Goal: Transaction & Acquisition: Purchase product/service

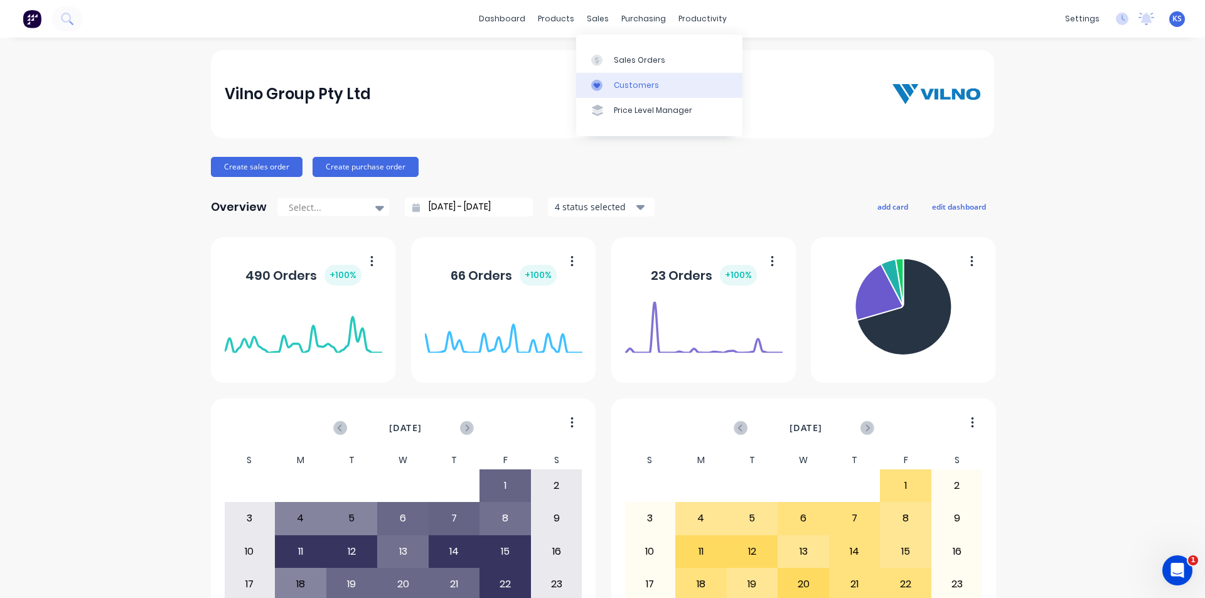
click at [656, 88] on link "Customers" at bounding box center [659, 85] width 166 height 25
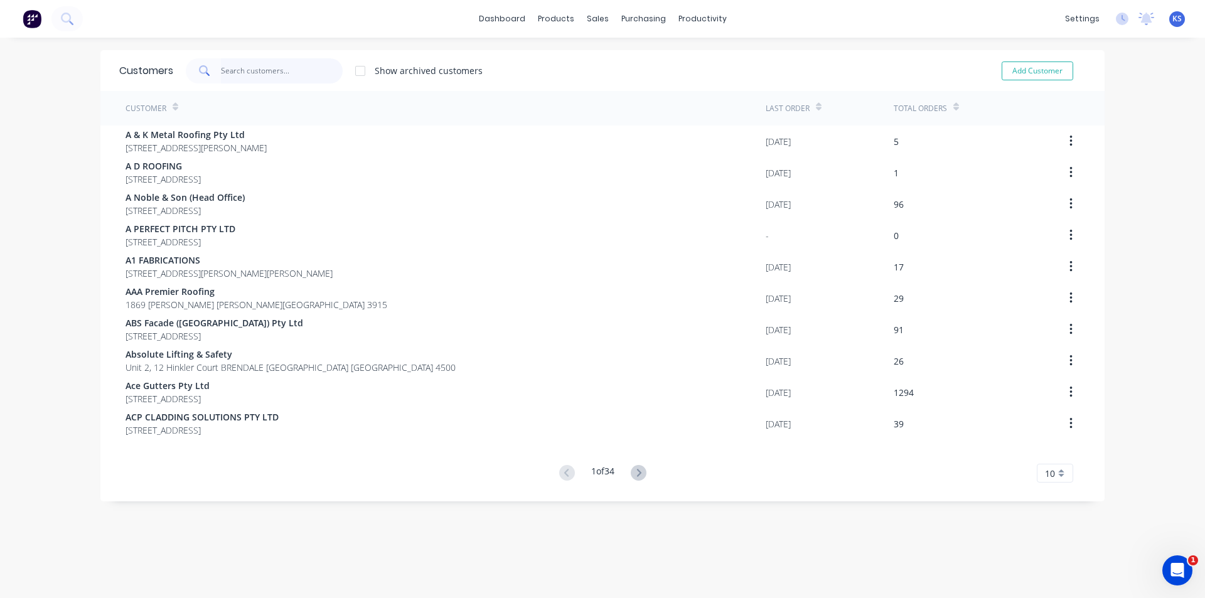
click at [275, 67] on input "text" at bounding box center [282, 70] width 122 height 25
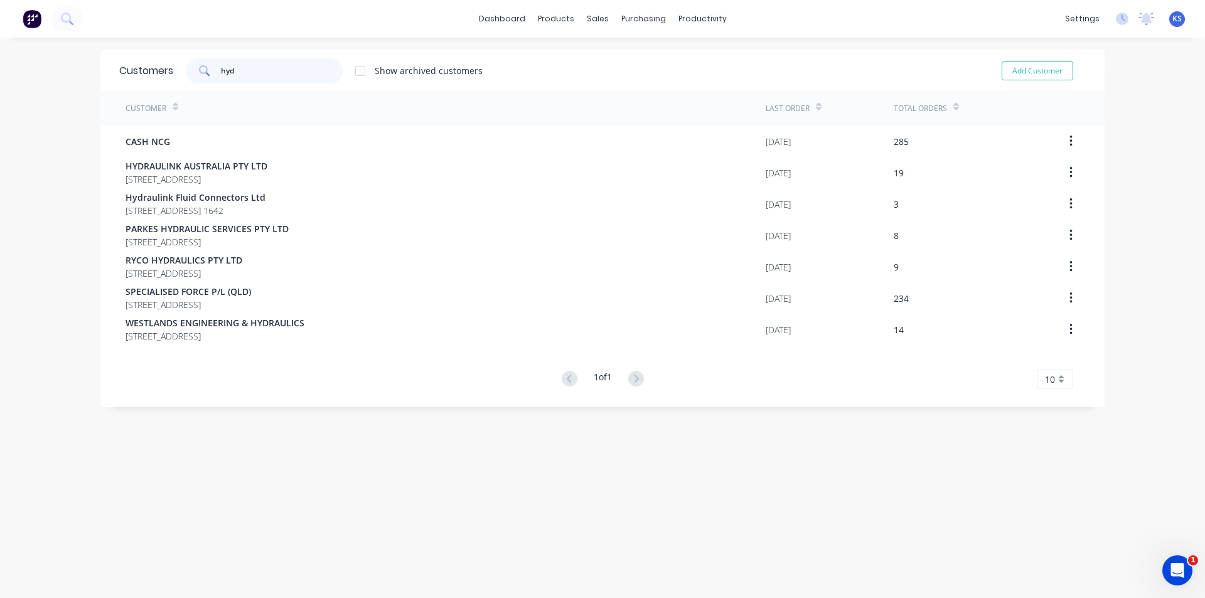
type input "hydr"
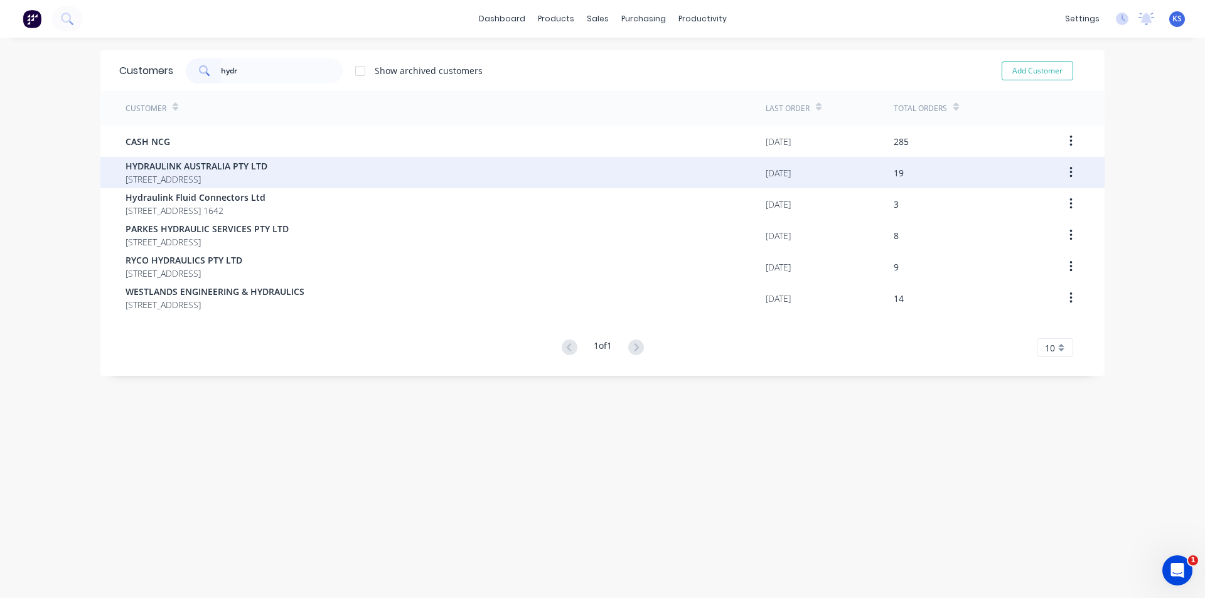
click at [220, 171] on span "HYDRAULINK AUSTRALIA PTY LTD" at bounding box center [196, 165] width 142 height 13
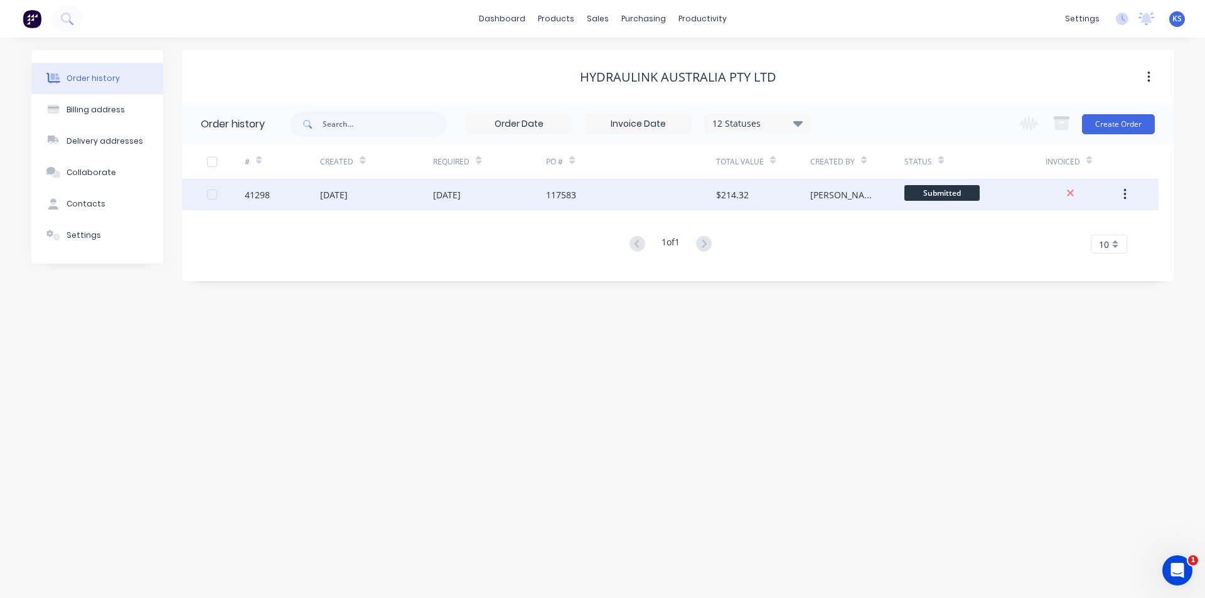
click at [519, 198] on div "[DATE]" at bounding box center [489, 194] width 113 height 31
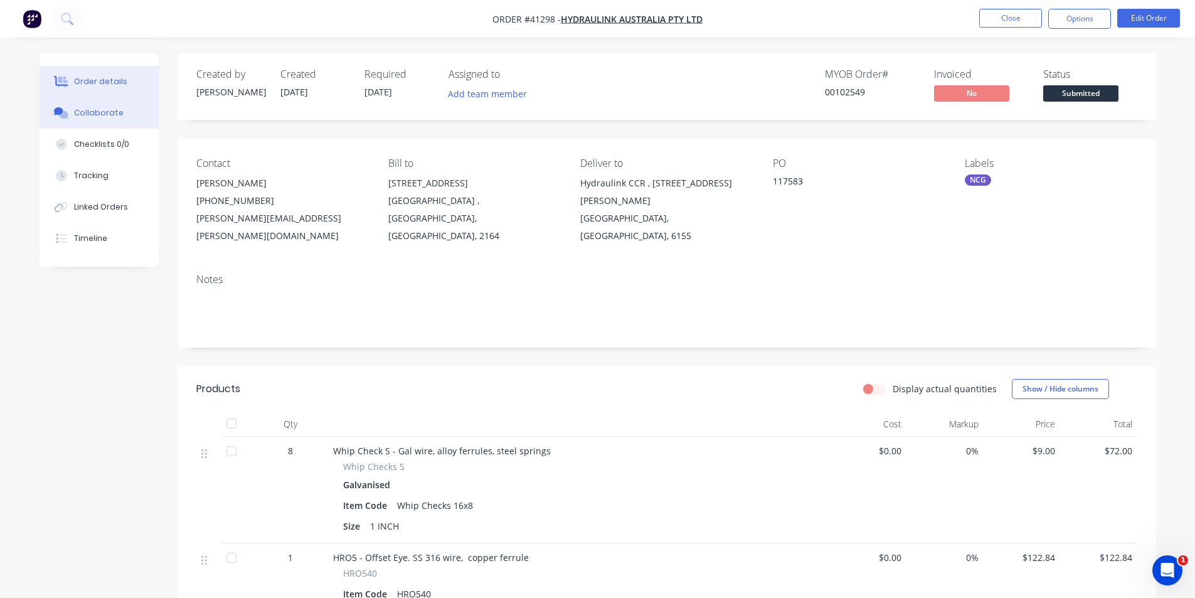
click at [46, 104] on button "Collaborate" at bounding box center [99, 112] width 119 height 31
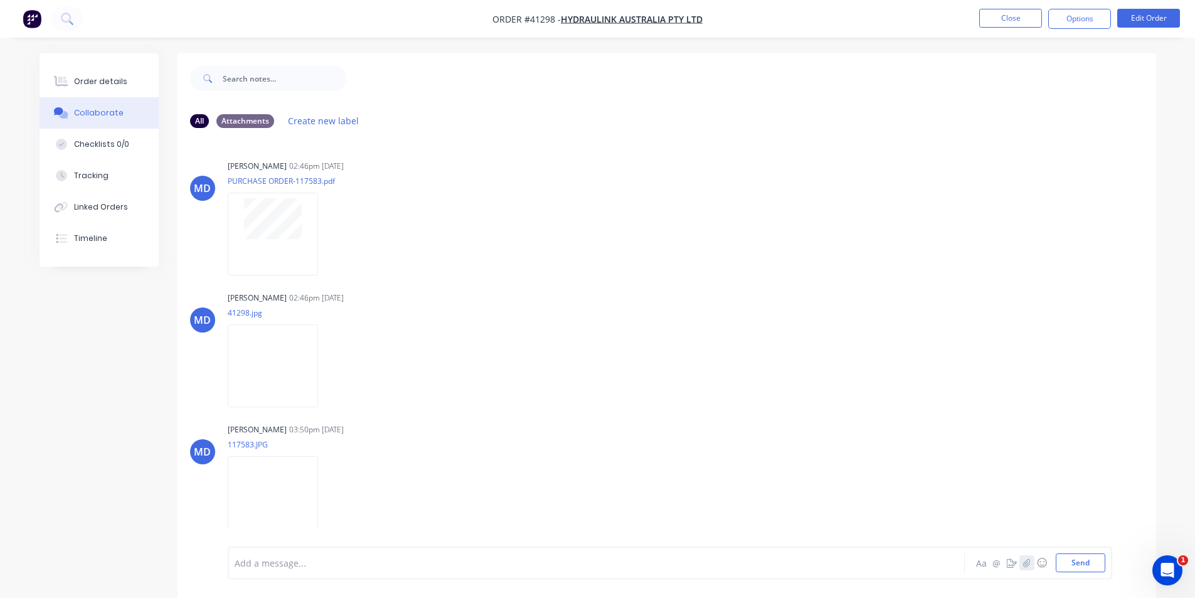
click at [1033, 563] on button "button" at bounding box center [1026, 562] width 15 height 15
click at [1080, 560] on button "Send" at bounding box center [1081, 562] width 50 height 19
click at [1018, 18] on button "Close" at bounding box center [1010, 18] width 63 height 19
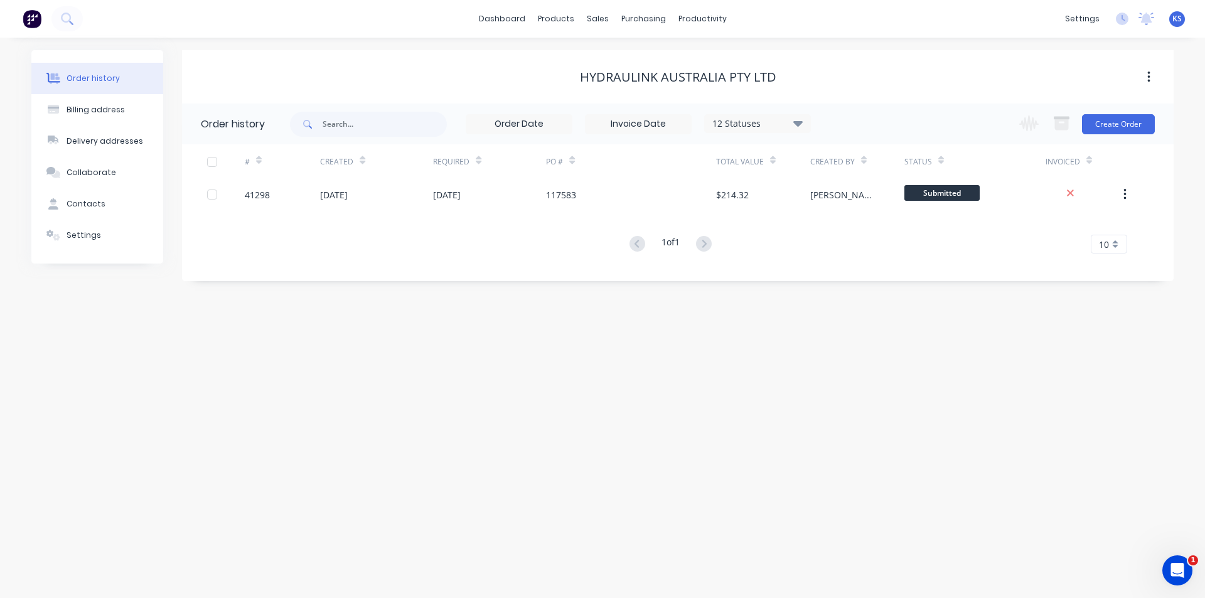
click at [525, 74] on div "HYDRAULINK AUSTRALIA PTY LTD" at bounding box center [677, 77] width 991 height 15
click at [638, 58] on div "Sales Orders" at bounding box center [643, 60] width 51 height 11
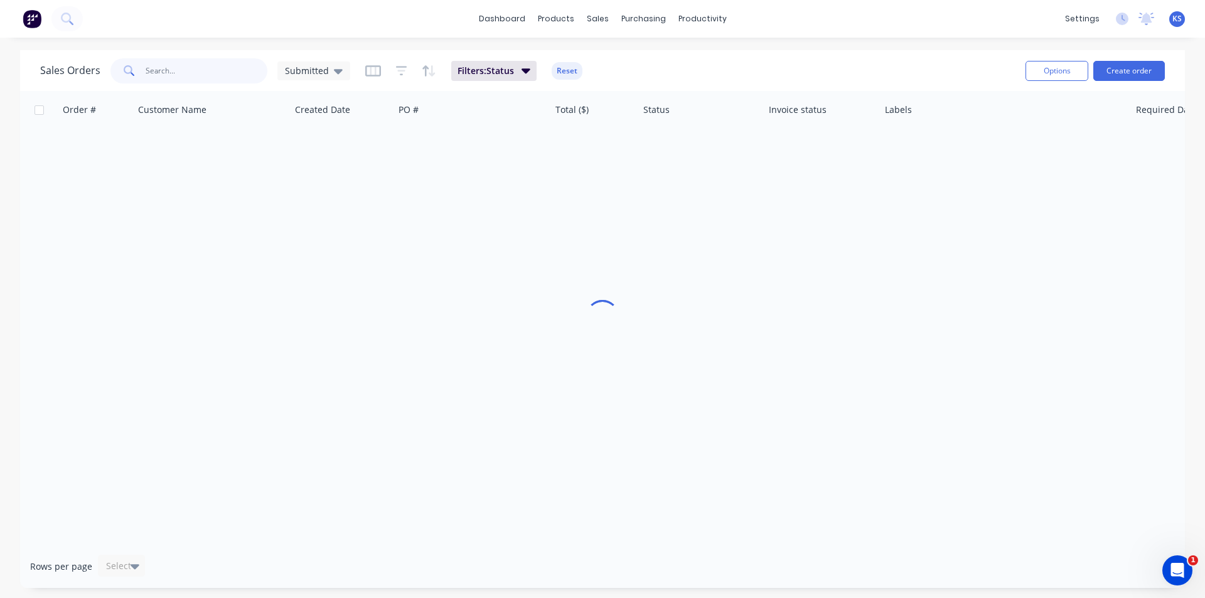
click at [168, 76] on input "text" at bounding box center [207, 70] width 122 height 25
type input "37854"
click at [560, 66] on button "Reset" at bounding box center [566, 71] width 31 height 18
click at [180, 62] on input "37854" at bounding box center [207, 70] width 122 height 25
click at [322, 77] on div "Submitted" at bounding box center [313, 70] width 73 height 19
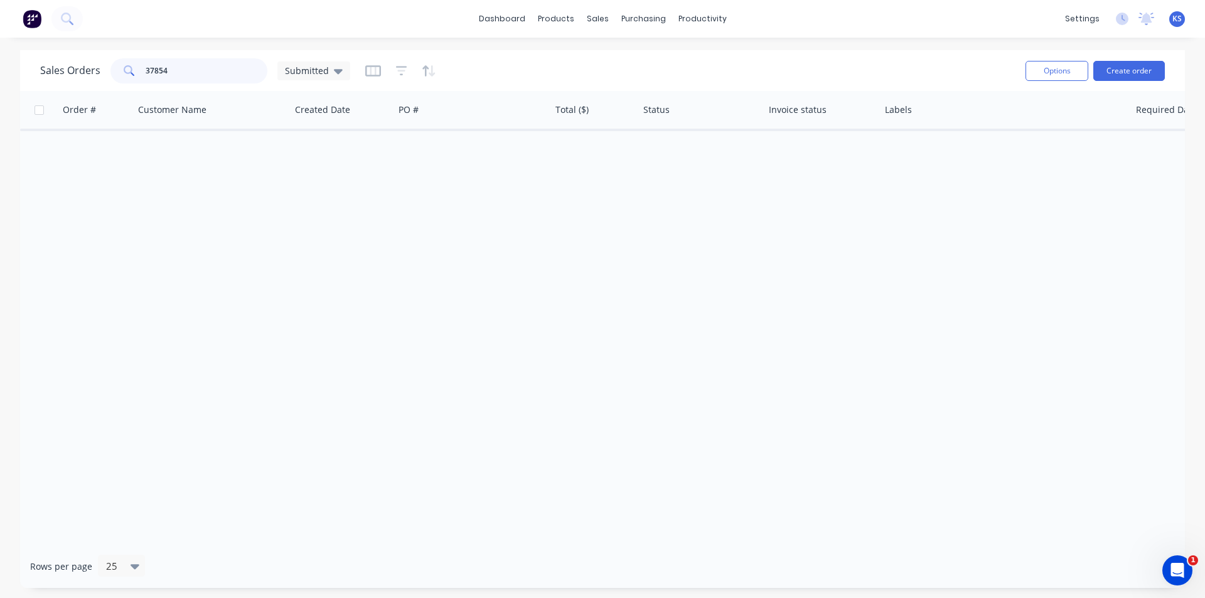
drag, startPoint x: 188, startPoint y: 72, endPoint x: 9, endPoint y: 58, distance: 179.3
click at [9, 58] on div "Sales Orders 37854 Submitted Options Create order Order # Customer Name Created…" at bounding box center [602, 319] width 1205 height 538
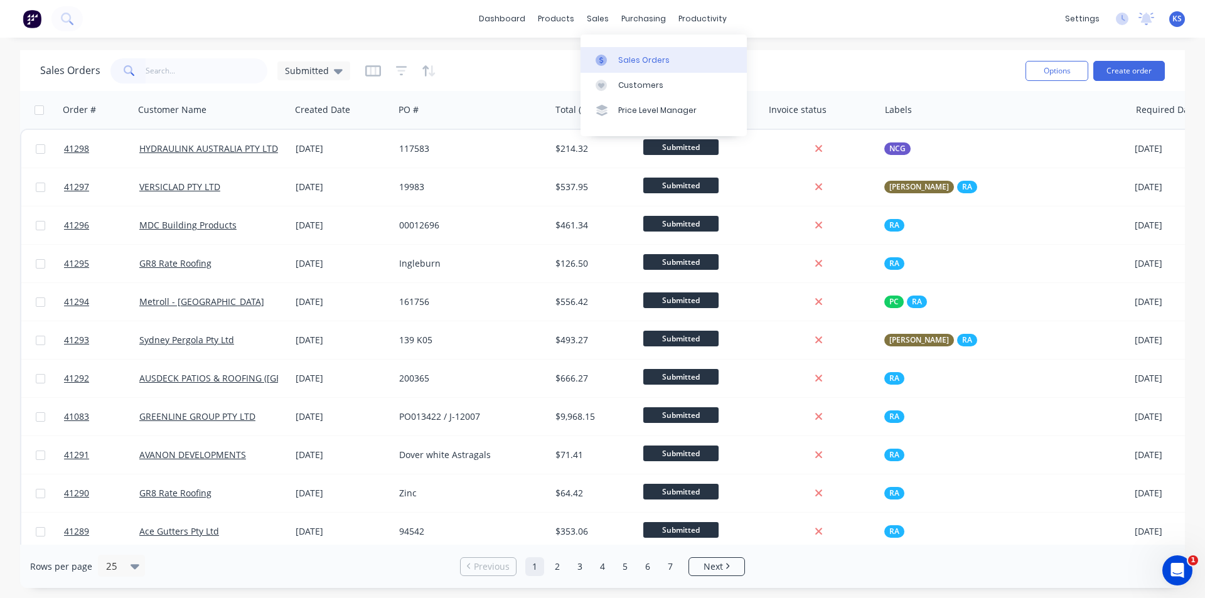
click at [644, 59] on div "Sales Orders" at bounding box center [643, 60] width 51 height 11
click at [334, 70] on icon at bounding box center [338, 71] width 9 height 5
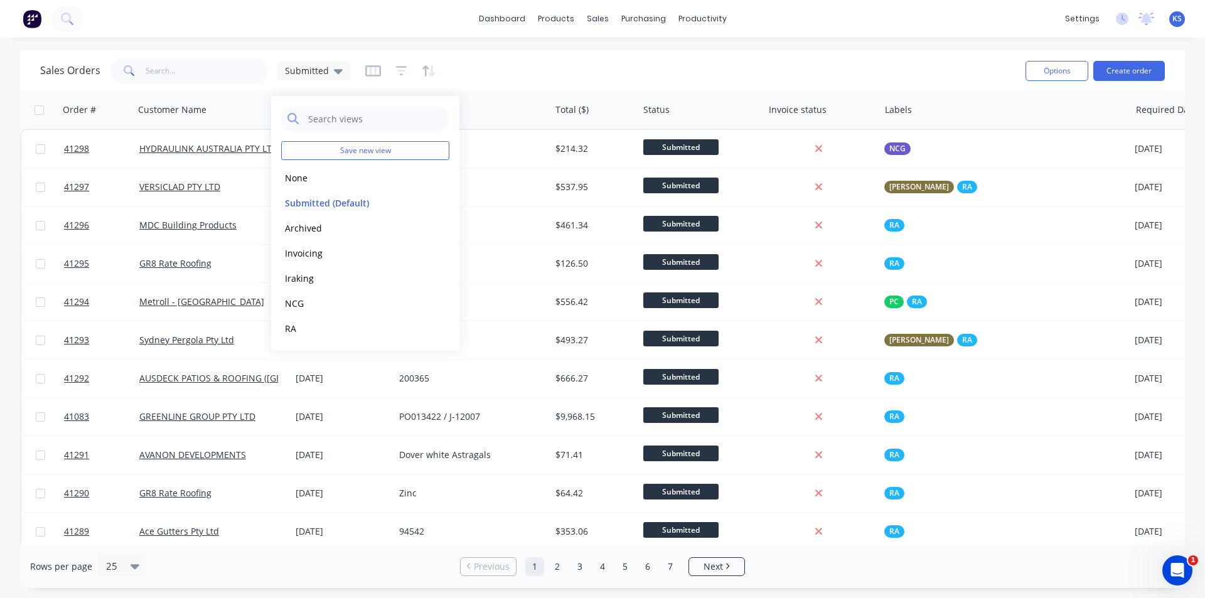
click at [686, 63] on div "Sales Orders Submitted" at bounding box center [527, 70] width 975 height 31
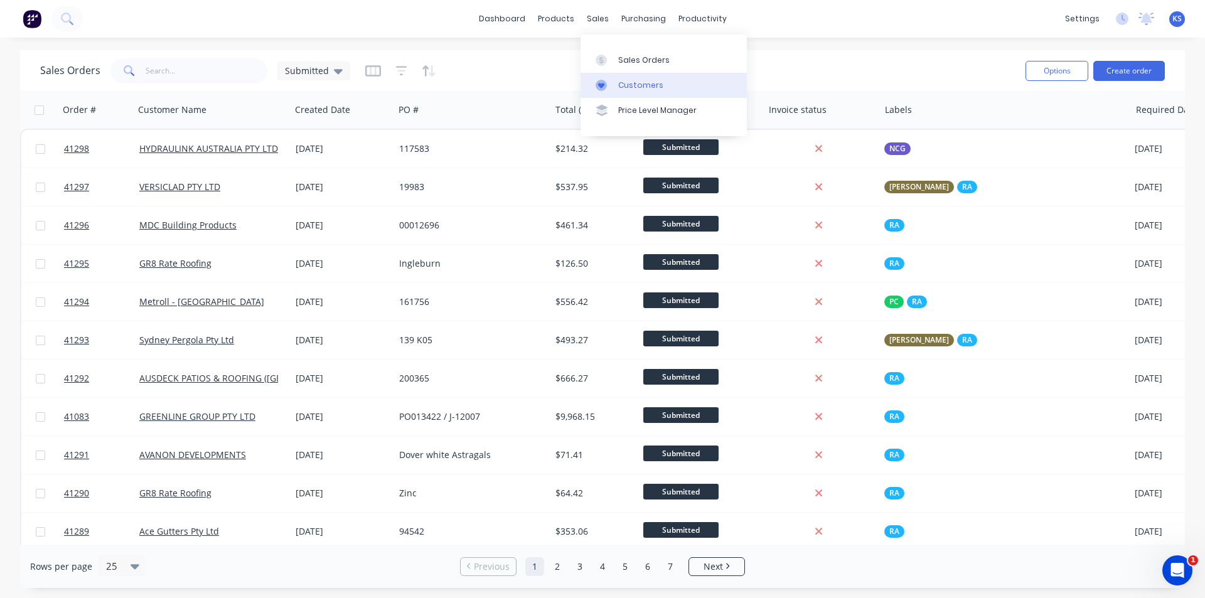
click at [645, 80] on div "Customers" at bounding box center [640, 85] width 45 height 11
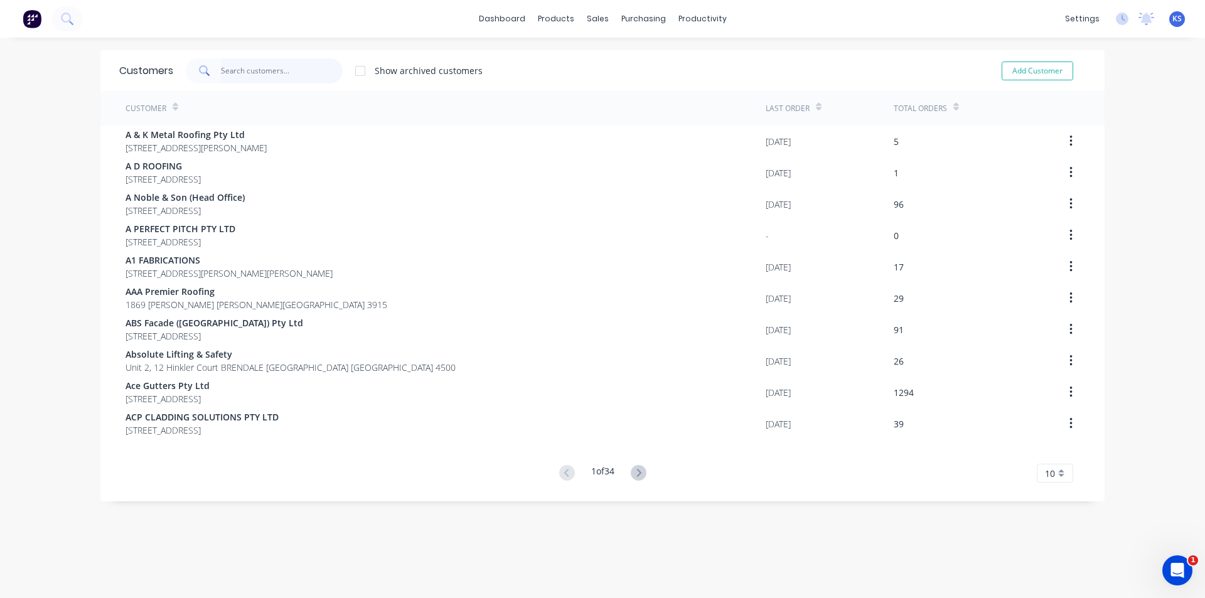
click at [270, 69] on input "text" at bounding box center [282, 70] width 122 height 25
type input "let"
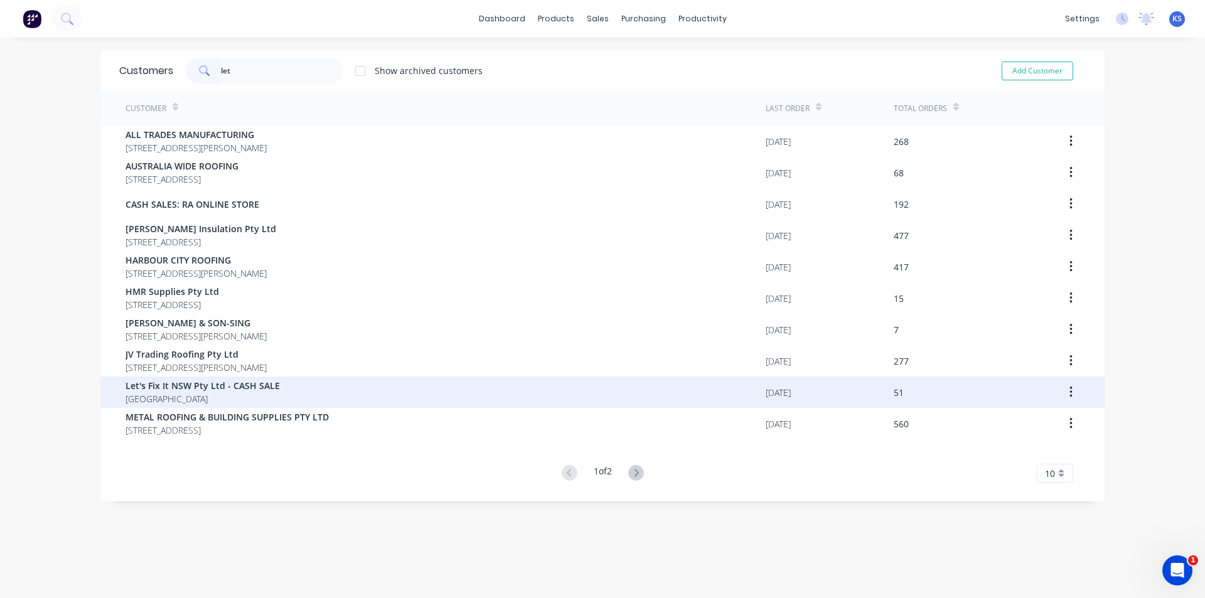
click at [195, 381] on span "Let's Fix It NSW Pty Ltd - CASH SALE" at bounding box center [202, 385] width 154 height 13
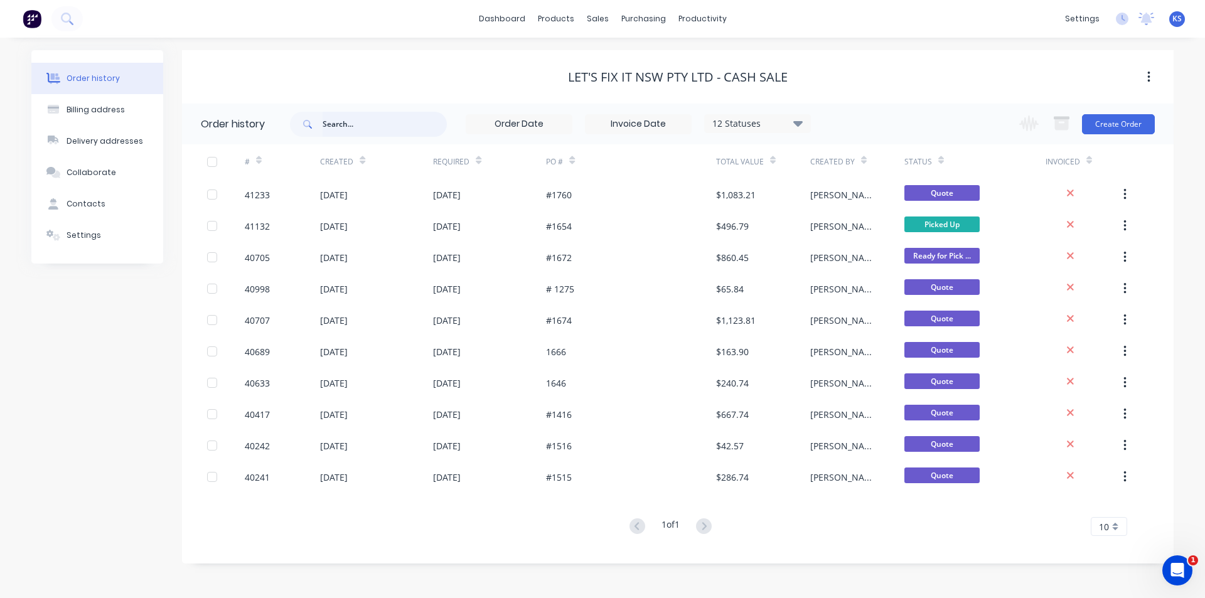
click at [378, 133] on input "text" at bounding box center [384, 124] width 124 height 25
type input "37854"
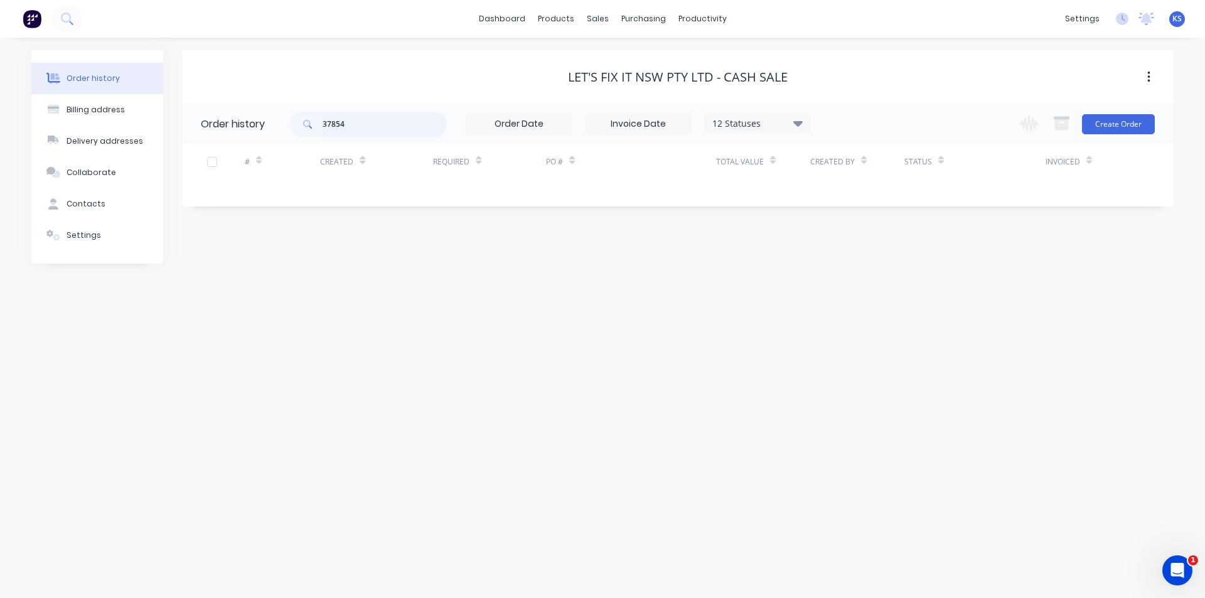
click at [367, 125] on input "37854" at bounding box center [384, 124] width 124 height 25
click at [781, 121] on div "12 Statuses" at bounding box center [757, 124] width 105 height 14
click at [861, 268] on label at bounding box center [861, 268] width 0 height 0
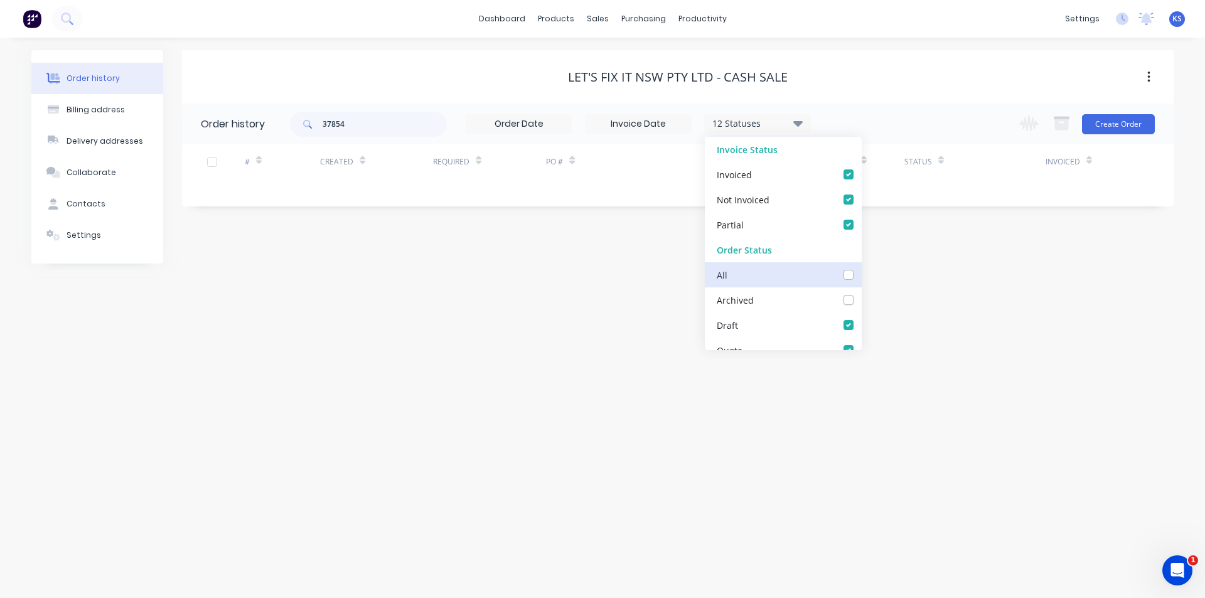
click at [861, 277] on input "checkbox" at bounding box center [866, 274] width 10 height 12
checkbox input "true"
click at [880, 129] on div "37854 13 Statuses Invoice Status Invoiced Not Invoiced Partial Order Status All…" at bounding box center [731, 124] width 883 height 41
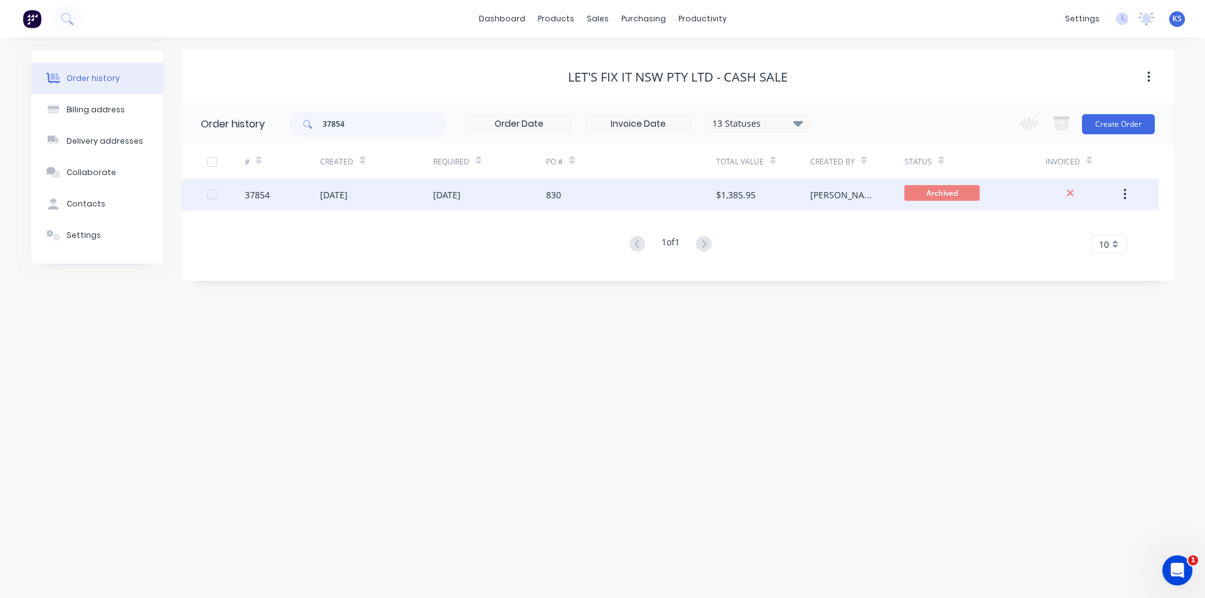
click at [557, 201] on div "830" at bounding box center [553, 194] width 15 height 13
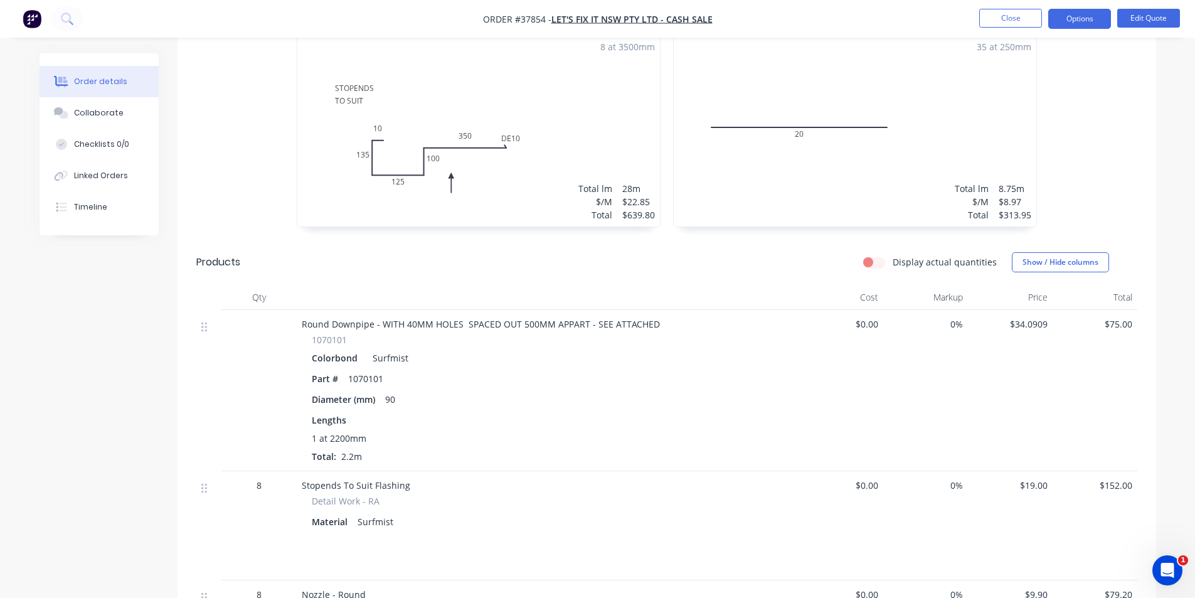
scroll to position [371, 0]
click at [110, 105] on button "Collaborate" at bounding box center [99, 112] width 119 height 31
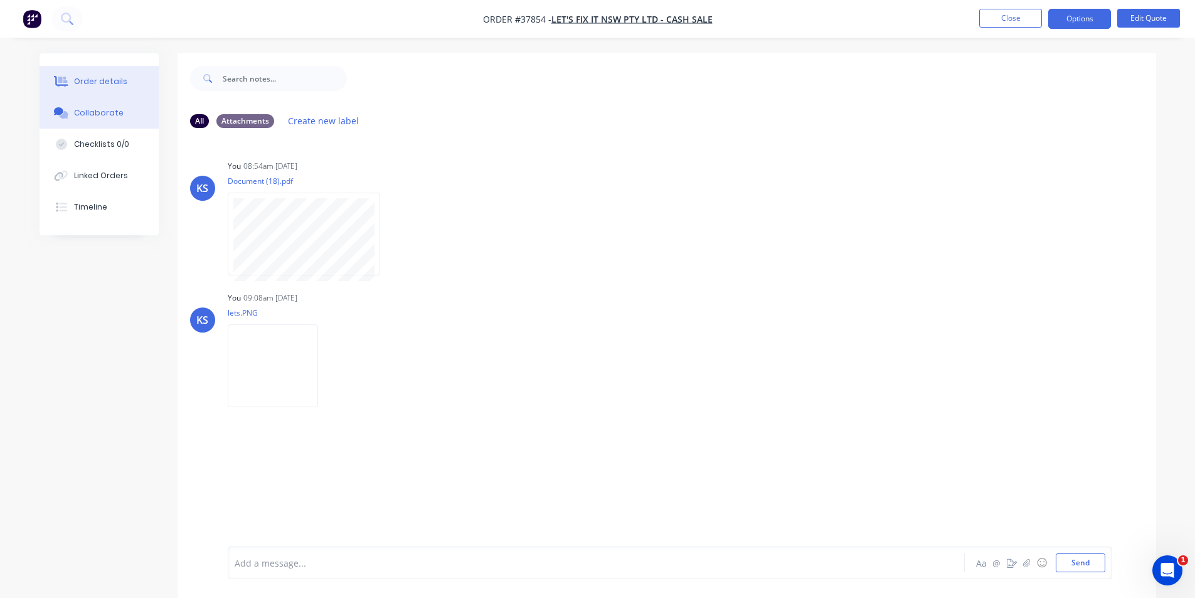
click at [81, 73] on button "Order details" at bounding box center [99, 81] width 119 height 31
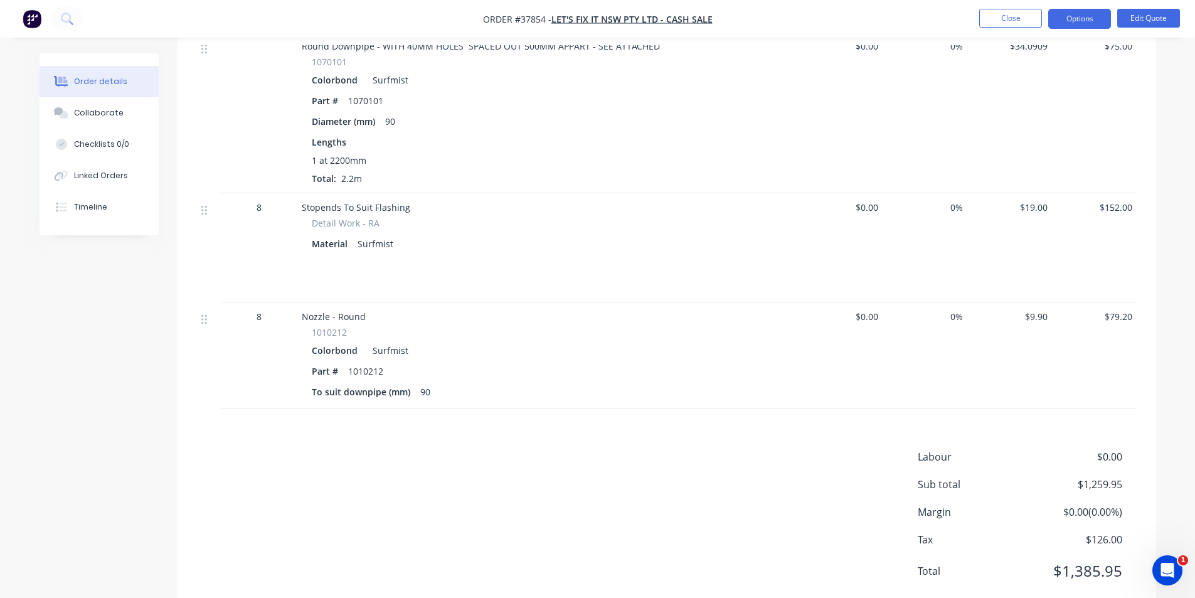
scroll to position [622, 0]
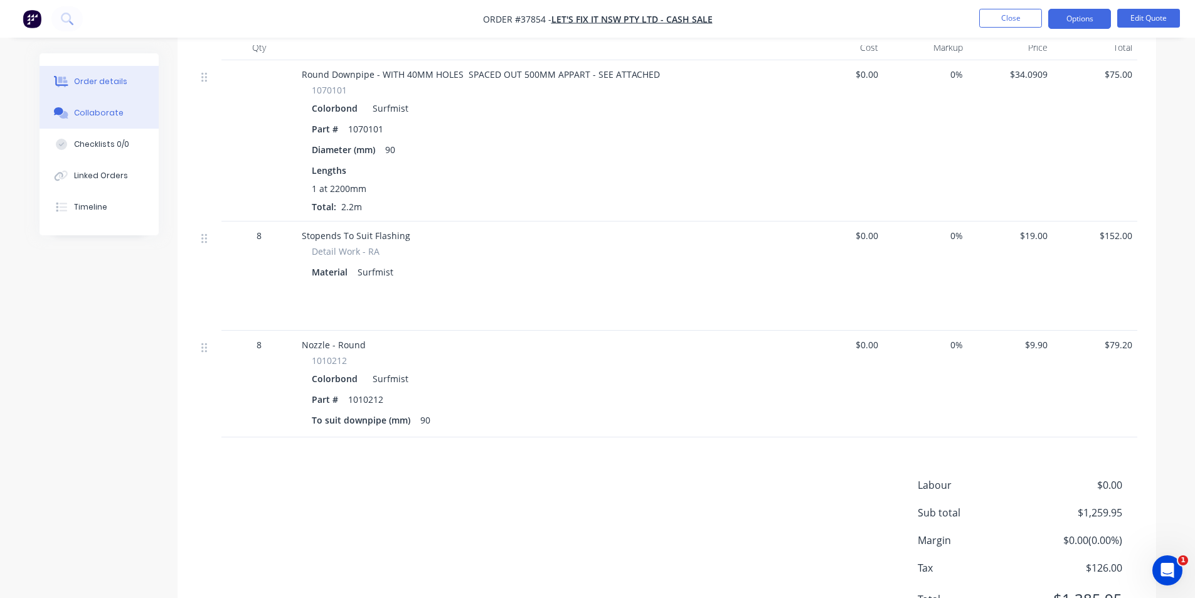
click at [122, 107] on button "Collaborate" at bounding box center [99, 112] width 119 height 31
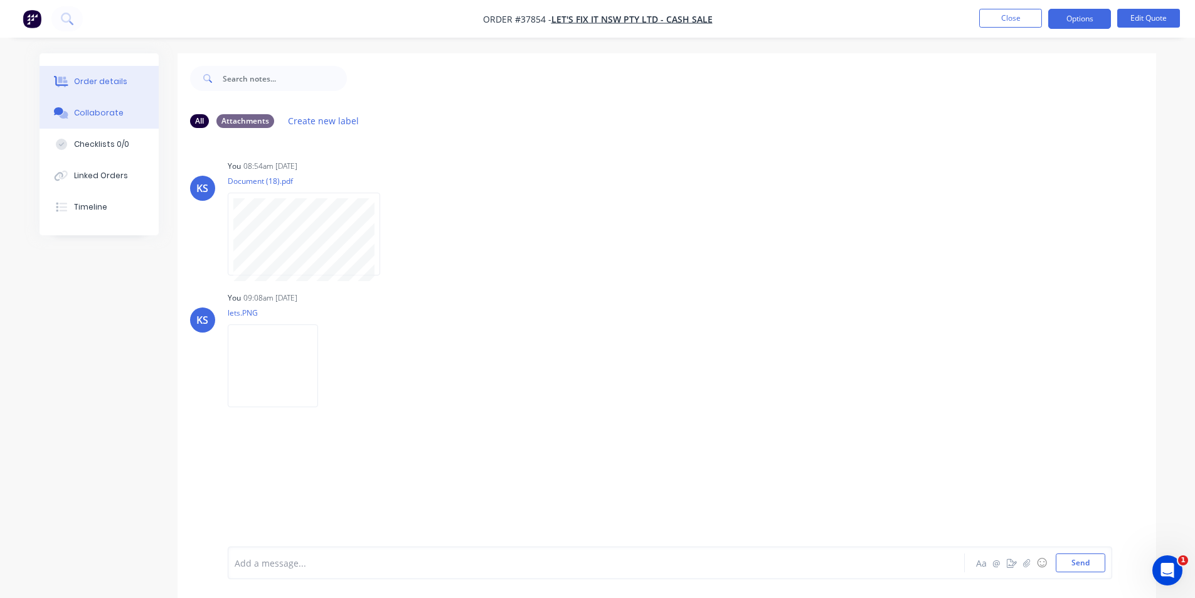
click at [106, 82] on div "Order details" at bounding box center [100, 81] width 53 height 11
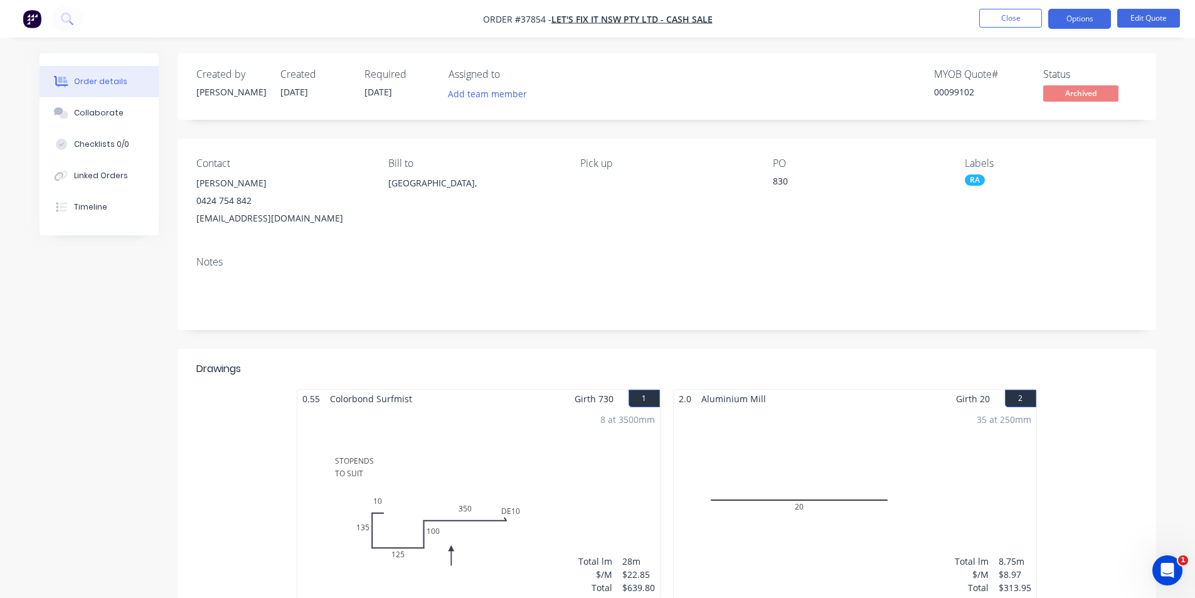
click at [867, 20] on nav "Order #37854 - Let's Fix It NSW Pty Ltd - CASH SALE Close Options Edit Quote" at bounding box center [597, 19] width 1195 height 38
click at [1011, 15] on button "Close" at bounding box center [1010, 18] width 63 height 19
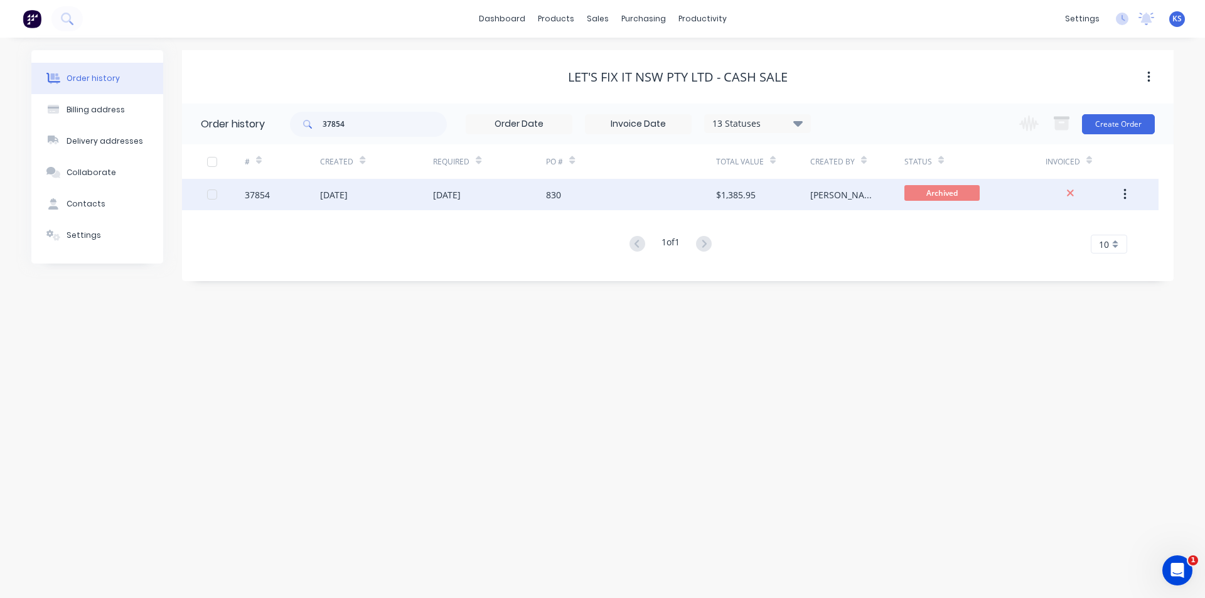
click at [640, 191] on div "830" at bounding box center [630, 194] width 169 height 31
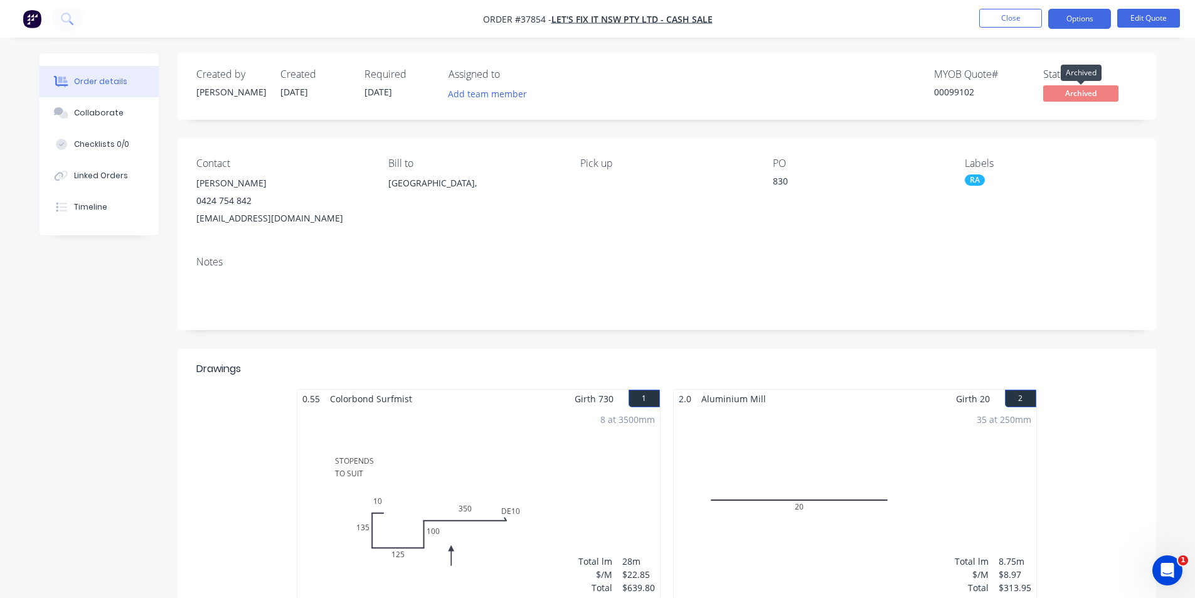
click at [1094, 91] on span "Archived" at bounding box center [1080, 93] width 75 height 16
click at [1077, 99] on span "Archived" at bounding box center [1080, 93] width 75 height 16
click at [1086, 21] on button "Options" at bounding box center [1079, 19] width 63 height 20
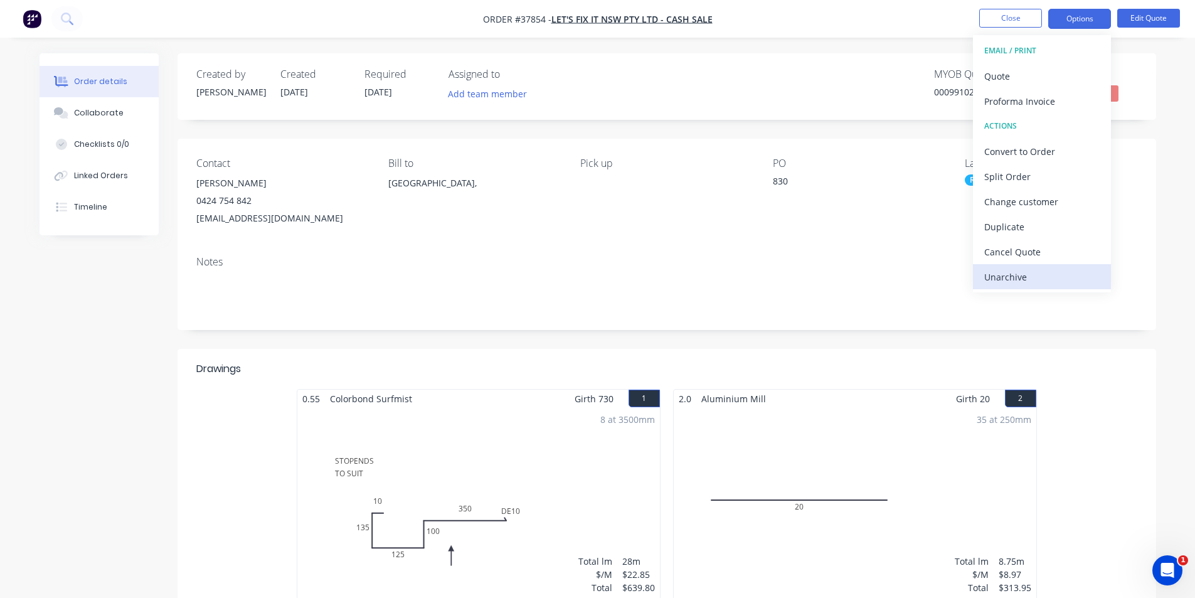
click at [1037, 269] on div "Unarchive" at bounding box center [1041, 277] width 115 height 18
click at [998, 21] on button "Close" at bounding box center [1010, 18] width 63 height 19
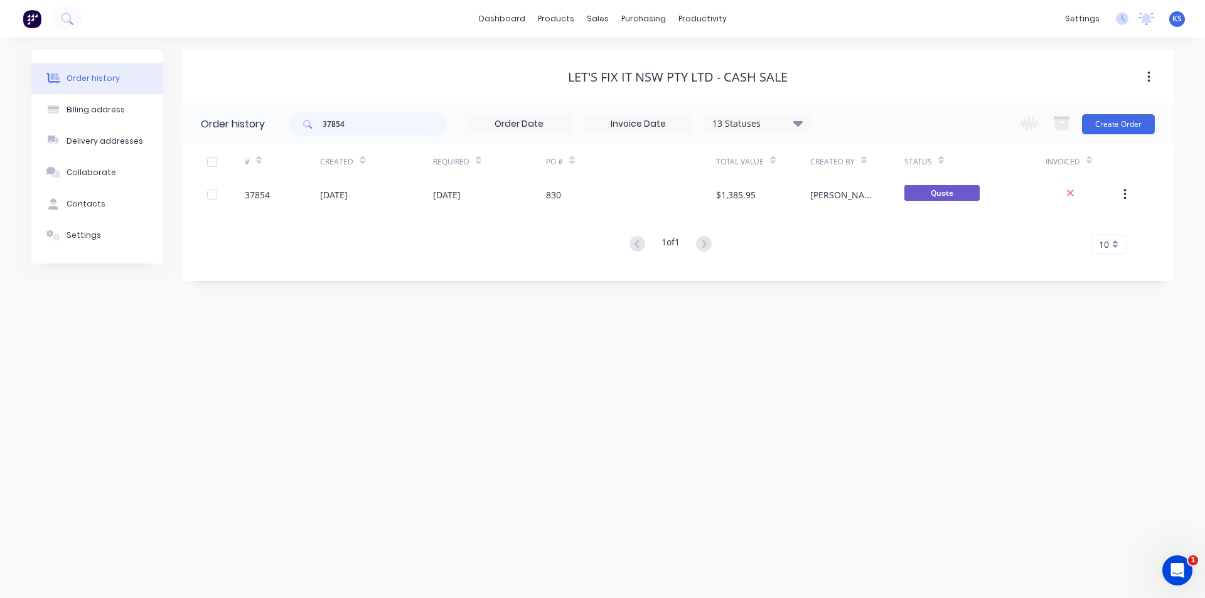
click at [764, 40] on div "Order history Billing address Delivery addresses Collaborate Contacts Settings …" at bounding box center [602, 318] width 1205 height 560
drag, startPoint x: 370, startPoint y: 125, endPoint x: 258, endPoint y: 124, distance: 111.7
click at [258, 124] on header "Order history 37854 13 Statuses Invoice Status Invoiced Not Invoiced Partial Or…" at bounding box center [677, 124] width 991 height 41
click at [643, 57] on div "Sales Orders" at bounding box center [643, 60] width 51 height 11
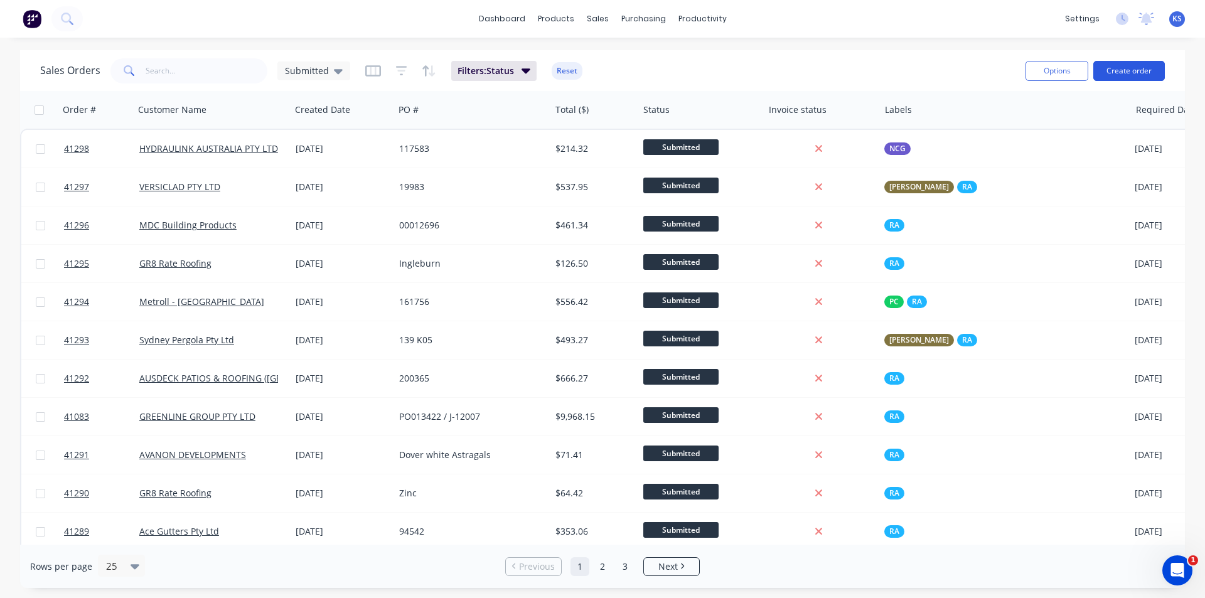
click at [1131, 70] on button "Create order" at bounding box center [1129, 71] width 72 height 20
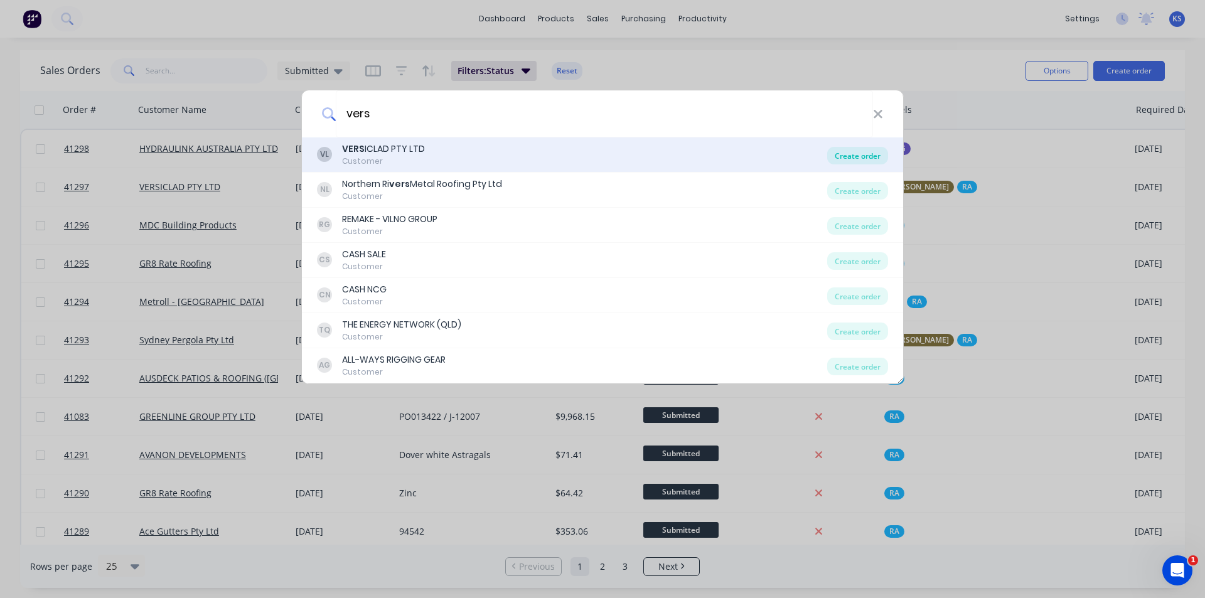
type input "vers"
click at [873, 158] on div "Create order" at bounding box center [857, 156] width 61 height 18
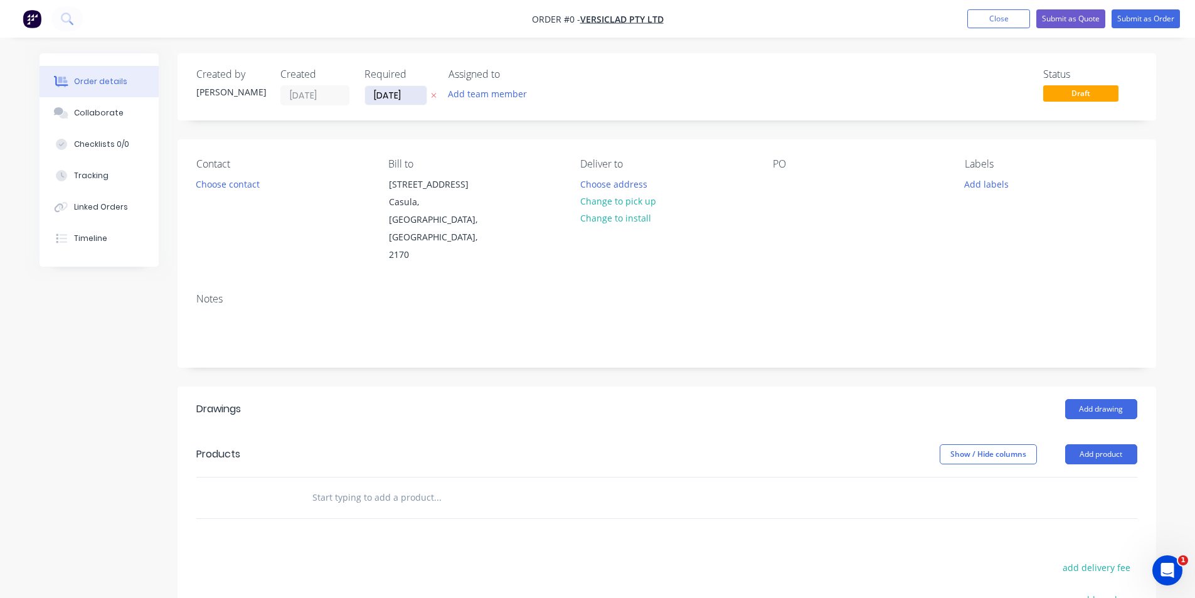
click at [385, 93] on input "[DATE]" at bounding box center [395, 95] width 61 height 19
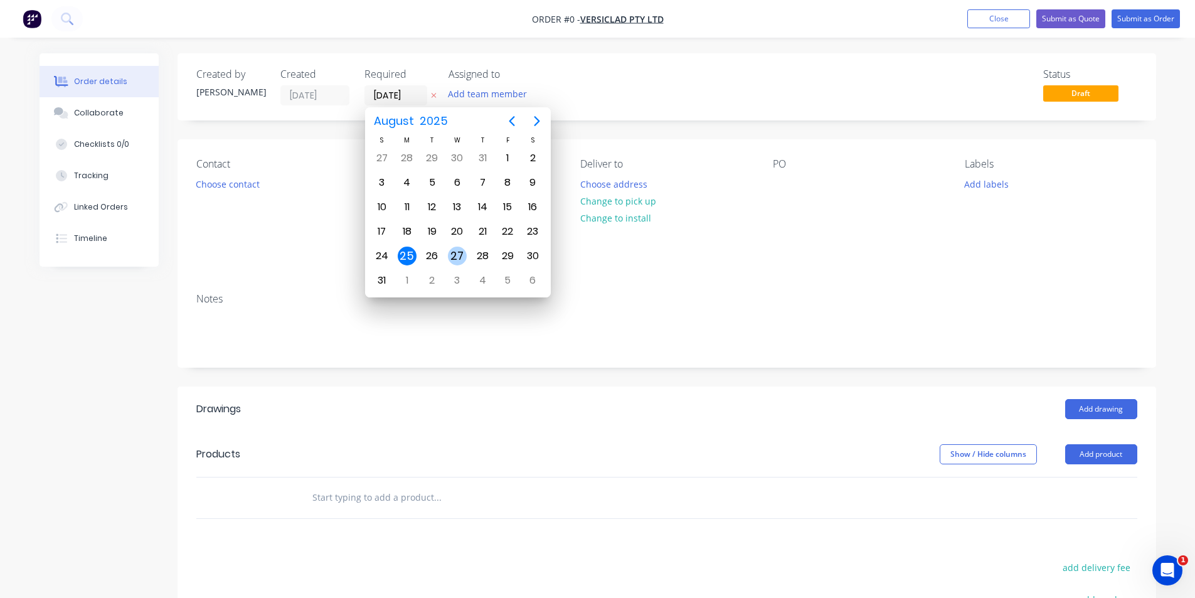
click at [455, 263] on div "27" at bounding box center [457, 256] width 19 height 19
type input "[DATE]"
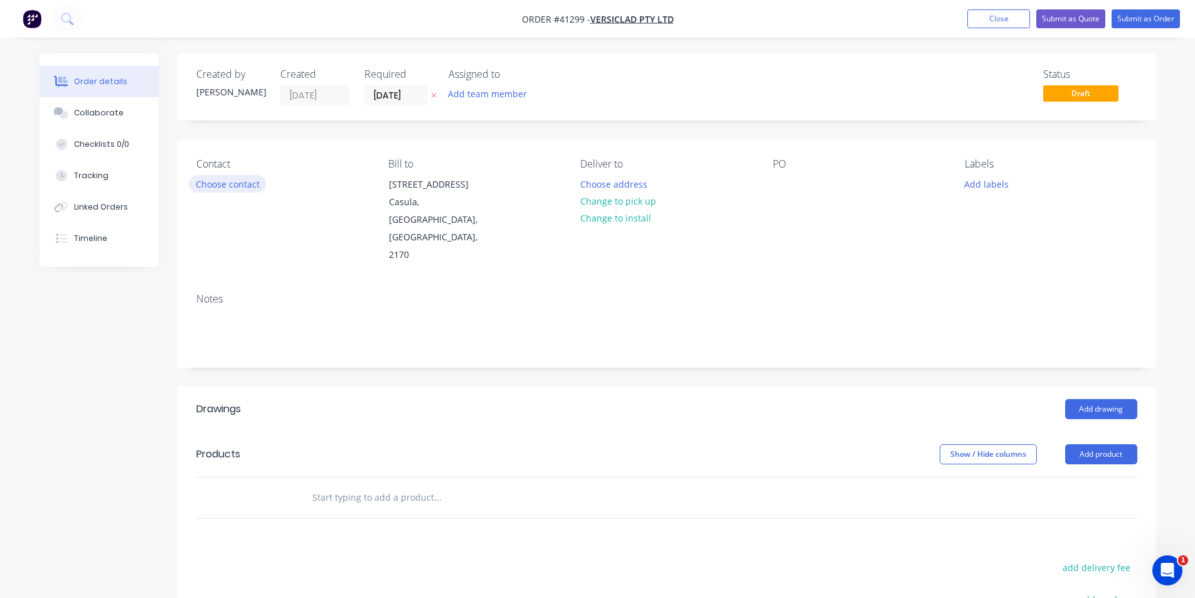
click at [216, 179] on button "Choose contact" at bounding box center [227, 183] width 77 height 17
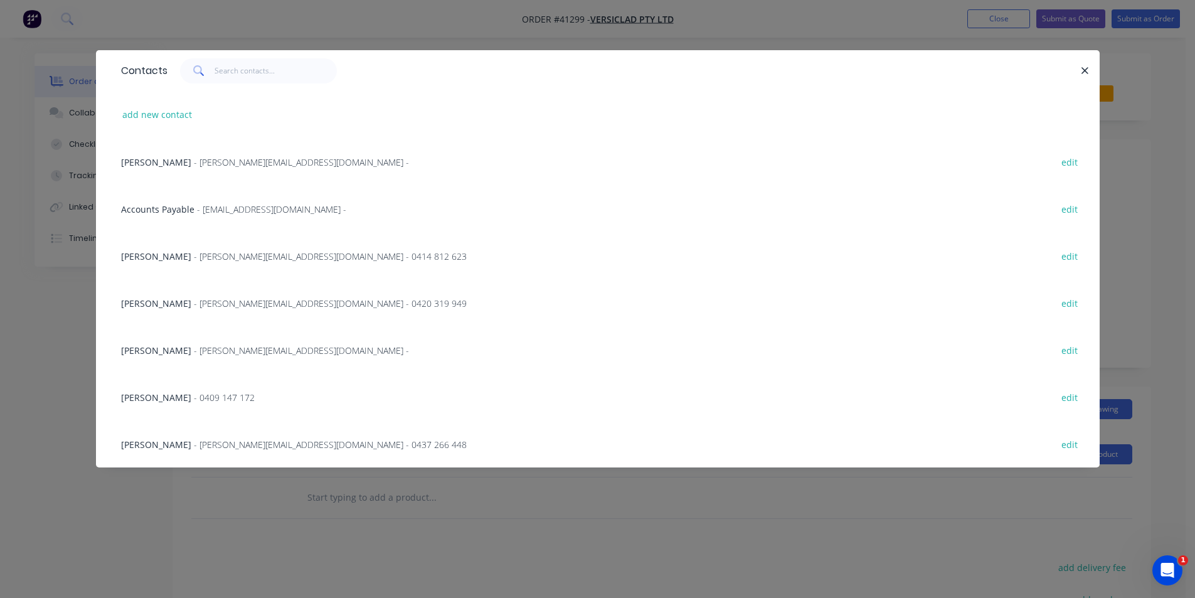
click at [195, 162] on span "- [PERSON_NAME][EMAIL_ADDRESS][DOMAIN_NAME] -" at bounding box center [301, 162] width 215 height 12
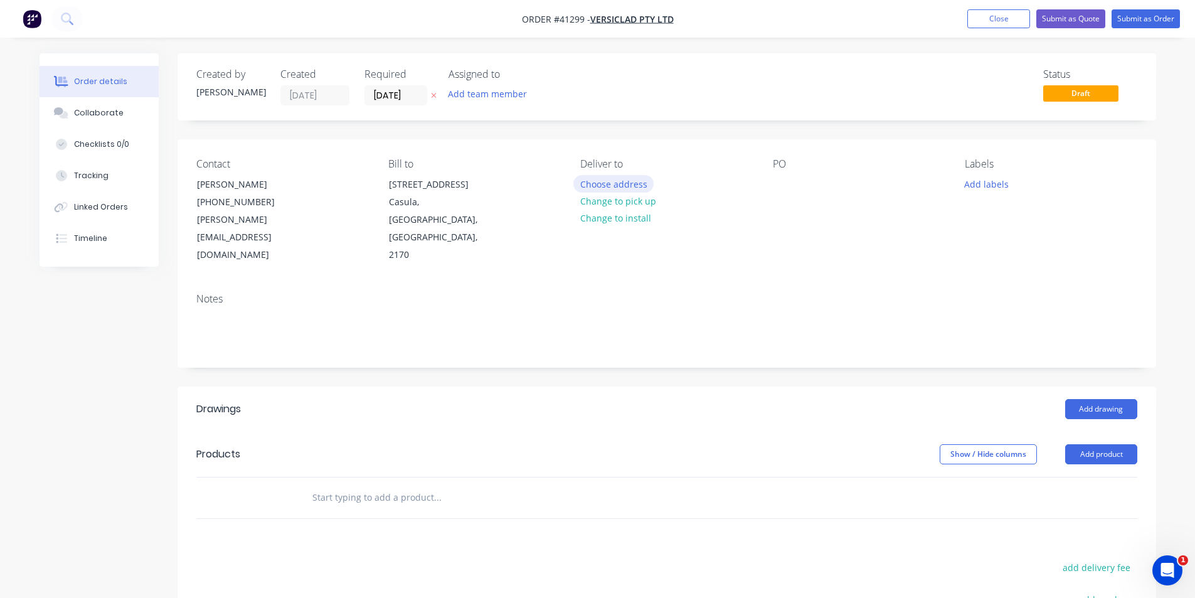
click at [585, 185] on button "Choose address" at bounding box center [613, 183] width 80 height 17
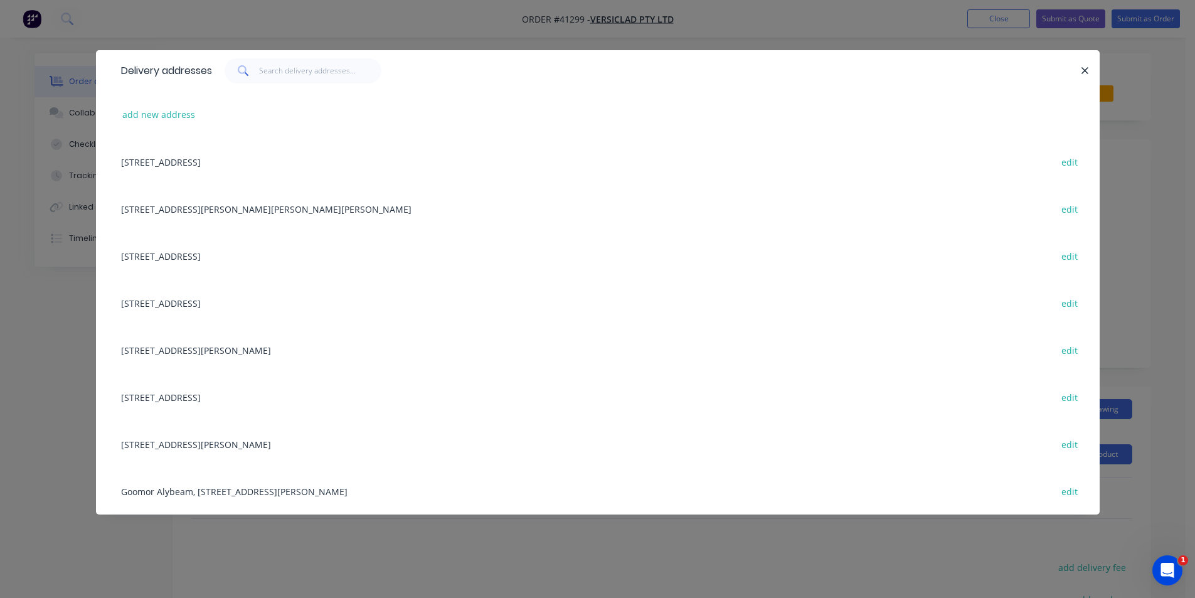
click at [242, 171] on div "3 Berriwerri Place, Casula, New South Wales, Australia, 2170 edit" at bounding box center [598, 161] width 966 height 47
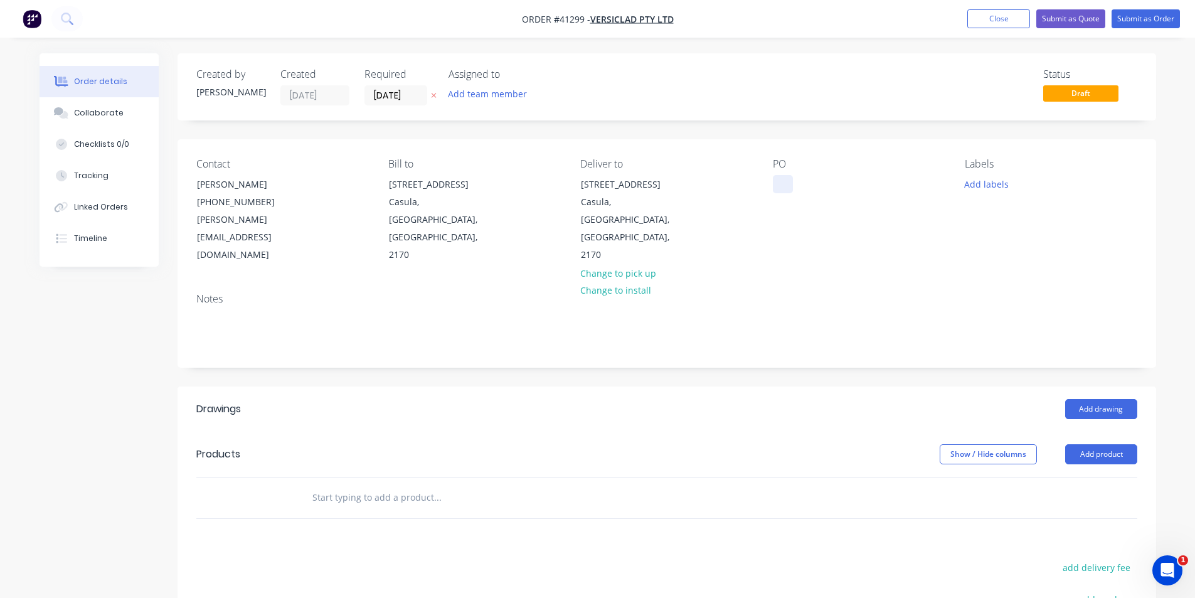
click at [779, 186] on div at bounding box center [783, 184] width 20 height 18
click at [975, 183] on button "Add labels" at bounding box center [987, 183] width 58 height 17
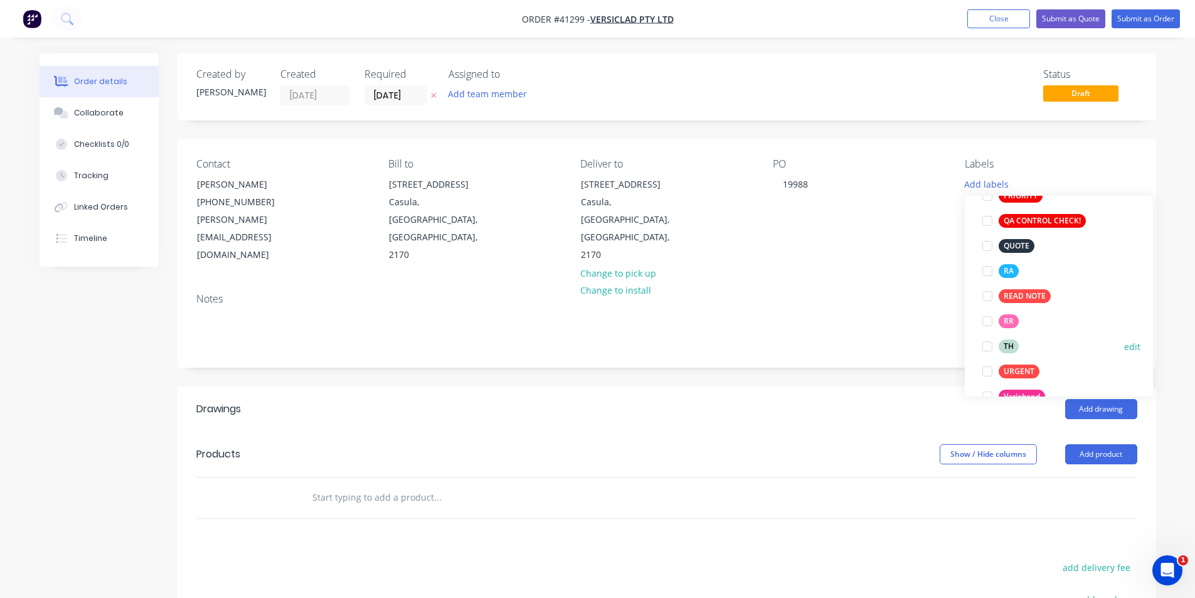
scroll to position [402, 0]
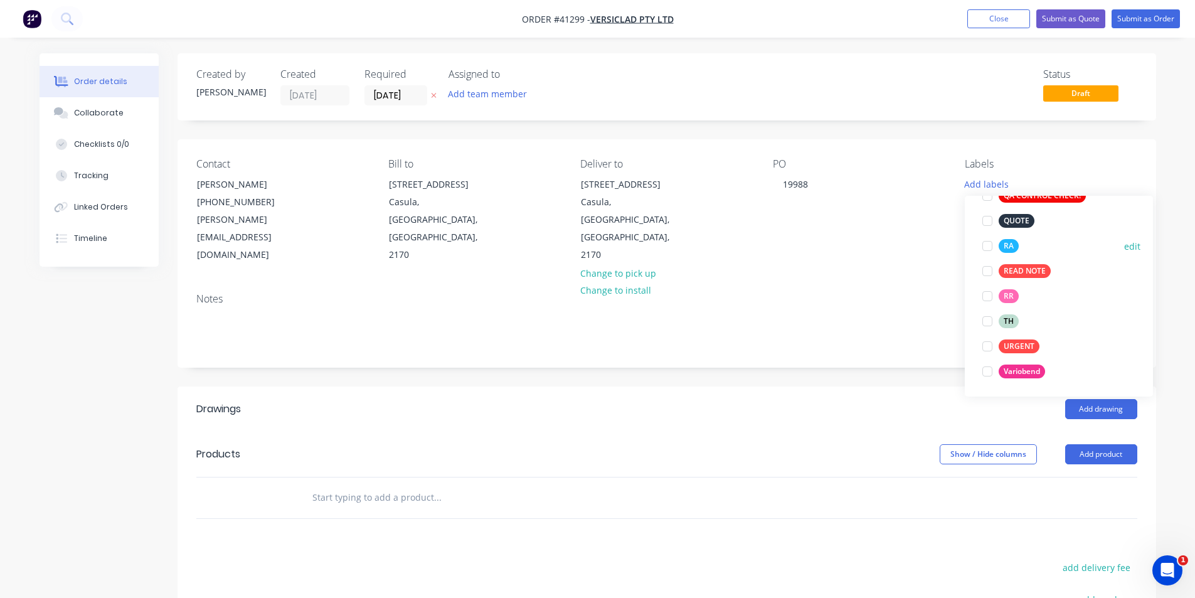
click at [988, 247] on div at bounding box center [987, 245] width 25 height 25
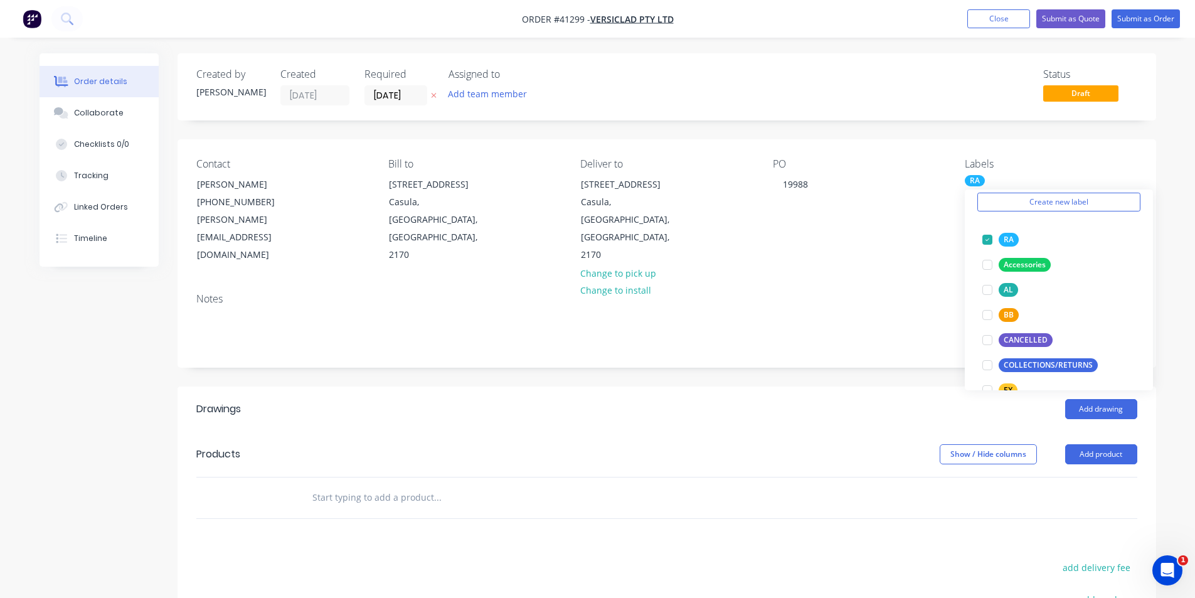
click at [907, 390] on header "Drawings Add drawing" at bounding box center [667, 408] width 979 height 45
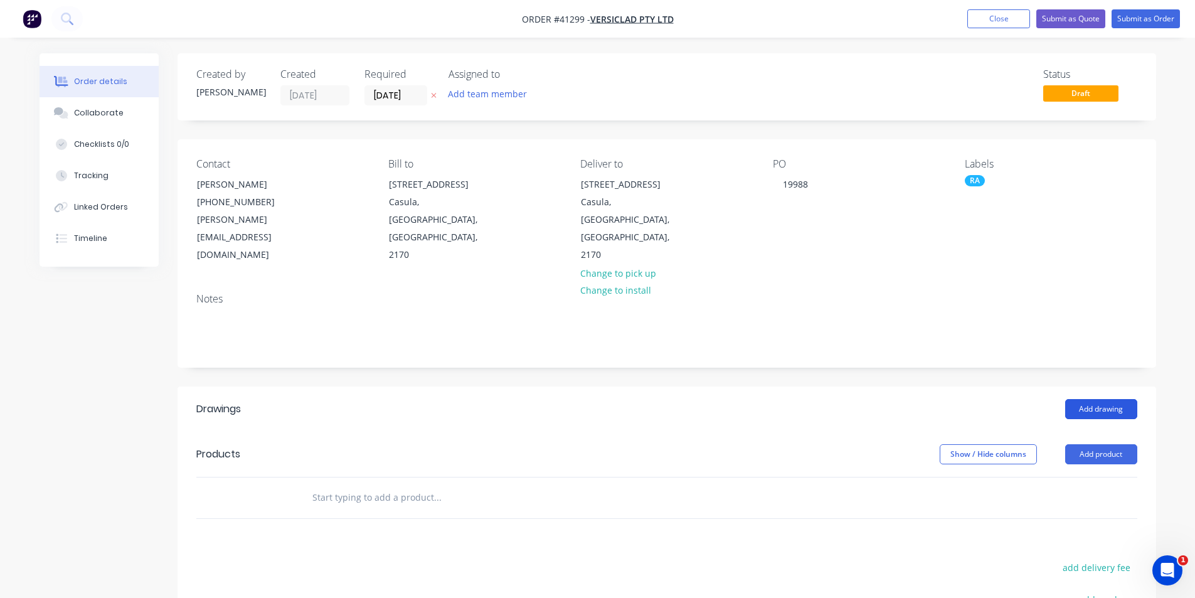
click at [1094, 399] on button "Add drawing" at bounding box center [1101, 409] width 72 height 20
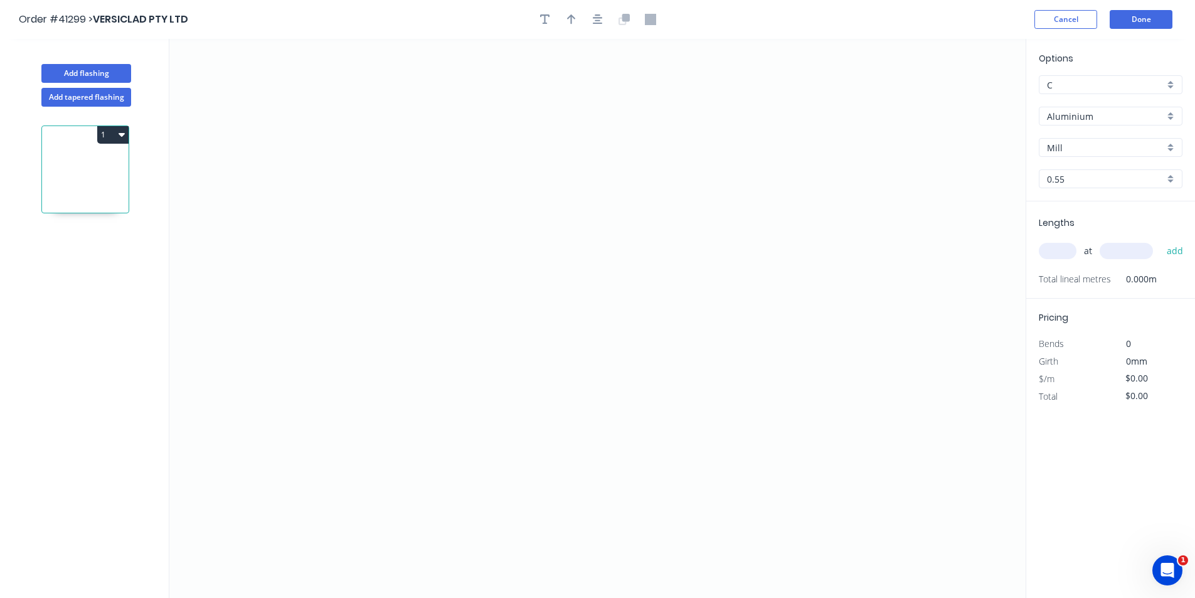
click at [1105, 119] on input "Aluminium" at bounding box center [1105, 116] width 117 height 13
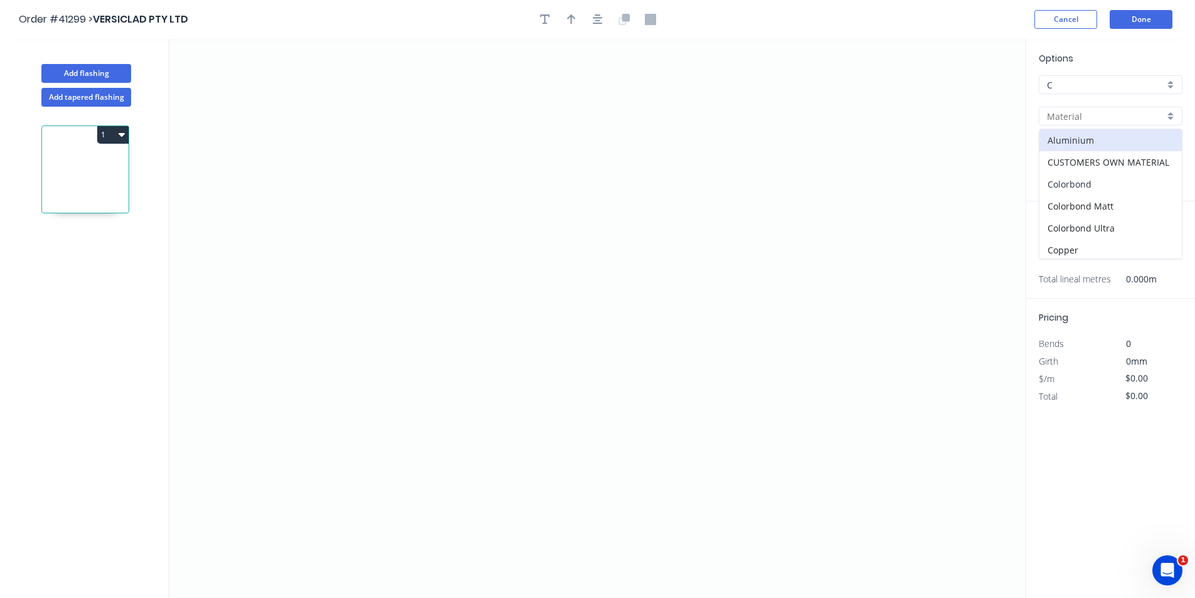
click at [1082, 184] on div "Colorbond" at bounding box center [1111, 184] width 142 height 22
type input "Colorbond"
type input "Basalt"
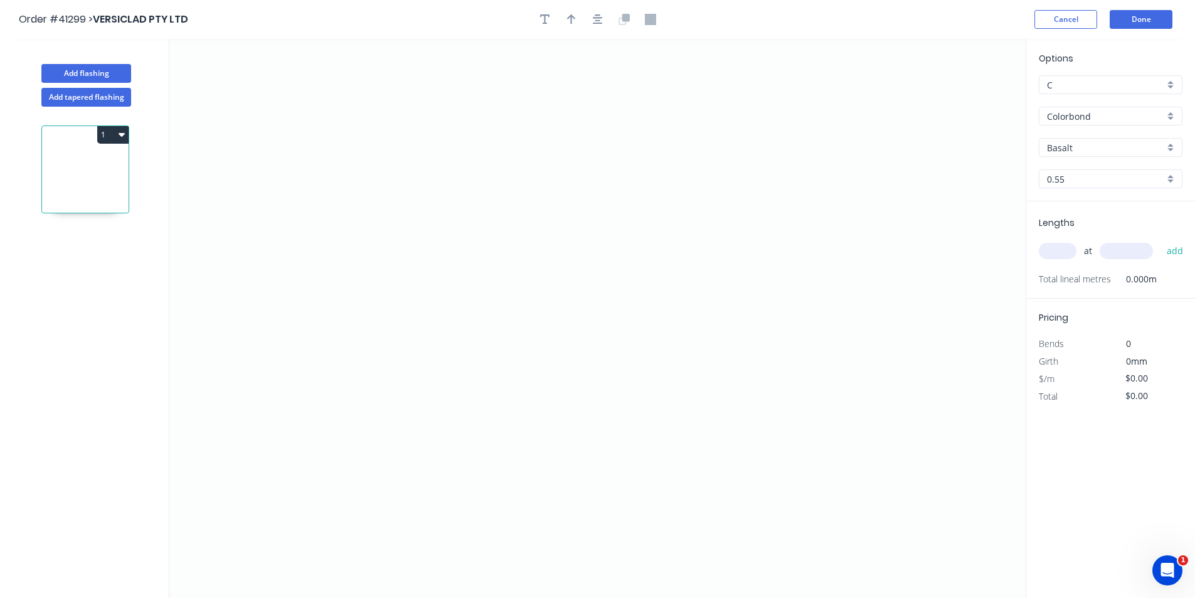
click at [1095, 144] on input "Basalt" at bounding box center [1105, 147] width 117 height 13
click at [1109, 209] on div "Thredbo White" at bounding box center [1111, 212] width 142 height 22
type input "Thredbo White"
click at [1061, 253] on input "text" at bounding box center [1058, 251] width 38 height 16
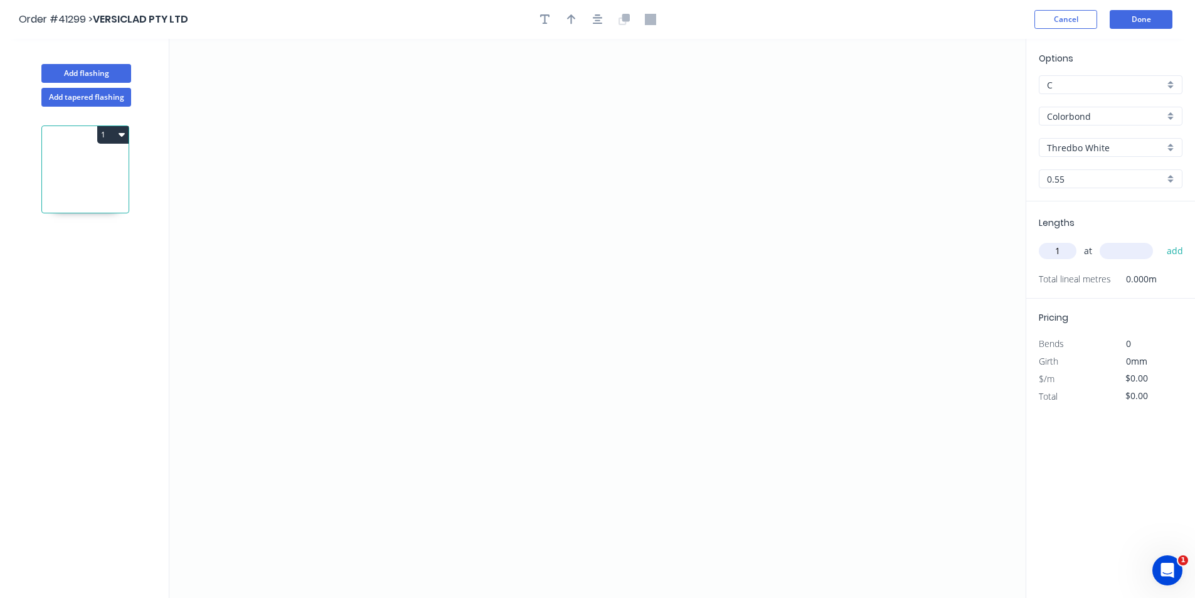
type input "1"
type input "1200"
click at [1161, 240] on button "add" at bounding box center [1175, 250] width 29 height 21
click at [752, 176] on icon "0" at bounding box center [597, 318] width 856 height 559
click at [760, 307] on icon "0" at bounding box center [597, 318] width 856 height 559
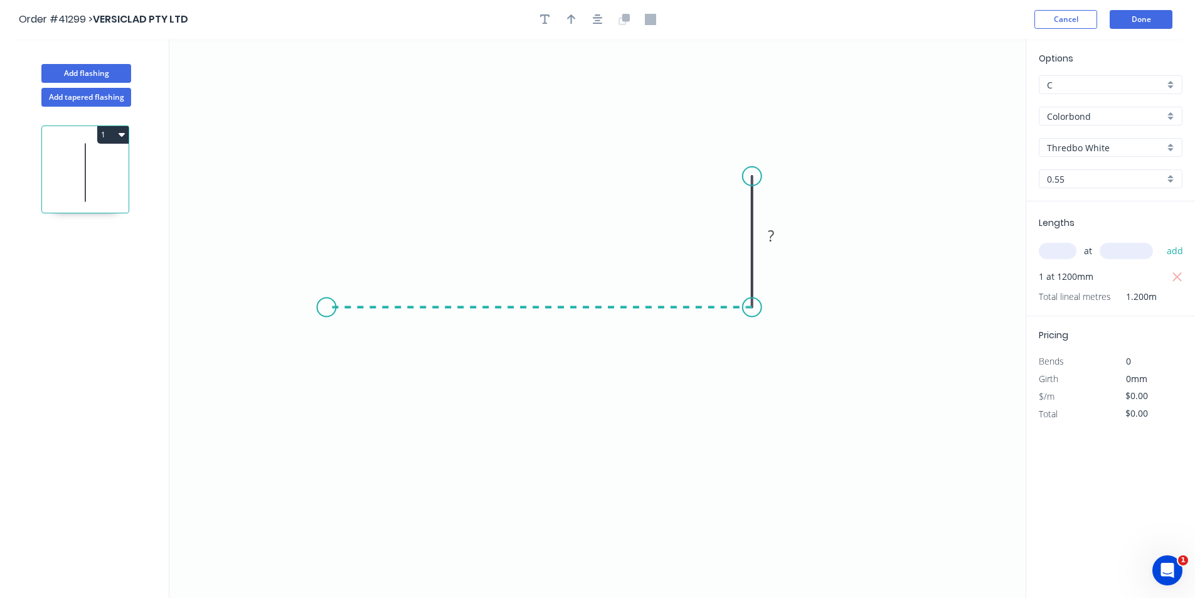
click at [326, 303] on icon "0 ?" at bounding box center [597, 318] width 856 height 559
click at [324, 432] on icon "0 ? ?" at bounding box center [597, 318] width 856 height 559
click at [324, 432] on circle at bounding box center [326, 431] width 19 height 19
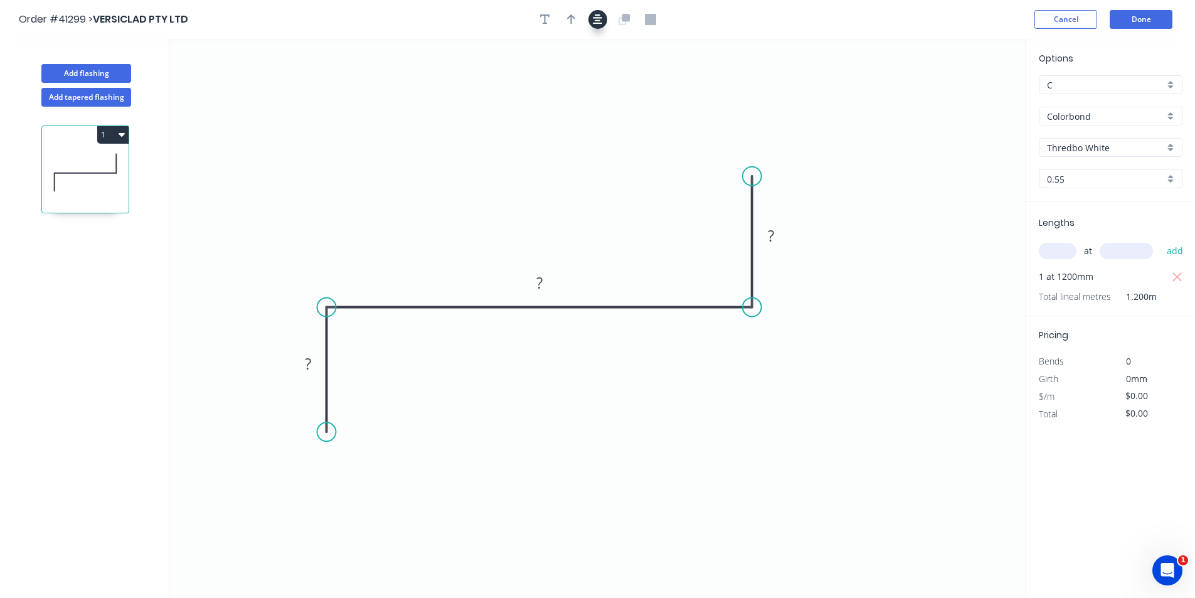
click at [599, 18] on icon "button" at bounding box center [598, 19] width 10 height 10
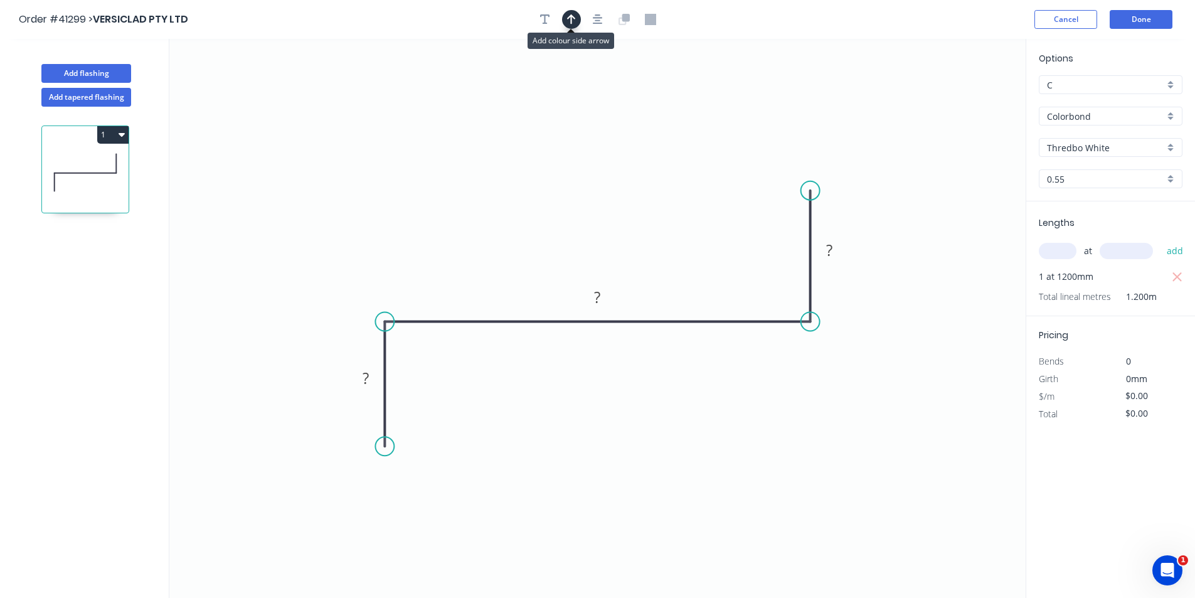
click at [567, 19] on icon "button" at bounding box center [571, 19] width 9 height 10
drag, startPoint x: 962, startPoint y: 97, endPoint x: 514, endPoint y: 167, distance: 452.8
click at [514, 167] on icon at bounding box center [514, 152] width 11 height 40
click at [370, 385] on rect at bounding box center [365, 379] width 25 height 18
type input "$5.08"
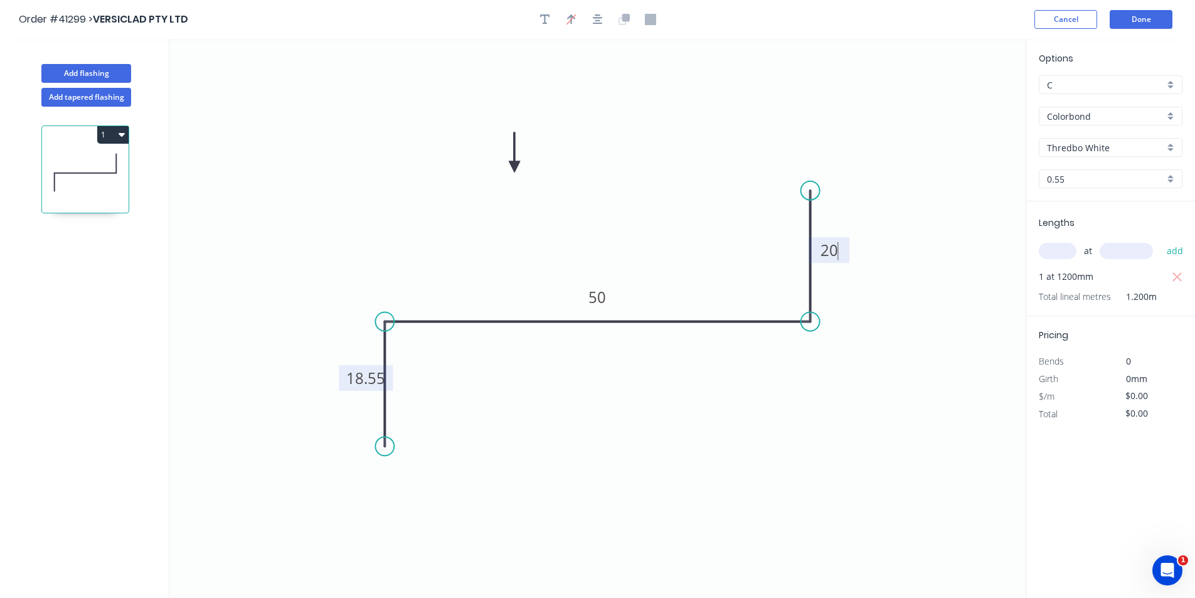
type input "$6.10"
click at [549, 18] on icon "button" at bounding box center [545, 19] width 10 height 11
click at [257, 77] on textarea at bounding box center [251, 88] width 102 height 46
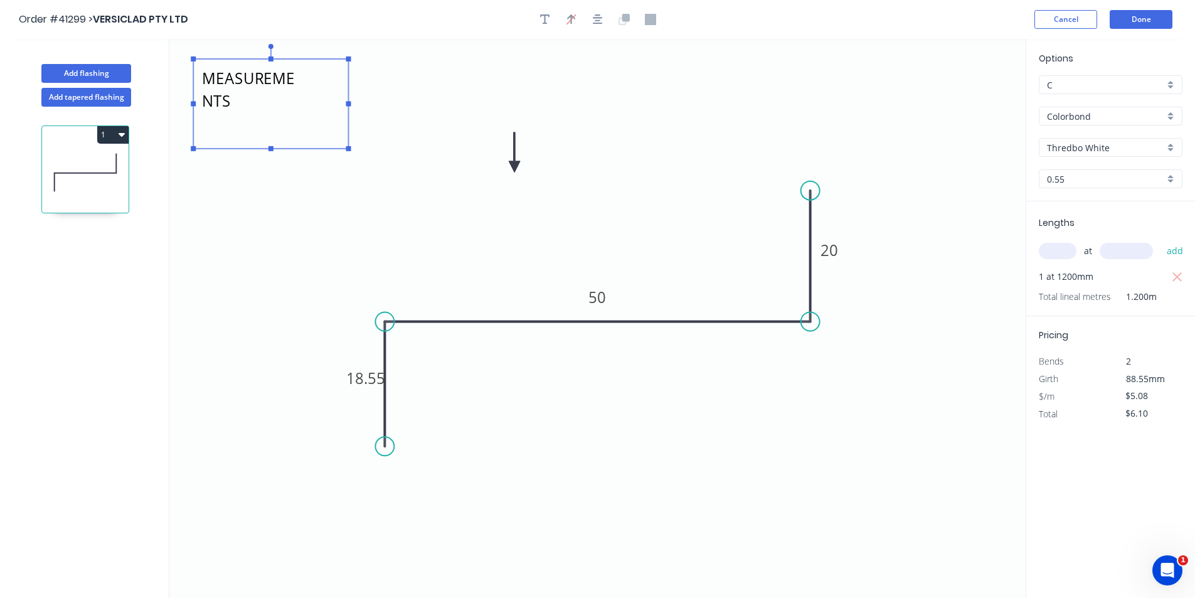
drag, startPoint x: 309, startPoint y: 119, endPoint x: 350, endPoint y: 149, distance: 51.1
click at [350, 149] on rect at bounding box center [348, 148] width 5 height 5
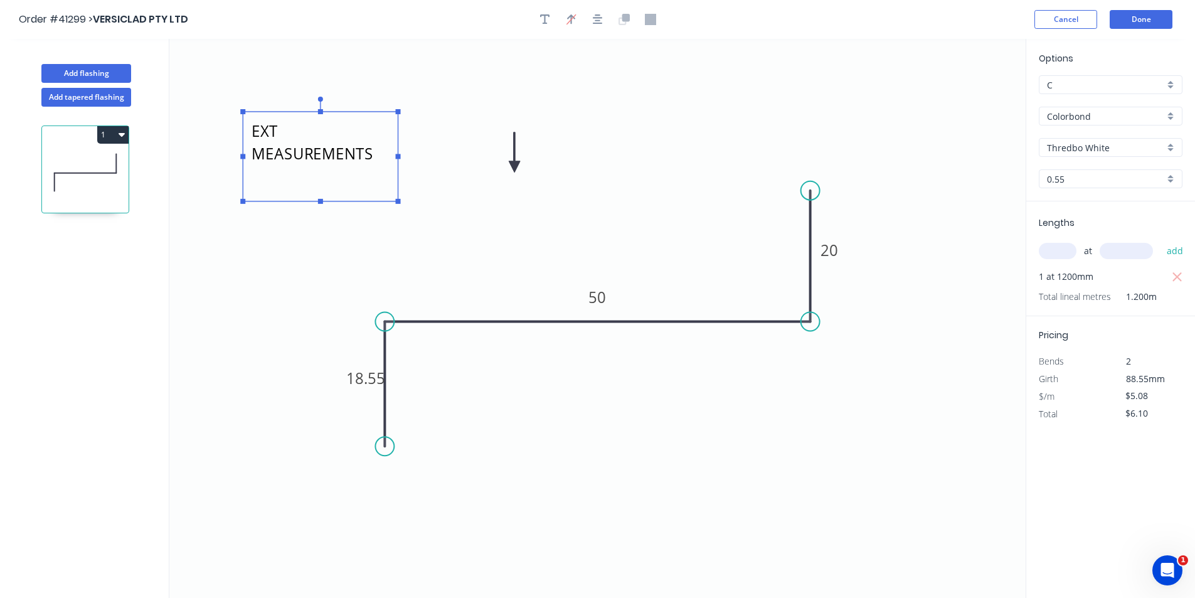
drag, startPoint x: 304, startPoint y: 62, endPoint x: 356, endPoint y: 119, distance: 77.3
click at [356, 119] on g "EXT MEASUREMENTS" at bounding box center [320, 150] width 160 height 107
click at [387, 160] on textarea "EXT MEASUREMENTS" at bounding box center [323, 158] width 142 height 77
drag, startPoint x: 342, startPoint y: 375, endPoint x: 324, endPoint y: 375, distance: 17.6
click at [324, 375] on rect at bounding box center [349, 378] width 54 height 26
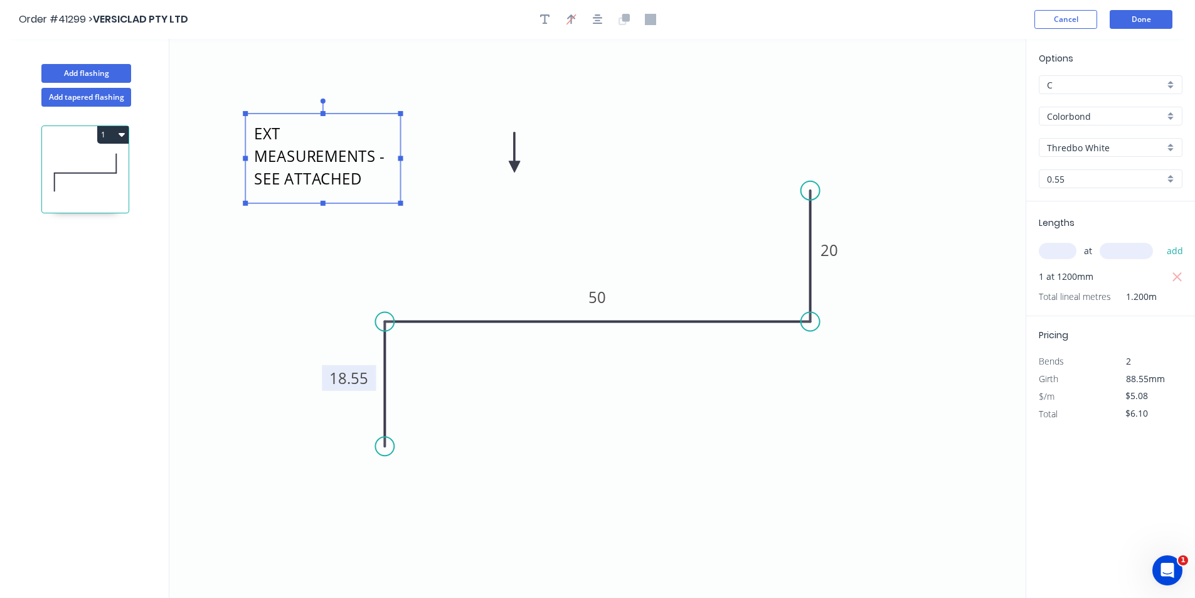
type textarea "EXT MEASUREMENTS - SEE ATTACHED"
click at [1157, 20] on button "Done" at bounding box center [1141, 19] width 63 height 19
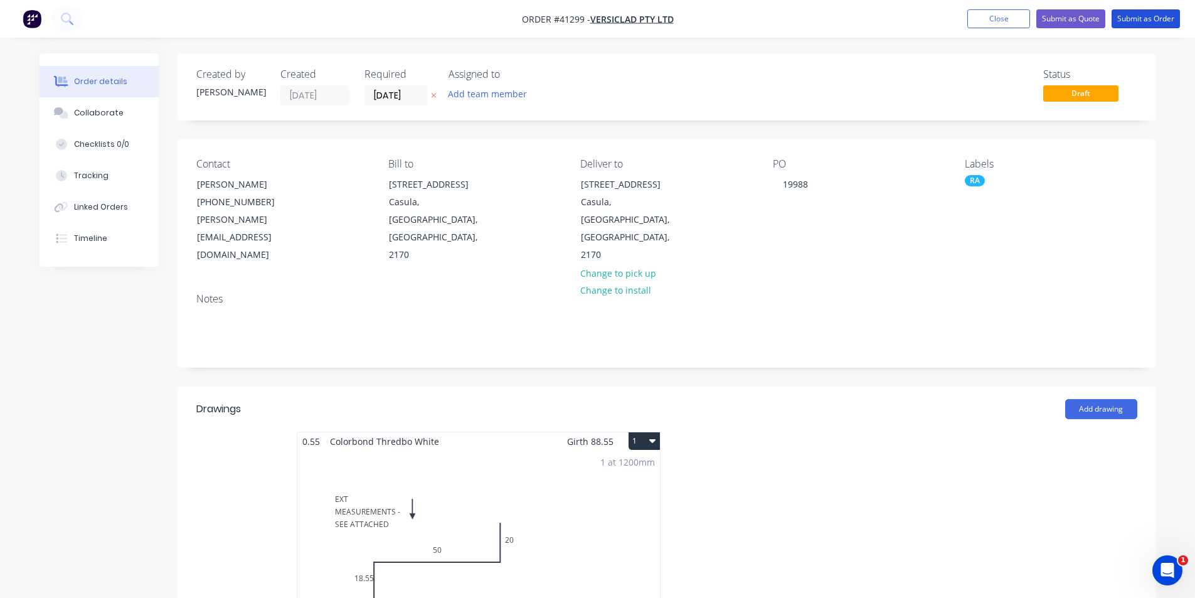
click at [1157, 20] on button "Submit as Order" at bounding box center [1146, 18] width 68 height 19
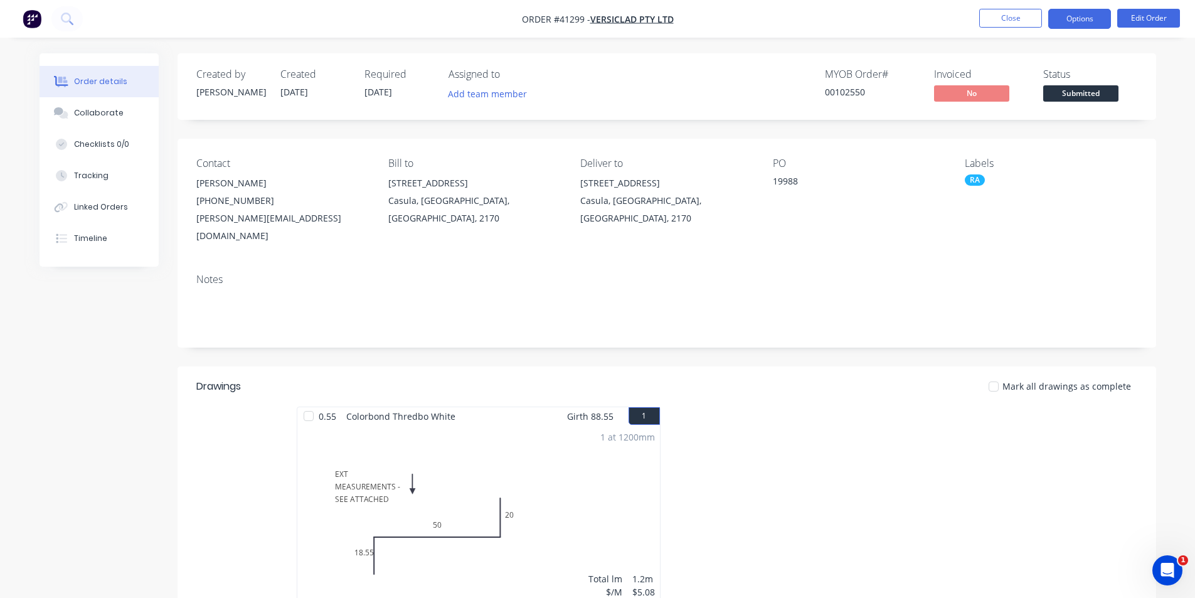
click at [1060, 24] on button "Options" at bounding box center [1079, 19] width 63 height 20
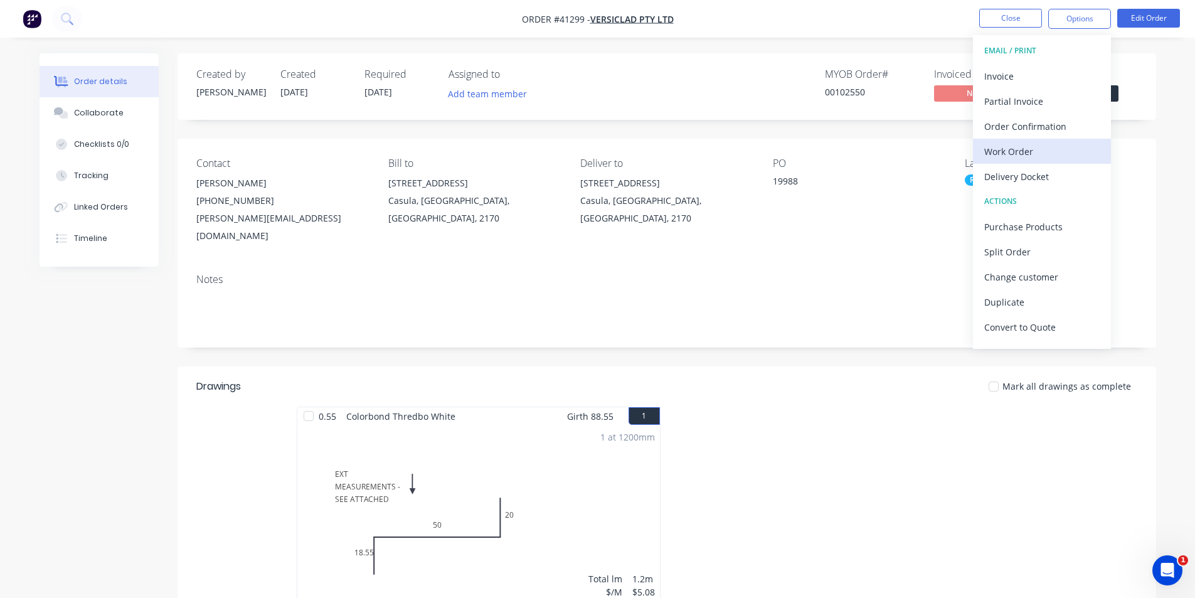
click at [1030, 158] on div "Work Order" at bounding box center [1041, 151] width 115 height 18
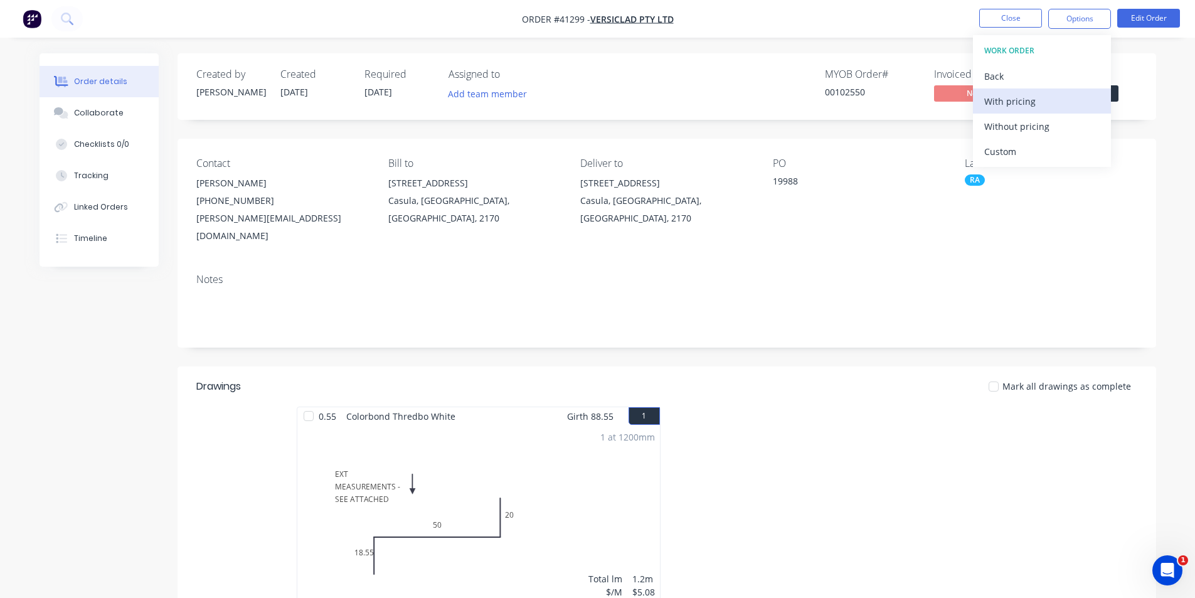
click at [1024, 102] on div "With pricing" at bounding box center [1041, 101] width 115 height 18
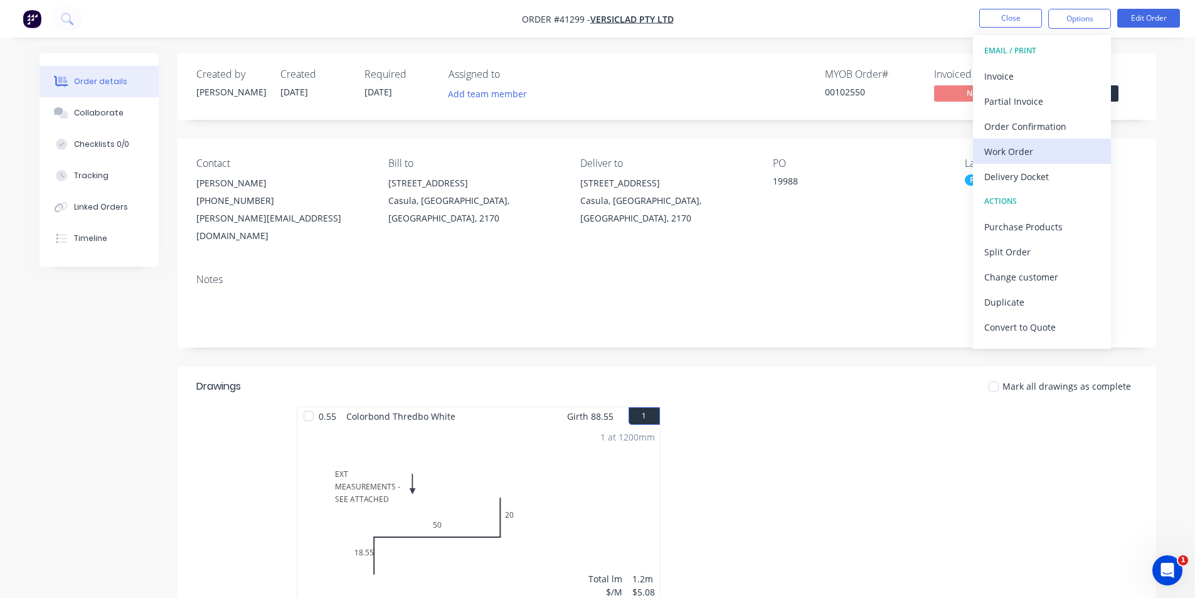
click at [1019, 151] on div "Work Order" at bounding box center [1041, 151] width 115 height 18
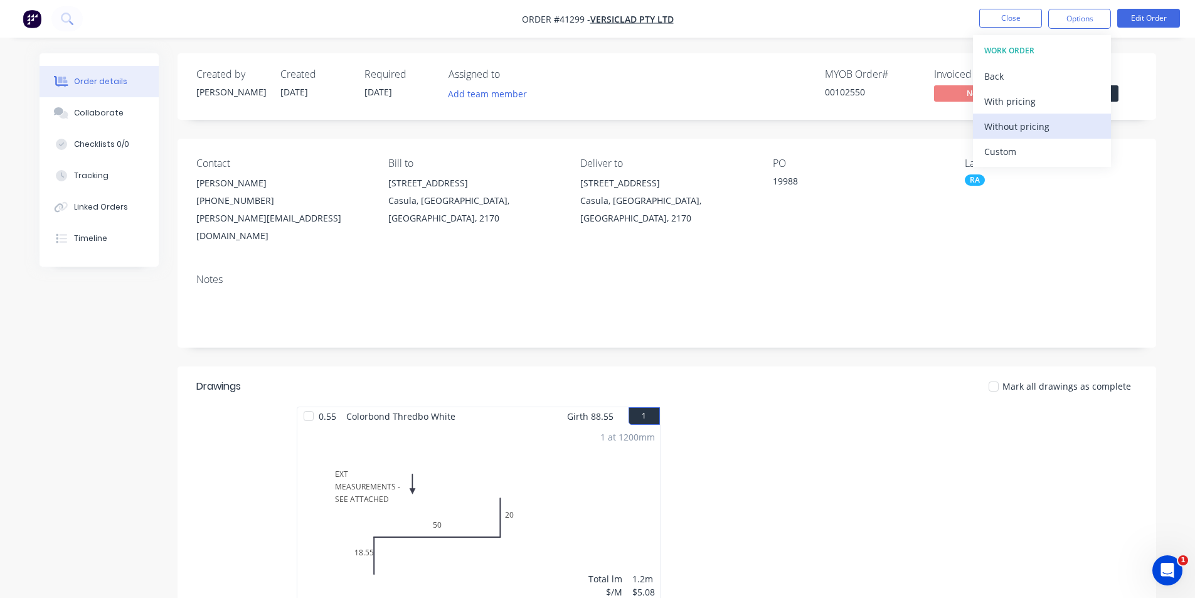
click at [1013, 125] on div "Without pricing" at bounding box center [1041, 126] width 115 height 18
click at [1024, 130] on div "Order Confirmation" at bounding box center [1041, 126] width 115 height 18
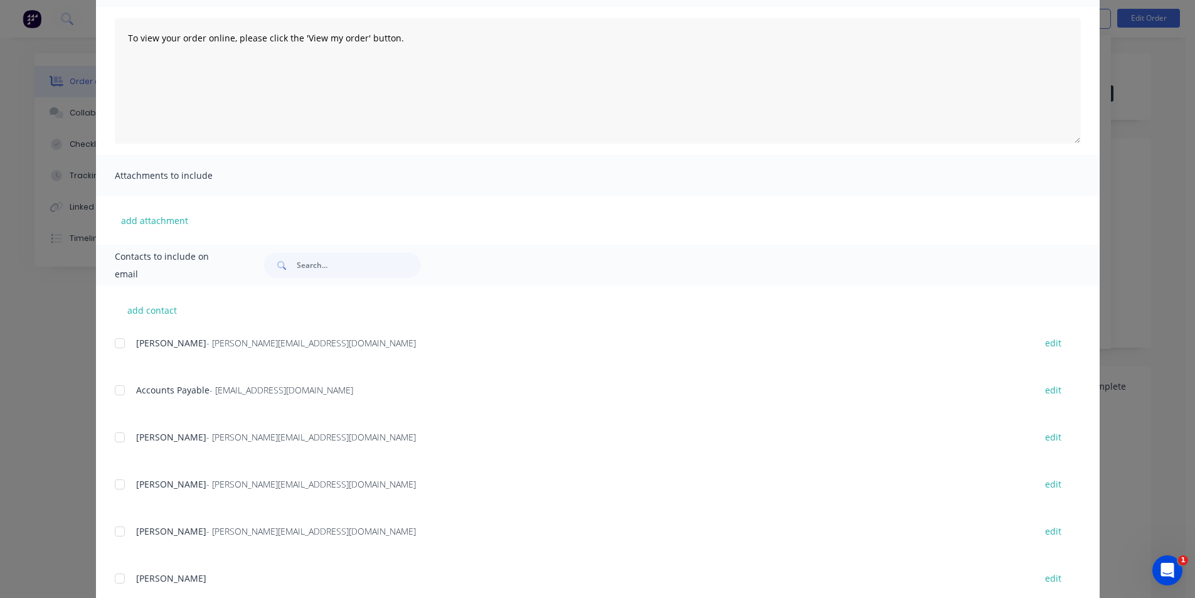
scroll to position [125, 0]
click at [114, 343] on div at bounding box center [119, 342] width 25 height 25
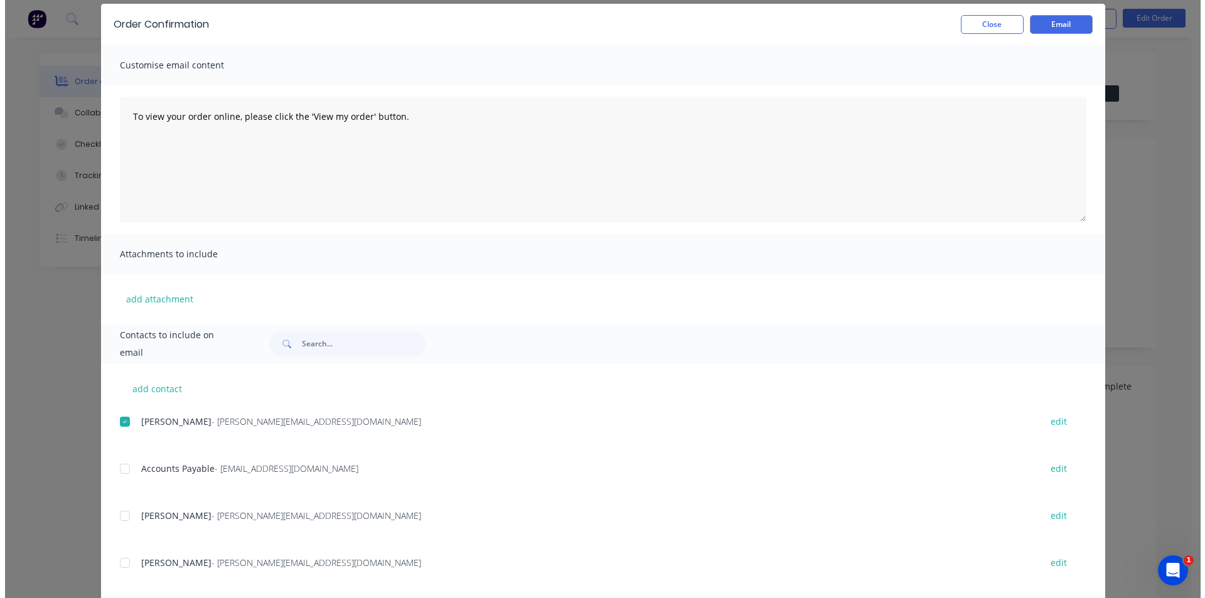
scroll to position [0, 0]
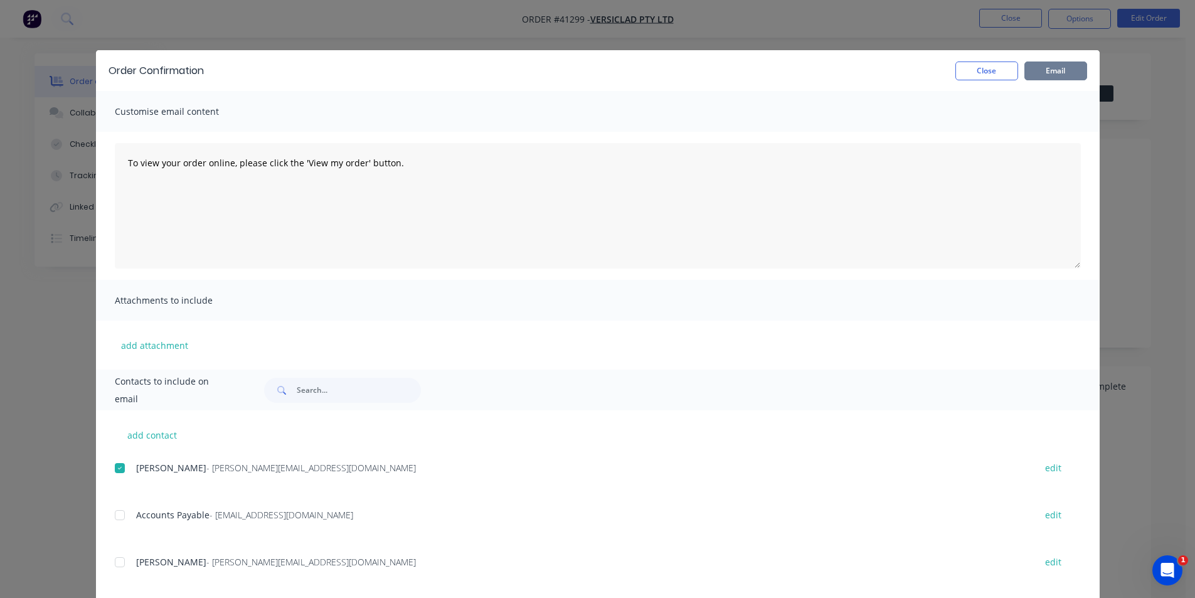
click at [1051, 65] on button "Email" at bounding box center [1055, 70] width 63 height 19
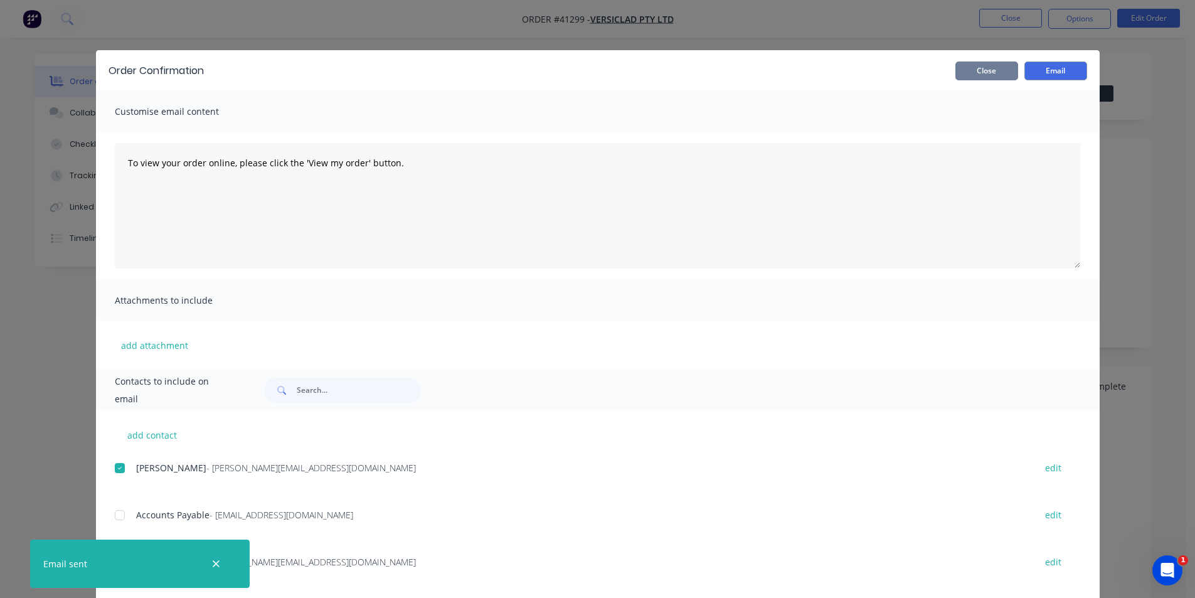
click at [987, 73] on button "Close" at bounding box center [986, 70] width 63 height 19
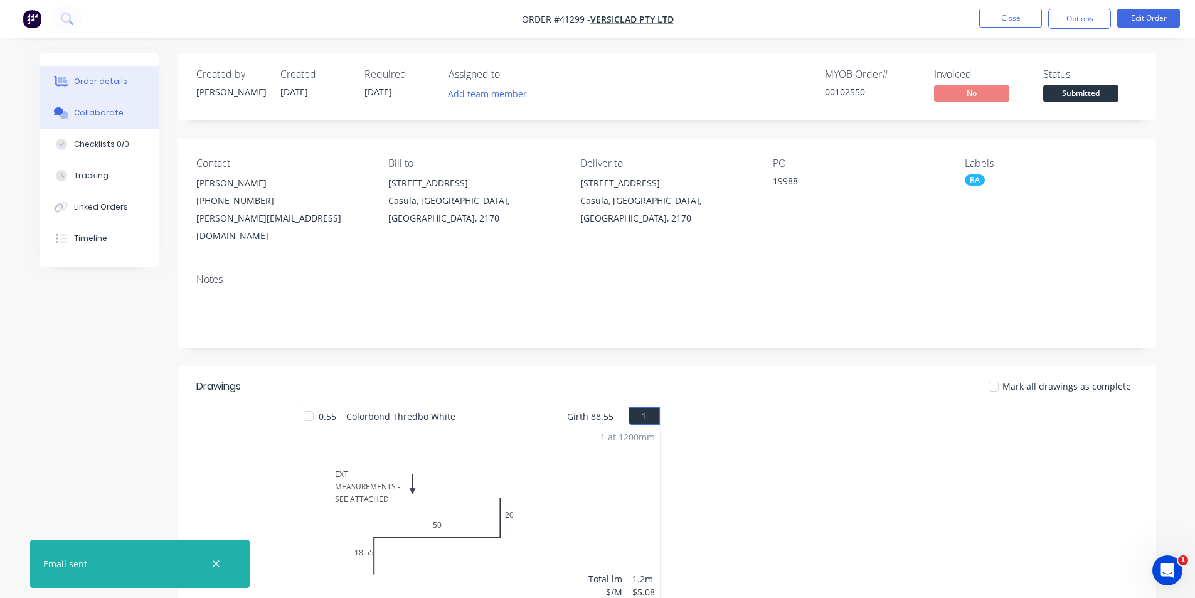
click at [124, 110] on button "Collaborate" at bounding box center [99, 112] width 119 height 31
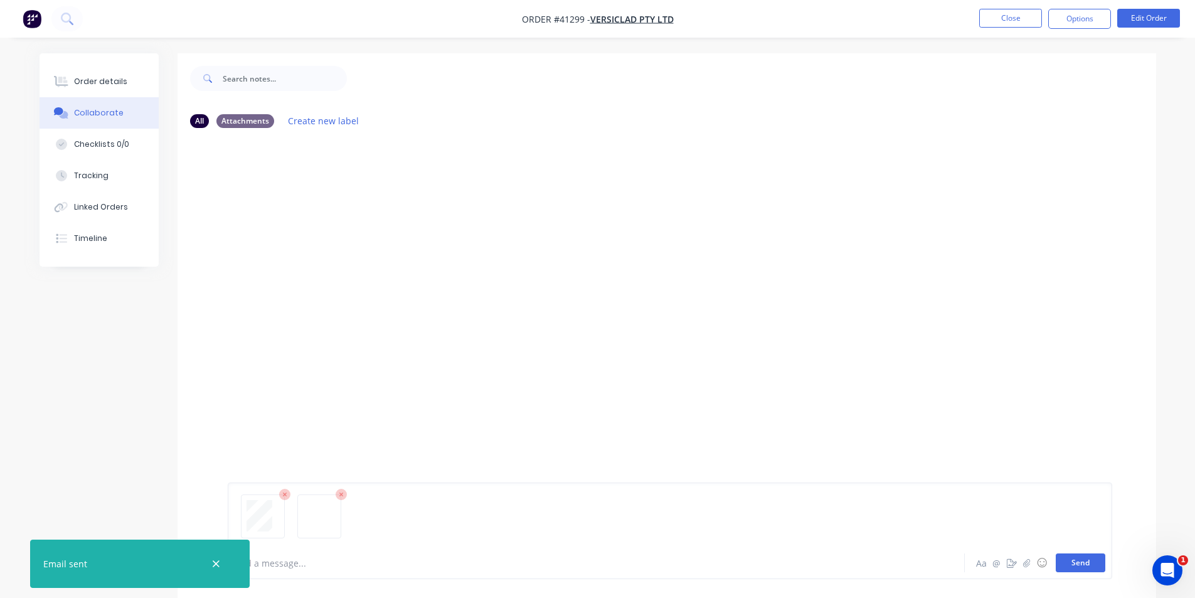
click at [1093, 566] on button "Send" at bounding box center [1081, 562] width 50 height 19
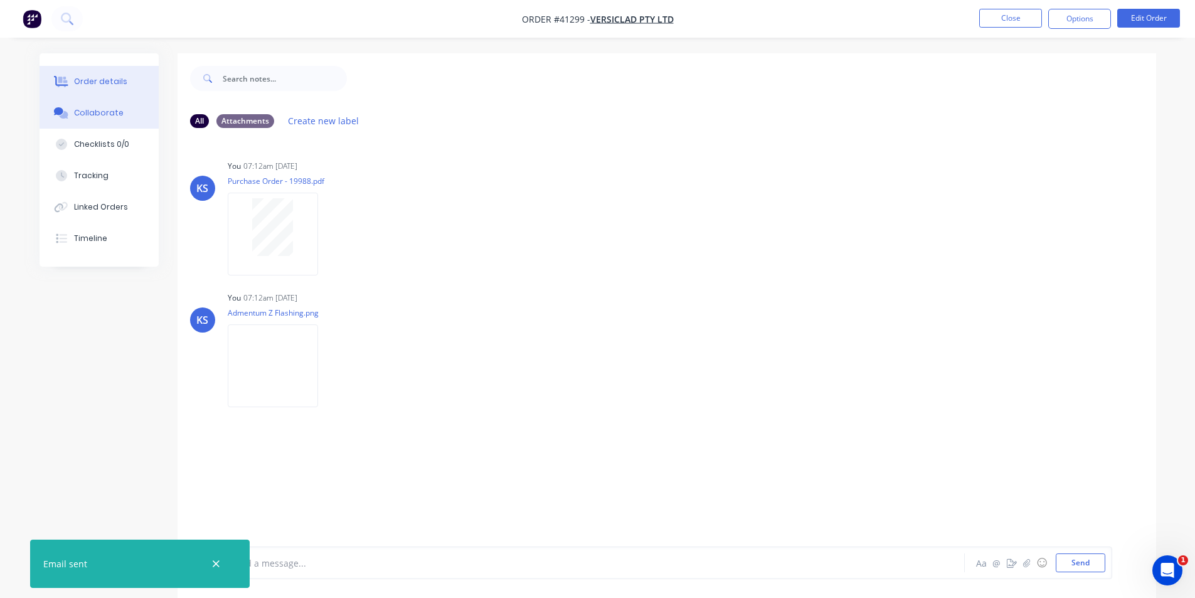
click at [53, 77] on div at bounding box center [61, 81] width 19 height 11
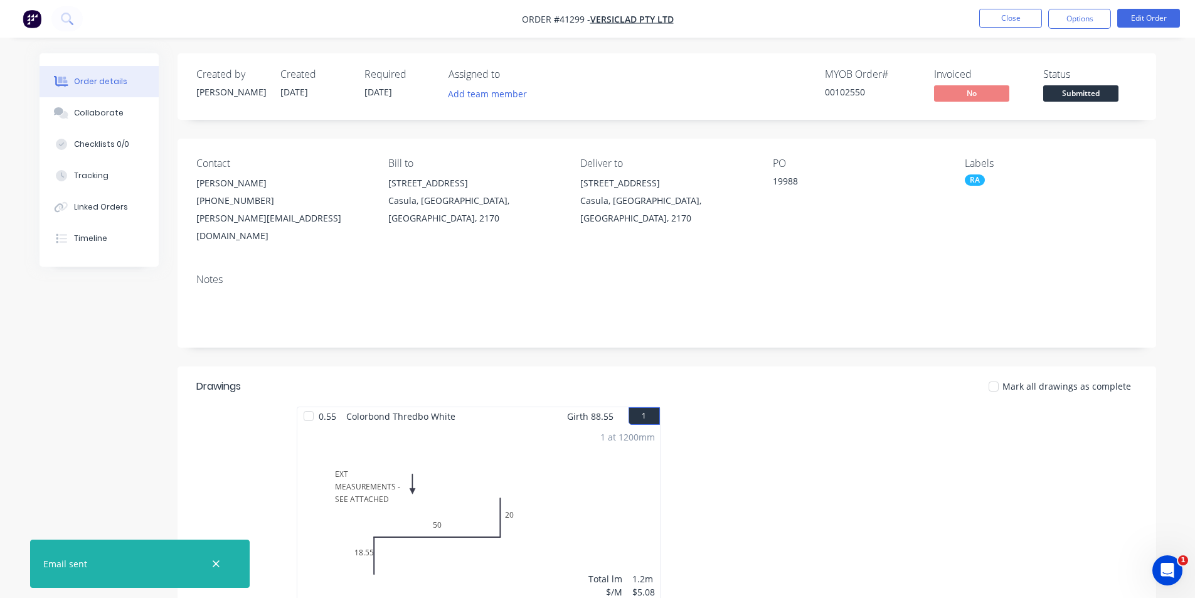
click at [974, 11] on ul "Close Options Edit Order" at bounding box center [1079, 19] width 231 height 20
click at [988, 12] on button "Close" at bounding box center [1010, 18] width 63 height 19
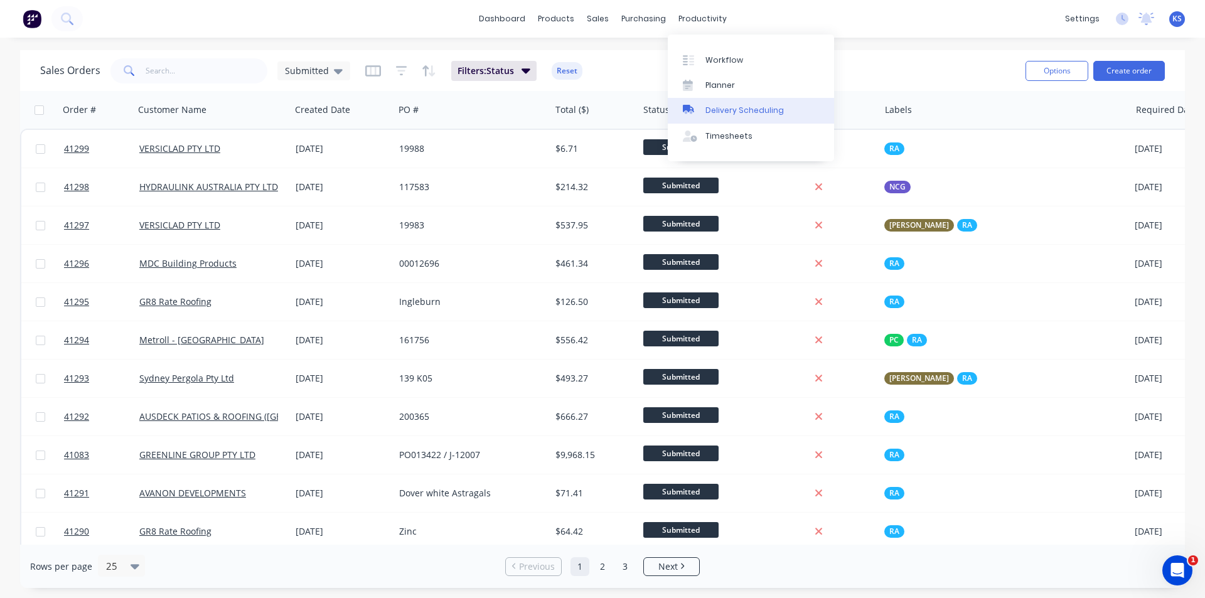
click at [734, 108] on div "Delivery Scheduling" at bounding box center [744, 110] width 78 height 11
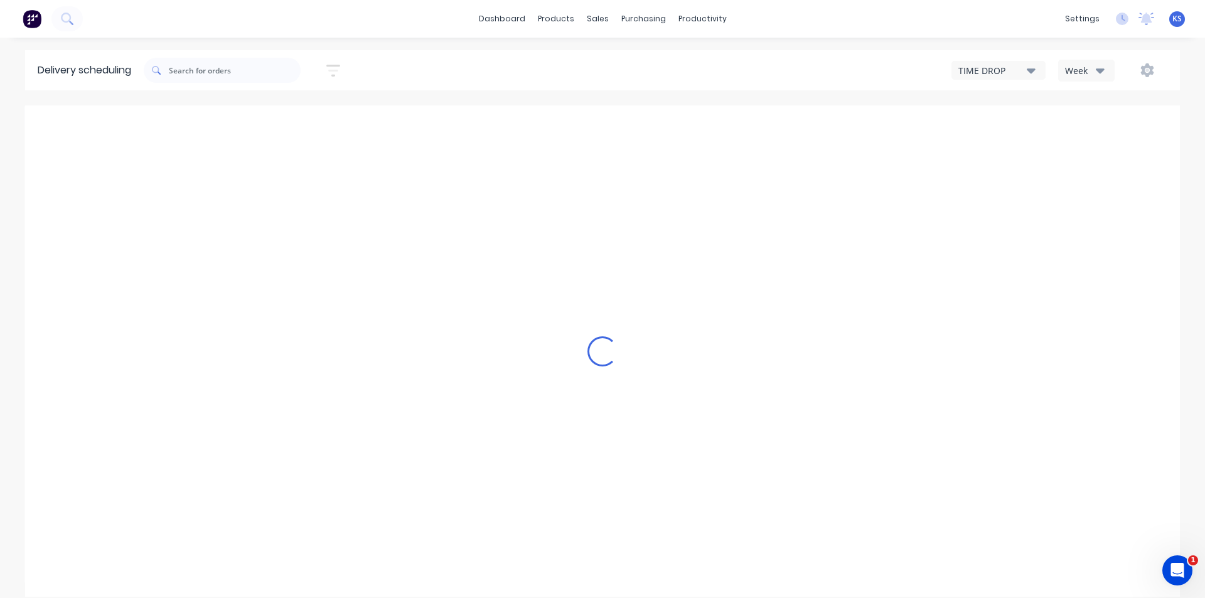
type input "[DATE] - [DATE]"
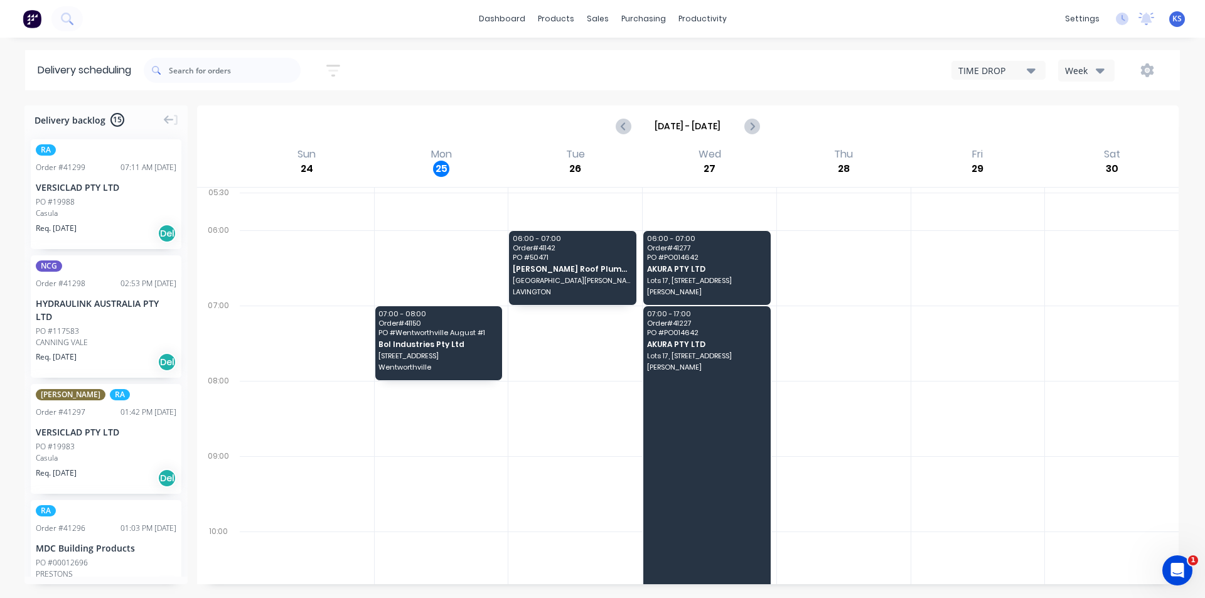
click at [447, 67] on div "Sort by Most recent Created date Required date Order number Customer name Most …" at bounding box center [662, 70] width 1036 height 35
click at [627, 53] on link "Sales Orders" at bounding box center [663, 59] width 166 height 25
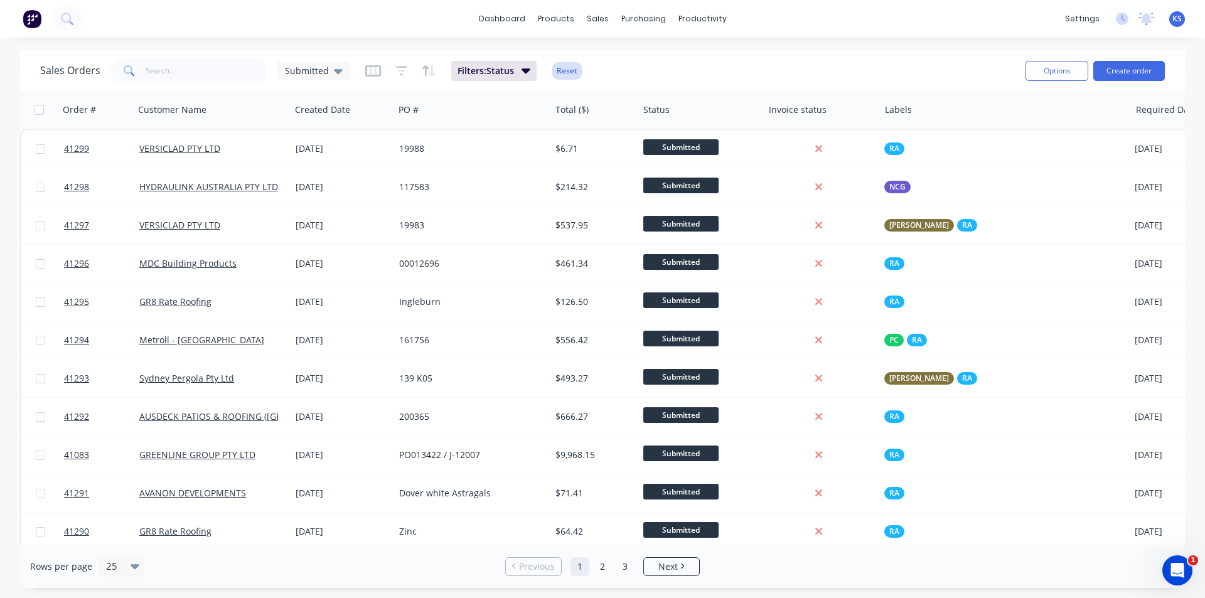
drag, startPoint x: 540, startPoint y: 68, endPoint x: 555, endPoint y: 68, distance: 14.4
click at [540, 67] on div "Filters: Status Reset" at bounding box center [473, 71] width 217 height 20
click at [561, 67] on button "Reset" at bounding box center [566, 71] width 31 height 18
click at [314, 75] on span "Submitted" at bounding box center [307, 70] width 44 height 13
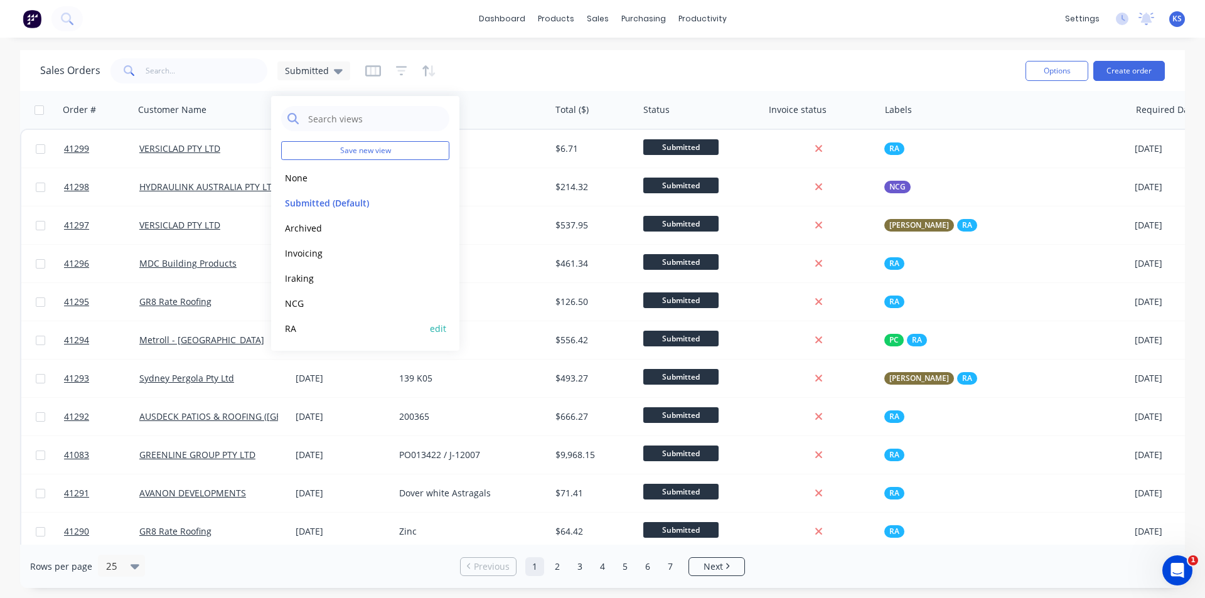
click at [322, 324] on button "RA" at bounding box center [352, 328] width 143 height 14
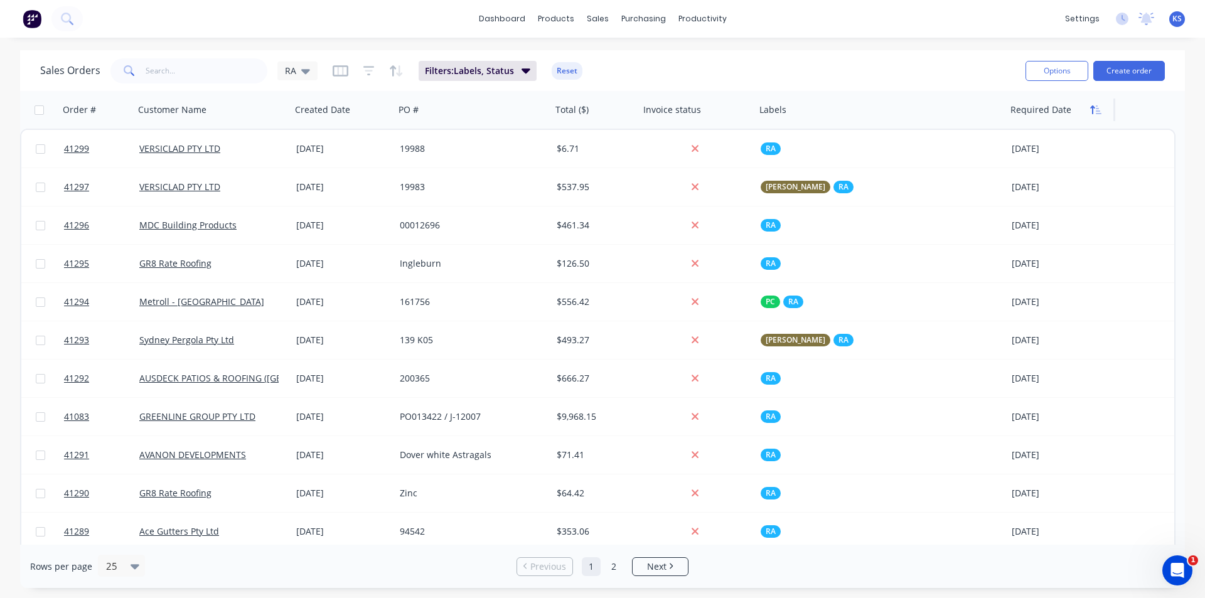
click at [1090, 109] on icon "button" at bounding box center [1095, 110] width 11 height 10
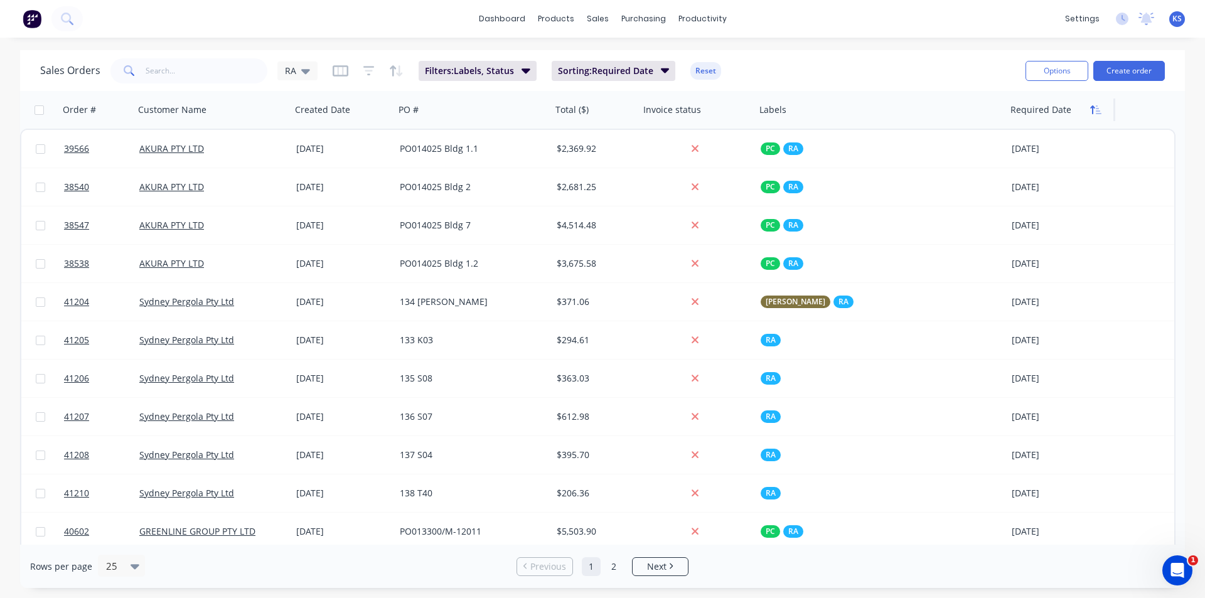
click at [1094, 110] on icon "button" at bounding box center [1095, 110] width 11 height 10
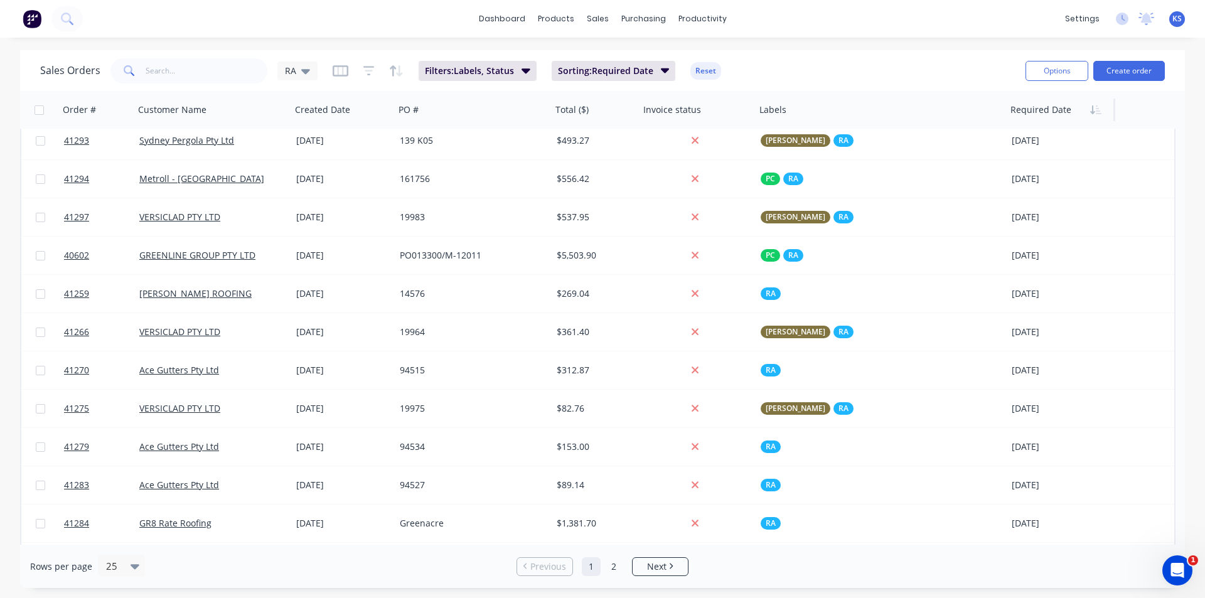
scroll to position [541, 0]
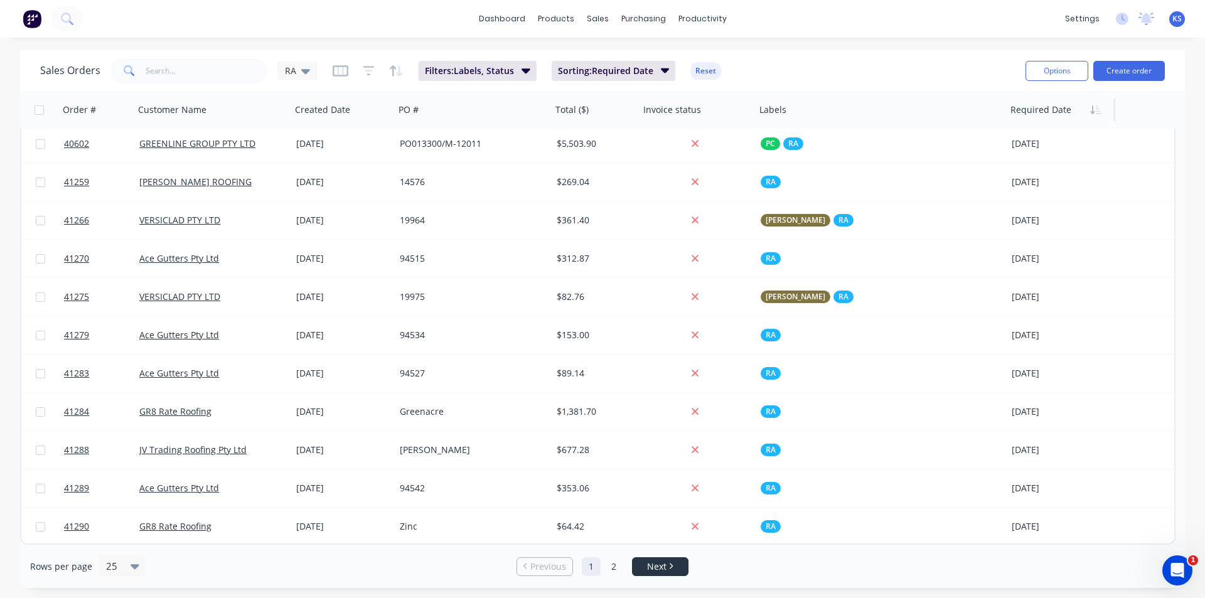
click at [637, 564] on link "Next" at bounding box center [659, 566] width 55 height 13
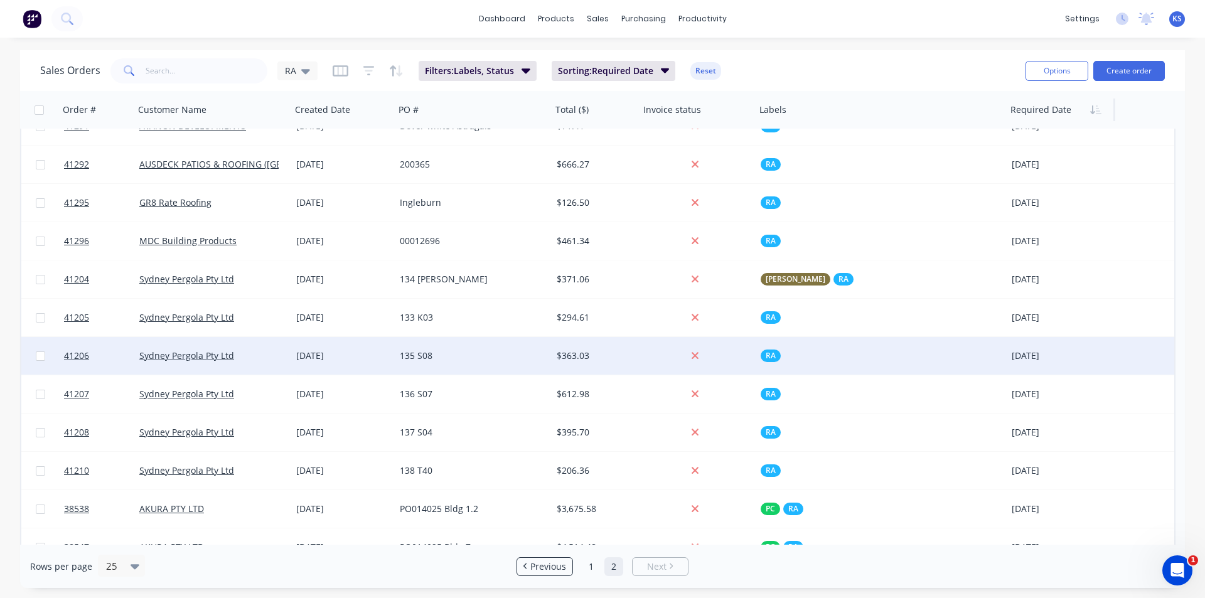
scroll to position [0, 0]
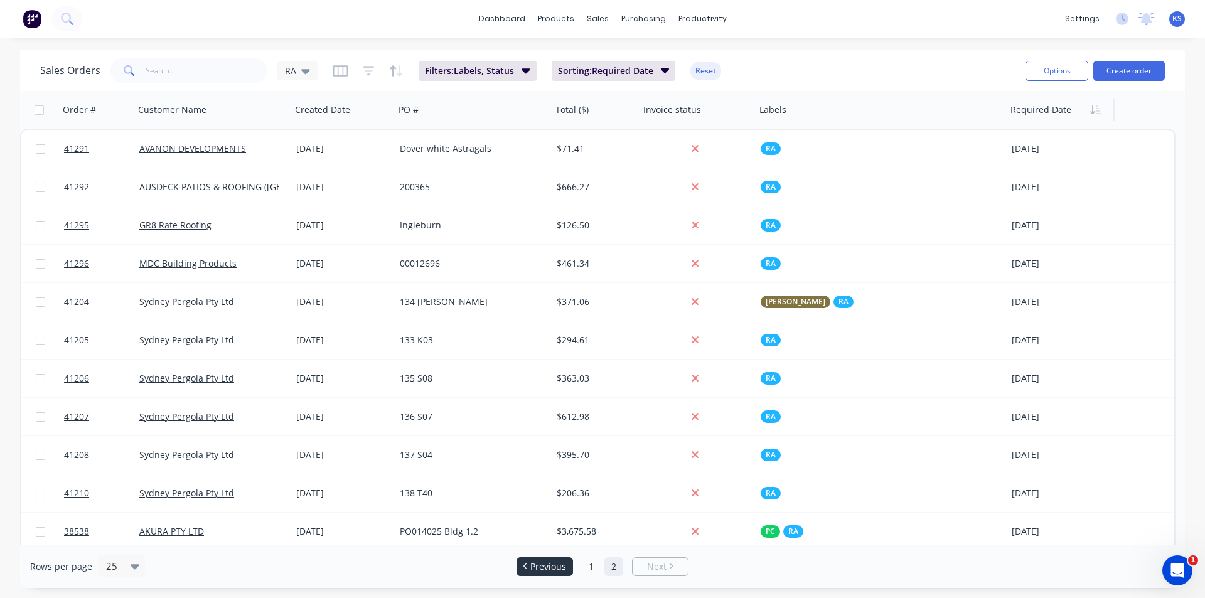
click at [543, 565] on span "Previous" at bounding box center [548, 566] width 36 height 13
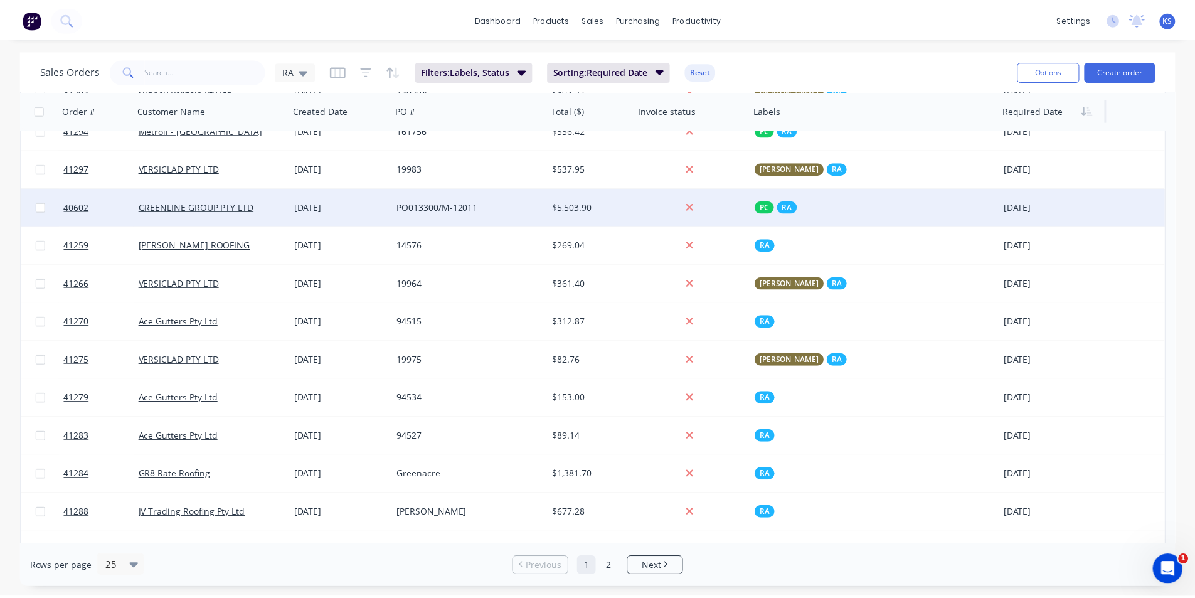
scroll to position [415, 0]
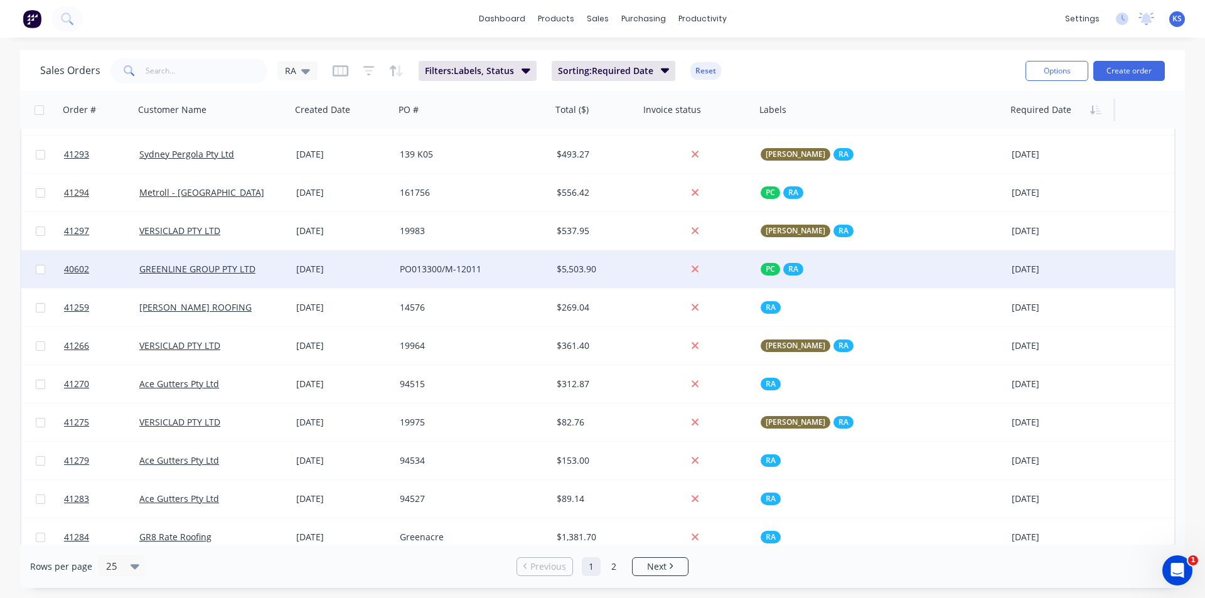
click at [390, 266] on div "15 Jul 2025" at bounding box center [343, 269] width 104 height 38
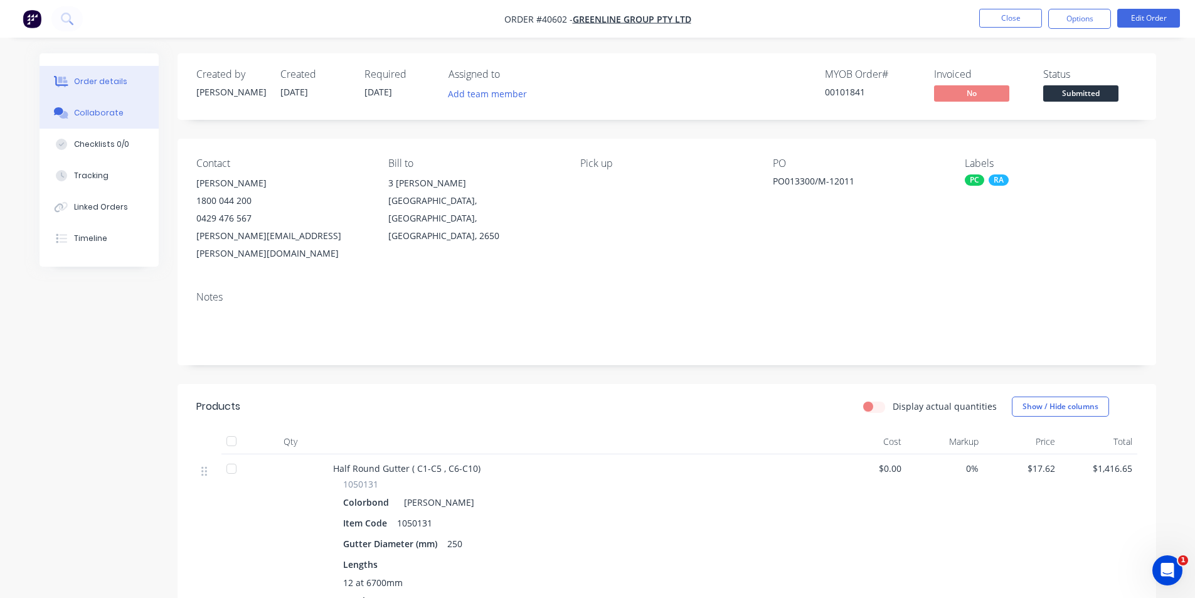
click at [120, 114] on button "Collaborate" at bounding box center [99, 112] width 119 height 31
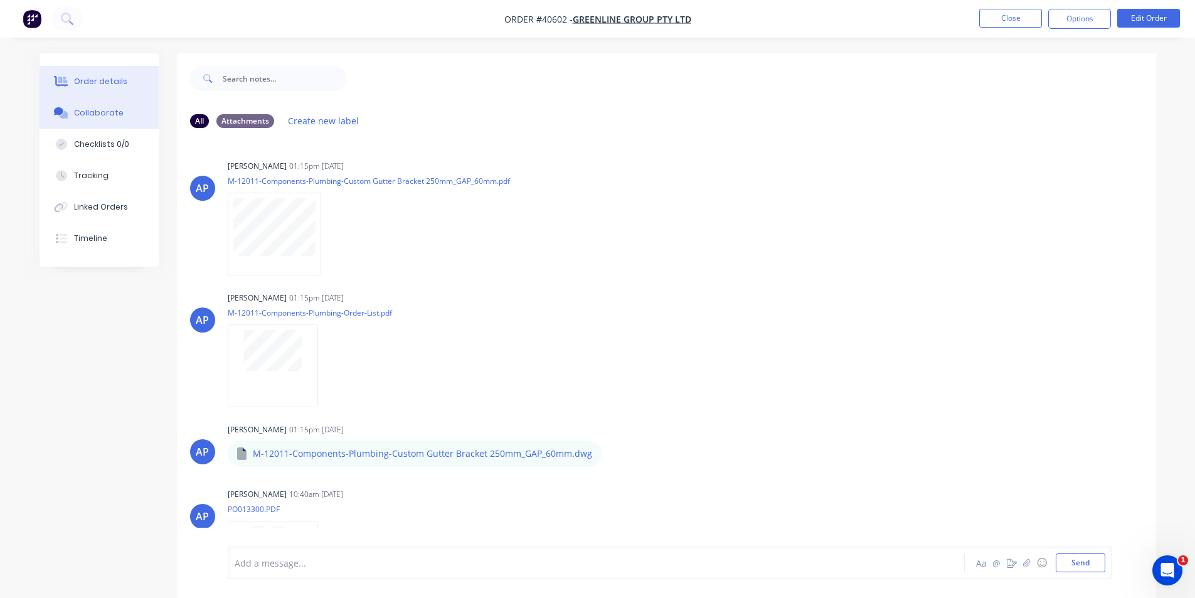
click at [135, 81] on button "Order details" at bounding box center [99, 81] width 119 height 31
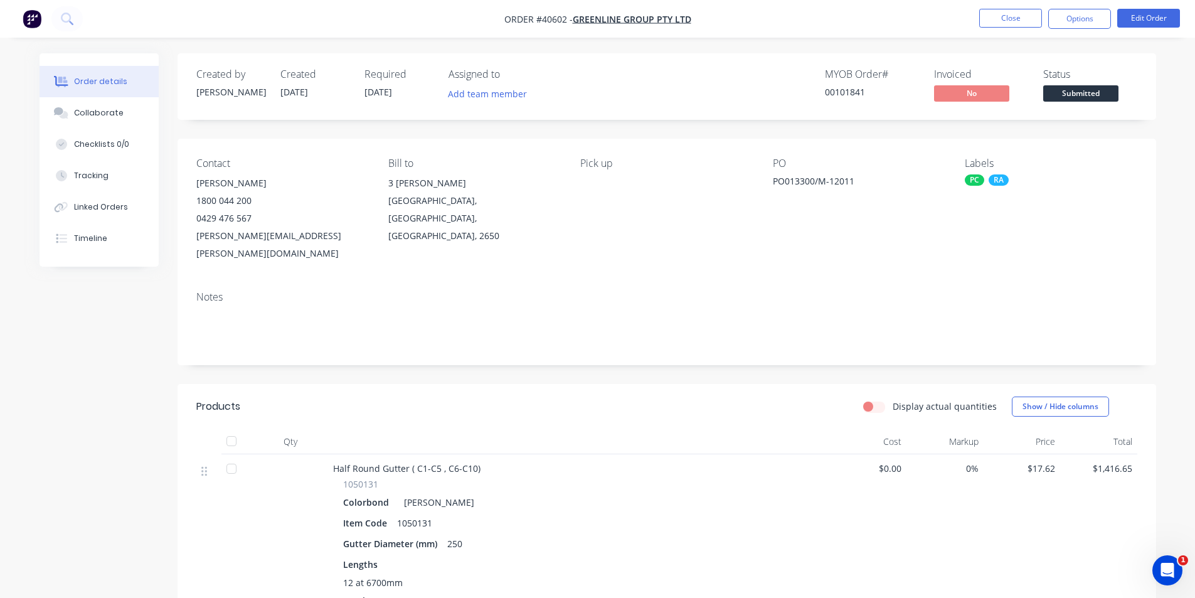
click at [893, 30] on nav "Order #40602 - GREENLINE GROUP PTY LTD Close Options Edit Order" at bounding box center [597, 19] width 1195 height 38
click at [1007, 25] on button "Close" at bounding box center [1010, 18] width 63 height 19
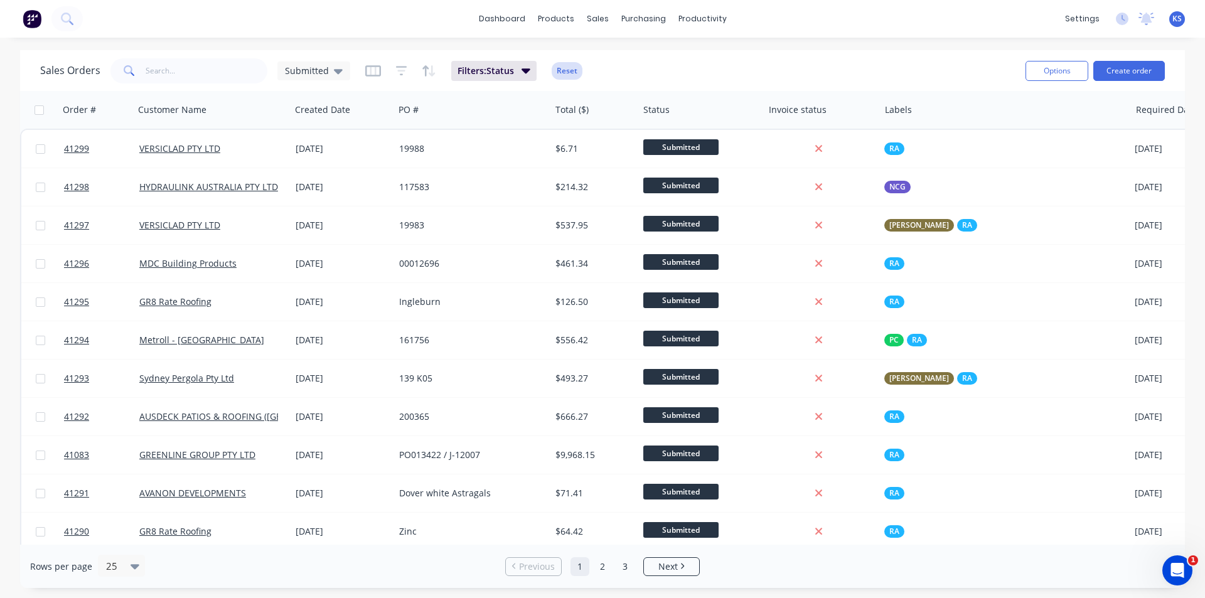
click at [563, 68] on button "Reset" at bounding box center [566, 71] width 31 height 18
click at [653, 51] on div "Sales Orders Submitted Options Create order" at bounding box center [602, 70] width 1164 height 41
click at [327, 76] on div "Submitted" at bounding box center [314, 70] width 58 height 11
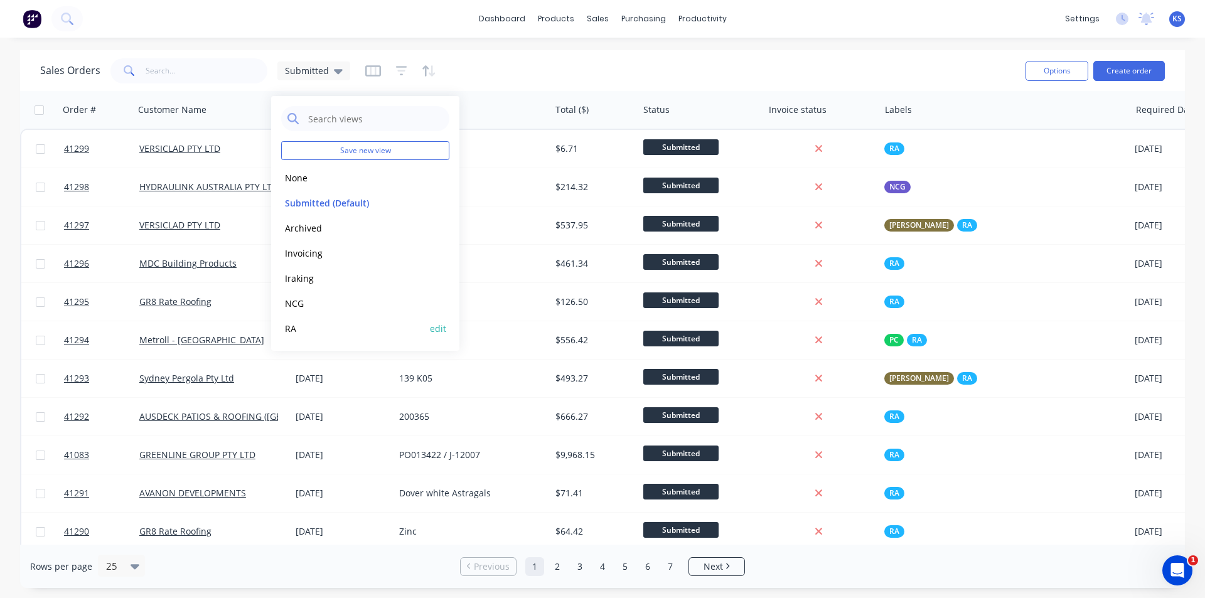
click at [312, 327] on button "RA" at bounding box center [352, 328] width 143 height 14
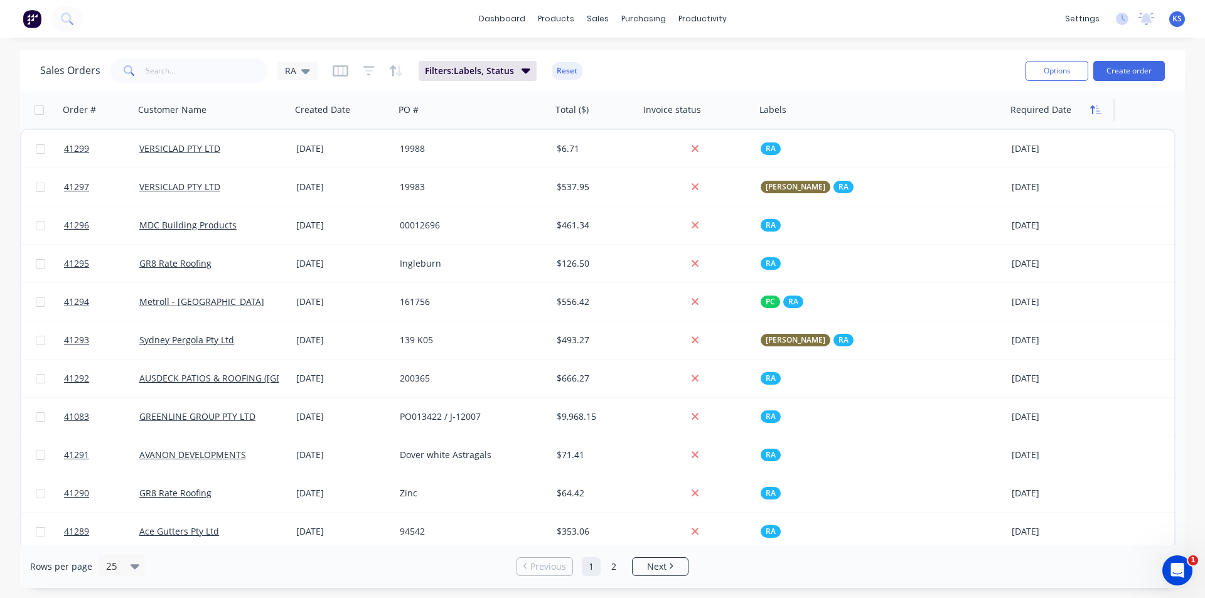
click at [1095, 113] on icon "button" at bounding box center [1095, 110] width 11 height 10
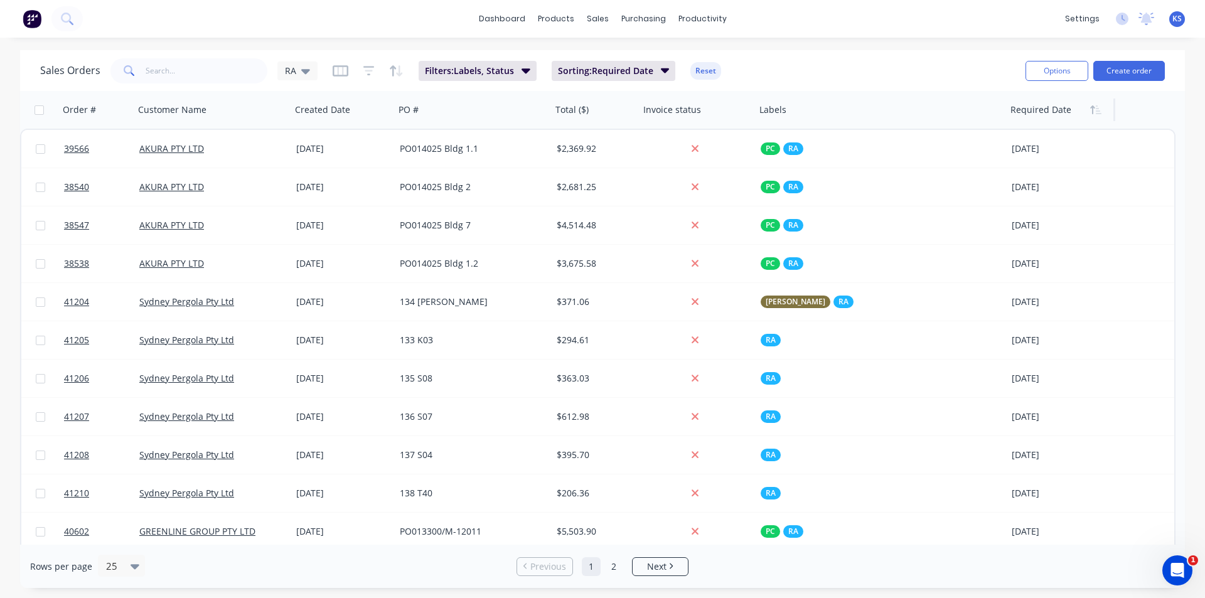
click at [1095, 113] on icon "button" at bounding box center [1095, 110] width 11 height 10
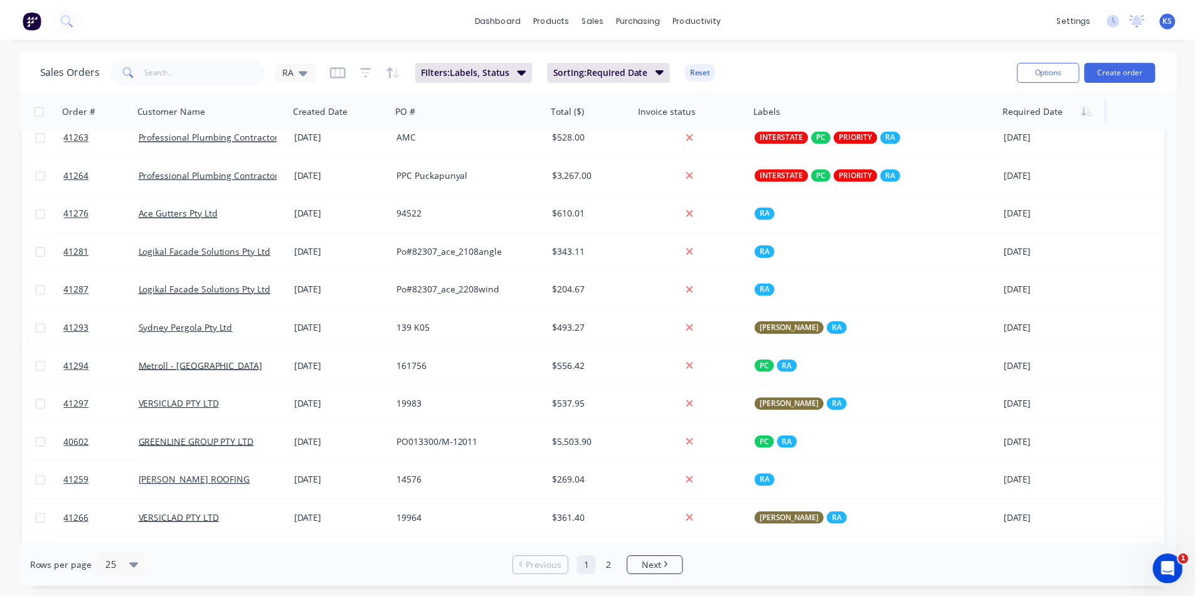
scroll to position [251, 0]
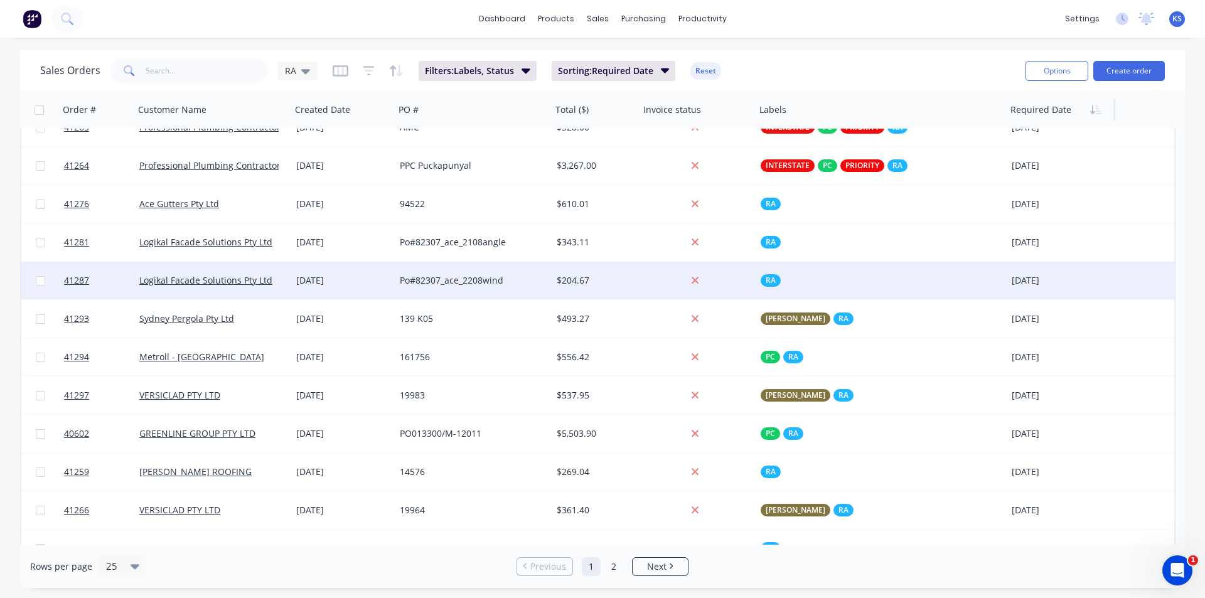
click at [370, 279] on div "[DATE]" at bounding box center [342, 280] width 93 height 13
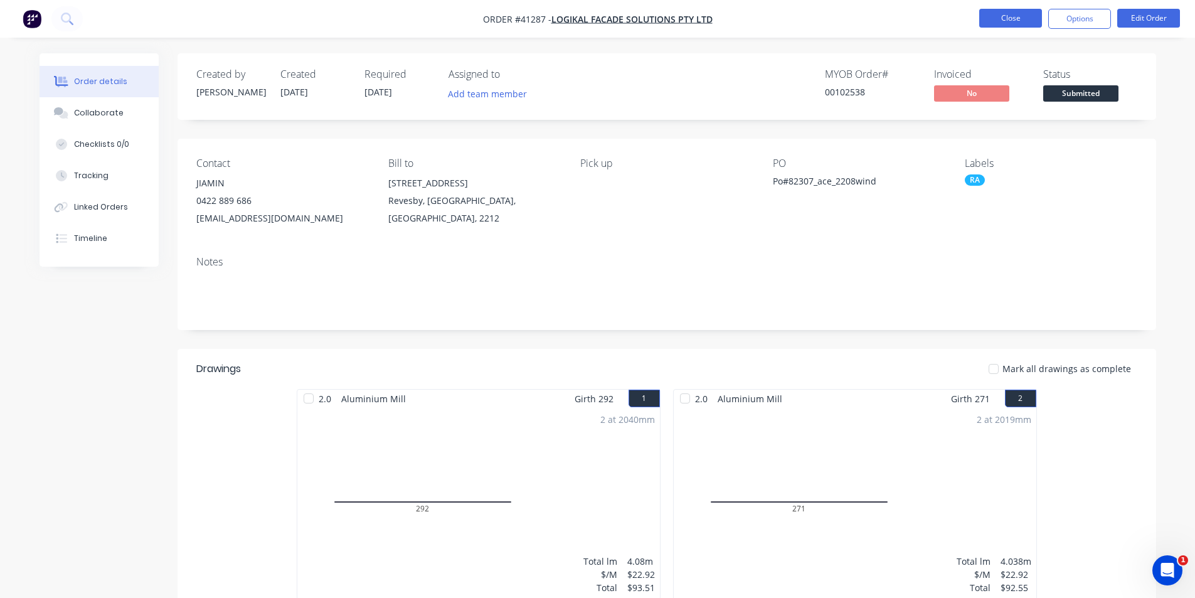
click at [1004, 19] on button "Close" at bounding box center [1010, 18] width 63 height 19
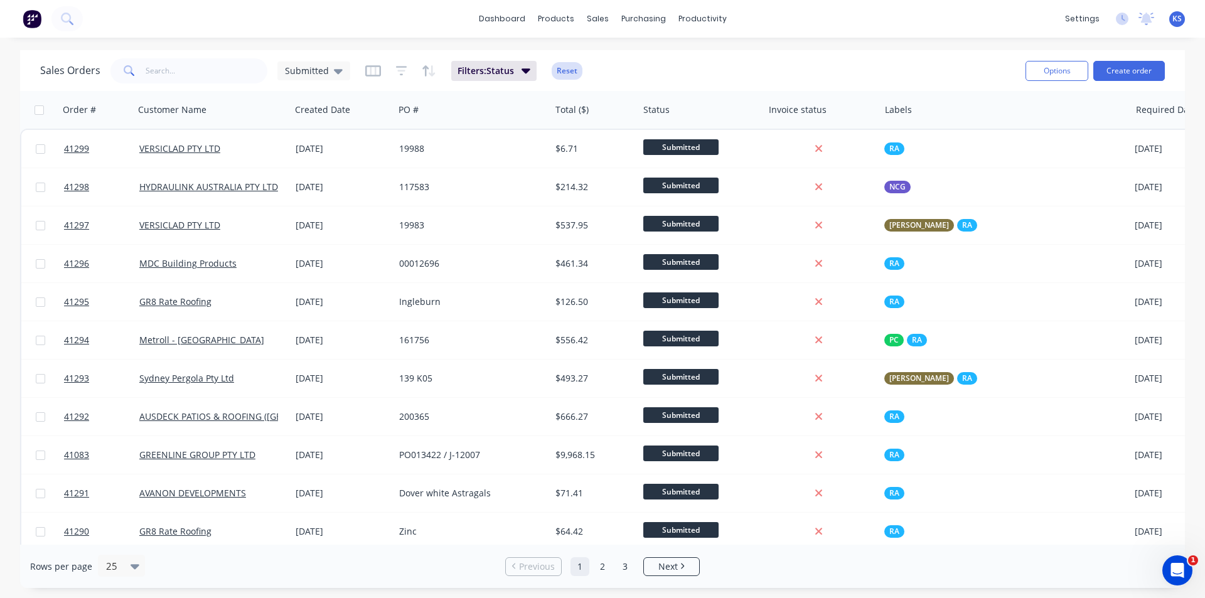
click at [563, 73] on button "Reset" at bounding box center [566, 71] width 31 height 18
click at [340, 72] on div "Submitted" at bounding box center [313, 70] width 73 height 19
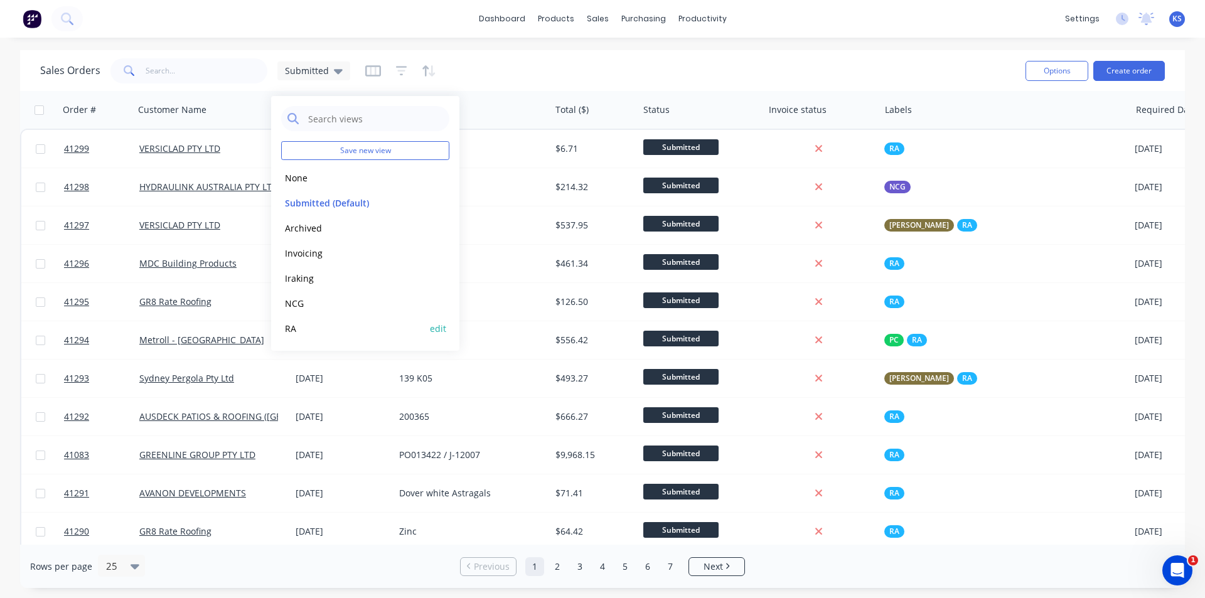
click at [321, 329] on button "RA" at bounding box center [352, 328] width 143 height 14
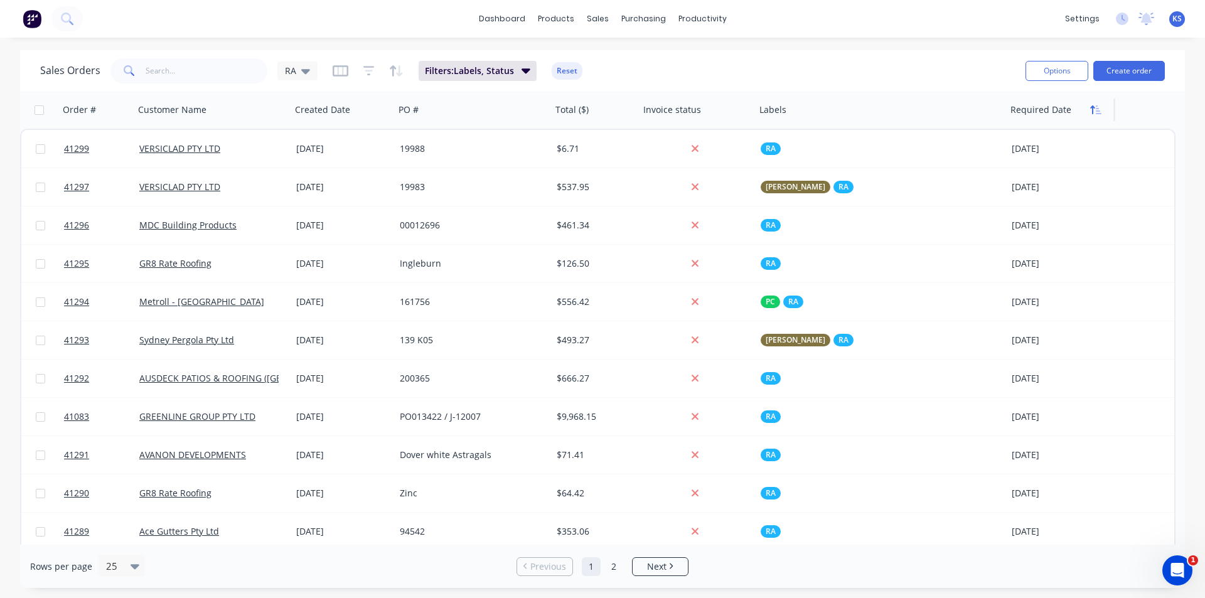
click at [1100, 110] on icon "button" at bounding box center [1095, 110] width 11 height 10
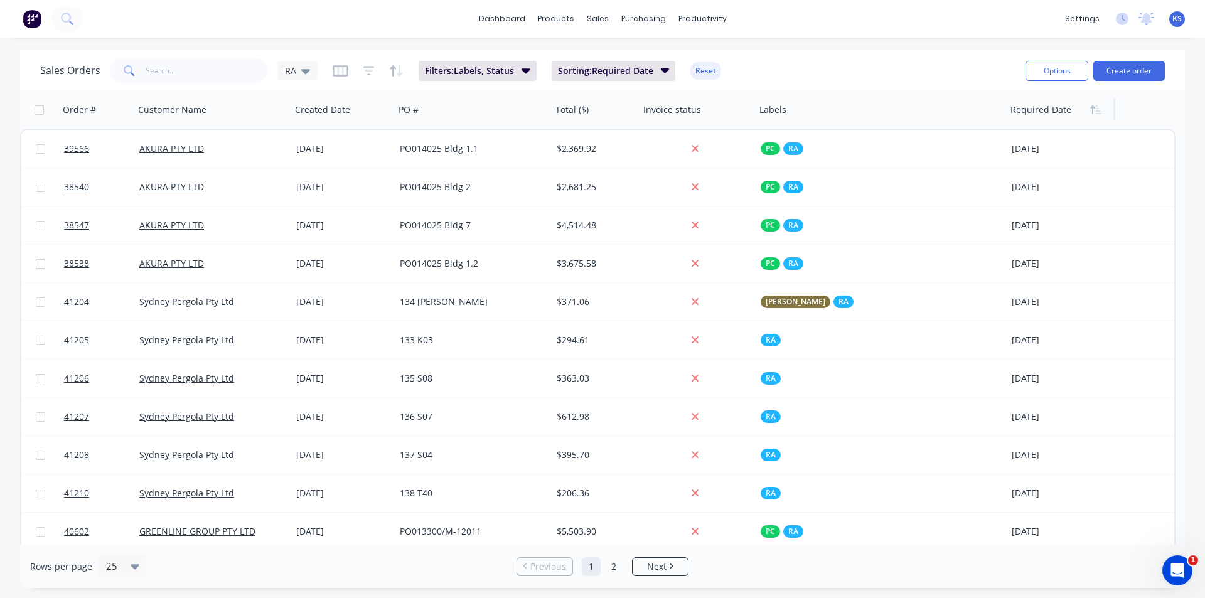
click at [1100, 110] on icon "button" at bounding box center [1095, 110] width 11 height 10
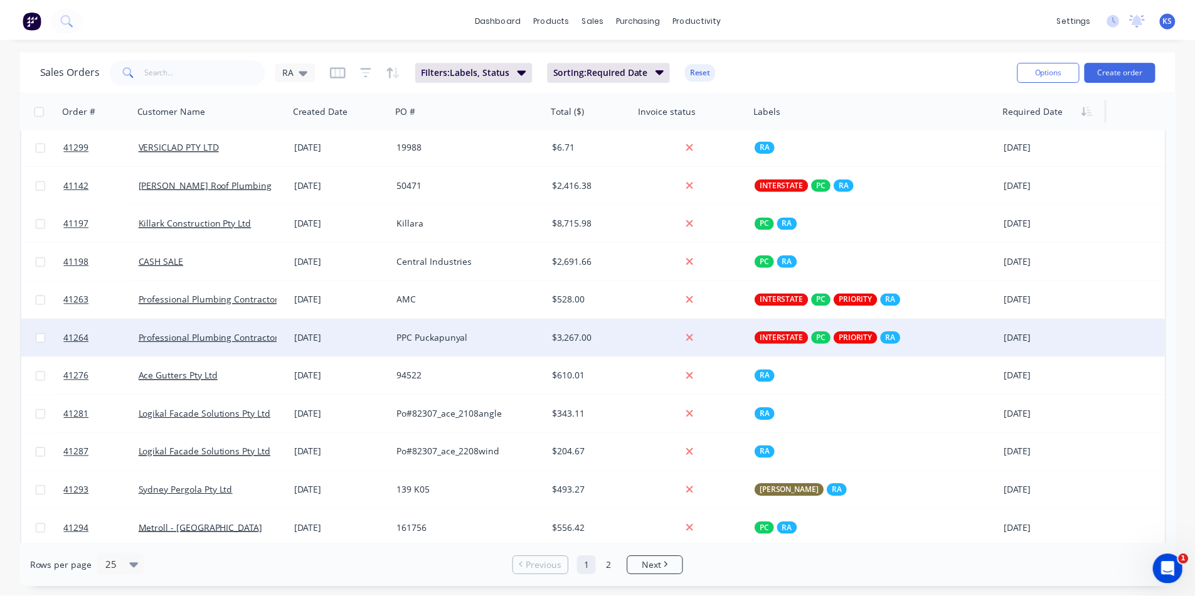
scroll to position [125, 0]
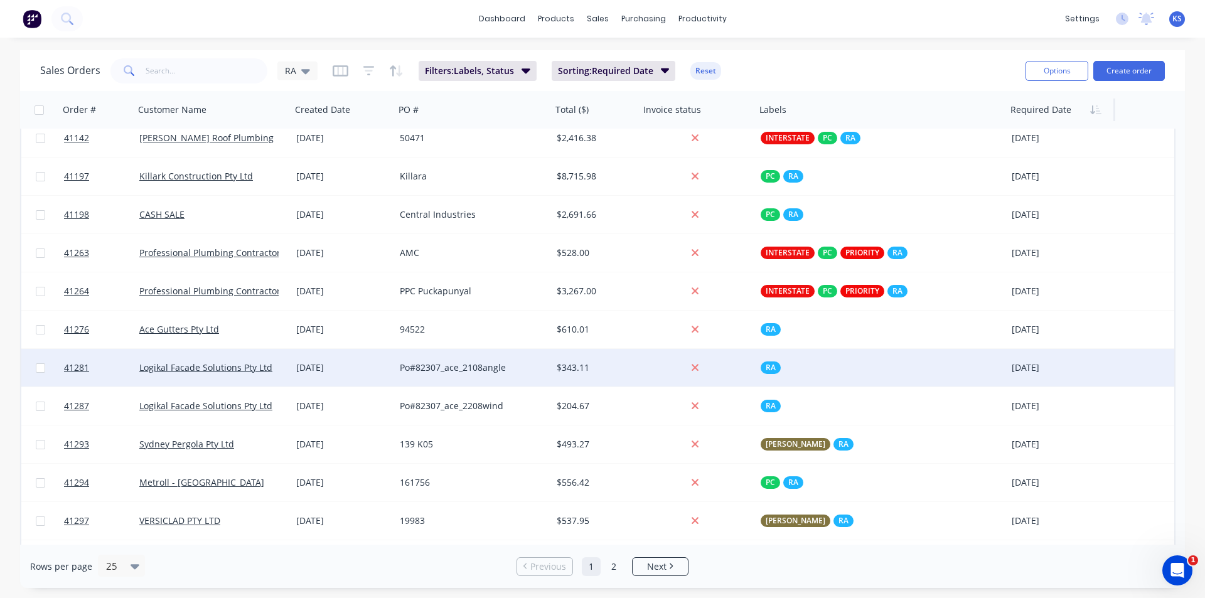
click at [479, 364] on div "Po#82307_ace_2108angle" at bounding box center [469, 367] width 139 height 13
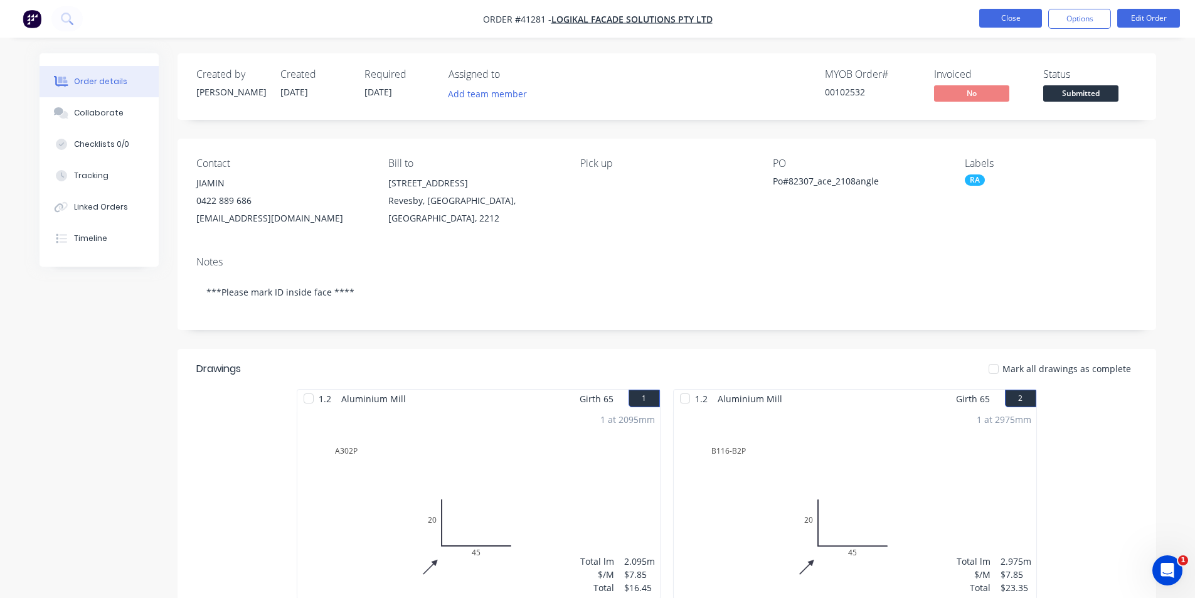
click at [1006, 20] on button "Close" at bounding box center [1010, 18] width 63 height 19
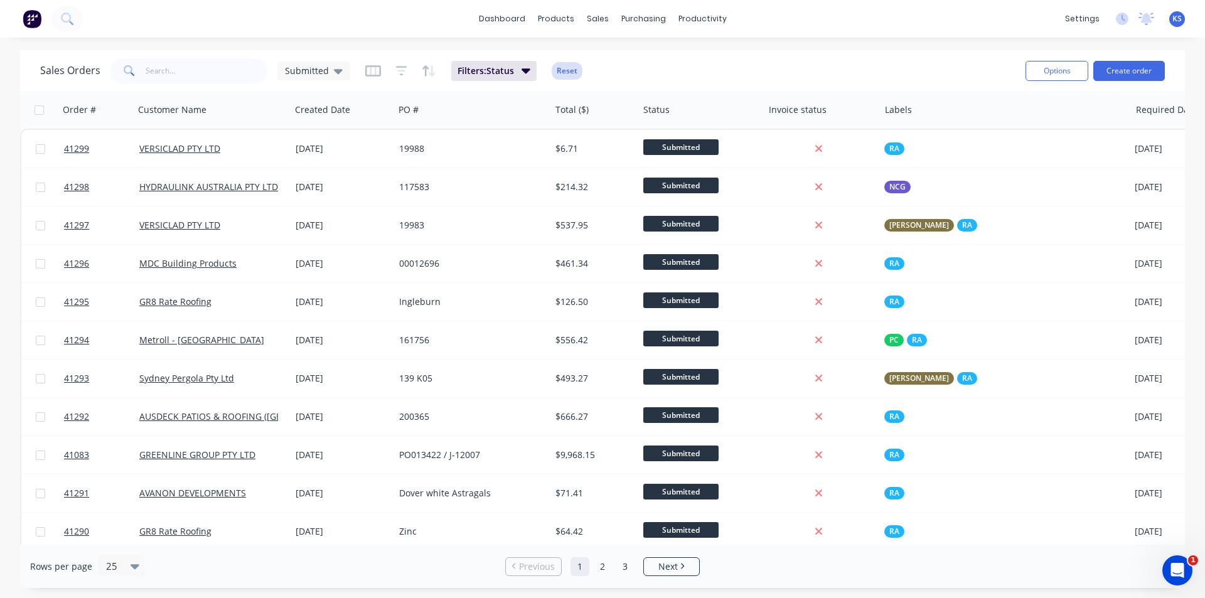
click at [572, 70] on button "Reset" at bounding box center [566, 71] width 31 height 18
click at [319, 68] on span "Submitted" at bounding box center [307, 70] width 44 height 13
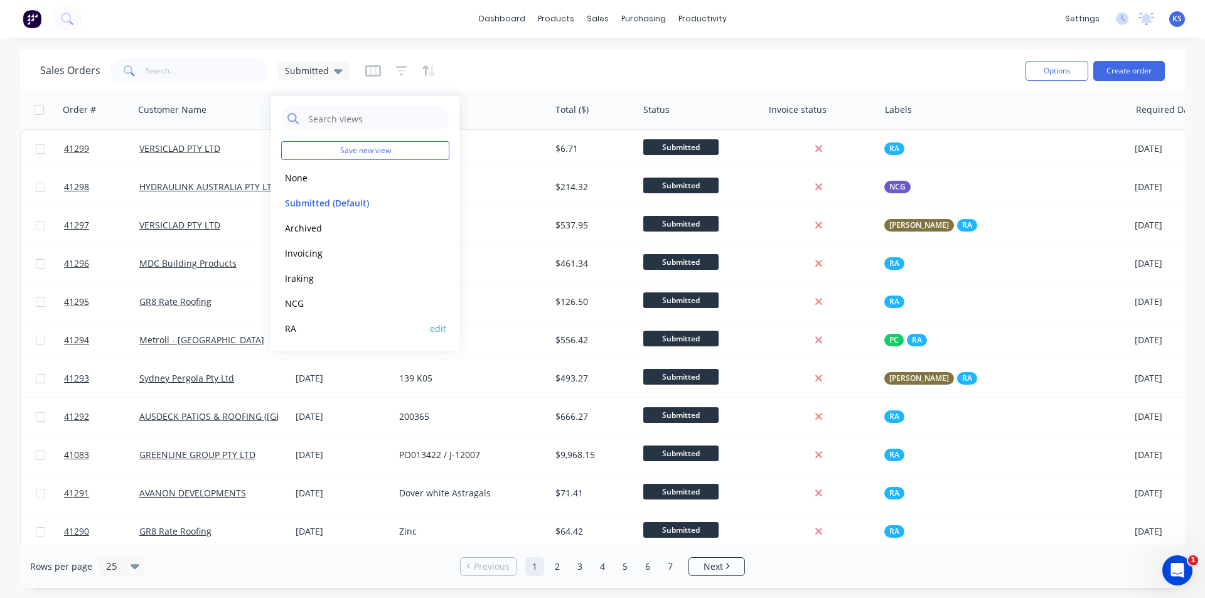
click at [330, 335] on button "RA" at bounding box center [352, 328] width 143 height 14
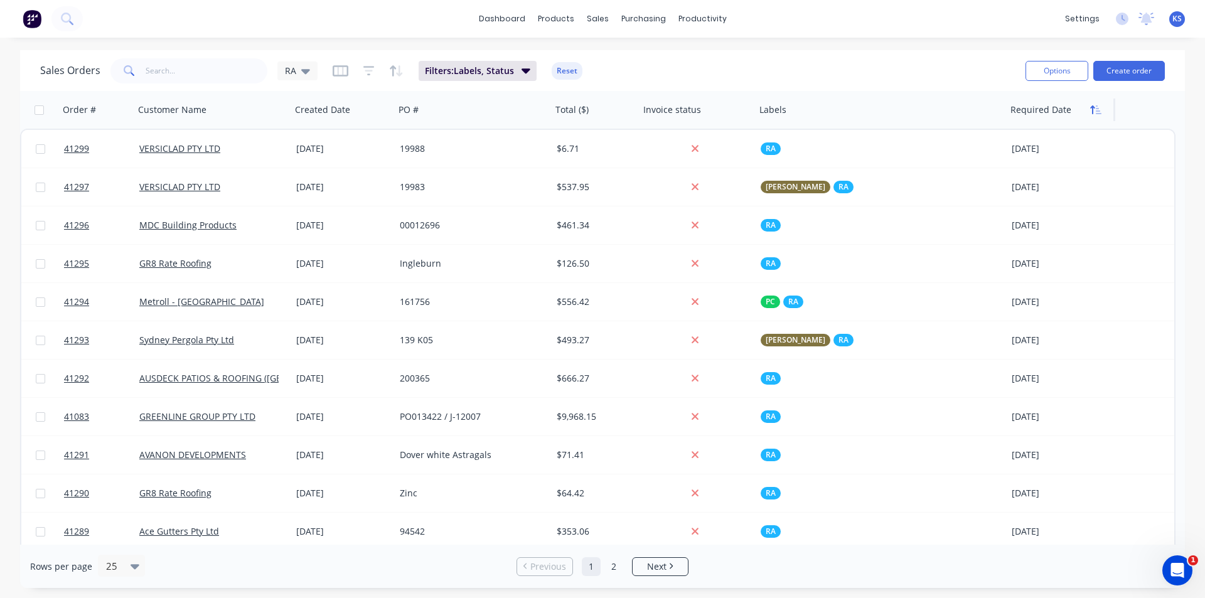
click at [1100, 110] on icon "button" at bounding box center [1095, 110] width 11 height 10
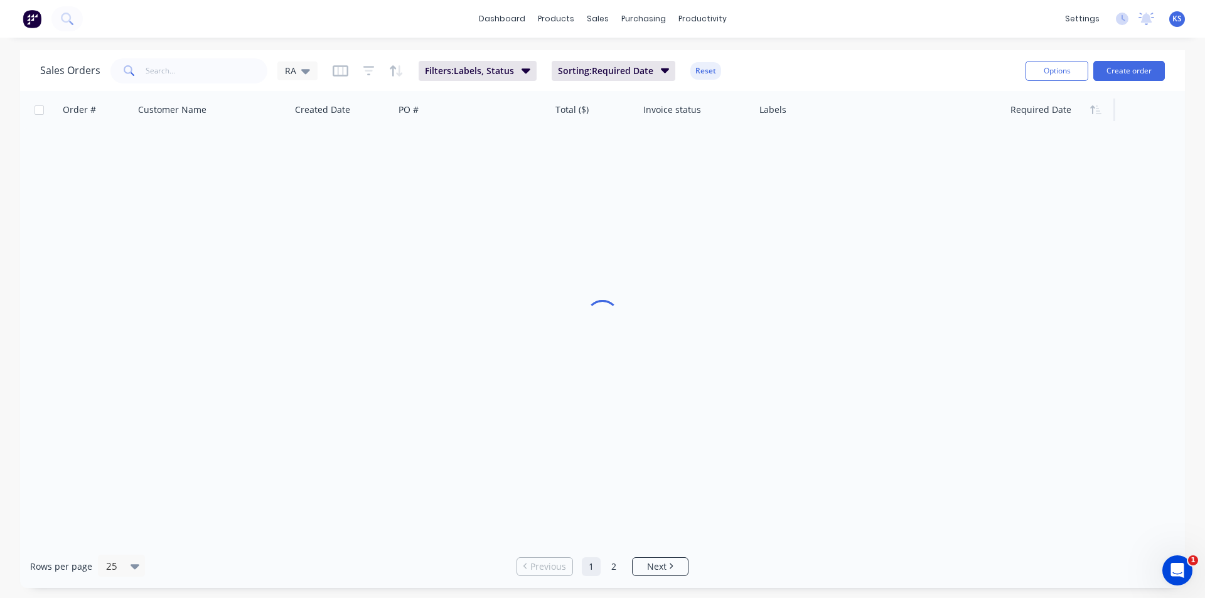
click at [1100, 110] on icon "button" at bounding box center [1095, 110] width 11 height 10
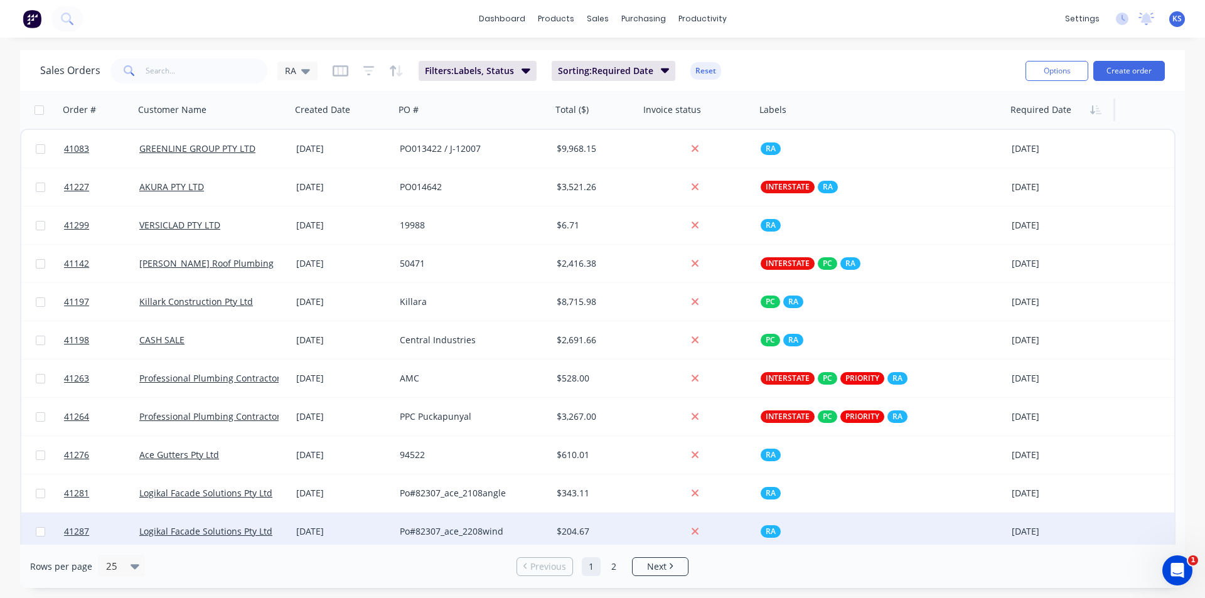
click at [442, 523] on div "Po#82307_ace_2208wind" at bounding box center [473, 532] width 157 height 38
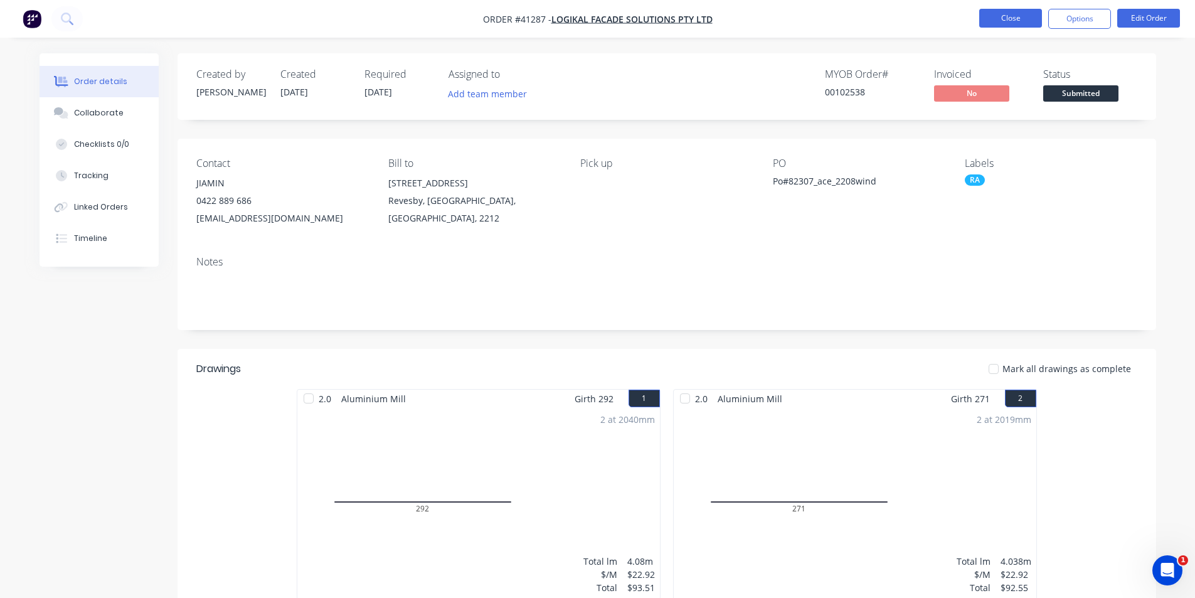
click at [1013, 23] on button "Close" at bounding box center [1010, 18] width 63 height 19
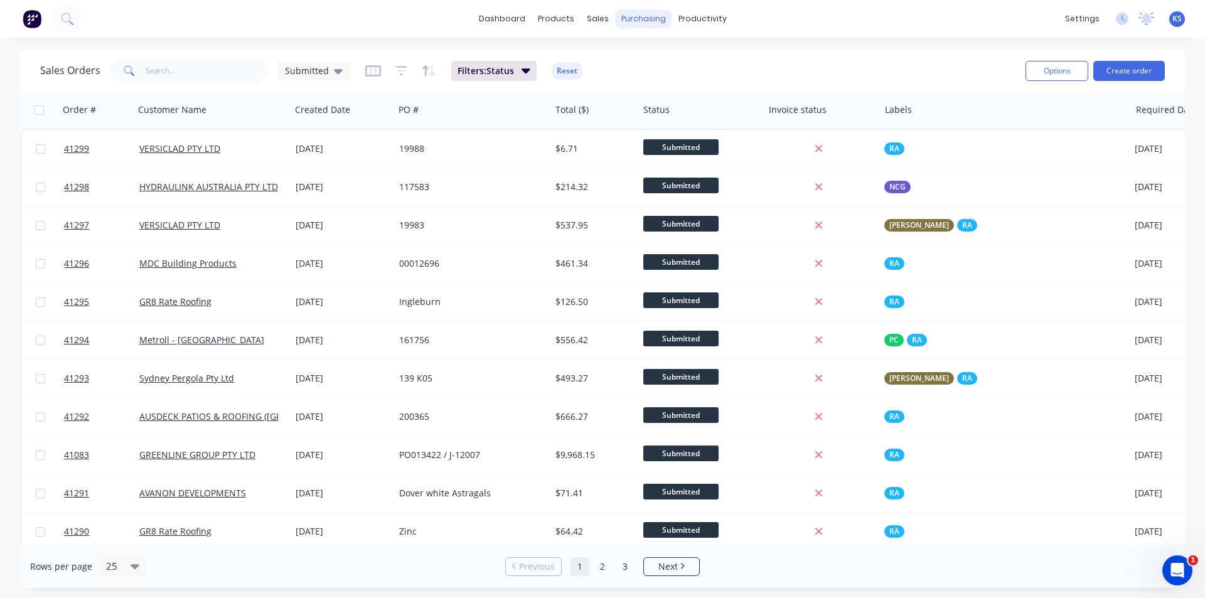
click at [567, 69] on button "Reset" at bounding box center [566, 71] width 31 height 18
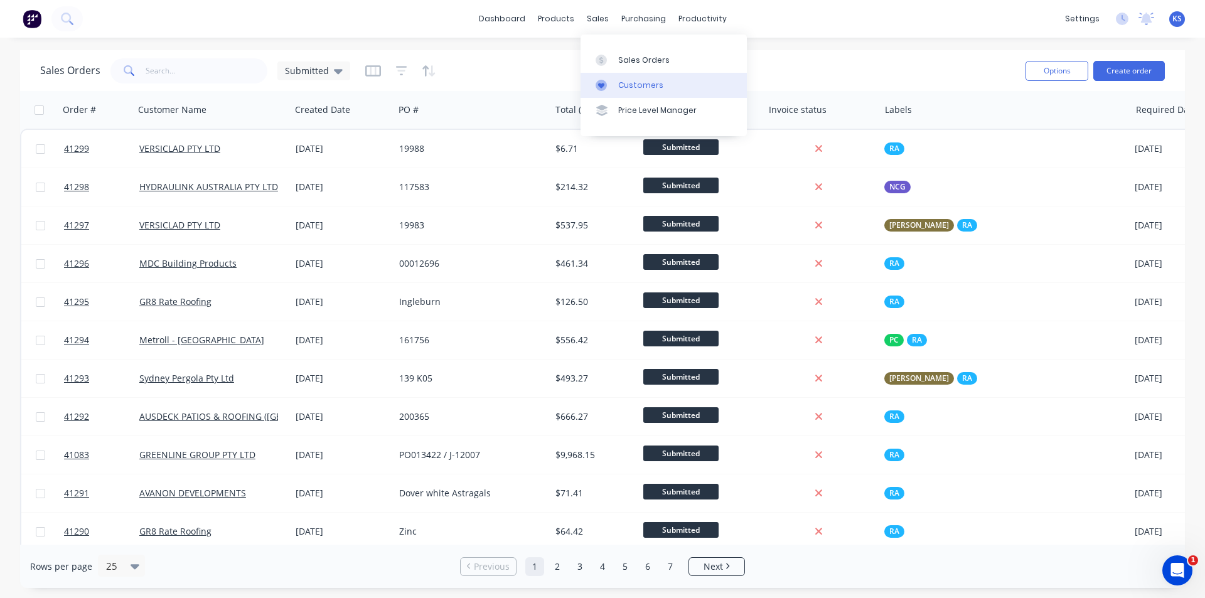
click at [649, 90] on div "Customers" at bounding box center [640, 85] width 45 height 11
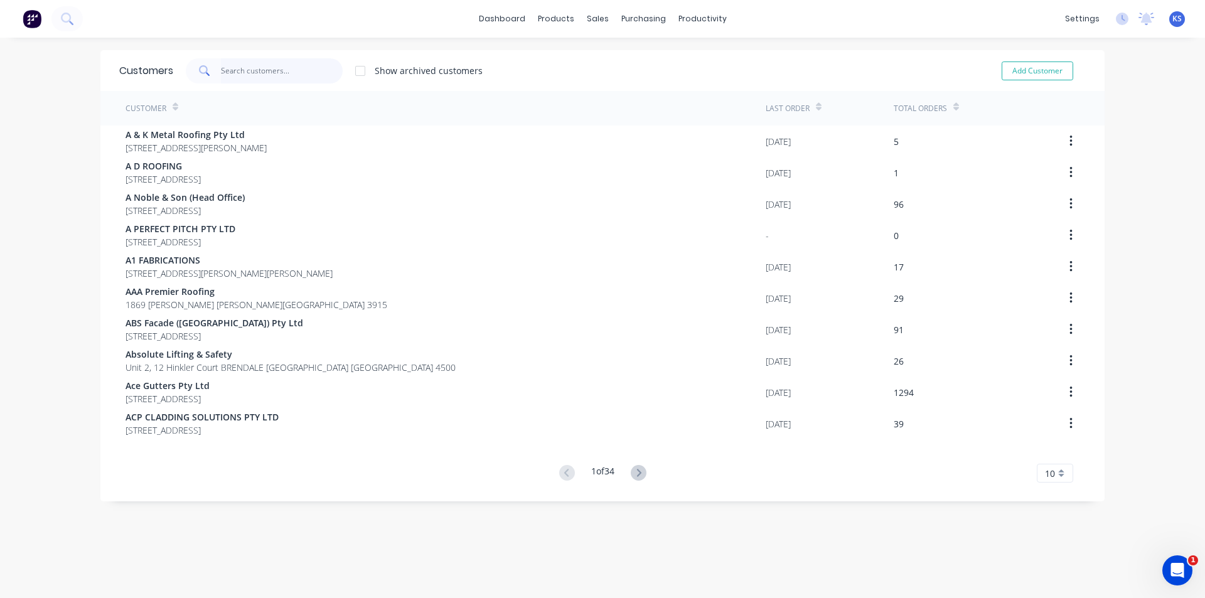
click at [250, 67] on input "text" at bounding box center [282, 70] width 122 height 25
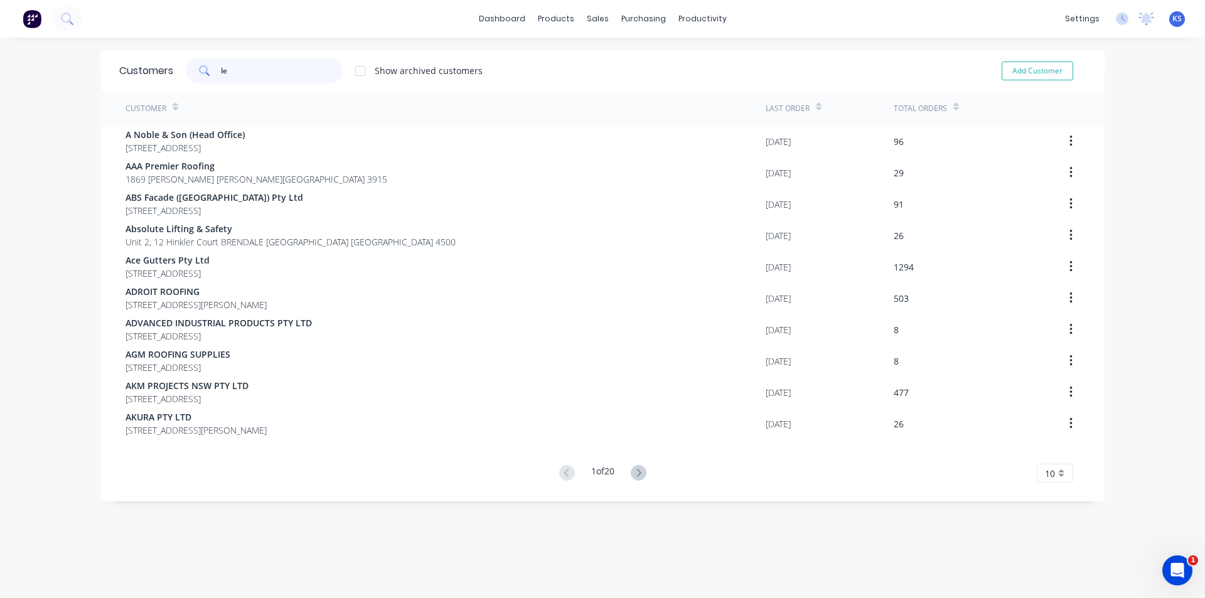
type input "let"
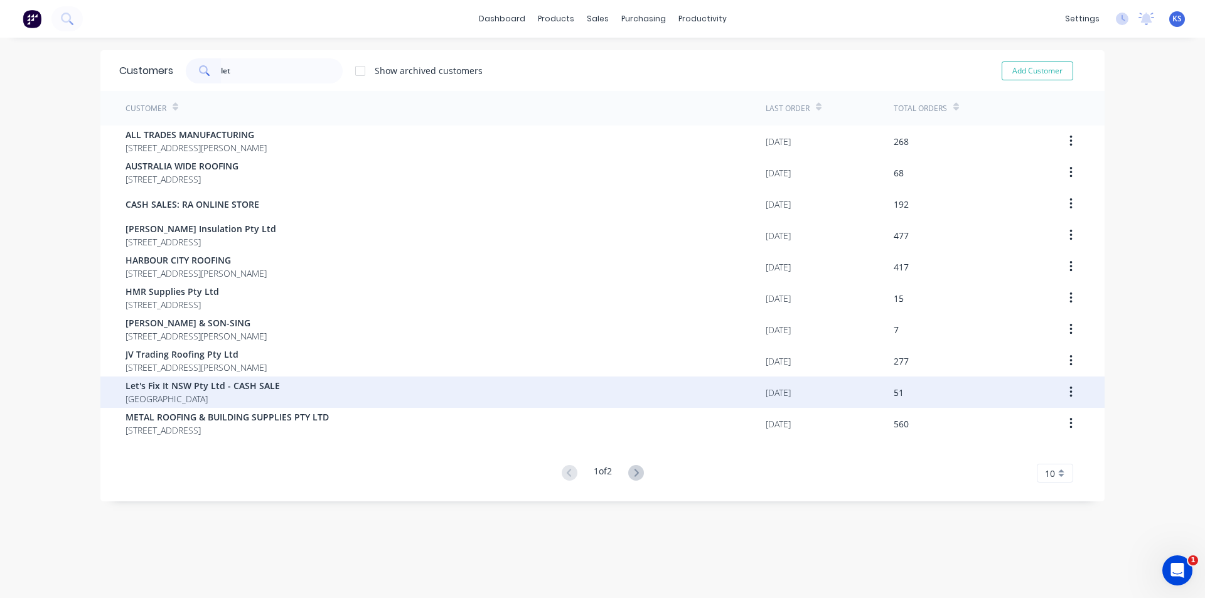
click at [197, 395] on span "Australia" at bounding box center [202, 398] width 154 height 13
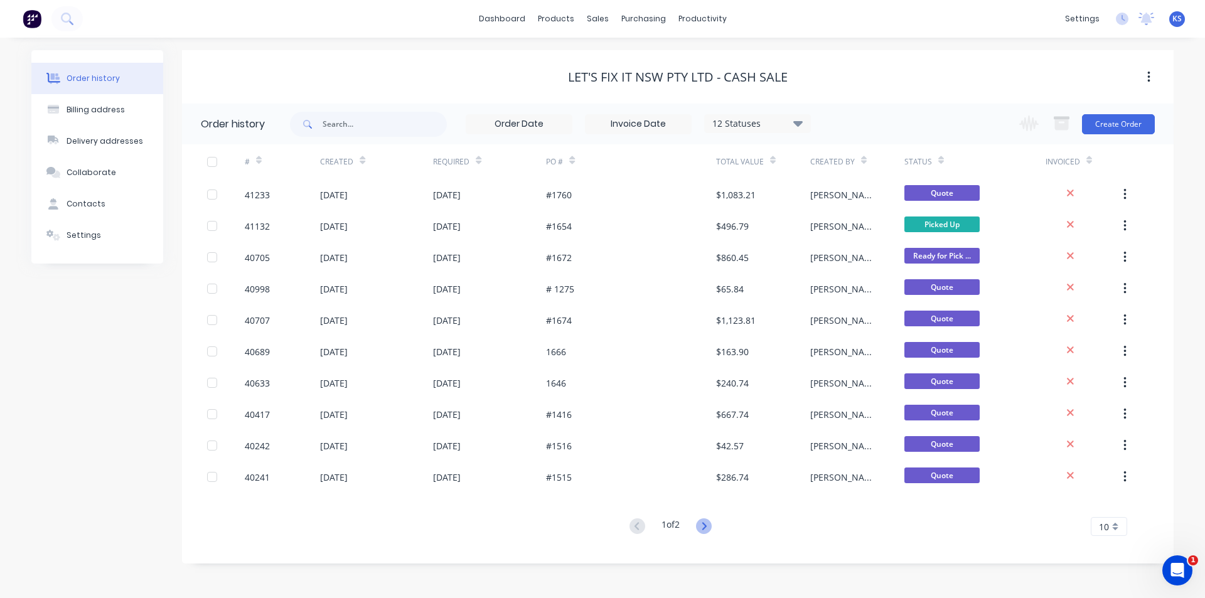
click at [711, 528] on icon at bounding box center [704, 526] width 16 height 16
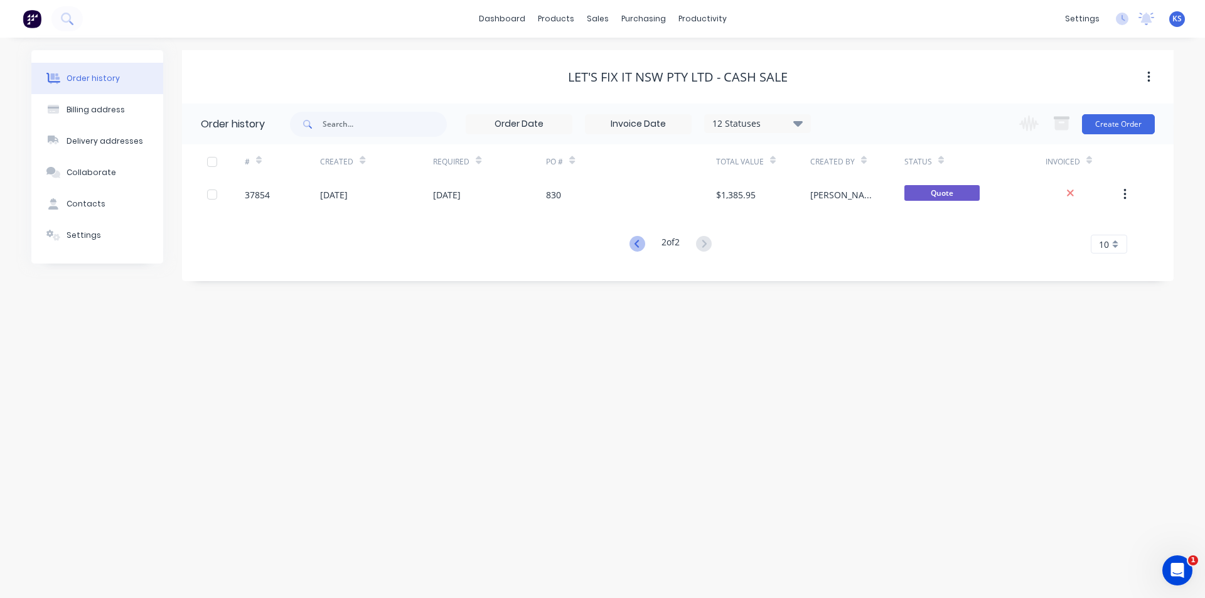
click at [637, 246] on icon at bounding box center [637, 244] width 16 height 16
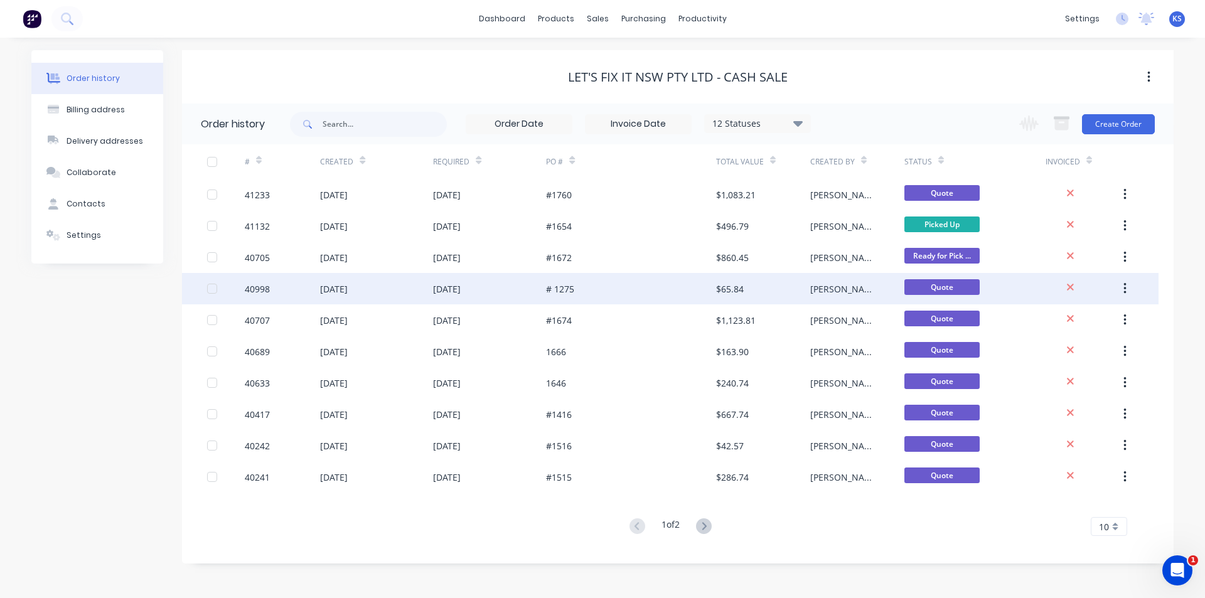
click at [503, 290] on div "[DATE]" at bounding box center [489, 288] width 113 height 31
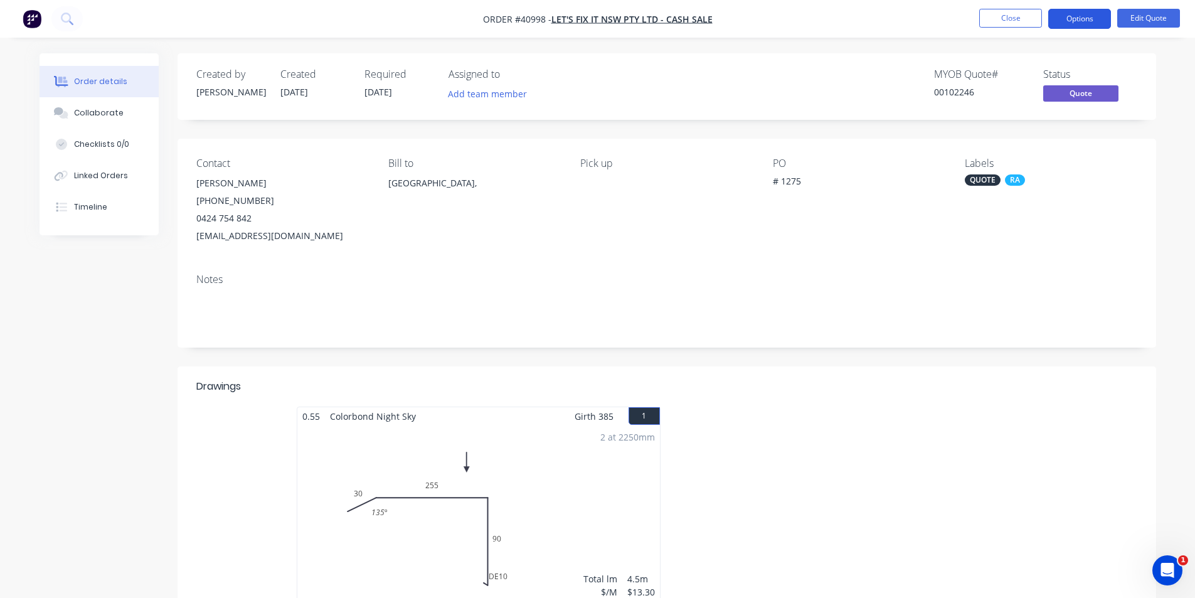
click at [1083, 18] on button "Options" at bounding box center [1079, 19] width 63 height 20
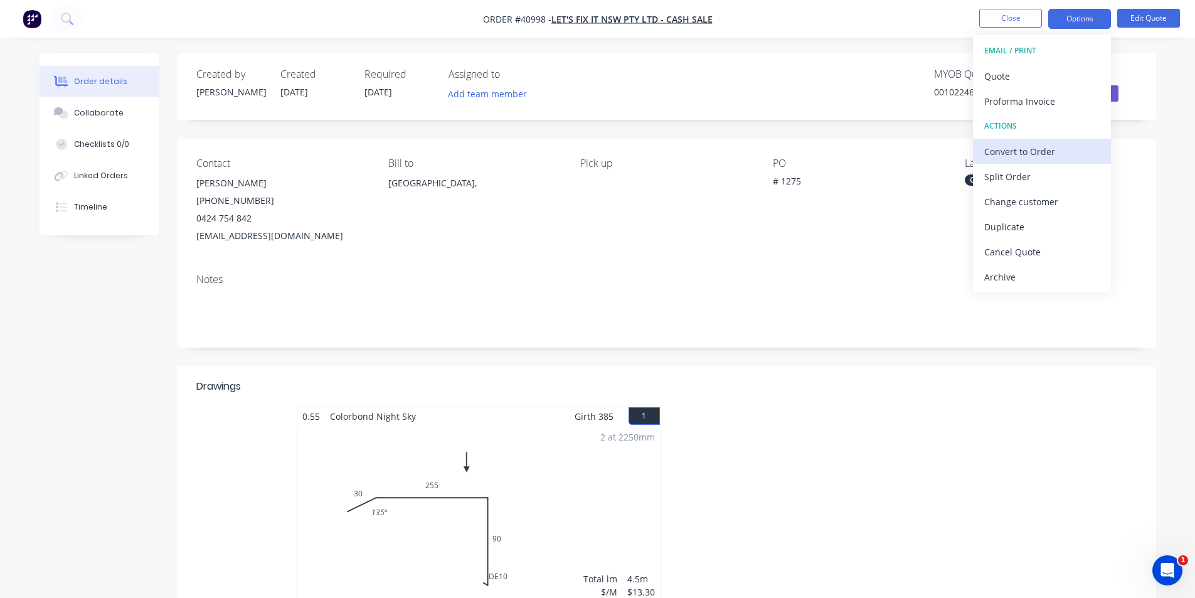
click at [1045, 153] on div "Convert to Order" at bounding box center [1041, 151] width 115 height 18
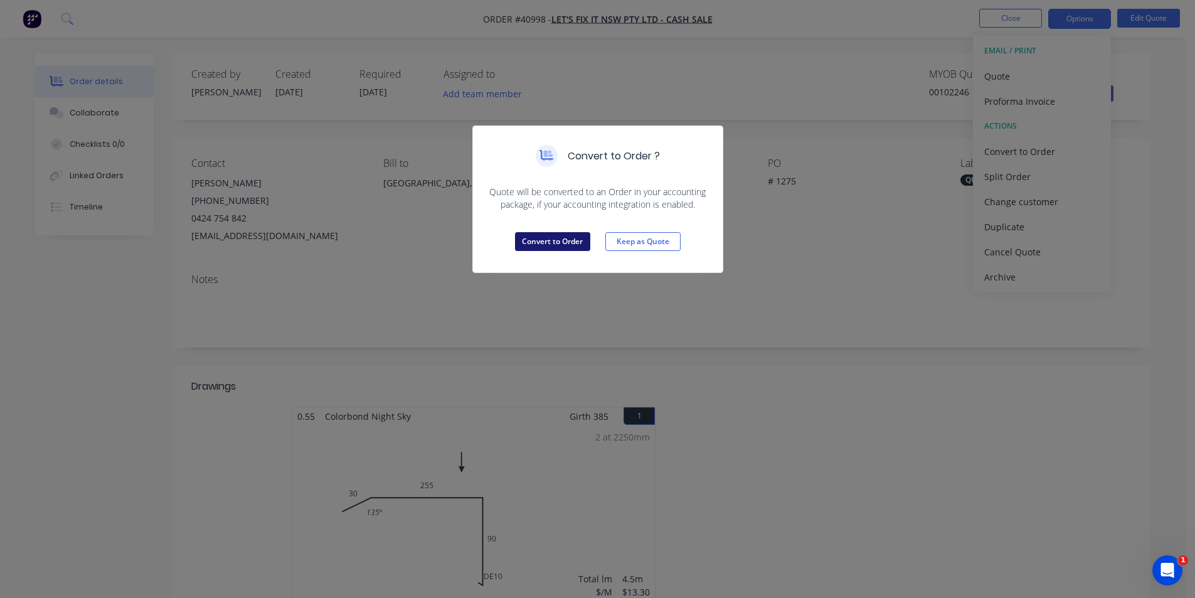
click at [561, 240] on button "Convert to Order" at bounding box center [552, 241] width 75 height 19
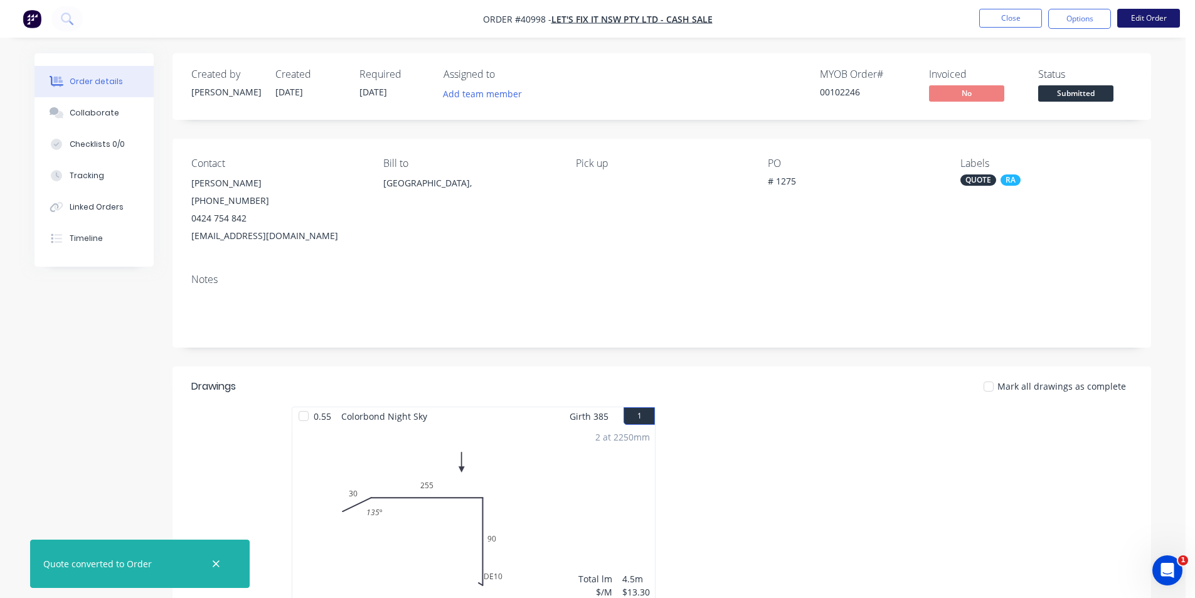
click at [1162, 19] on button "Edit Order" at bounding box center [1148, 18] width 63 height 19
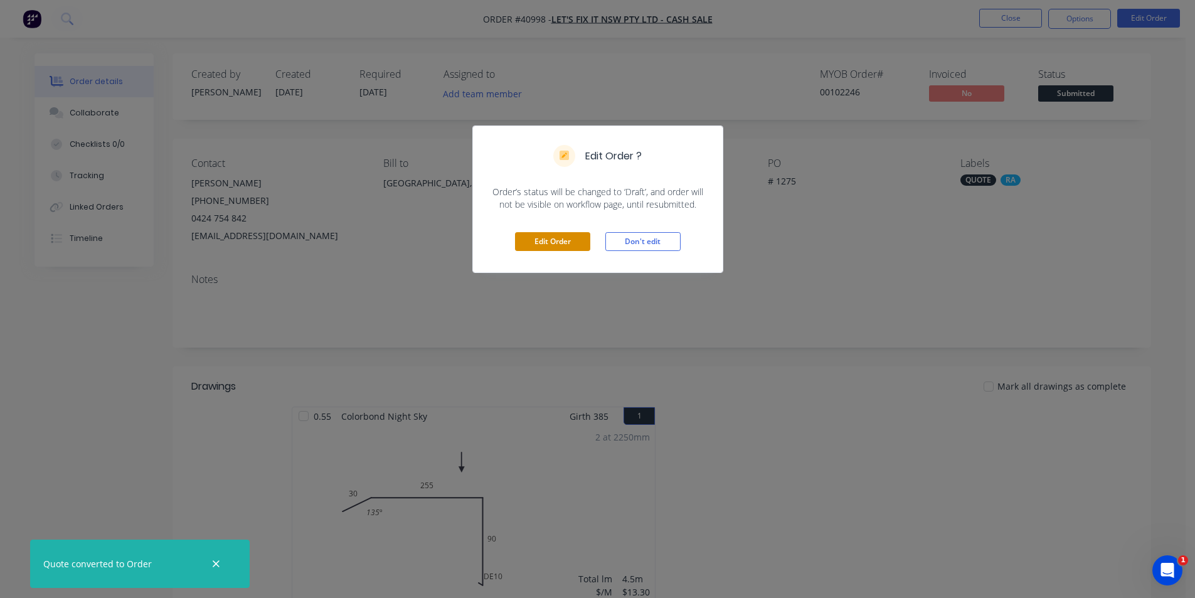
click at [574, 242] on button "Edit Order" at bounding box center [552, 241] width 75 height 19
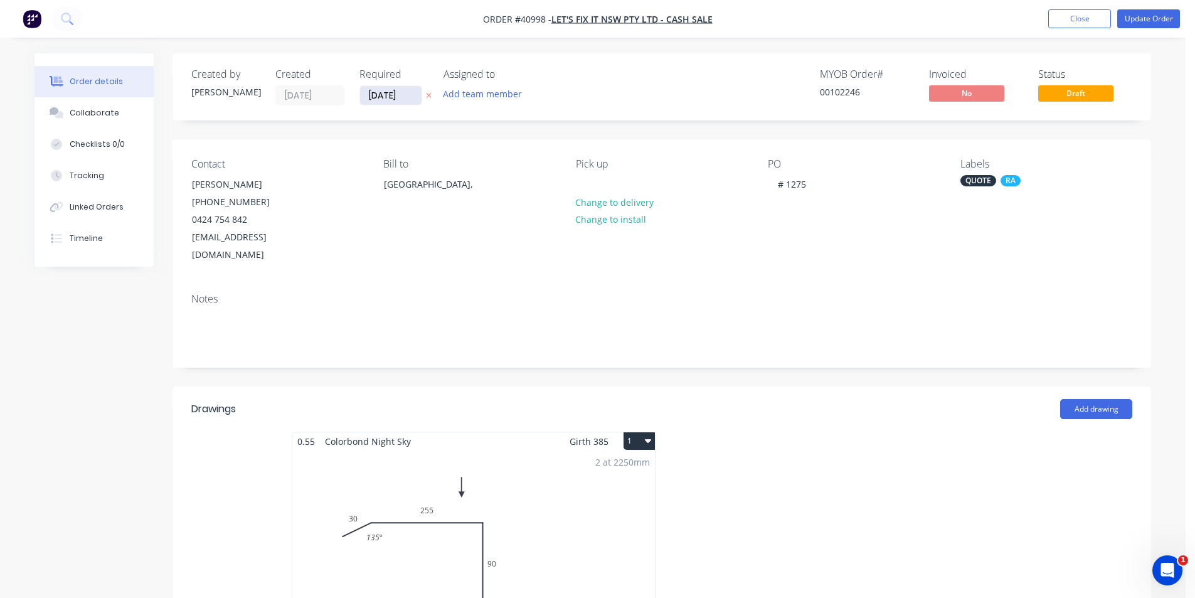
click at [391, 95] on input "[DATE]" at bounding box center [390, 95] width 61 height 19
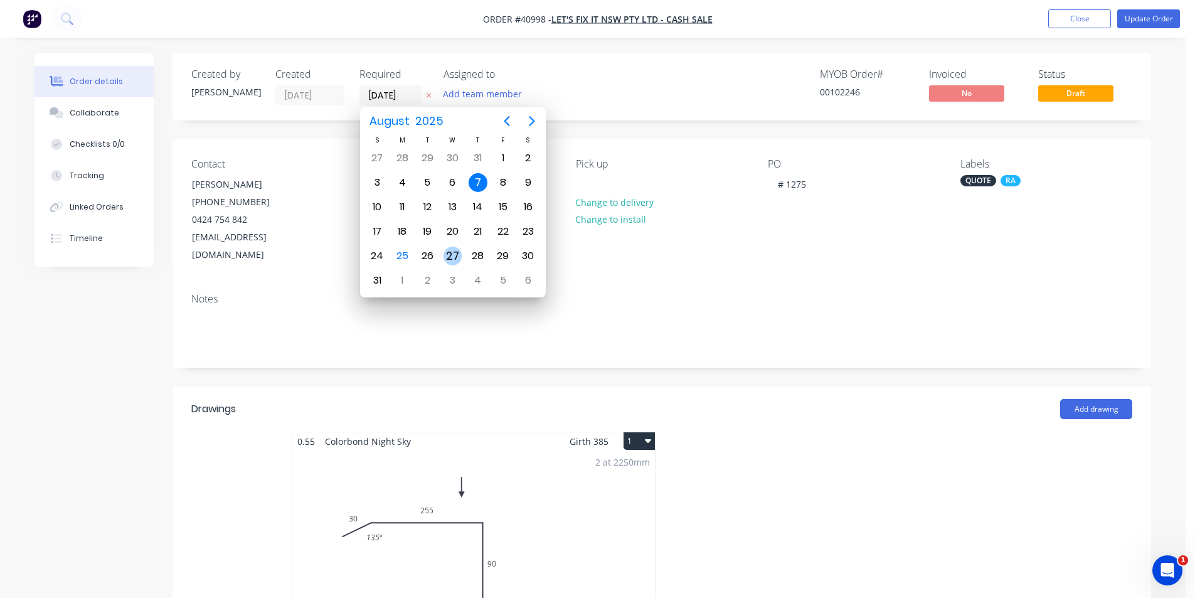
click at [450, 259] on div "27" at bounding box center [453, 256] width 19 height 19
type input "[DATE]"
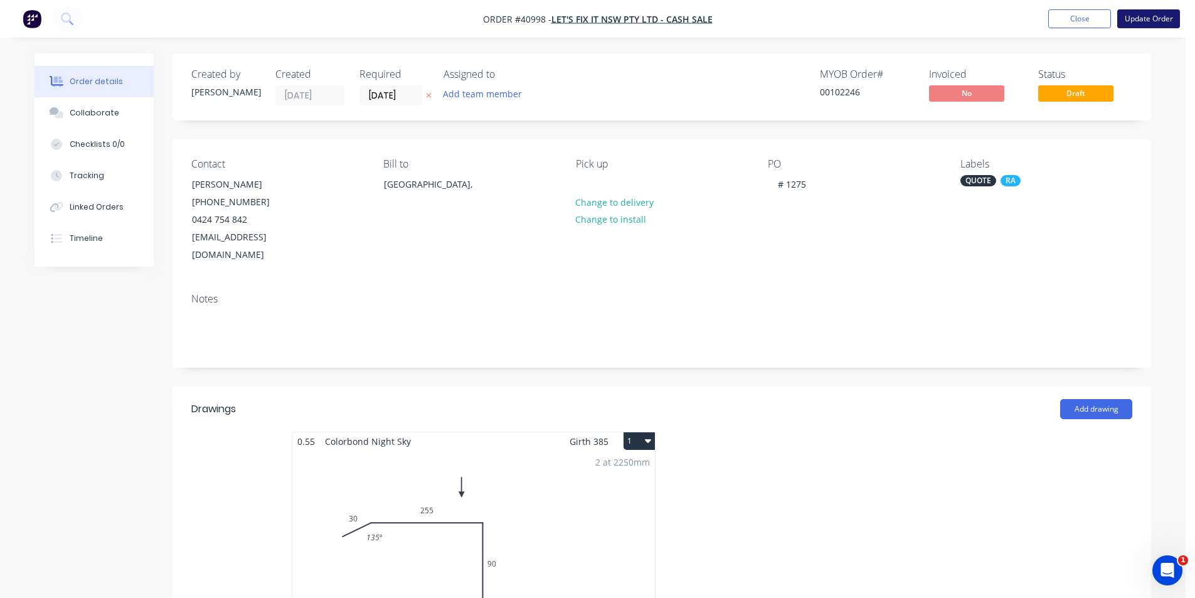
click at [1159, 18] on button "Update Order" at bounding box center [1148, 18] width 63 height 19
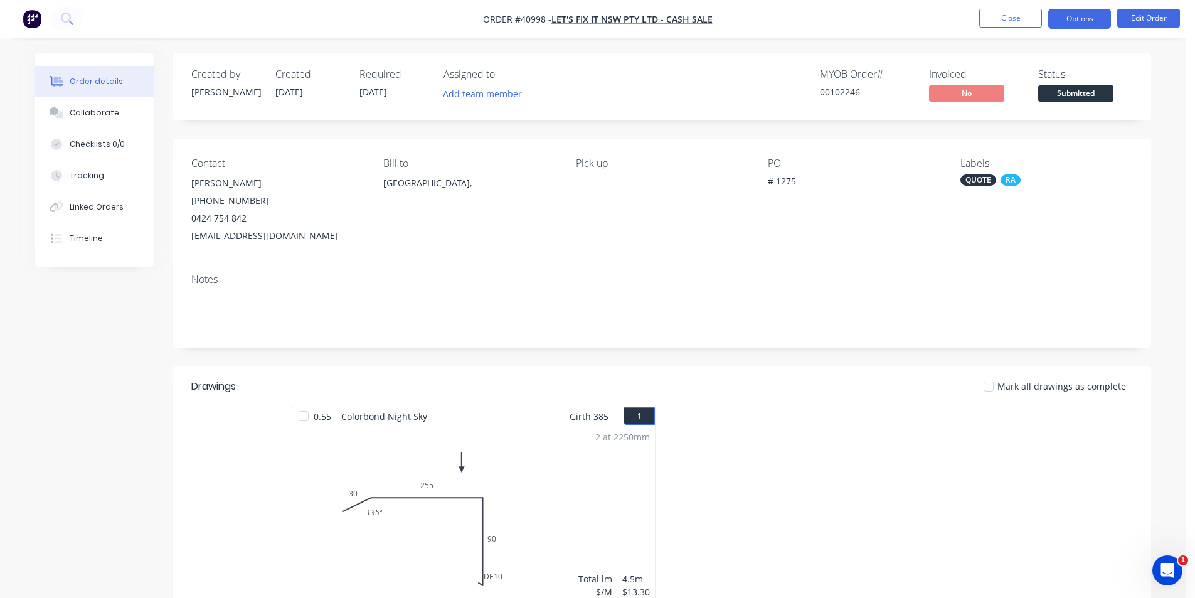
click at [1072, 21] on button "Options" at bounding box center [1079, 19] width 63 height 20
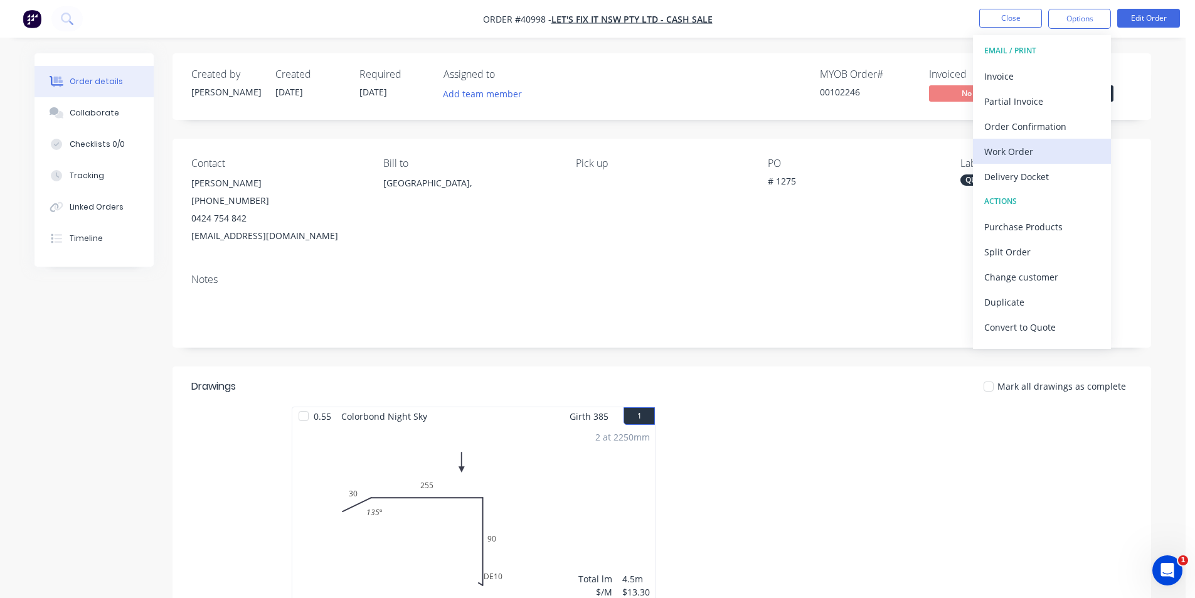
click at [1031, 147] on div "Work Order" at bounding box center [1041, 151] width 115 height 18
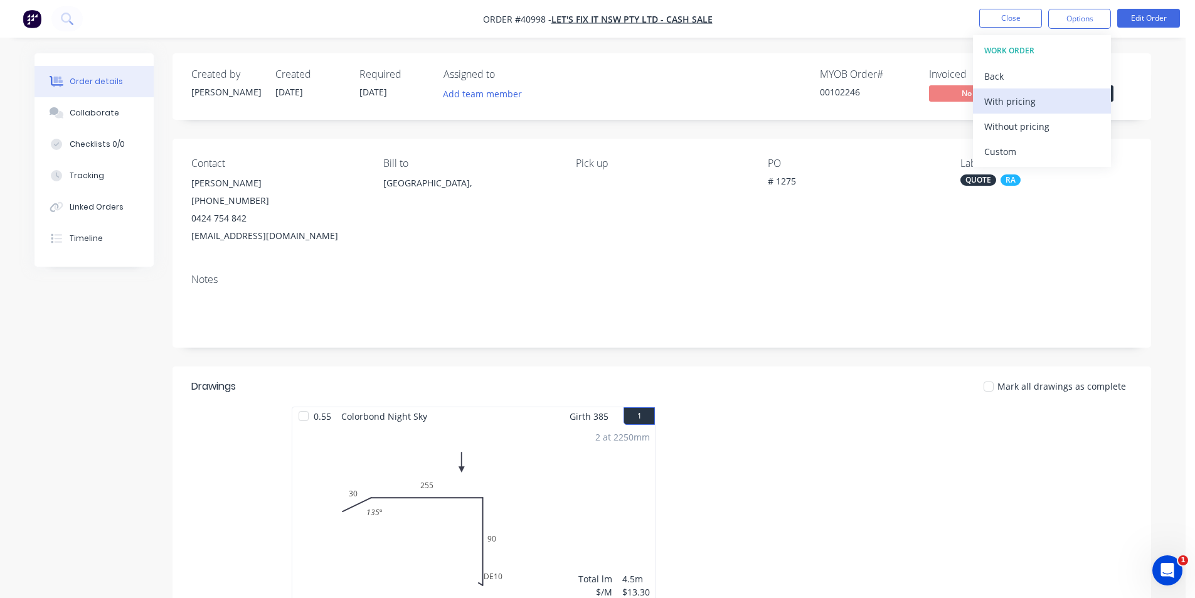
click at [1035, 101] on div "With pricing" at bounding box center [1041, 101] width 115 height 18
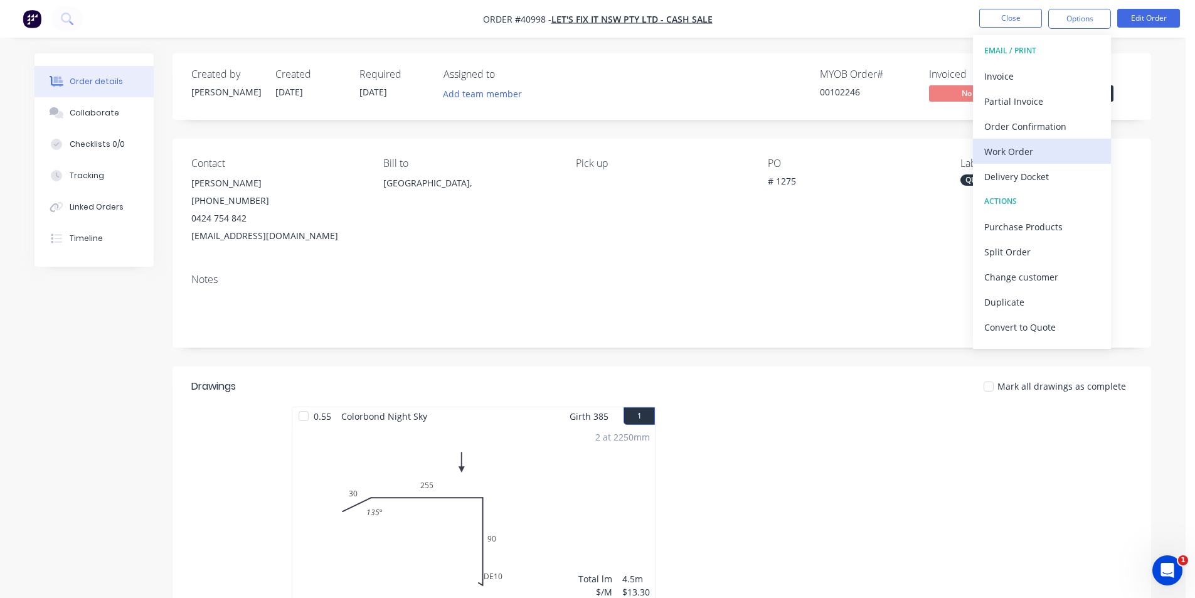
click at [1028, 153] on div "Work Order" at bounding box center [1041, 151] width 115 height 18
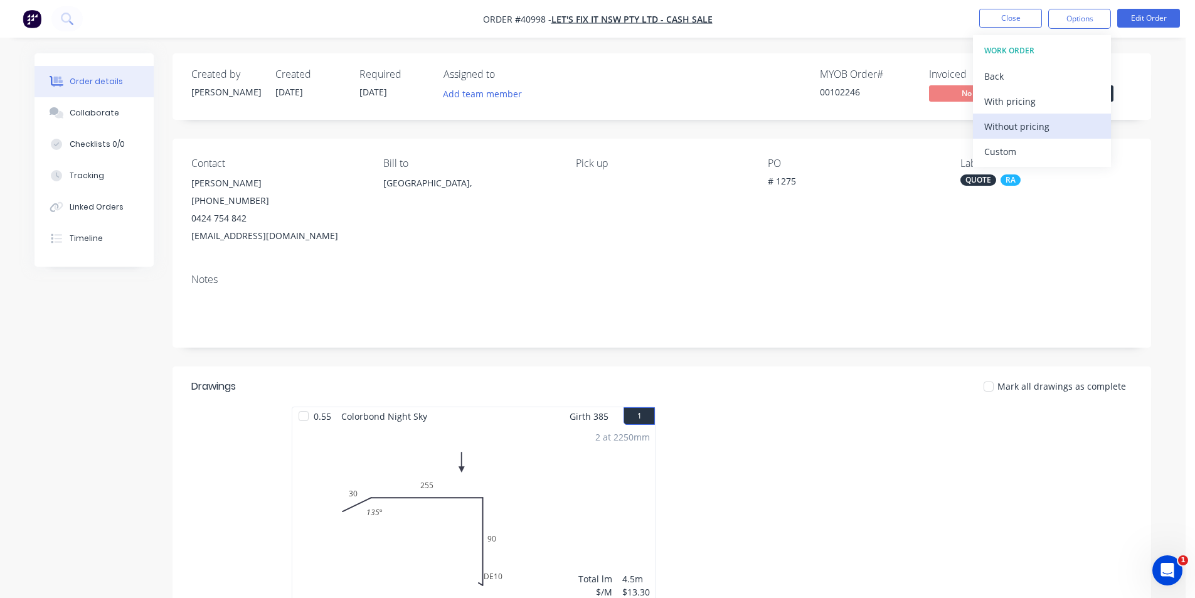
click at [1022, 128] on div "Without pricing" at bounding box center [1041, 126] width 115 height 18
click at [733, 261] on div "Contact Jason Pisani (02) 4404 4722 0424 754 842 info@letsfixit4u.com.au Bill t…" at bounding box center [662, 201] width 979 height 125
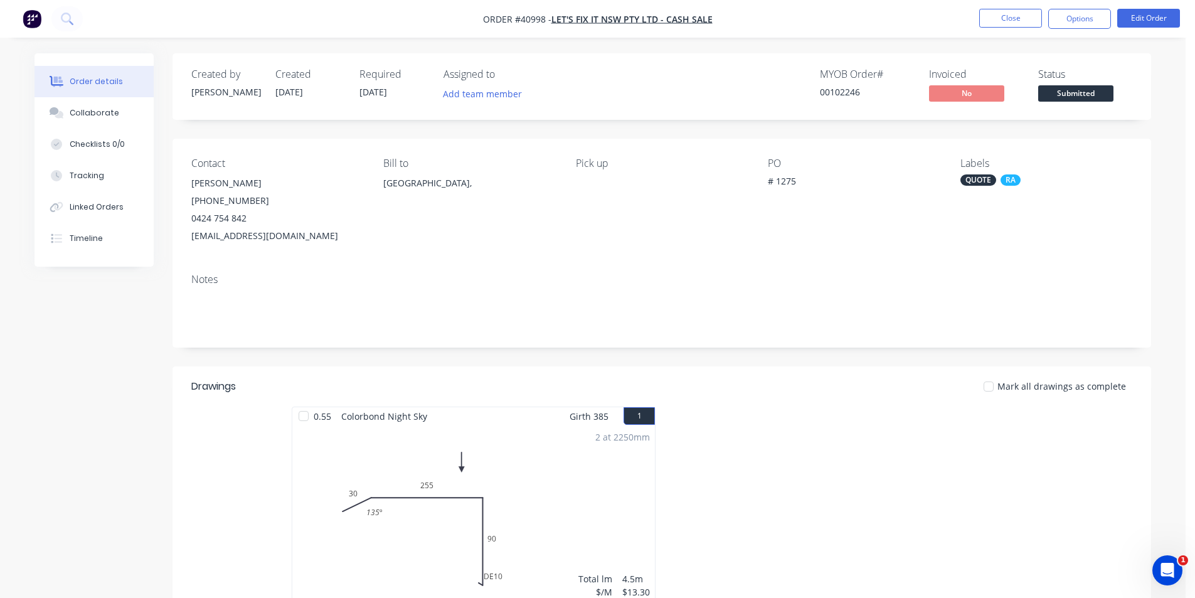
click at [719, 124] on div "Created by Angela Created 25/08/25 Required 27/08/25 Assigned to Add team membe…" at bounding box center [662, 443] width 979 height 781
click at [864, 39] on div "Order details Collaborate Checklists 0/0 Tracking Linked Orders Timeline Order …" at bounding box center [593, 426] width 1186 height 853
click at [1023, 18] on button "Close" at bounding box center [1010, 18] width 63 height 19
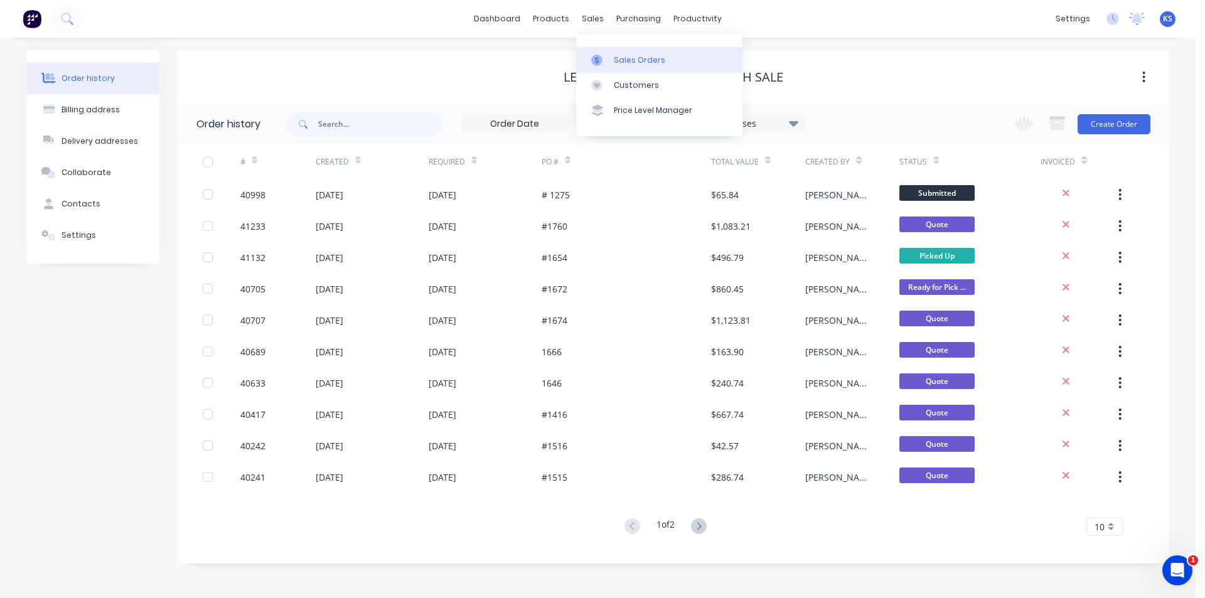
click at [622, 56] on div "Sales Orders" at bounding box center [639, 60] width 51 height 11
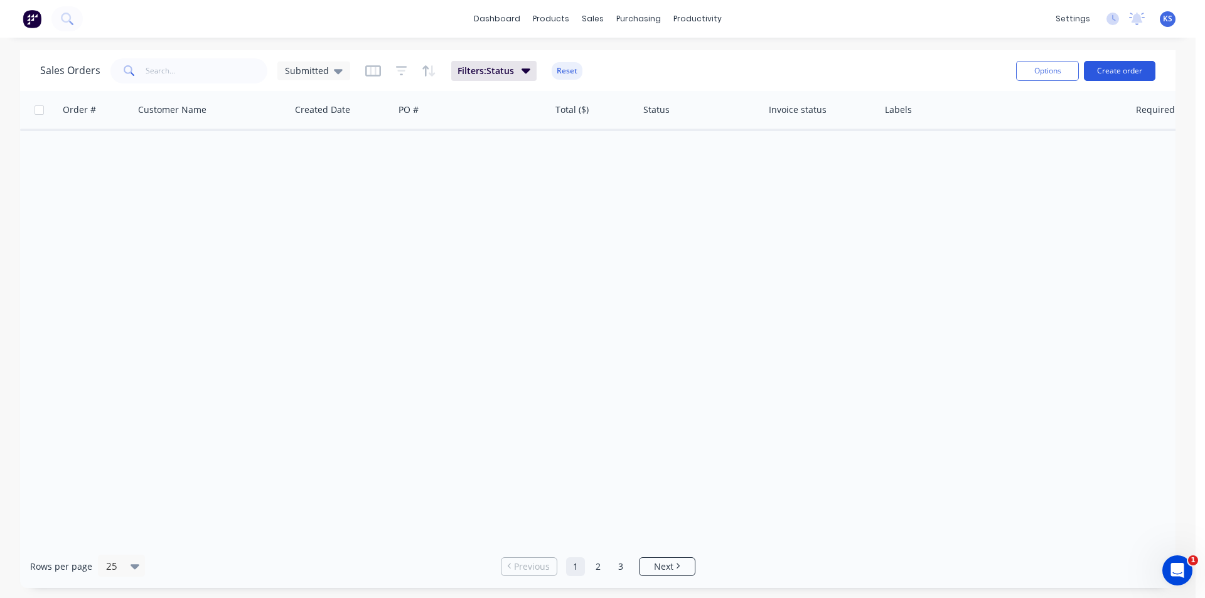
click at [1117, 68] on button "Create order" at bounding box center [1119, 71] width 72 height 20
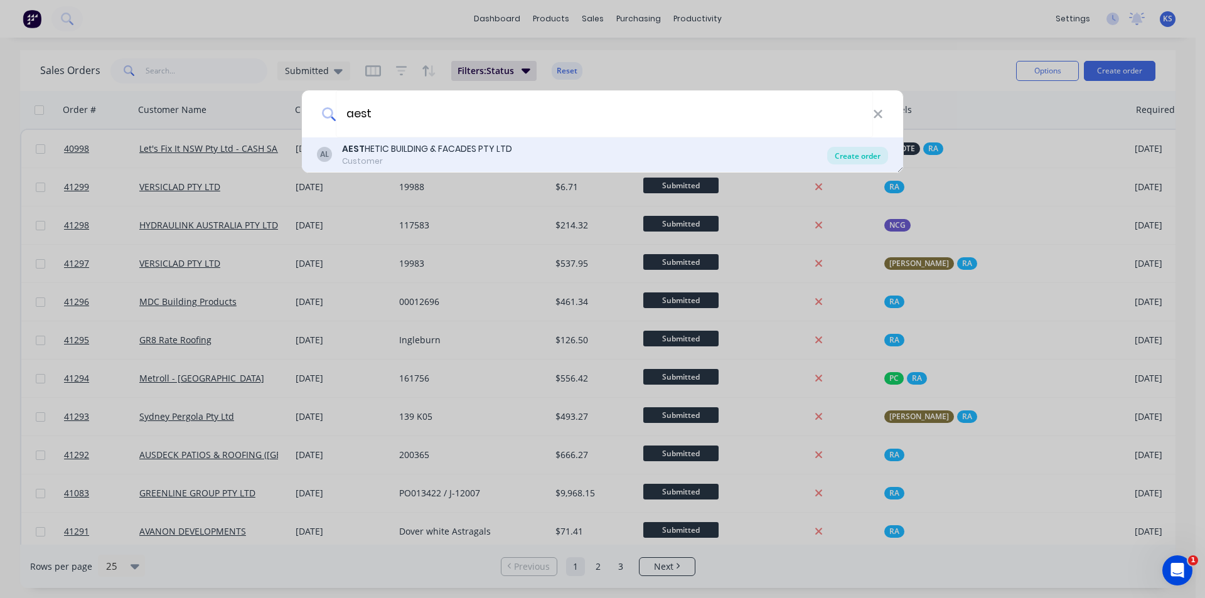
type input "aest"
click at [847, 154] on div "Create order" at bounding box center [857, 156] width 61 height 18
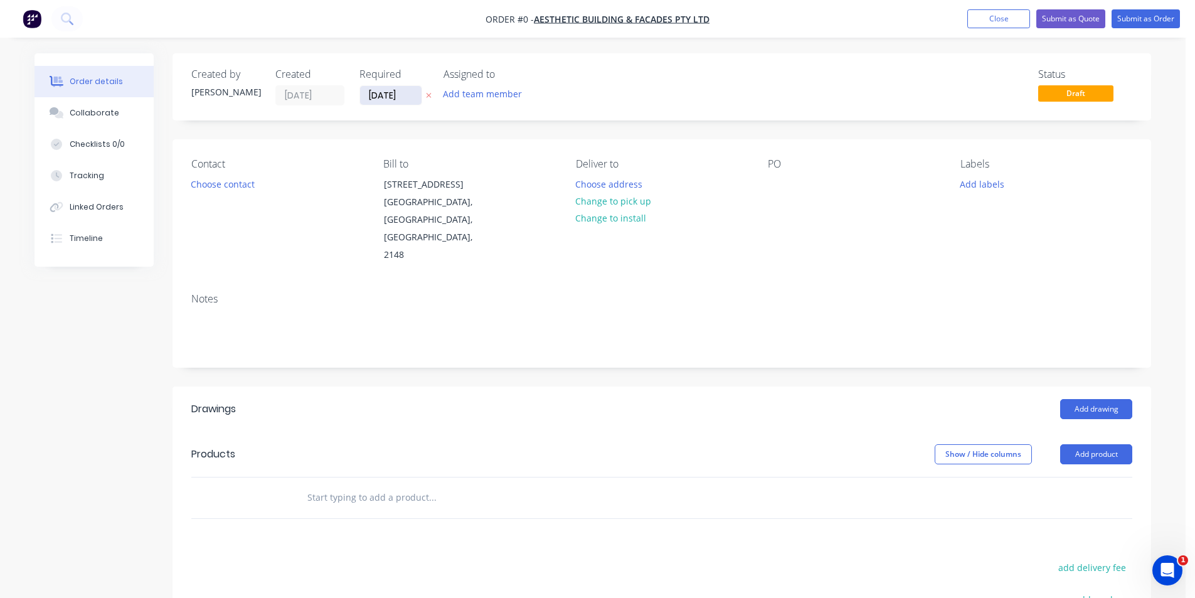
click at [391, 97] on input "[DATE]" at bounding box center [390, 95] width 61 height 19
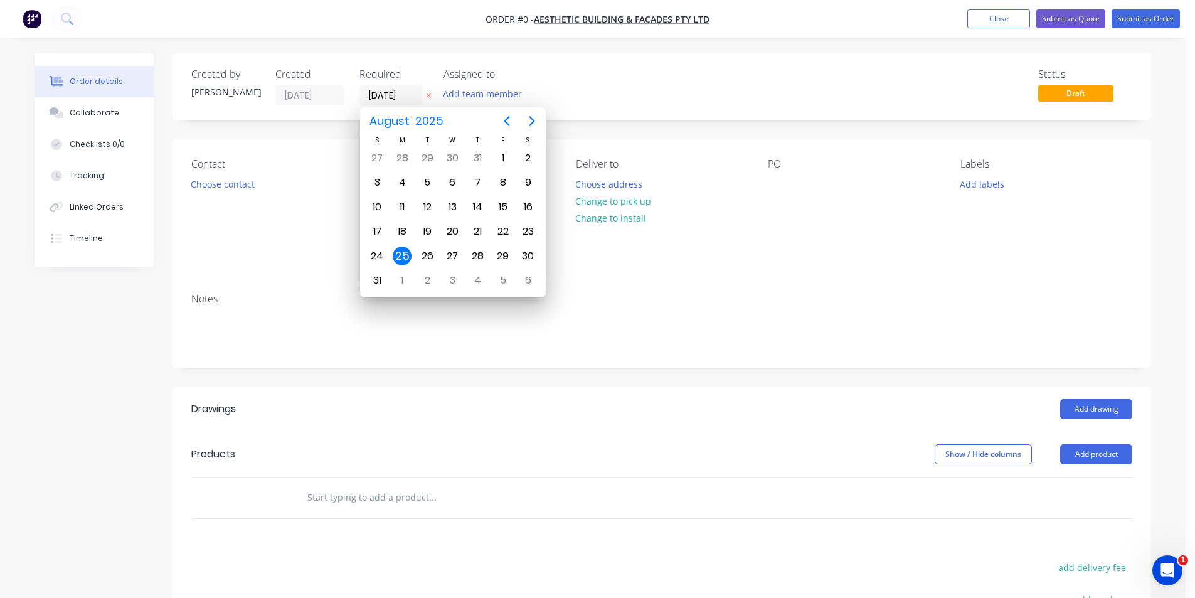
click at [405, 259] on div "25" at bounding box center [402, 256] width 19 height 19
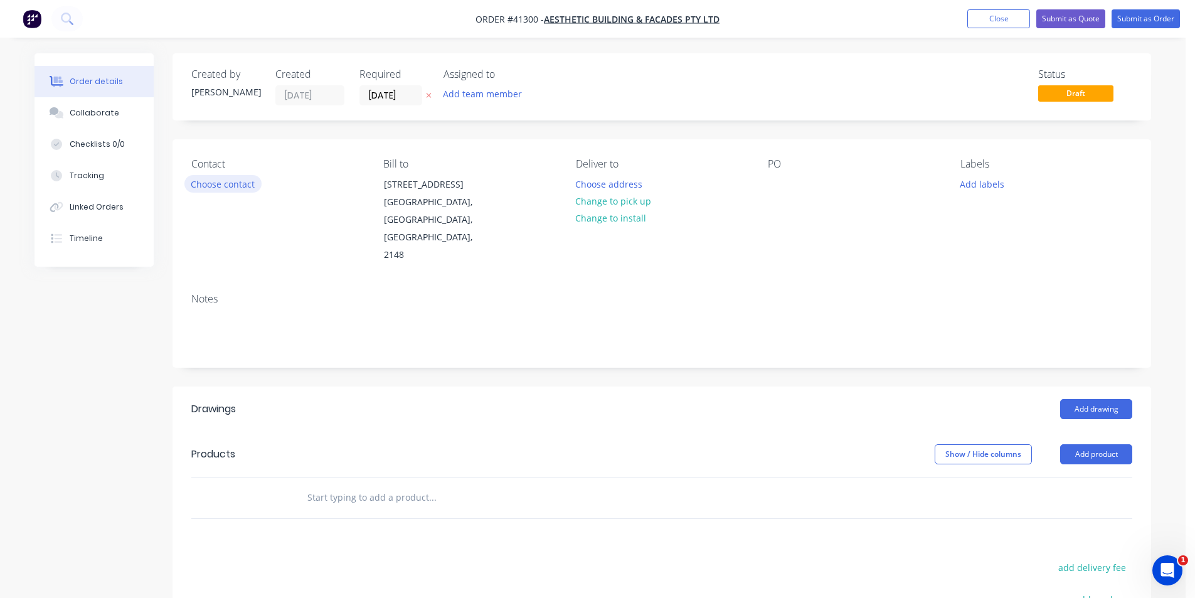
click at [216, 186] on button "Choose contact" at bounding box center [222, 183] width 77 height 17
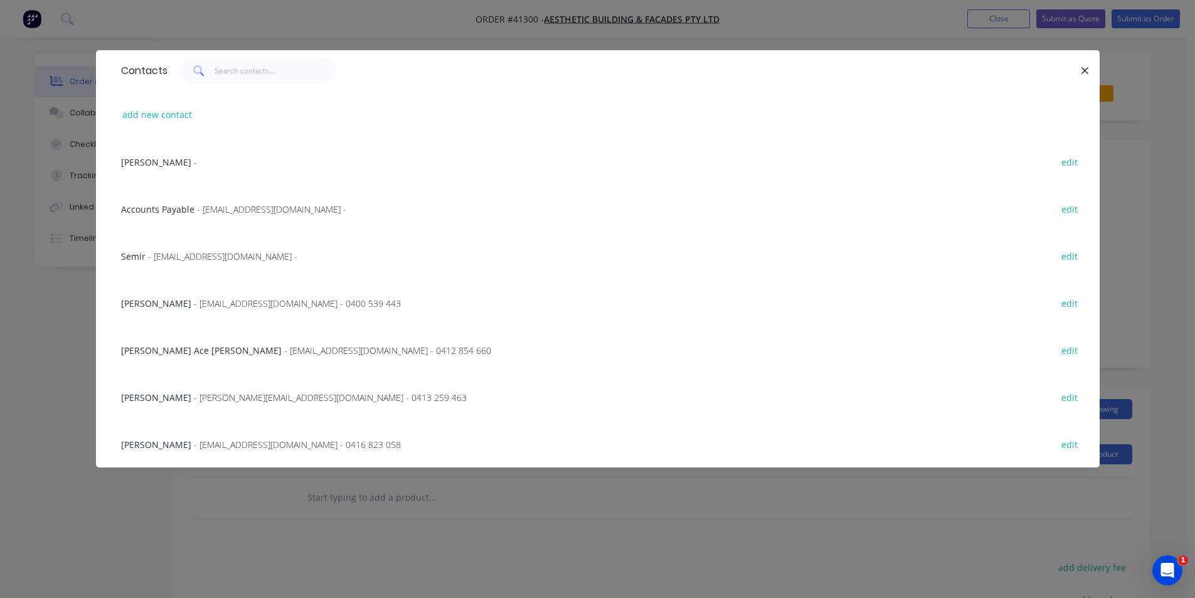
drag, startPoint x: 194, startPoint y: 448, endPoint x: 317, endPoint y: 412, distance: 128.7
click at [194, 449] on span "- fabrication@aestheticbf.com.au - 0416 823 058" at bounding box center [297, 445] width 207 height 12
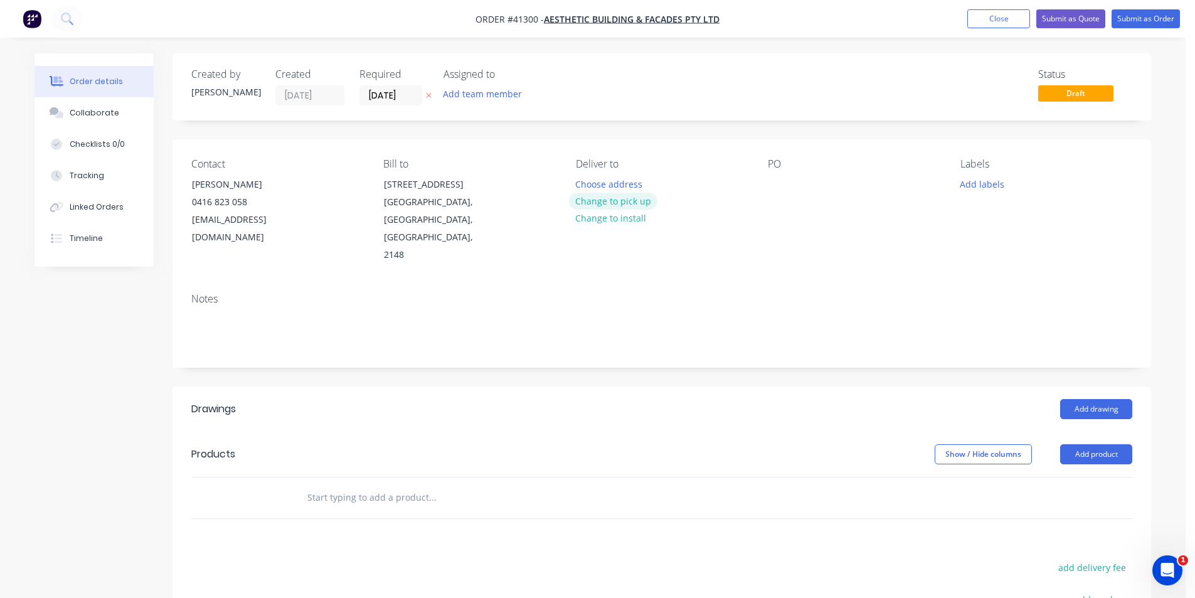
click at [617, 201] on button "Change to pick up" at bounding box center [613, 201] width 89 height 17
click at [778, 185] on div at bounding box center [778, 184] width 20 height 18
click at [982, 191] on button "Add labels" at bounding box center [982, 183] width 58 height 17
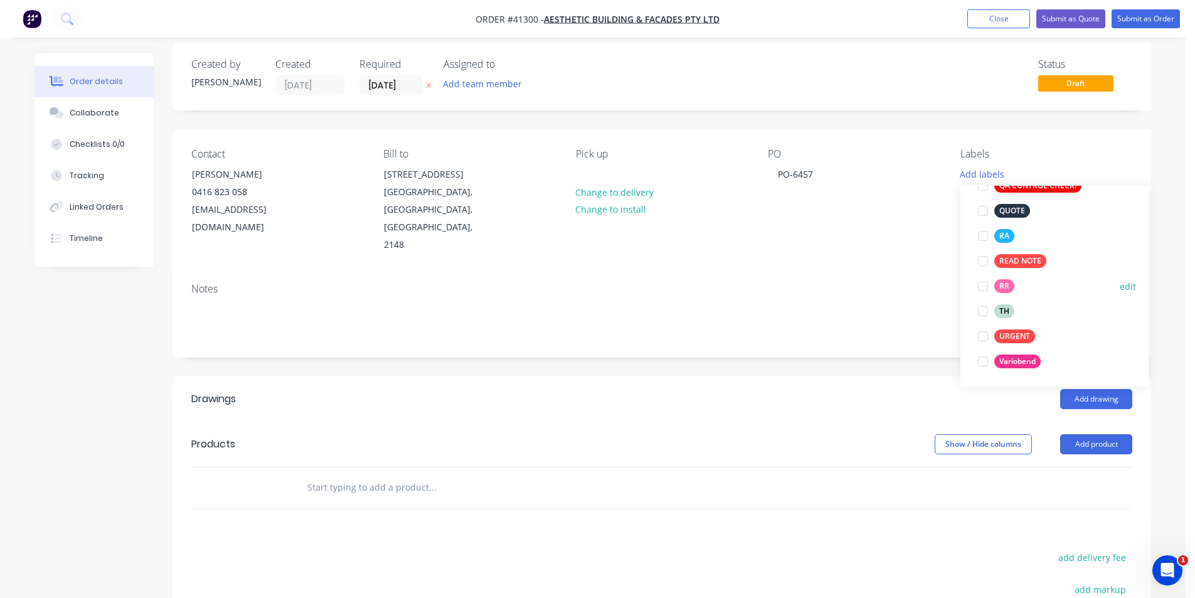
scroll to position [188, 0]
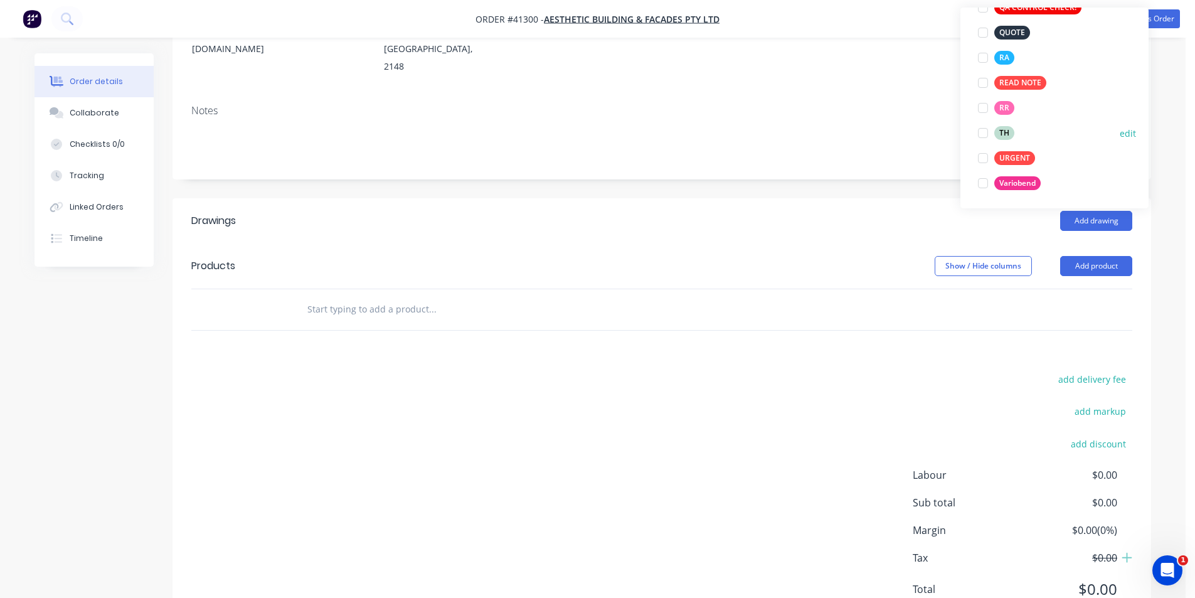
click at [981, 134] on div at bounding box center [983, 132] width 25 height 25
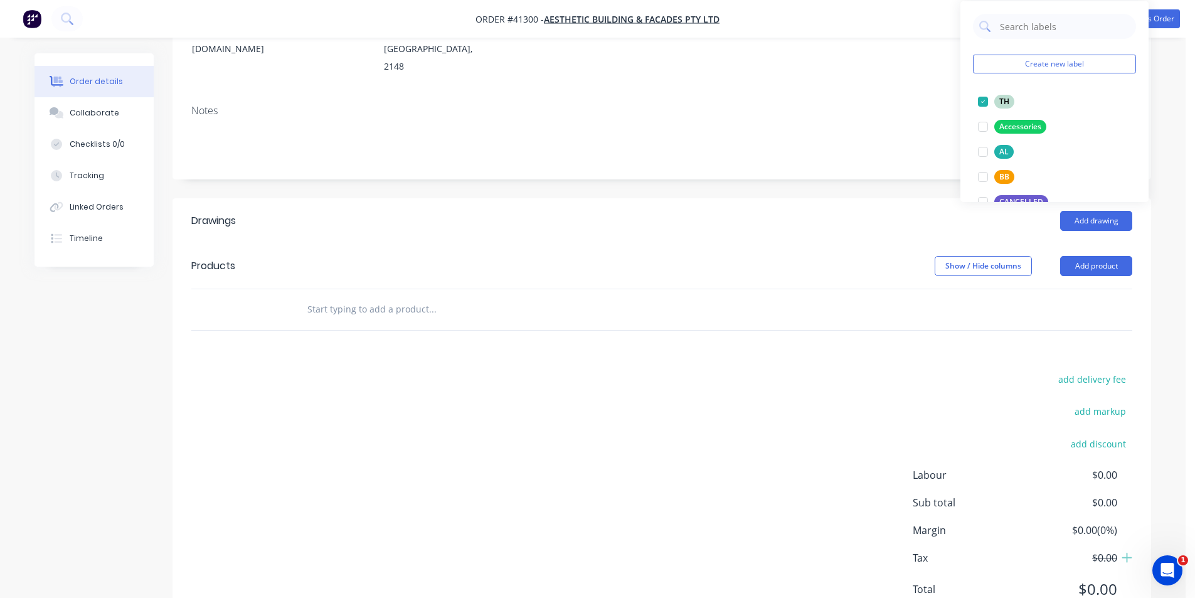
click at [893, 206] on header "Drawings Add drawing" at bounding box center [662, 220] width 979 height 45
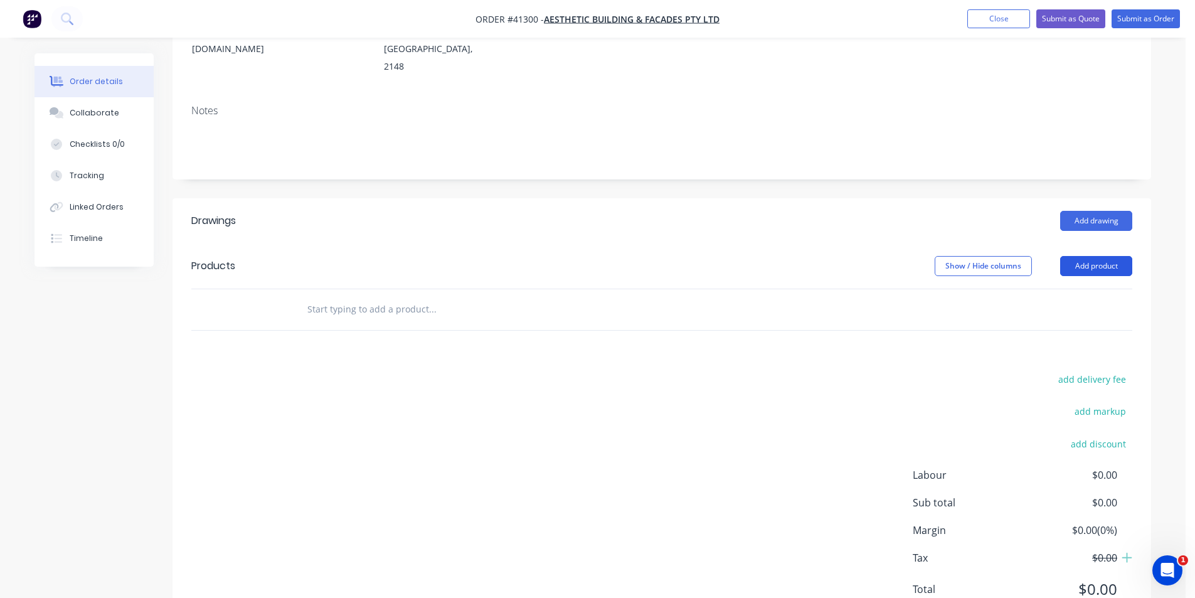
drag, startPoint x: 1128, startPoint y: 225, endPoint x: 1107, endPoint y: 228, distance: 21.0
click at [1127, 256] on button "Add product" at bounding box center [1096, 266] width 72 height 20
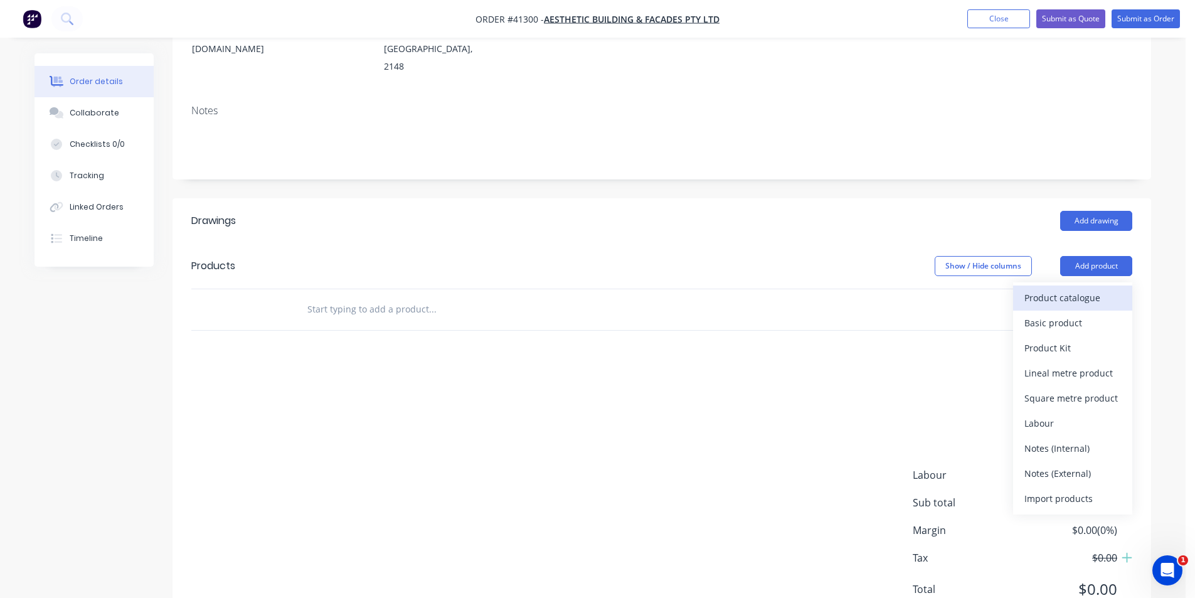
click at [1094, 289] on div "Product catalogue" at bounding box center [1072, 298] width 97 height 18
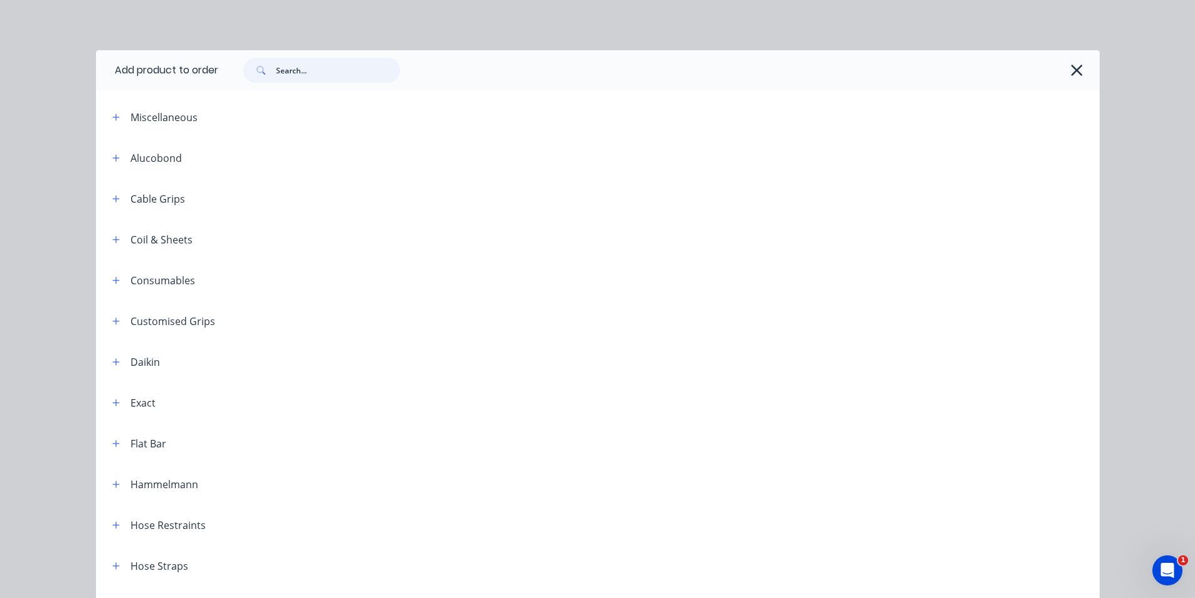
click at [358, 70] on input "text" at bounding box center [338, 70] width 124 height 25
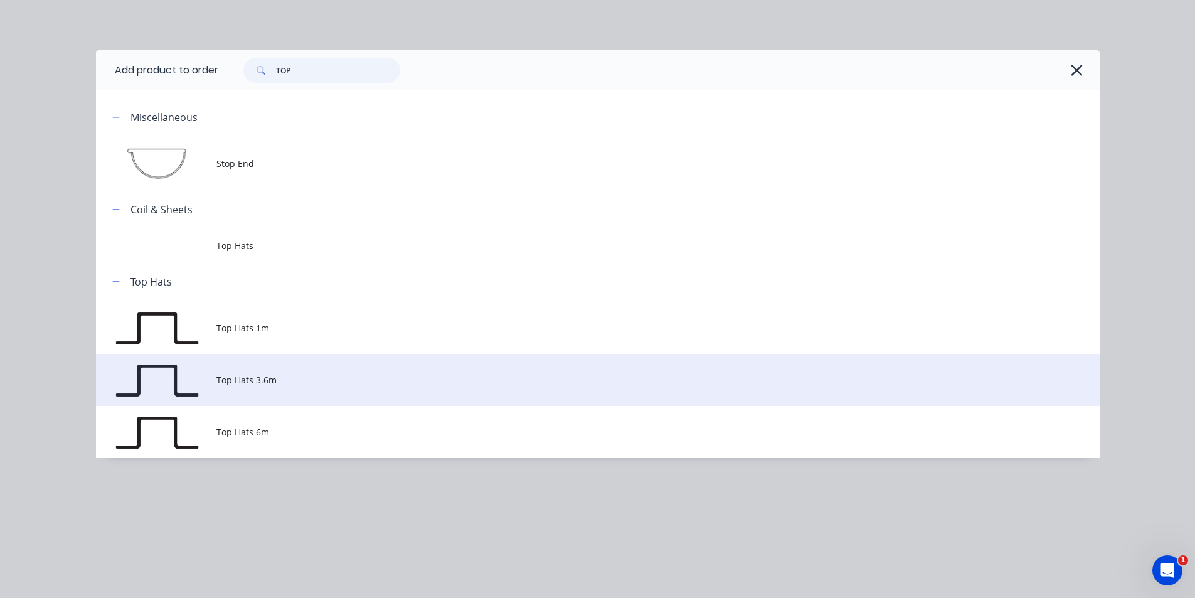
type input "TOP"
click at [277, 389] on td "Top Hats 3.6m" at bounding box center [657, 380] width 883 height 52
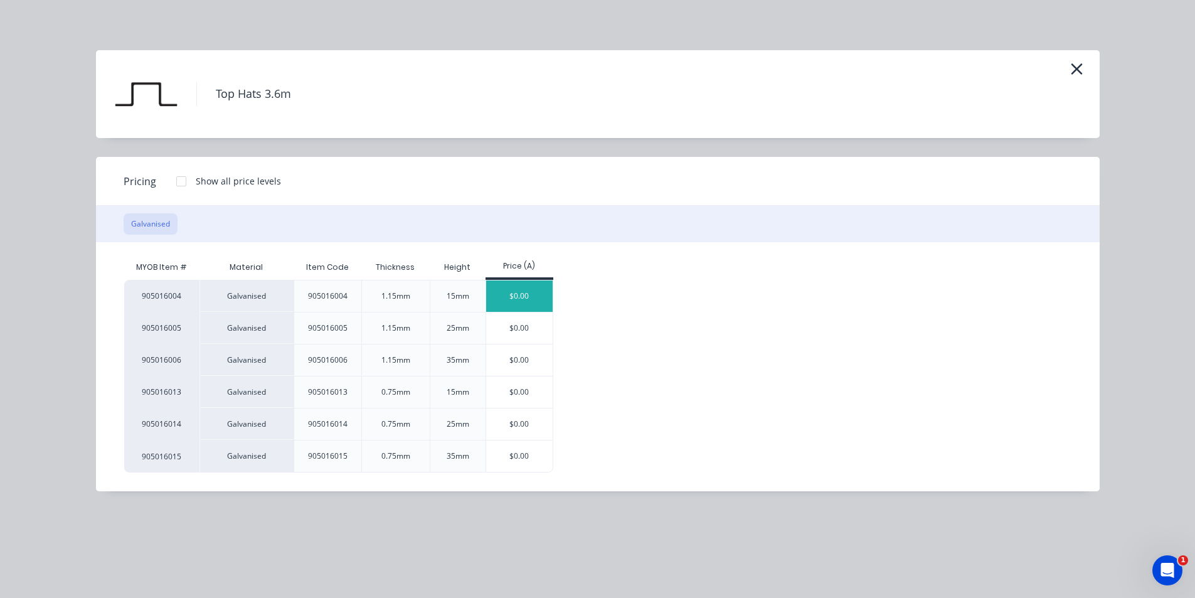
click at [532, 299] on div "$0.00" at bounding box center [519, 295] width 67 height 31
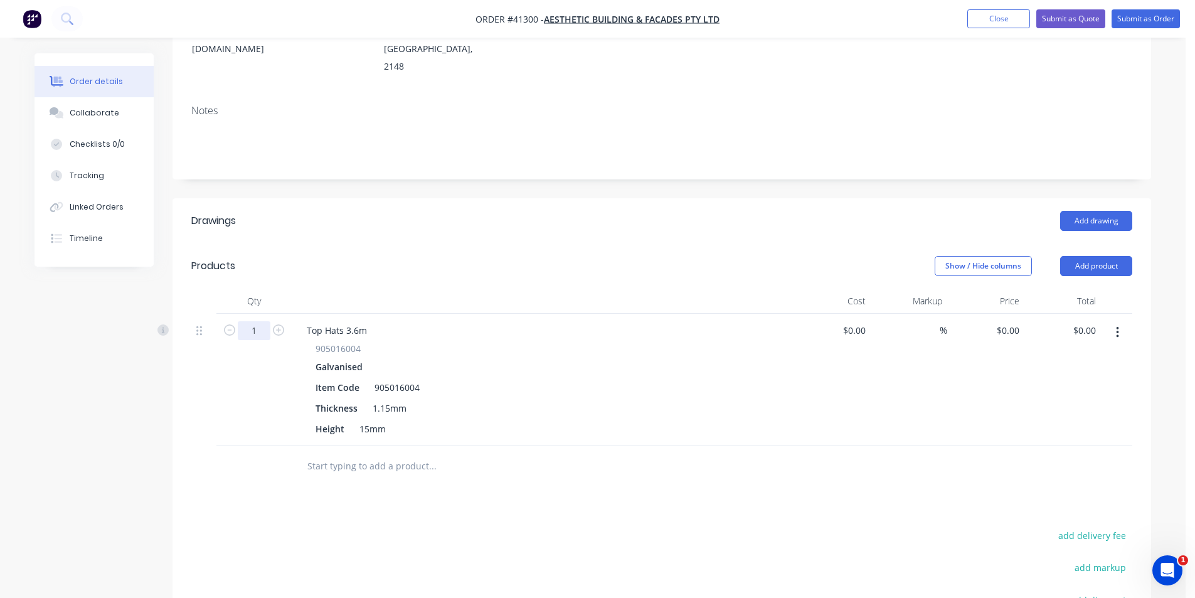
click at [257, 321] on input "1" at bounding box center [254, 330] width 33 height 19
type input "300"
click at [755, 243] on header "Products Show / Hide columns Add product" at bounding box center [662, 265] width 979 height 45
click at [1016, 321] on input "0" at bounding box center [1017, 330] width 14 height 18
type input "$9.04"
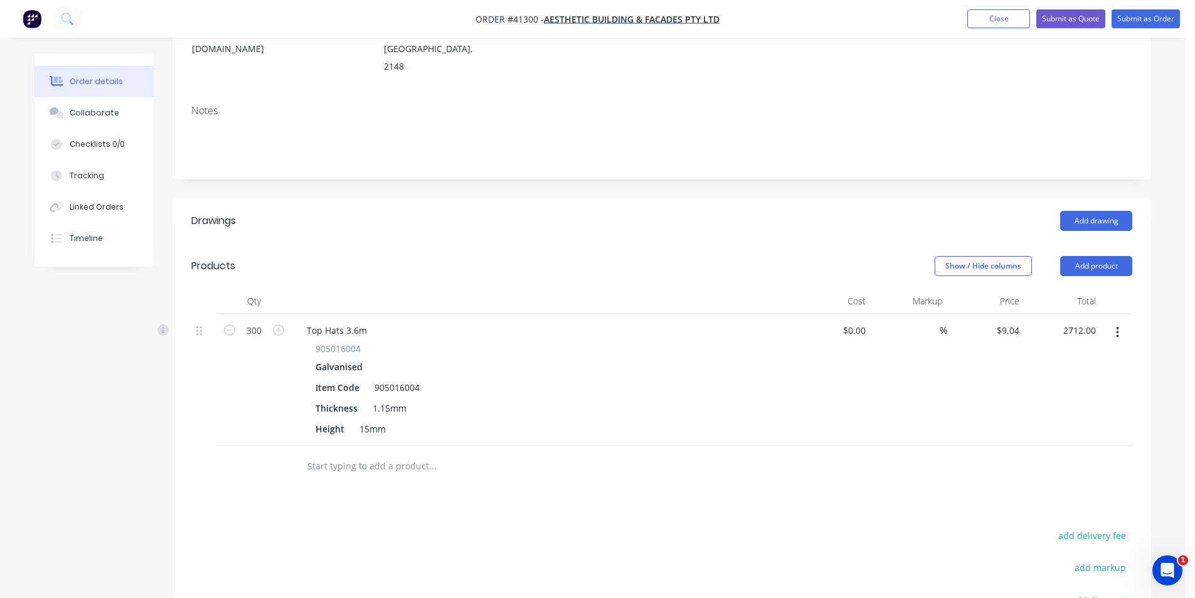
click at [560, 483] on div "Drawings Add drawing Products Show / Hide columns Add product Qty Cost Markup P…" at bounding box center [662, 493] width 979 height 590
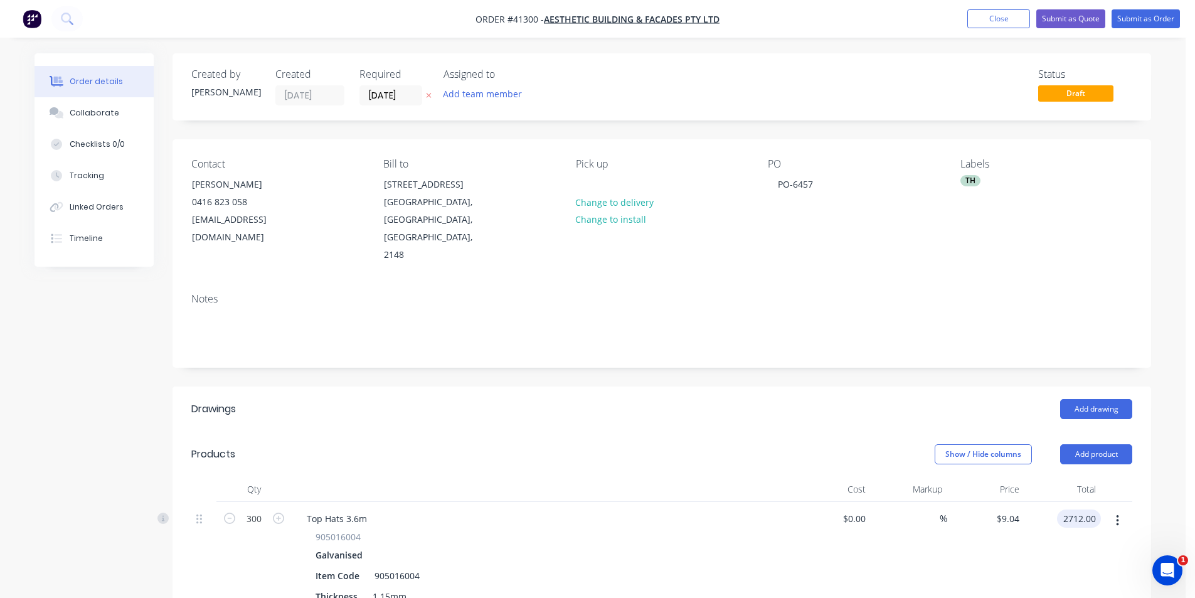
type input "$2,712.00"
click at [654, 444] on div "Show / Hide columns Add product" at bounding box center [761, 454] width 741 height 20
click at [1147, 23] on button "Submit as Order" at bounding box center [1146, 18] width 68 height 19
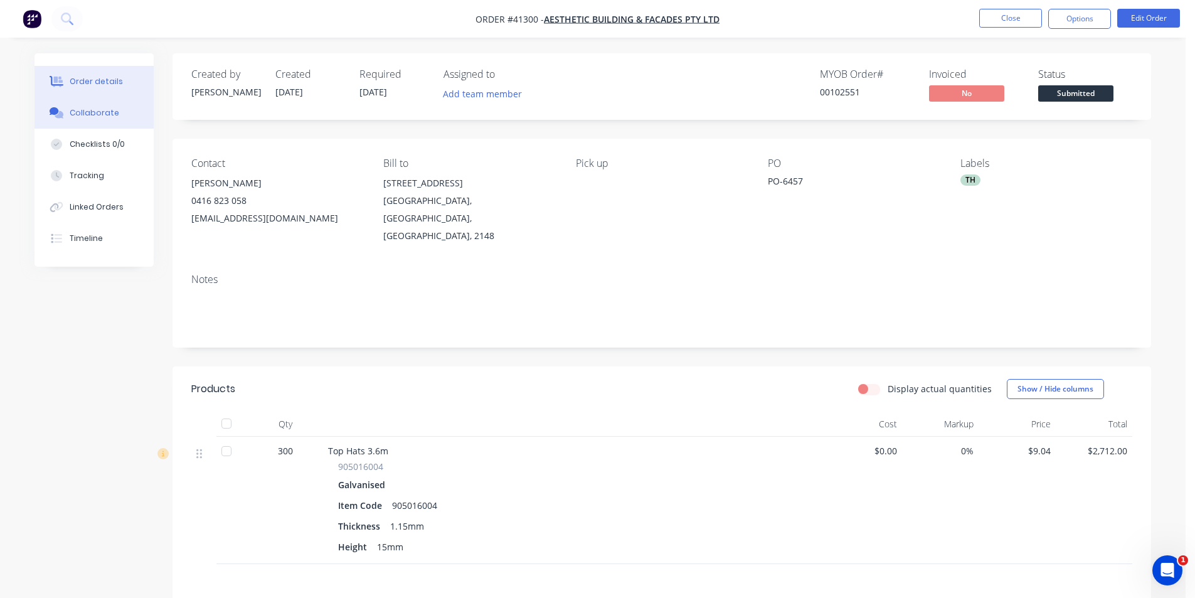
drag, startPoint x: 98, startPoint y: 124, endPoint x: 108, endPoint y: 120, distance: 10.1
click at [98, 124] on button "Collaborate" at bounding box center [94, 112] width 119 height 31
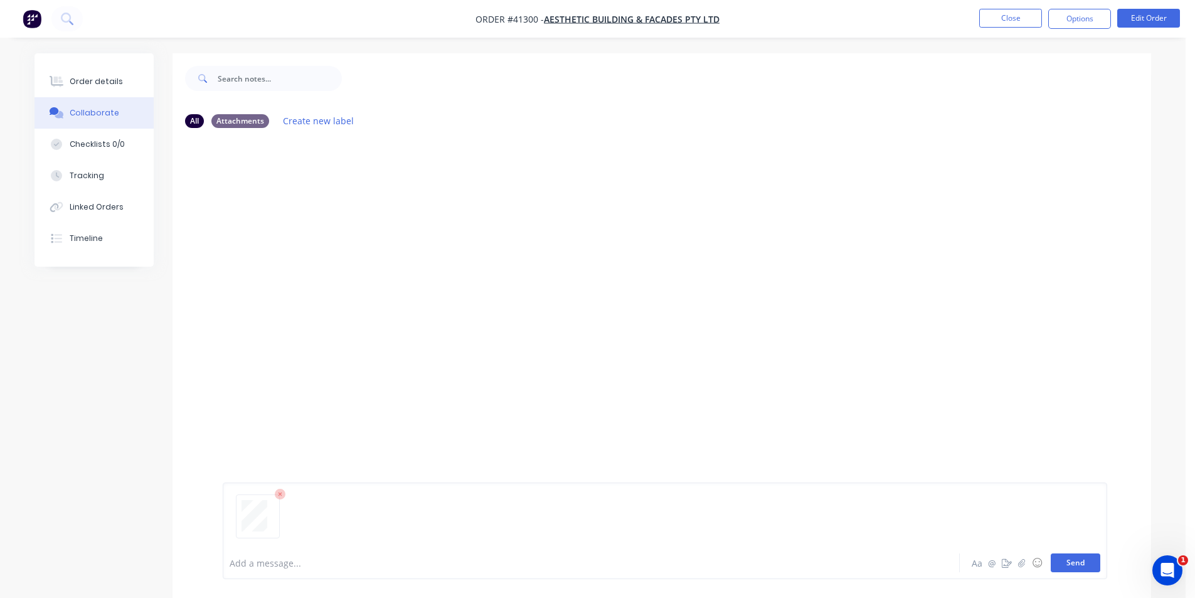
click at [1062, 563] on button "Send" at bounding box center [1076, 562] width 50 height 19
drag, startPoint x: 538, startPoint y: 22, endPoint x: 447, endPoint y: 21, distance: 91.0
click at [447, 21] on nav "Order #41300 - AESTHETIC BUILDING & FACADES PTY LTD Close Options Edit Order" at bounding box center [597, 19] width 1195 height 38
copy span "Order #41300"
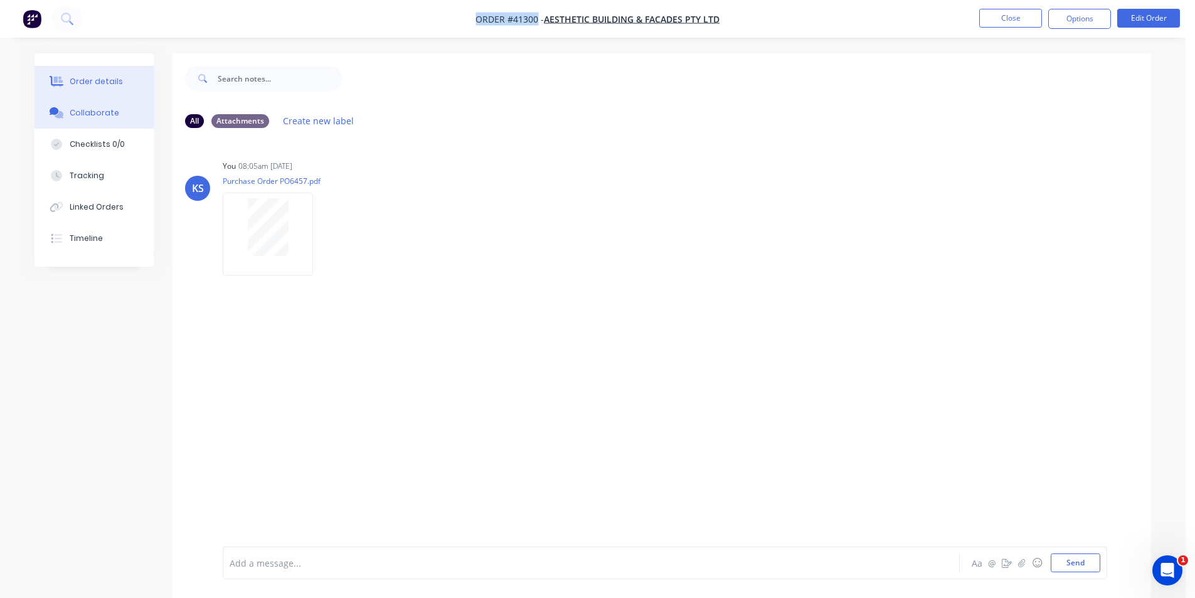
click at [102, 78] on div "Order details" at bounding box center [96, 81] width 53 height 11
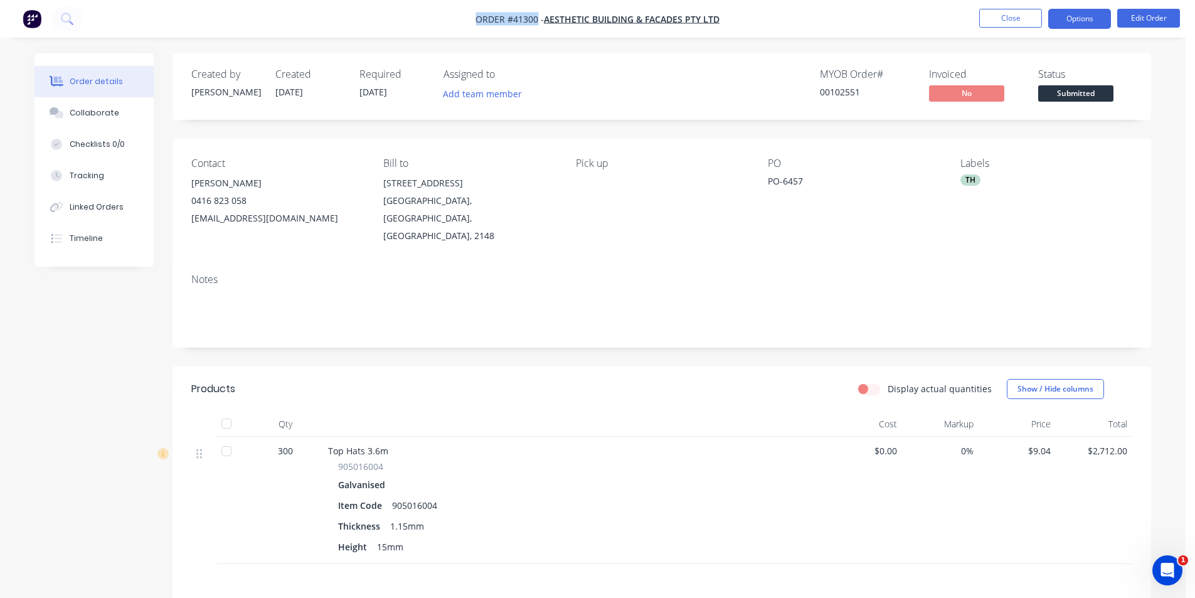
click at [1051, 18] on button "Options" at bounding box center [1079, 19] width 63 height 20
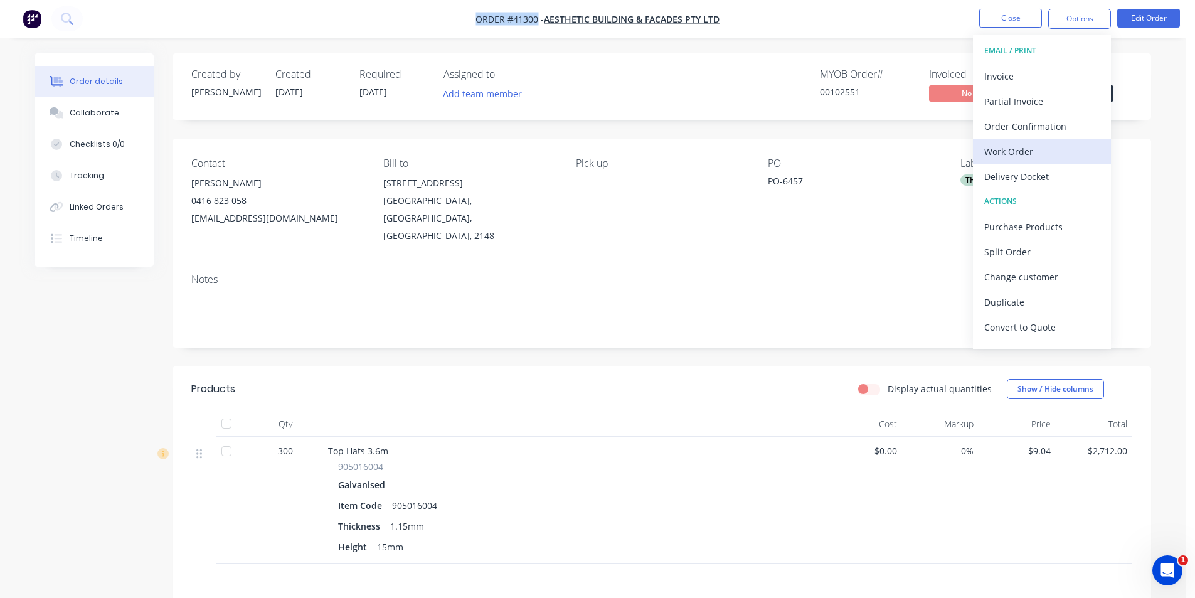
click at [1016, 152] on div "Work Order" at bounding box center [1041, 151] width 115 height 18
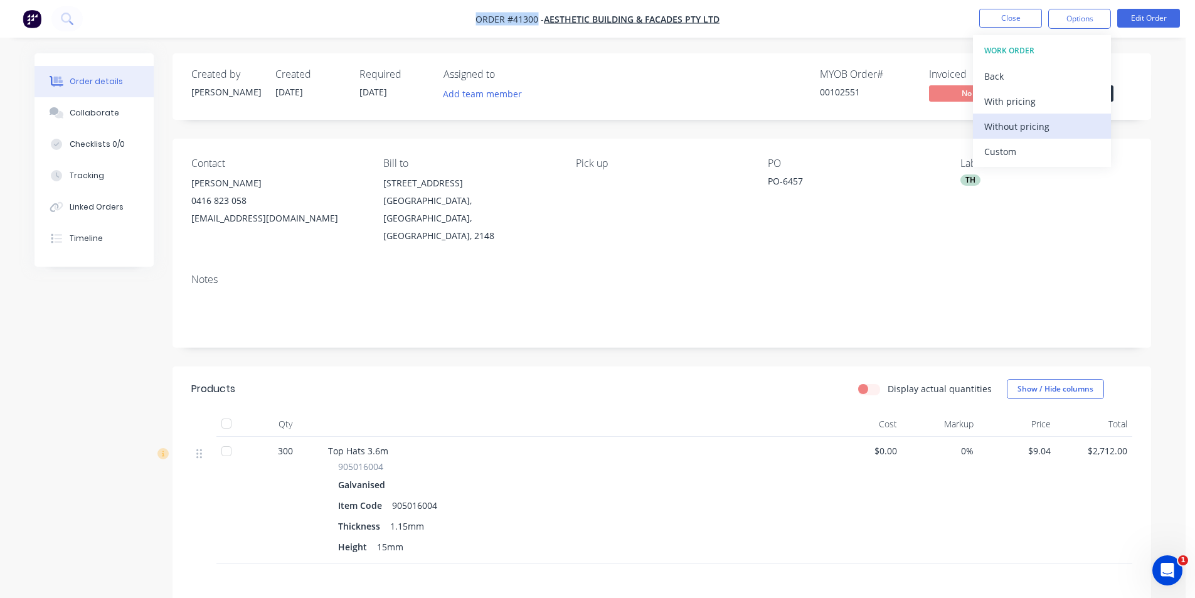
click at [1019, 126] on div "Without pricing" at bounding box center [1041, 126] width 115 height 18
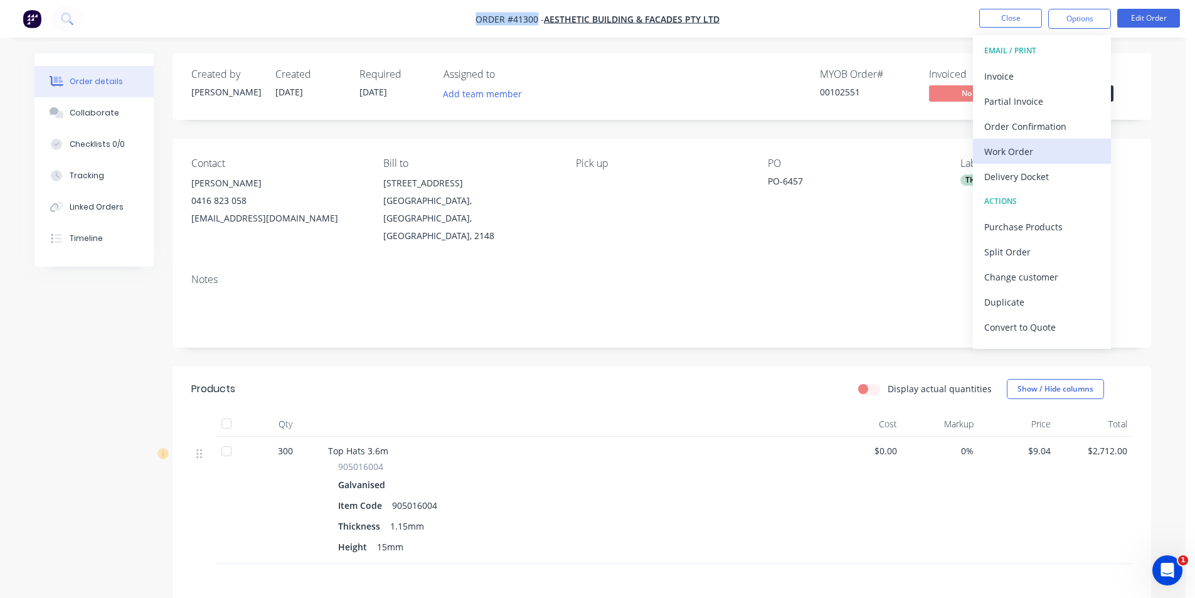
click at [1048, 153] on div "Work Order" at bounding box center [1041, 151] width 115 height 18
click at [1040, 110] on div "With pricing" at bounding box center [1041, 101] width 115 height 18
click at [886, 29] on nav "Order #41300 - AESTHETIC BUILDING & FACADES PTY LTD Close Options EMAIL / PRINT…" at bounding box center [597, 19] width 1195 height 38
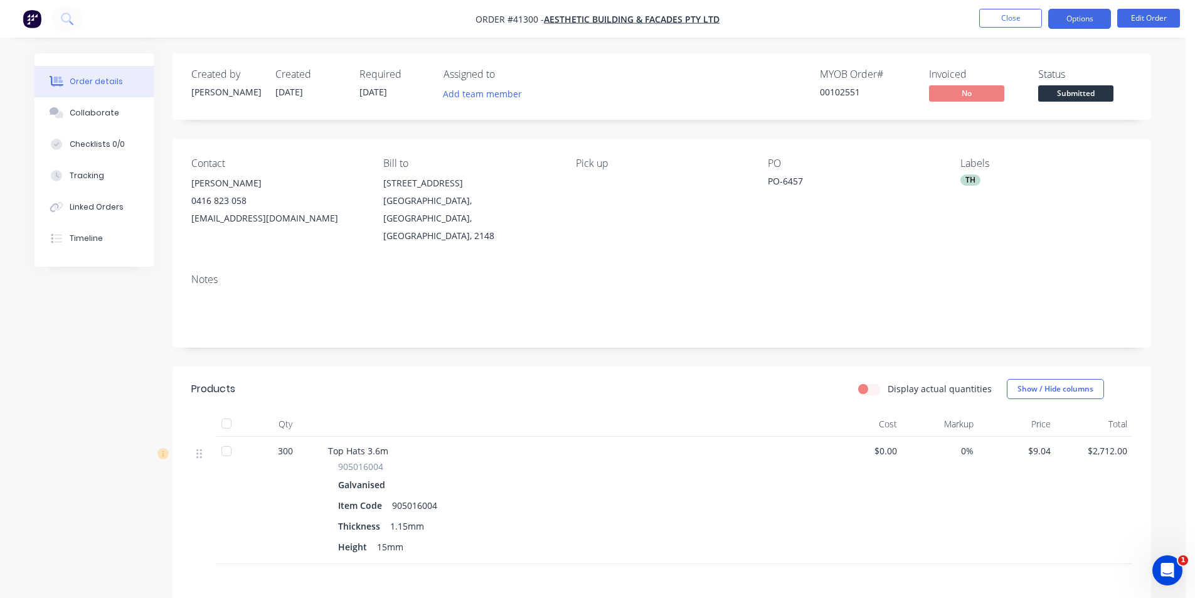
click at [1064, 18] on button "Options" at bounding box center [1079, 19] width 63 height 20
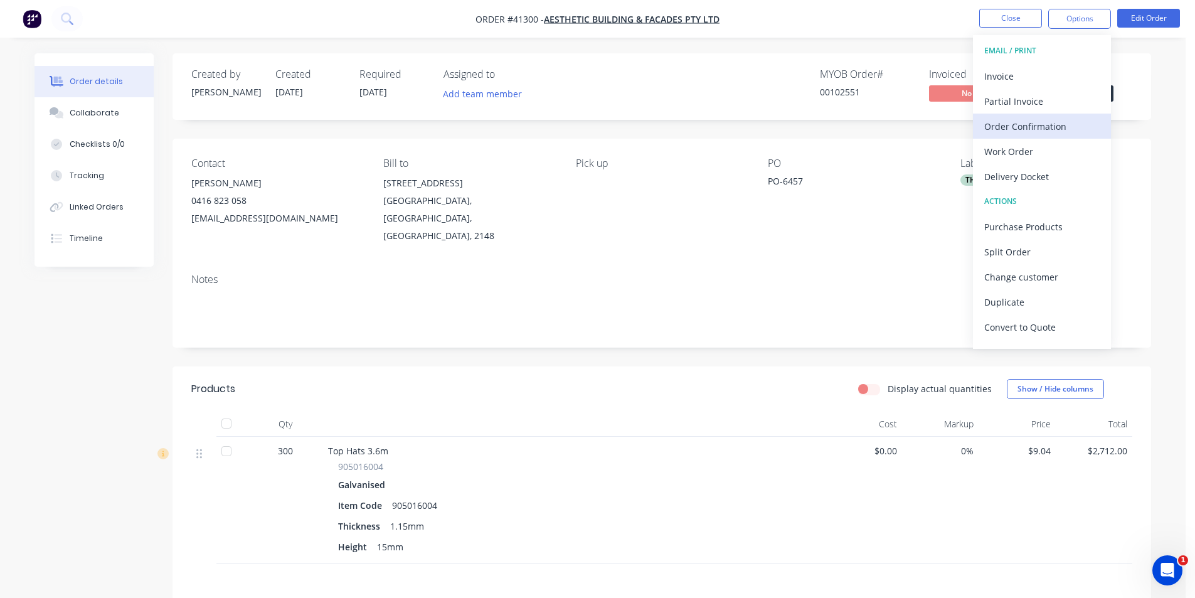
click at [1003, 128] on div "Order Confirmation" at bounding box center [1041, 126] width 115 height 18
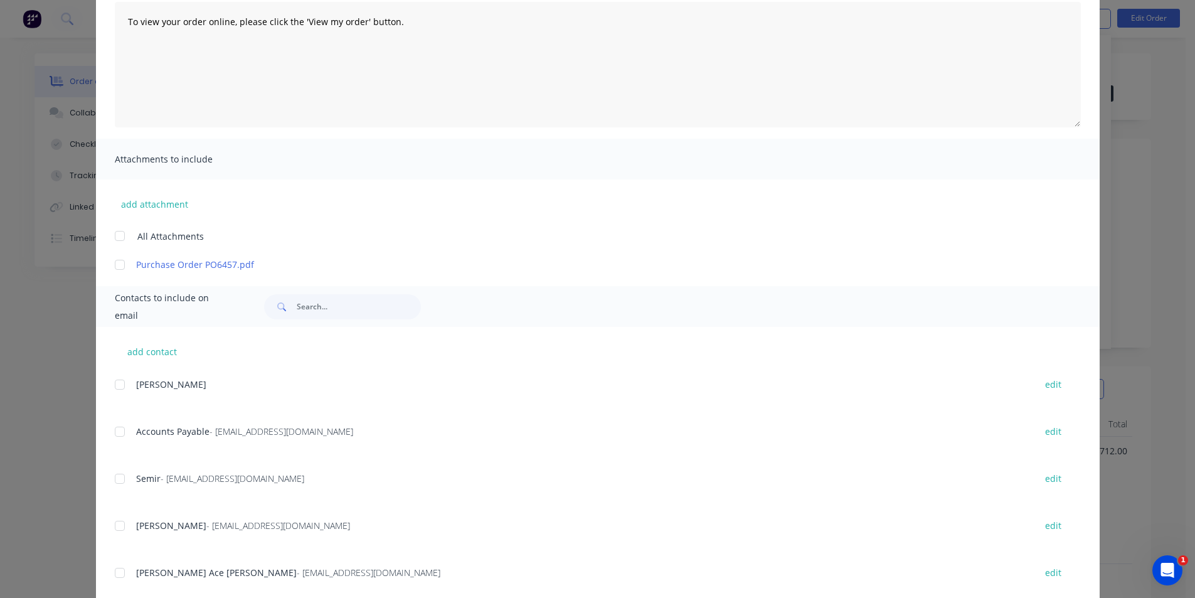
scroll to position [266, 0]
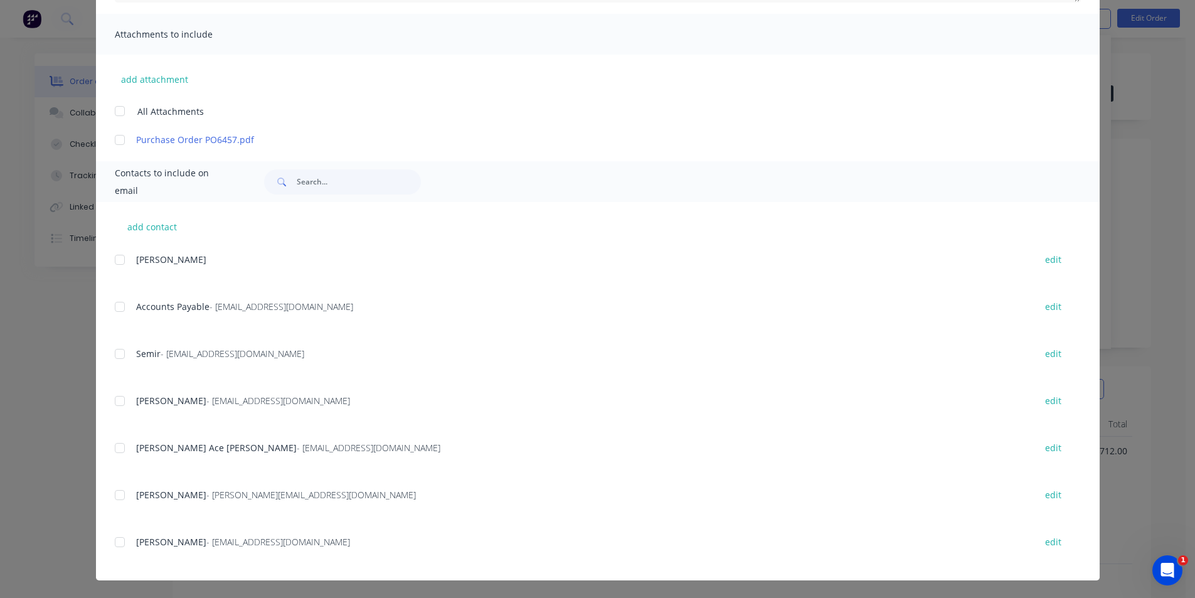
click at [114, 545] on div at bounding box center [119, 542] width 25 height 25
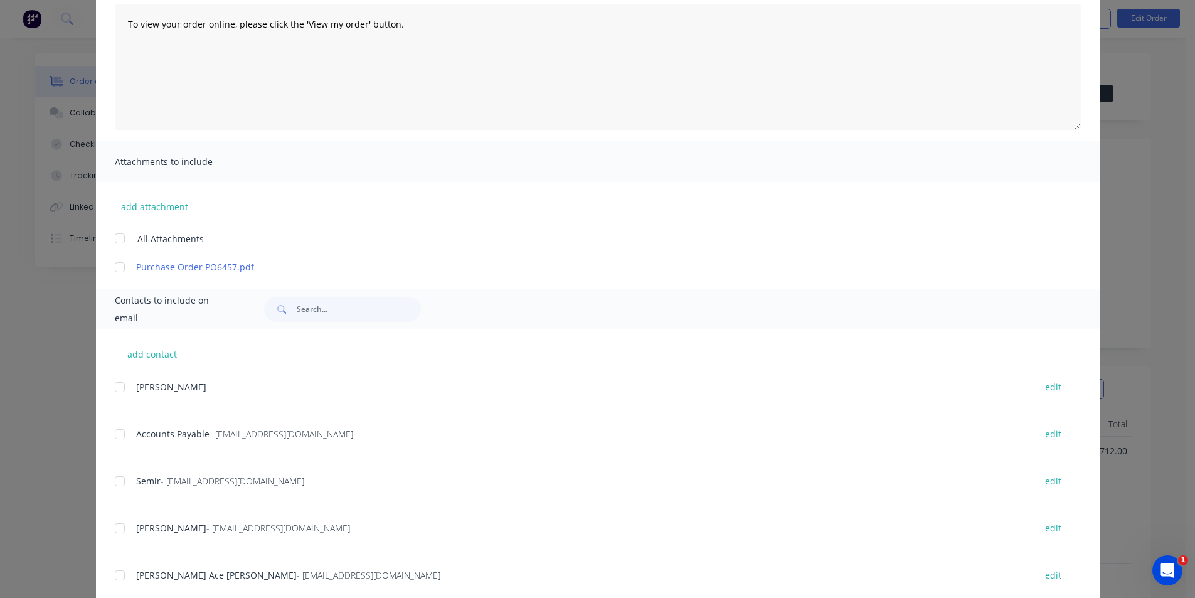
scroll to position [15, 0]
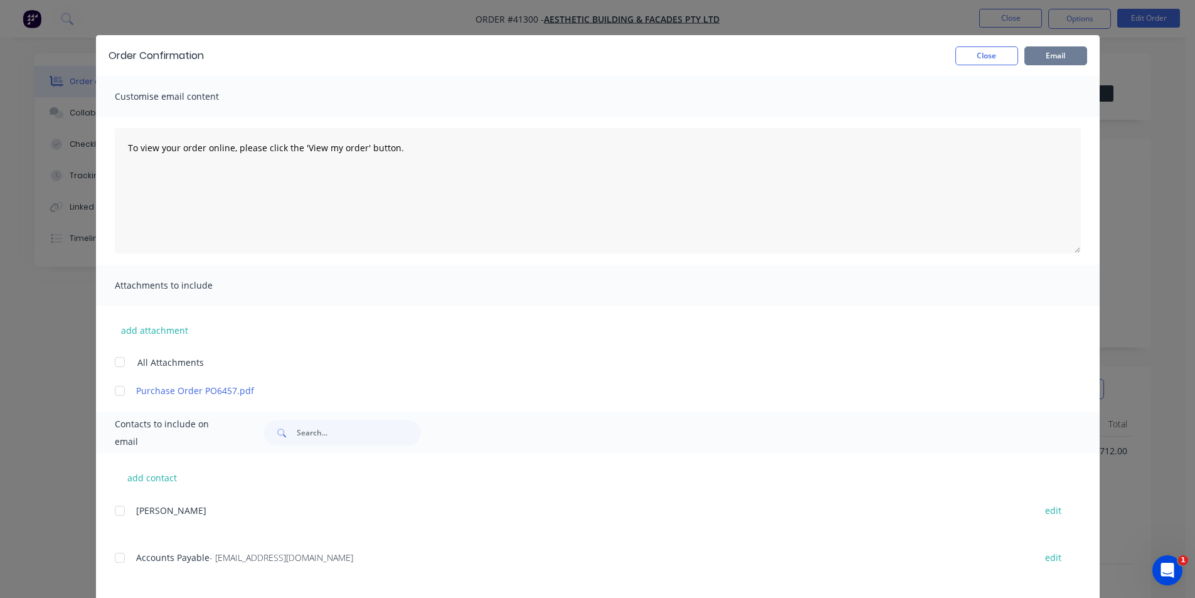
click at [1048, 53] on button "Email" at bounding box center [1055, 55] width 63 height 19
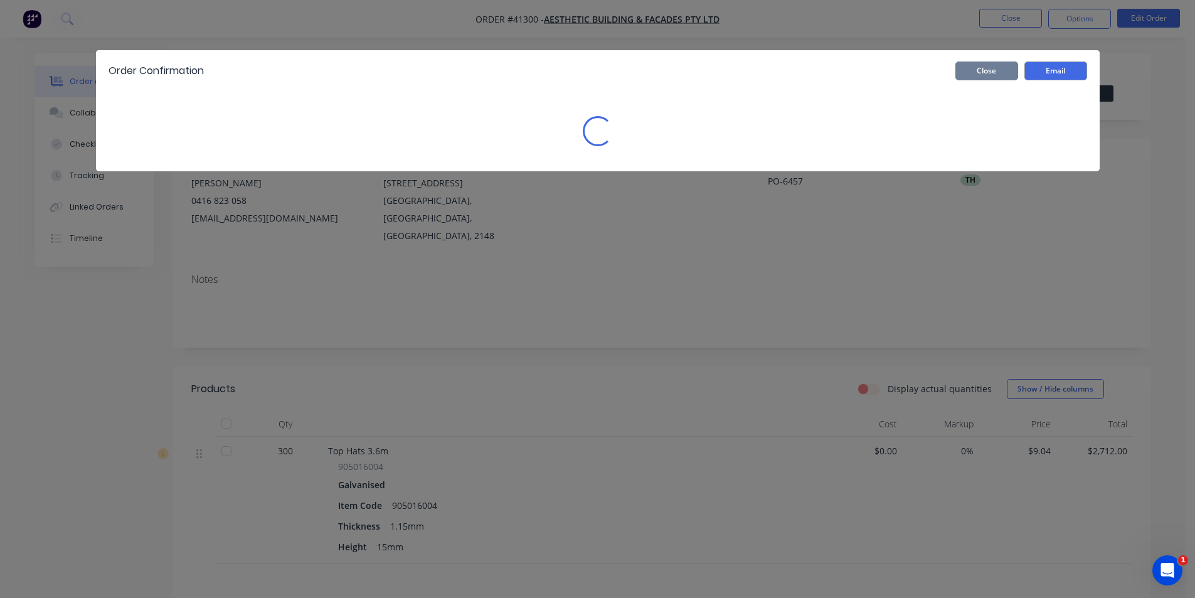
click at [969, 68] on button "Close" at bounding box center [986, 70] width 63 height 19
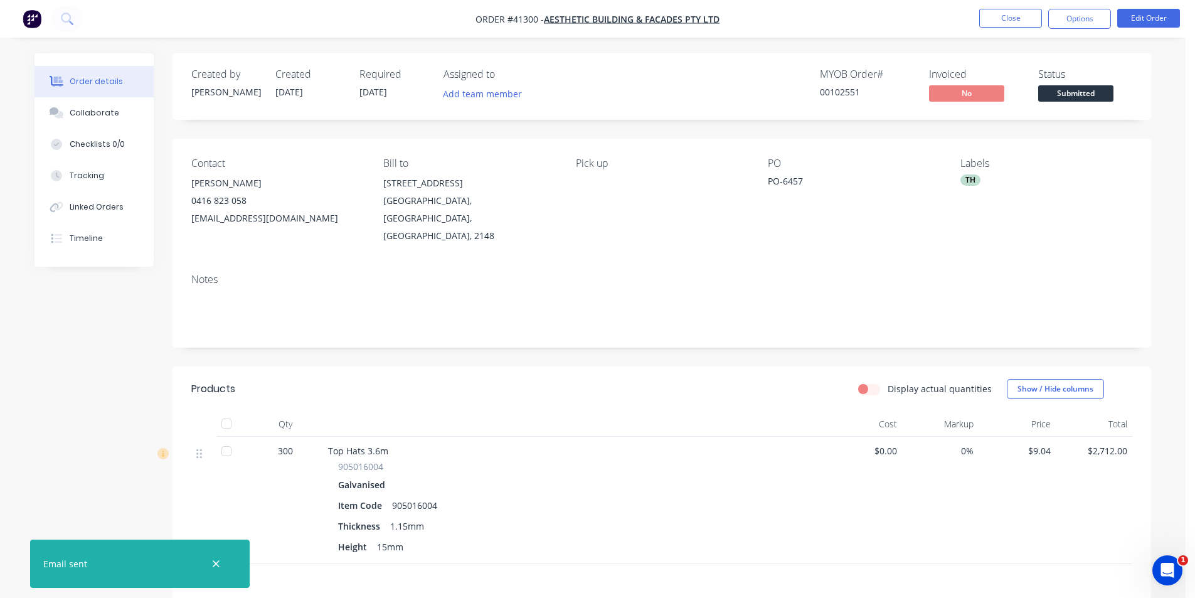
click at [619, 366] on header "Products Display actual quantities Show / Hide columns" at bounding box center [662, 388] width 979 height 45
click at [215, 567] on icon "button" at bounding box center [216, 563] width 8 height 11
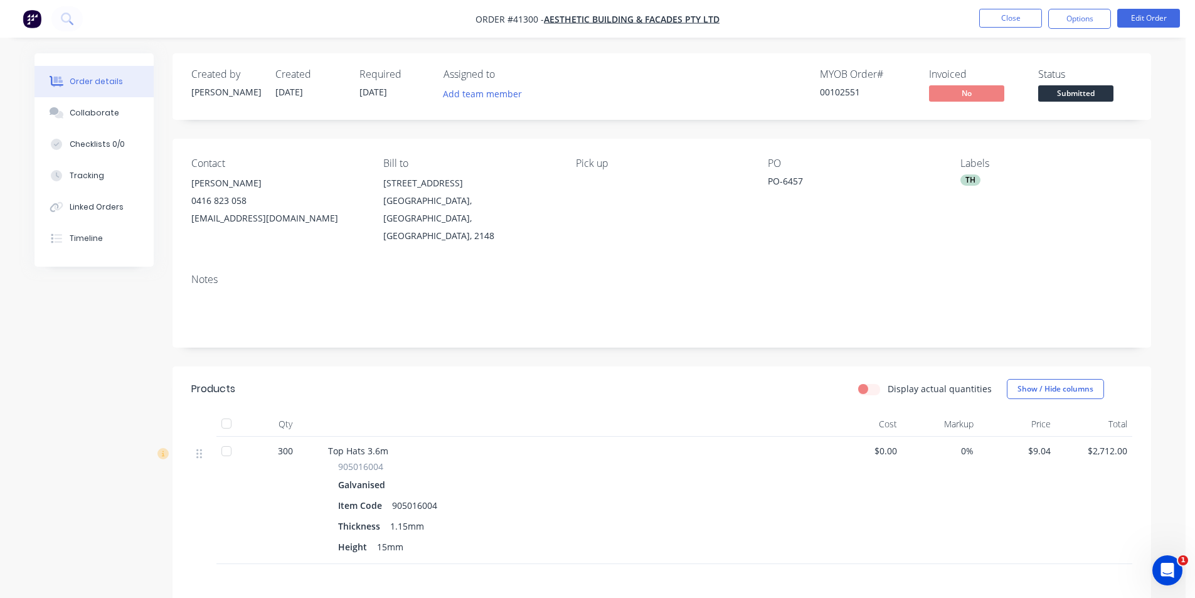
drag, startPoint x: 448, startPoint y: 375, endPoint x: 471, endPoint y: 370, distance: 23.6
click at [450, 379] on div "Display actual quantities Show / Hide columns" at bounding box center [761, 389] width 741 height 20
click at [563, 379] on div "Display actual quantities Show / Hide columns" at bounding box center [761, 389] width 741 height 20
click at [1011, 18] on button "Close" at bounding box center [1010, 18] width 63 height 19
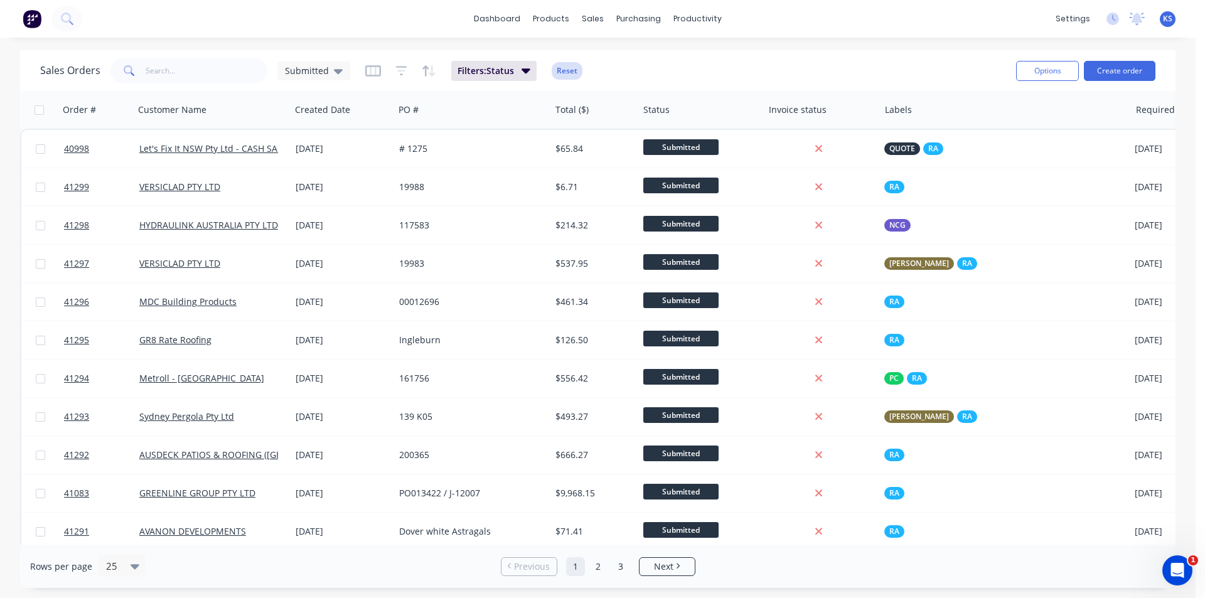
click at [573, 70] on button "Reset" at bounding box center [566, 71] width 31 height 18
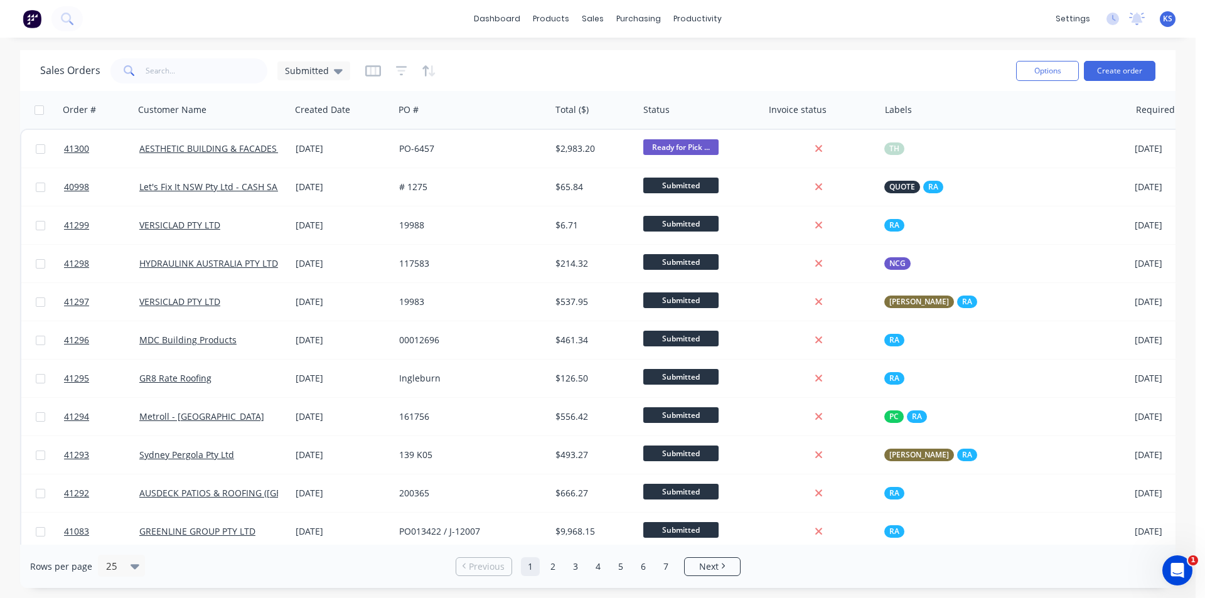
click at [751, 52] on div "Sales Orders Submitted Options Create order" at bounding box center [597, 70] width 1155 height 41
click at [690, 73] on link "Customers" at bounding box center [659, 85] width 166 height 25
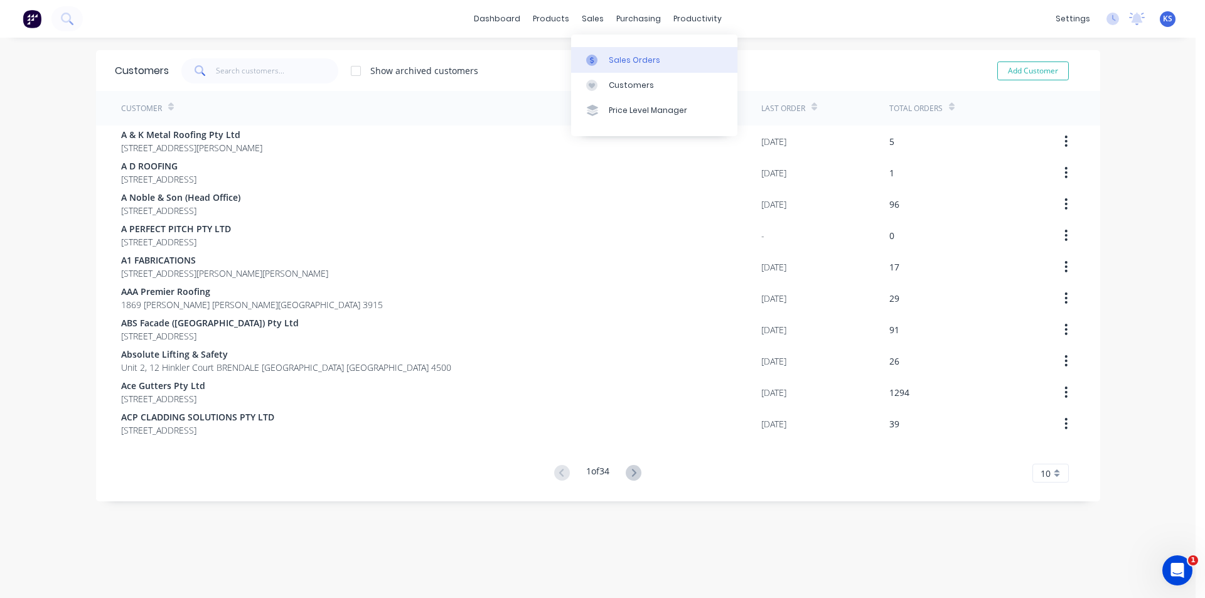
click at [656, 65] on link "Sales Orders" at bounding box center [654, 59] width 166 height 25
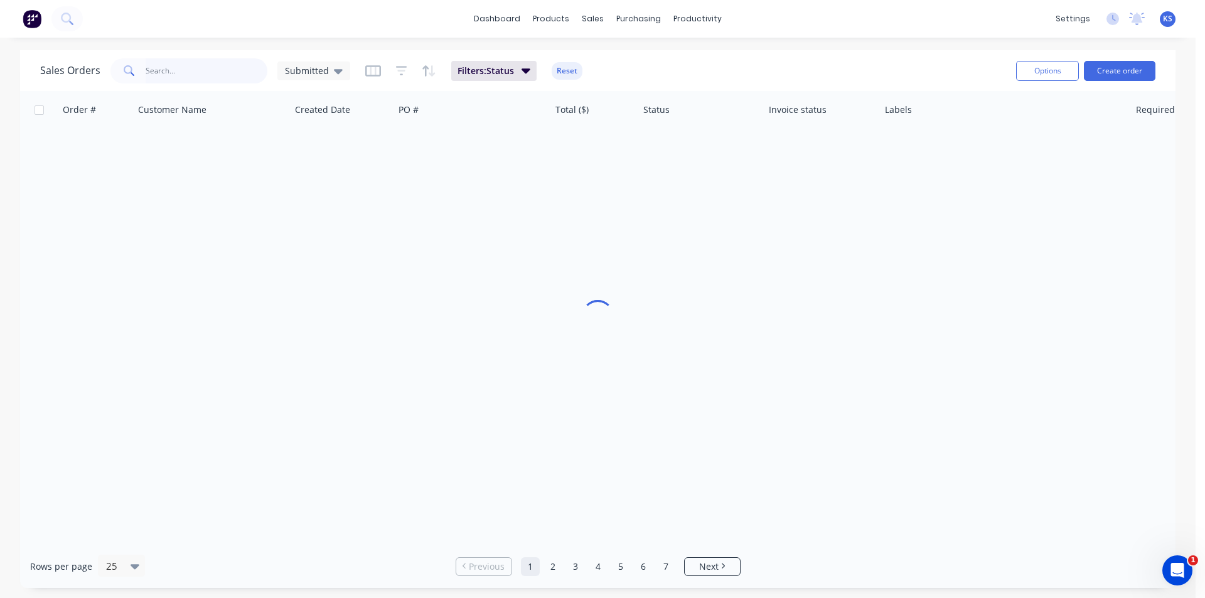
click at [216, 75] on input "text" at bounding box center [207, 70] width 122 height 25
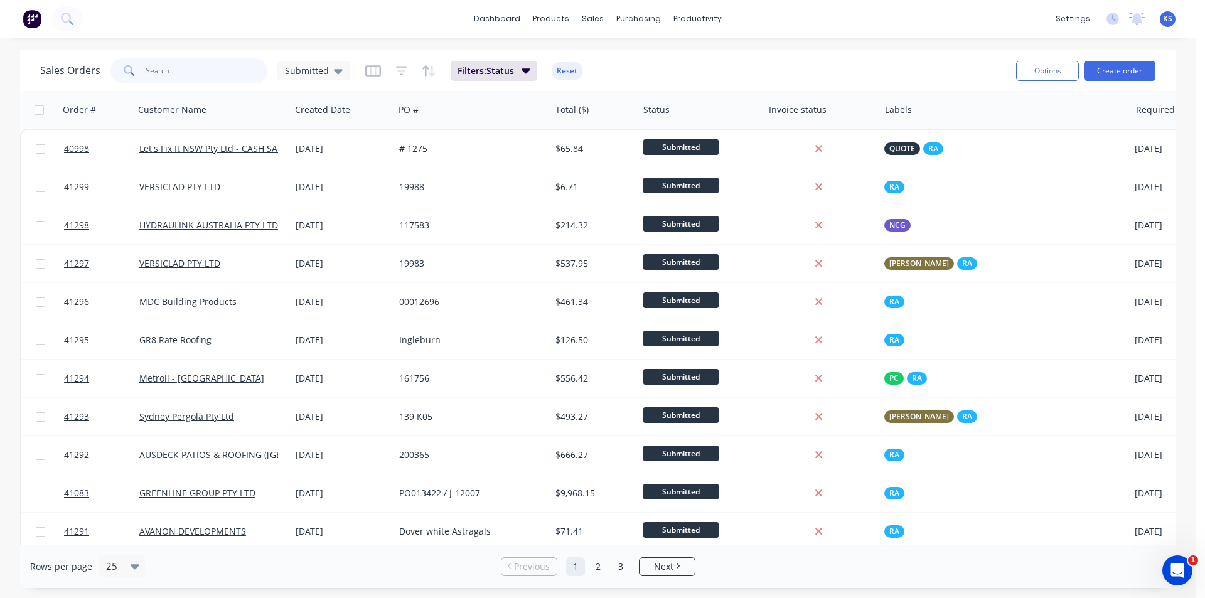
type input "4"
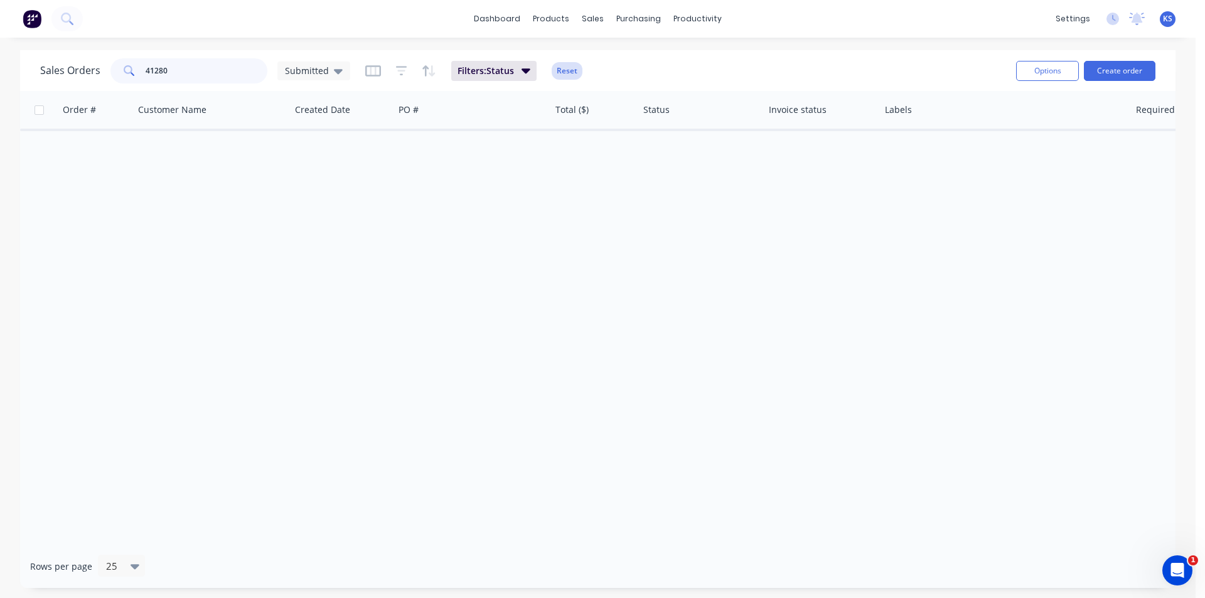
type input "41280"
click at [577, 66] on button "Reset" at bounding box center [566, 71] width 31 height 18
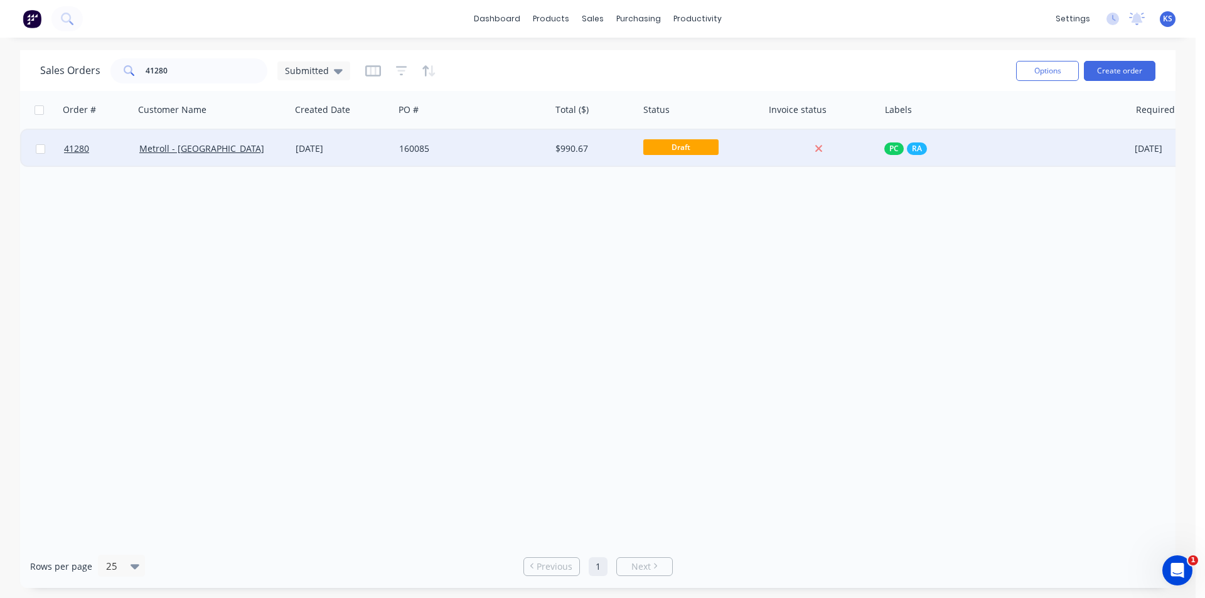
click at [255, 149] on div "Metroll - [GEOGRAPHIC_DATA]" at bounding box center [208, 148] width 139 height 13
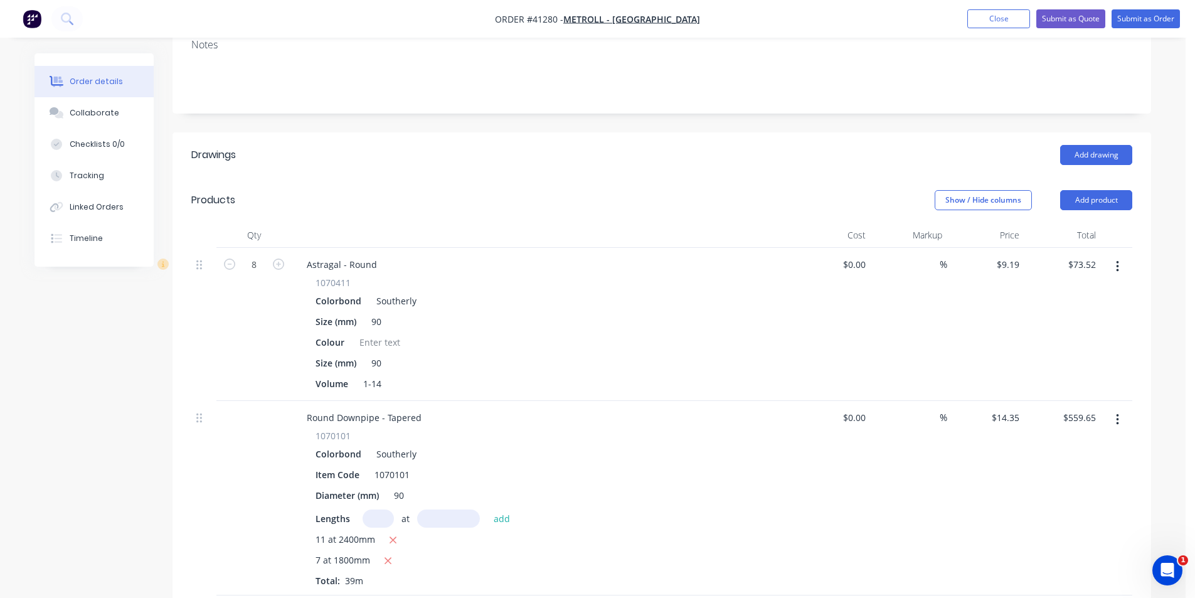
scroll to position [251, 0]
click at [1112, 193] on button "Add product" at bounding box center [1096, 203] width 72 height 20
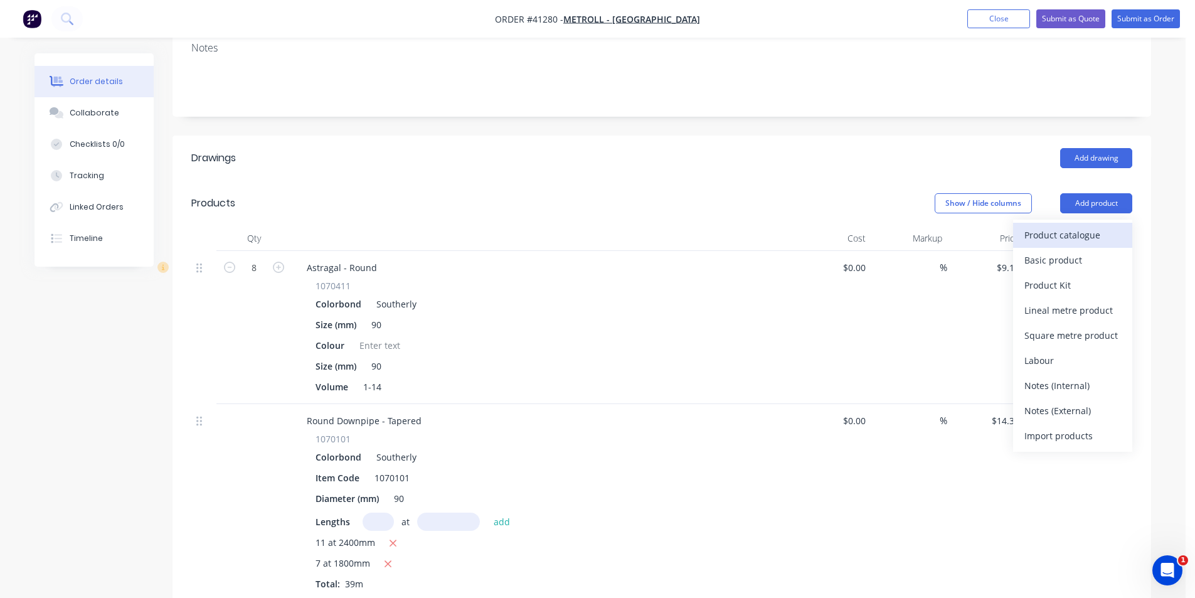
click at [1092, 226] on div "Product catalogue" at bounding box center [1072, 235] width 97 height 18
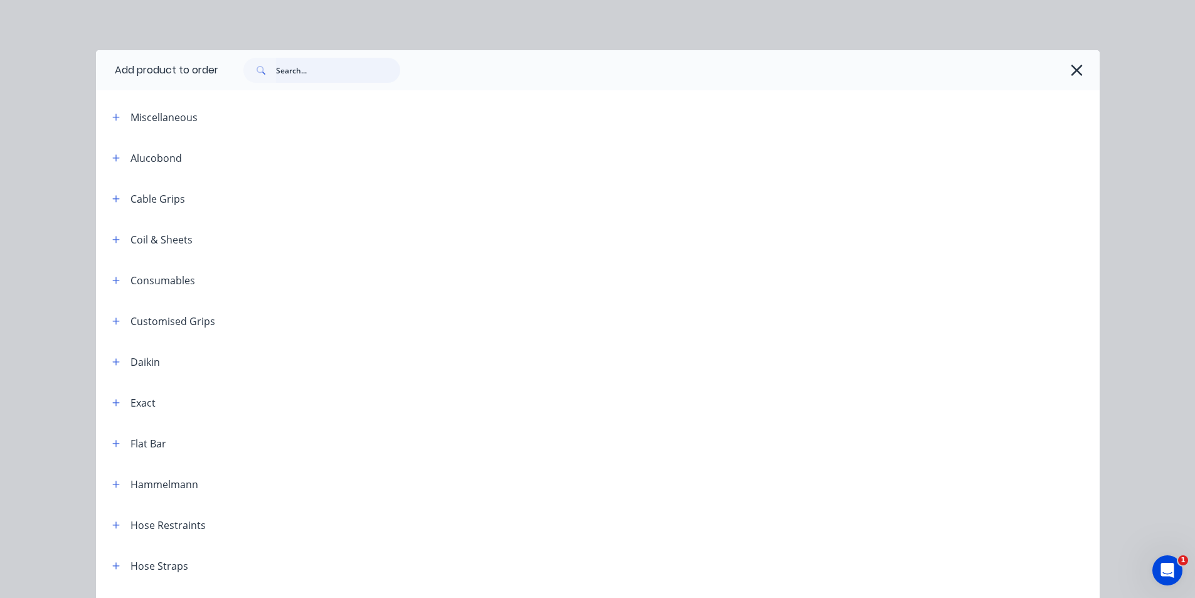
click at [331, 70] on input "text" at bounding box center [338, 70] width 124 height 25
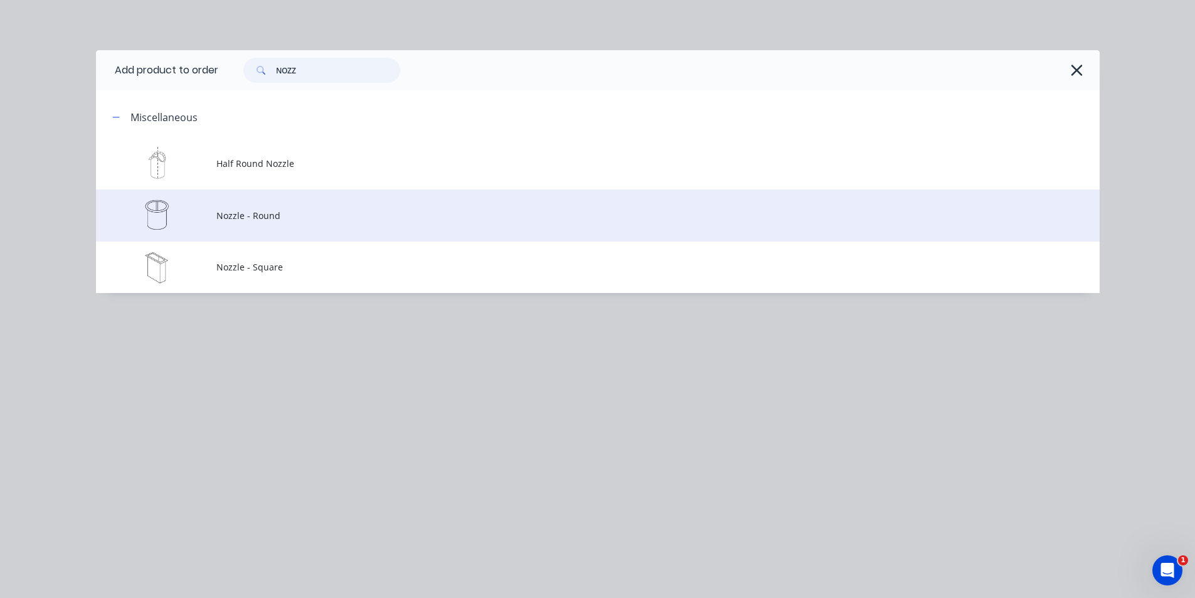
type input "NOZZ"
click at [302, 218] on span "Nozzle - Round" at bounding box center [569, 215] width 706 height 13
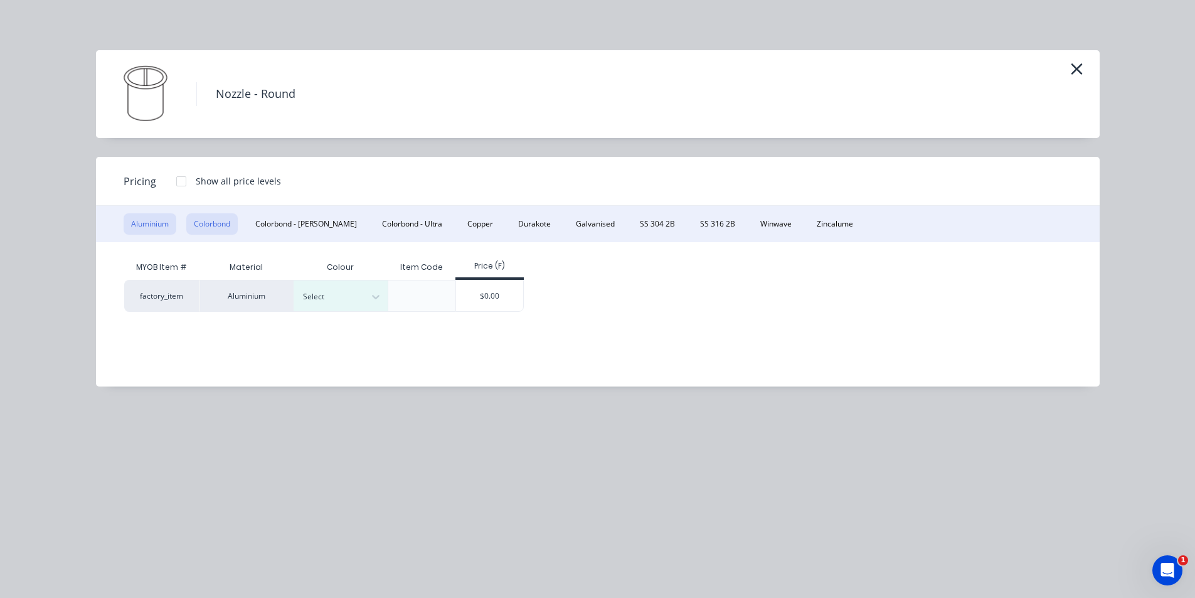
click at [218, 227] on button "Colorbond" at bounding box center [211, 223] width 51 height 21
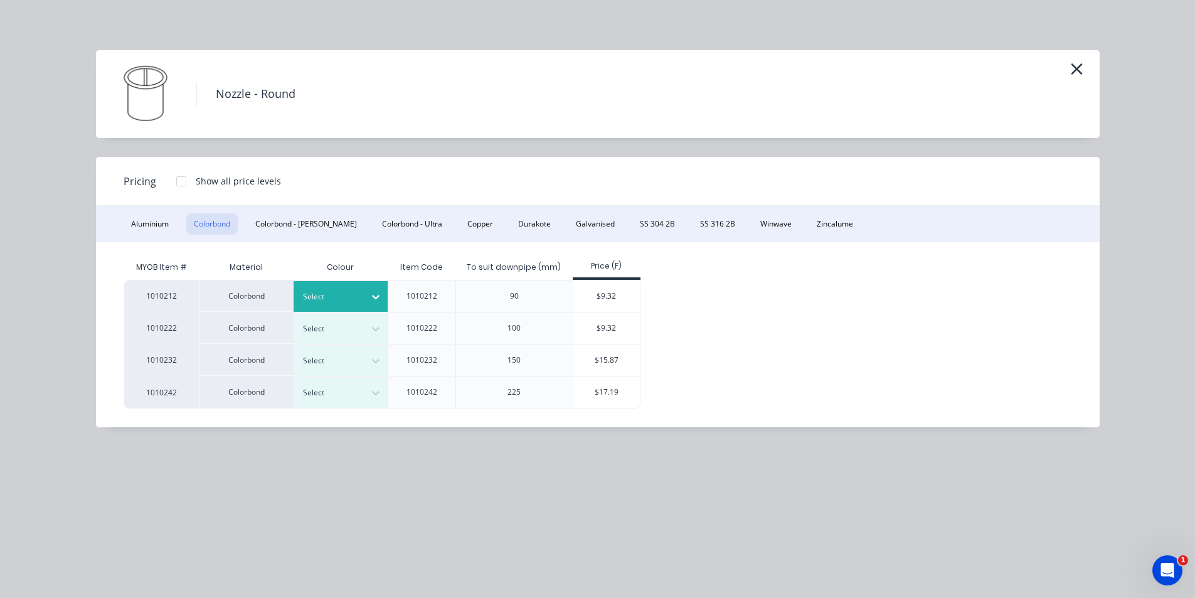
click at [321, 290] on div at bounding box center [331, 297] width 56 height 14
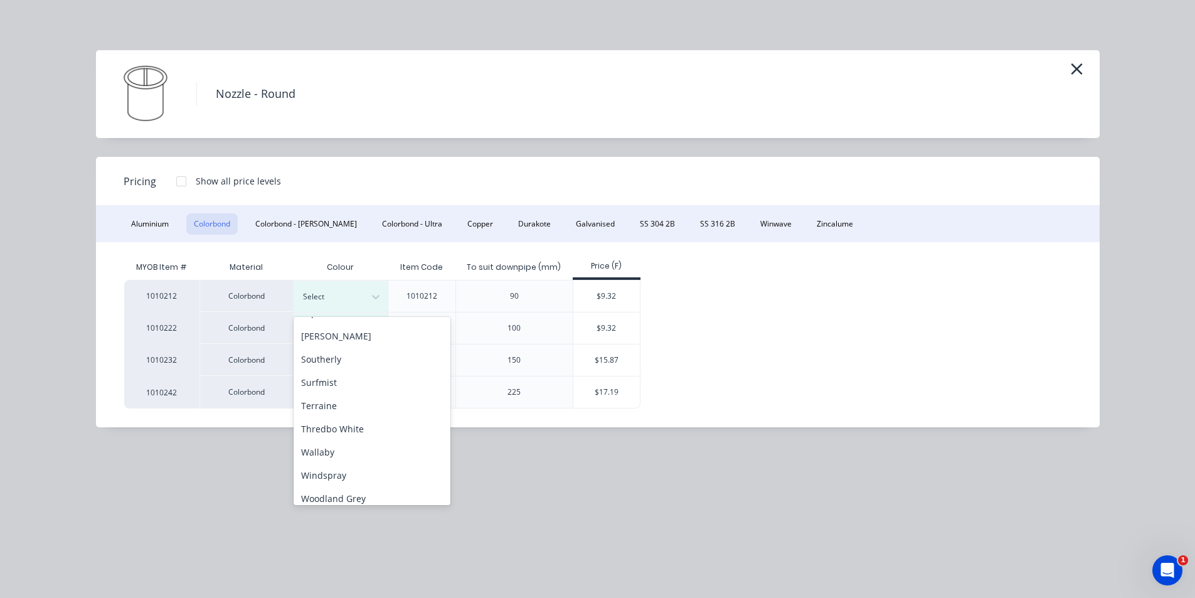
scroll to position [439, 0]
click at [365, 355] on div "Southerly" at bounding box center [372, 355] width 157 height 23
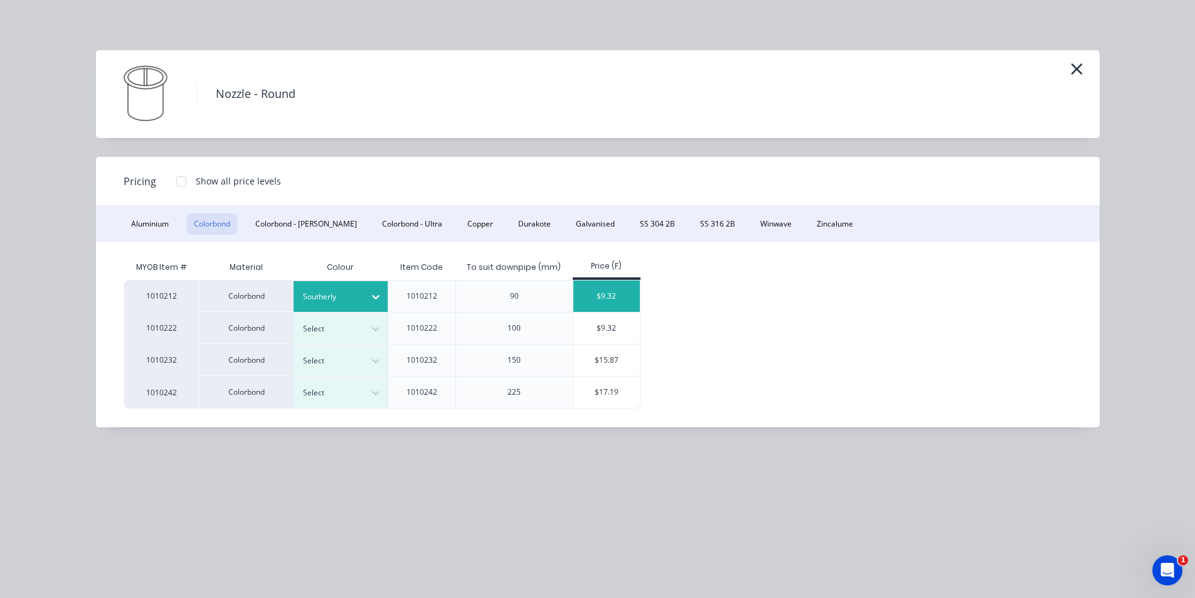
click at [605, 295] on div "$9.32" at bounding box center [606, 295] width 67 height 31
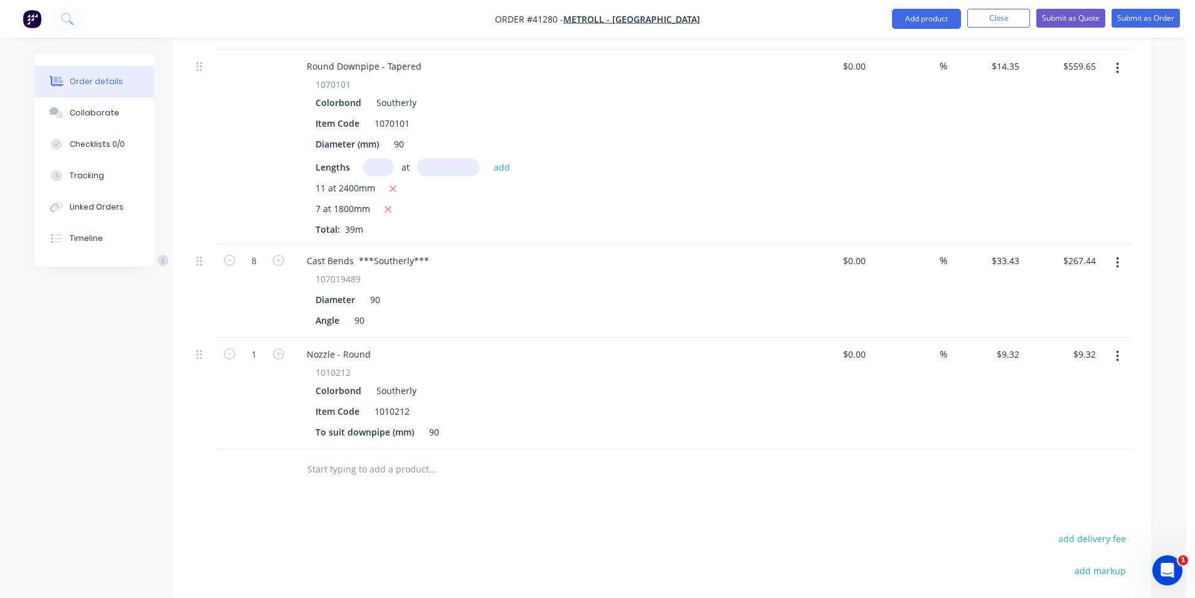
scroll to position [594, 0]
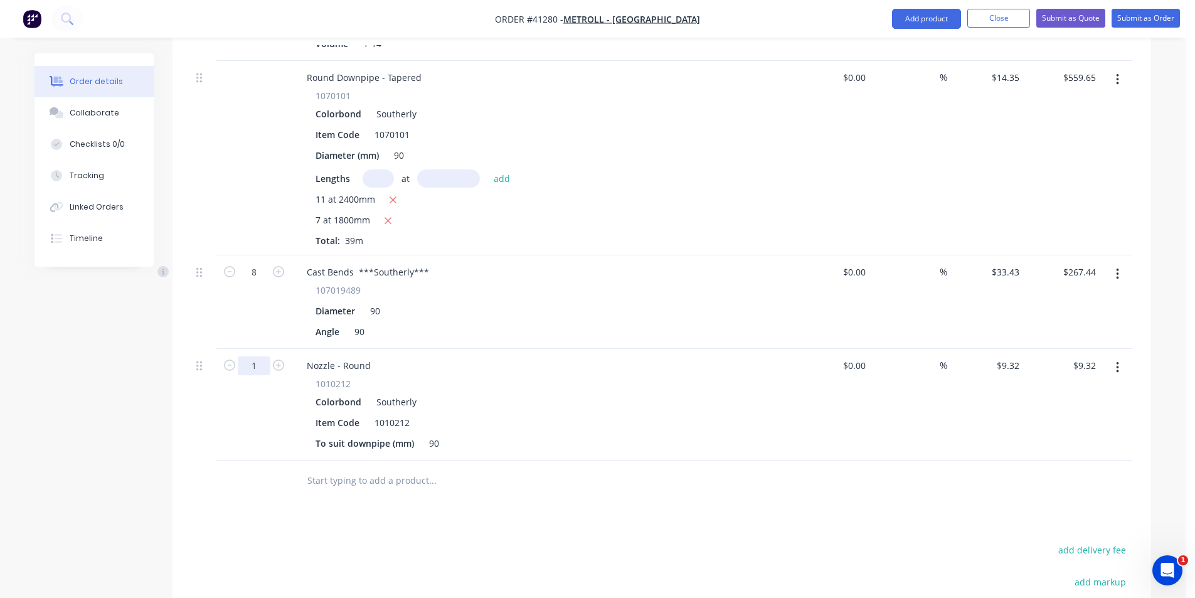
type input "3"
click at [570, 476] on div "Drawings Add drawing Products Show / Hide columns Add product Qty Cost Markup P…" at bounding box center [662, 297] width 979 height 1010
type input "$27.96"
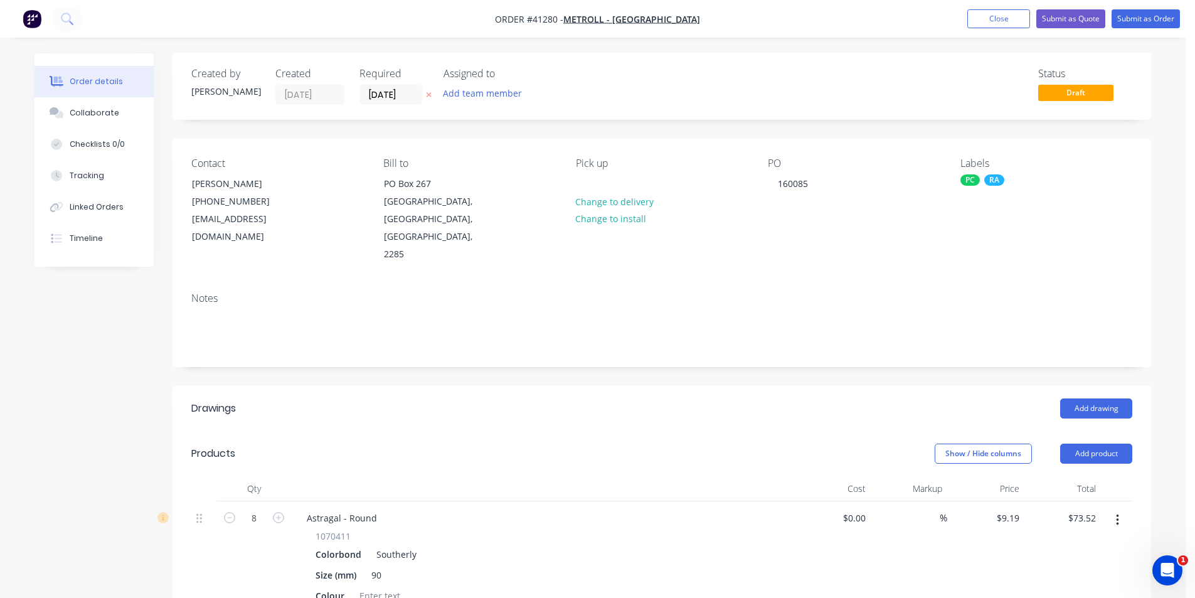
scroll to position [0, 0]
click at [1136, 22] on button "Submit as Order" at bounding box center [1146, 18] width 68 height 19
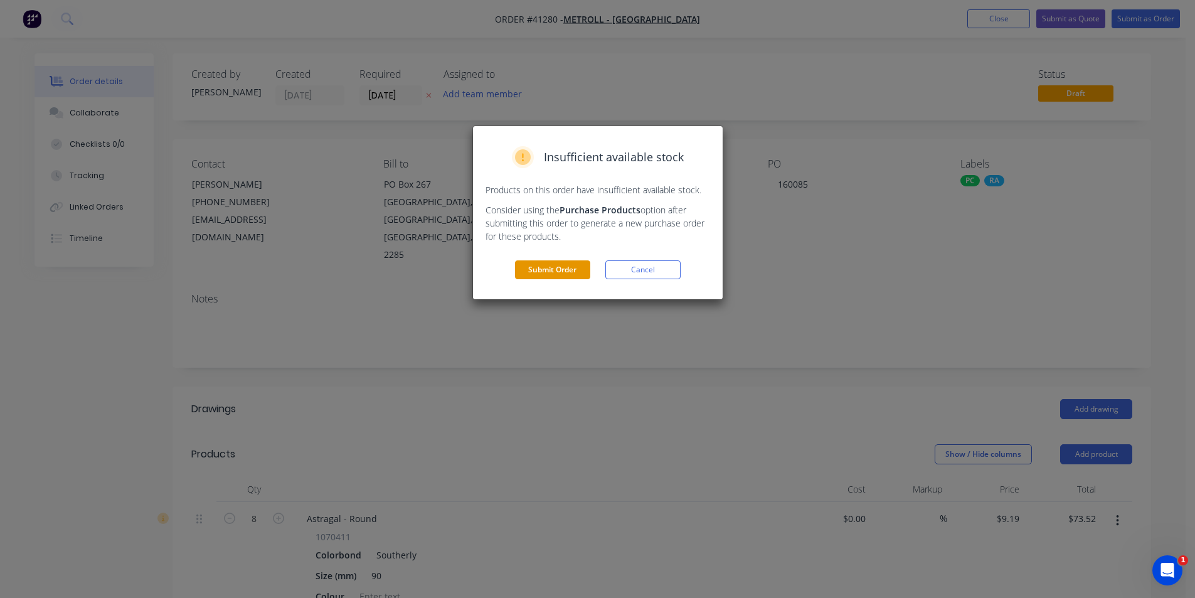
click at [538, 272] on button "Submit Order" at bounding box center [552, 269] width 75 height 19
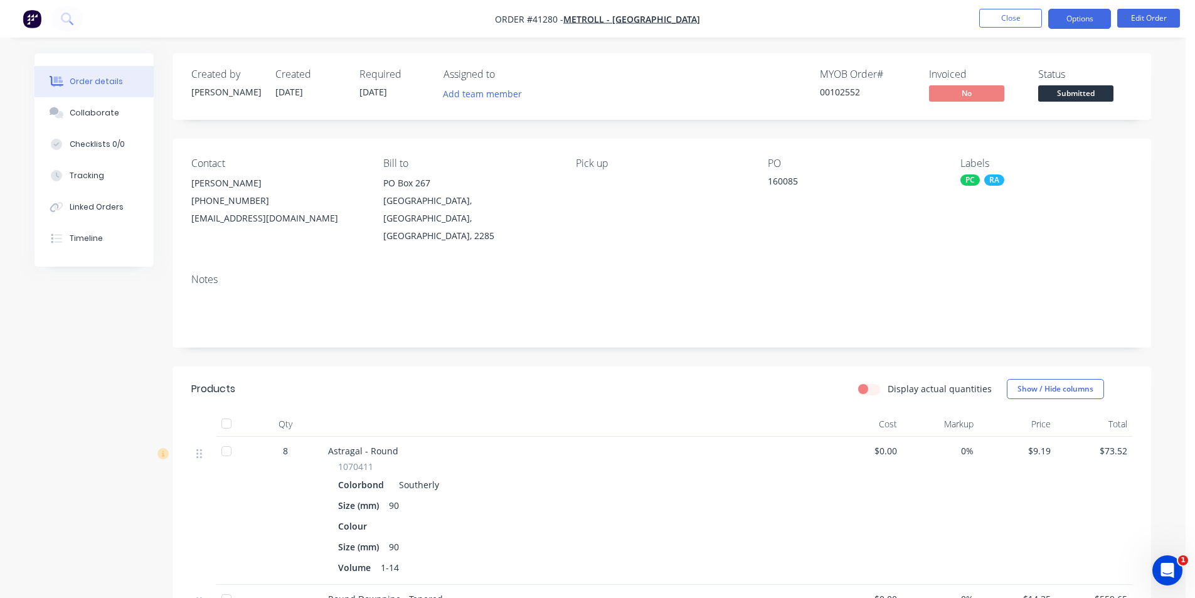
click at [1073, 24] on button "Options" at bounding box center [1079, 19] width 63 height 20
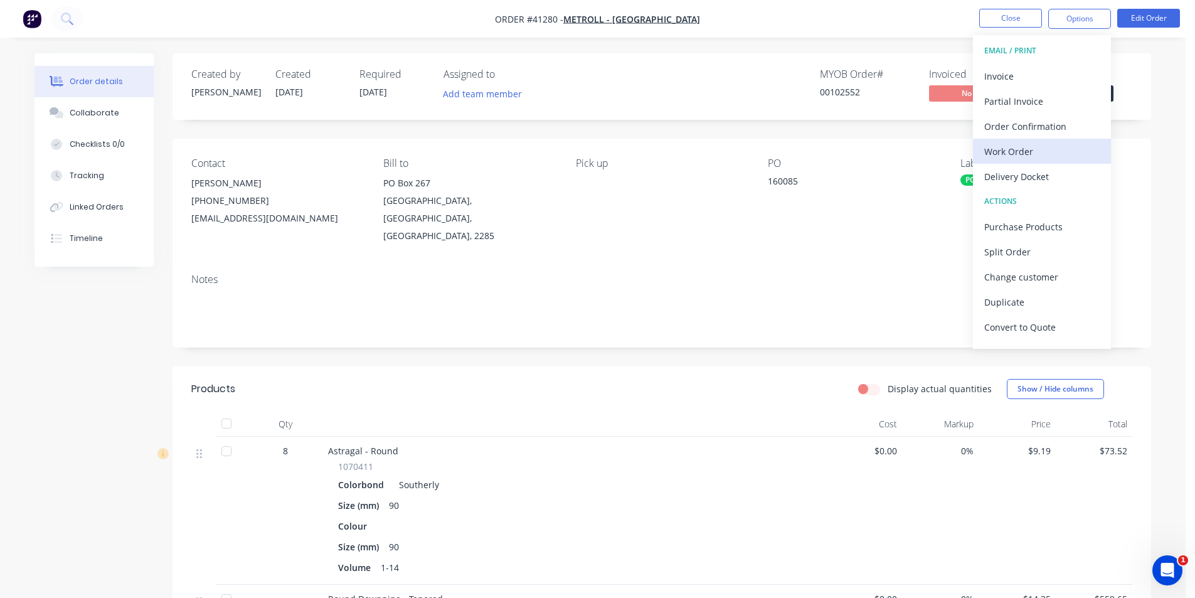
click at [1042, 147] on div "Work Order" at bounding box center [1041, 151] width 115 height 18
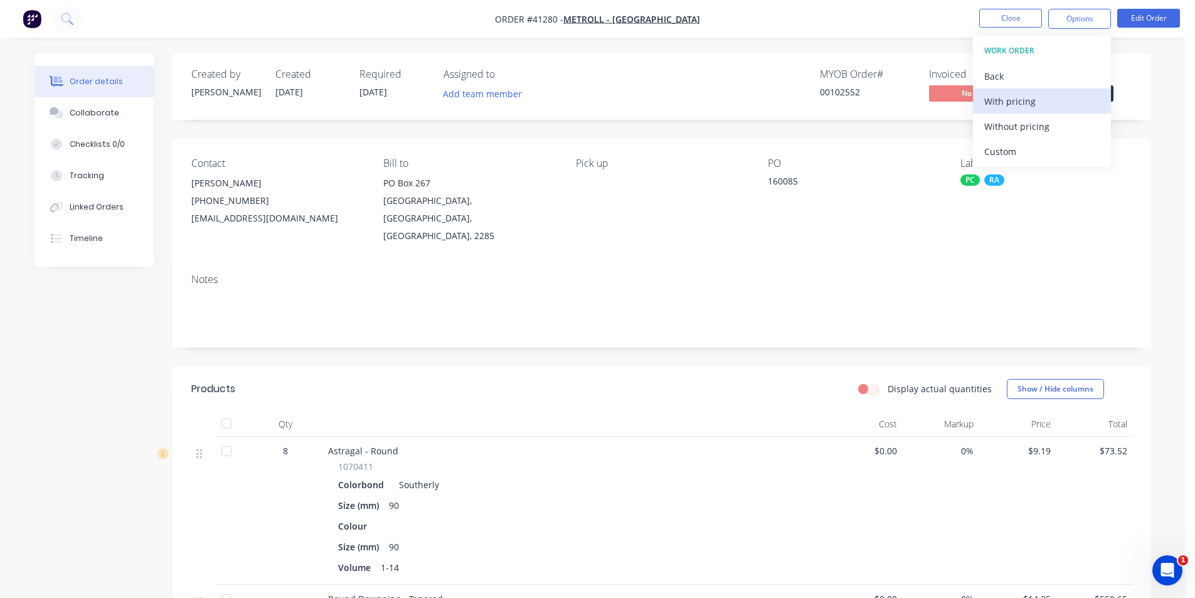
click at [1018, 105] on div "With pricing" at bounding box center [1041, 101] width 115 height 18
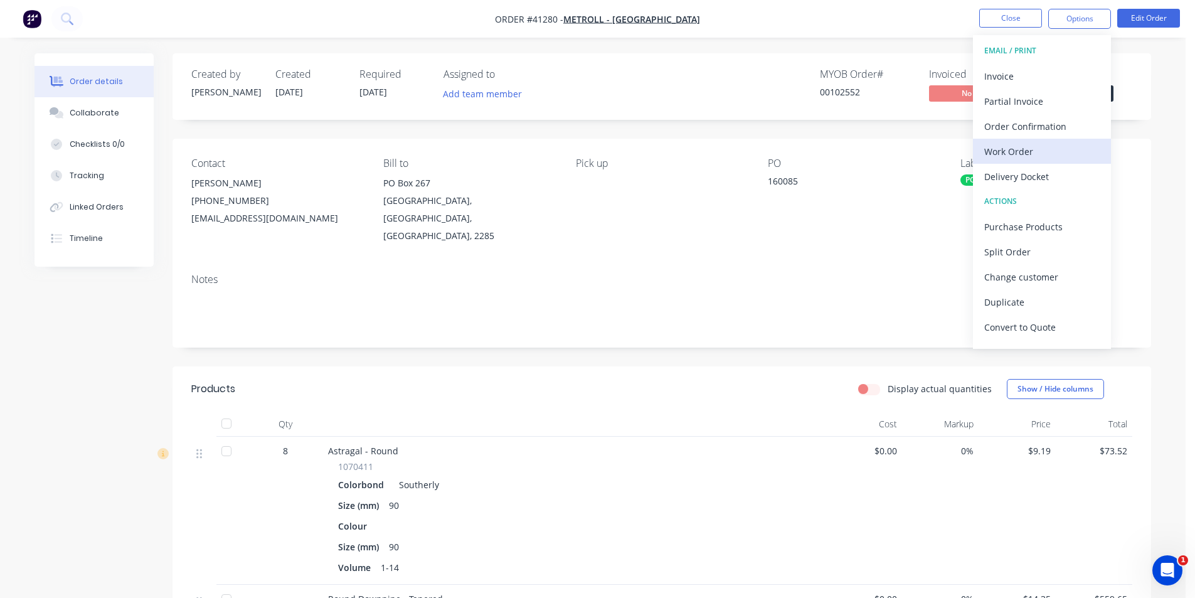
click at [1046, 144] on div "Work Order" at bounding box center [1041, 151] width 115 height 18
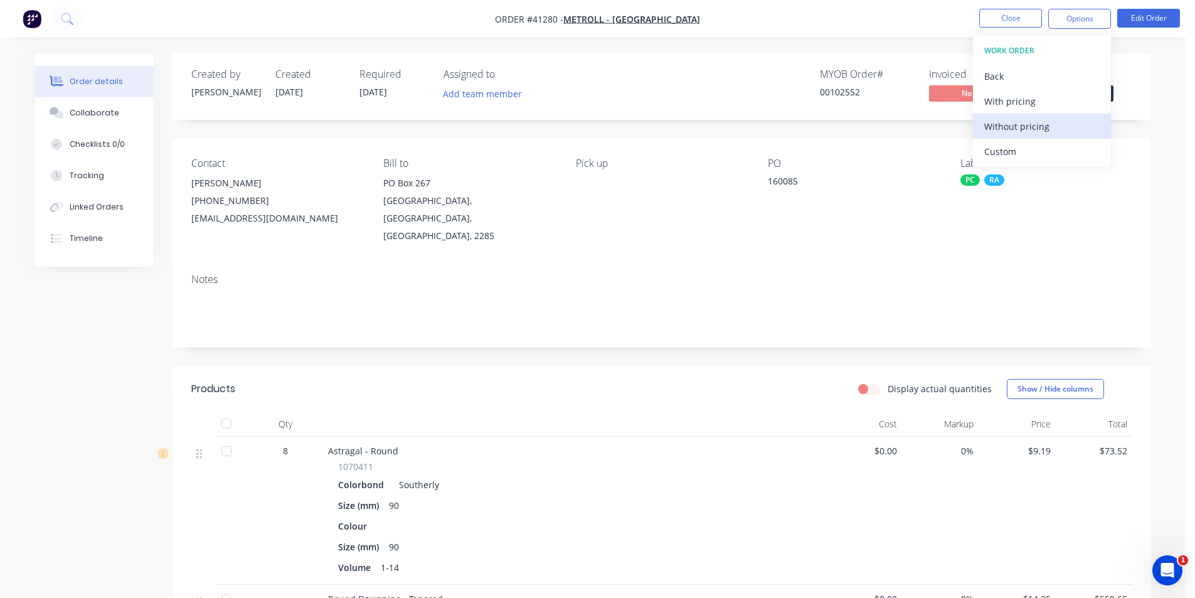
click at [1045, 120] on div "Without pricing" at bounding box center [1041, 126] width 115 height 18
click at [1026, 127] on div "Order Confirmation" at bounding box center [1041, 126] width 115 height 18
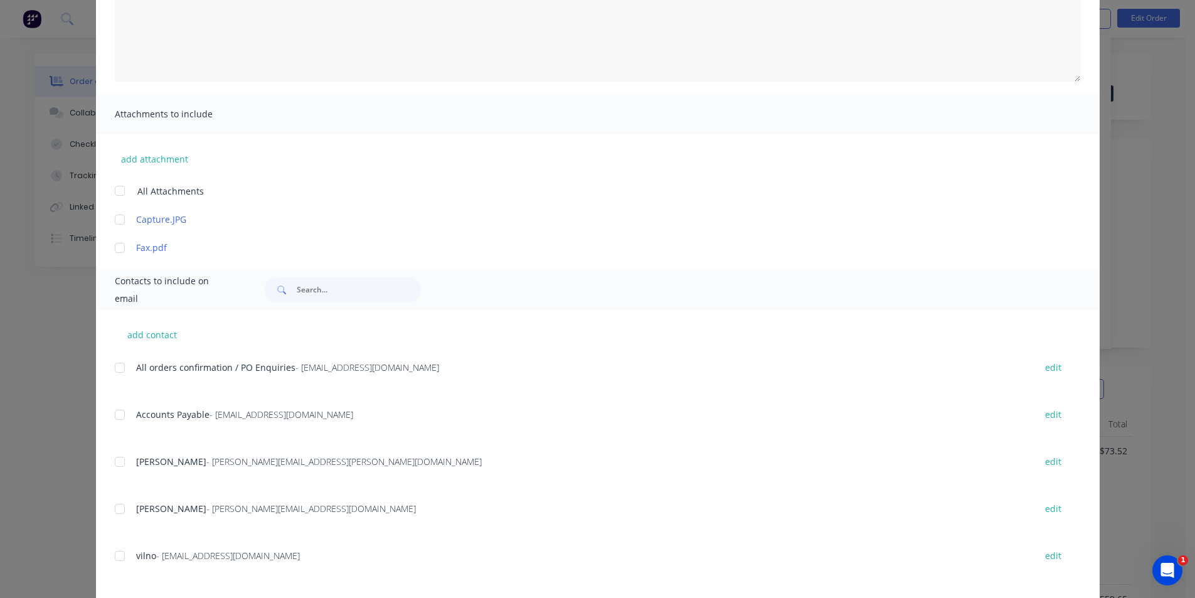
scroll to position [251, 0]
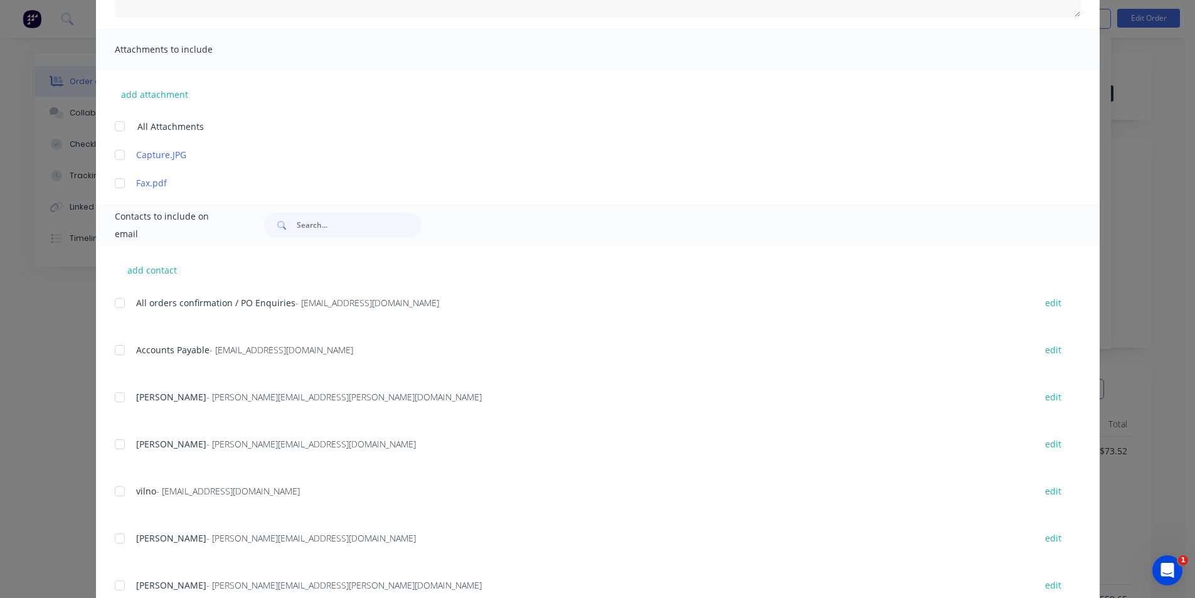
click at [117, 302] on div at bounding box center [119, 302] width 25 height 25
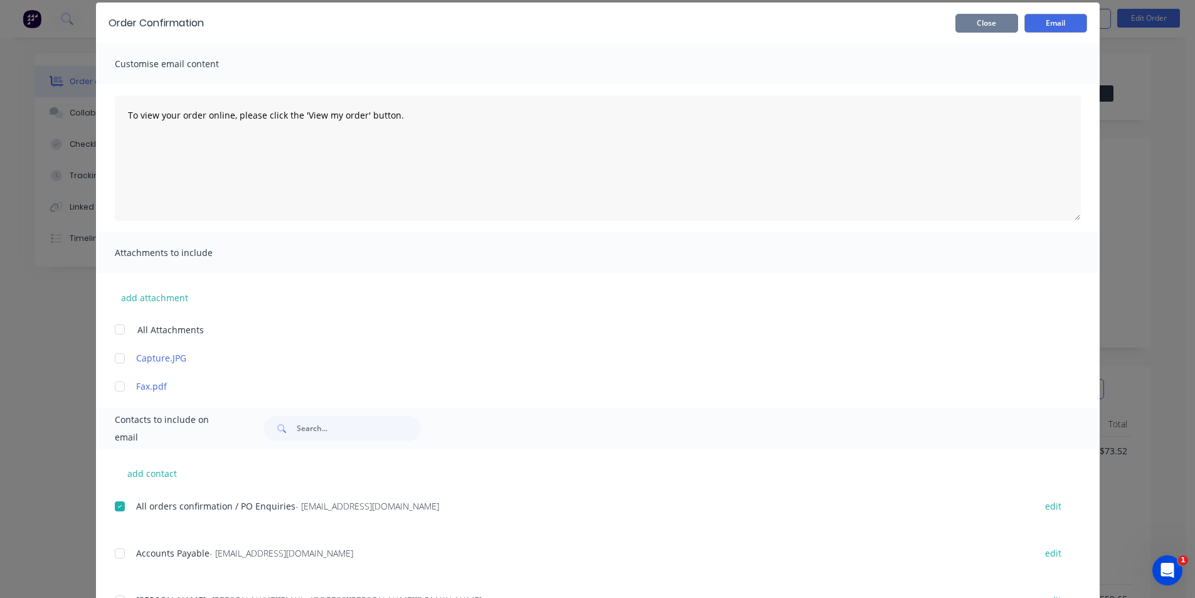
scroll to position [0, 0]
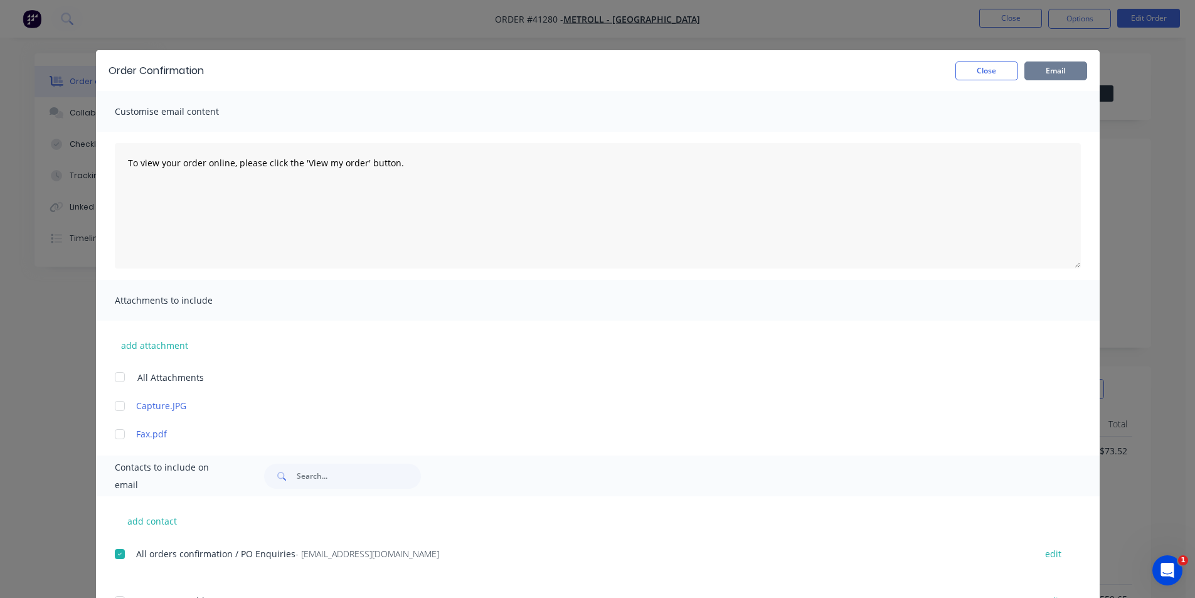
click at [1059, 66] on button "Email" at bounding box center [1055, 70] width 63 height 19
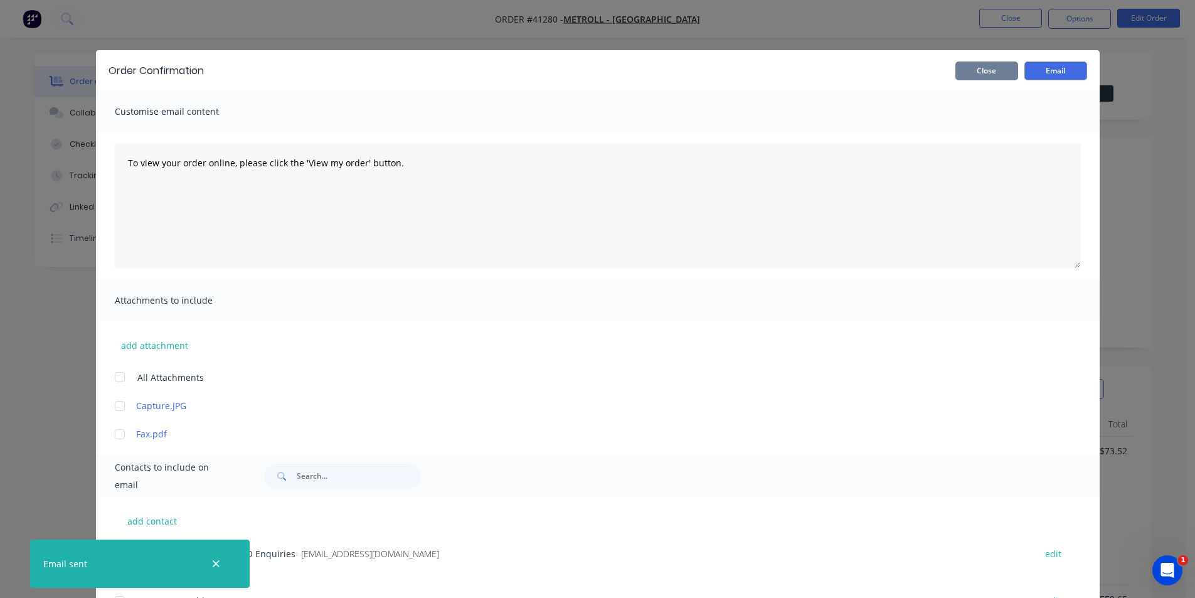
click at [978, 75] on button "Close" at bounding box center [986, 70] width 63 height 19
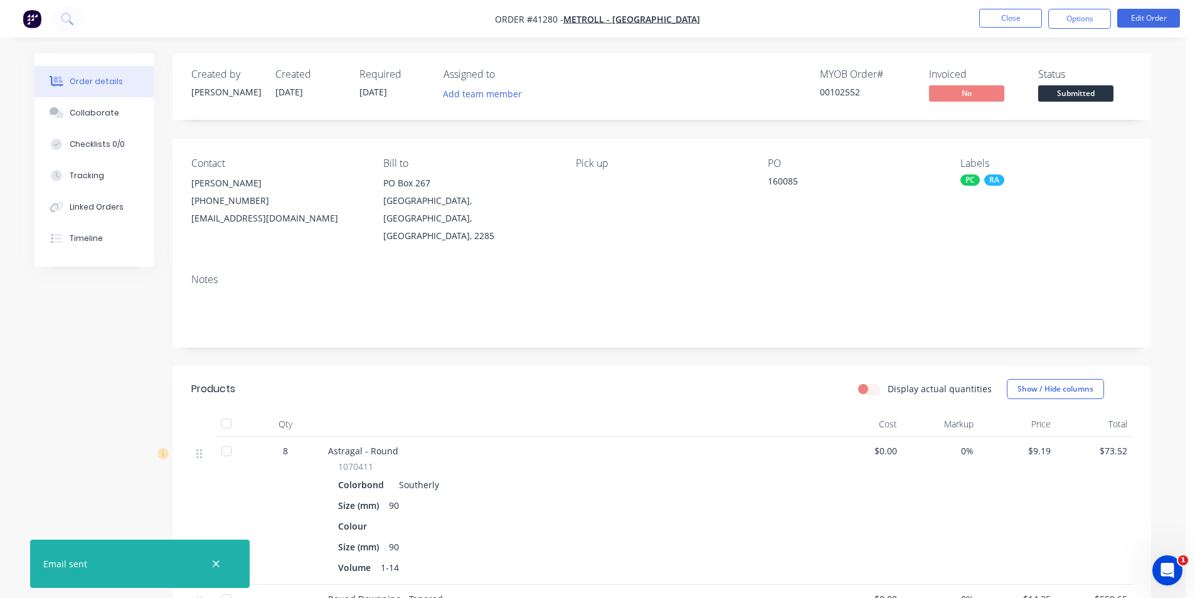
click at [917, 27] on nav "Order #41280 - Metroll - Newcastle Close Options Edit Order" at bounding box center [597, 19] width 1195 height 38
click at [106, 117] on div "Collaborate" at bounding box center [95, 112] width 50 height 11
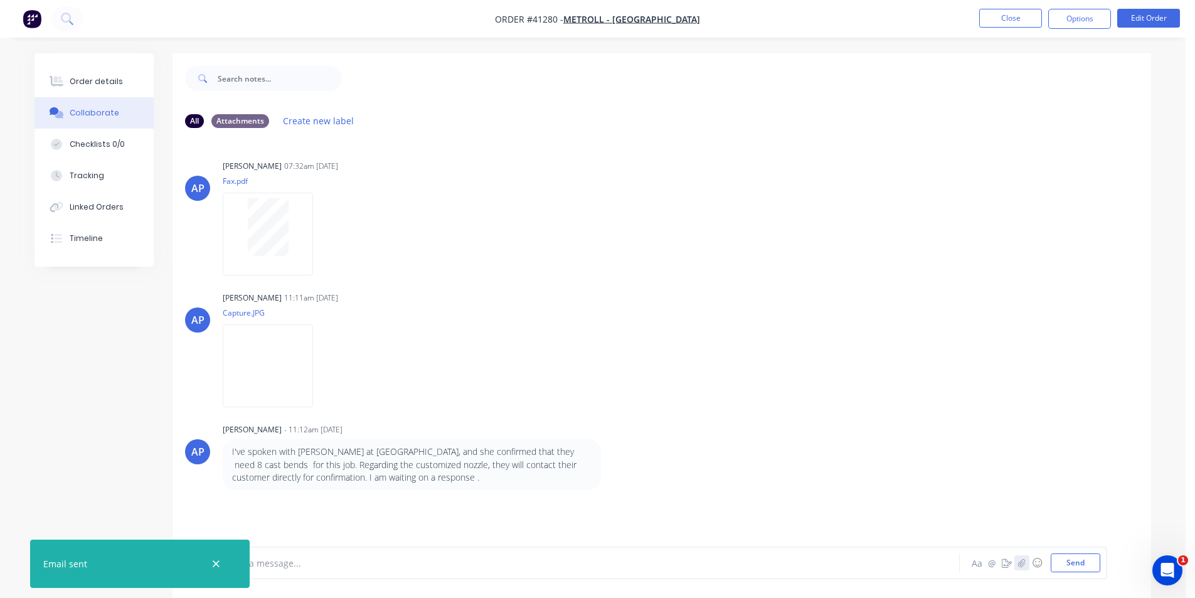
click at [1024, 562] on icon "button" at bounding box center [1021, 562] width 7 height 8
click at [1070, 563] on button "Send" at bounding box center [1076, 562] width 50 height 19
click at [105, 88] on button "Order details" at bounding box center [94, 81] width 119 height 31
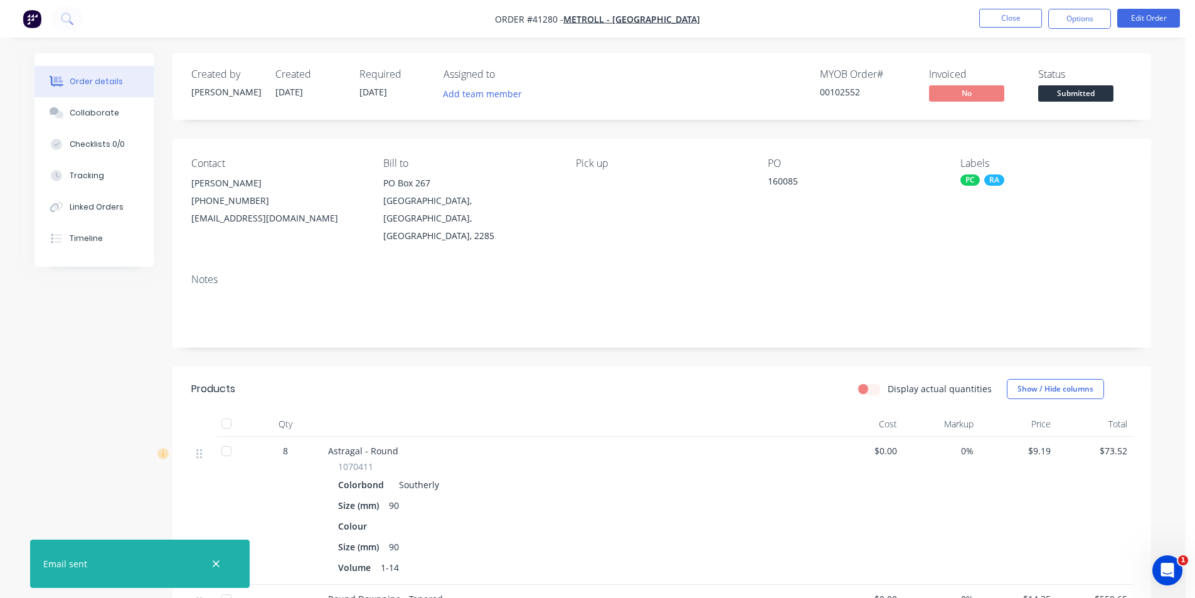
click at [669, 112] on div "Created by Angela Created 22/08/25 Required 27/08/25 Assigned to Add team membe…" at bounding box center [662, 86] width 979 height 67
click at [564, 346] on div "Created by Angela Created 22/08/25 Required 27/08/25 Assigned to Add team membe…" at bounding box center [662, 608] width 979 height 1110
click at [770, 32] on nav "Order #41280 - Metroll - Newcastle Close Options Edit Order" at bounding box center [597, 19] width 1195 height 38
click at [1008, 17] on button "Close" at bounding box center [1010, 18] width 63 height 19
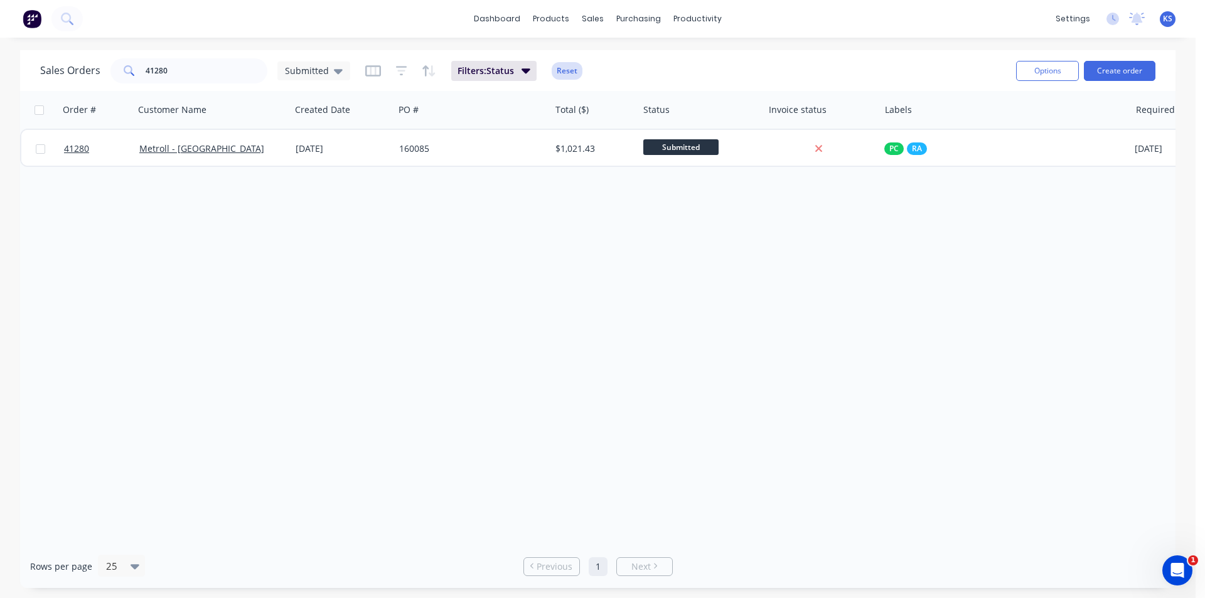
click at [575, 71] on button "Reset" at bounding box center [566, 71] width 31 height 18
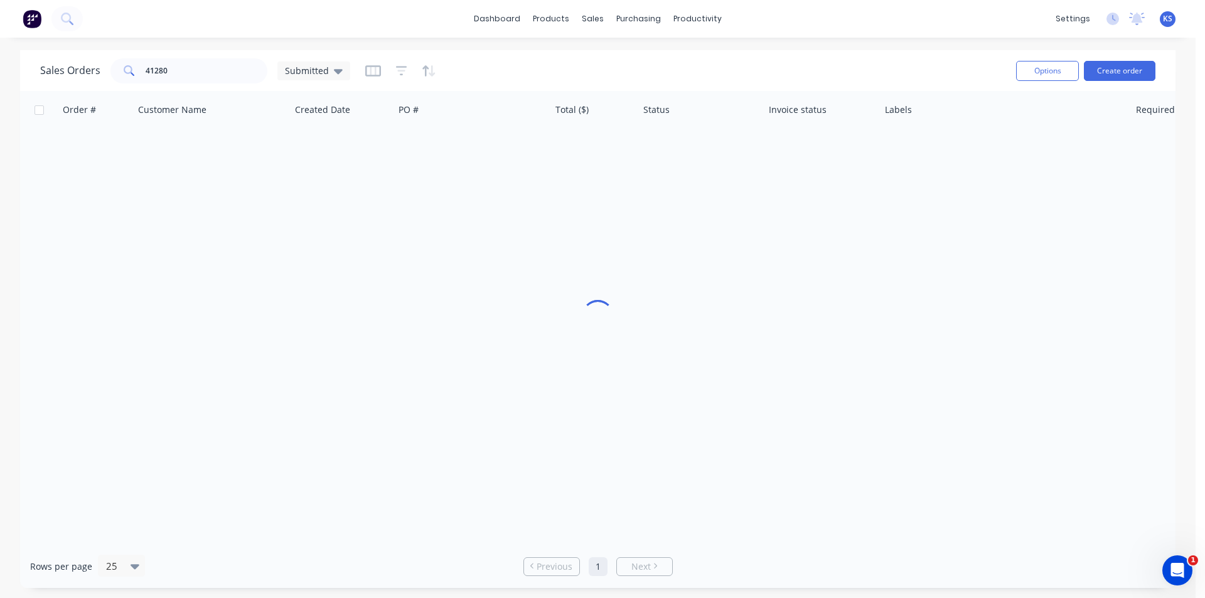
click at [630, 54] on div "Sales Orders 41280 Submitted Options Create order" at bounding box center [597, 70] width 1155 height 41
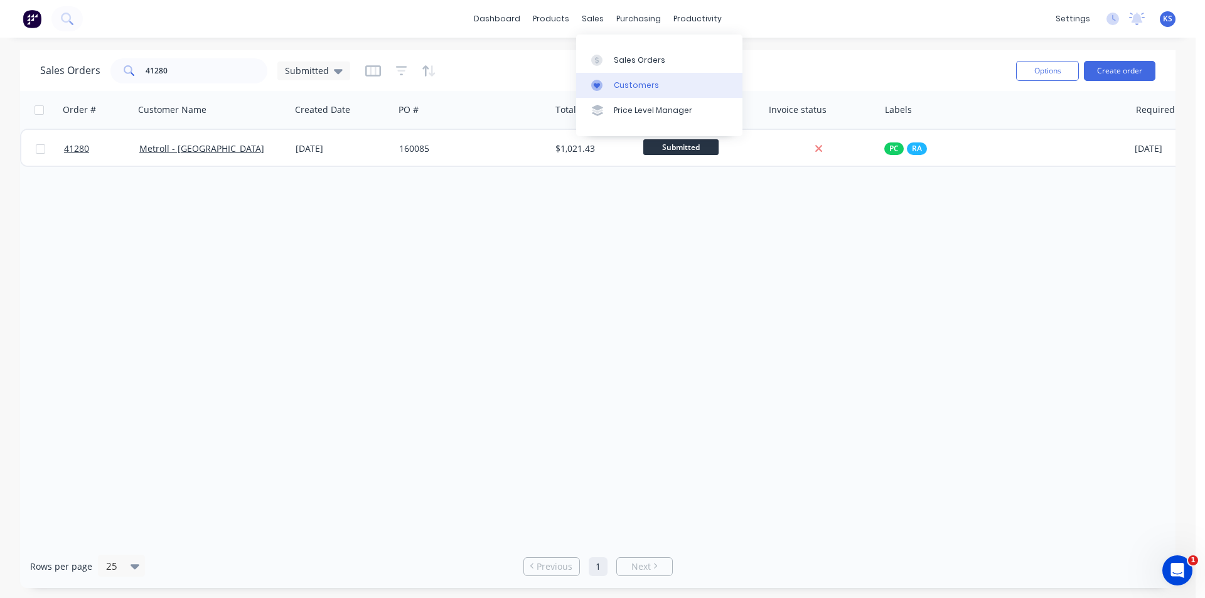
click at [646, 83] on div "Customers" at bounding box center [636, 85] width 45 height 11
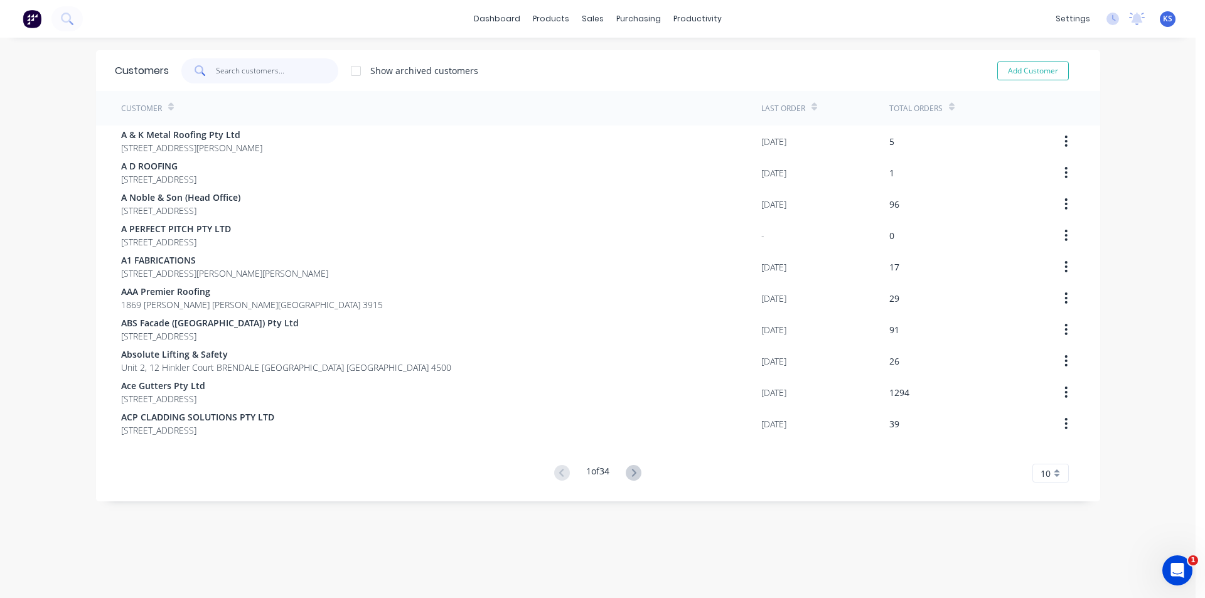
click at [233, 74] on input "text" at bounding box center [277, 70] width 122 height 25
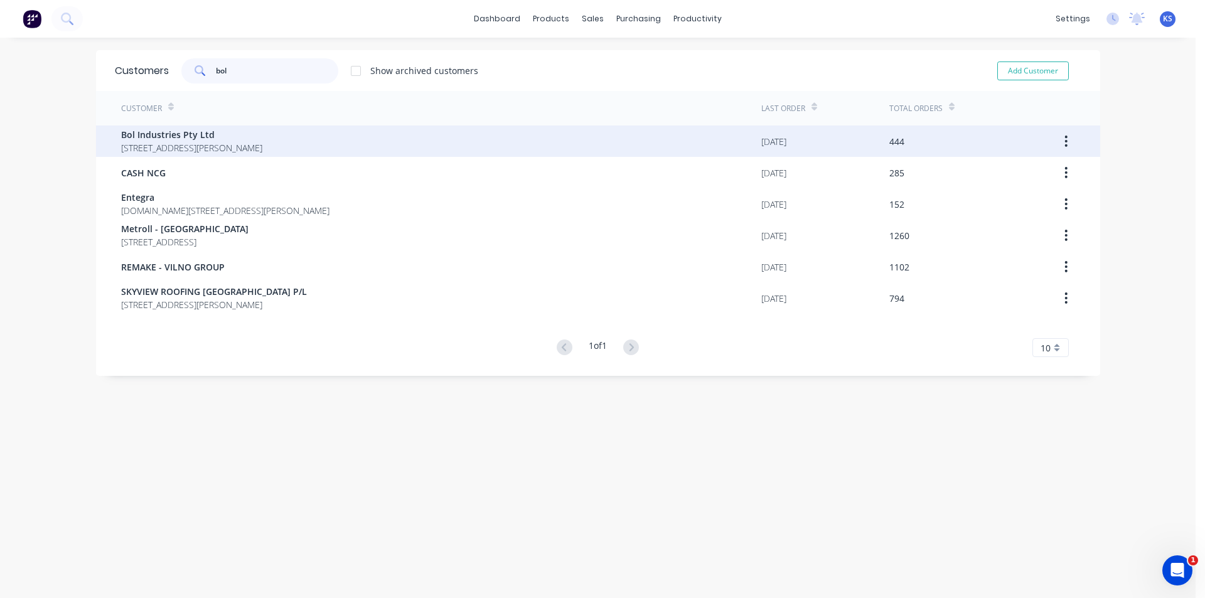
type input "bol"
click at [202, 148] on span "33 Halloran Drive JERRABOMBERRA New South Wales Australia 2619" at bounding box center [191, 147] width 141 height 13
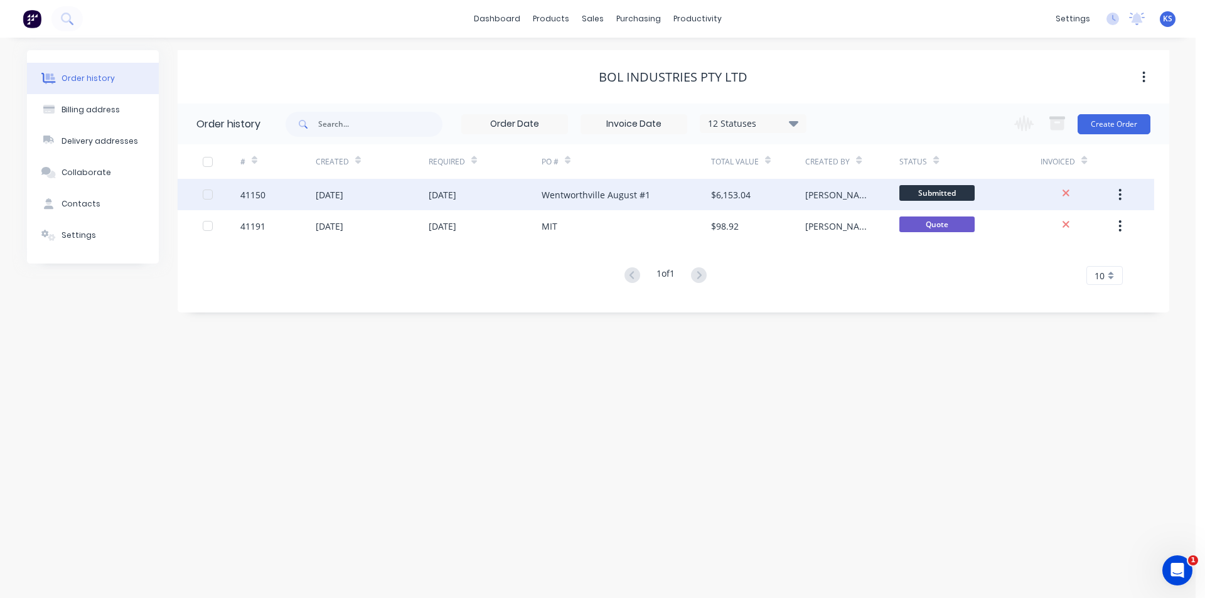
click at [383, 193] on div "15 Aug 2025" at bounding box center [372, 194] width 113 height 31
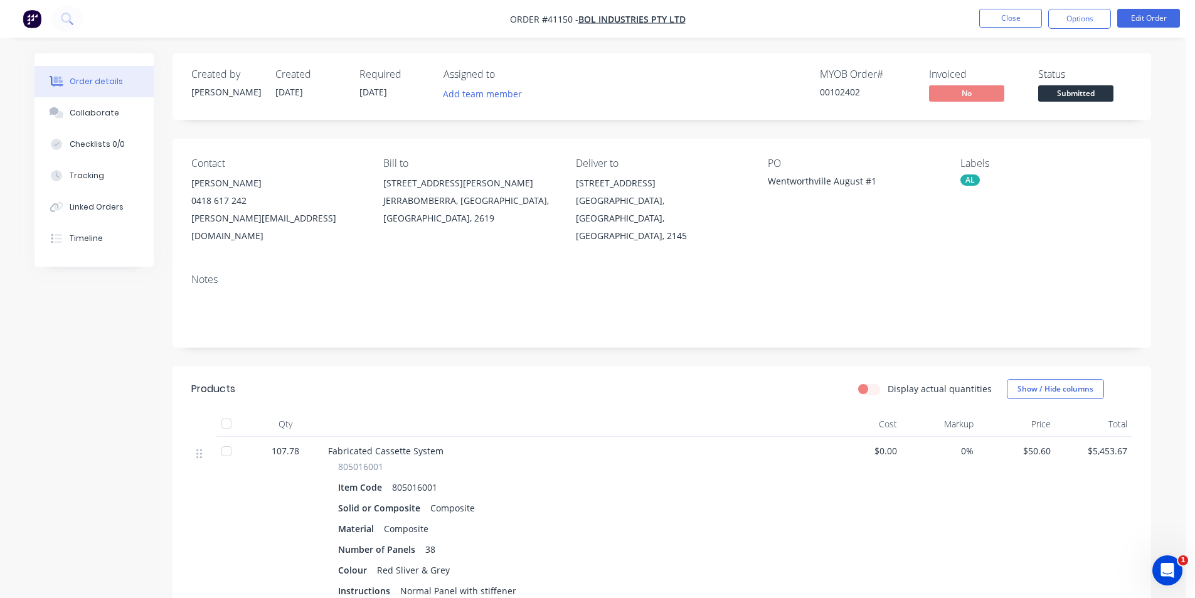
click at [524, 379] on div "Display actual quantities Show / Hide columns" at bounding box center [761, 389] width 741 height 20
click at [531, 379] on div "Display actual quantities Show / Hide columns" at bounding box center [761, 389] width 741 height 20
click at [104, 113] on div "Collaborate" at bounding box center [95, 112] width 50 height 11
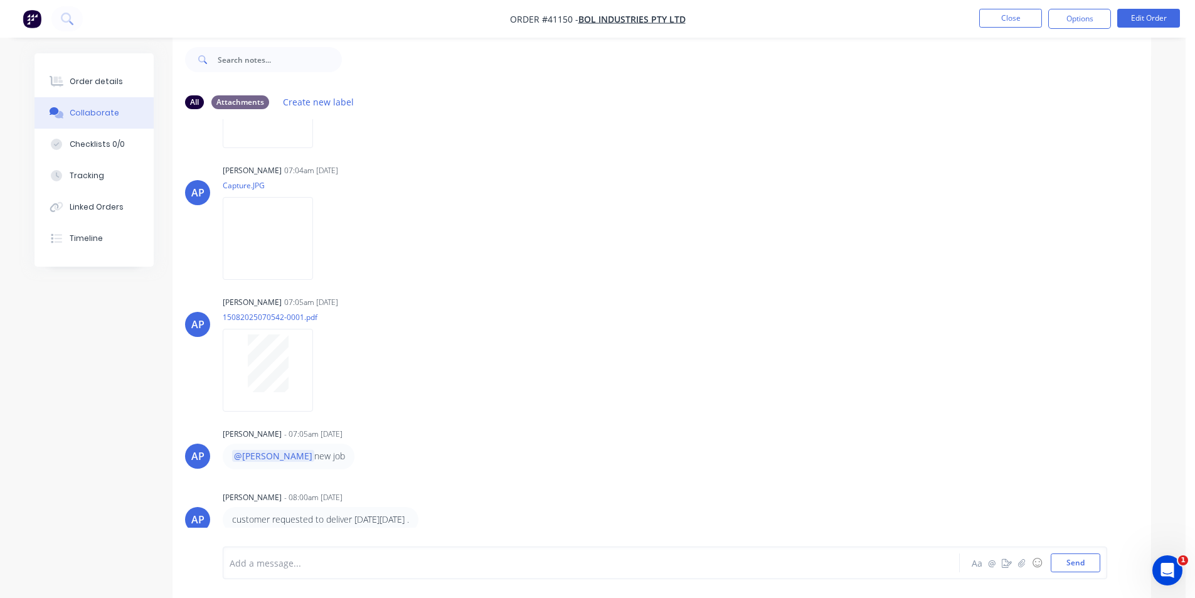
scroll to position [256, 0]
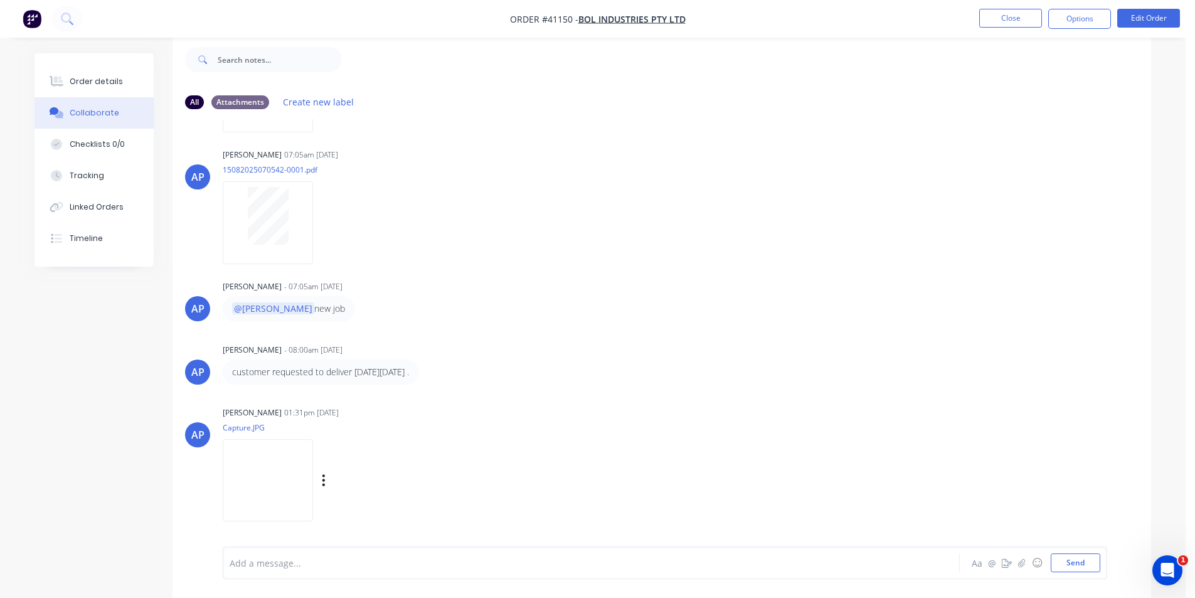
click at [298, 468] on img at bounding box center [268, 480] width 90 height 82
click at [592, 437] on div "Angela Perez 01:31pm 21/08/25 Capture.JPG Labels Download" at bounding box center [419, 459] width 392 height 113
click at [592, 439] on div "Angela Perez 01:31pm 21/08/25 Capture.JPG Labels Download" at bounding box center [419, 459] width 392 height 113
click at [313, 464] on img at bounding box center [268, 480] width 90 height 82
click at [114, 71] on button "Order details" at bounding box center [94, 81] width 119 height 31
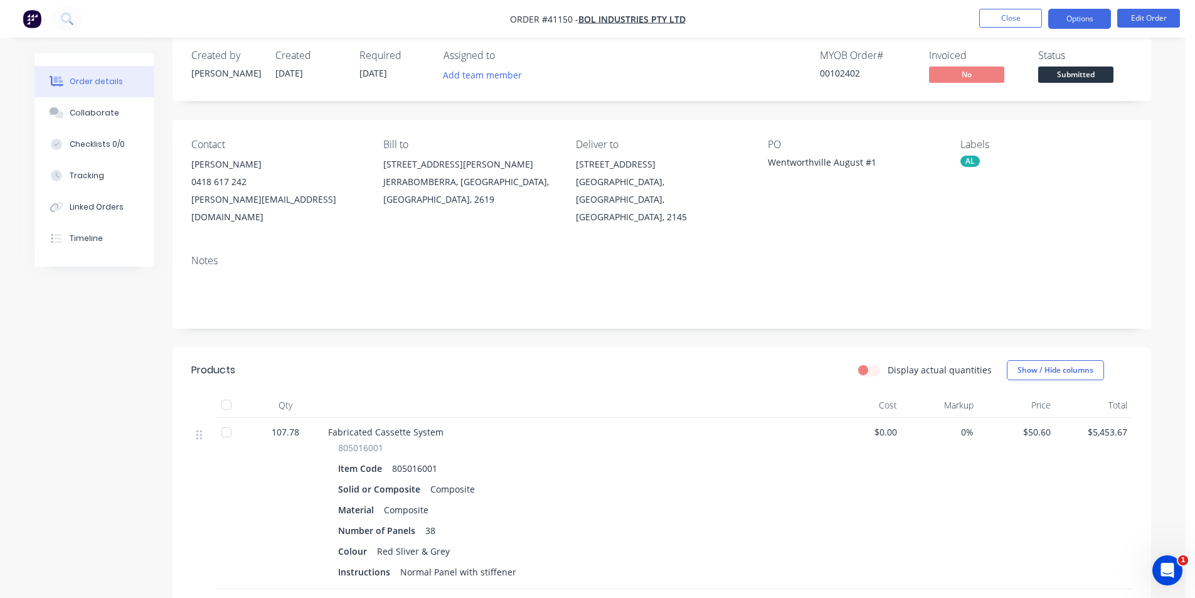
click at [1068, 26] on button "Options" at bounding box center [1079, 19] width 63 height 20
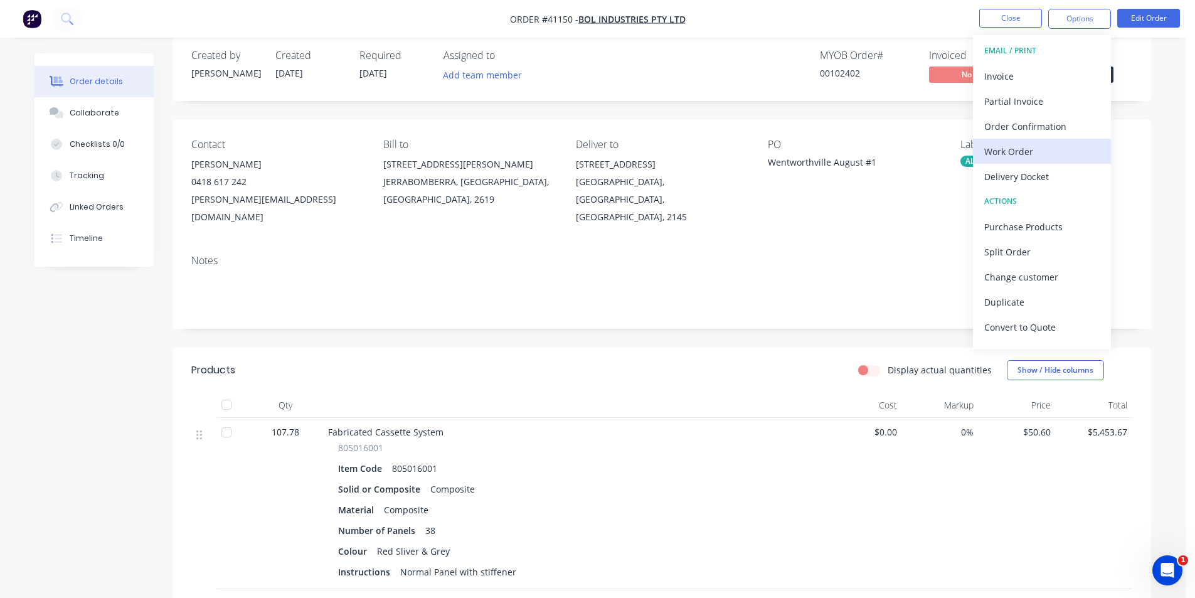
click at [1030, 146] on div "Work Order" at bounding box center [1041, 151] width 115 height 18
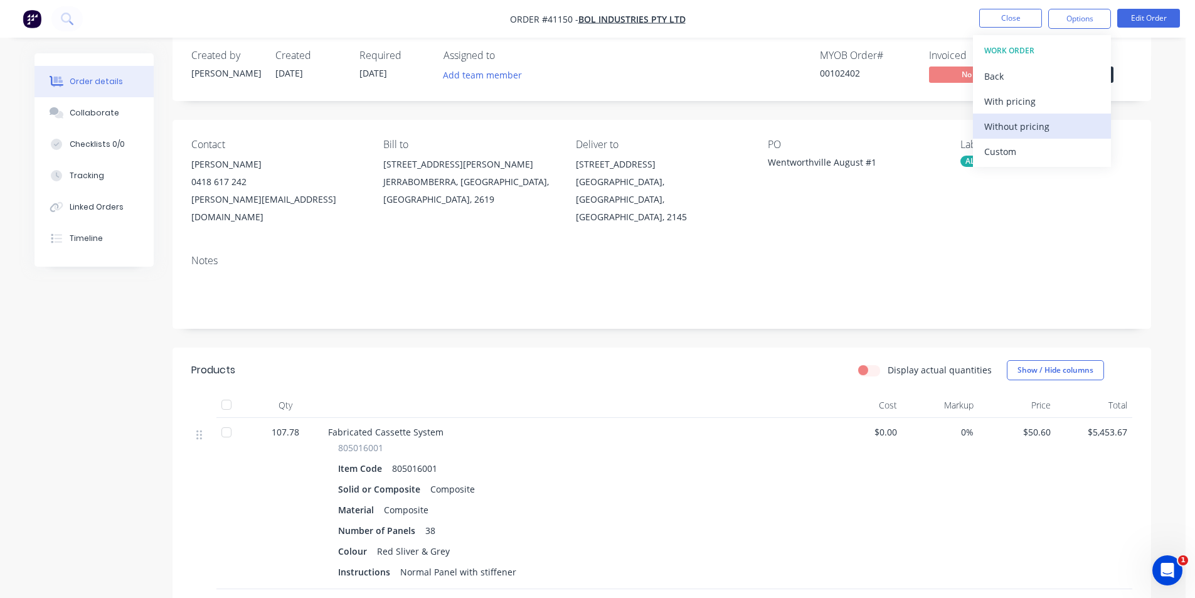
click at [1037, 123] on div "Without pricing" at bounding box center [1041, 126] width 115 height 18
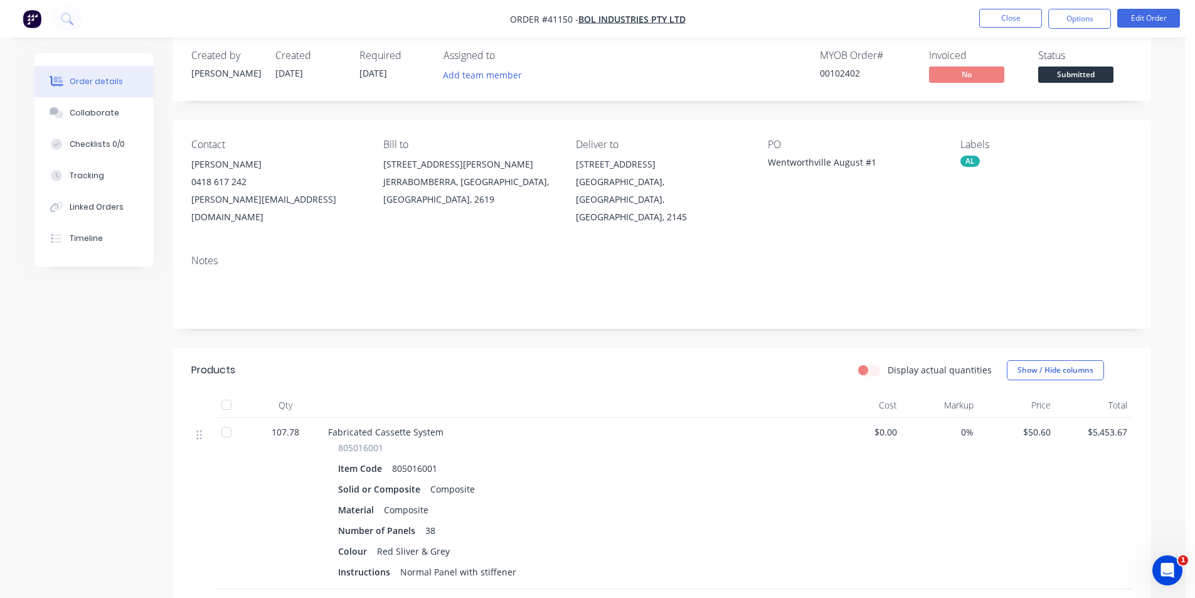
click at [700, 95] on div "Created by Angela Created 15/08/25 Required 25/08/25 Assigned to Add team membe…" at bounding box center [662, 68] width 979 height 67
click at [827, 30] on nav "Order #41150 - Bol Industries Pty Ltd Close Options Edit Order" at bounding box center [597, 19] width 1195 height 38
click at [890, 26] on nav "Order #41150 - Bol Industries Pty Ltd Close Options Edit Order" at bounding box center [597, 19] width 1195 height 38
click at [1000, 17] on button "Close" at bounding box center [1010, 18] width 63 height 19
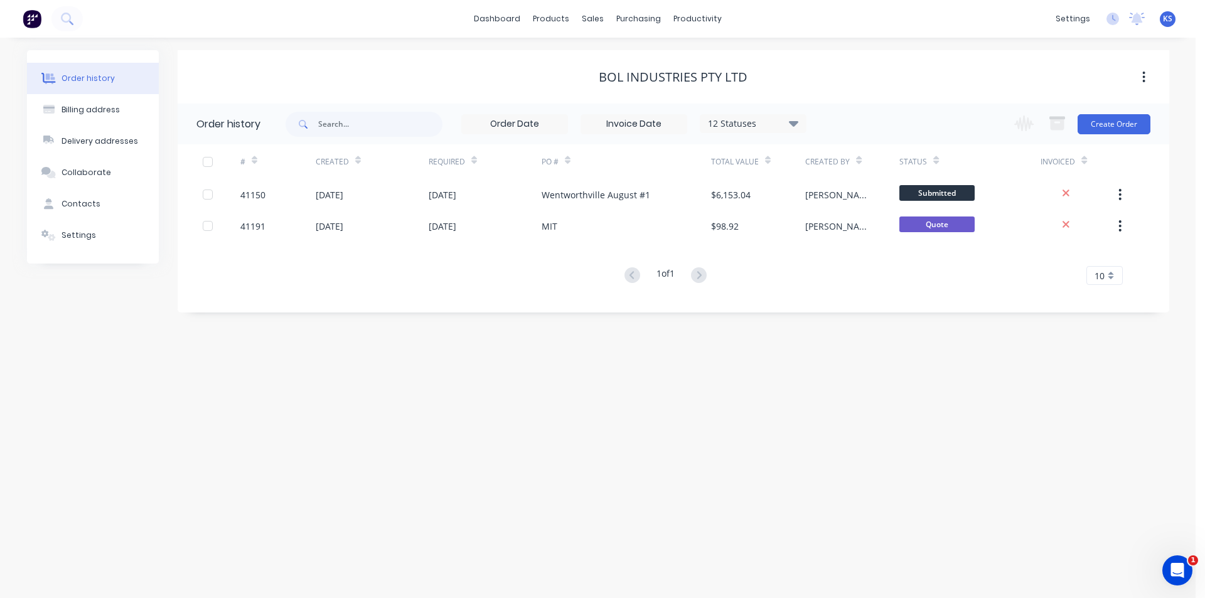
click at [853, 19] on div "dashboard products sales purchasing productivity dashboard products Product Cat…" at bounding box center [597, 19] width 1195 height 38
click at [593, 51] on div "Bol Industries Pty Ltd" at bounding box center [673, 76] width 991 height 53
click at [630, 65] on div "Sales Orders" at bounding box center [639, 60] width 51 height 11
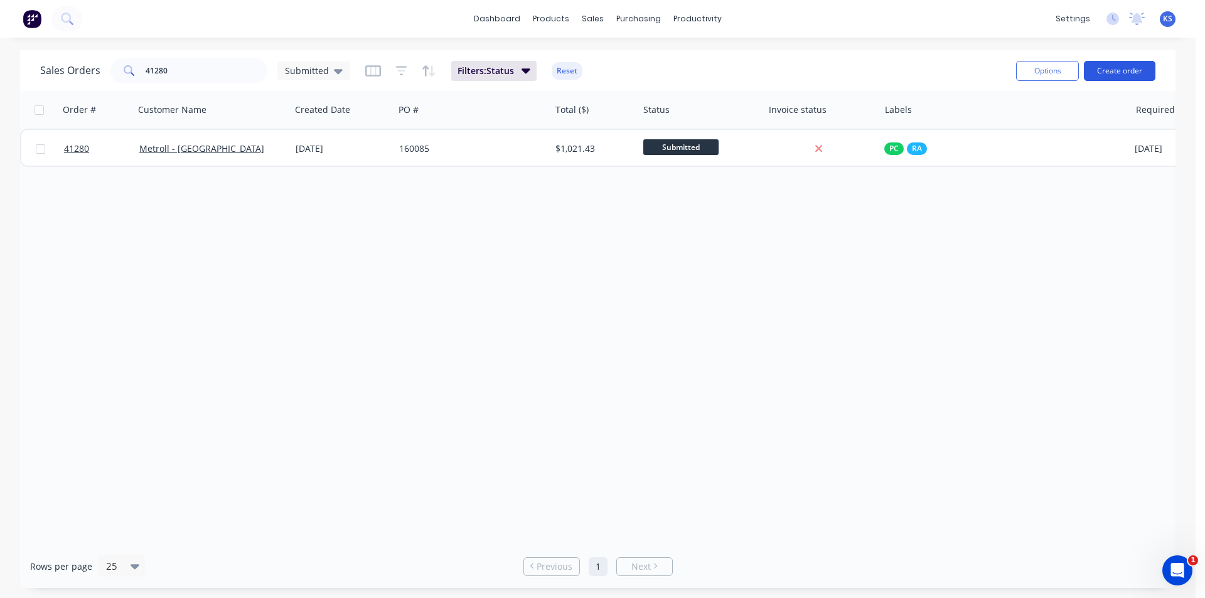
click at [1121, 76] on button "Create order" at bounding box center [1119, 71] width 72 height 20
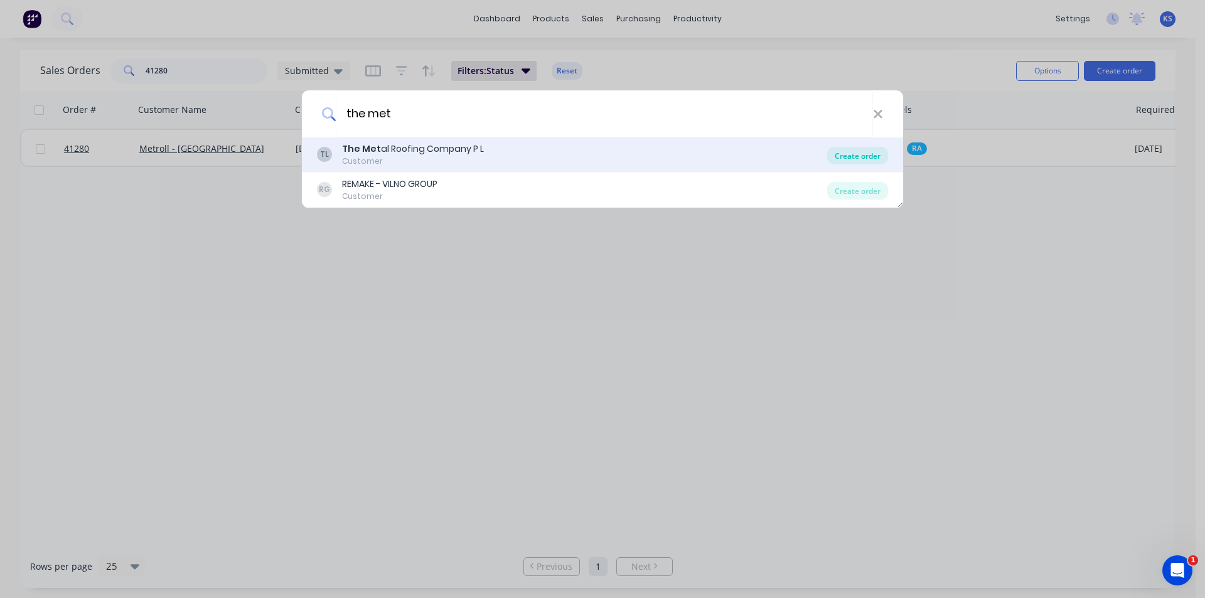
type input "the met"
click at [838, 156] on div "Create order" at bounding box center [857, 156] width 61 height 18
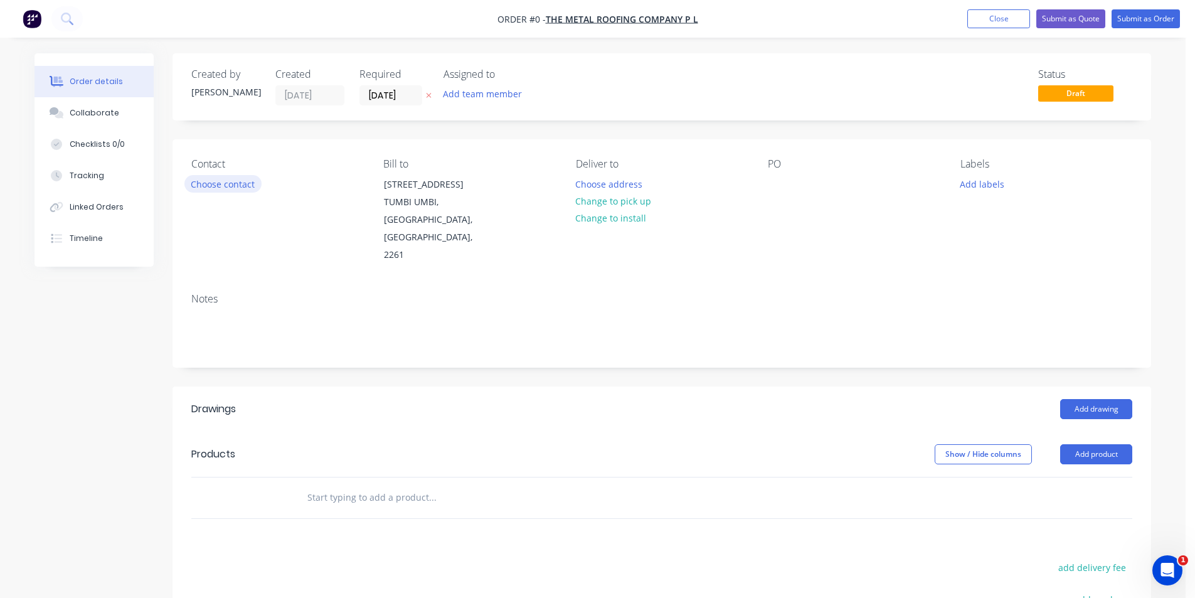
click at [228, 176] on button "Choose contact" at bounding box center [222, 183] width 77 height 17
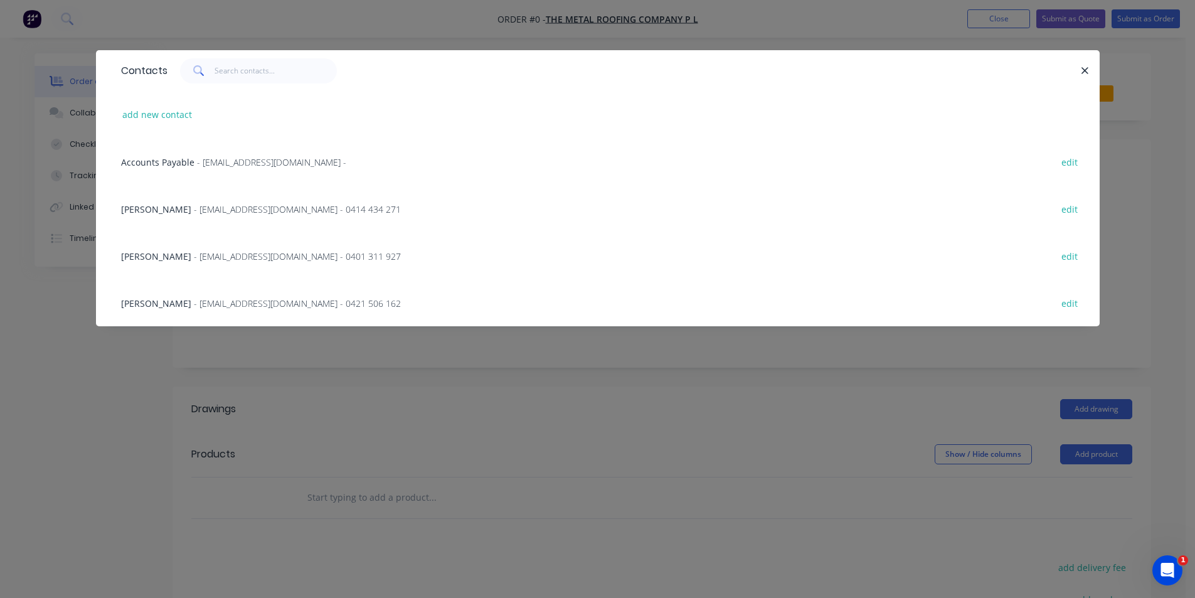
click at [228, 213] on span "- tmrco1@bigpond.com - 0414 434 271" at bounding box center [297, 209] width 207 height 12
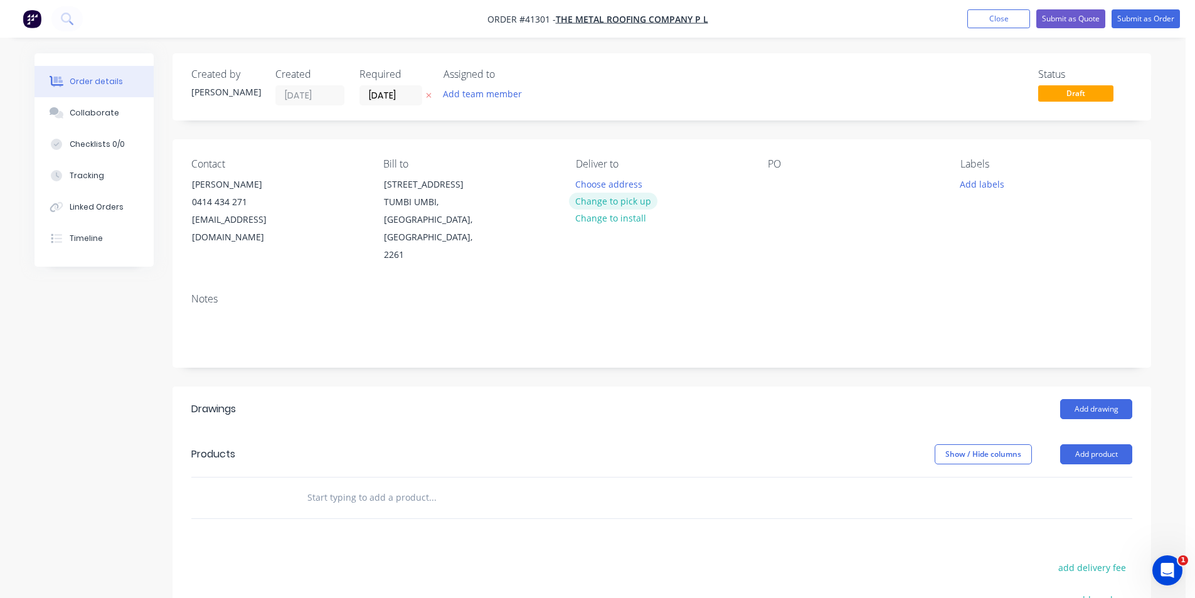
click at [633, 202] on button "Change to pick up" at bounding box center [613, 201] width 89 height 17
click at [776, 184] on div at bounding box center [778, 184] width 20 height 18
click at [971, 184] on button "Add labels" at bounding box center [982, 183] width 58 height 17
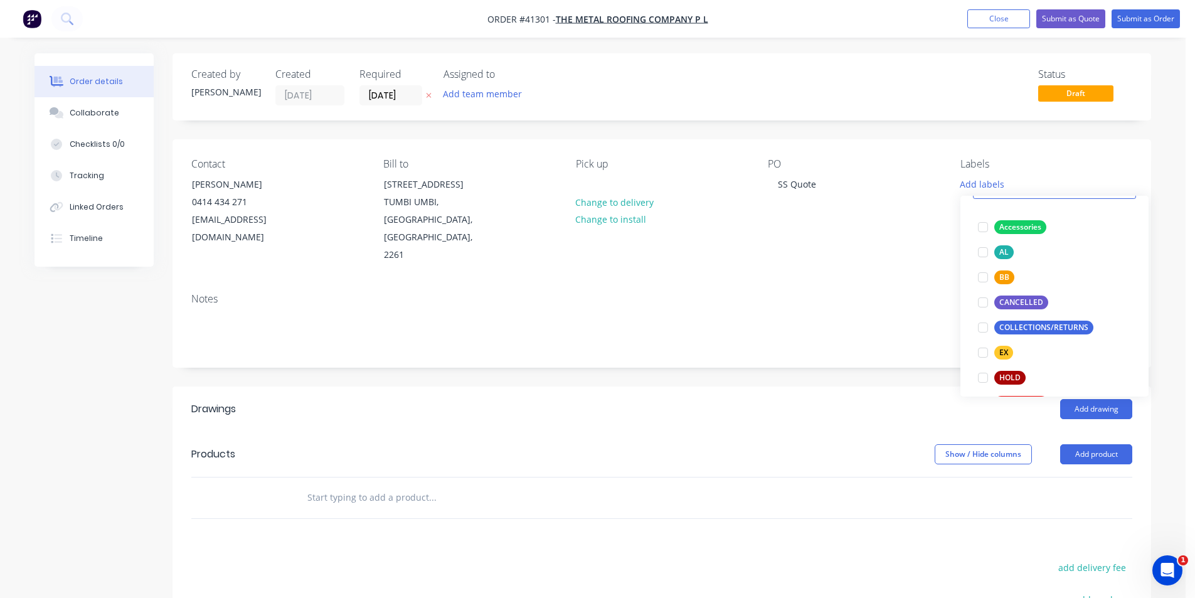
scroll to position [314, 0]
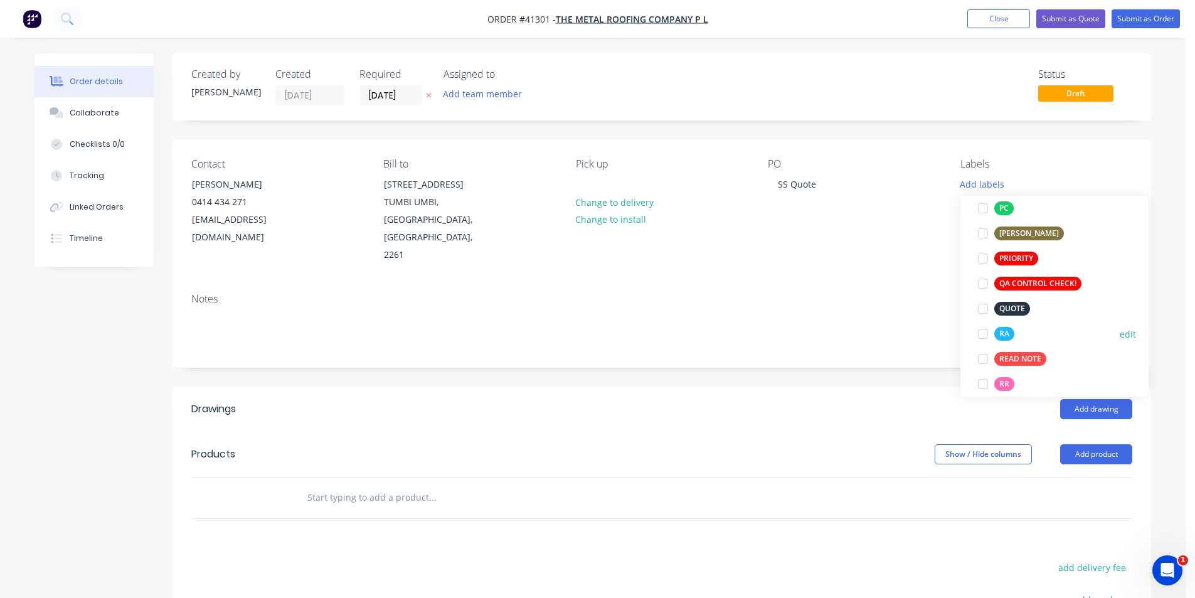
click at [984, 336] on div at bounding box center [983, 333] width 25 height 25
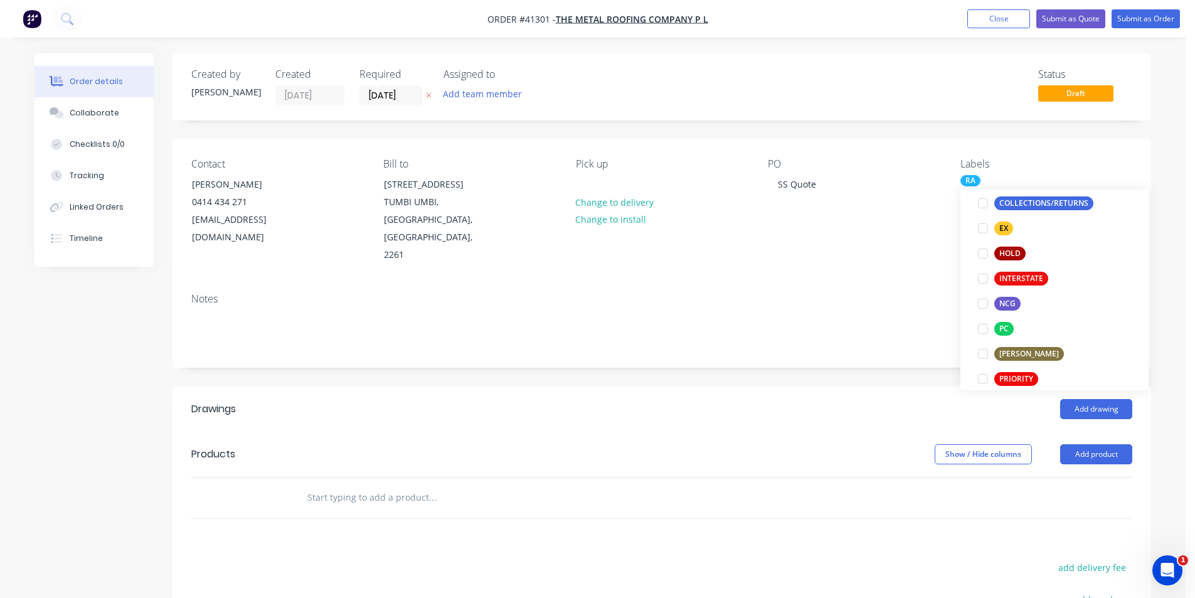
scroll to position [402, 0]
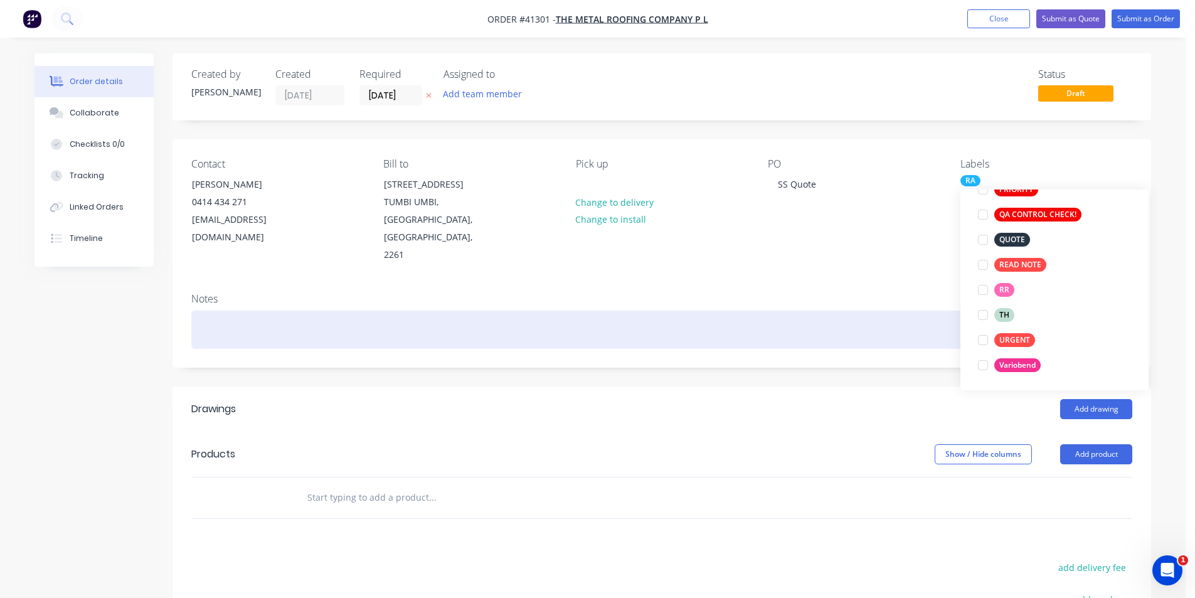
drag, startPoint x: 984, startPoint y: 240, endPoint x: 932, endPoint y: 299, distance: 78.2
click at [984, 240] on div at bounding box center [983, 239] width 25 height 25
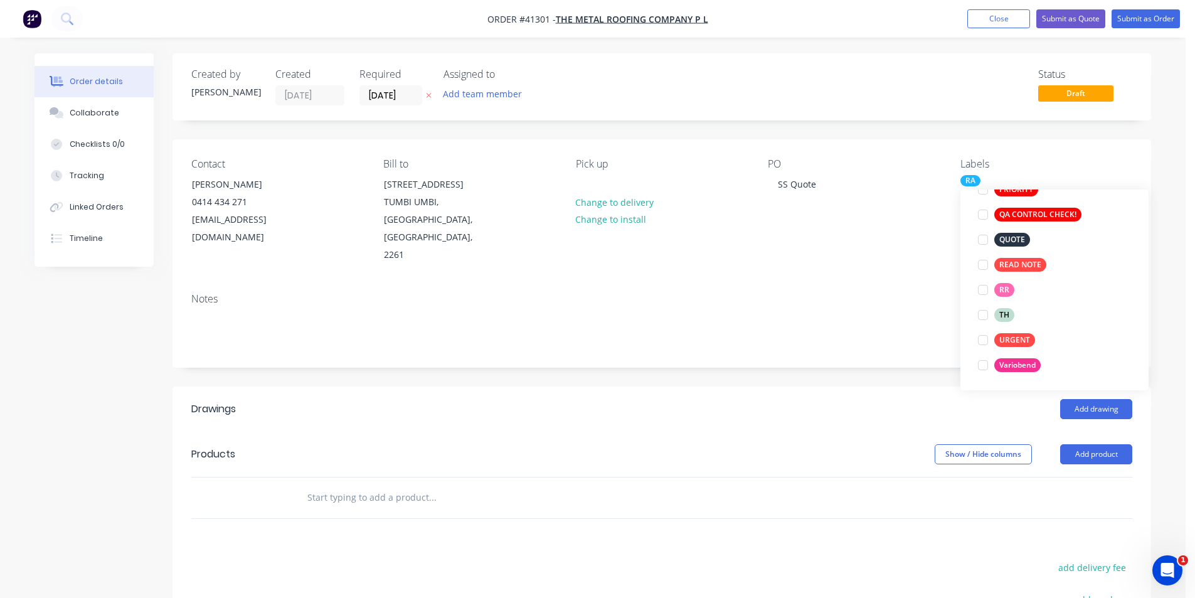
scroll to position [50, 0]
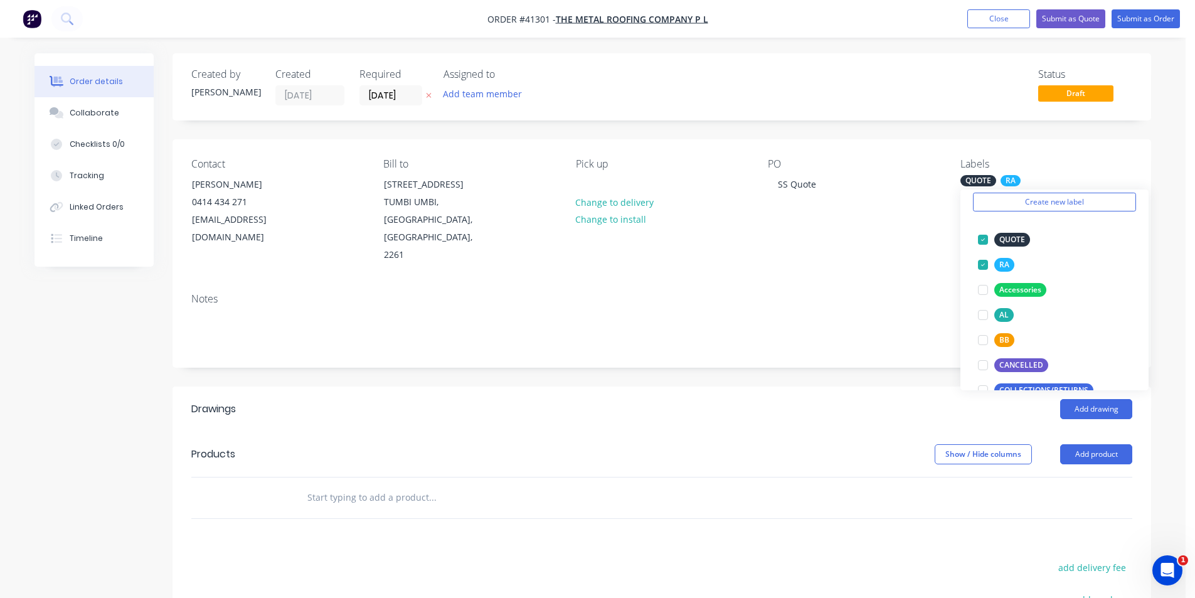
click at [844, 399] on div "Add drawing" at bounding box center [761, 409] width 741 height 20
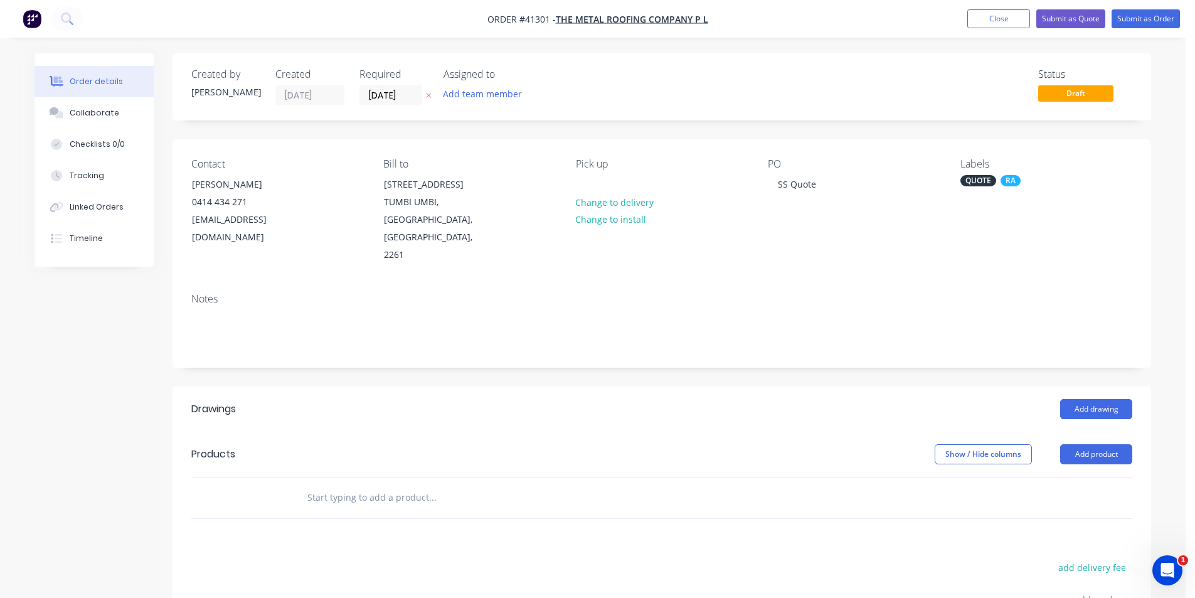
click at [620, 395] on header "Drawings Add drawing" at bounding box center [662, 408] width 979 height 45
click at [676, 90] on div "Status Draft" at bounding box center [850, 86] width 563 height 37
click at [806, 95] on div "Status Draft" at bounding box center [850, 86] width 563 height 37
click at [982, 21] on button "Close" at bounding box center [998, 18] width 63 height 19
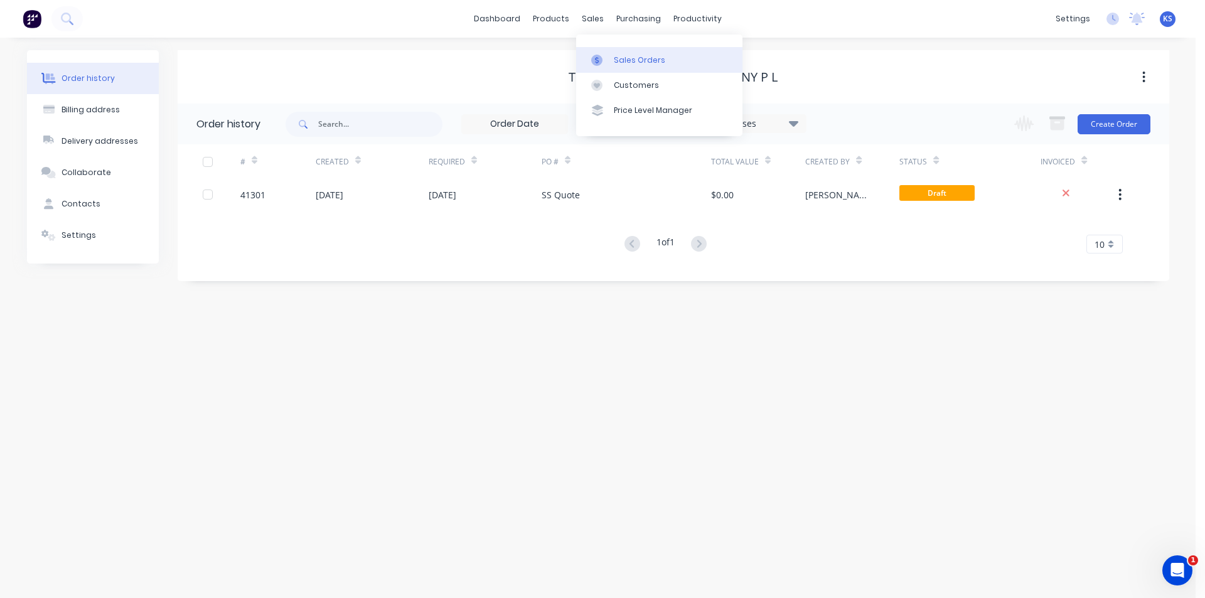
click at [644, 55] on div "Sales Orders" at bounding box center [639, 60] width 51 height 11
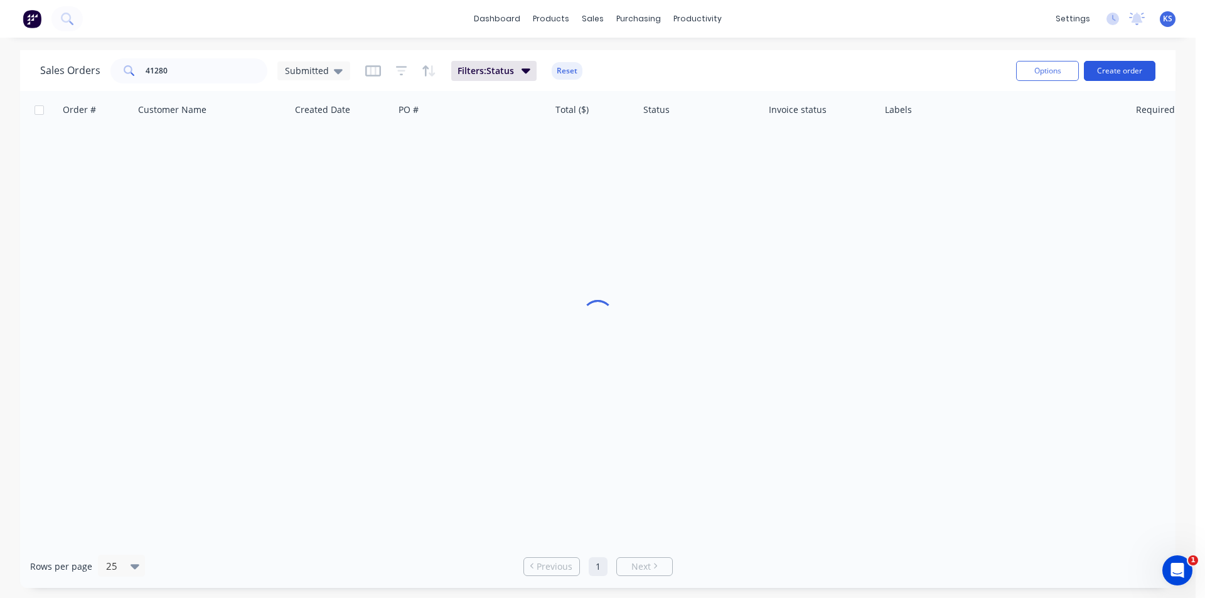
click at [1110, 80] on button "Create order" at bounding box center [1119, 71] width 72 height 20
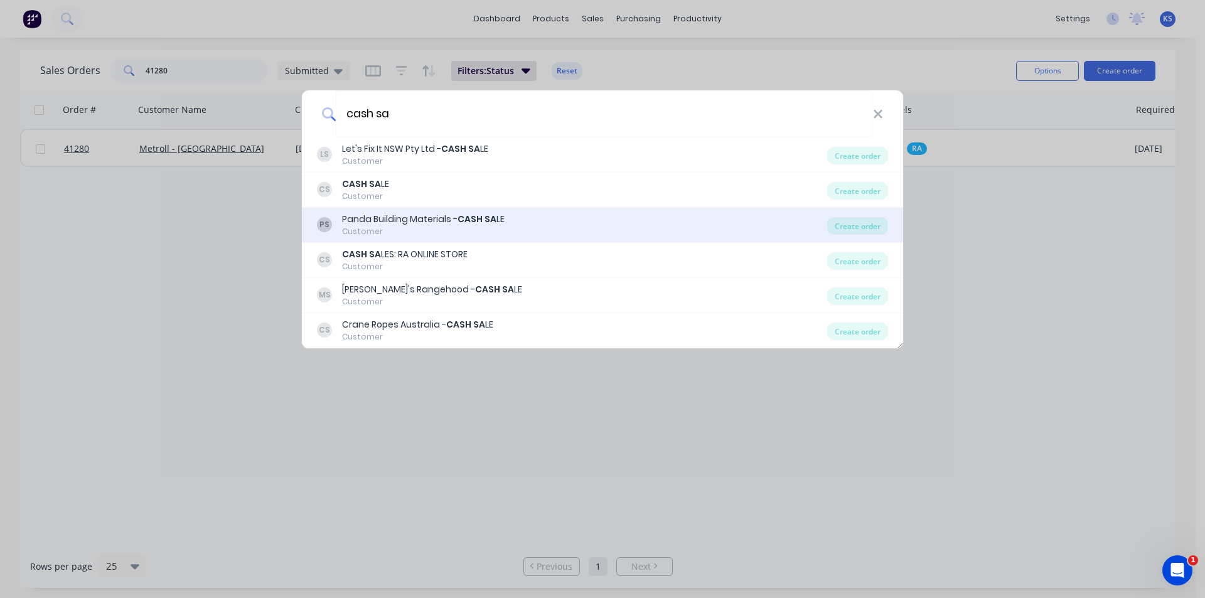
type input "cash sa"
click at [430, 226] on div "Customer" at bounding box center [423, 231] width 162 height 11
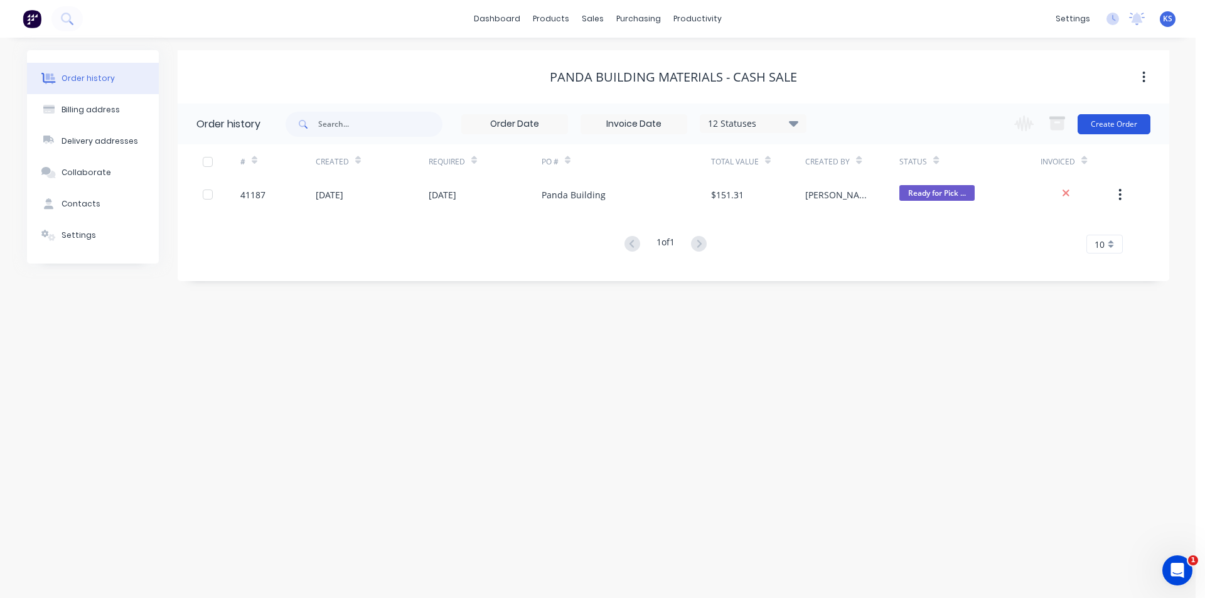
click at [1111, 129] on button "Create Order" at bounding box center [1113, 124] width 73 height 20
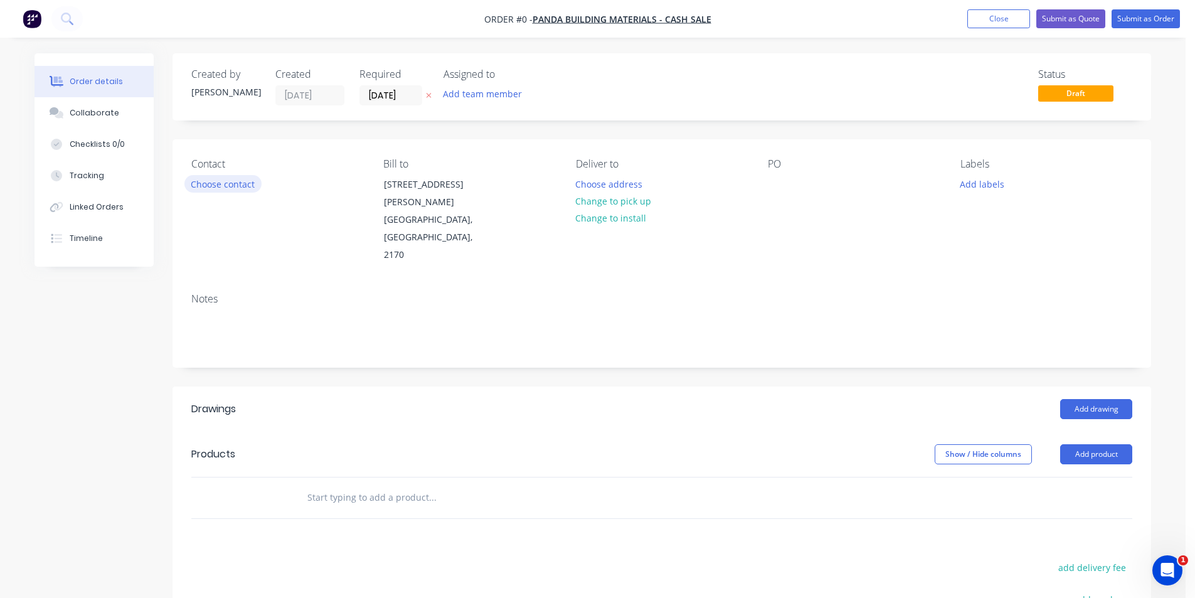
click at [212, 186] on button "Choose contact" at bounding box center [222, 183] width 77 height 17
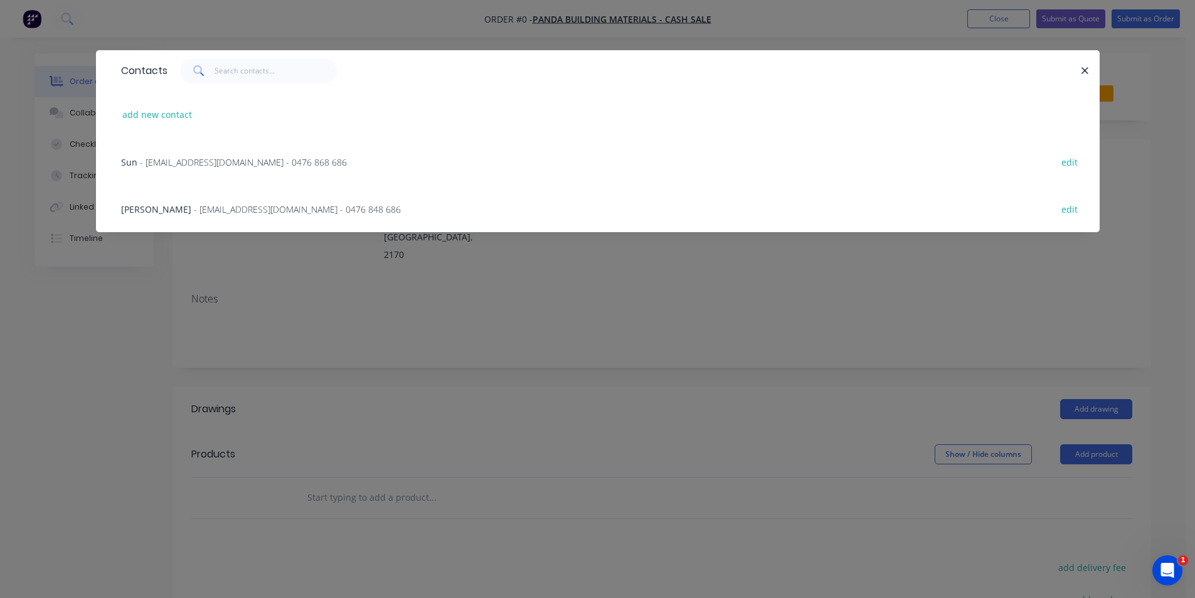
click at [188, 167] on span "- Pandabuildingmaterials@outlook.com.au - 0476 868 686" at bounding box center [243, 162] width 207 height 12
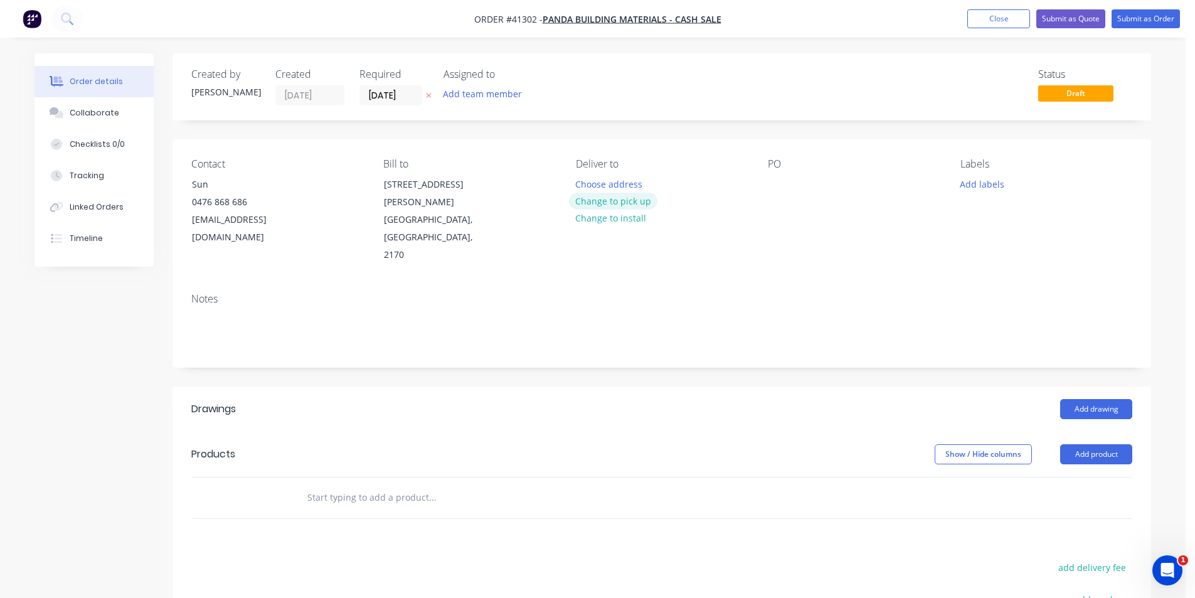
click at [599, 198] on button "Change to pick up" at bounding box center [613, 201] width 89 height 17
click at [777, 188] on div at bounding box center [778, 184] width 20 height 18
click at [971, 179] on button "Add labels" at bounding box center [982, 183] width 58 height 17
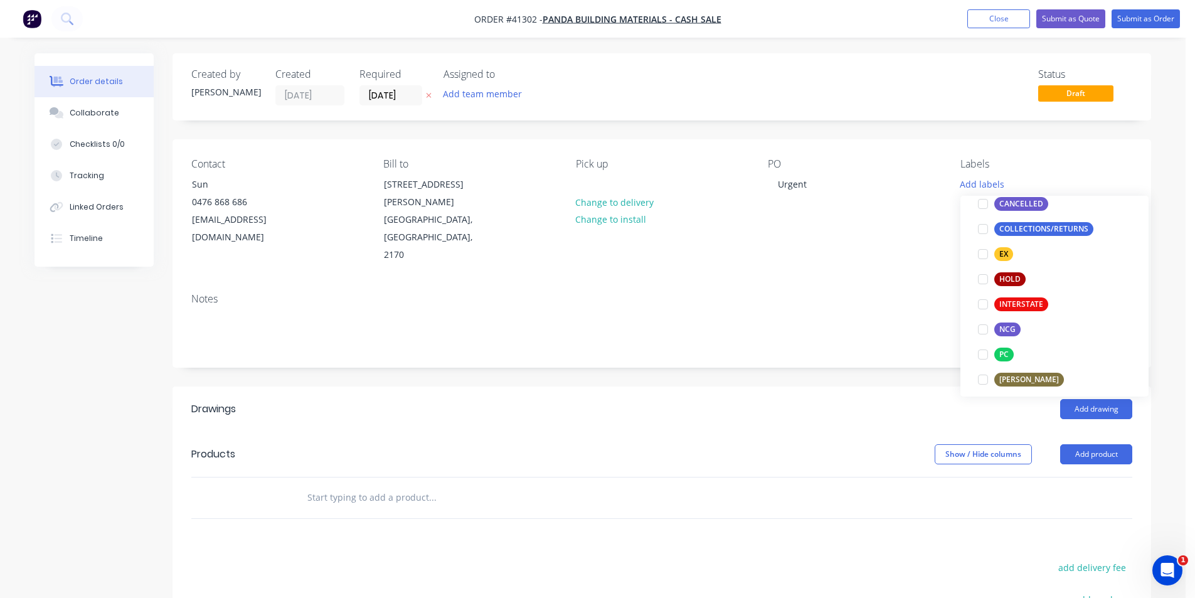
scroll to position [251, 0]
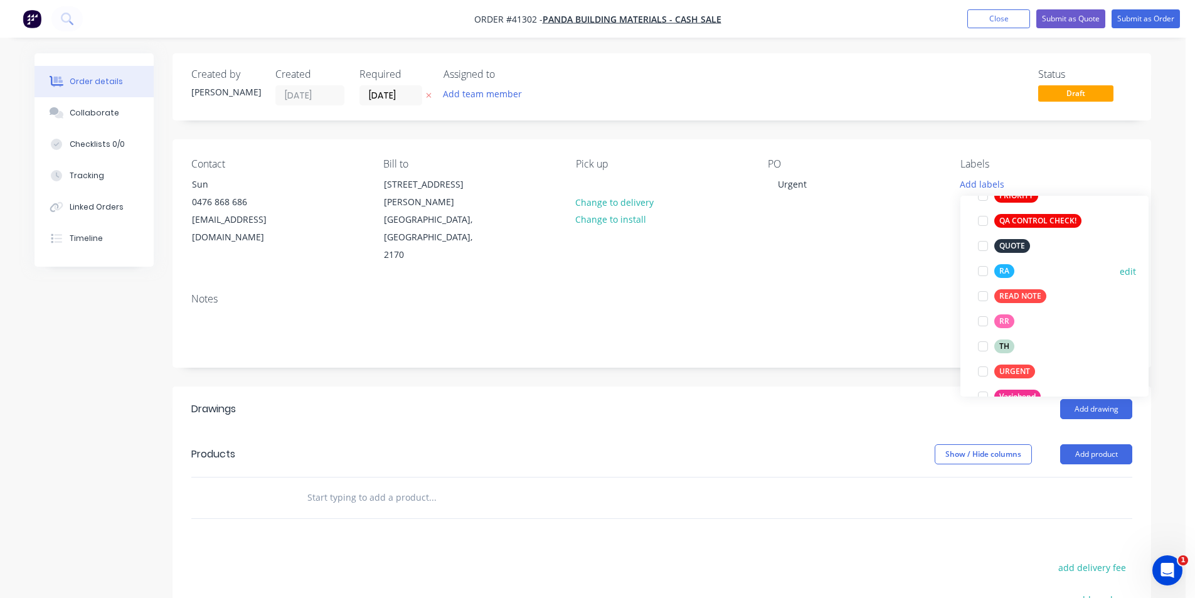
click at [983, 267] on div at bounding box center [983, 270] width 25 height 25
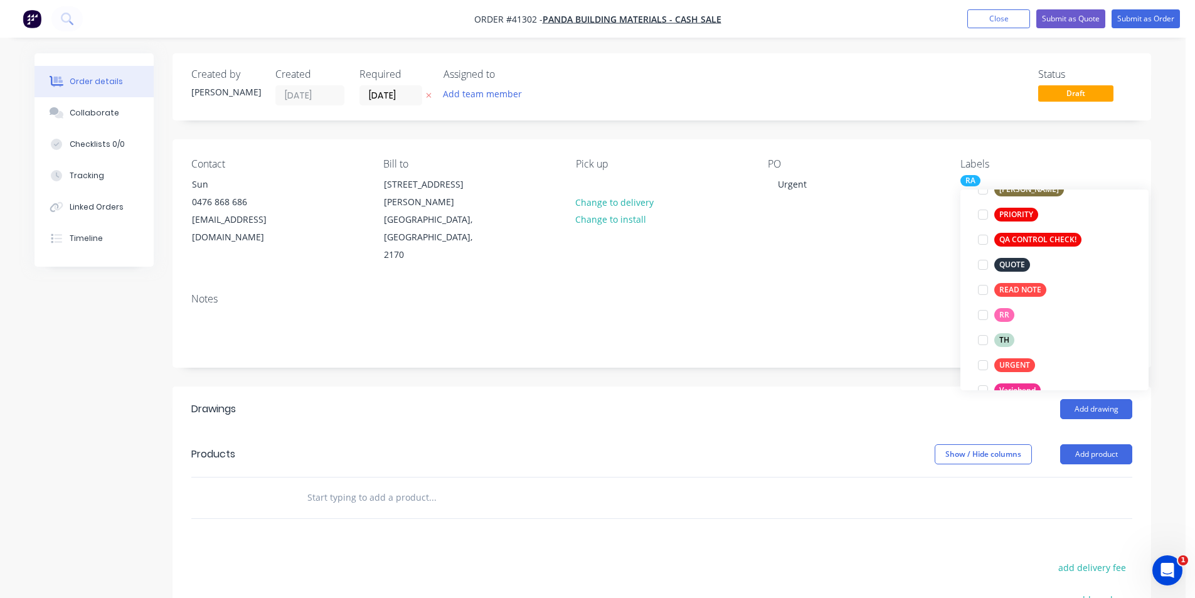
scroll to position [25, 0]
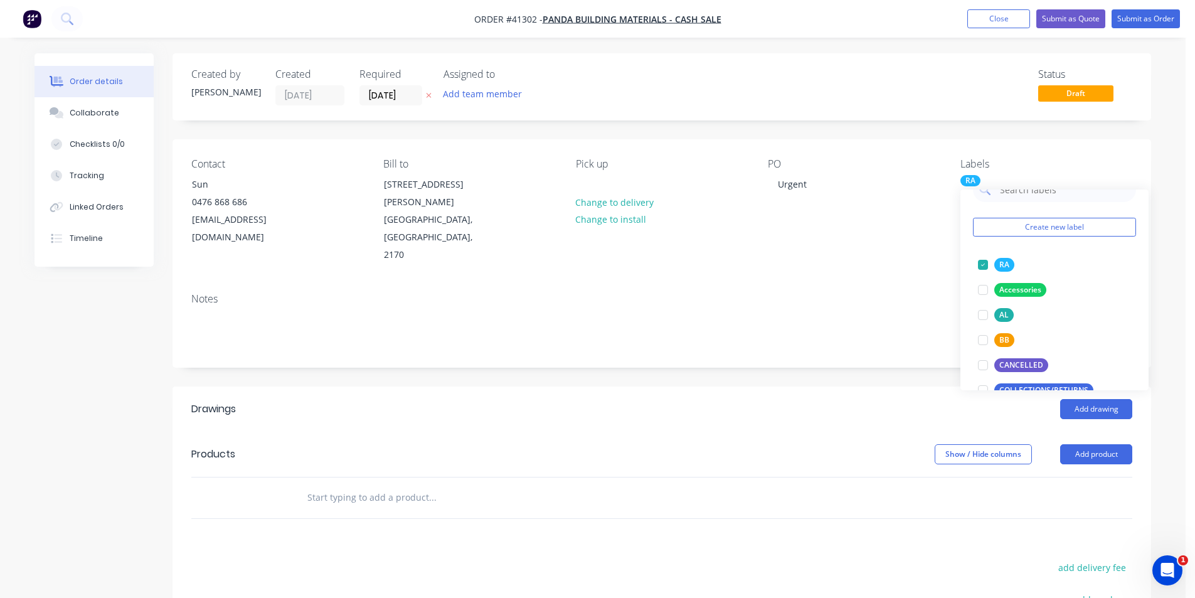
click at [886, 399] on div "Add drawing" at bounding box center [761, 409] width 741 height 20
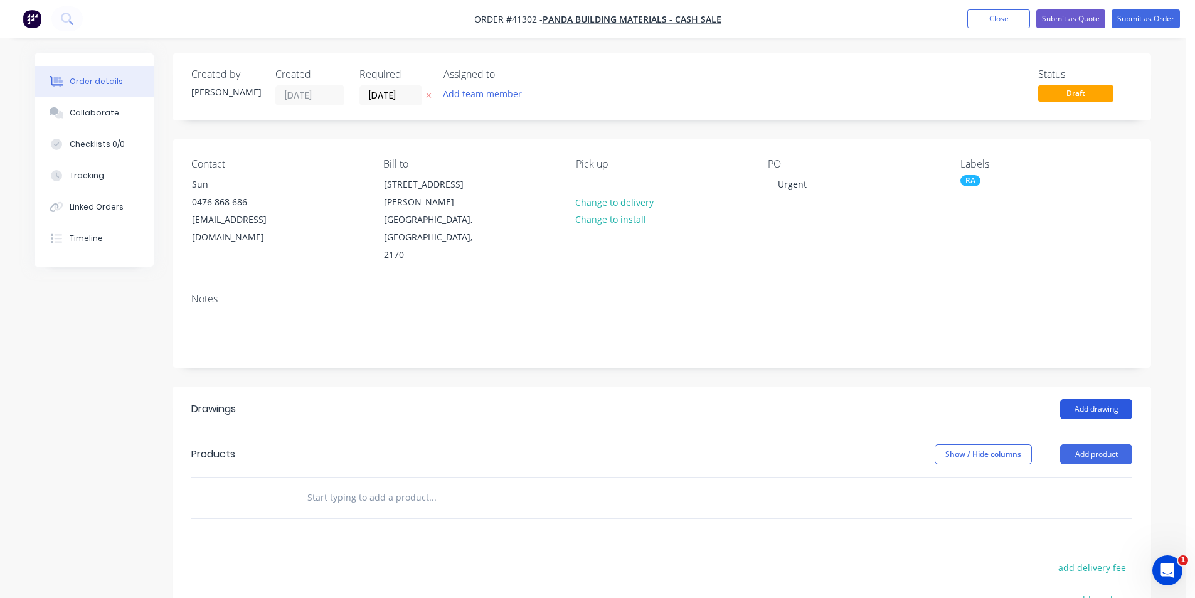
click at [1106, 399] on button "Add drawing" at bounding box center [1096, 409] width 72 height 20
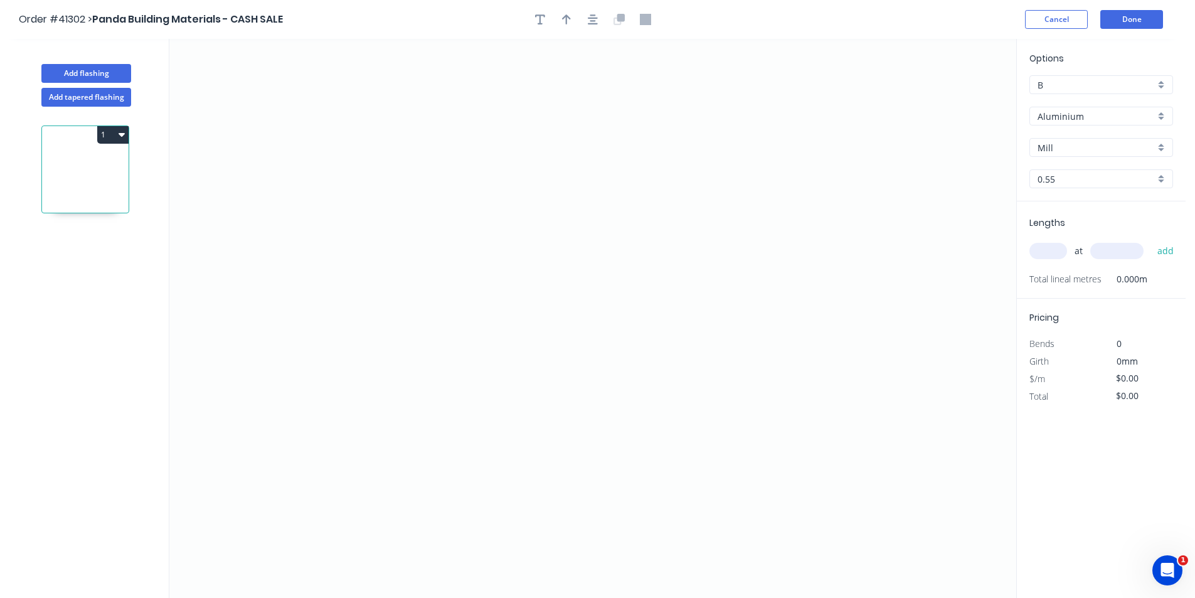
click at [1072, 123] on div "Aluminium" at bounding box center [1102, 116] width 144 height 19
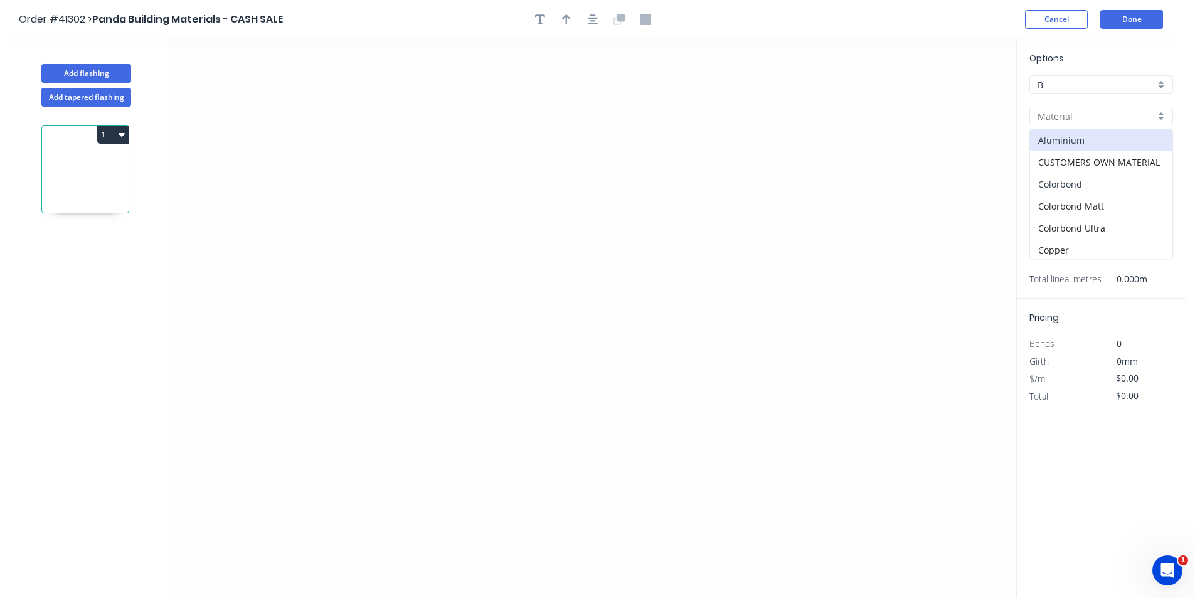
click at [1062, 183] on div "Colorbond" at bounding box center [1101, 184] width 142 height 22
type input "Colorbond"
type input "Basalt"
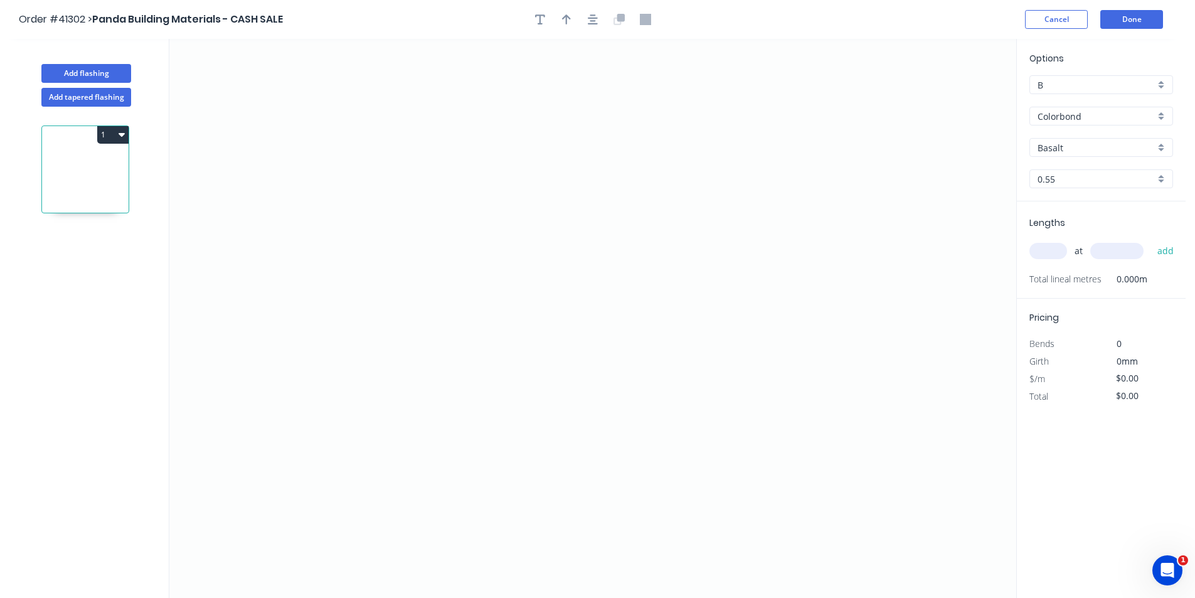
click at [1063, 156] on div "Options B B Colorbond Colorbond Colorbond Matt Colorbond Ultra Basalt Basalt 0.…" at bounding box center [1101, 126] width 169 height 150
click at [1066, 151] on input "Basalt" at bounding box center [1096, 147] width 117 height 13
click at [1090, 245] on div "Paperbark" at bounding box center [1101, 250] width 142 height 22
type input "Paperbark"
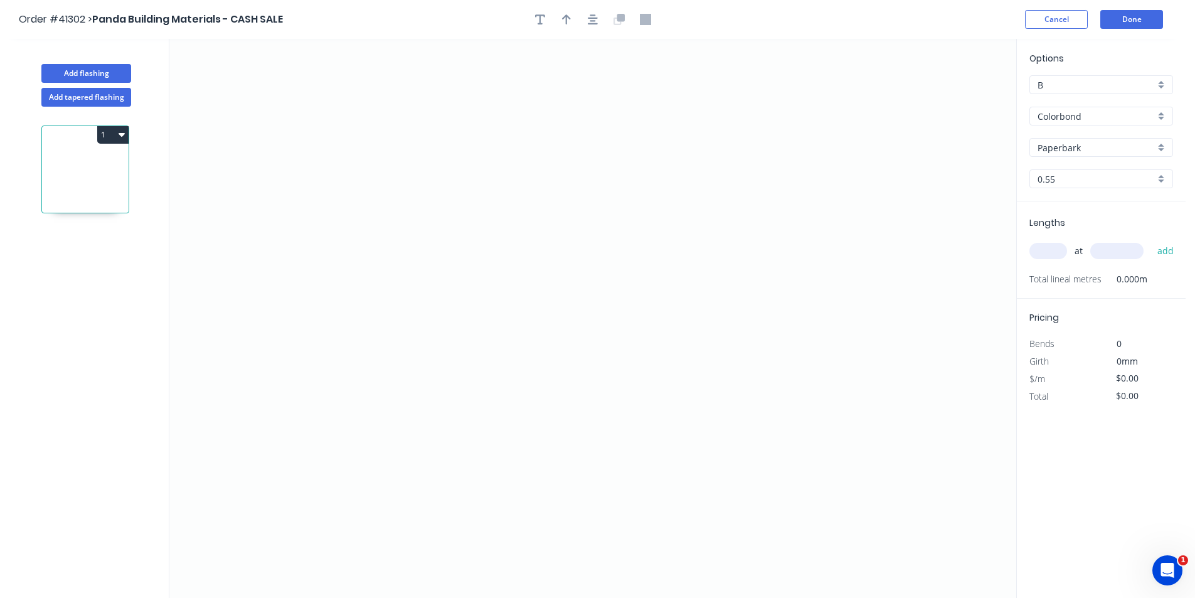
click at [1051, 247] on input "text" at bounding box center [1049, 251] width 38 height 16
type input "2"
type input "7000"
click at [1151, 240] on button "add" at bounding box center [1165, 250] width 29 height 21
click at [410, 266] on icon "0" at bounding box center [592, 318] width 847 height 559
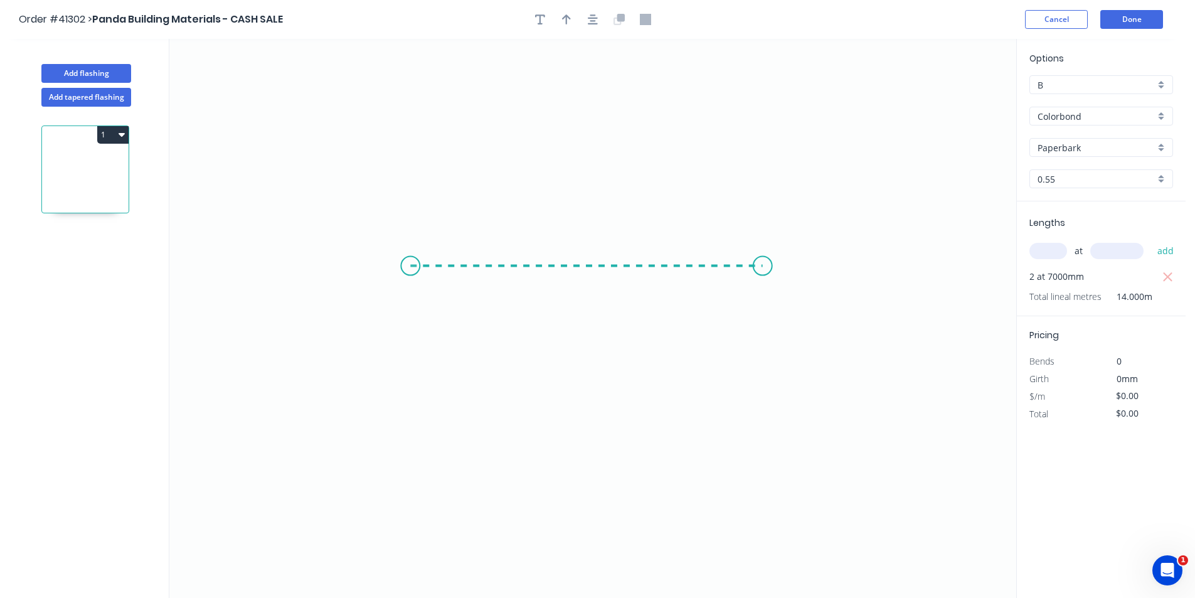
click at [763, 270] on icon "0" at bounding box center [592, 318] width 847 height 559
click at [763, 270] on circle at bounding box center [762, 266] width 19 height 19
click at [588, 14] on icon "button" at bounding box center [593, 19] width 10 height 11
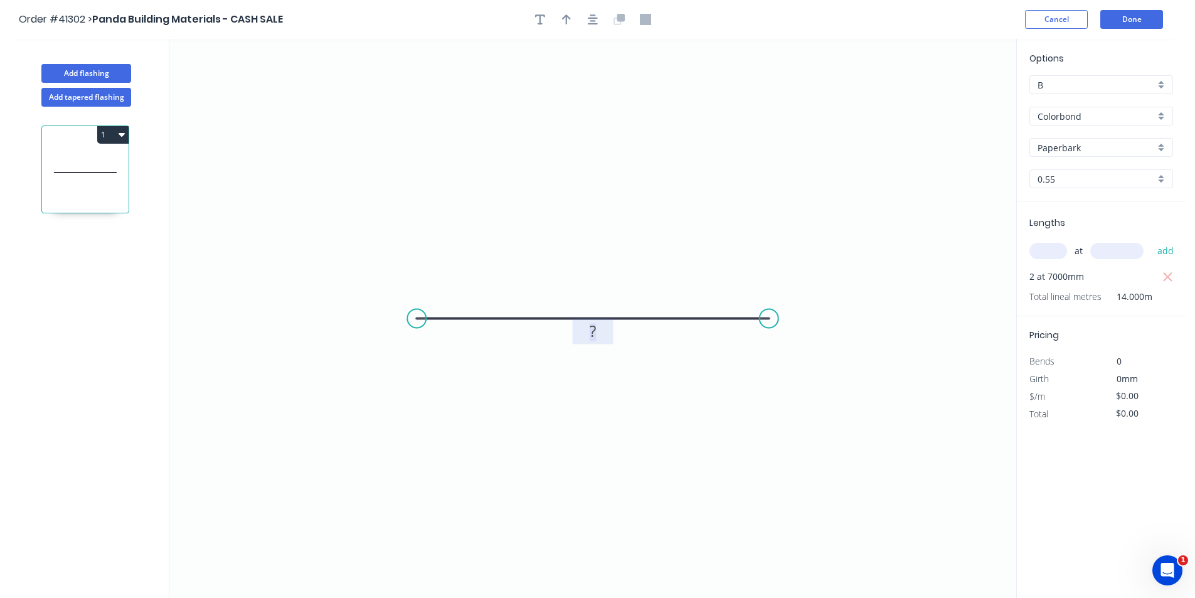
click at [599, 337] on rect at bounding box center [592, 332] width 25 height 18
click at [1143, 26] on button "Done" at bounding box center [1131, 19] width 63 height 19
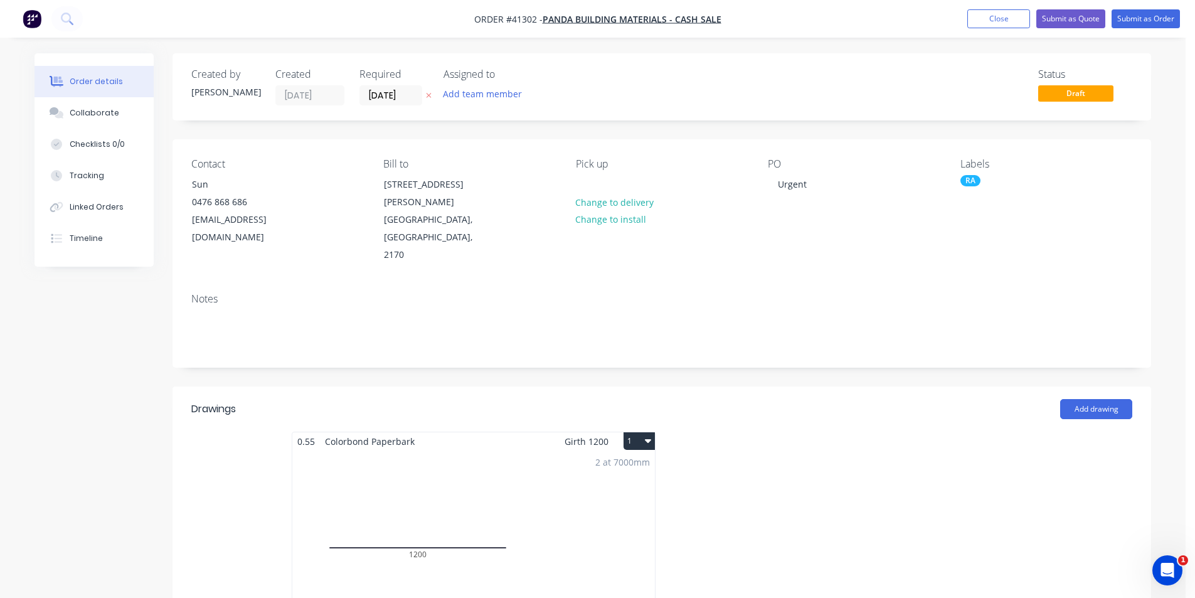
click at [752, 434] on div at bounding box center [850, 543] width 376 height 223
click at [592, 186] on div at bounding box center [586, 184] width 20 height 18
click at [1068, 18] on button "Submit as Quote" at bounding box center [1070, 18] width 69 height 19
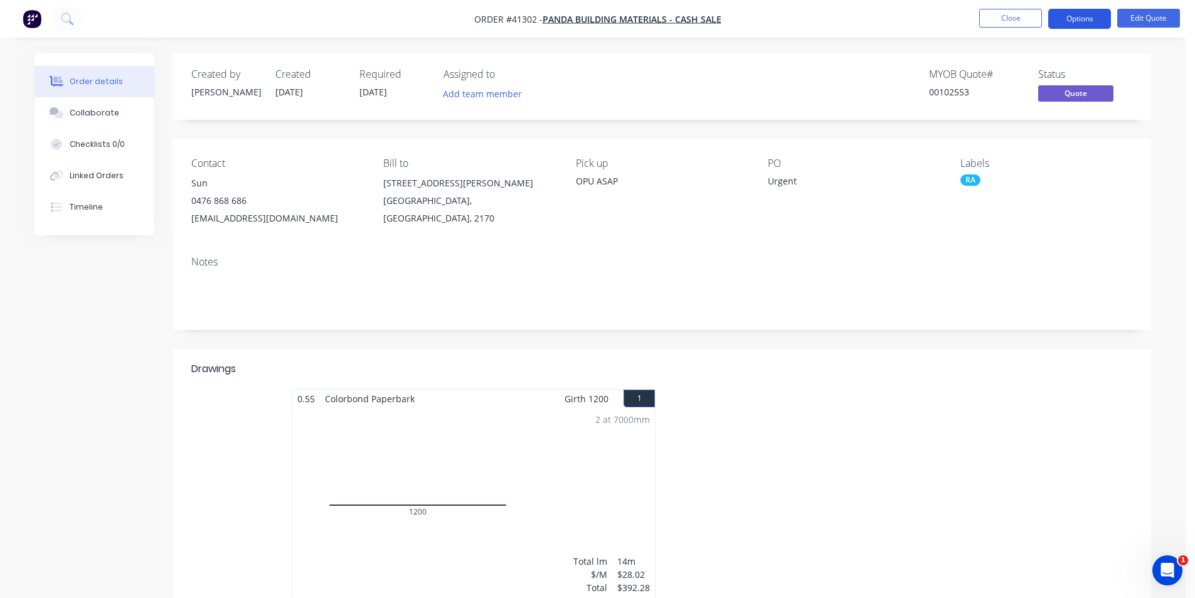
click at [1082, 20] on button "Options" at bounding box center [1079, 19] width 63 height 20
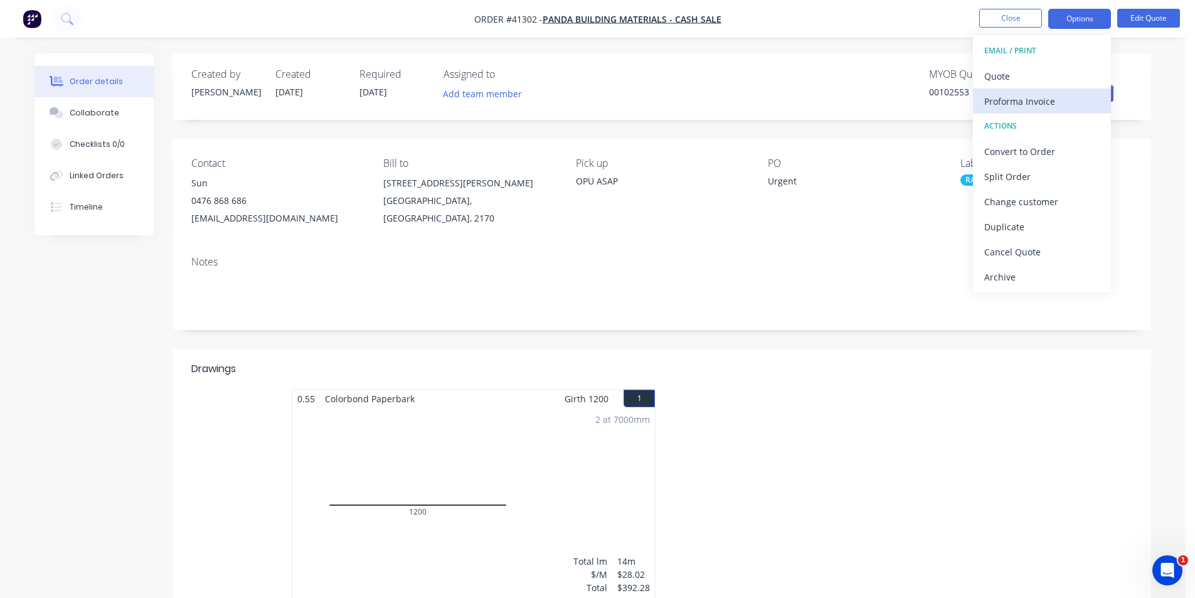
click at [1047, 102] on div "Proforma Invoice" at bounding box center [1041, 101] width 115 height 18
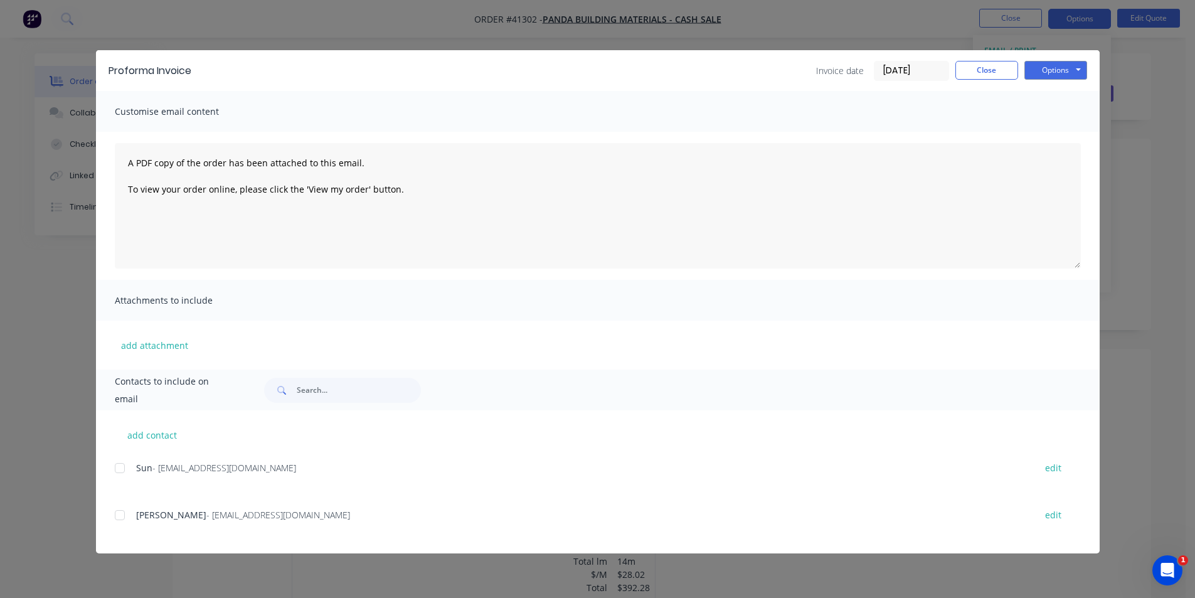
click at [121, 468] on div at bounding box center [119, 467] width 25 height 25
click at [1040, 68] on button "Options" at bounding box center [1055, 70] width 63 height 19
click at [1062, 138] on button "Email" at bounding box center [1064, 134] width 80 height 21
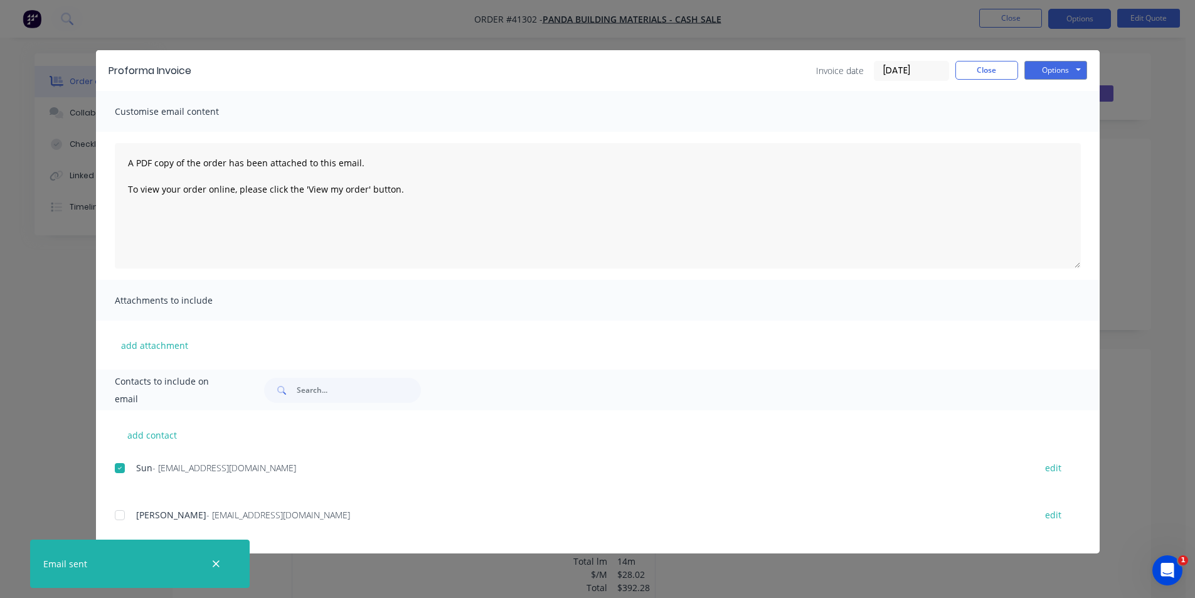
click at [690, 82] on div "Proforma Invoice Invoice date 25/08/25 Close Options Preview Print Email" at bounding box center [598, 70] width 1004 height 41
click at [998, 73] on button "Close" at bounding box center [986, 70] width 63 height 19
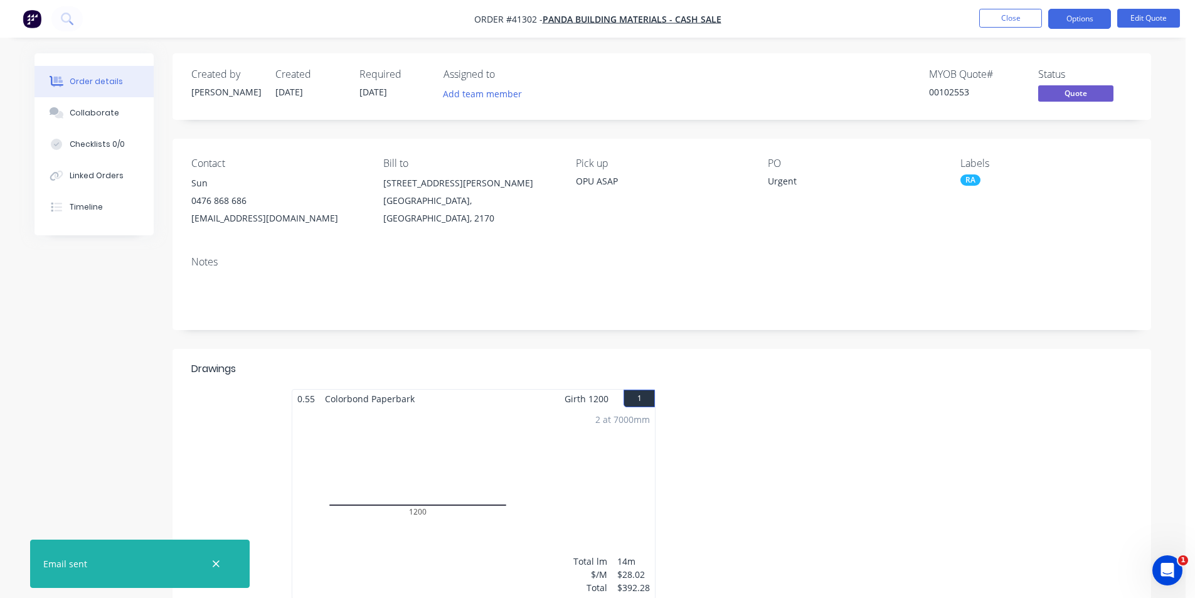
click at [958, 24] on nav "Order #41302 - Panda Building Materials - CASH SALE Close Options Edit Quote" at bounding box center [597, 19] width 1195 height 38
click at [1018, 19] on button "Close" at bounding box center [1010, 18] width 63 height 19
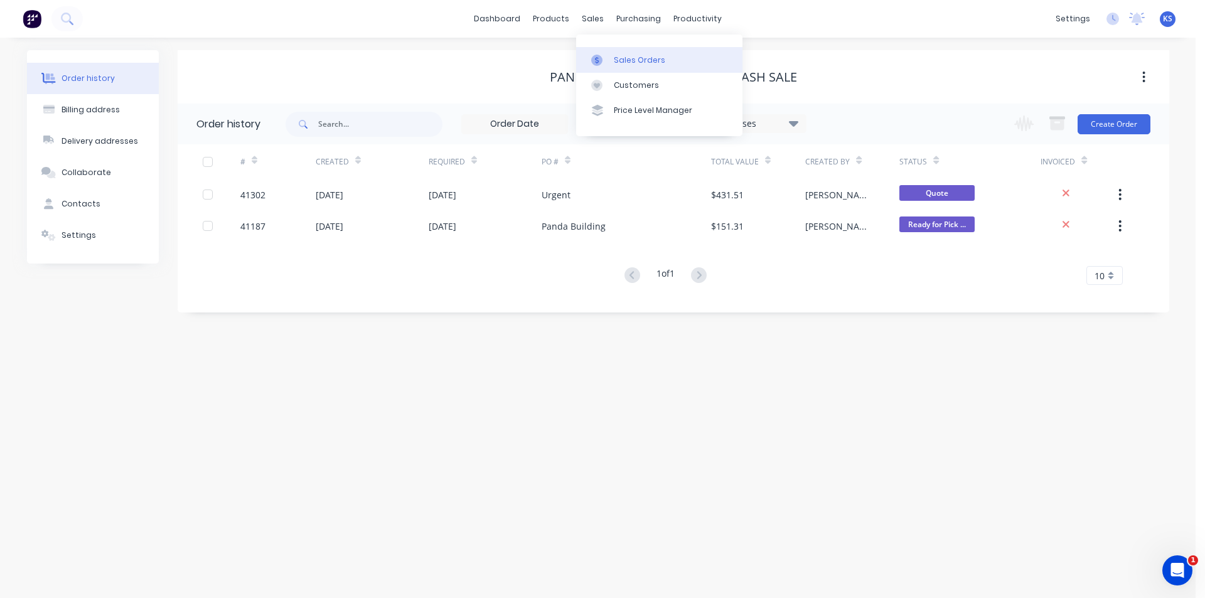
click at [633, 59] on div "Sales Orders" at bounding box center [639, 60] width 51 height 11
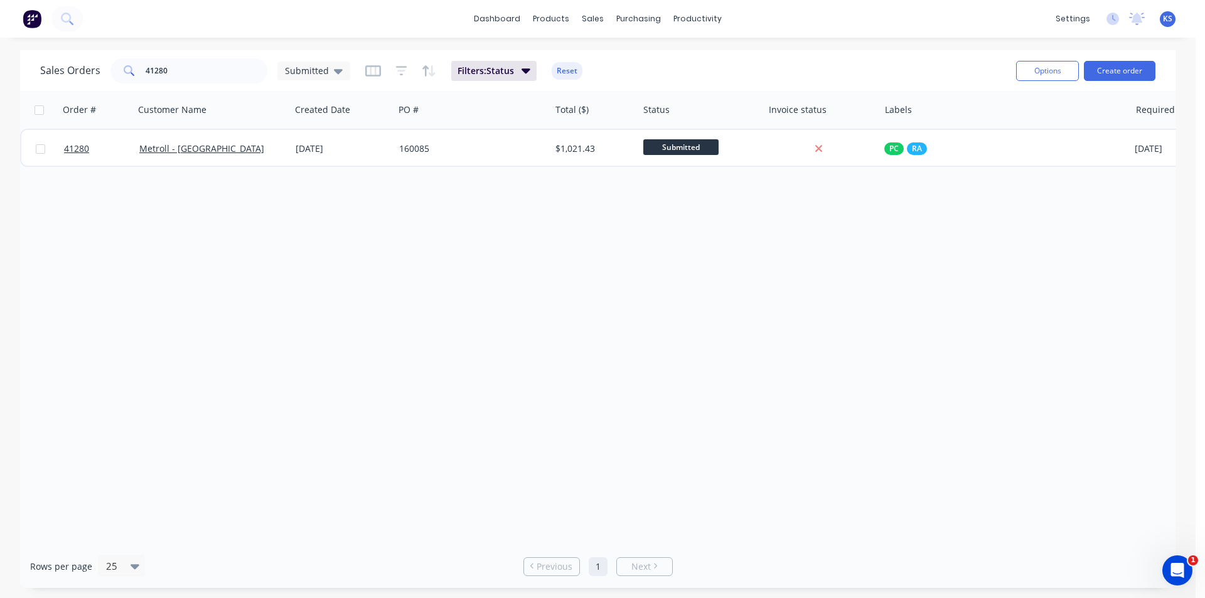
click at [575, 67] on button "Reset" at bounding box center [566, 71] width 31 height 18
click at [607, 65] on div "Sales Orders 41280 Submitted" at bounding box center [523, 70] width 966 height 31
drag, startPoint x: 199, startPoint y: 75, endPoint x: 0, endPoint y: 36, distance: 202.6
click at [0, 36] on div "dashboard products sales purchasing productivity dashboard products Product Cat…" at bounding box center [597, 299] width 1195 height 598
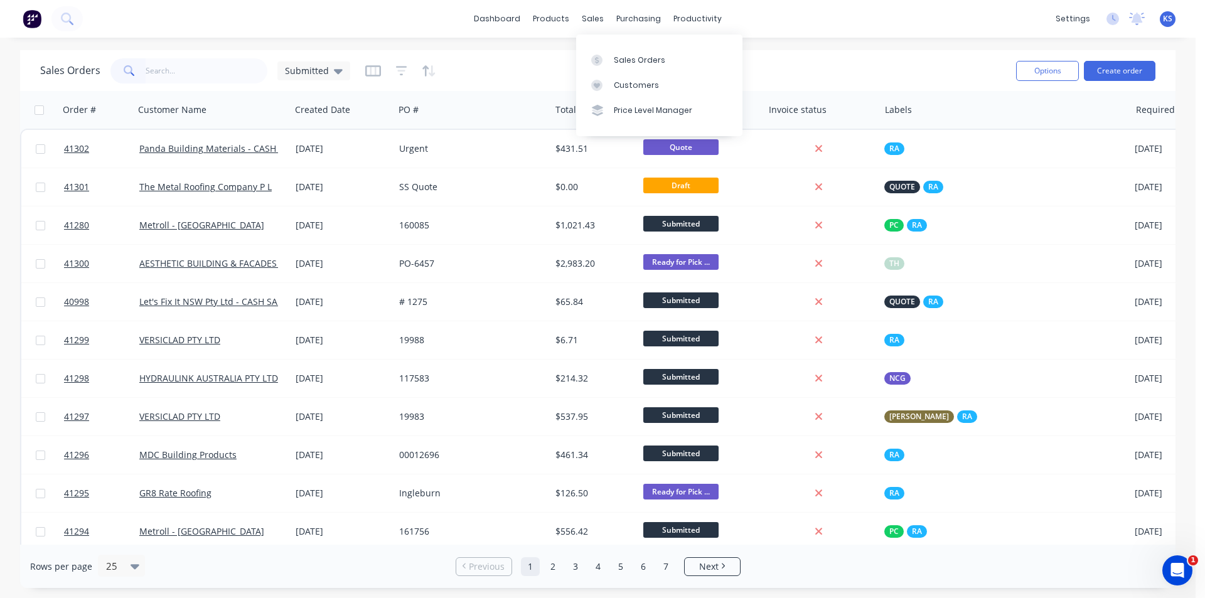
click at [499, 81] on div "Sales Orders Submitted" at bounding box center [523, 70] width 966 height 31
click at [200, 67] on input "text" at bounding box center [207, 70] width 122 height 25
type input "41300"
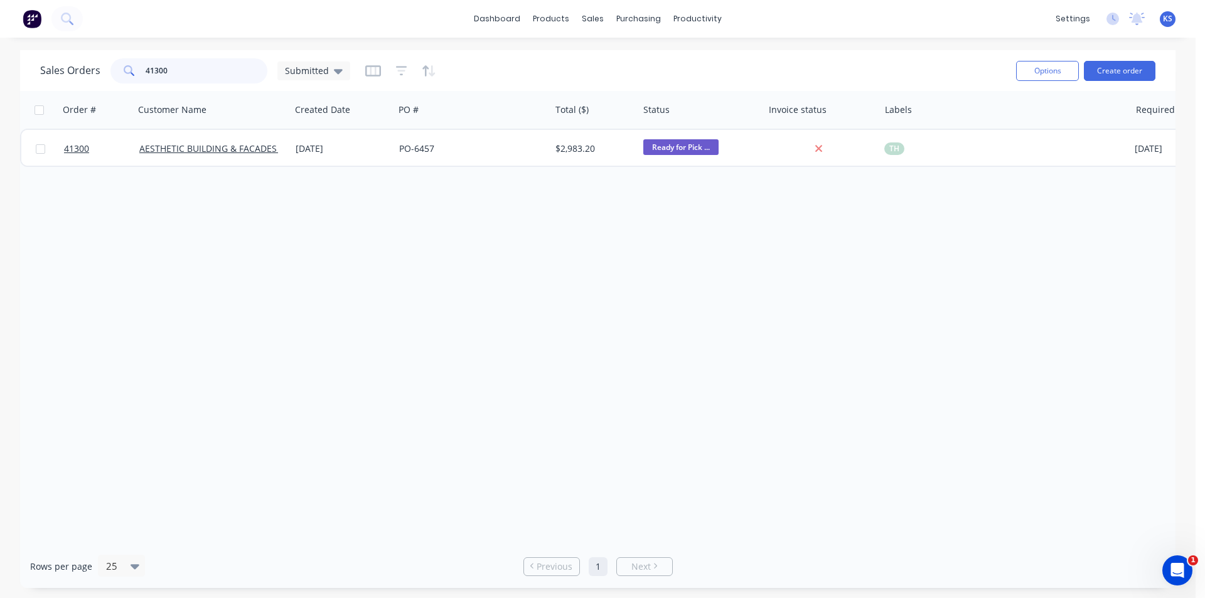
drag, startPoint x: 179, startPoint y: 73, endPoint x: 114, endPoint y: 72, distance: 65.2
click at [114, 72] on div "41300" at bounding box center [188, 70] width 157 height 25
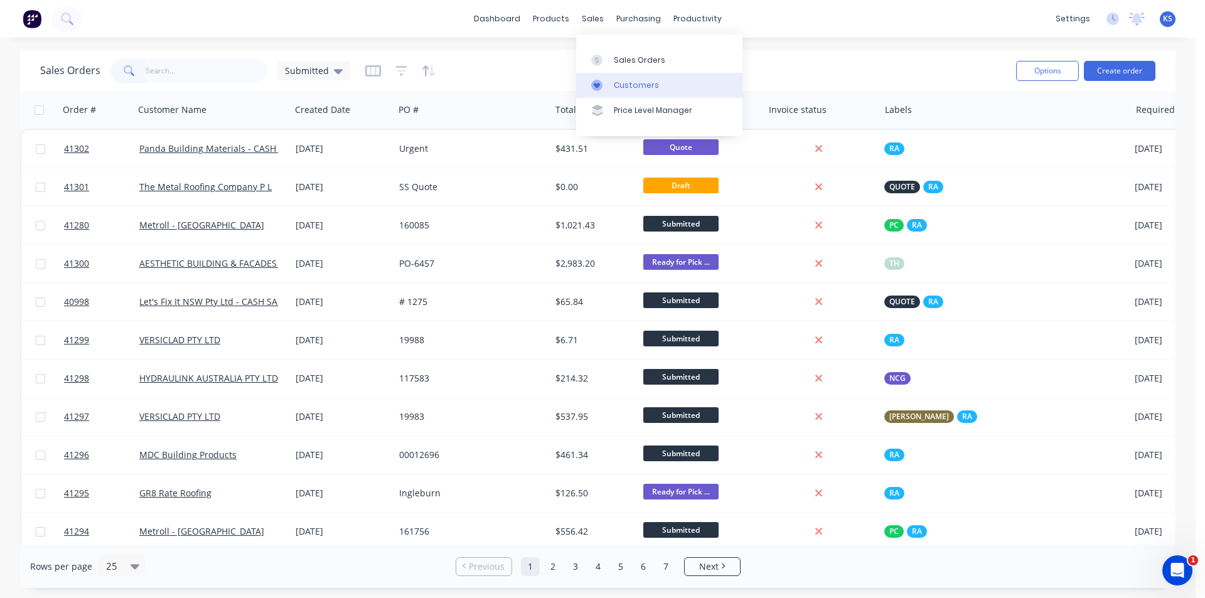
click at [639, 85] on div "Customers" at bounding box center [636, 85] width 45 height 11
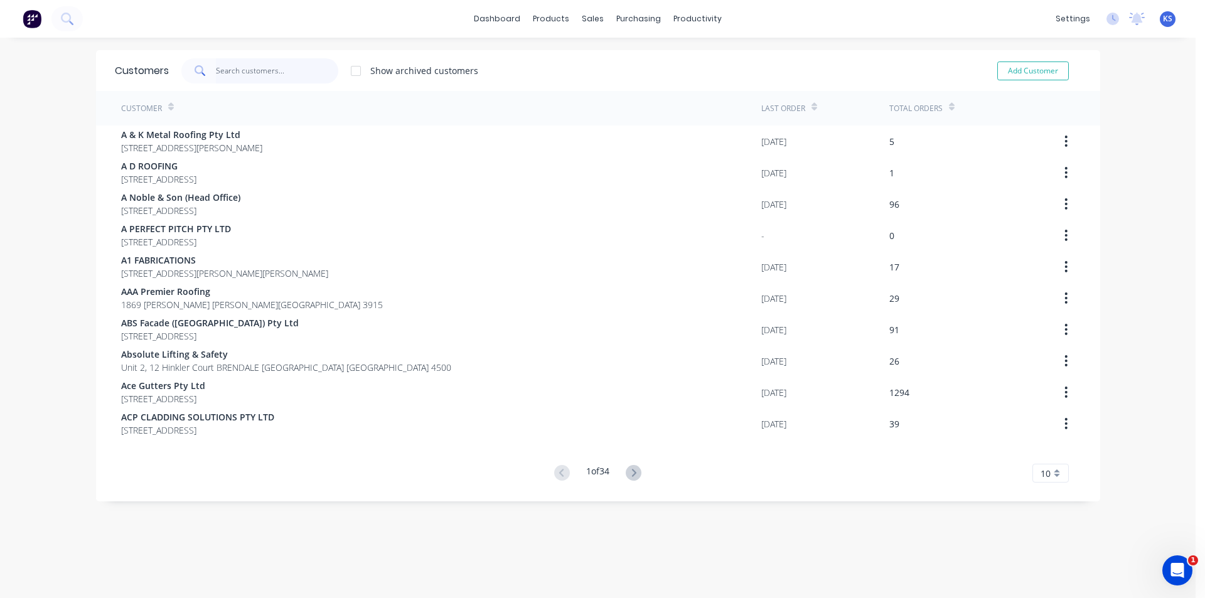
click at [243, 69] on input "text" at bounding box center [277, 70] width 122 height 25
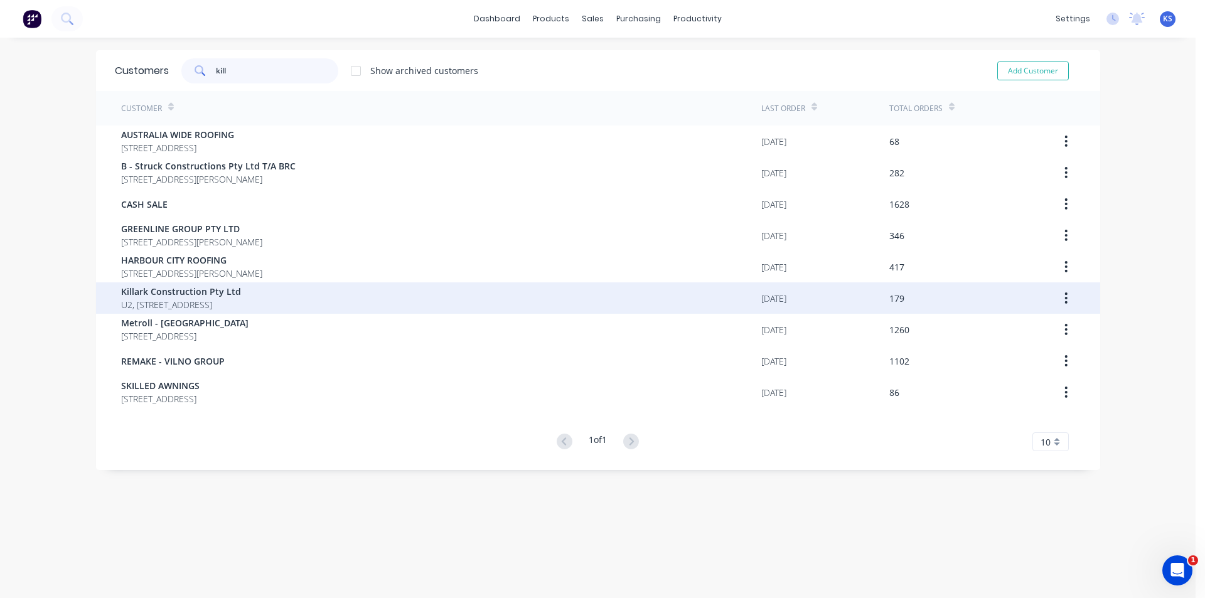
type input "kill"
click at [198, 297] on span "Killark Construction Pty Ltd" at bounding box center [181, 291] width 120 height 13
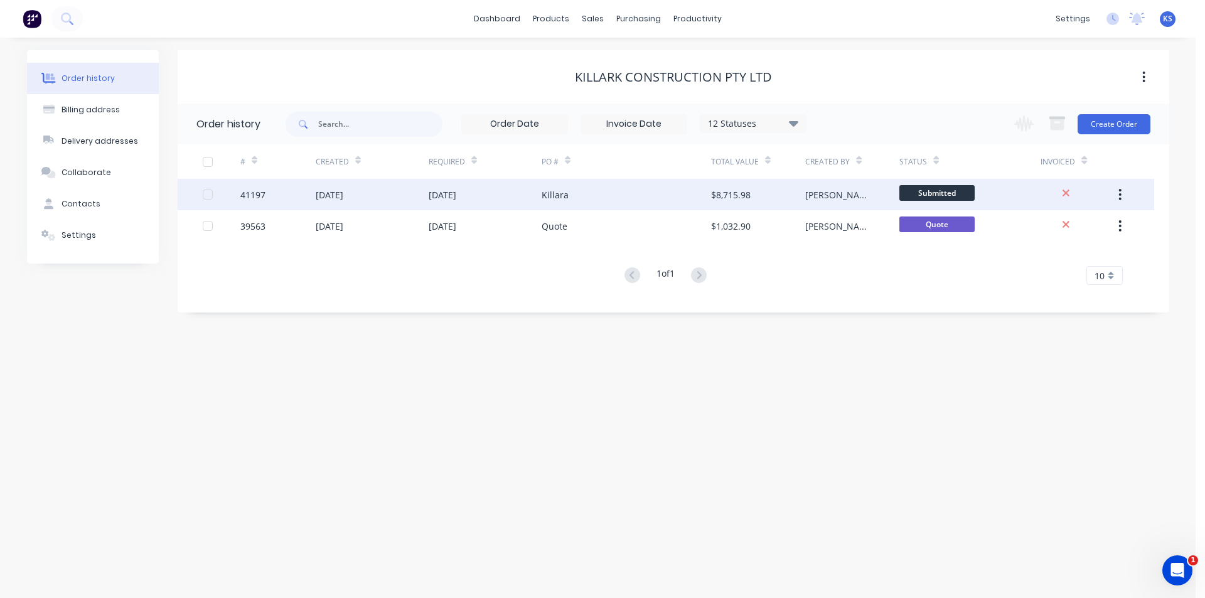
click at [646, 193] on div "Killara" at bounding box center [625, 194] width 169 height 31
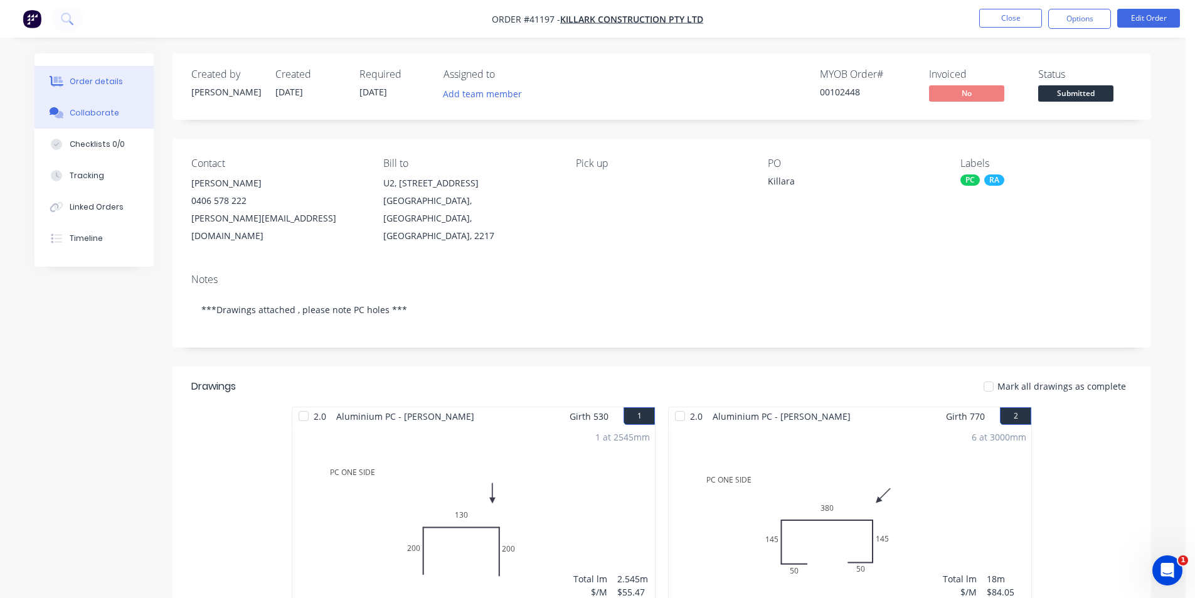
click at [81, 117] on div "Collaborate" at bounding box center [95, 112] width 50 height 11
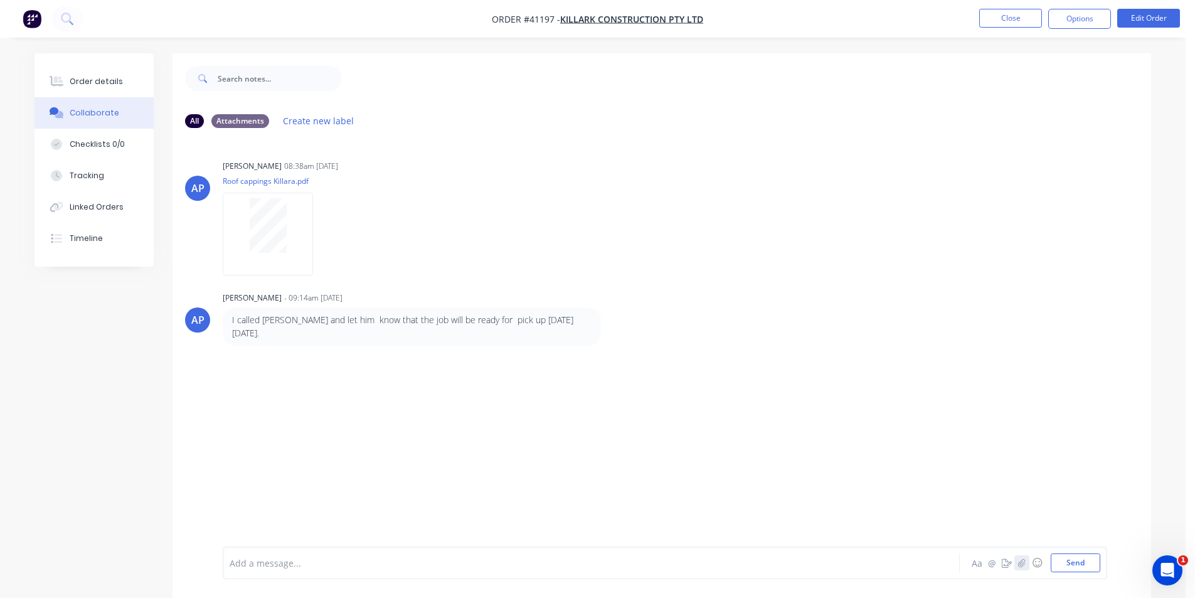
click at [1021, 565] on icon "button" at bounding box center [1022, 562] width 8 height 9
click at [1072, 570] on button "Send" at bounding box center [1076, 562] width 50 height 19
click at [137, 83] on button "Order details" at bounding box center [94, 81] width 119 height 31
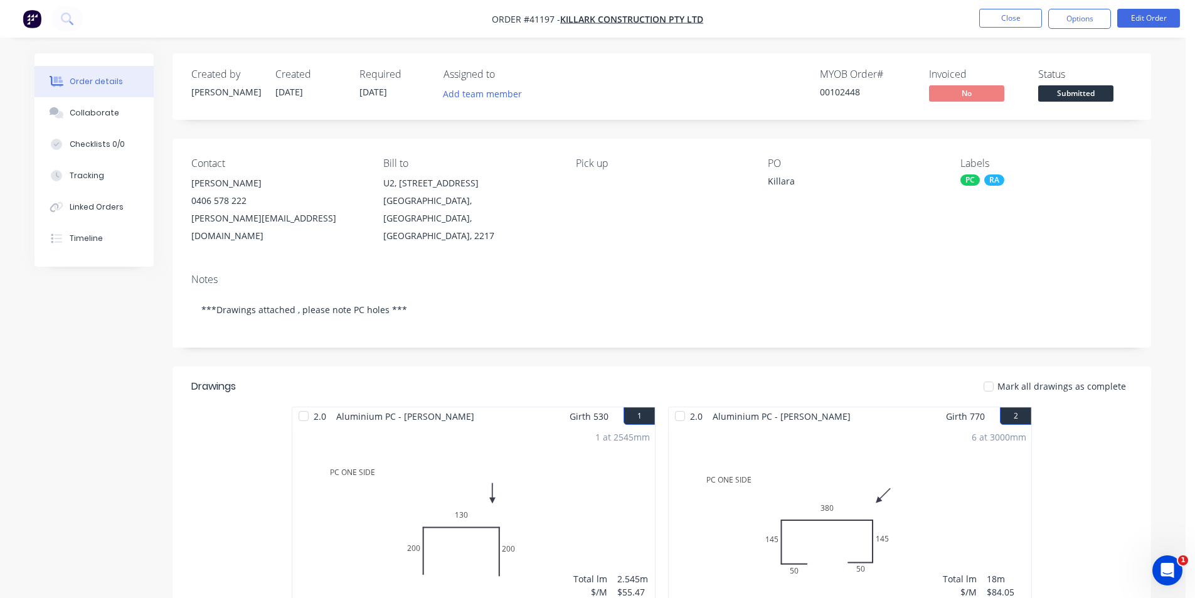
click at [632, 60] on div "Created by Angela Created 19/08/25 Required 26/08/25 Assigned to Add team membe…" at bounding box center [662, 86] width 979 height 67
click at [775, 95] on div "MYOB Order # 00102448 Invoiced No Status Submitted" at bounding box center [850, 86] width 563 height 36
click at [933, 11] on nav "Order #41197 - Killark Construction Pty Ltd Close Options Edit Order" at bounding box center [597, 19] width 1195 height 38
click at [1017, 21] on button "Close" at bounding box center [1010, 18] width 63 height 19
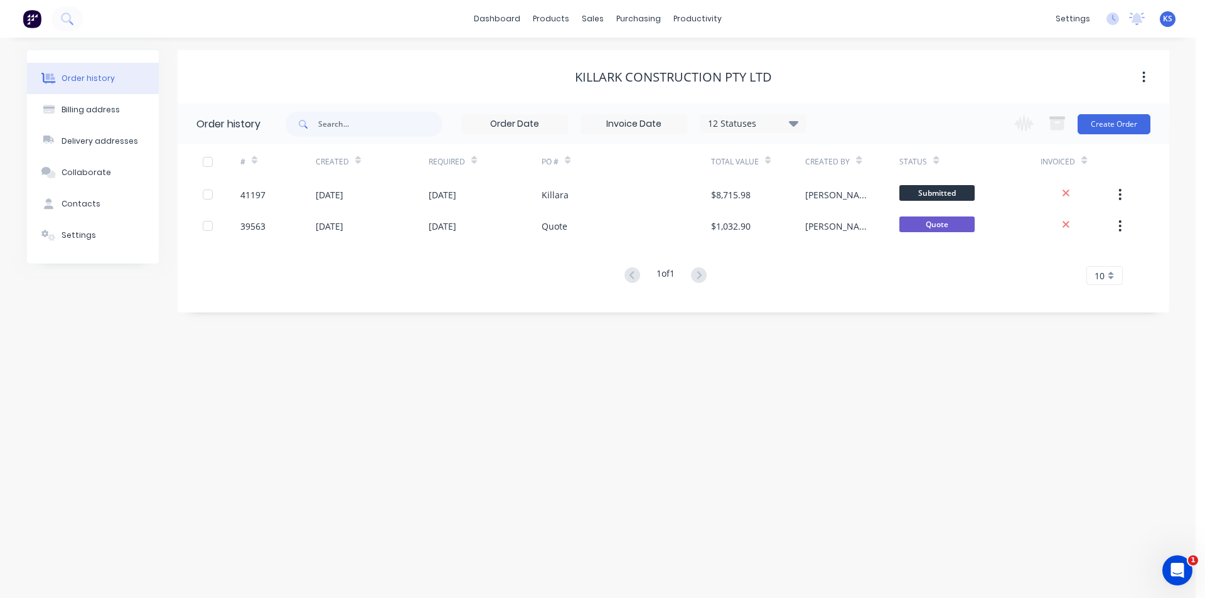
click at [770, 36] on div "dashboard products sales purchasing productivity dashboard products Product Cat…" at bounding box center [597, 19] width 1195 height 38
click at [627, 60] on div "Sales Orders" at bounding box center [639, 60] width 51 height 11
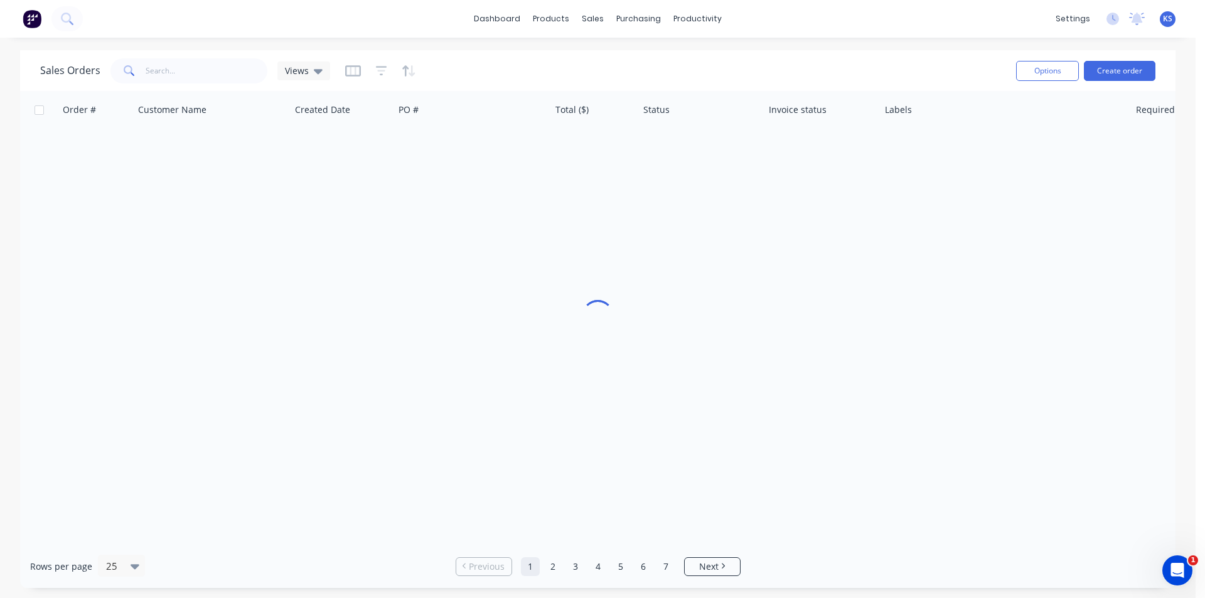
click at [867, 21] on div "dashboard products sales purchasing productivity dashboard products Product Cat…" at bounding box center [597, 19] width 1195 height 38
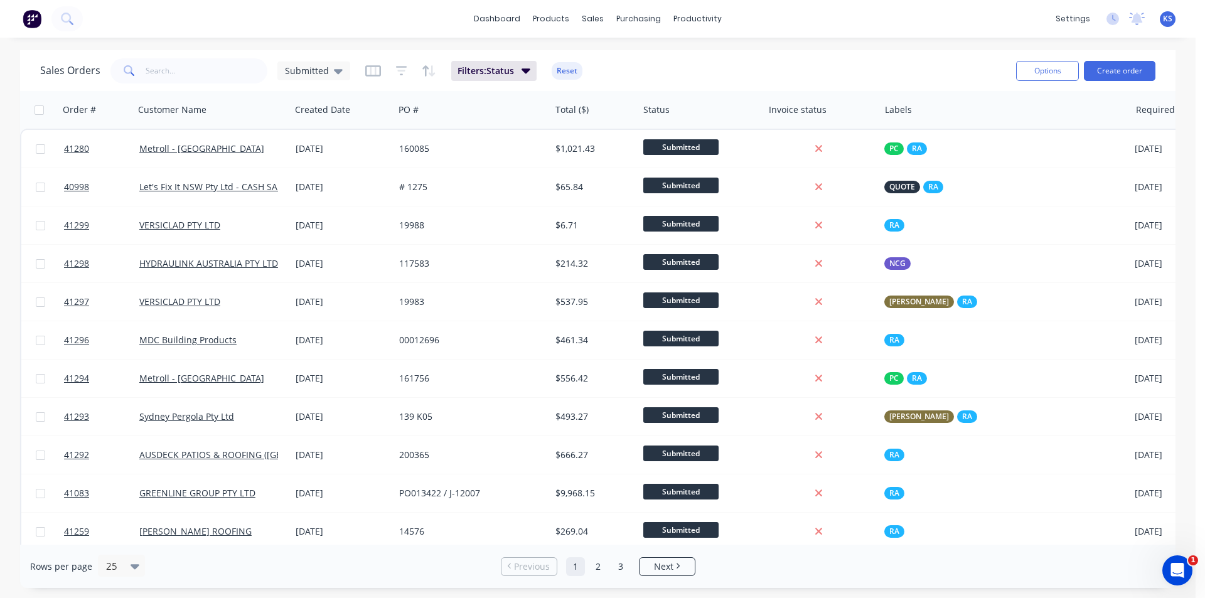
click at [759, 63] on div "Sales Orders Submitted Filters: Status Reset" at bounding box center [523, 70] width 966 height 31
click at [642, 67] on div "Sales Orders Submitted Filters: Status Reset" at bounding box center [523, 70] width 966 height 31
click at [619, 75] on div "Sales Orders Submitted Filters: Status Reset" at bounding box center [523, 70] width 966 height 31
click at [560, 68] on button "Reset" at bounding box center [566, 71] width 31 height 18
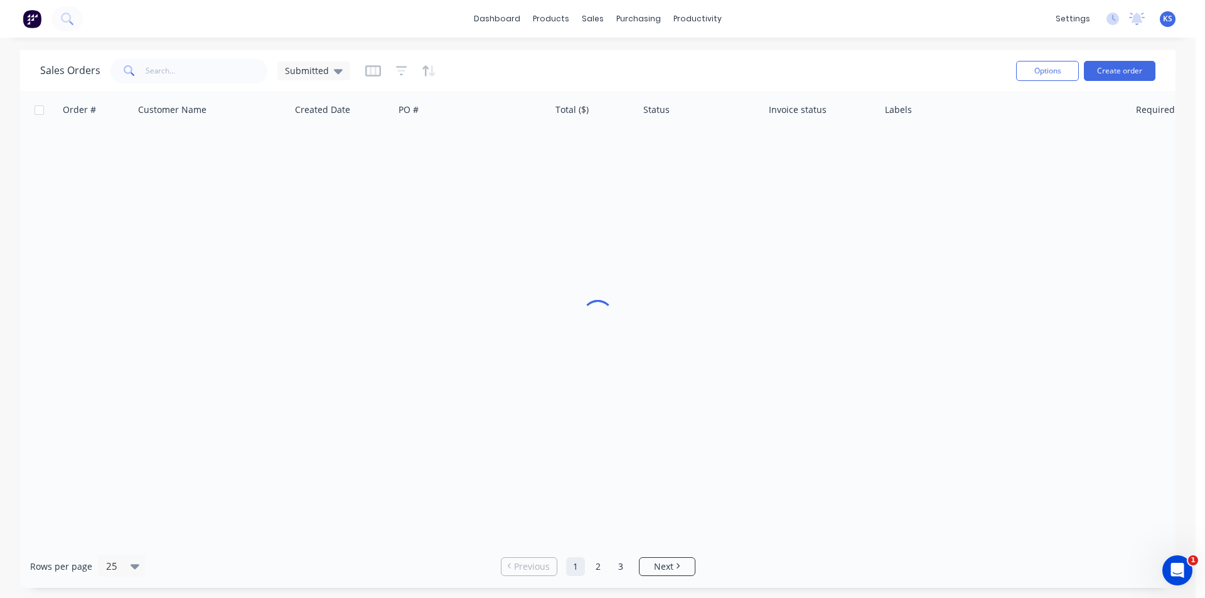
click at [681, 67] on div "Sales Orders Submitted" at bounding box center [523, 70] width 966 height 31
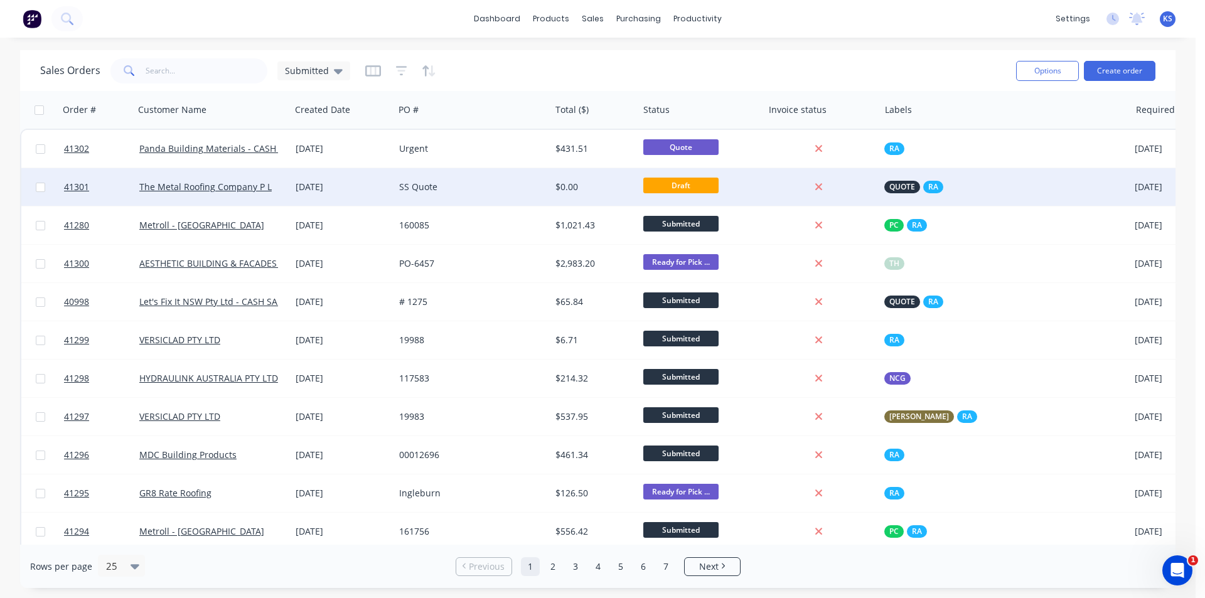
click at [397, 191] on div "SS Quote" at bounding box center [472, 187] width 156 height 38
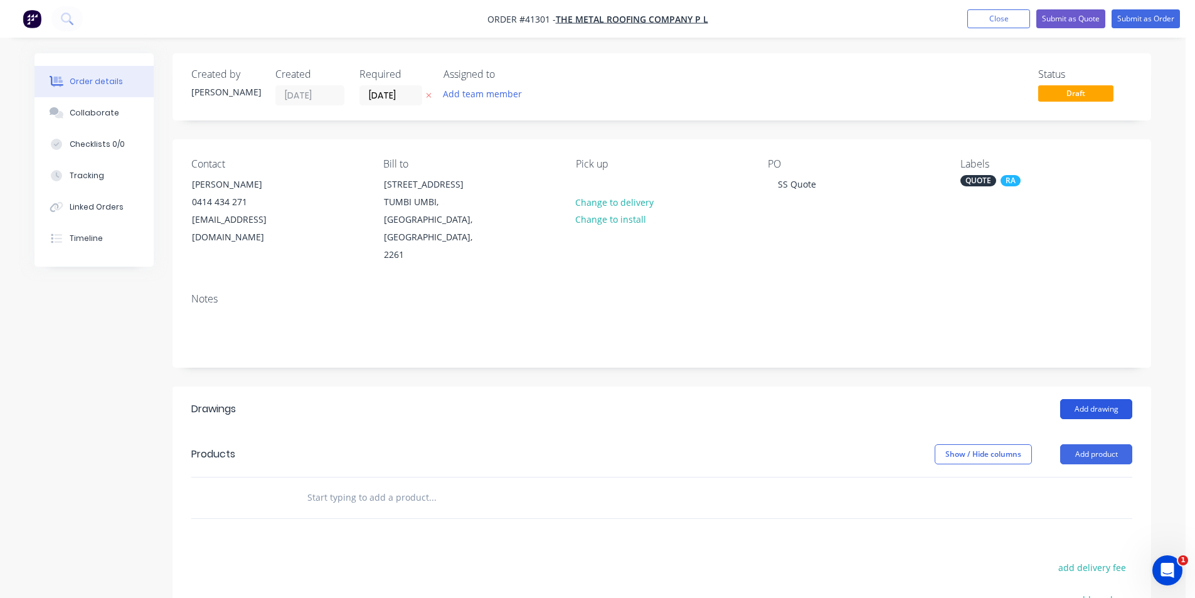
click at [1107, 399] on button "Add drawing" at bounding box center [1096, 409] width 72 height 20
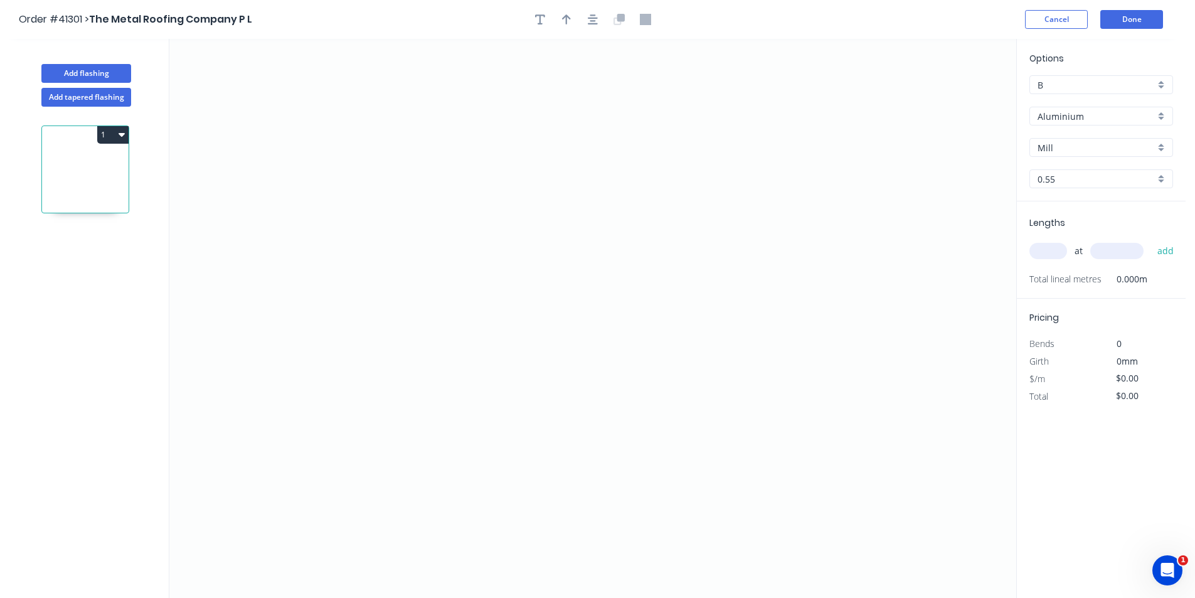
click at [1085, 113] on input "Aluminium" at bounding box center [1096, 116] width 117 height 13
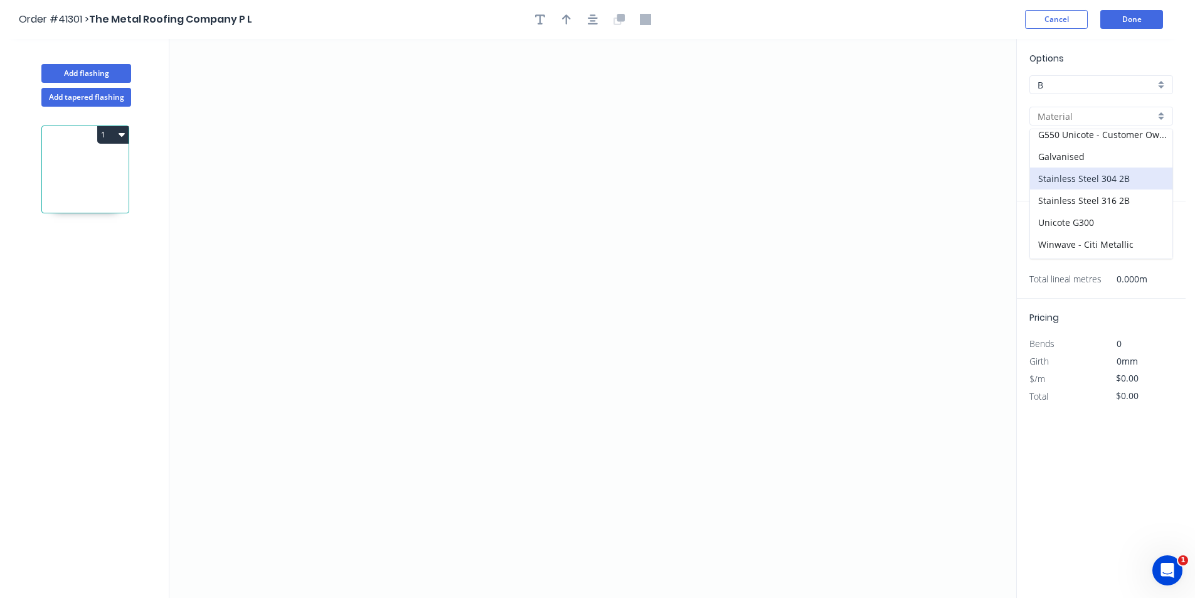
scroll to position [178, 0]
click at [1127, 178] on div "Stainless Steel 316 2B" at bounding box center [1101, 182] width 142 height 22
type input "Stainless Steel 316 2B"
type input "Standard"
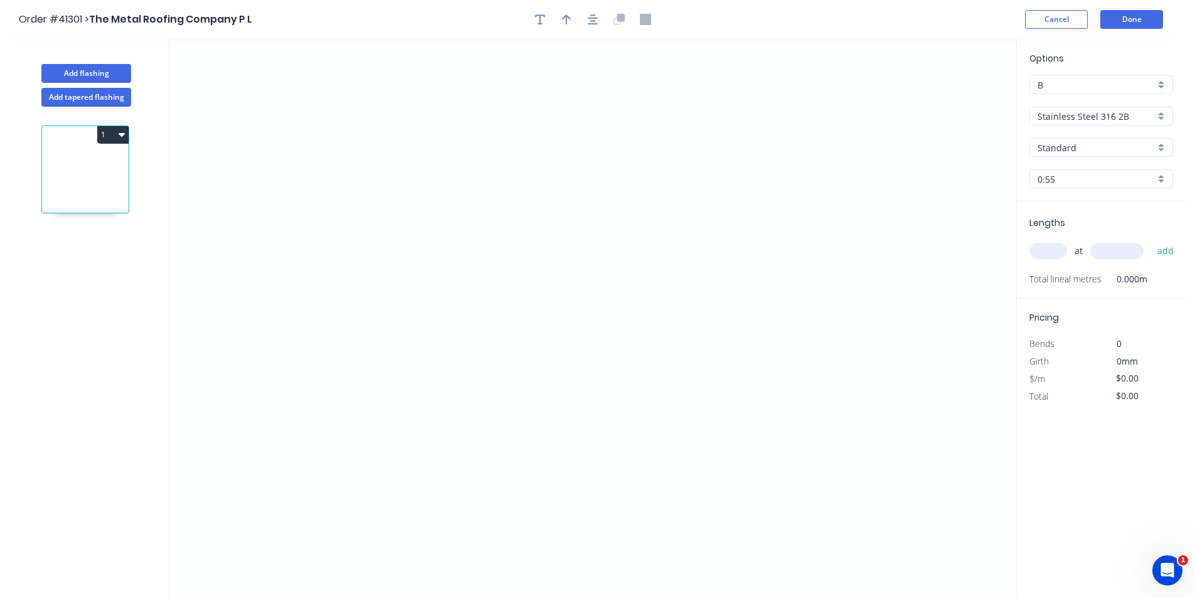
click at [1092, 184] on input "0.55" at bounding box center [1096, 179] width 117 height 13
click at [1085, 221] on div "1.2" at bounding box center [1101, 225] width 142 height 22
type input "1.2"
click at [1046, 262] on div "at add" at bounding box center [1103, 250] width 146 height 21
click at [1052, 252] on input "text" at bounding box center [1049, 251] width 38 height 16
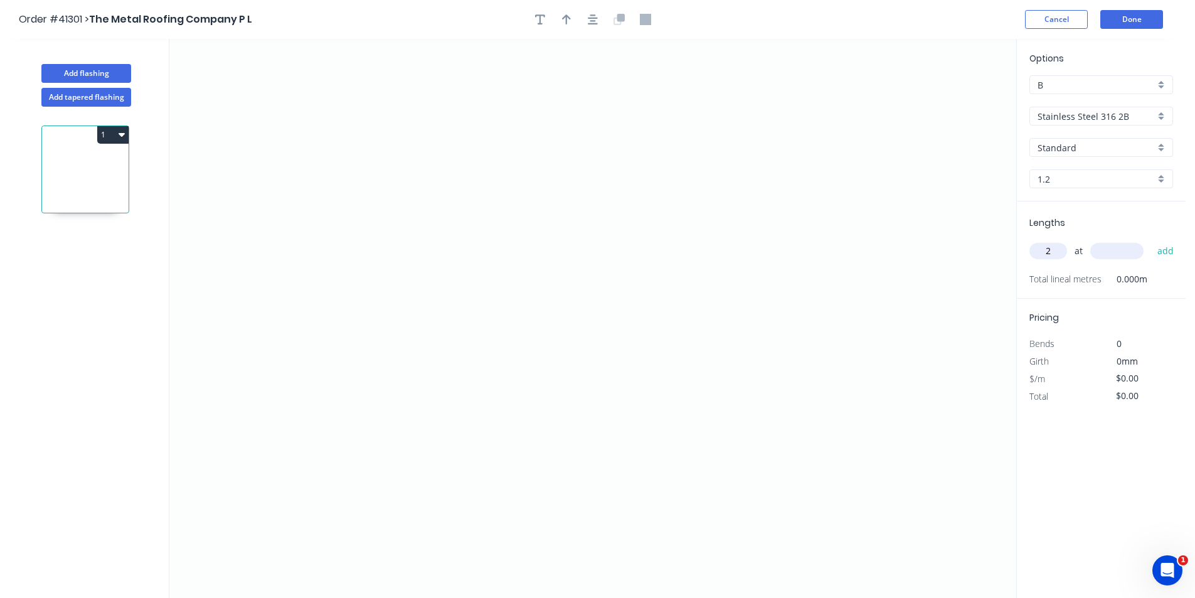
type input "2"
type input "6000"
click at [1151, 240] on button "add" at bounding box center [1165, 250] width 29 height 21
click at [1173, 275] on icon "button" at bounding box center [1168, 277] width 11 height 15
click at [1054, 247] on input "text" at bounding box center [1049, 251] width 38 height 16
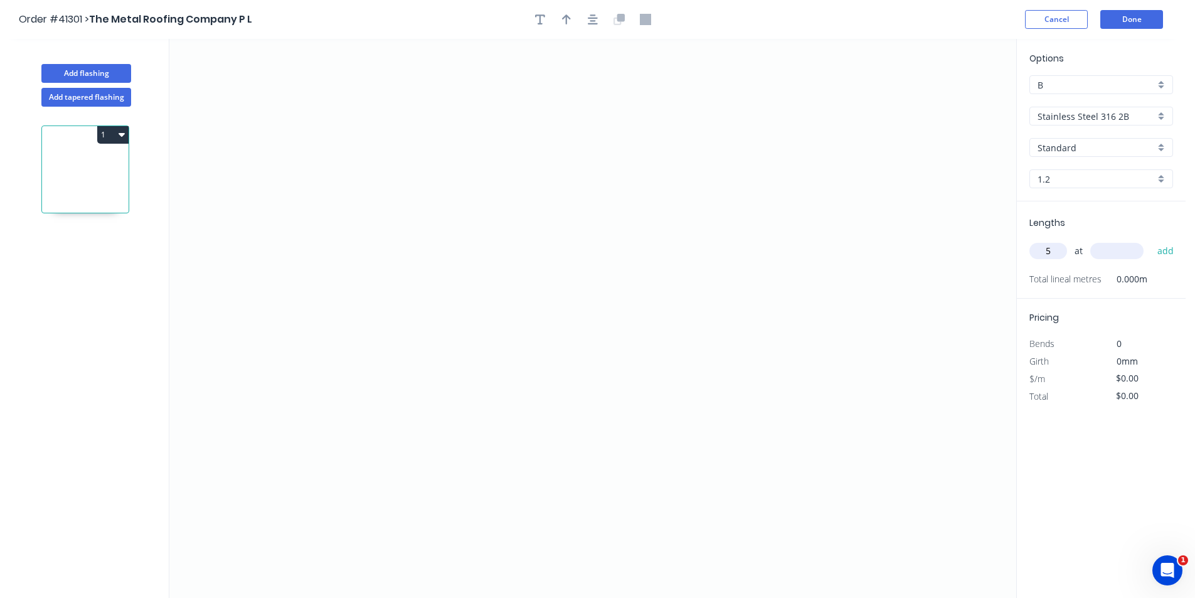
type input "5"
type input "2400"
click at [1151, 240] on button "add" at bounding box center [1165, 250] width 29 height 21
click at [374, 201] on icon "0" at bounding box center [592, 318] width 847 height 559
click at [375, 361] on icon "0" at bounding box center [592, 318] width 847 height 559
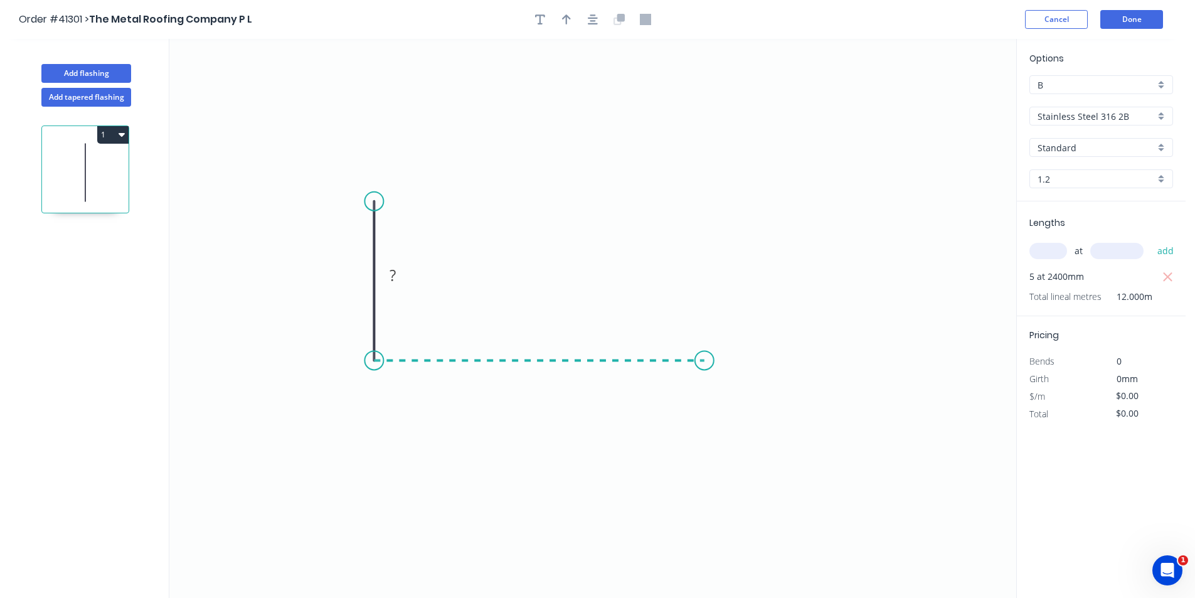
click at [705, 366] on icon "0 ?" at bounding box center [592, 318] width 847 height 559
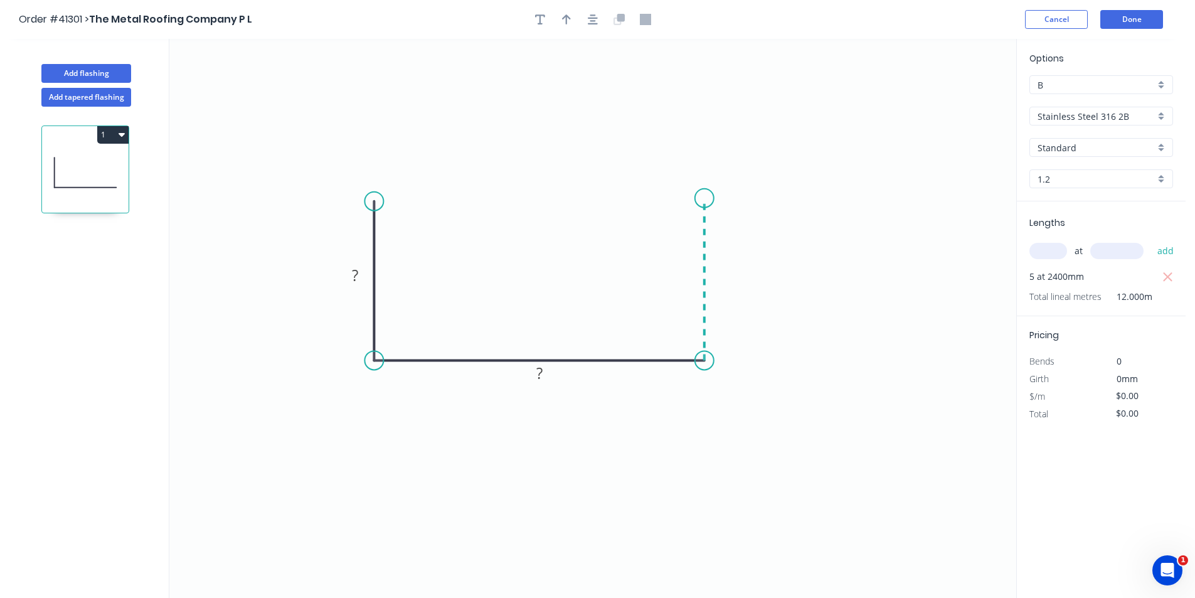
click at [702, 198] on icon "0 ? ?" at bounding box center [592, 318] width 847 height 559
click at [702, 198] on circle at bounding box center [704, 198] width 19 height 19
click at [590, 16] on icon "button" at bounding box center [593, 19] width 10 height 11
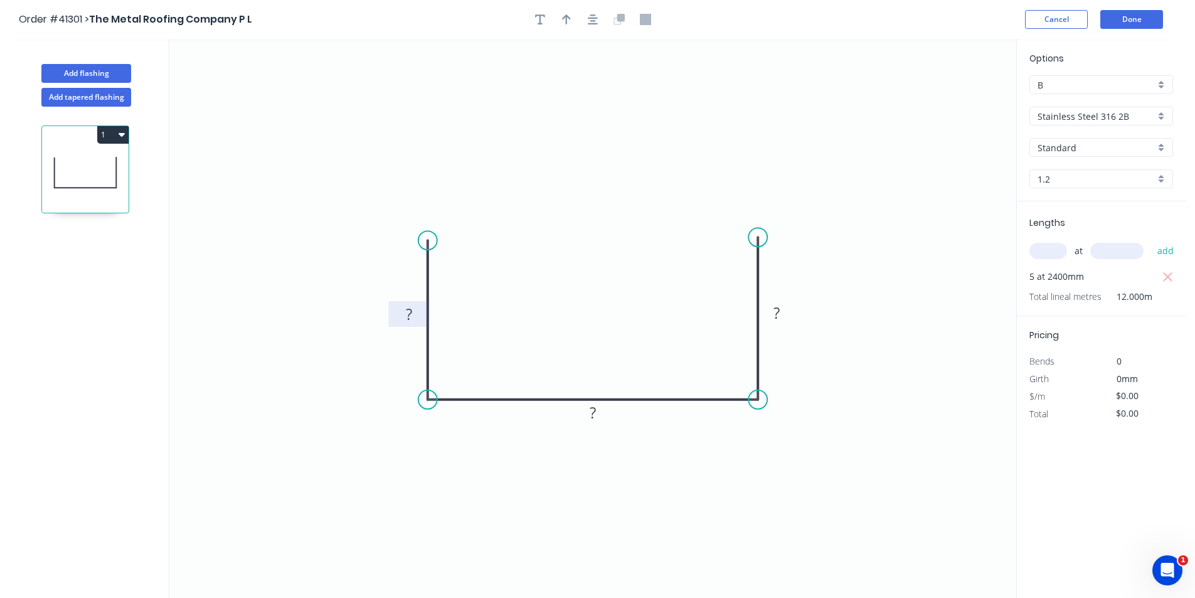
click at [410, 316] on tspan "?" at bounding box center [409, 314] width 6 height 21
type input "$132.77"
type input "$1,593.24"
click at [543, 23] on icon "button" at bounding box center [540, 19] width 10 height 11
click at [253, 89] on textarea at bounding box center [251, 88] width 102 height 46
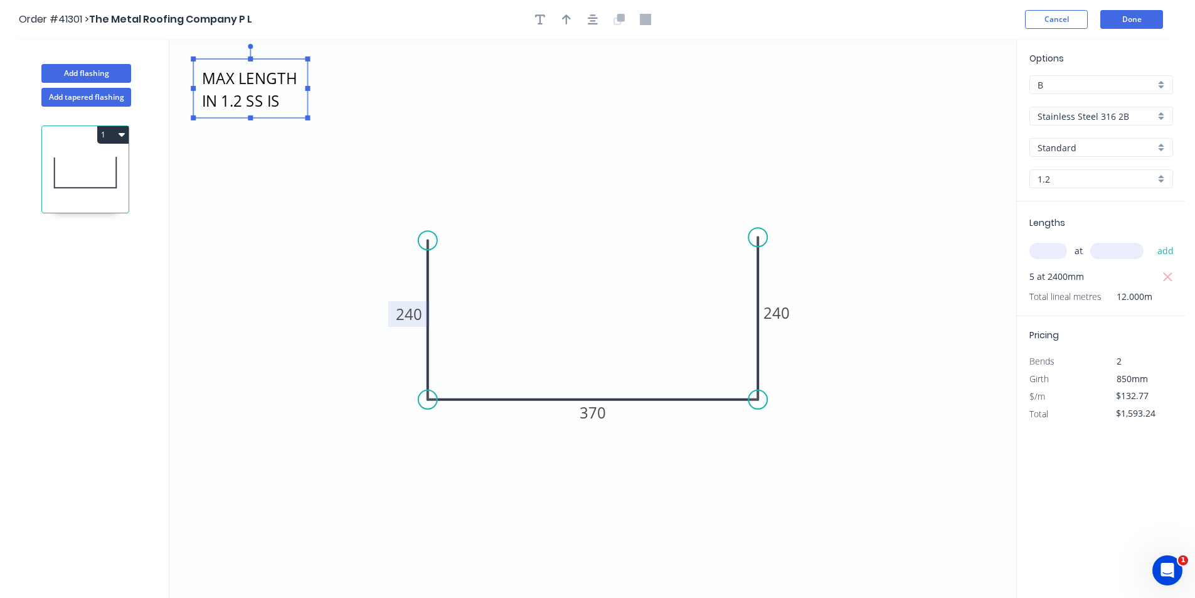
scroll to position [11, 0]
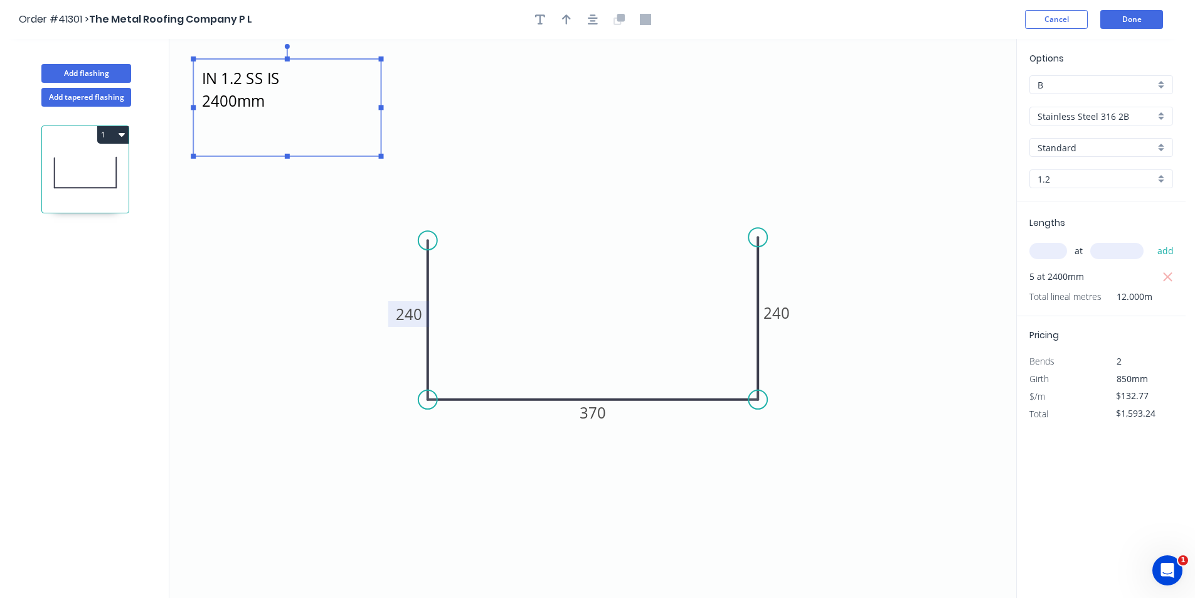
drag, startPoint x: 306, startPoint y: 118, endPoint x: 380, endPoint y: 156, distance: 83.6
click at [380, 156] on rect at bounding box center [381, 156] width 5 height 5
drag, startPoint x: 360, startPoint y: 65, endPoint x: 412, endPoint y: 83, distance: 55.4
click at [412, 83] on icon "MAX LENGTH IN 1.2 SS IS 2400mm 240 370 240" at bounding box center [592, 318] width 847 height 559
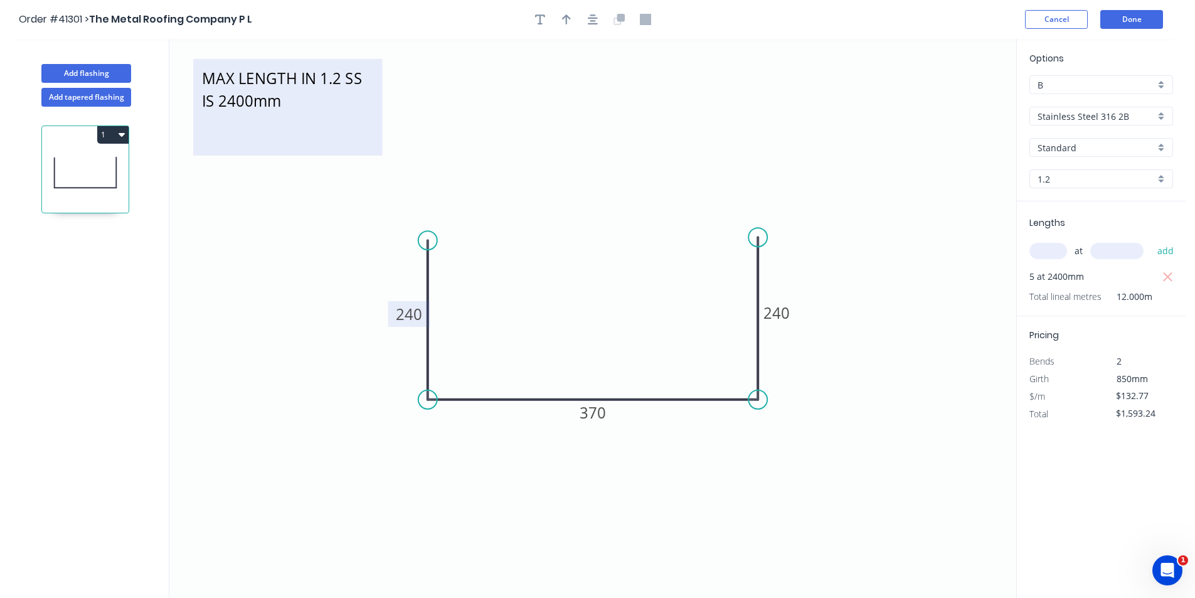
click at [203, 74] on textarea "MAX LENGTH IN 1.2 SS IS 2400mm" at bounding box center [288, 107] width 176 height 84
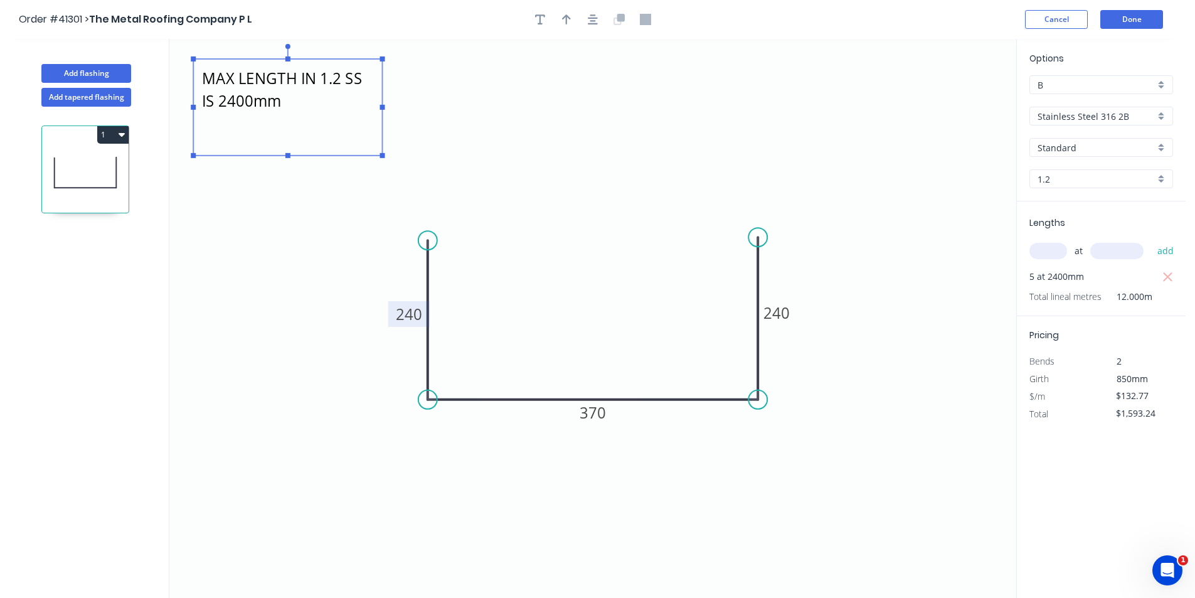
click at [203, 81] on textarea "MAX LENGTH IN 1.2 SS IS 2400mm" at bounding box center [288, 107] width 176 height 84
click at [338, 112] on textarea "*** MAX LENGTH IN 1.2 SS IS 2400mm" at bounding box center [288, 107] width 176 height 84
type textarea "*** MAX LENGTH IN 1.2 SS IS 2400mm ***"
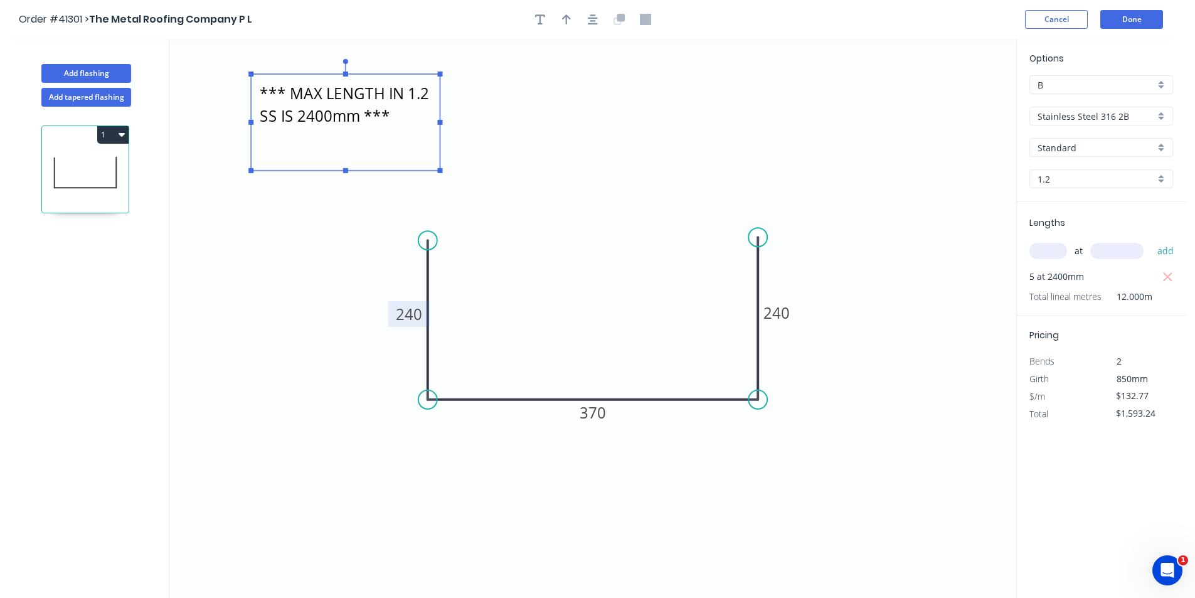
drag, startPoint x: 323, startPoint y: 63, endPoint x: 381, endPoint y: 80, distance: 60.9
click at [381, 80] on g "*** MAX LENGTH IN 1.2 SS IS 2400mm ***" at bounding box center [345, 116] width 194 height 114
click at [1118, 18] on button "Done" at bounding box center [1131, 19] width 63 height 19
click at [1133, 20] on button "Done" at bounding box center [1131, 19] width 63 height 19
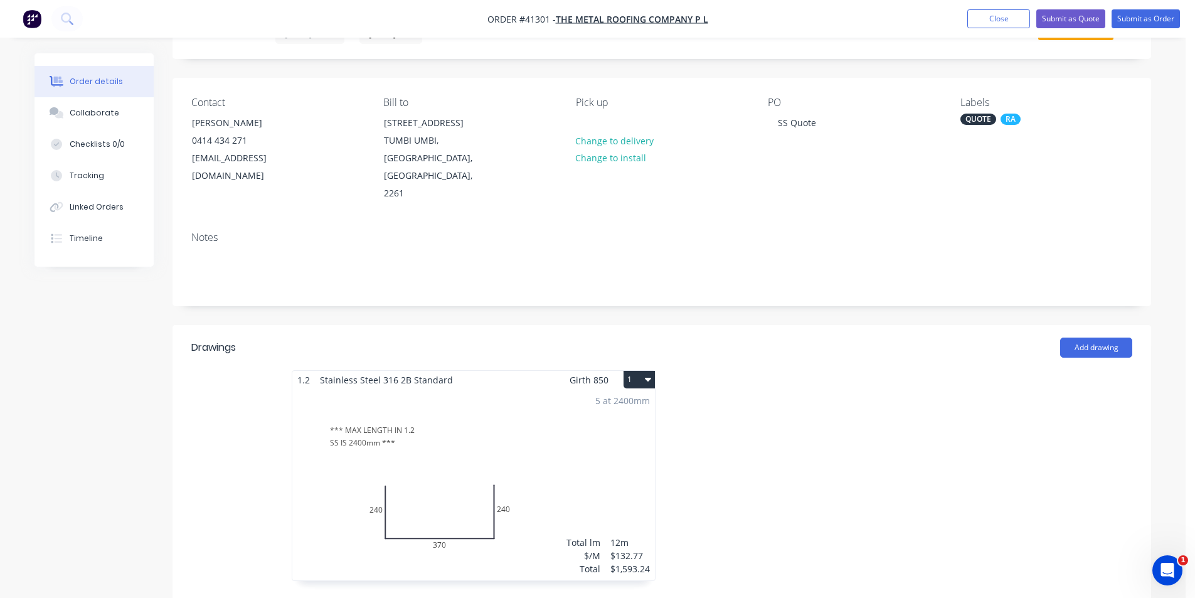
scroll to position [188, 0]
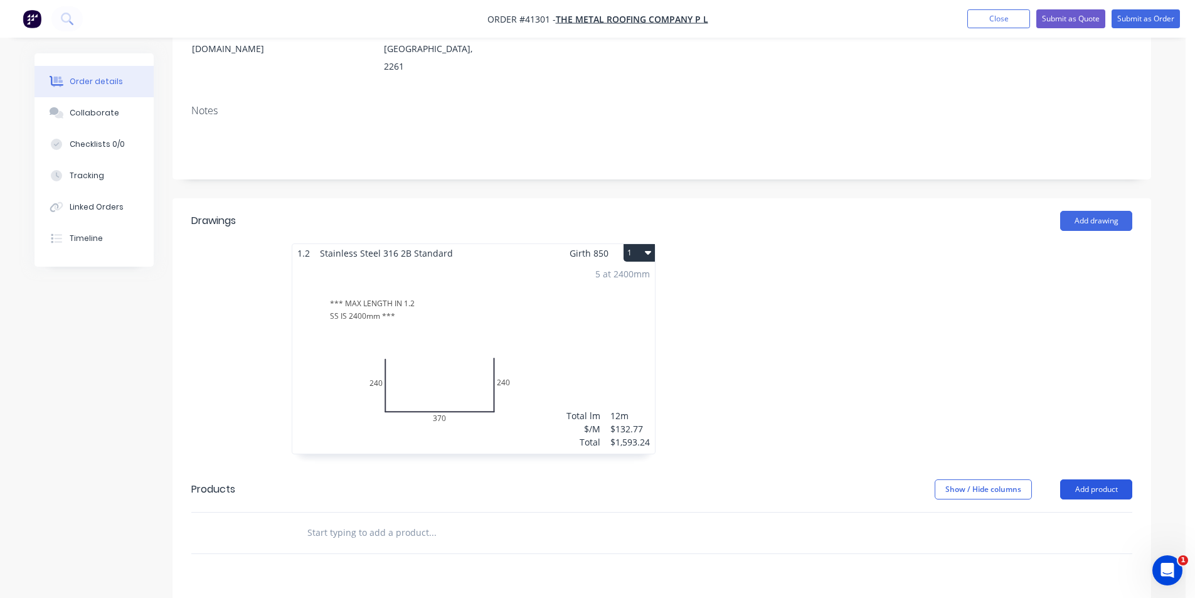
click at [1094, 479] on button "Add product" at bounding box center [1096, 489] width 72 height 20
click at [1082, 512] on div "Product catalogue" at bounding box center [1072, 521] width 97 height 18
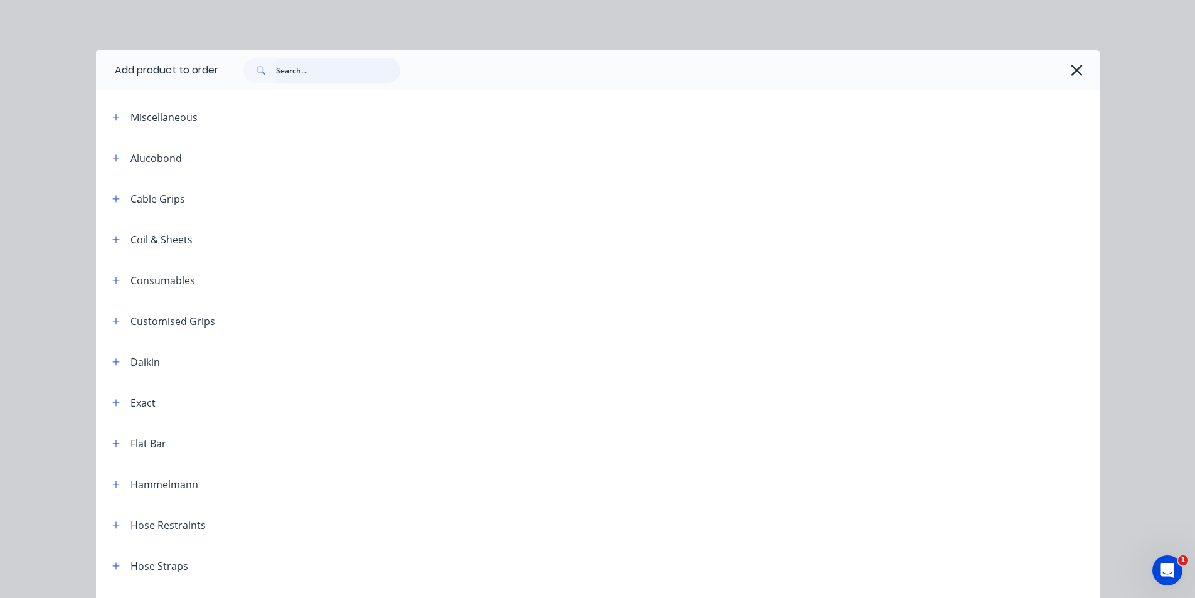
click at [333, 72] on input "text" at bounding box center [338, 70] width 124 height 25
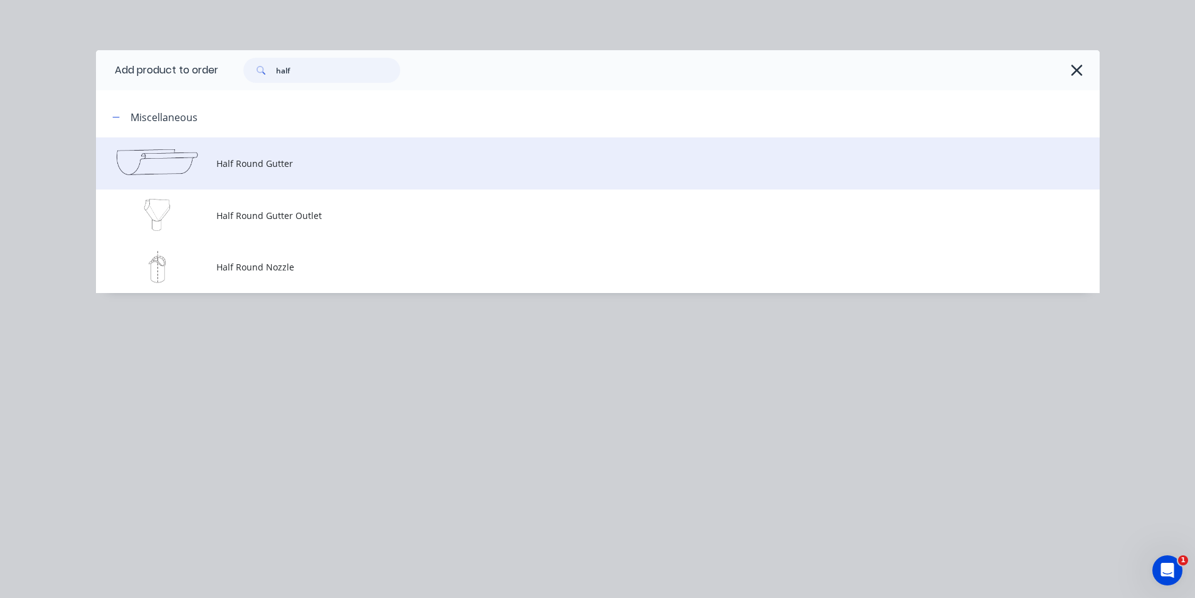
type input "half"
click at [292, 161] on span "Half Round Gutter" at bounding box center [569, 163] width 706 height 13
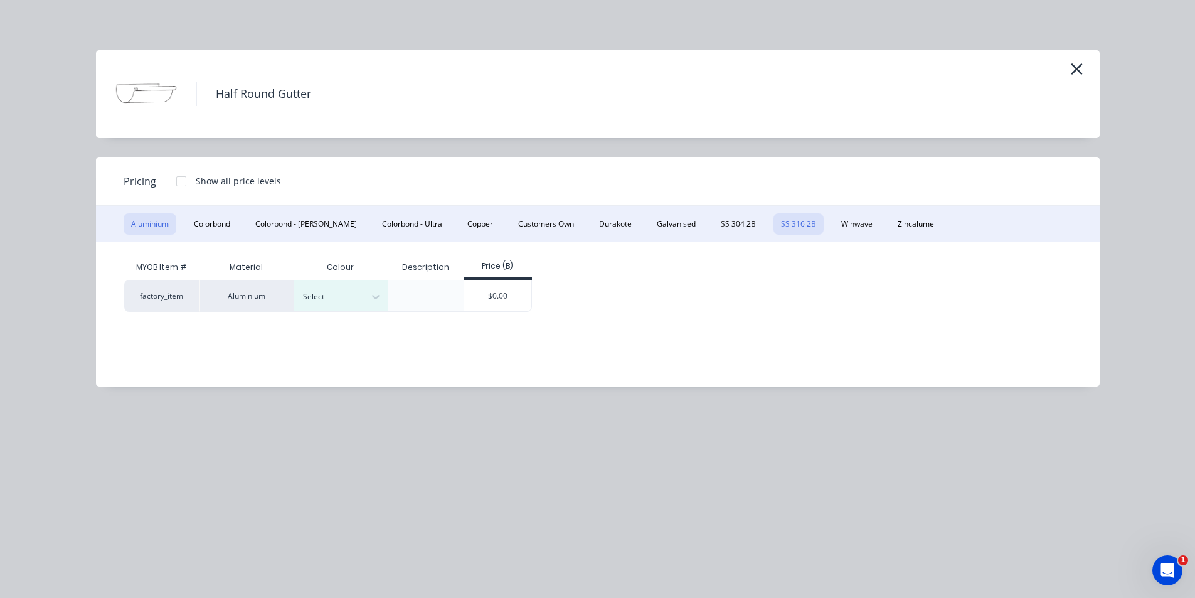
click at [774, 231] on button "SS 316 2B" at bounding box center [799, 223] width 50 height 21
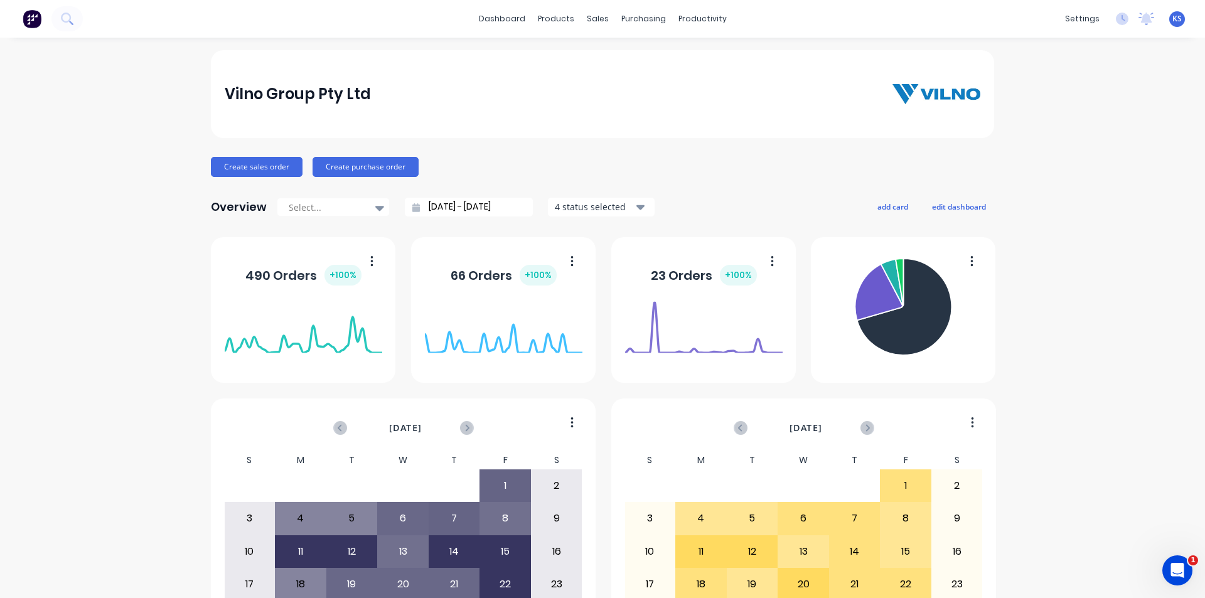
click at [538, 124] on div "Vilno Group Pty Ltd" at bounding box center [602, 94] width 783 height 88
click at [1050, 137] on div "Vilno Group Pty Ltd Create sales order Create purchase order Overview Select...…" at bounding box center [602, 377] width 1205 height 655
click at [871, 14] on div "dashboard products sales purchasing productivity dashboard products Product Cat…" at bounding box center [602, 19] width 1205 height 38
click at [613, 127] on div "Vilno Group Pty Ltd" at bounding box center [602, 94] width 783 height 88
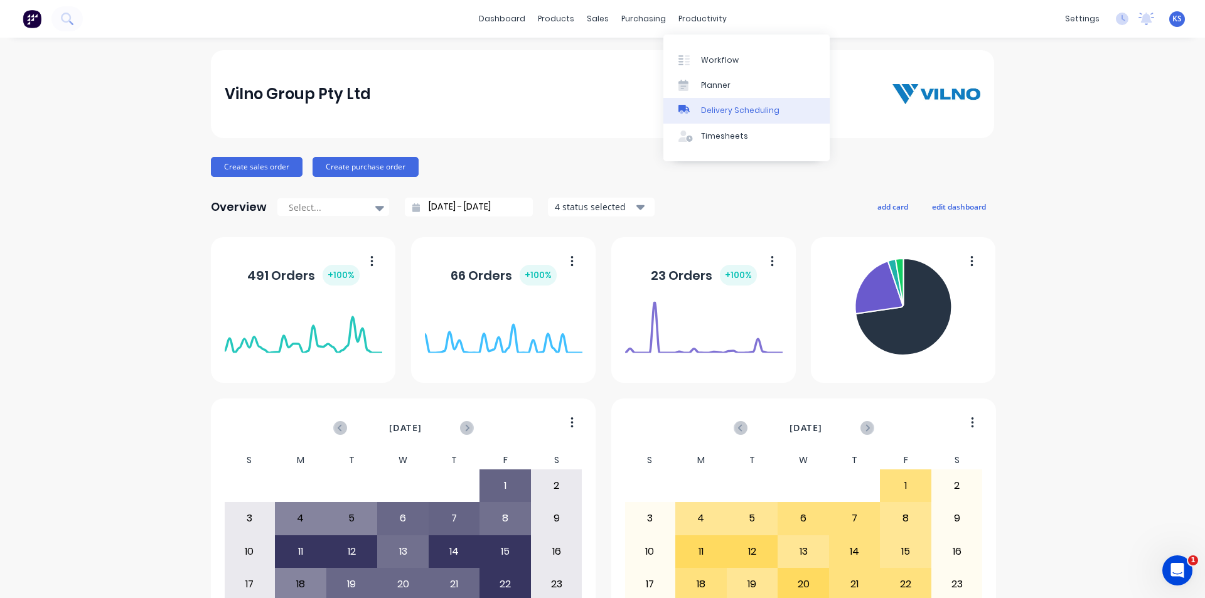
click at [723, 102] on link "Delivery Scheduling" at bounding box center [746, 110] width 166 height 25
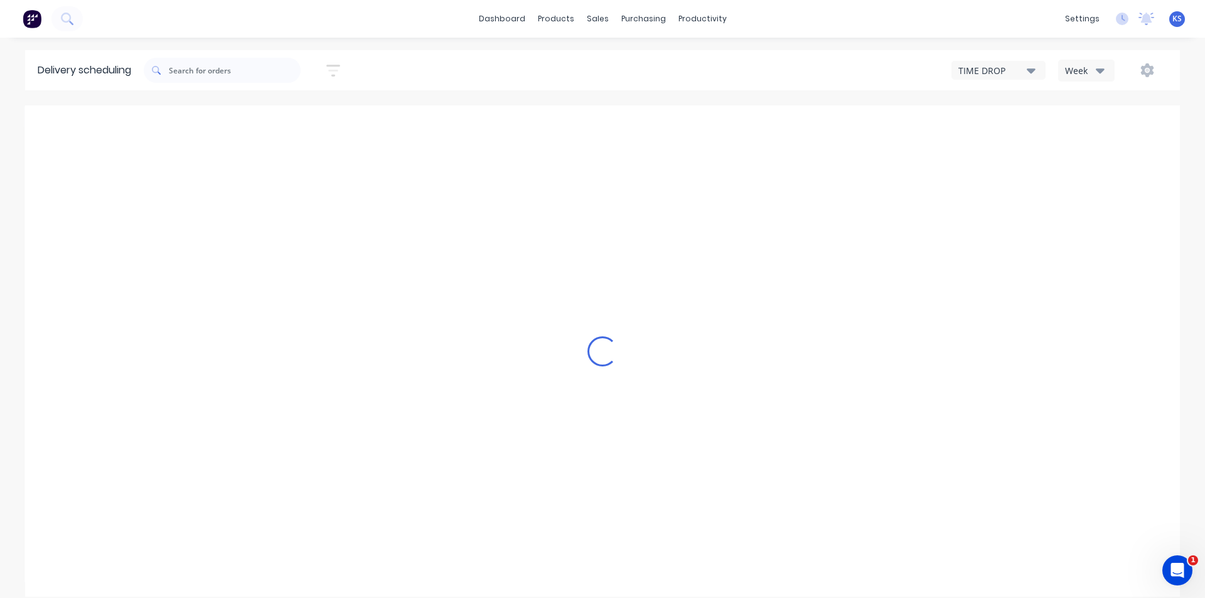
click at [1094, 70] on div "Week" at bounding box center [1083, 70] width 36 height 13
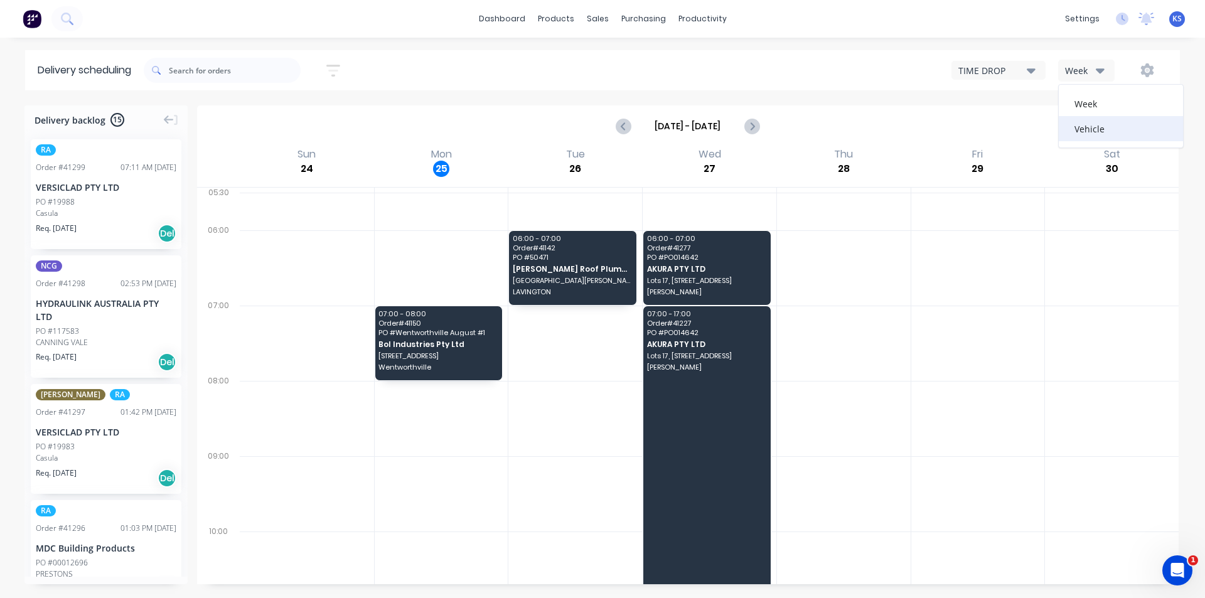
click at [1101, 137] on div "Vehicle" at bounding box center [1120, 128] width 124 height 25
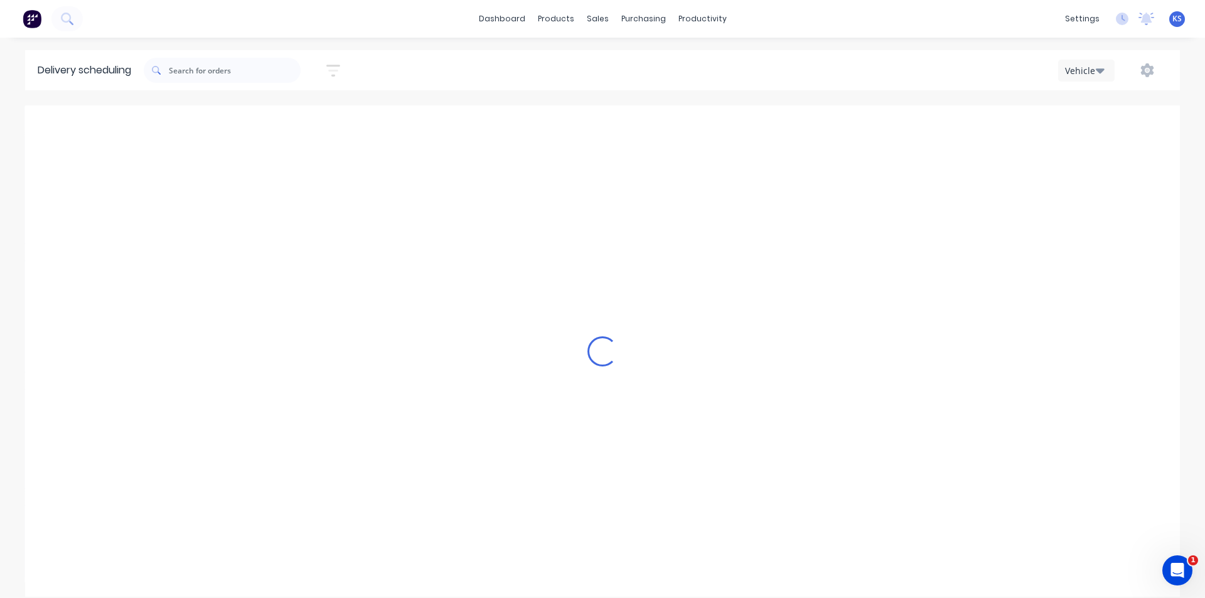
scroll to position [0, 1]
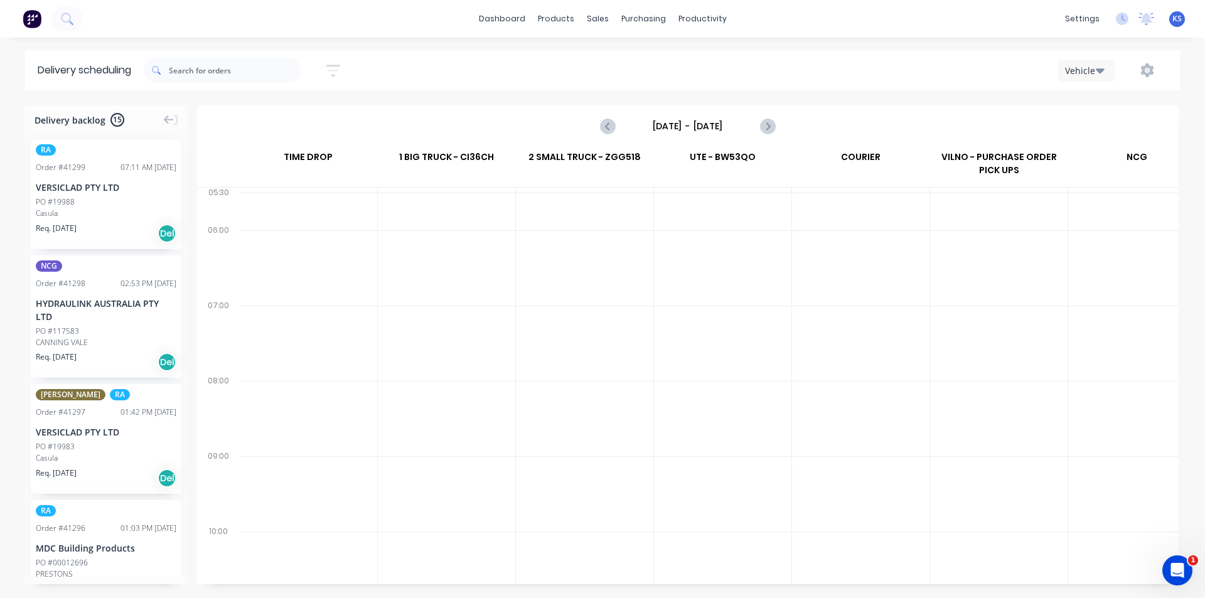
click at [723, 123] on input "Sunday - 24/08/25" at bounding box center [687, 126] width 124 height 19
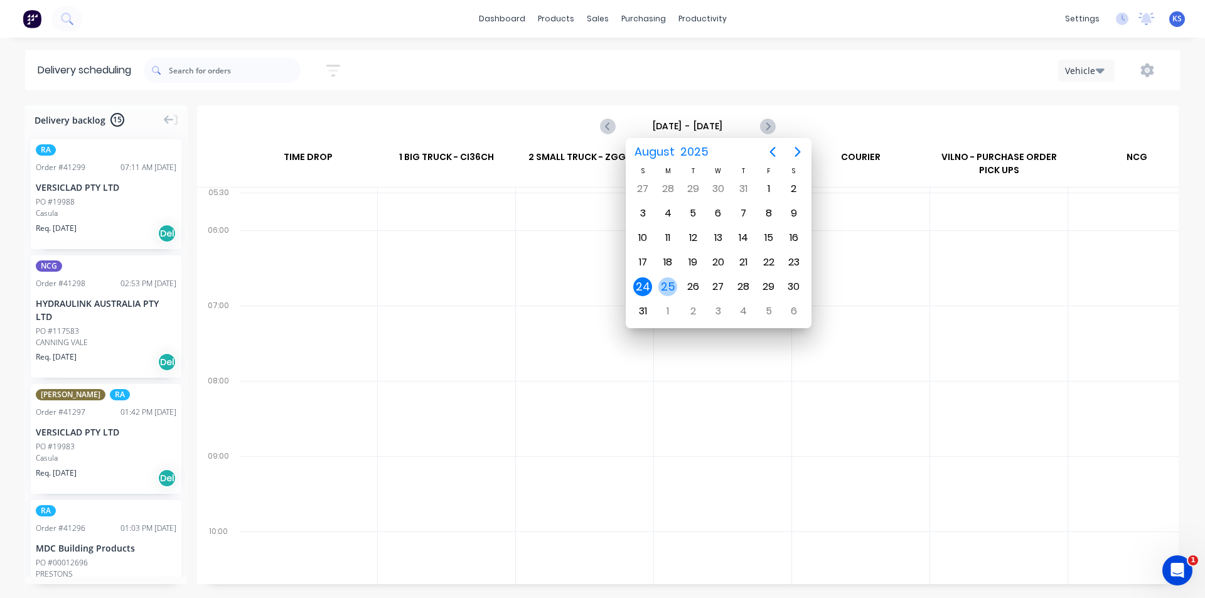
click at [664, 292] on div "25" at bounding box center [667, 286] width 19 height 19
type input "Monday - 25/08/25"
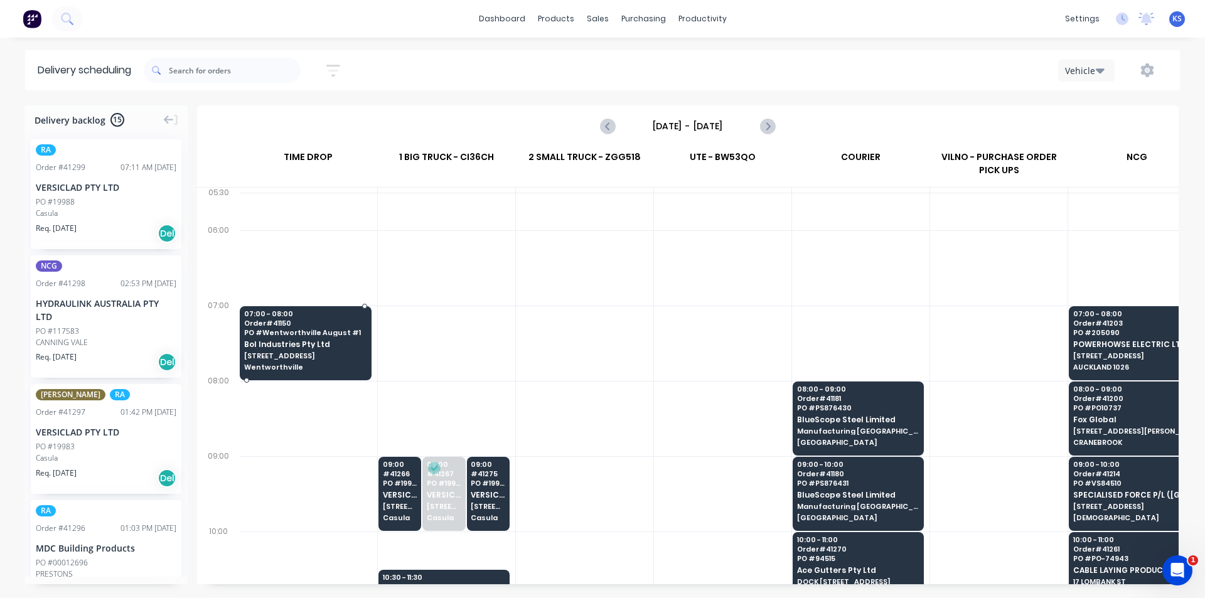
click at [324, 334] on span "PO # Wentworthville August #1" at bounding box center [305, 333] width 122 height 8
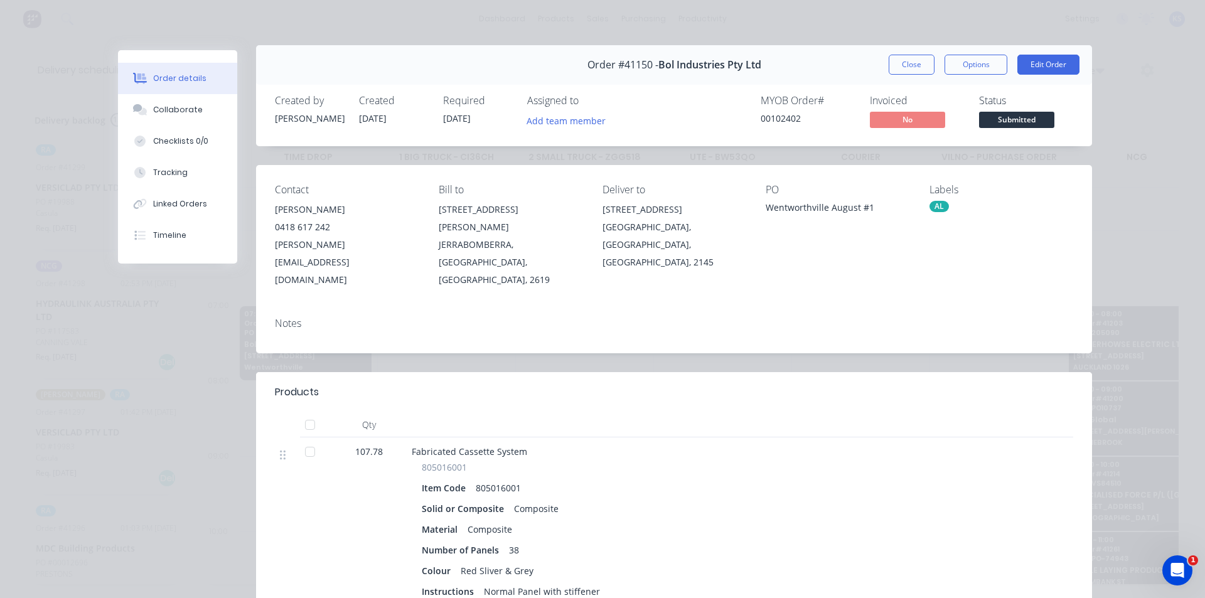
scroll to position [0, 0]
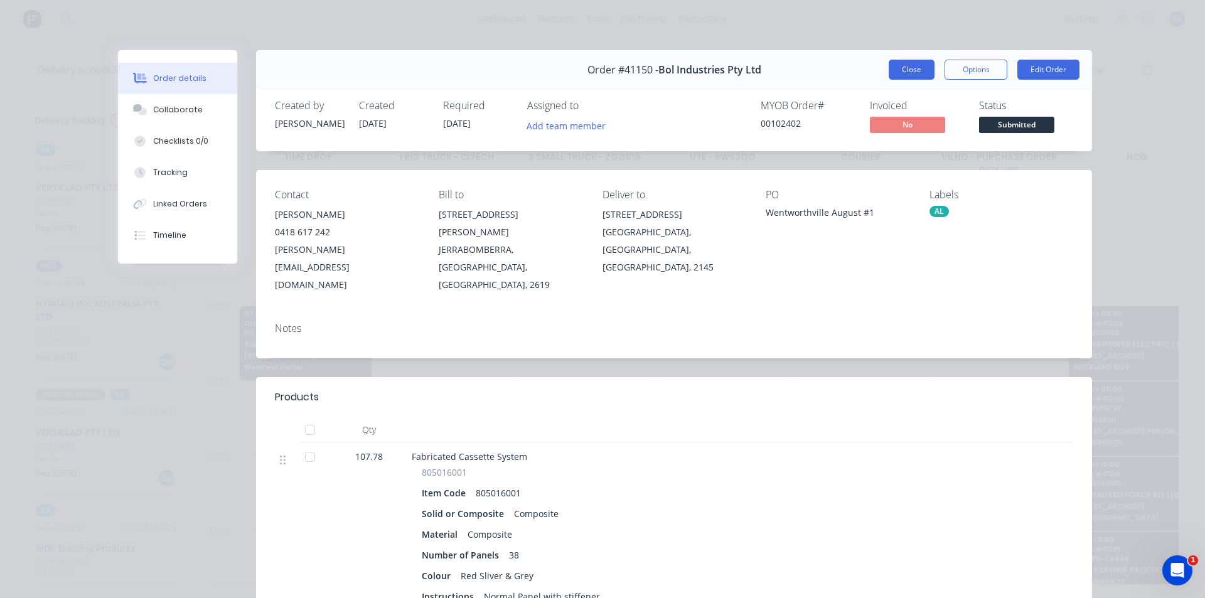
click at [906, 68] on button "Close" at bounding box center [911, 70] width 46 height 20
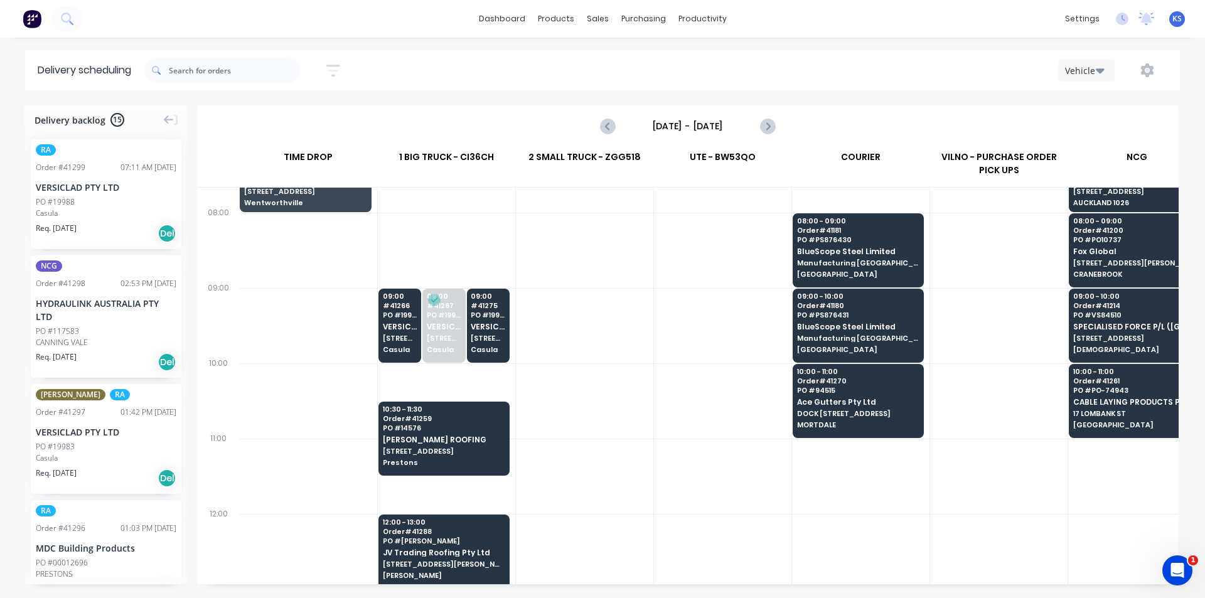
scroll to position [251, 1]
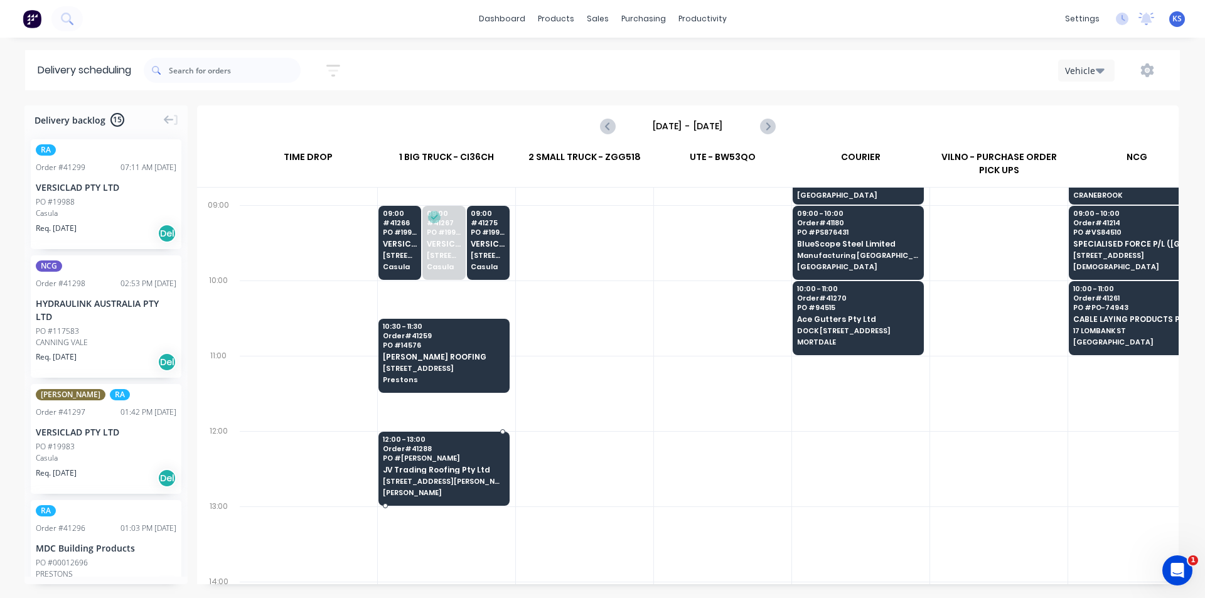
click at [406, 486] on div "12:00 - 13:00 Order # 41288 PO # Oran Park JV Trading Roofing Pty Ltd 118 South…" at bounding box center [444, 467] width 130 height 70
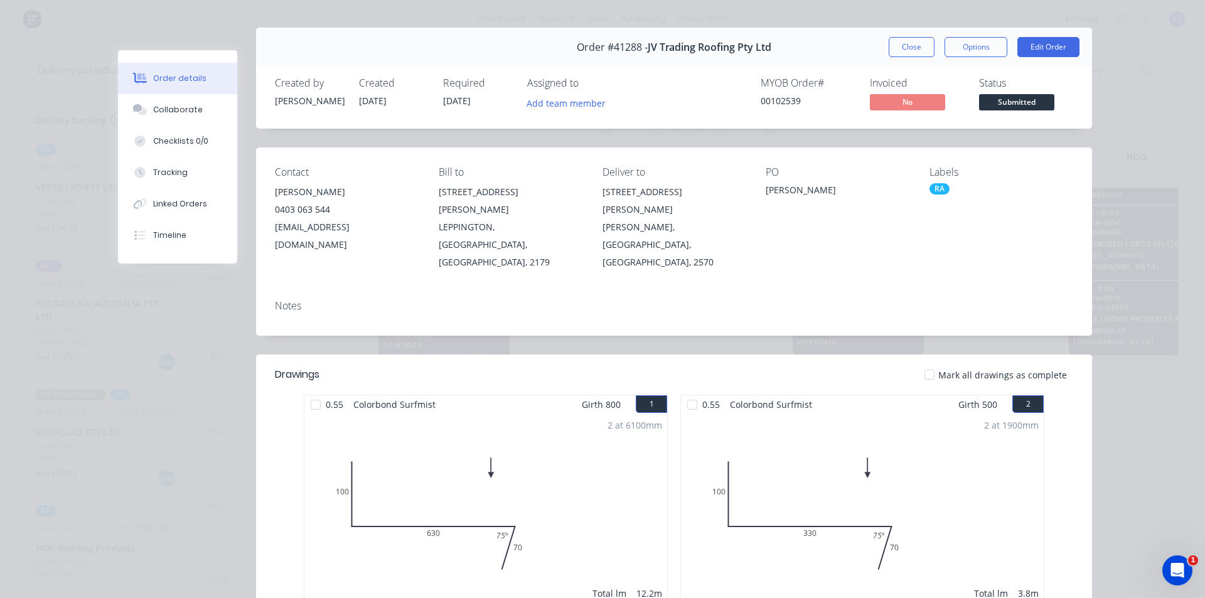
scroll to position [0, 0]
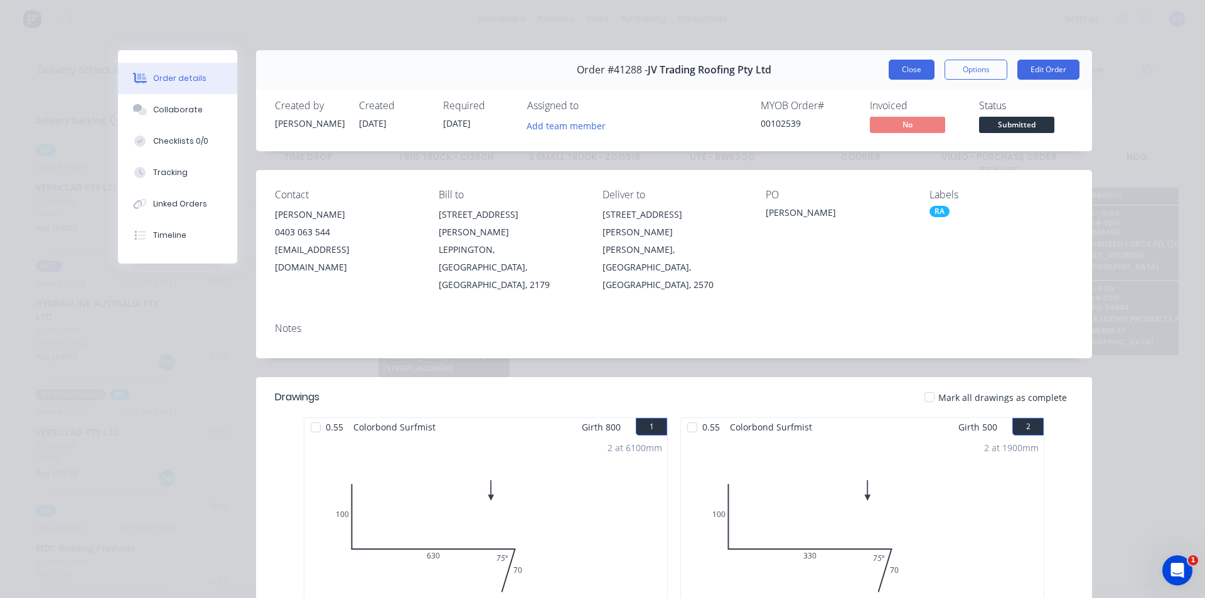
click at [911, 68] on button "Close" at bounding box center [911, 70] width 46 height 20
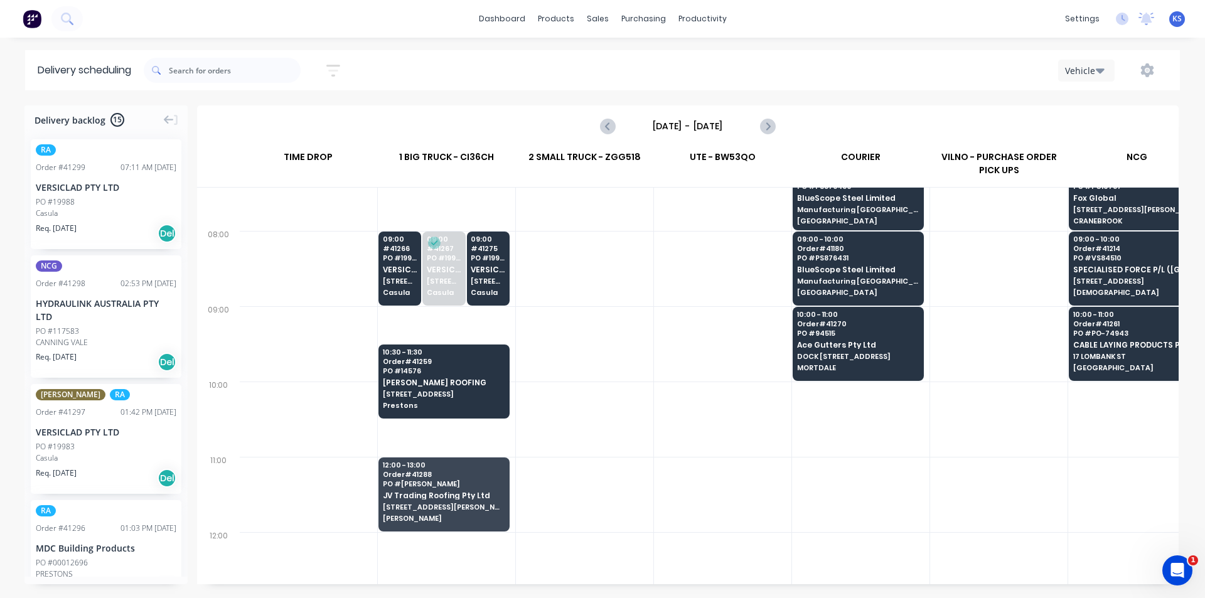
scroll to position [251, 1]
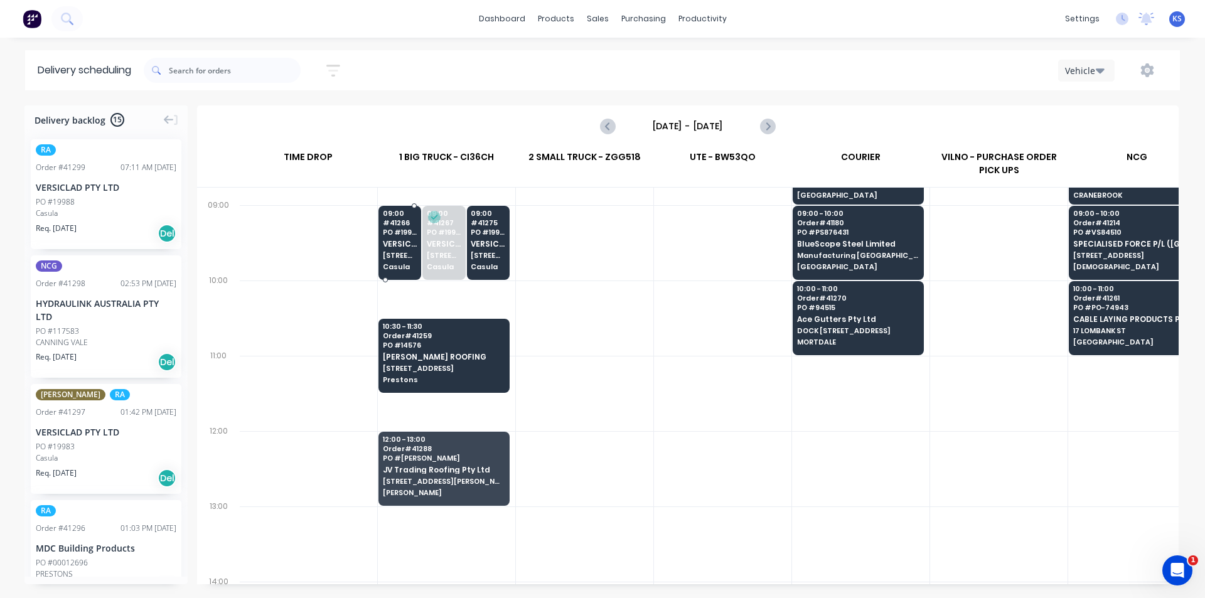
click at [400, 228] on span "PO # 19964" at bounding box center [400, 232] width 35 height 8
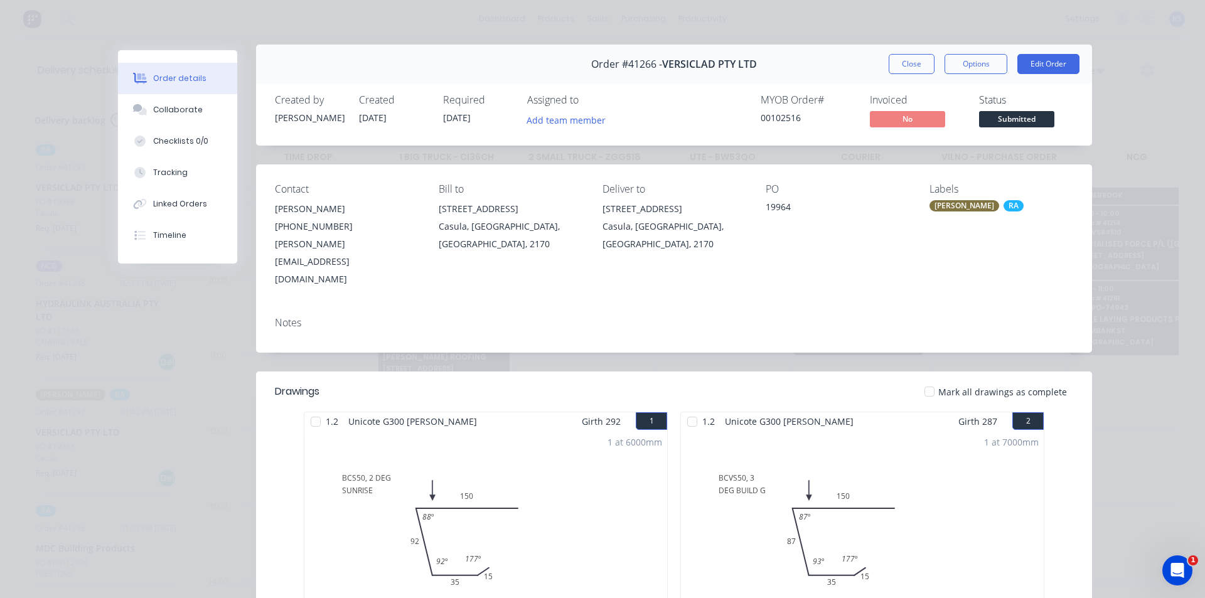
scroll to position [0, 0]
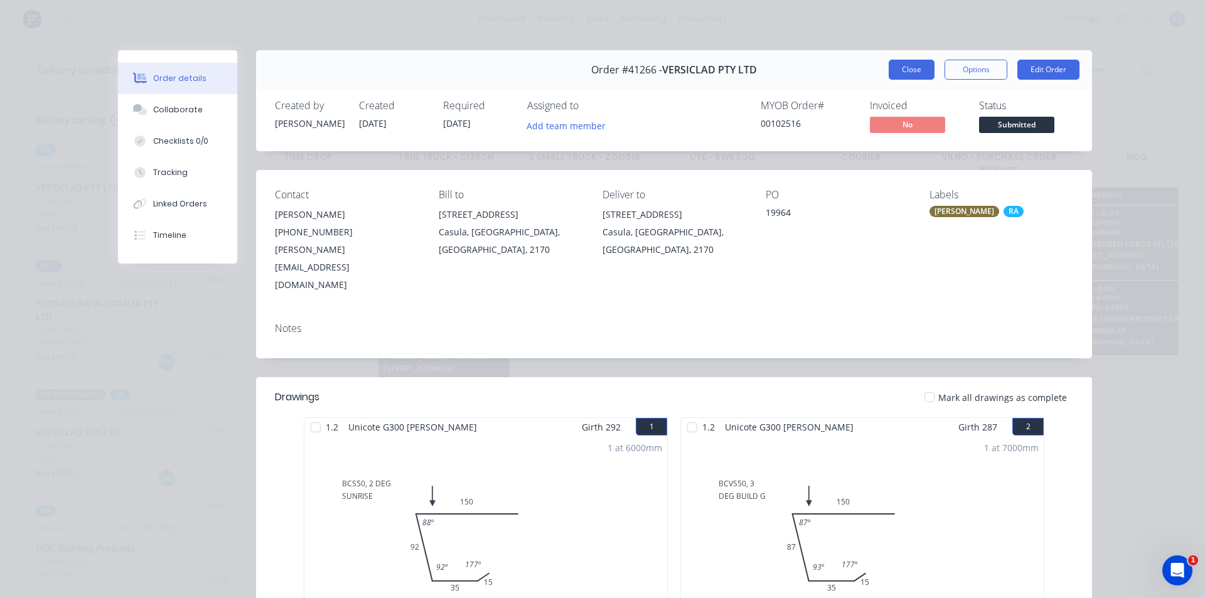
click at [914, 73] on button "Close" at bounding box center [911, 70] width 46 height 20
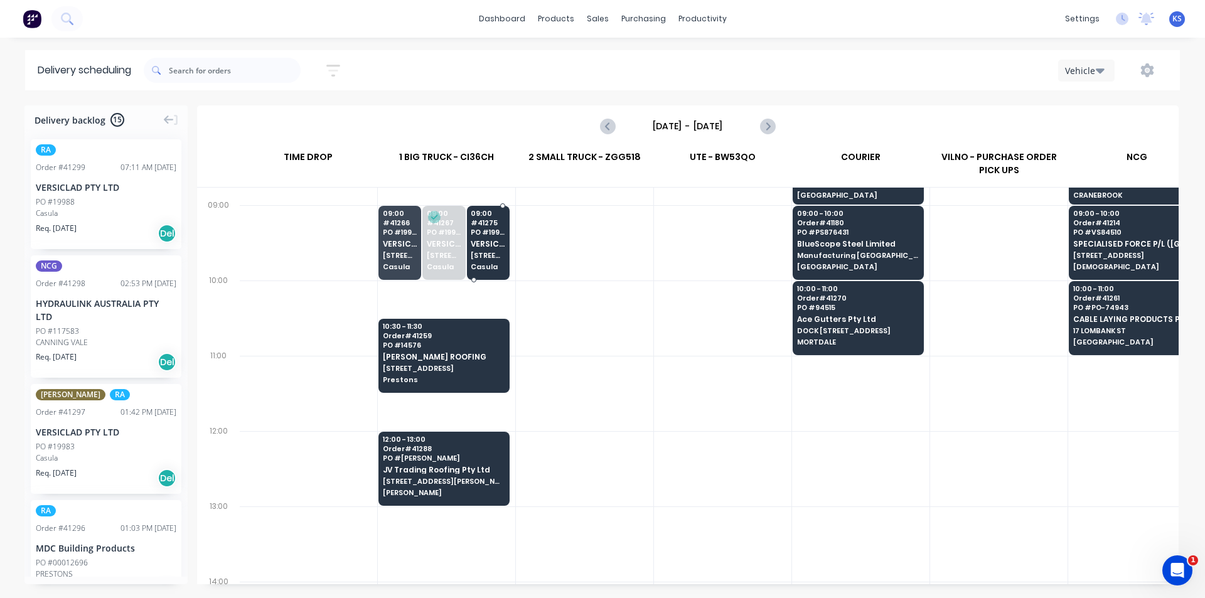
click at [485, 247] on span "VERSICLAD PTY LTD" at bounding box center [488, 244] width 35 height 8
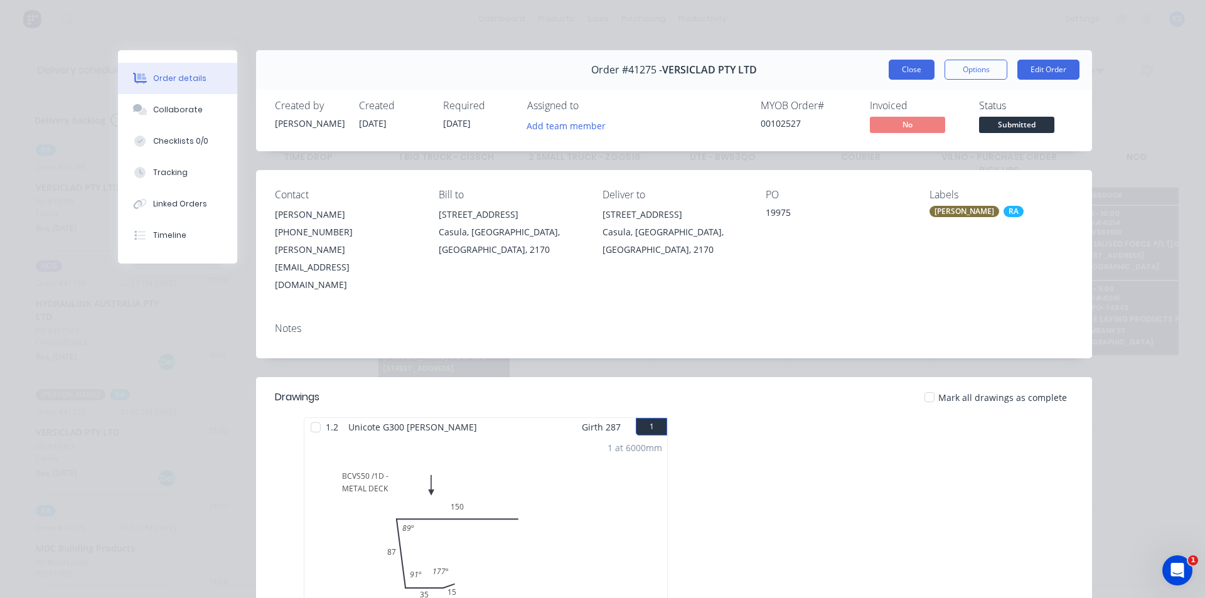
click at [905, 67] on button "Close" at bounding box center [911, 70] width 46 height 20
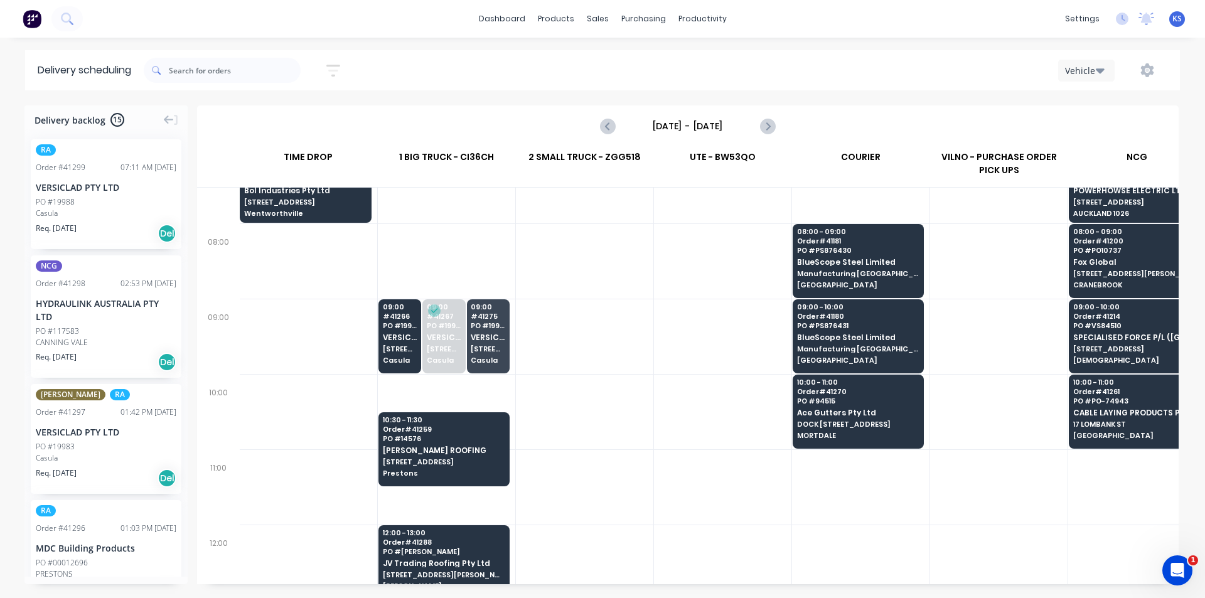
scroll to position [188, 1]
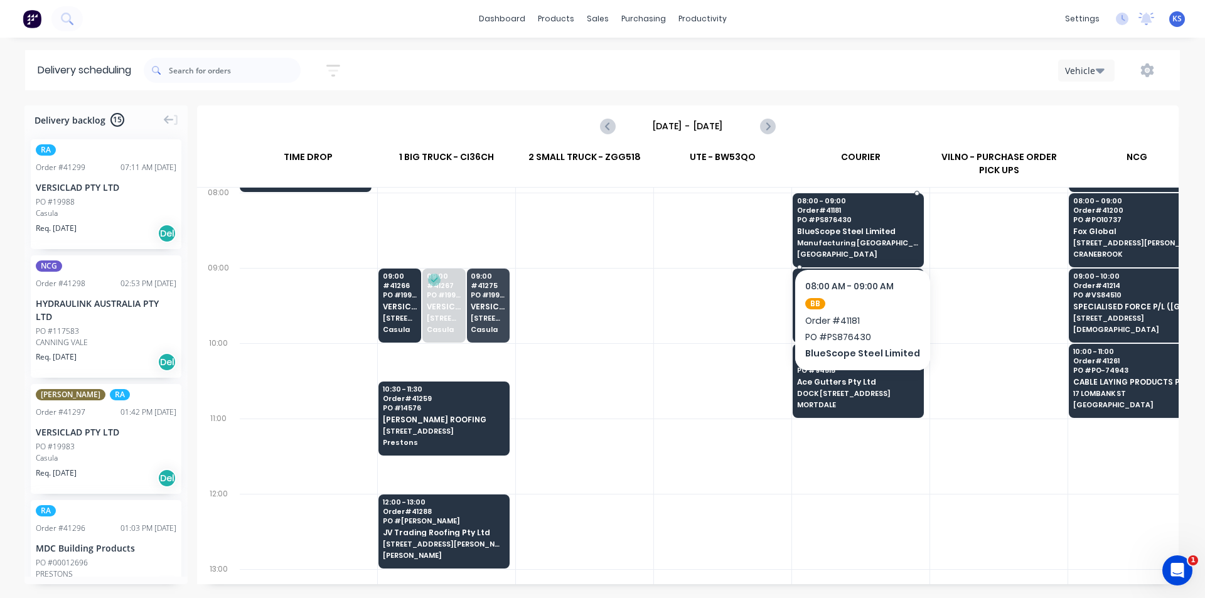
click at [837, 215] on div "08:00 - 09:00 Order # 41181 PO # PS876430 BlueScope Steel Limited Manufacturing…" at bounding box center [858, 228] width 130 height 70
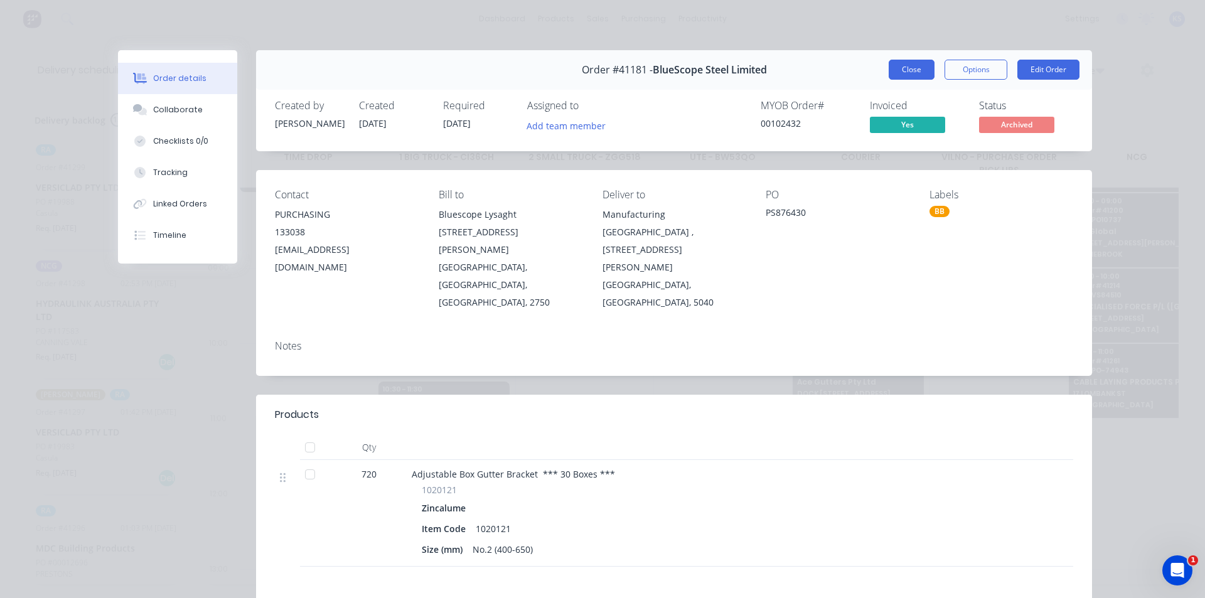
click at [908, 70] on button "Close" at bounding box center [911, 70] width 46 height 20
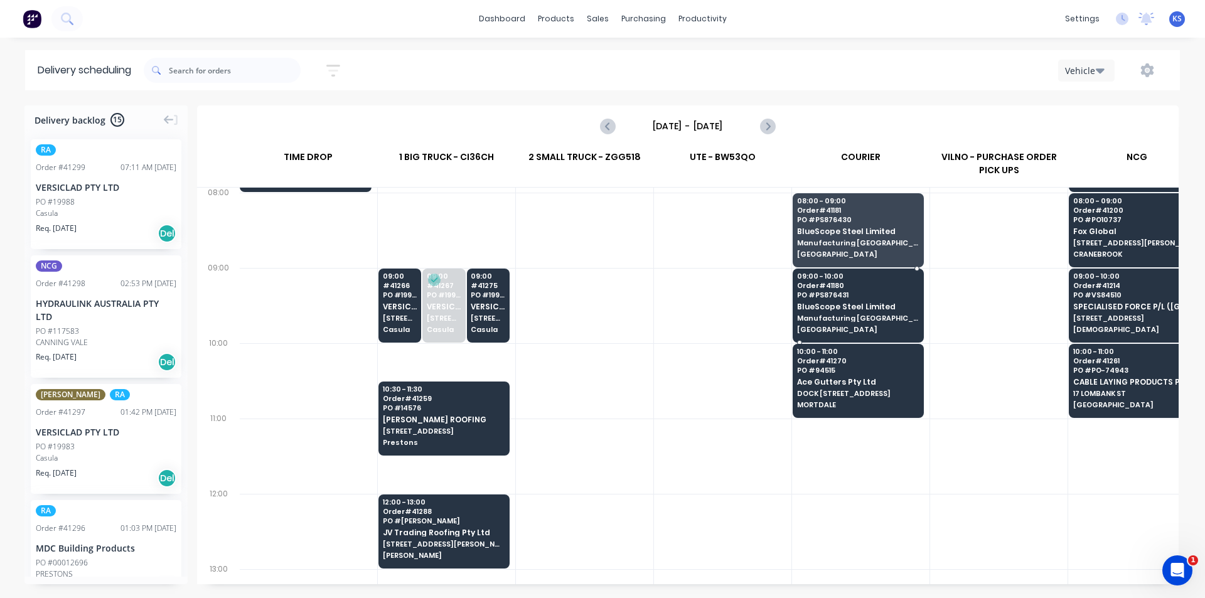
click at [849, 311] on span "BlueScope Steel Limited" at bounding box center [858, 306] width 122 height 8
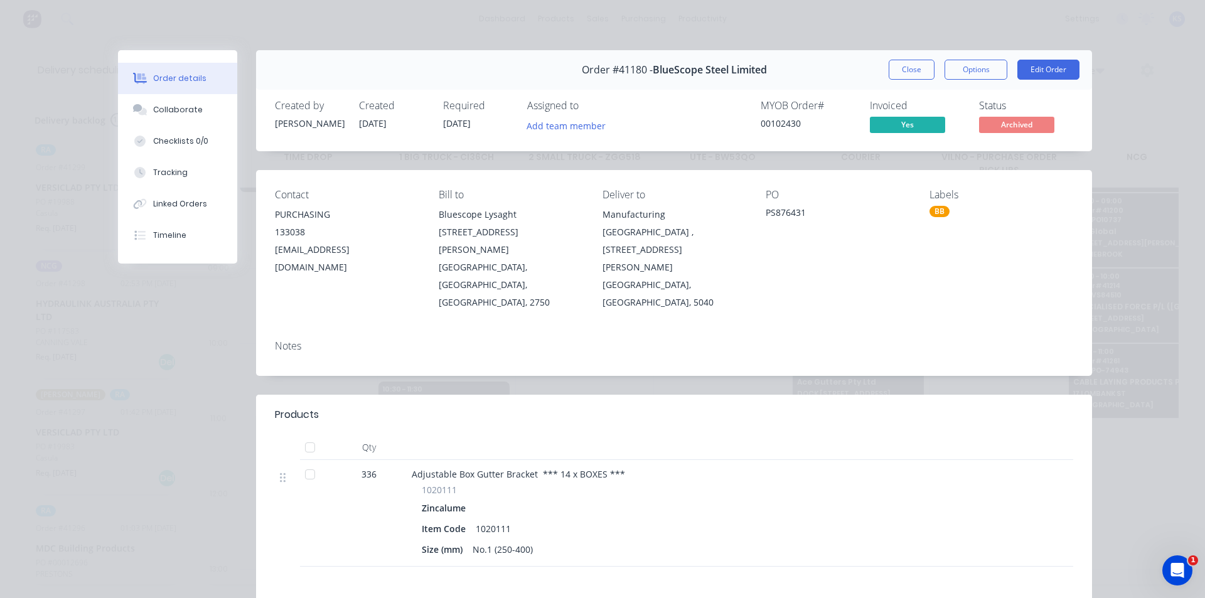
click at [905, 69] on button "Close" at bounding box center [911, 70] width 46 height 20
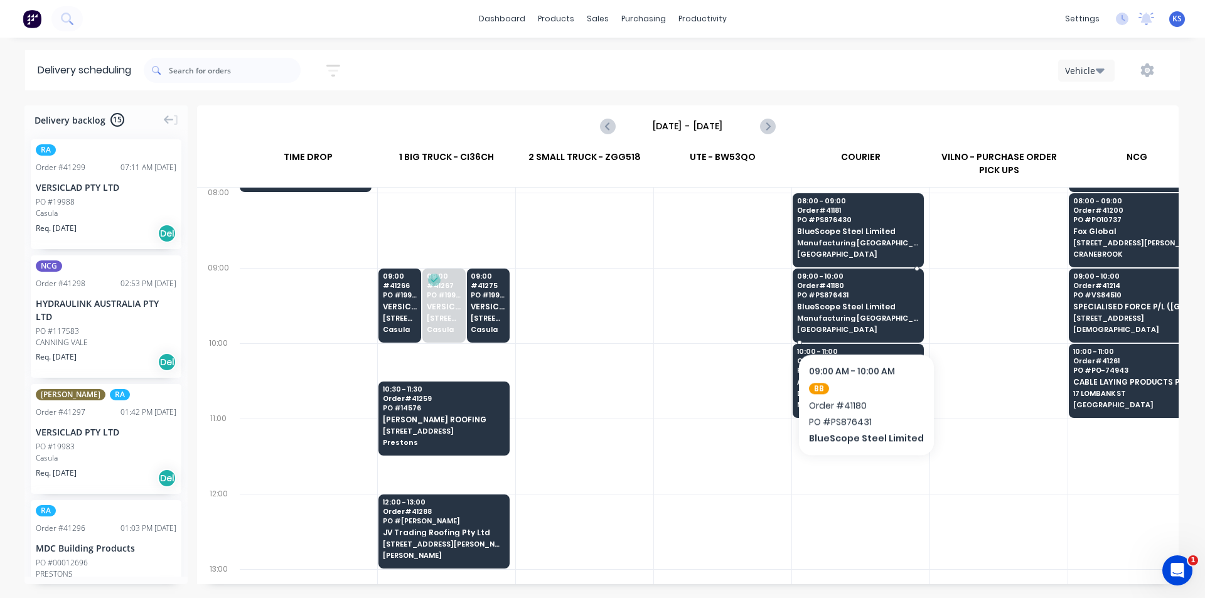
click at [861, 315] on span "Manufacturing South Australia , 169 James Melrose Rd" at bounding box center [858, 318] width 122 height 8
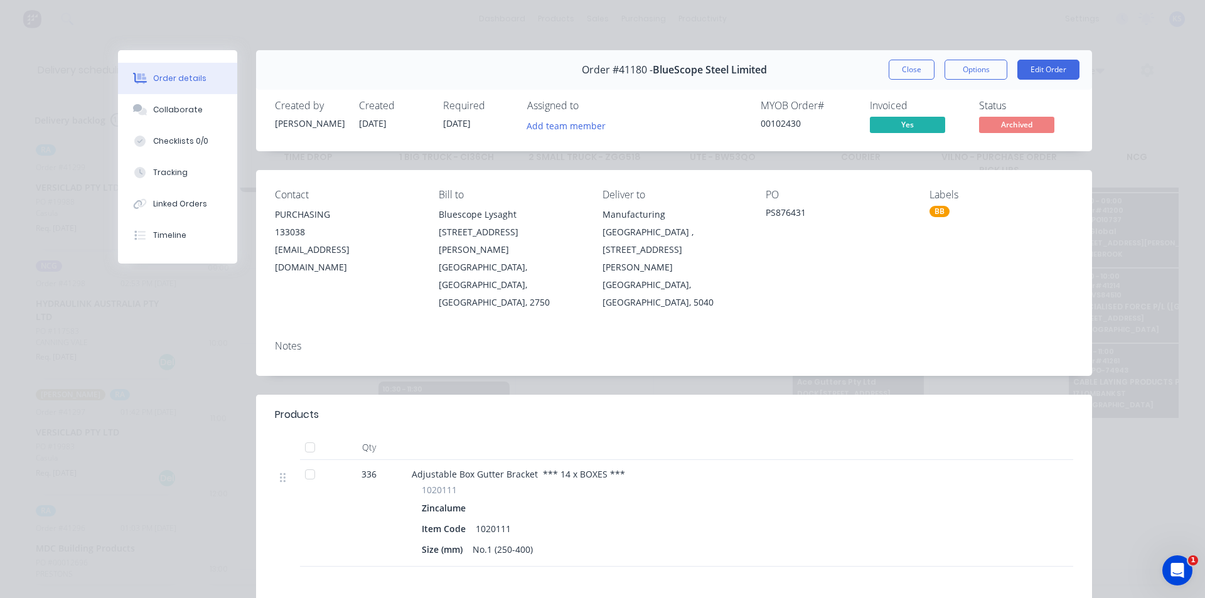
click at [156, 92] on button "Order details" at bounding box center [177, 78] width 119 height 31
click at [157, 99] on button "Collaborate" at bounding box center [177, 109] width 119 height 31
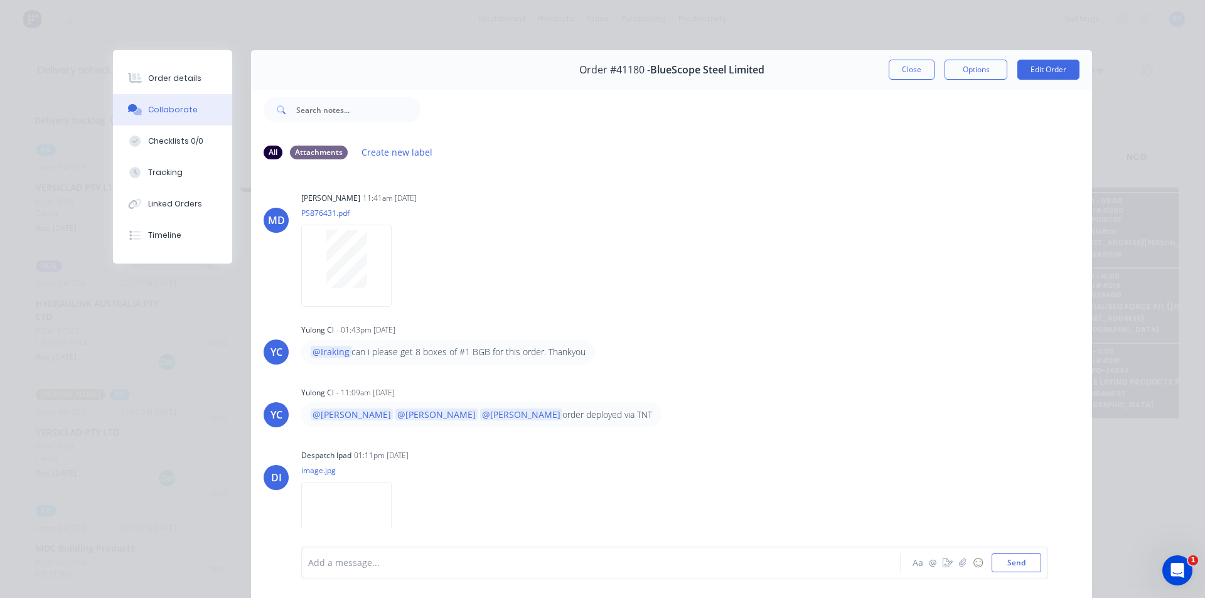
scroll to position [25, 0]
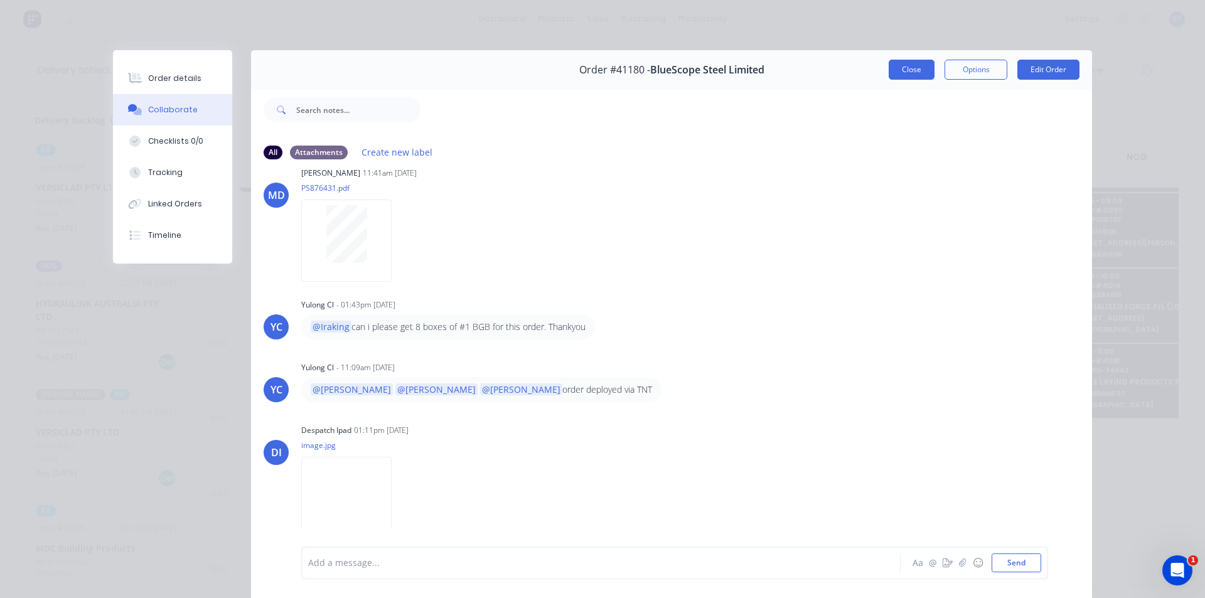
click at [903, 72] on button "Close" at bounding box center [911, 70] width 46 height 20
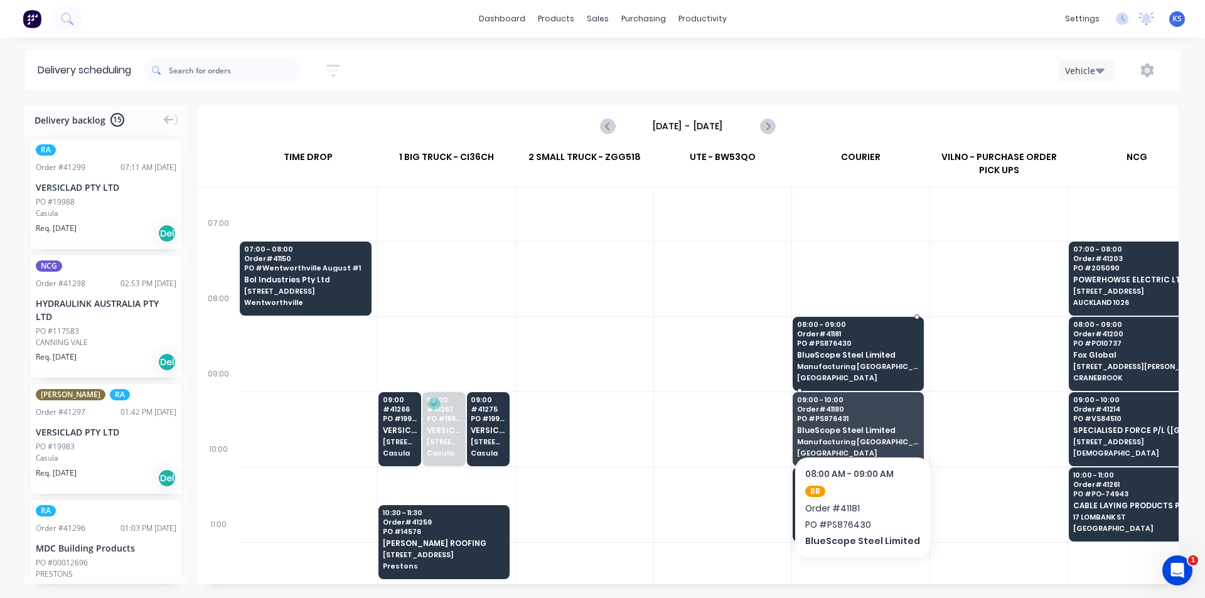
scroll to position [125, 1]
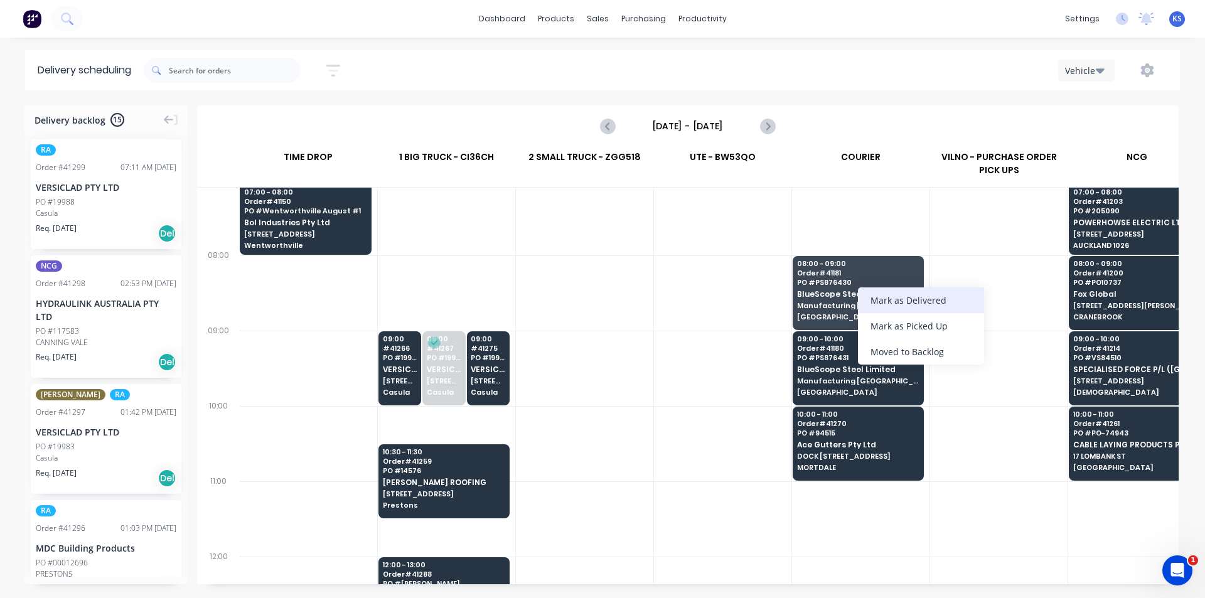
click at [954, 304] on div "Mark as Delivered" at bounding box center [921, 300] width 126 height 26
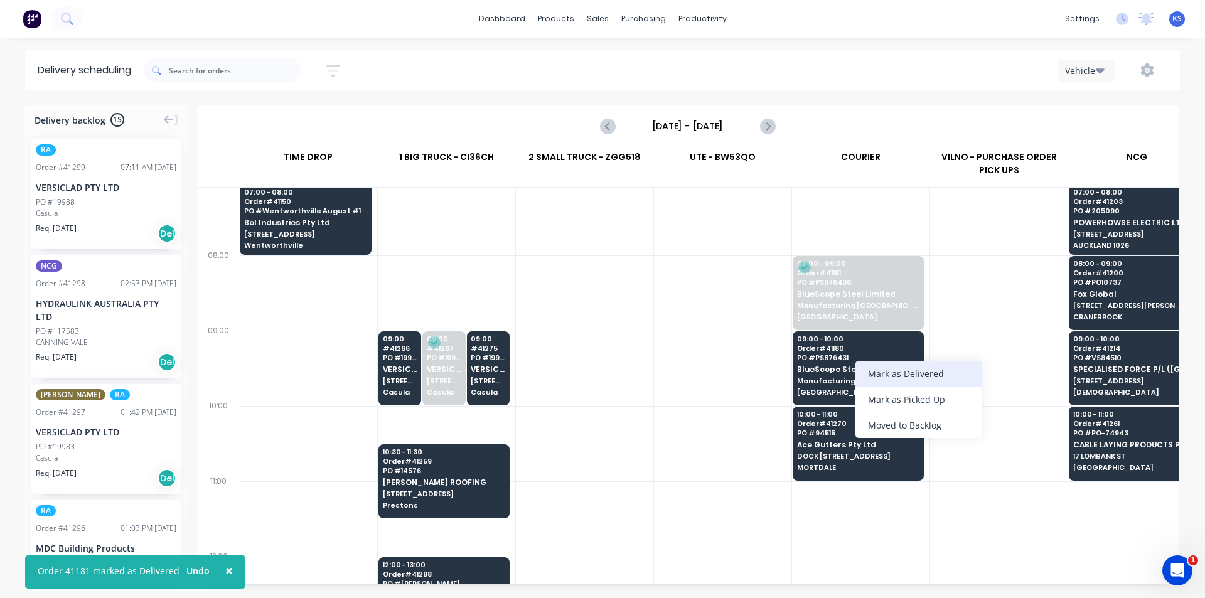
click at [918, 369] on div "Mark as Delivered" at bounding box center [918, 374] width 126 height 26
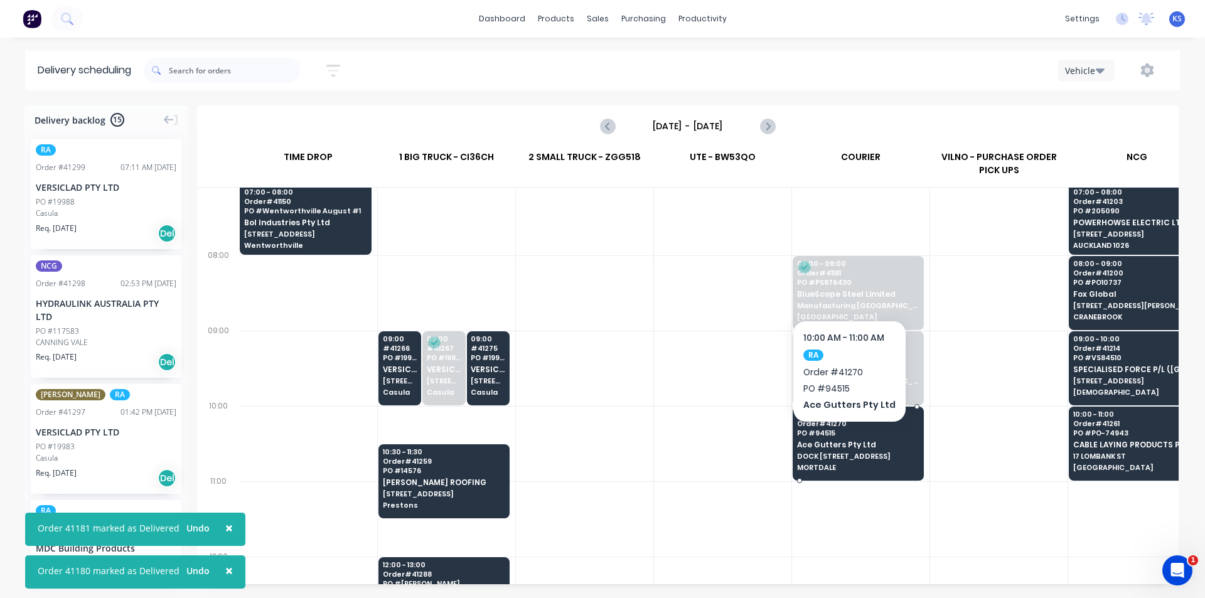
click at [845, 440] on span "Ace Gutters Pty Ltd" at bounding box center [858, 444] width 122 height 8
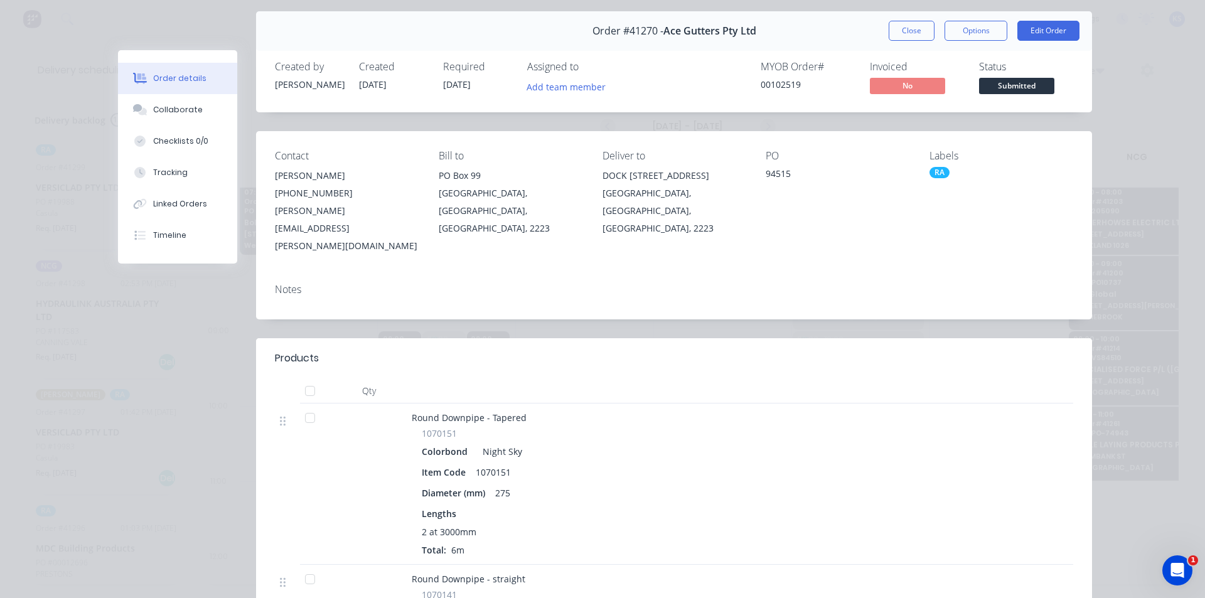
scroll to position [0, 0]
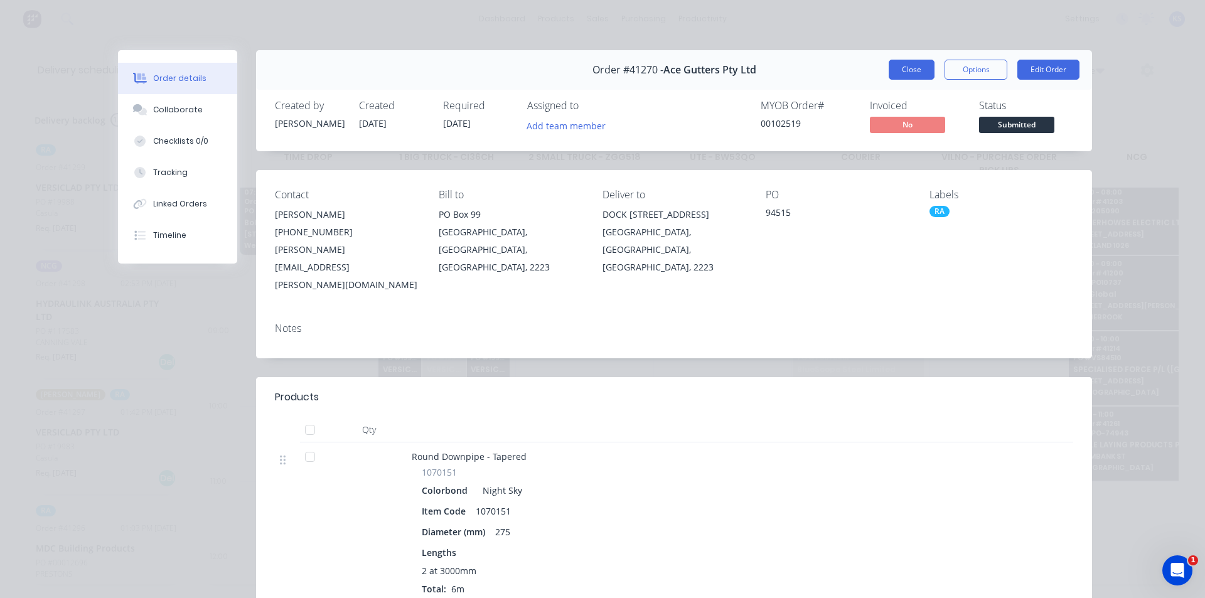
click at [907, 70] on button "Close" at bounding box center [911, 70] width 46 height 20
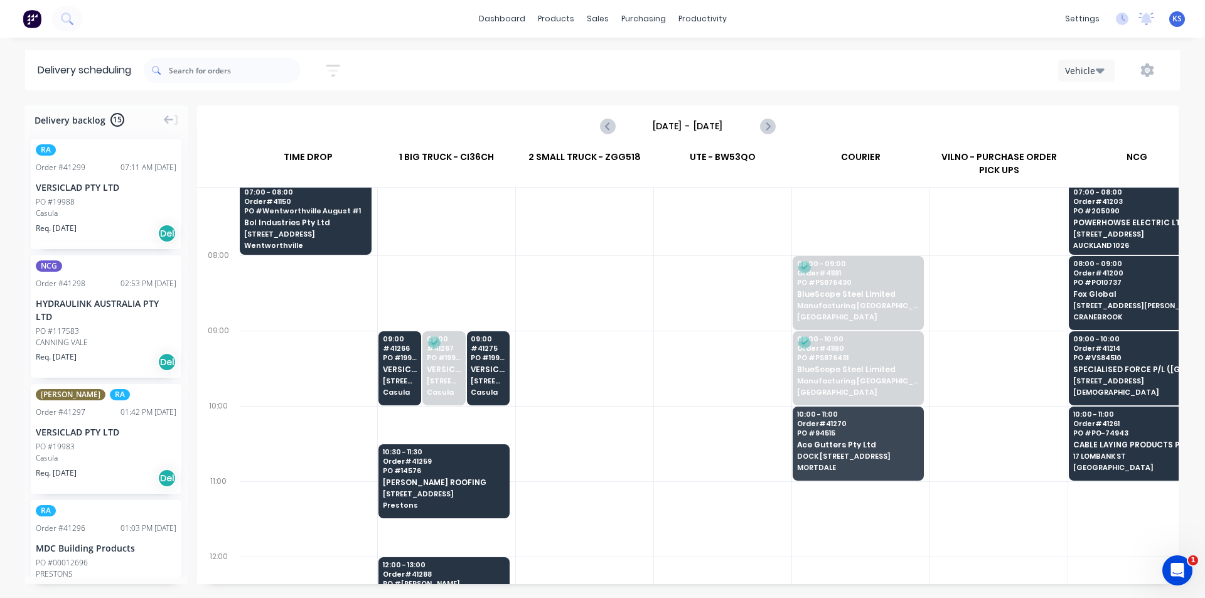
click at [862, 102] on div "Delivery scheduling Sort by Most recent Created date Required date Order number…" at bounding box center [602, 324] width 1205 height 548
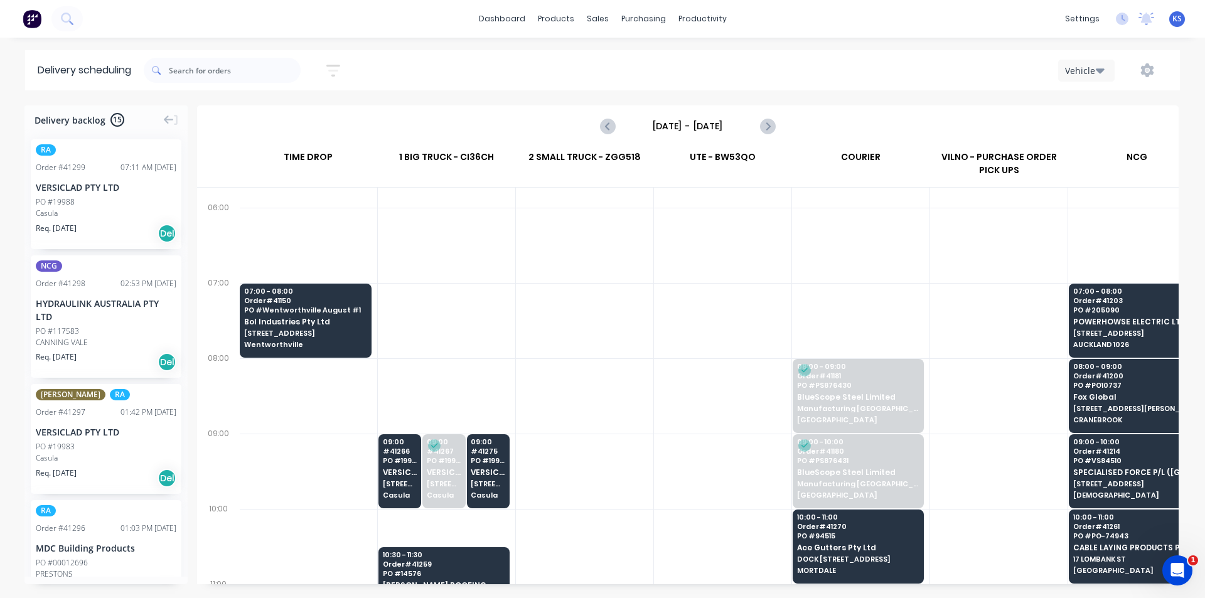
scroll to position [0, 1]
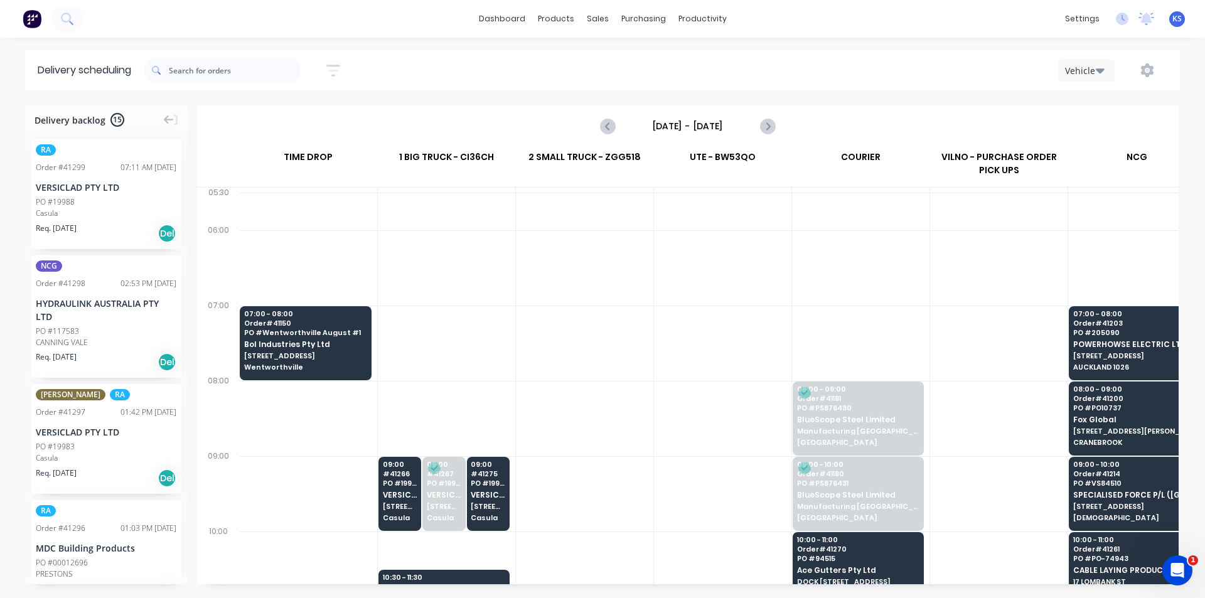
click at [856, 49] on div "dashboard products sales purchasing productivity dashboard products Product Cat…" at bounding box center [602, 299] width 1205 height 598
click at [787, 73] on div "Vehicle" at bounding box center [908, 70] width 518 height 23
click at [684, 61] on div "Vehicle" at bounding box center [908, 70] width 518 height 23
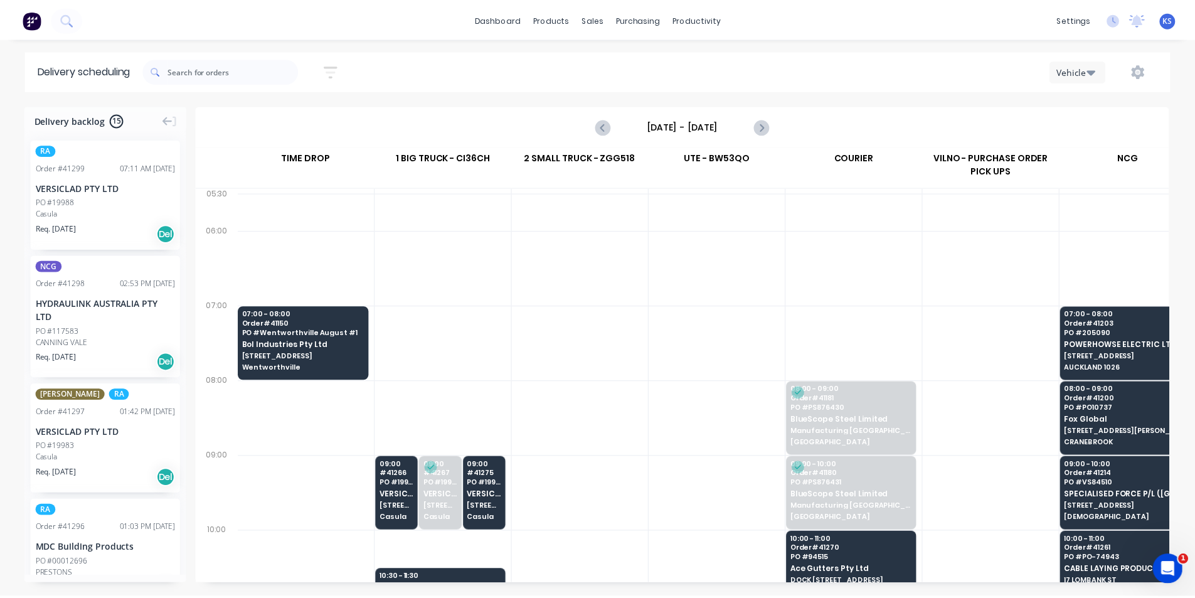
scroll to position [188, 1]
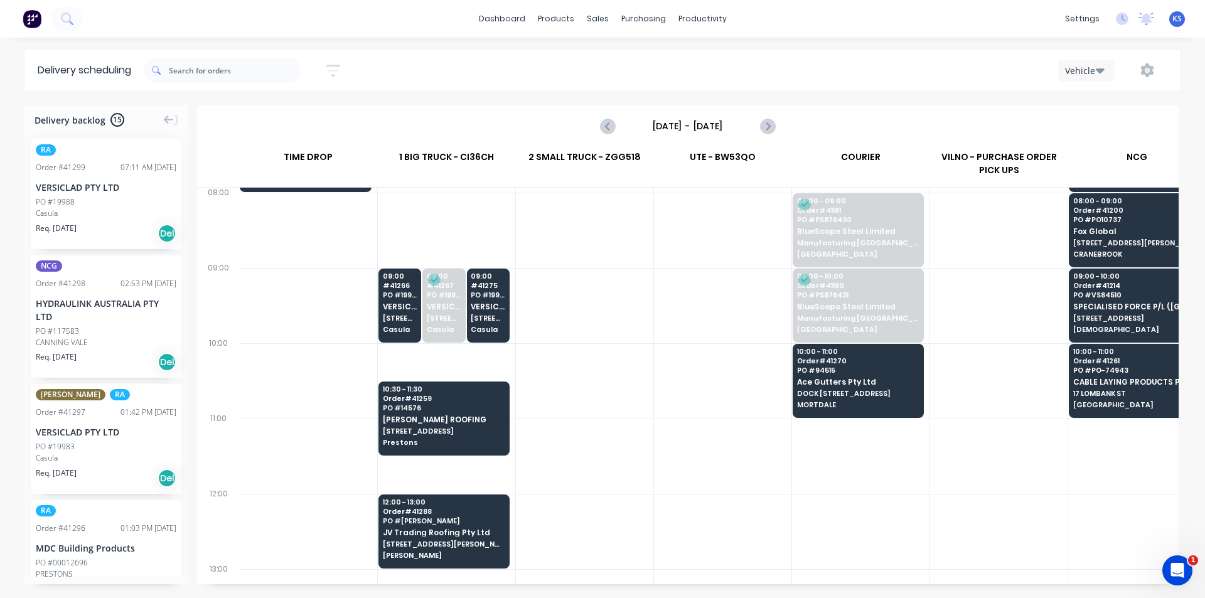
click at [786, 60] on div "Vehicle" at bounding box center [908, 70] width 518 height 23
click at [663, 75] on div "Vehicle" at bounding box center [908, 70] width 518 height 23
click at [568, 66] on div "Sort by Most recent Created date Required date Order number Customer name Most …" at bounding box center [662, 70] width 1036 height 35
click at [806, 41] on div "dashboard products sales purchasing productivity dashboard products Product Cat…" at bounding box center [602, 299] width 1205 height 598
click at [713, 56] on div "Sort by Most recent Created date Required date Order number Customer name Most …" at bounding box center [662, 70] width 1036 height 35
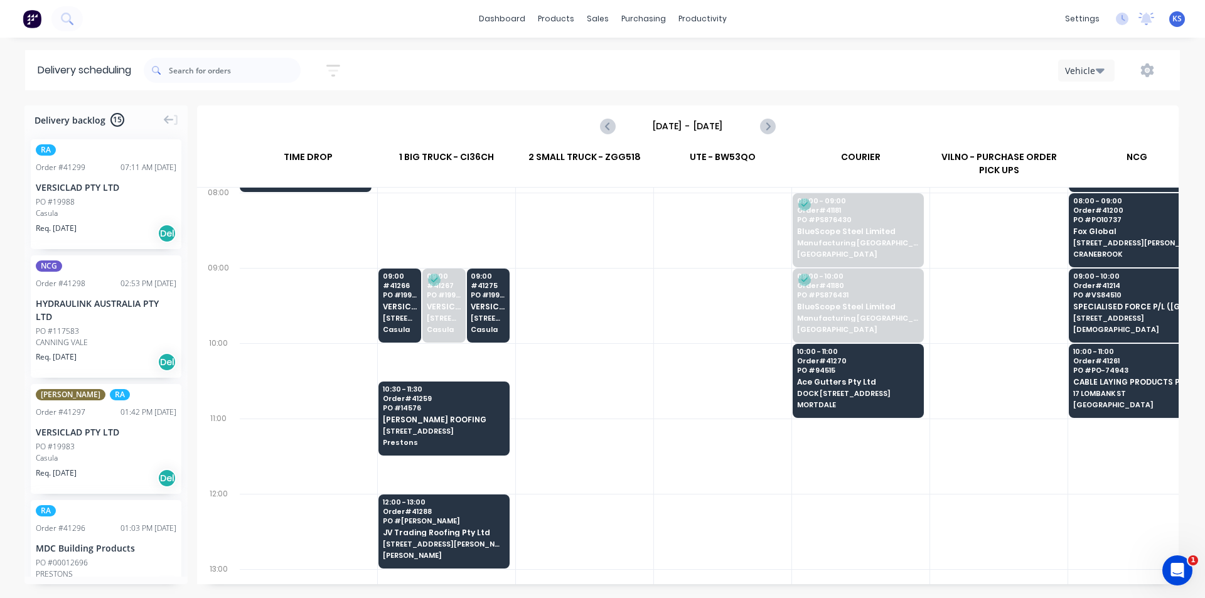
click at [620, 68] on div "Sort by Most recent Created date Required date Order number Customer name Most …" at bounding box center [662, 70] width 1036 height 35
click at [636, 58] on div "Sales Orders" at bounding box center [643, 60] width 51 height 11
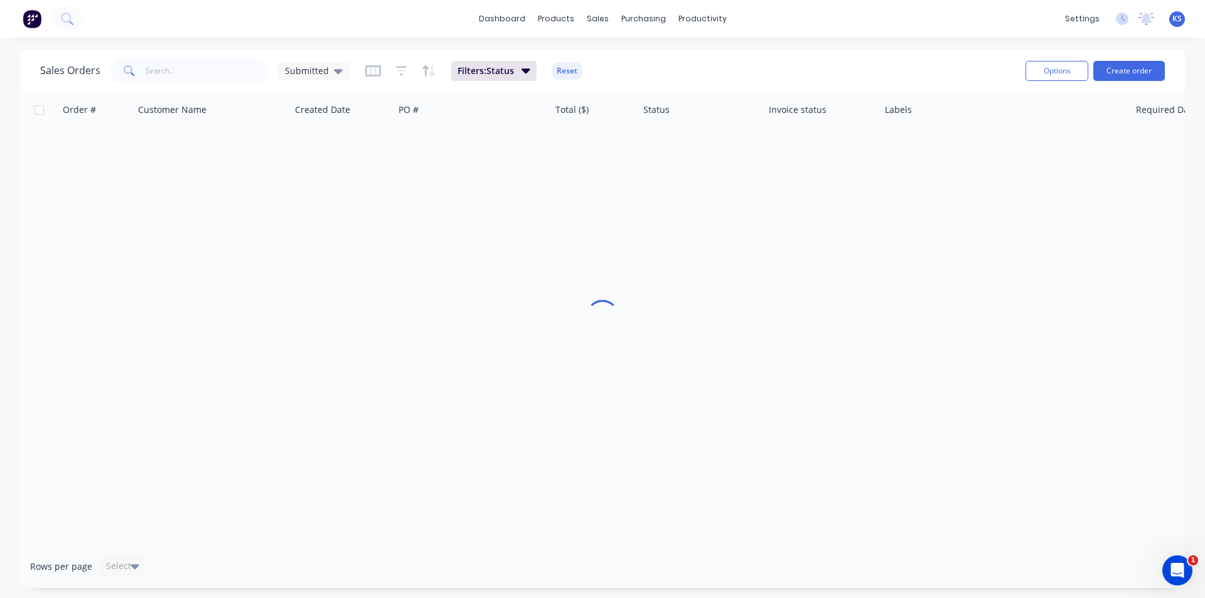
click at [130, 68] on icon at bounding box center [128, 69] width 9 height 9
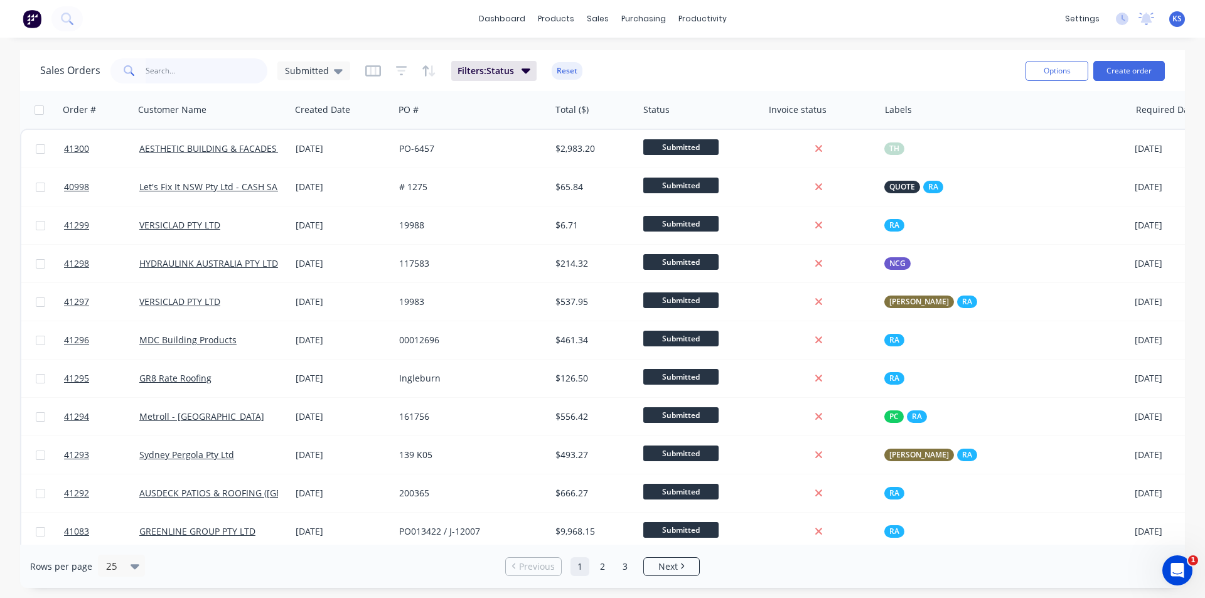
click at [162, 75] on input "text" at bounding box center [207, 70] width 122 height 25
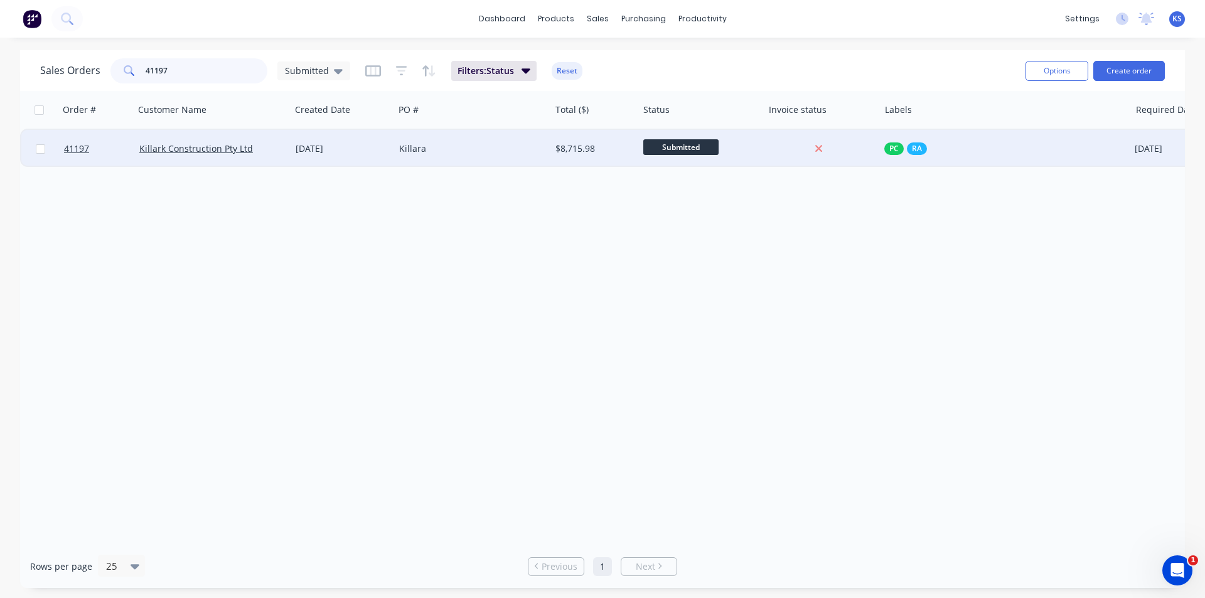
type input "41197"
click at [461, 159] on div "Killara" at bounding box center [472, 149] width 156 height 38
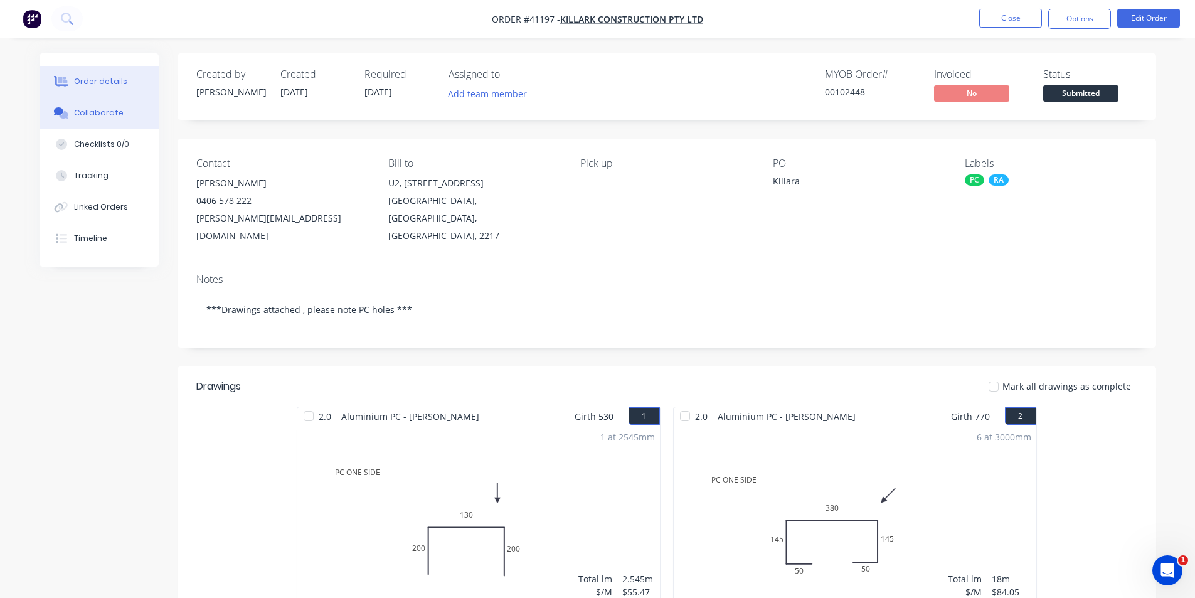
click at [114, 116] on div "Collaborate" at bounding box center [99, 112] width 50 height 11
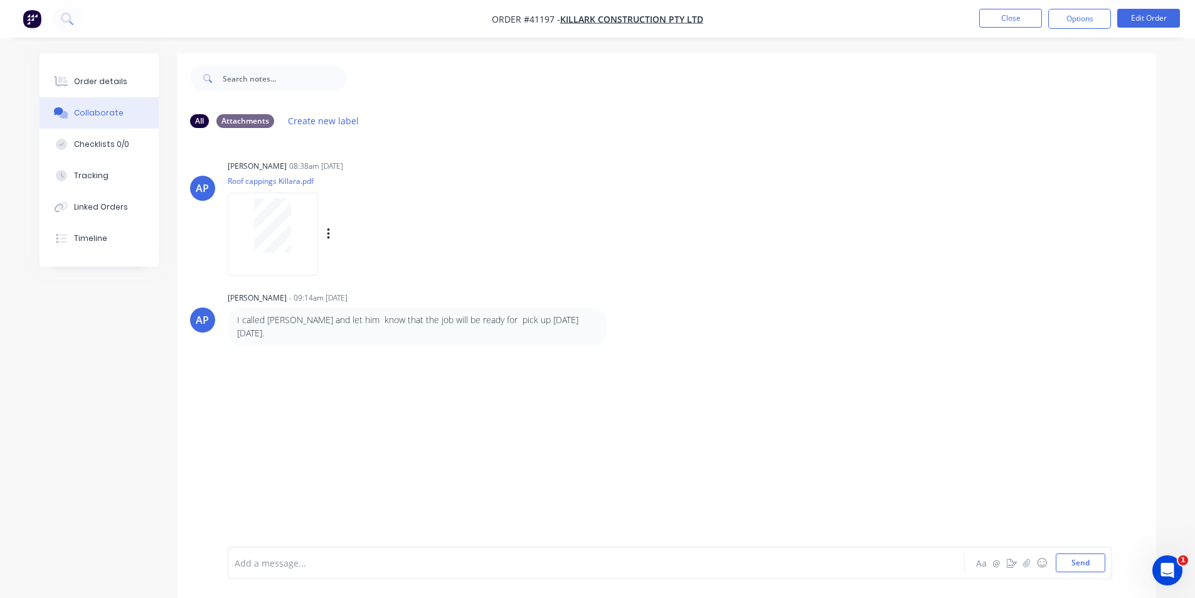
click at [295, 216] on div at bounding box center [272, 225] width 79 height 55
click at [797, 31] on nav "Order #41197 - Killark Construction Pty Ltd Close Options Edit Order" at bounding box center [597, 19] width 1195 height 38
click at [784, 79] on div at bounding box center [751, 78] width 809 height 50
click at [916, 48] on div "Order details Collaborate Checklists 0/0 Tracking Linked Orders Timeline Order …" at bounding box center [597, 308] width 1195 height 617
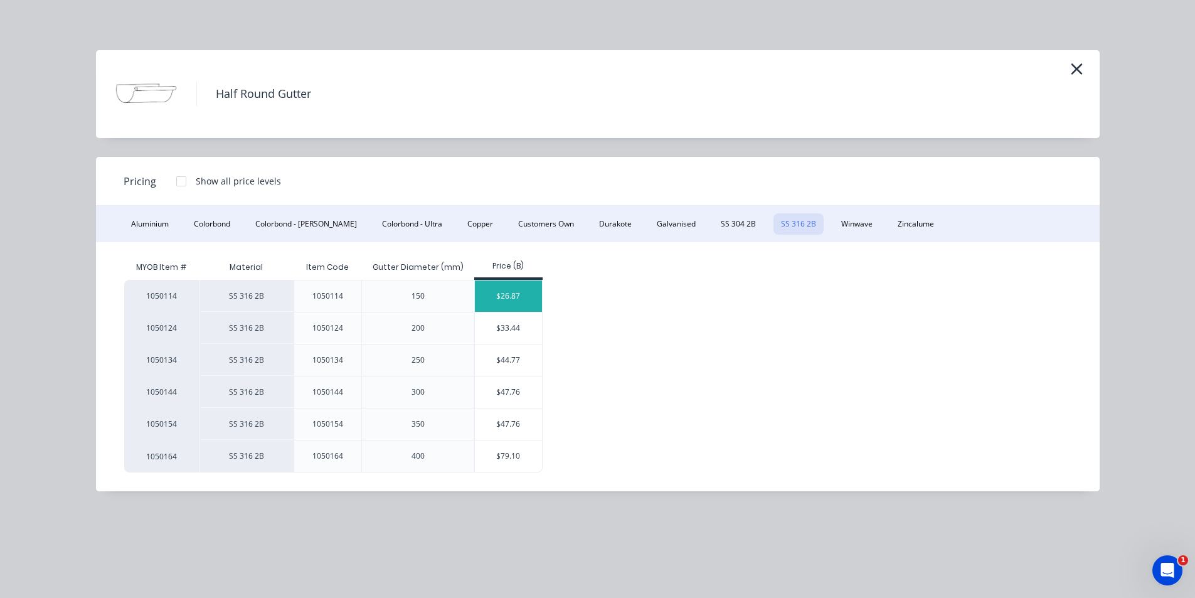
click at [503, 292] on div "$26.87" at bounding box center [508, 295] width 67 height 31
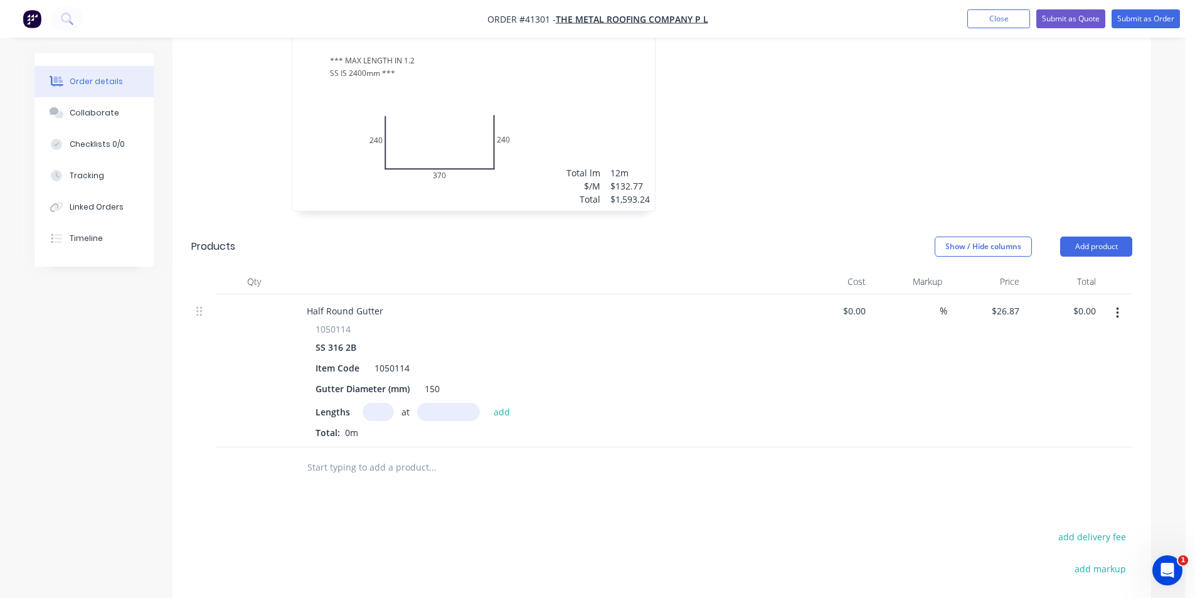
scroll to position [439, 0]
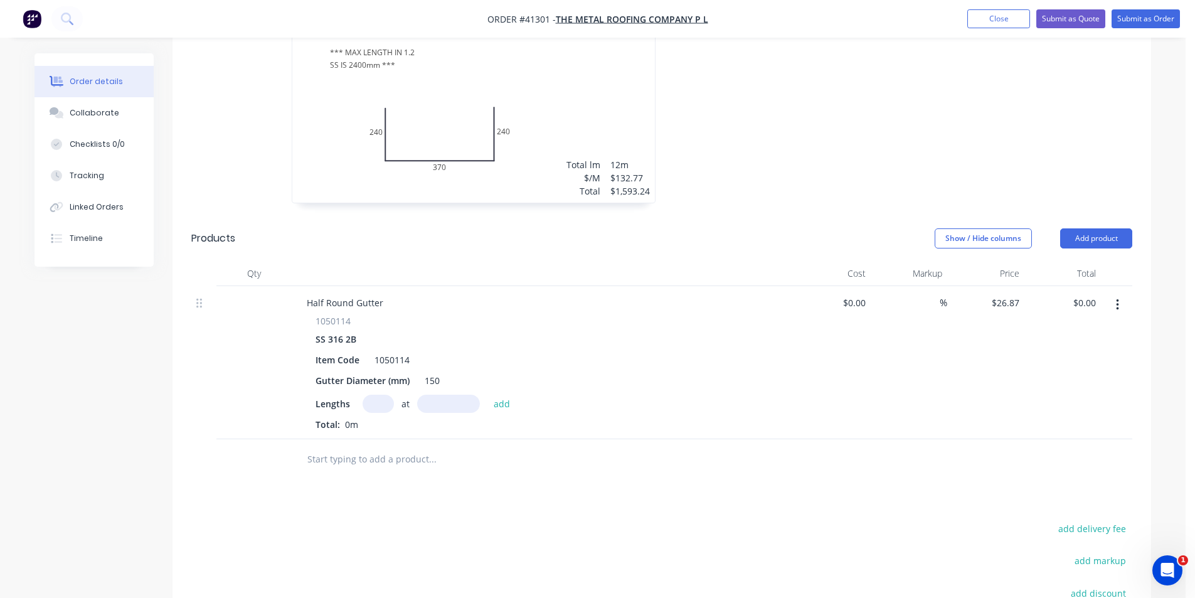
click at [386, 395] on input "text" at bounding box center [378, 404] width 31 height 18
type input "2"
type input "6000"
click at [487, 395] on button "add" at bounding box center [501, 403] width 29 height 17
type input "$322.44"
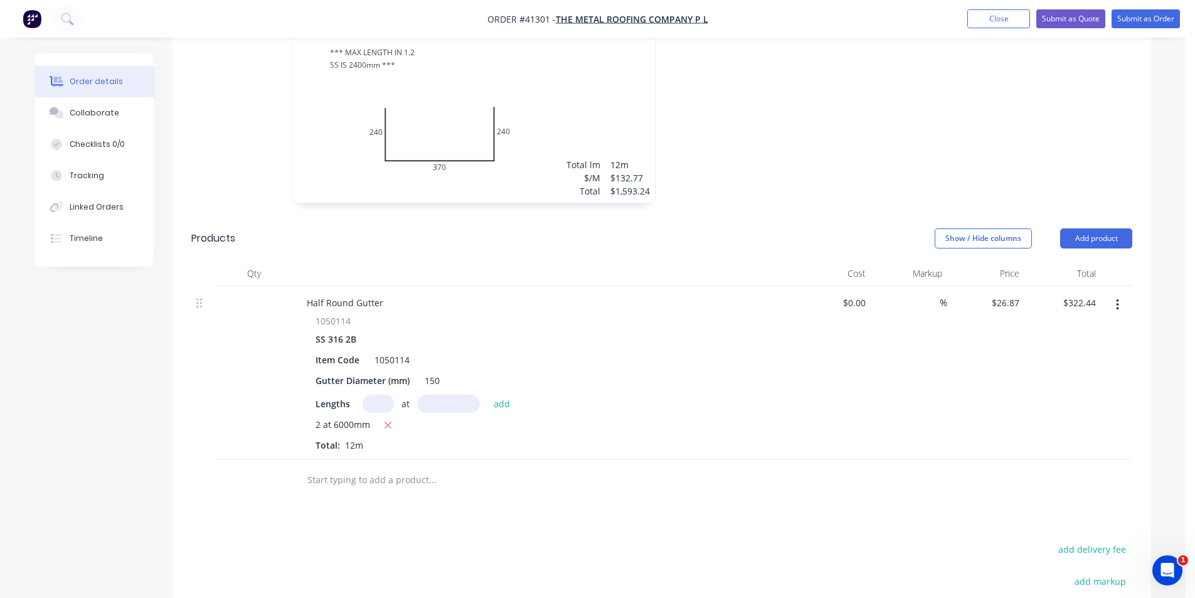
click at [347, 330] on div "SS 316 2B" at bounding box center [339, 339] width 46 height 18
click at [352, 330] on div "SS 316 2B" at bounding box center [339, 339] width 46 height 18
click at [356, 330] on div "SS 316 2B" at bounding box center [339, 339] width 46 height 18
click at [1097, 228] on button "Add product" at bounding box center [1096, 238] width 72 height 20
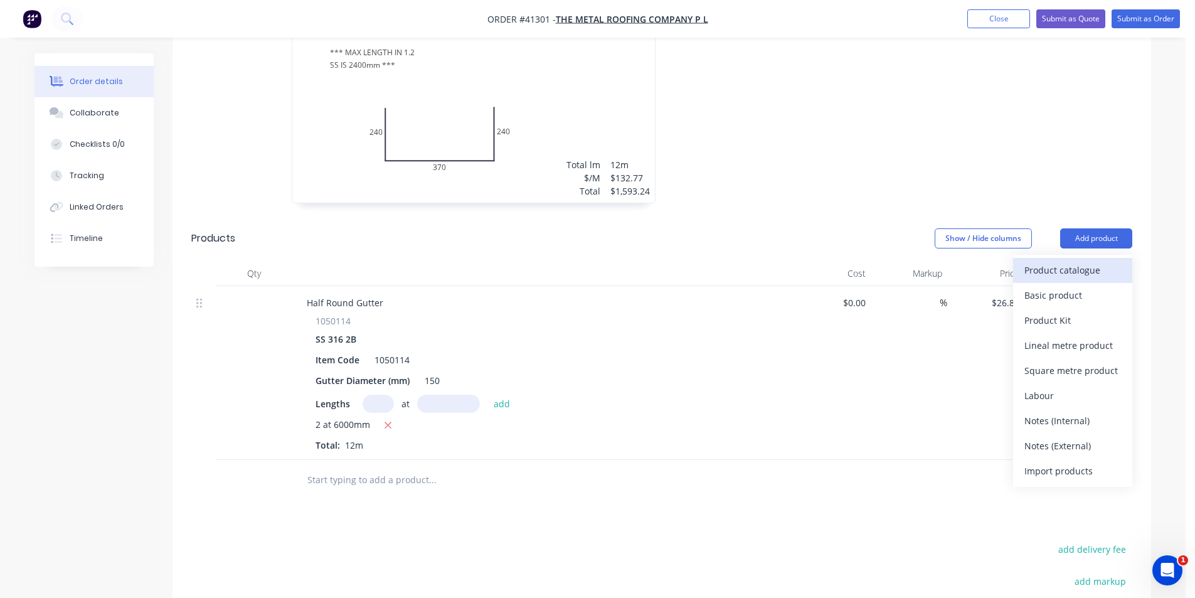
click at [1080, 261] on div "Product catalogue" at bounding box center [1072, 270] width 97 height 18
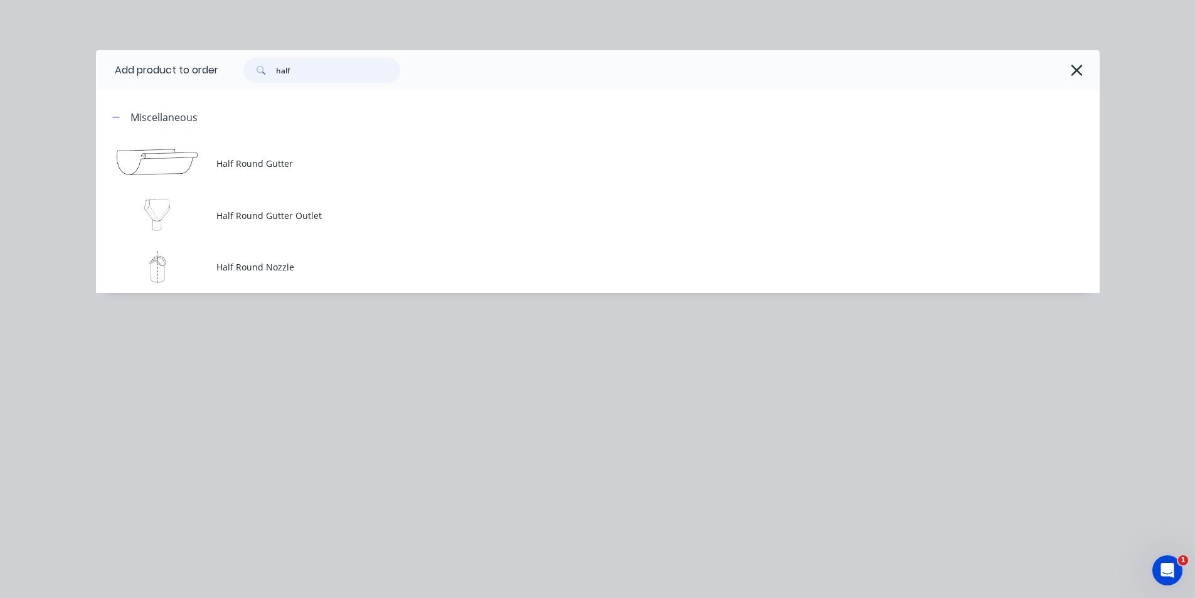
drag, startPoint x: 311, startPoint y: 67, endPoint x: 146, endPoint y: 61, distance: 165.1
click at [156, 64] on header "Add product to order half" at bounding box center [598, 70] width 1004 height 40
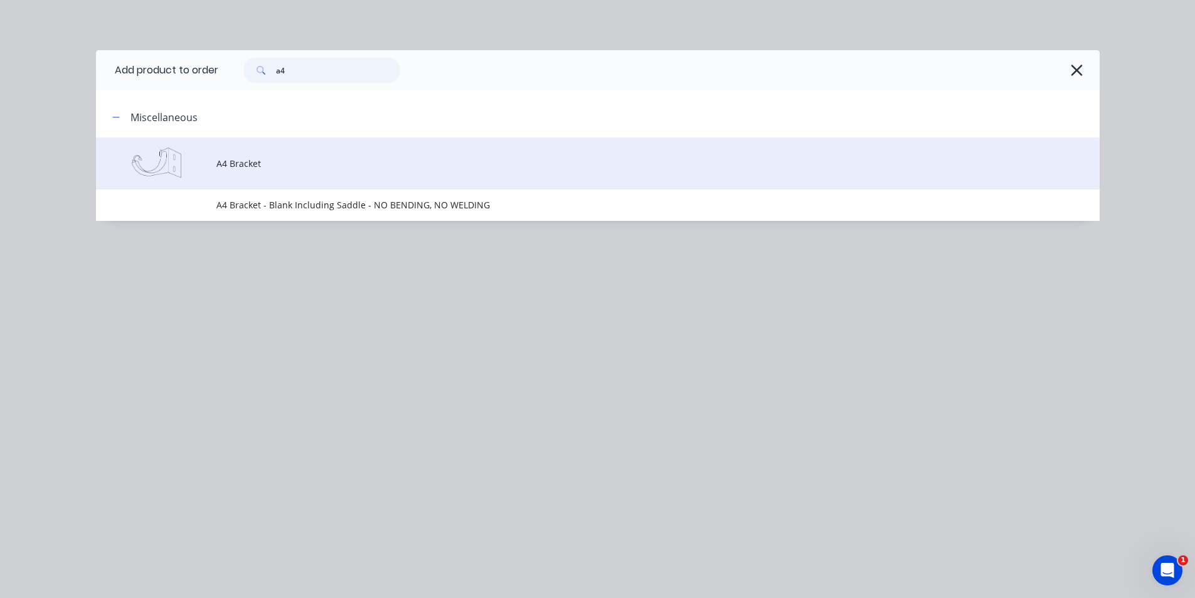
type input "a4"
click at [256, 164] on span "A4 Bracket" at bounding box center [569, 163] width 706 height 13
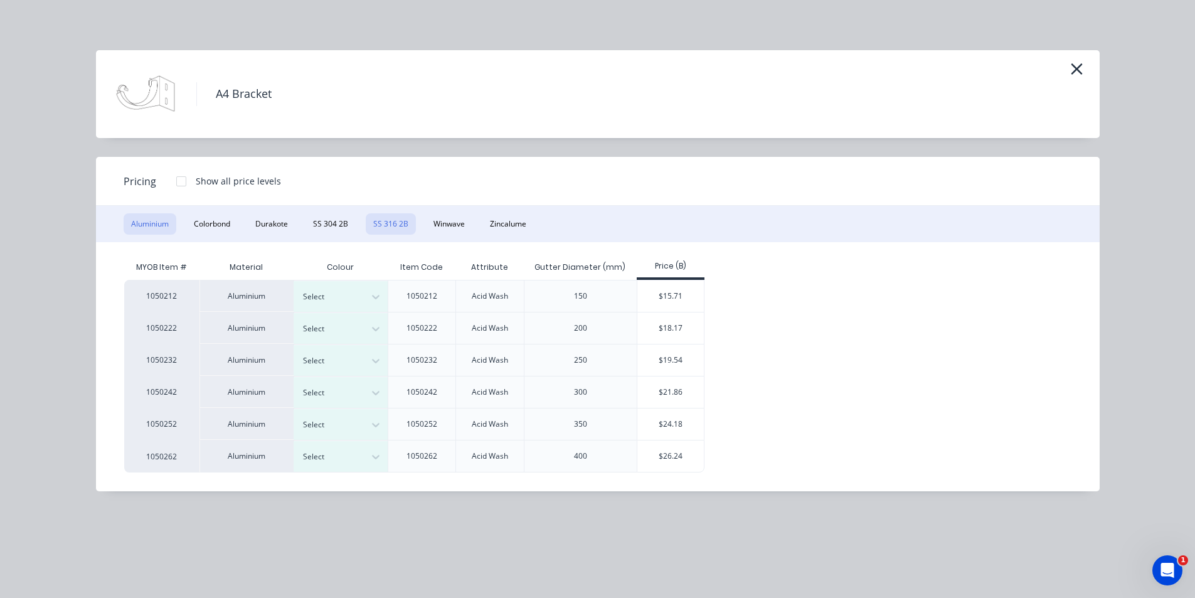
click at [396, 227] on button "SS 316 2B" at bounding box center [391, 223] width 50 height 21
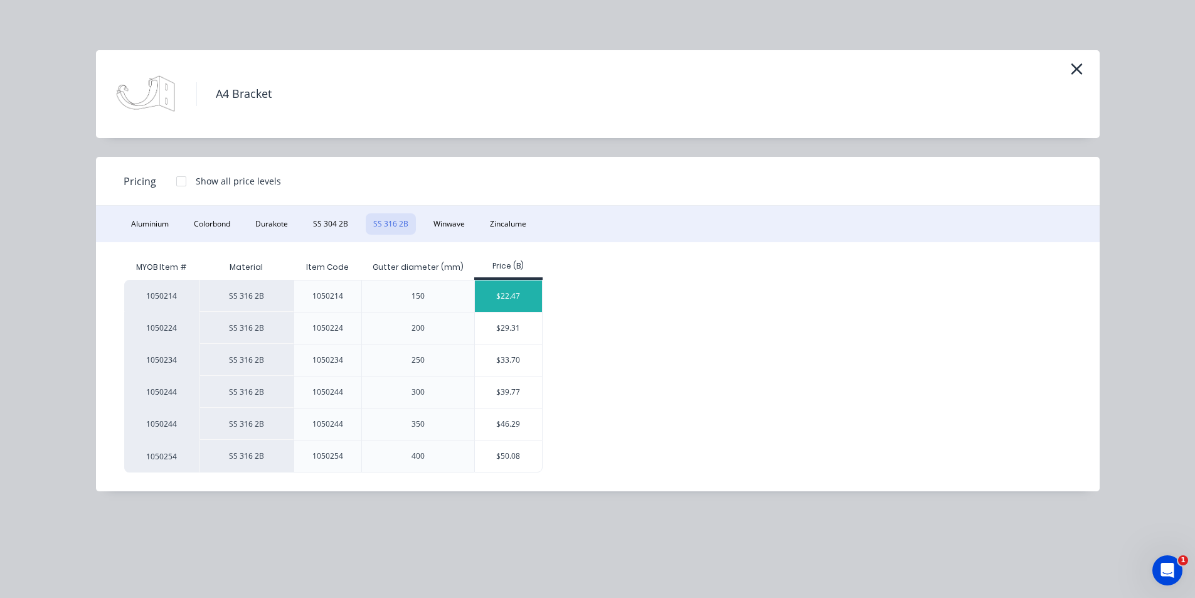
click at [505, 301] on div "$22.47" at bounding box center [508, 295] width 67 height 31
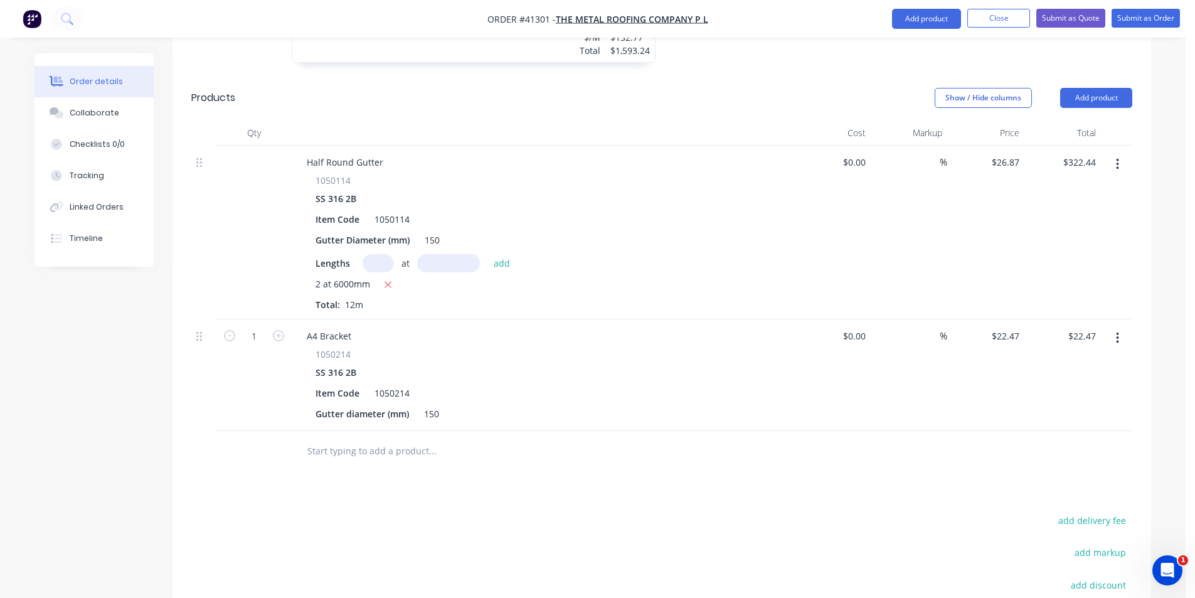
scroll to position [738, 0]
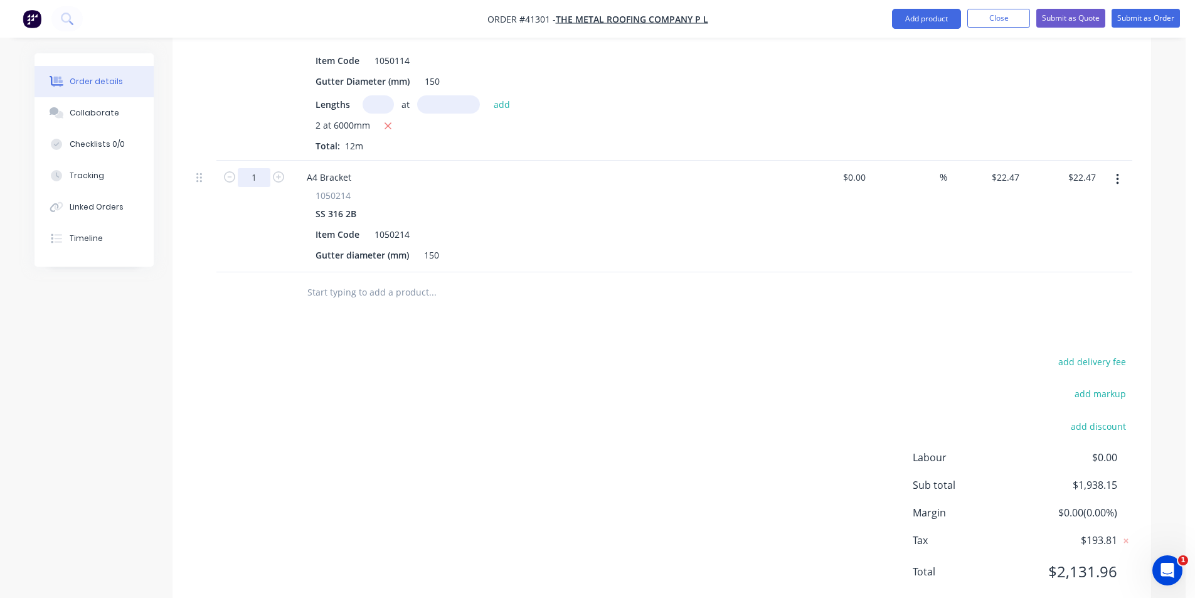
click at [259, 168] on input "1" at bounding box center [254, 177] width 33 height 19
type input "12"
type input "$269.64"
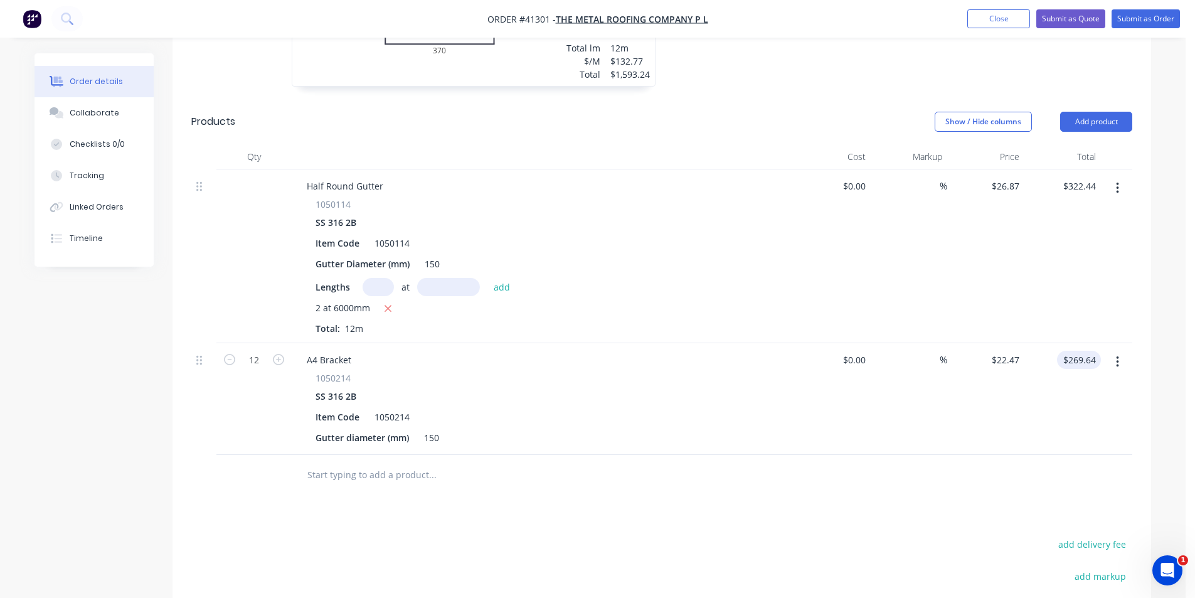
scroll to position [487, 0]
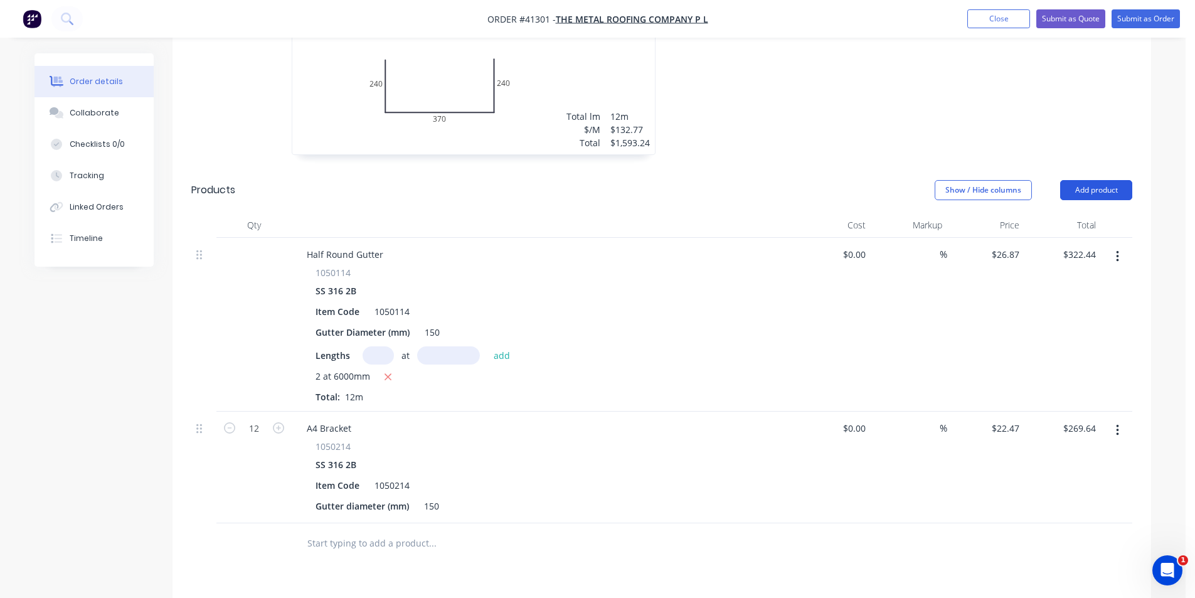
click at [1109, 180] on button "Add product" at bounding box center [1096, 190] width 72 height 20
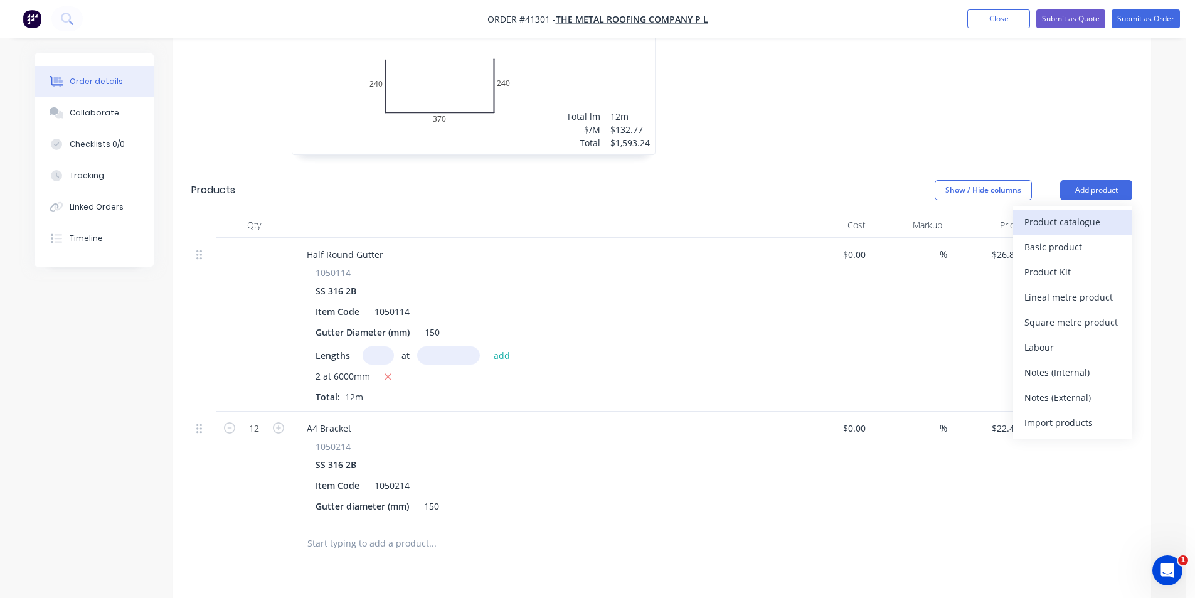
click at [1066, 213] on div "Product catalogue" at bounding box center [1072, 222] width 97 height 18
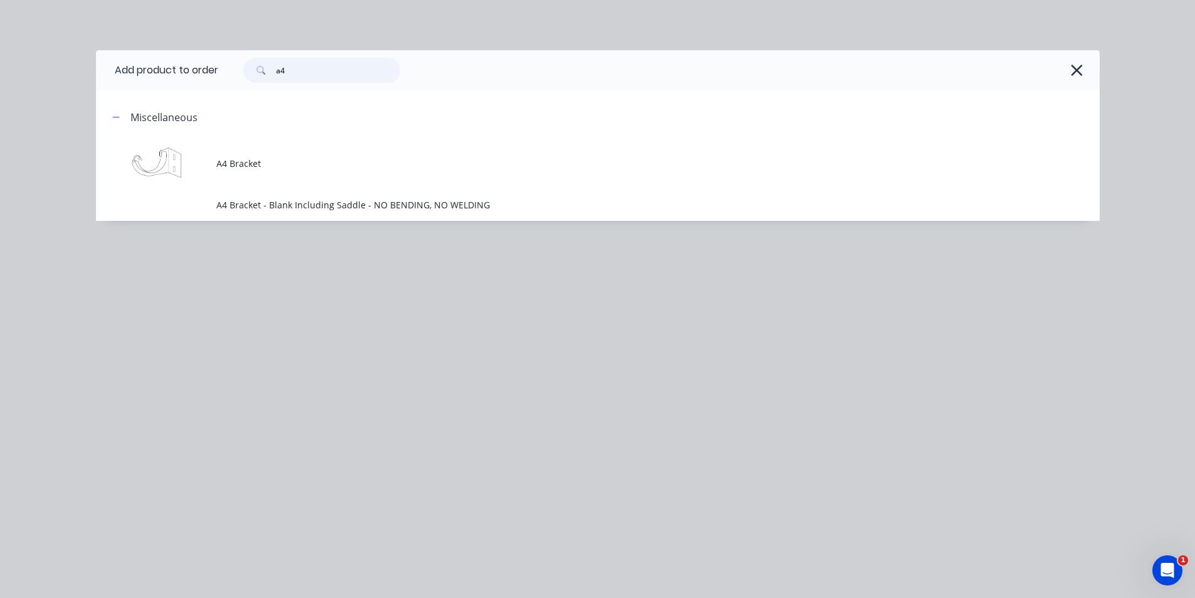
drag, startPoint x: 299, startPoint y: 70, endPoint x: 215, endPoint y: 71, distance: 84.7
click at [215, 71] on header "Add product to order a4" at bounding box center [598, 70] width 1004 height 40
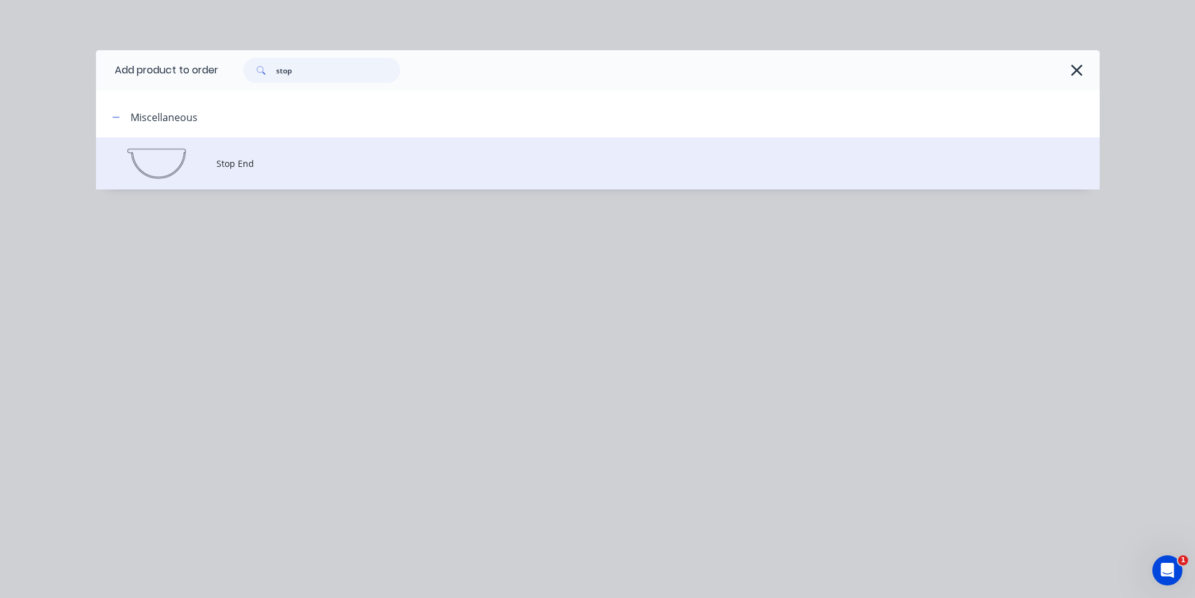
type input "stop"
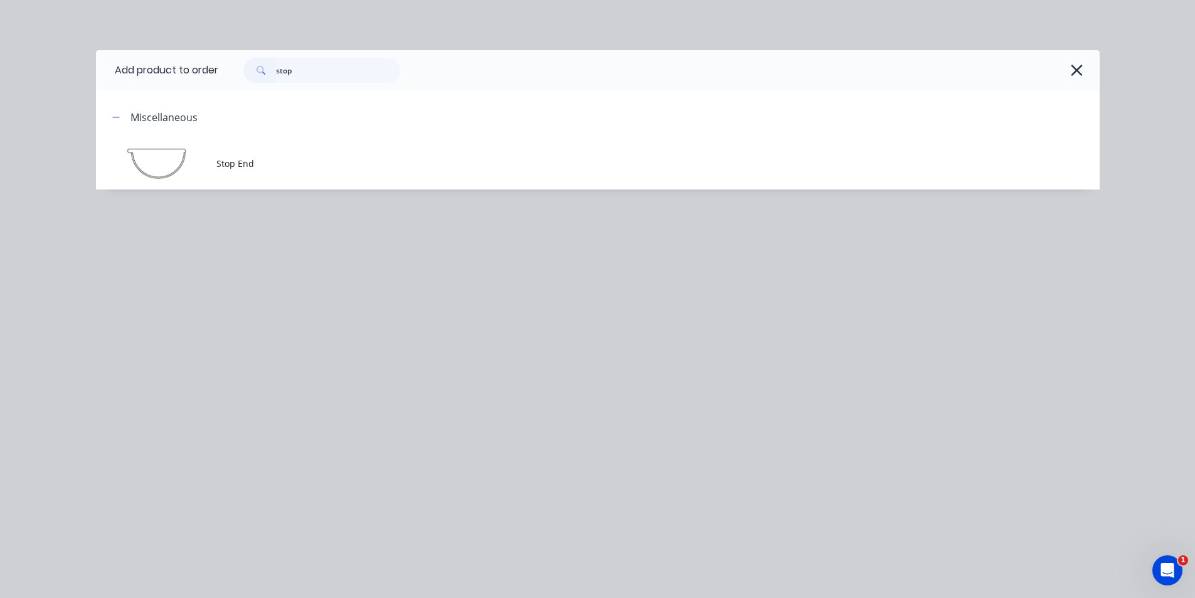
click at [274, 174] on td "Stop End" at bounding box center [657, 163] width 883 height 52
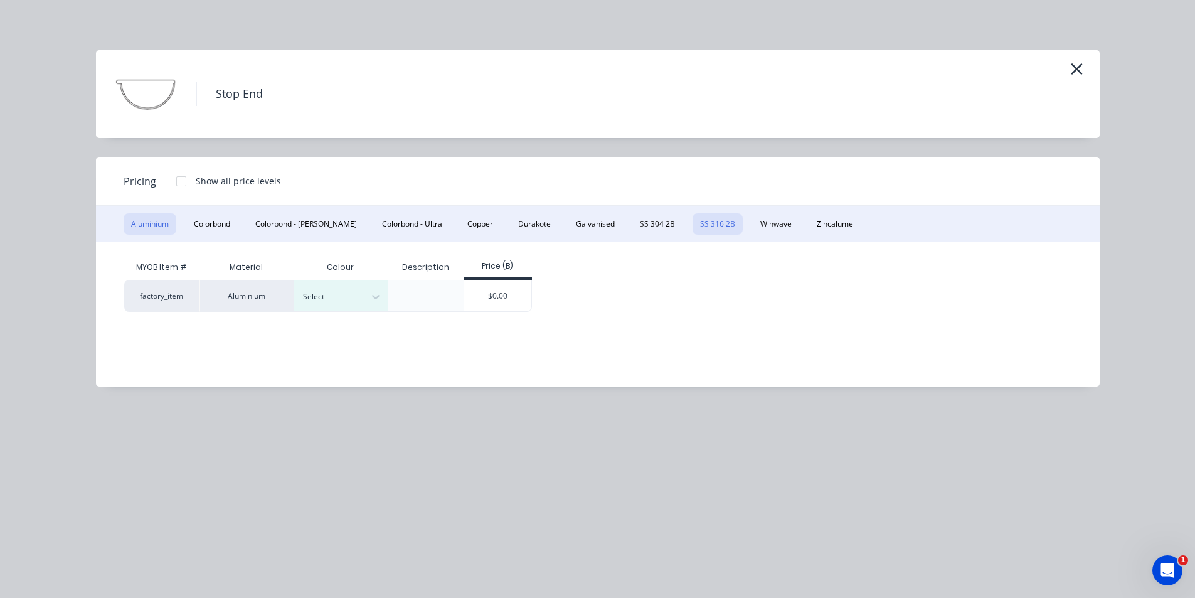
click at [693, 228] on button "SS 316 2B" at bounding box center [718, 223] width 50 height 21
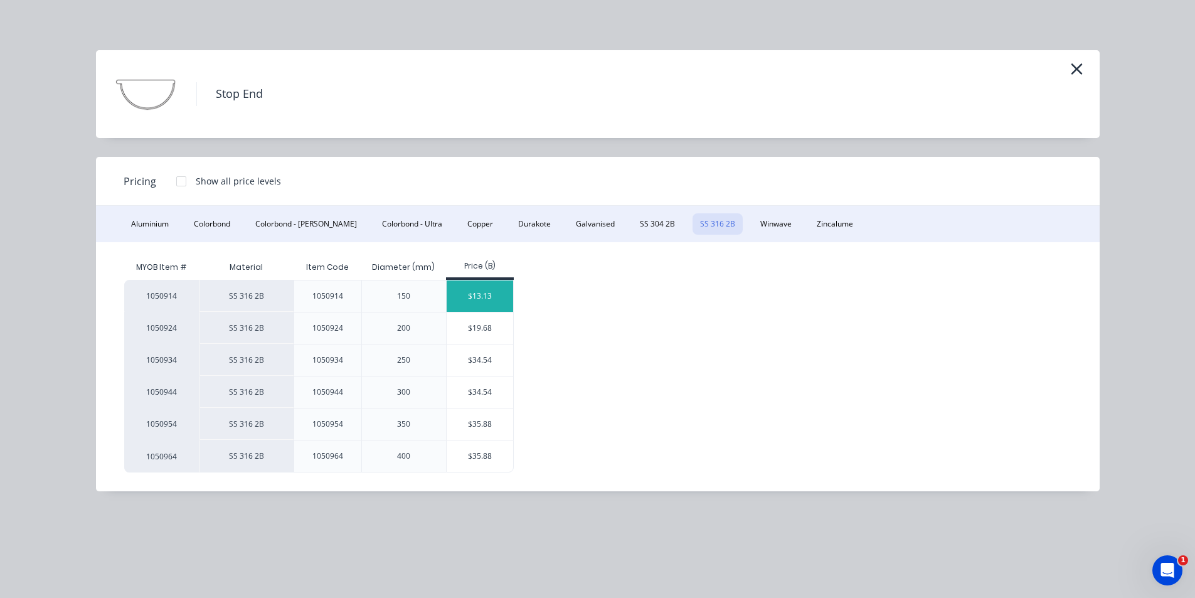
click at [479, 299] on div "$13.13" at bounding box center [480, 295] width 67 height 31
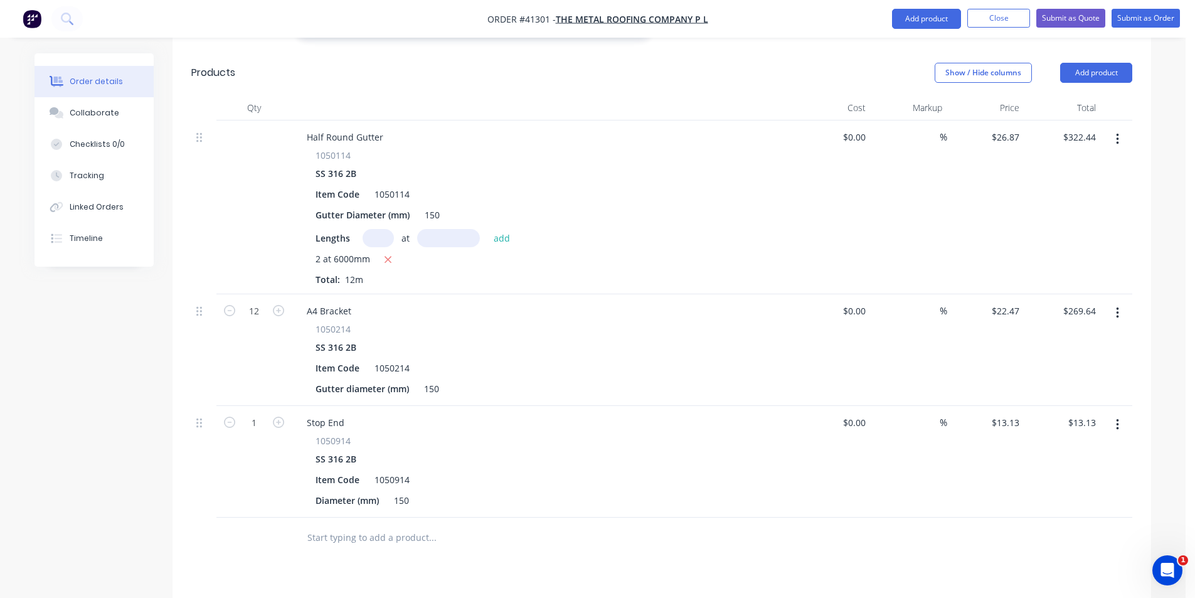
scroll to position [738, 0]
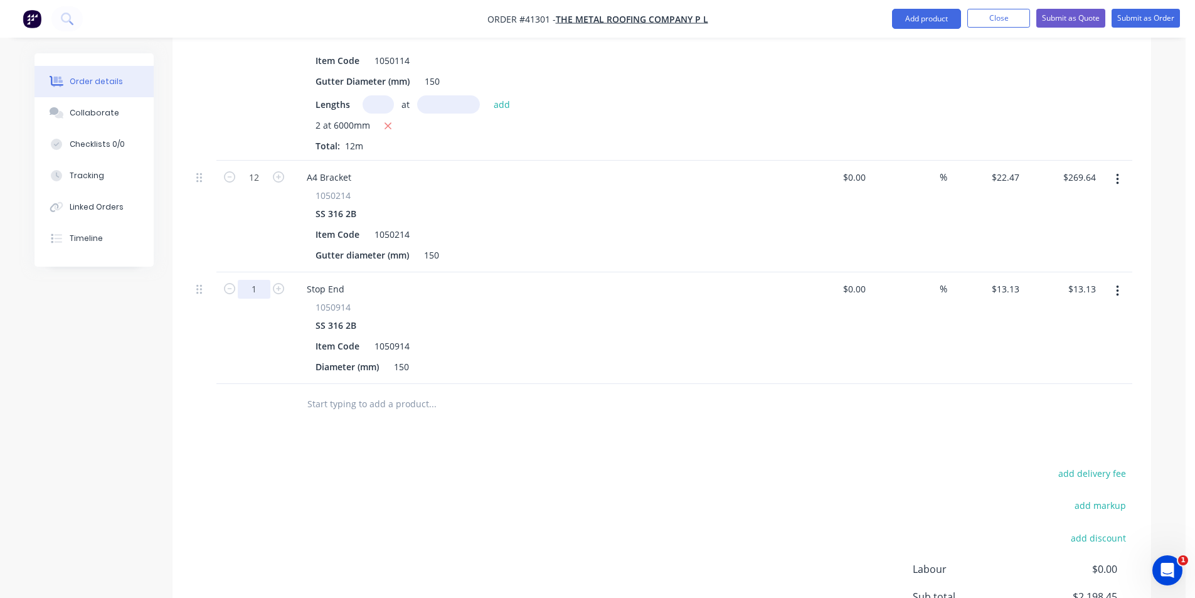
click at [258, 187] on input "1" at bounding box center [254, 177] width 33 height 19
type input "2"
type input "$26.26"
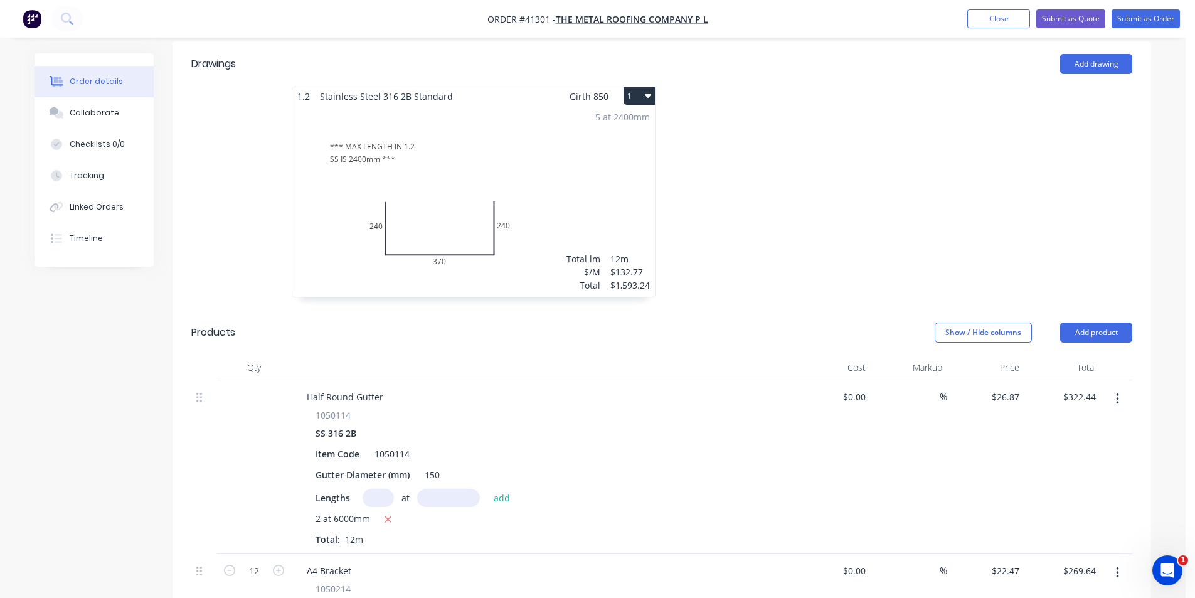
scroll to position [299, 0]
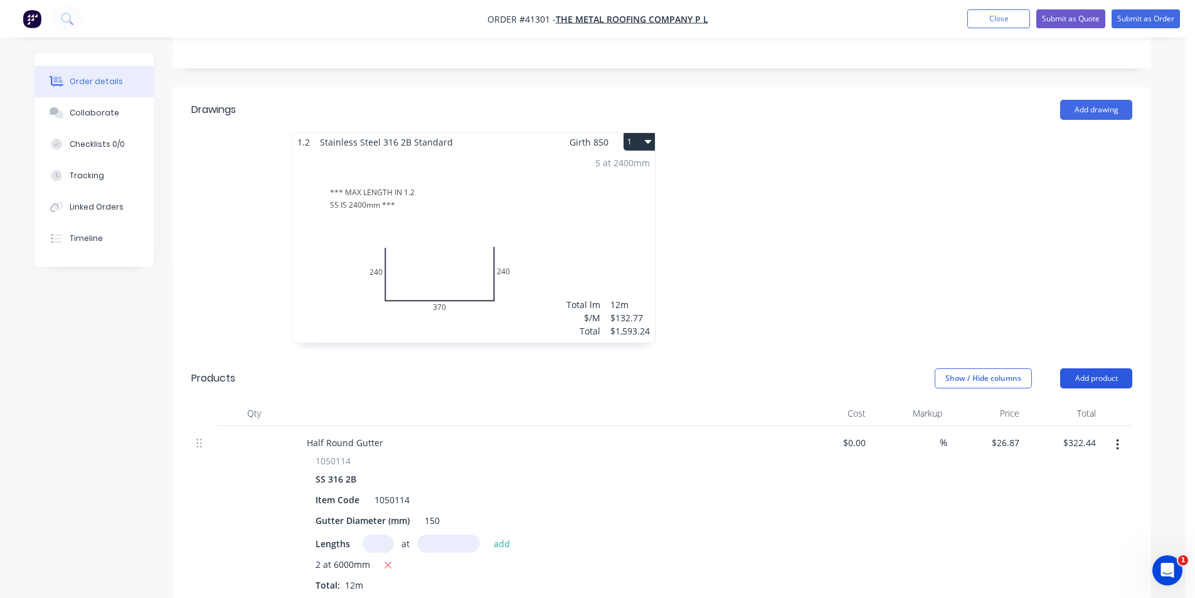
click at [1106, 368] on button "Add product" at bounding box center [1096, 378] width 72 height 20
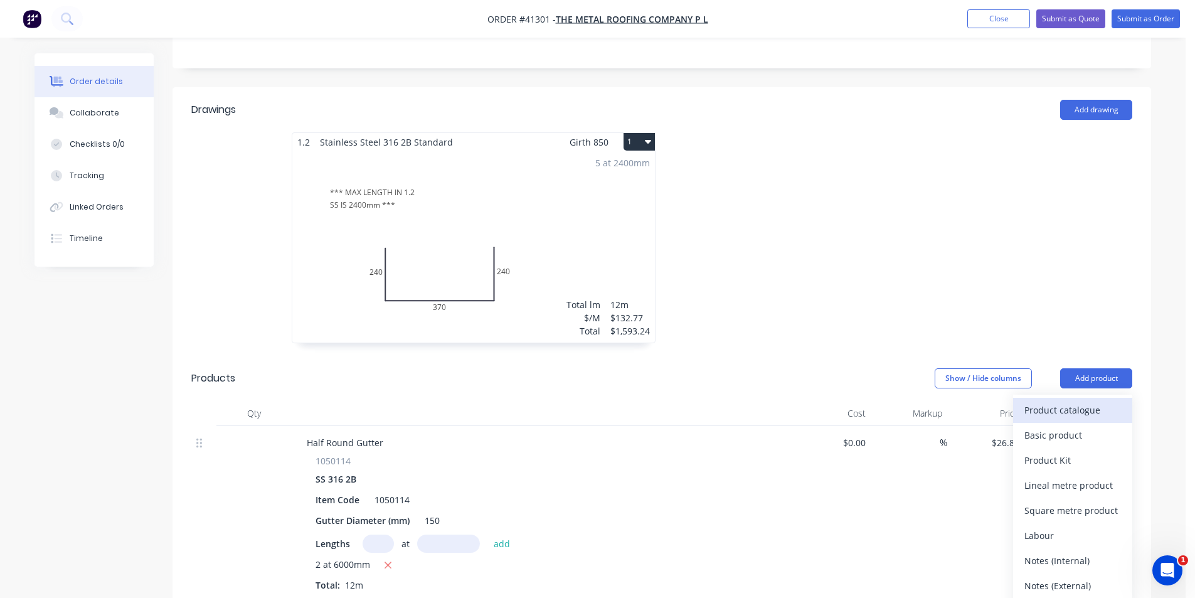
click at [1102, 401] on div "Product catalogue" at bounding box center [1072, 410] width 97 height 18
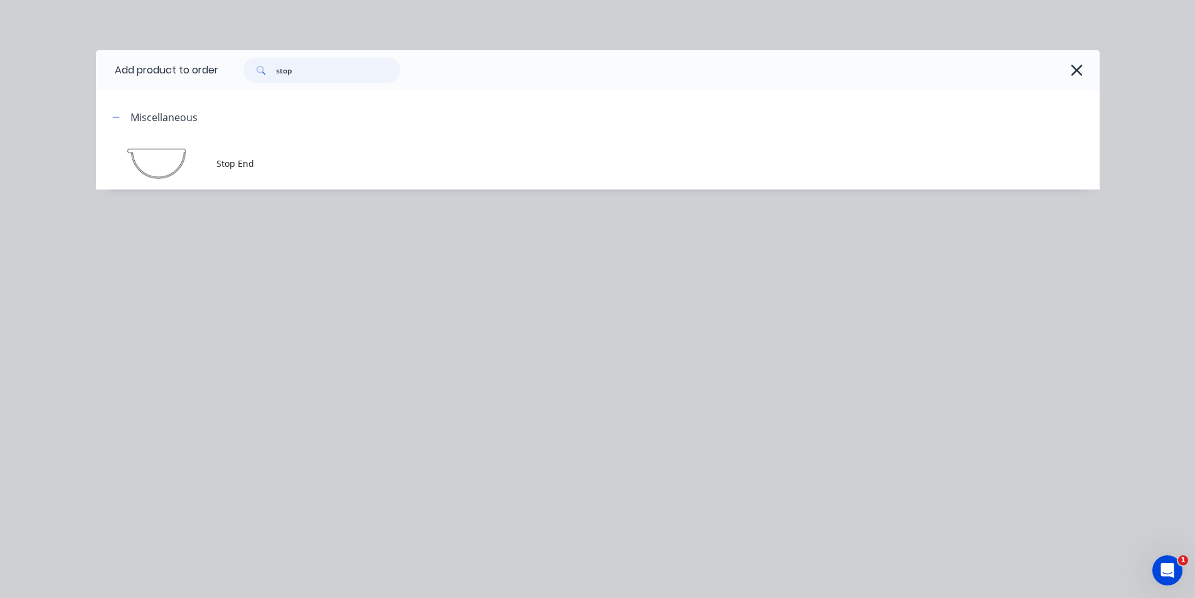
drag, startPoint x: 293, startPoint y: 69, endPoint x: 244, endPoint y: 67, distance: 49.0
click at [244, 67] on div "stop" at bounding box center [315, 70] width 169 height 25
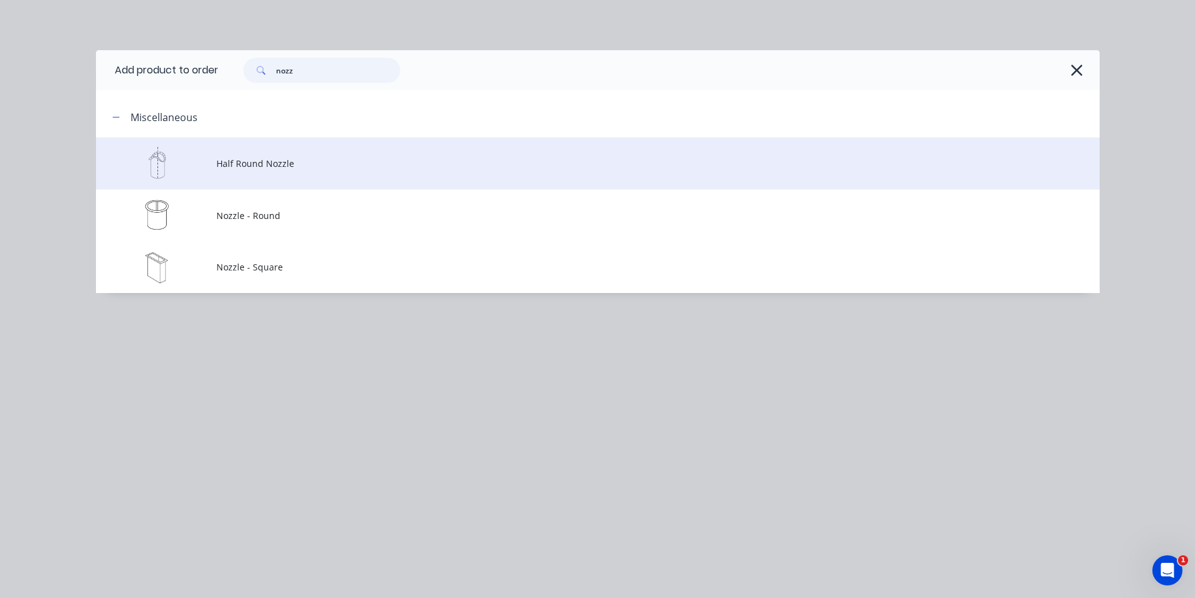
type input "nozz"
click at [305, 176] on td "Half Round Nozzle" at bounding box center [657, 163] width 883 height 52
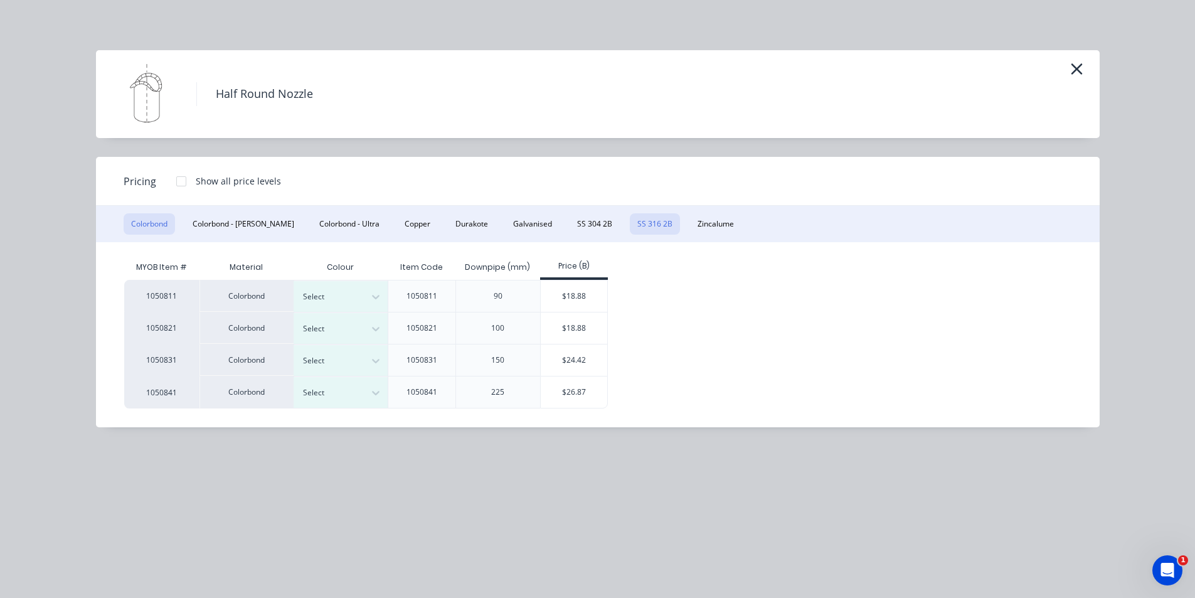
click at [630, 226] on button "SS 316 2B" at bounding box center [655, 223] width 50 height 21
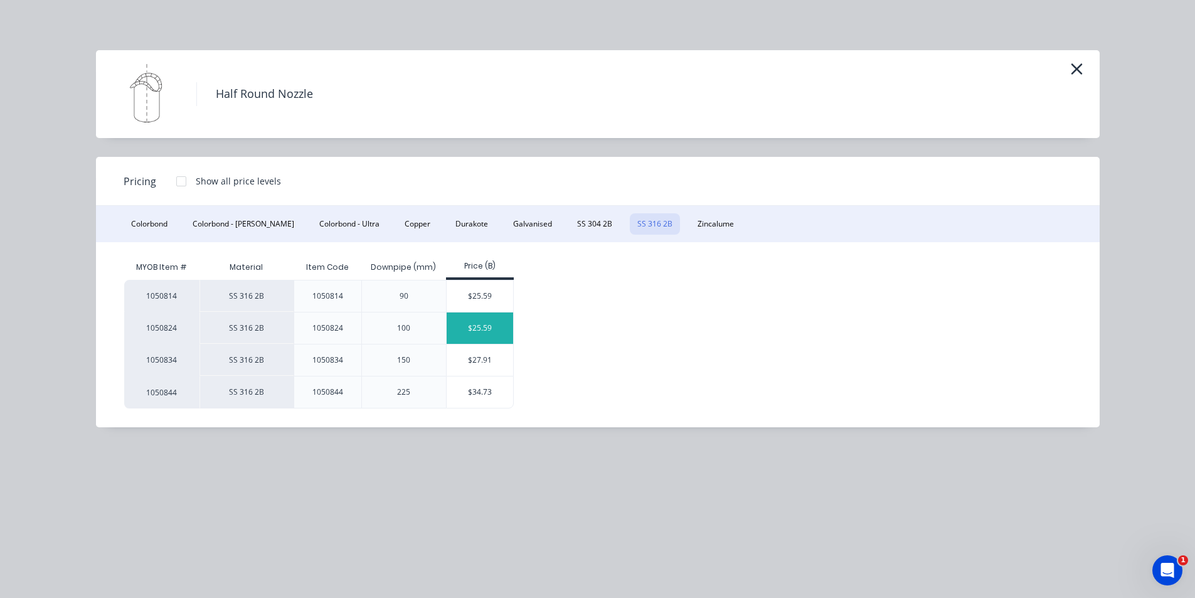
click at [481, 328] on div "$25.59" at bounding box center [480, 327] width 67 height 31
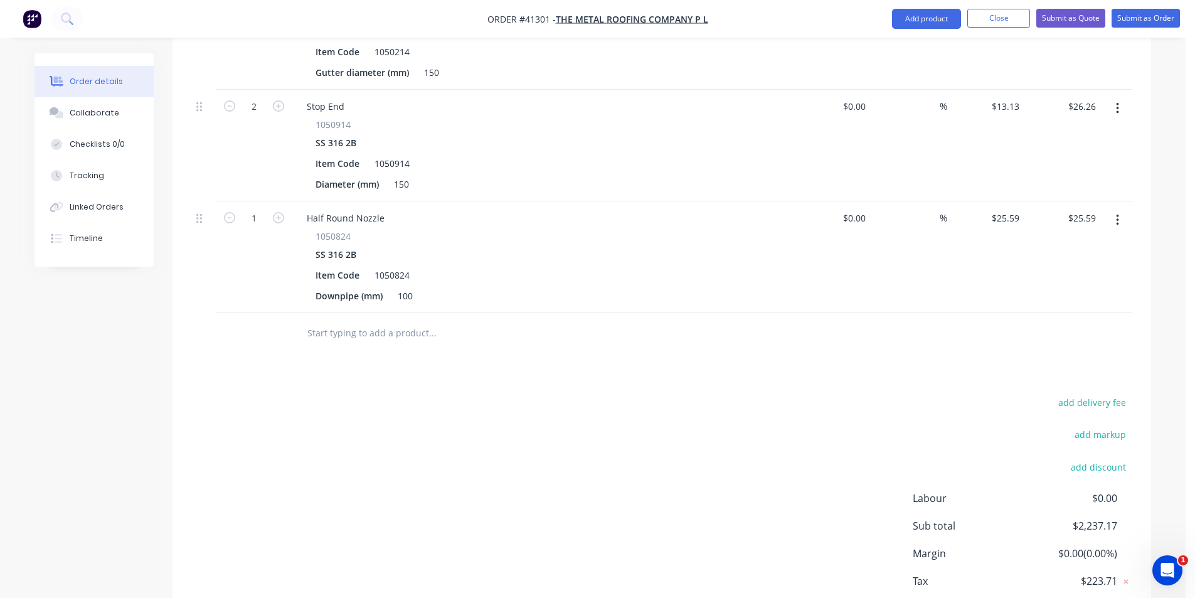
scroll to position [927, 0]
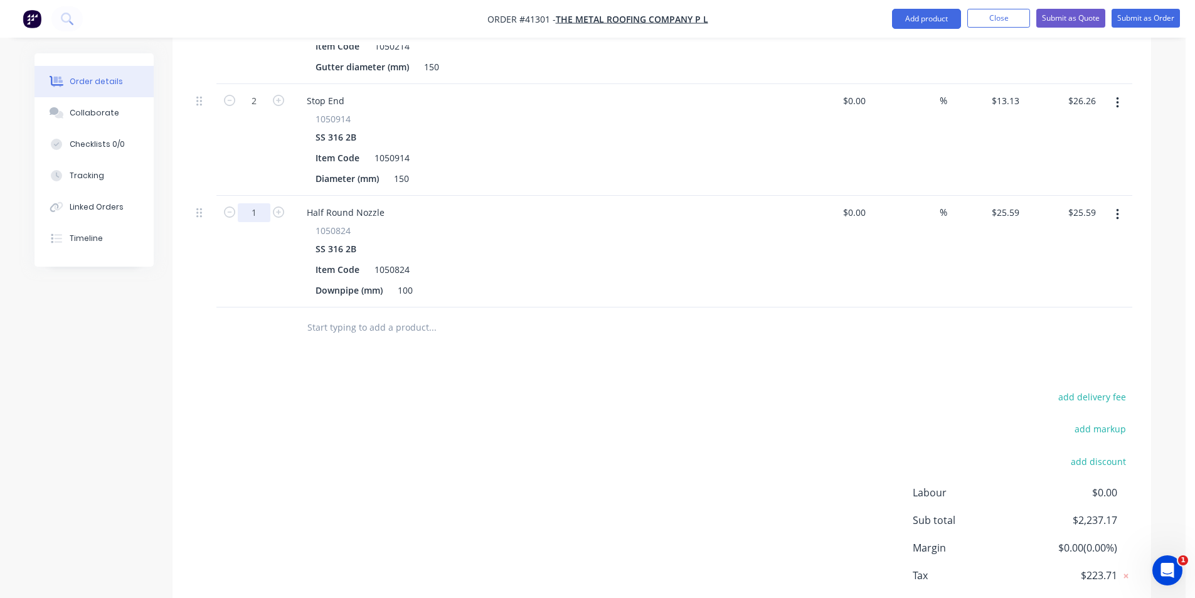
type input "2"
type input "$51.18"
click at [632, 337] on div "Drawings Add drawing 1.2 Stainless Steel 316 2B Standard Girth 850 1 *** MAX LE…" at bounding box center [662, 54] width 979 height 1189
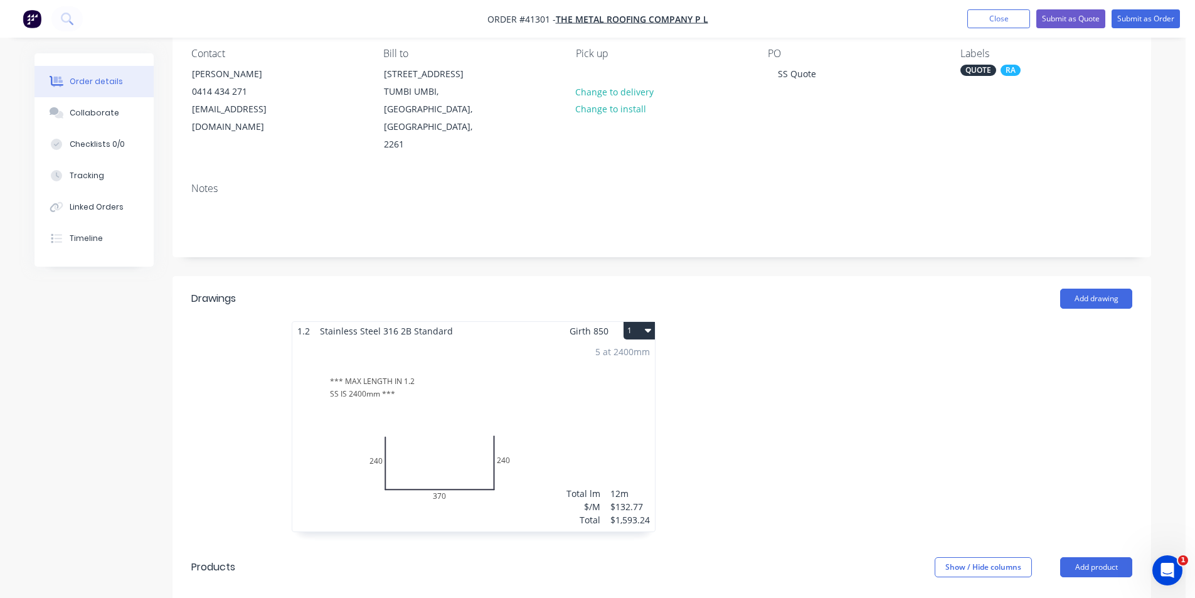
scroll to position [0, 0]
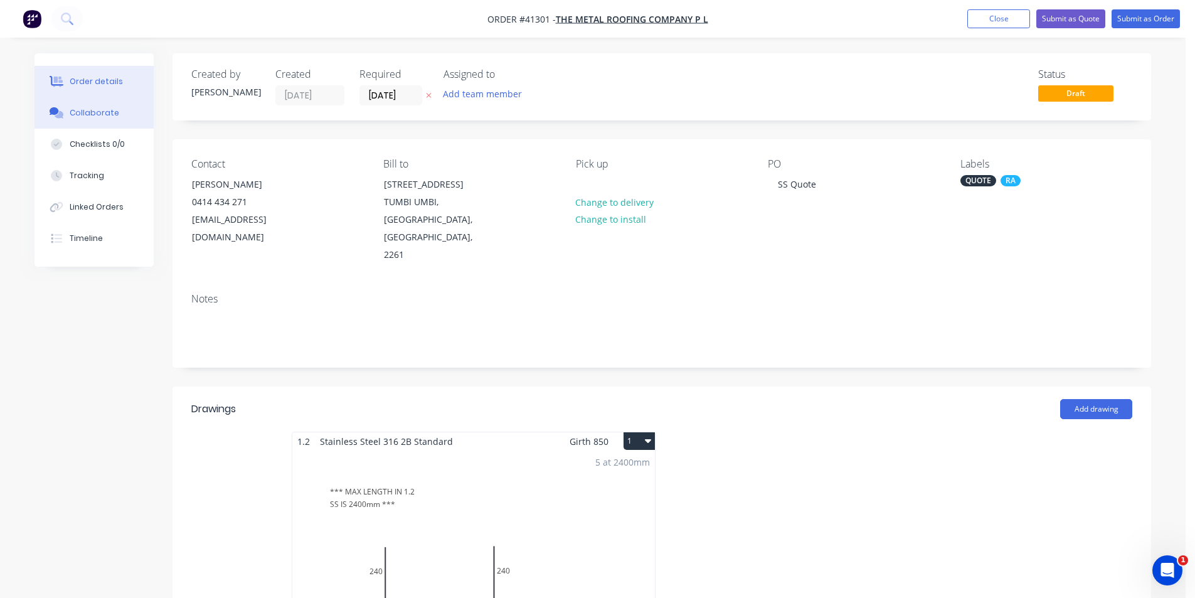
click at [94, 117] on div "Collaborate" at bounding box center [95, 112] width 50 height 11
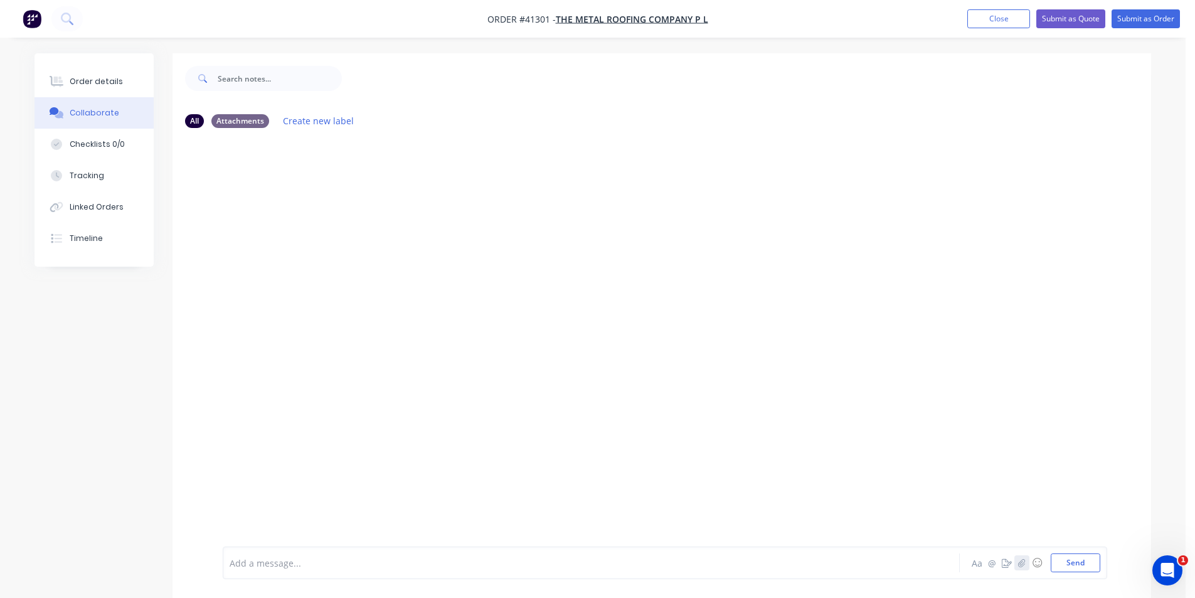
click at [1023, 565] on icon "button" at bounding box center [1022, 562] width 8 height 9
click at [1072, 568] on button "Send" at bounding box center [1076, 562] width 50 height 19
click at [1089, 568] on button "Send" at bounding box center [1076, 562] width 50 height 19
drag, startPoint x: 142, startPoint y: 85, endPoint x: 997, endPoint y: 9, distance: 857.8
click at [142, 85] on button "Order details" at bounding box center [94, 81] width 119 height 31
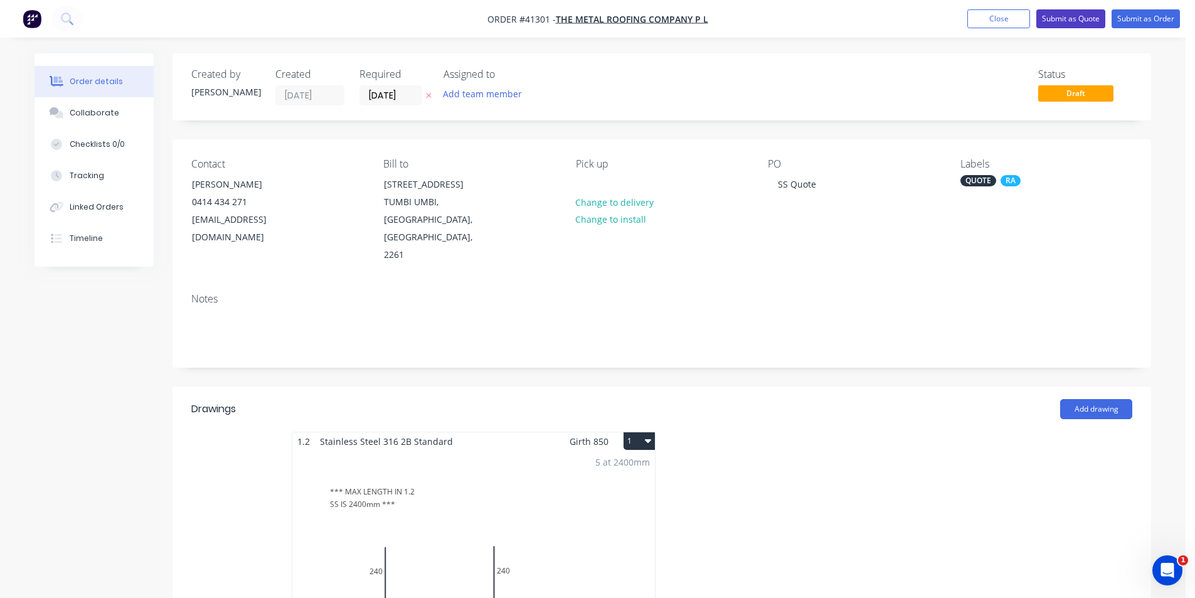
click at [1077, 18] on button "Submit as Quote" at bounding box center [1070, 18] width 69 height 19
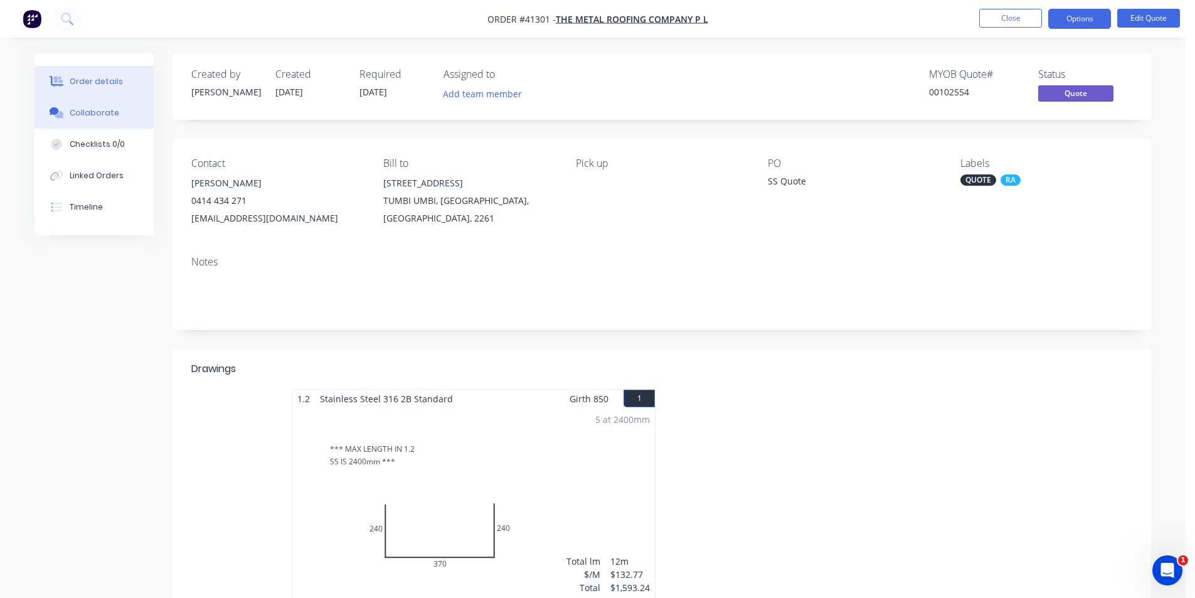
click at [105, 115] on div "Collaborate" at bounding box center [95, 112] width 50 height 11
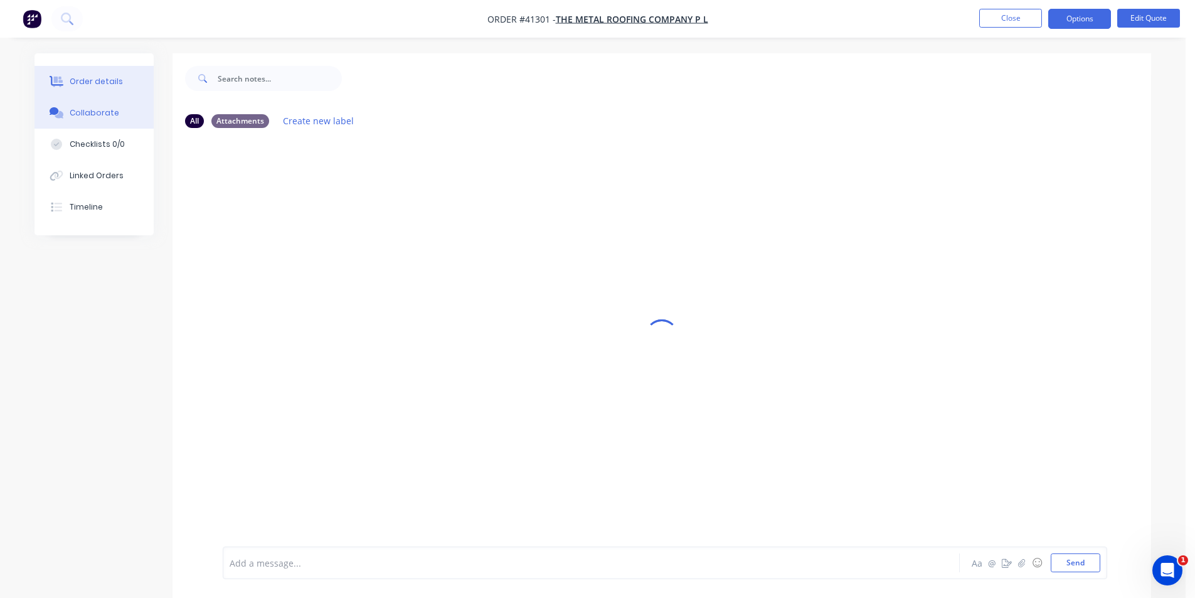
click at [91, 72] on button "Order details" at bounding box center [94, 81] width 119 height 31
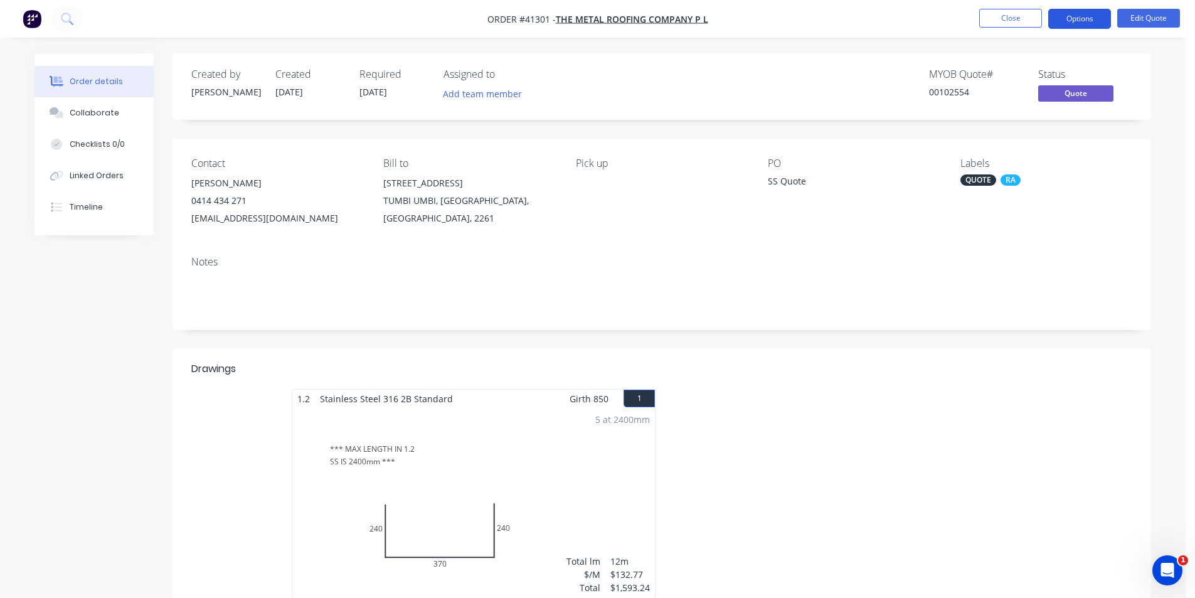
click at [1083, 23] on button "Options" at bounding box center [1079, 19] width 63 height 20
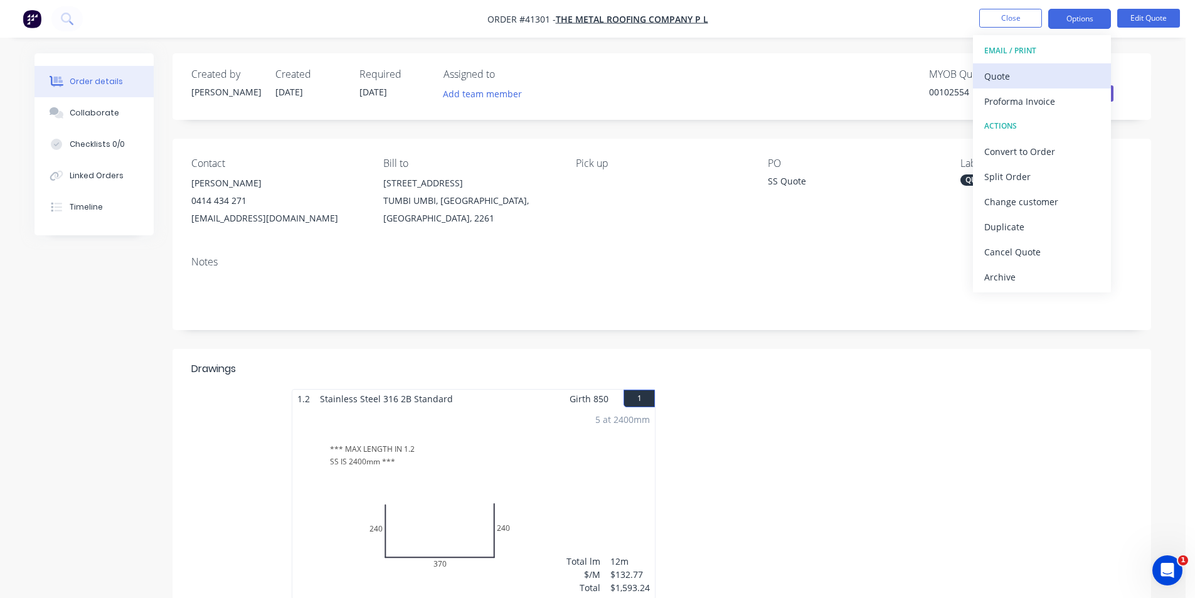
click at [1036, 73] on div "Quote" at bounding box center [1041, 76] width 115 height 18
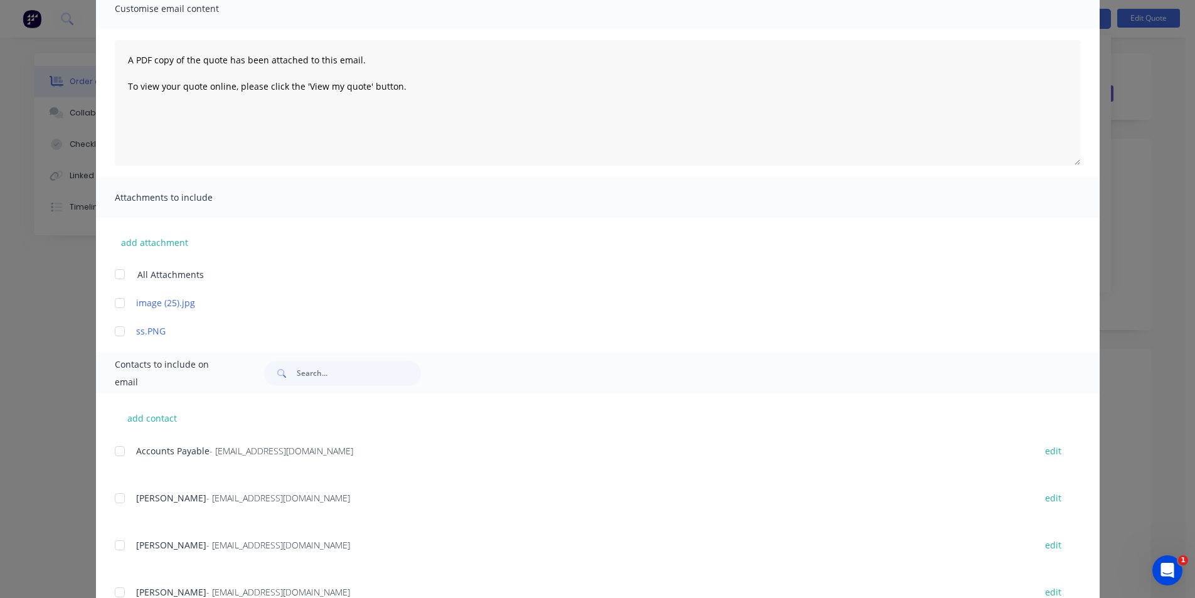
scroll to position [153, 0]
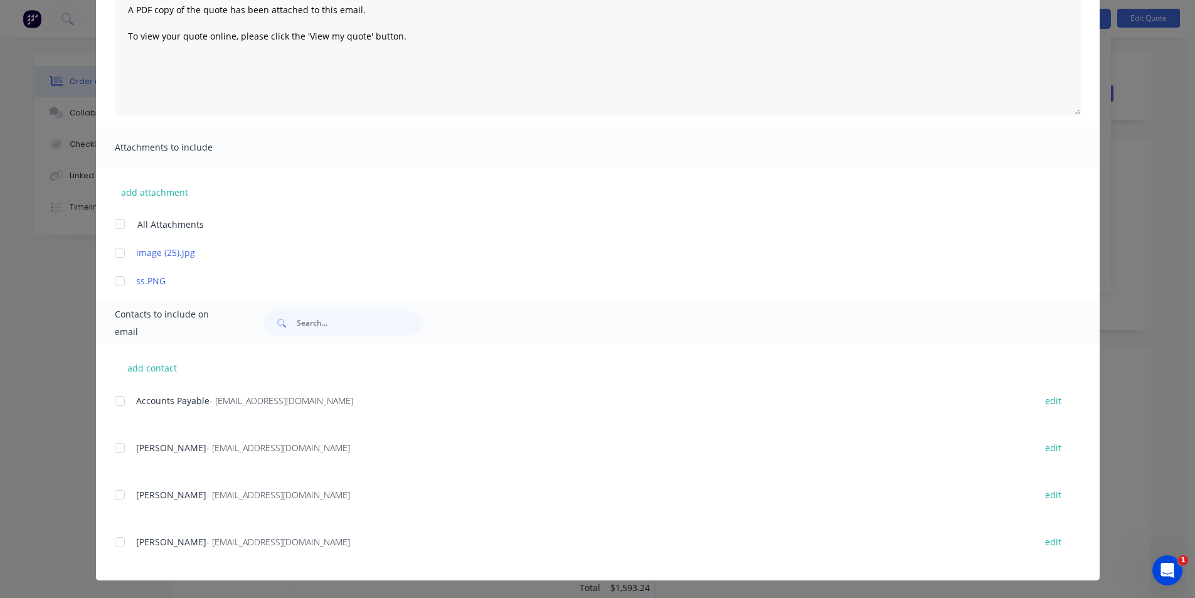
click at [115, 541] on div at bounding box center [119, 542] width 25 height 25
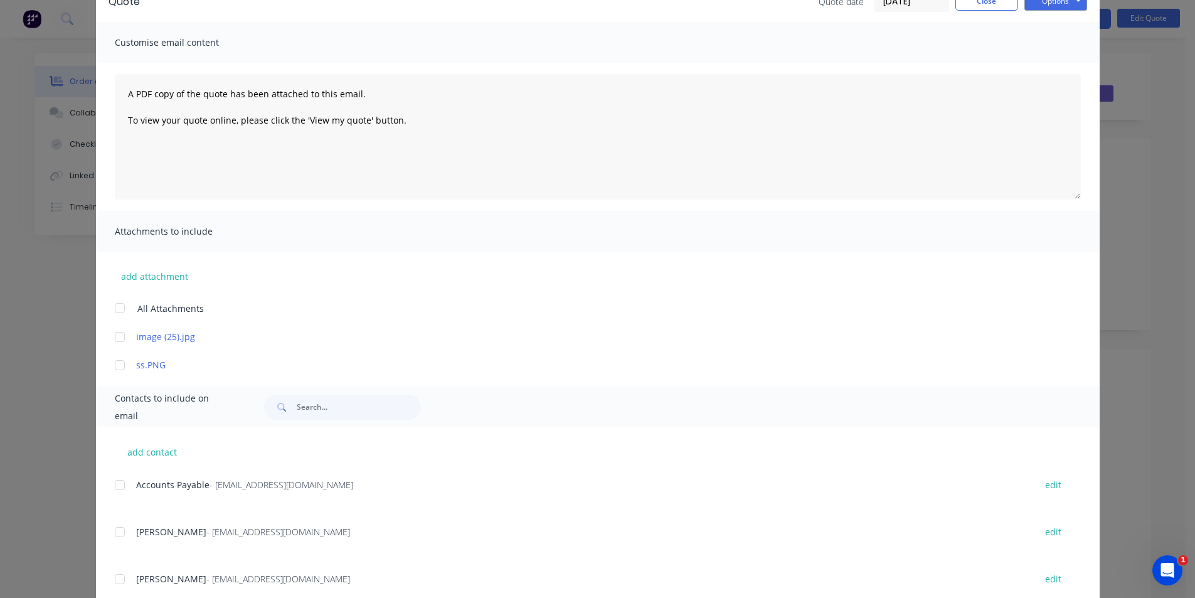
scroll to position [0, 0]
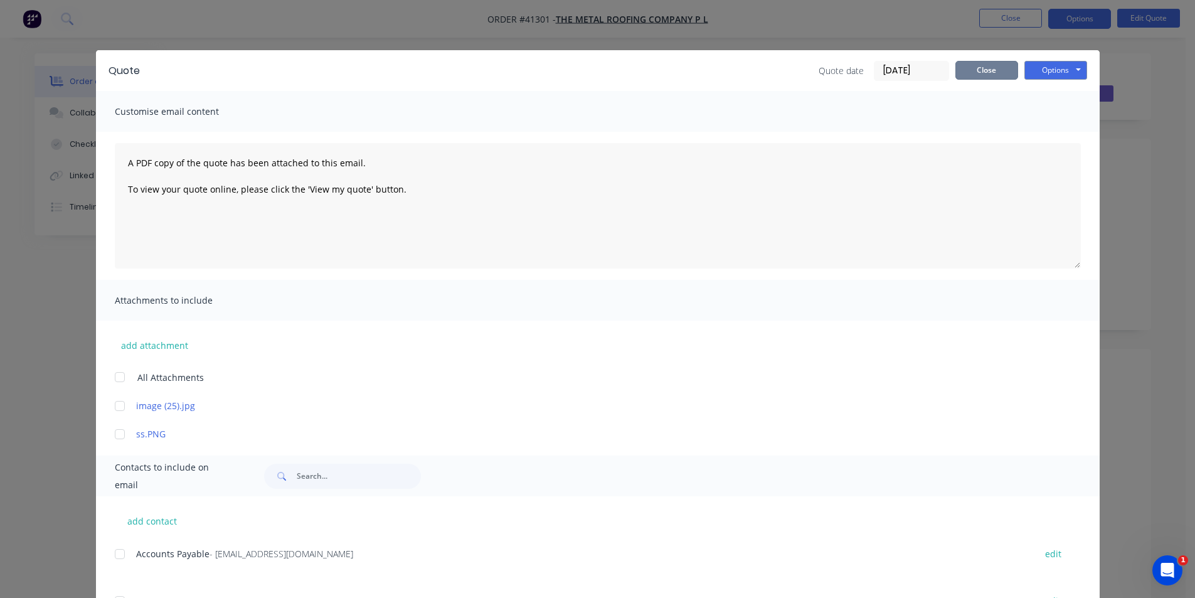
click at [972, 72] on button "Close" at bounding box center [986, 70] width 63 height 19
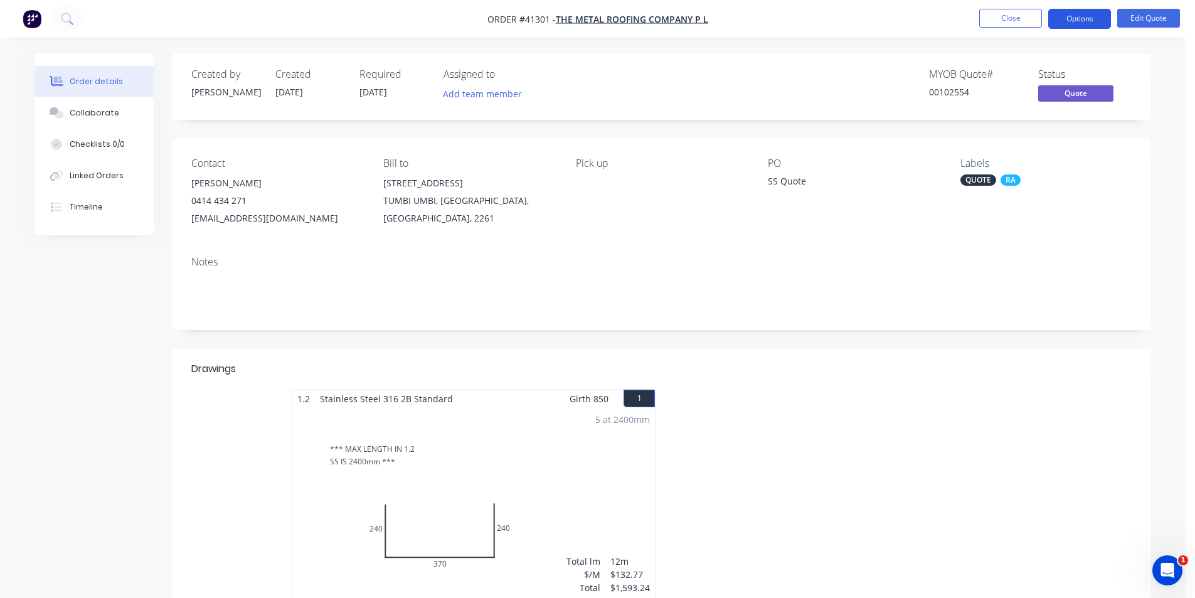
click at [1067, 21] on button "Options" at bounding box center [1079, 19] width 63 height 20
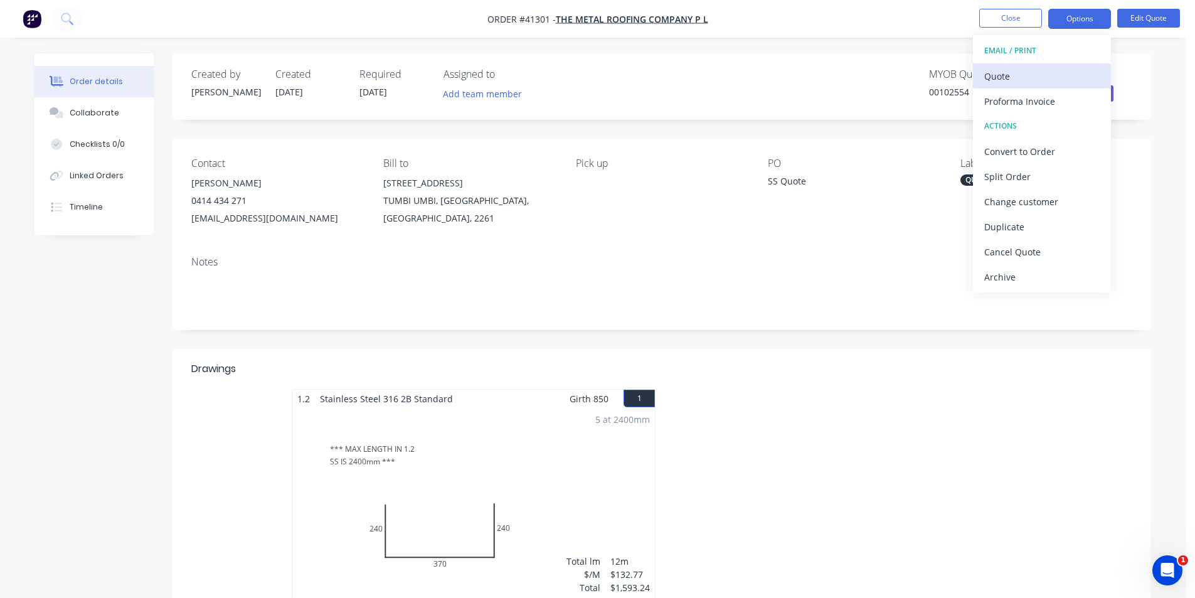
click at [1035, 80] on div "Quote" at bounding box center [1041, 76] width 115 height 18
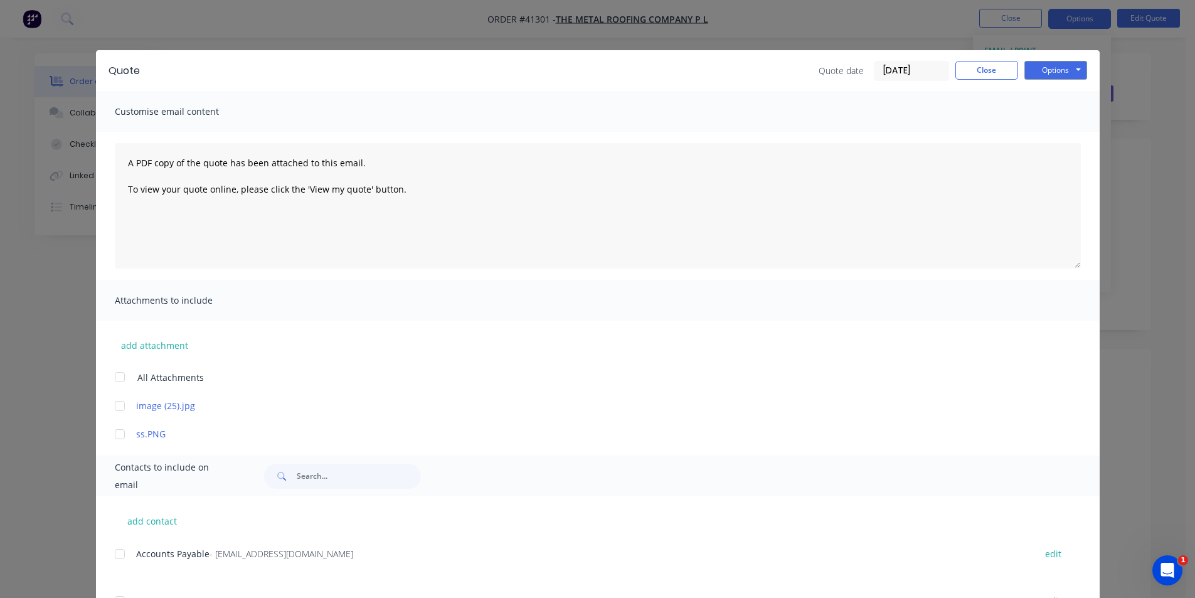
scroll to position [125, 0]
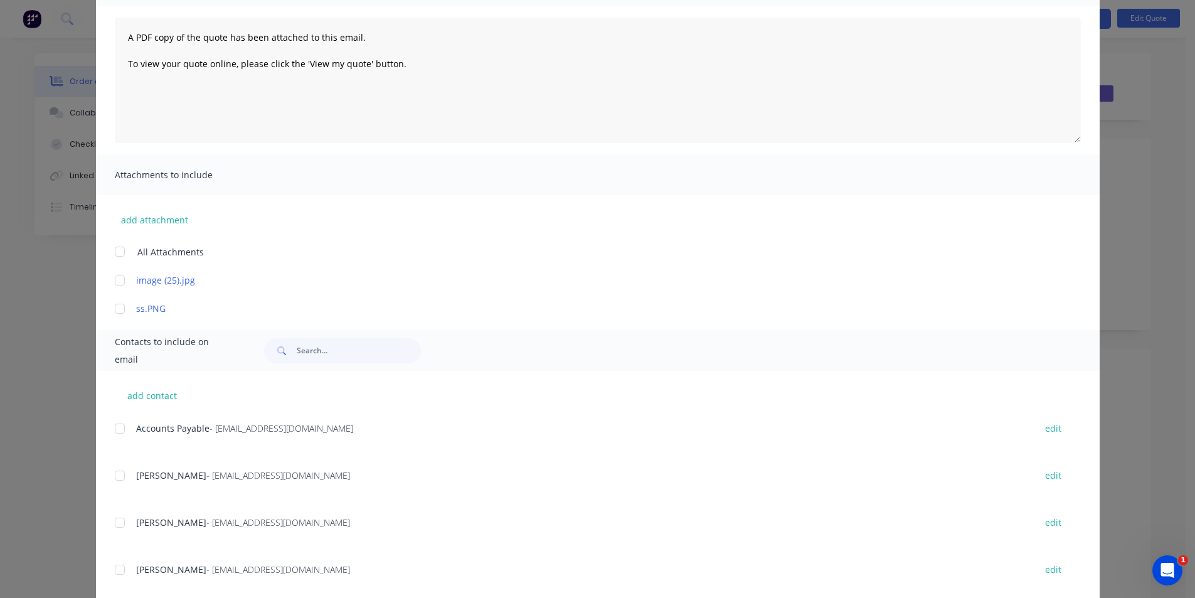
click at [123, 478] on div at bounding box center [119, 475] width 25 height 25
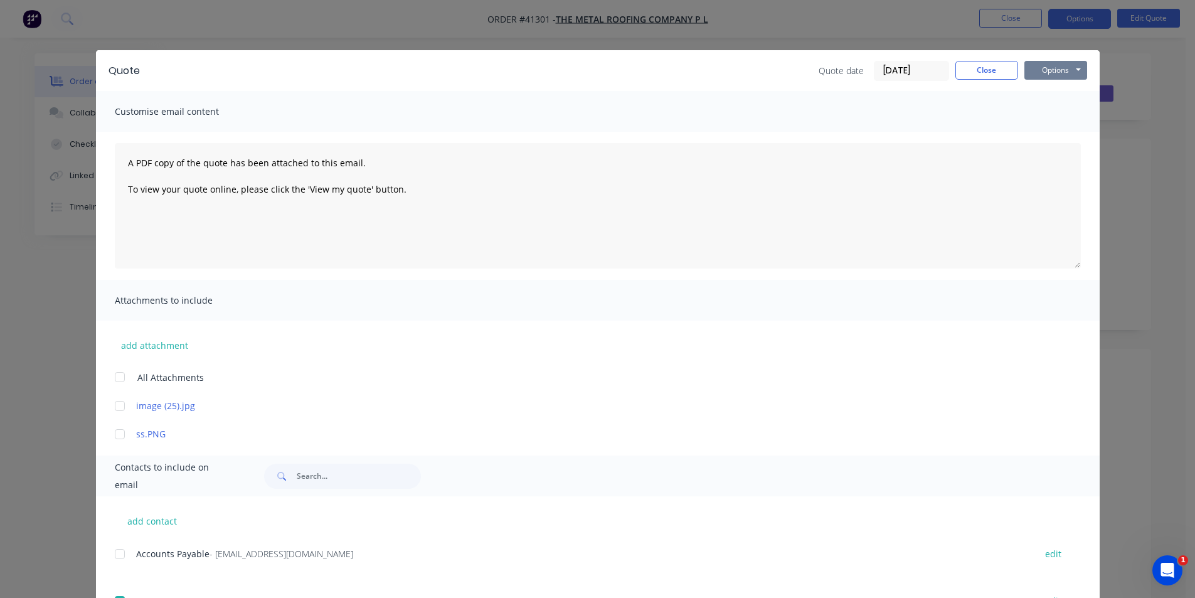
click at [1039, 65] on button "Options" at bounding box center [1055, 70] width 63 height 19
click at [1067, 129] on button "Email" at bounding box center [1064, 134] width 80 height 21
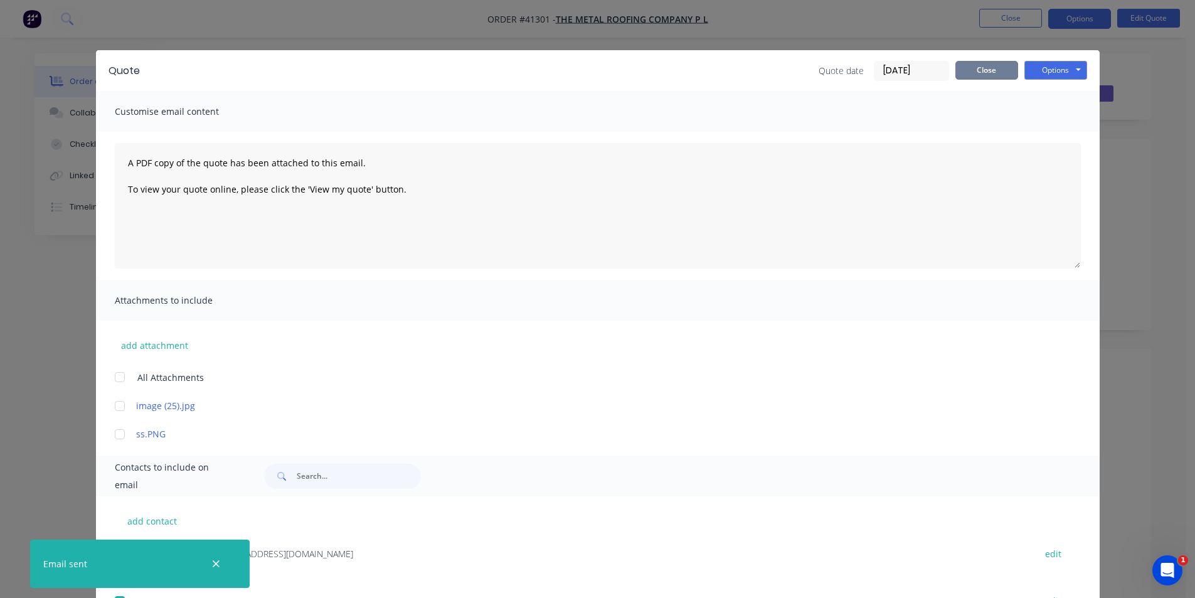
click at [977, 67] on button "Close" at bounding box center [986, 70] width 63 height 19
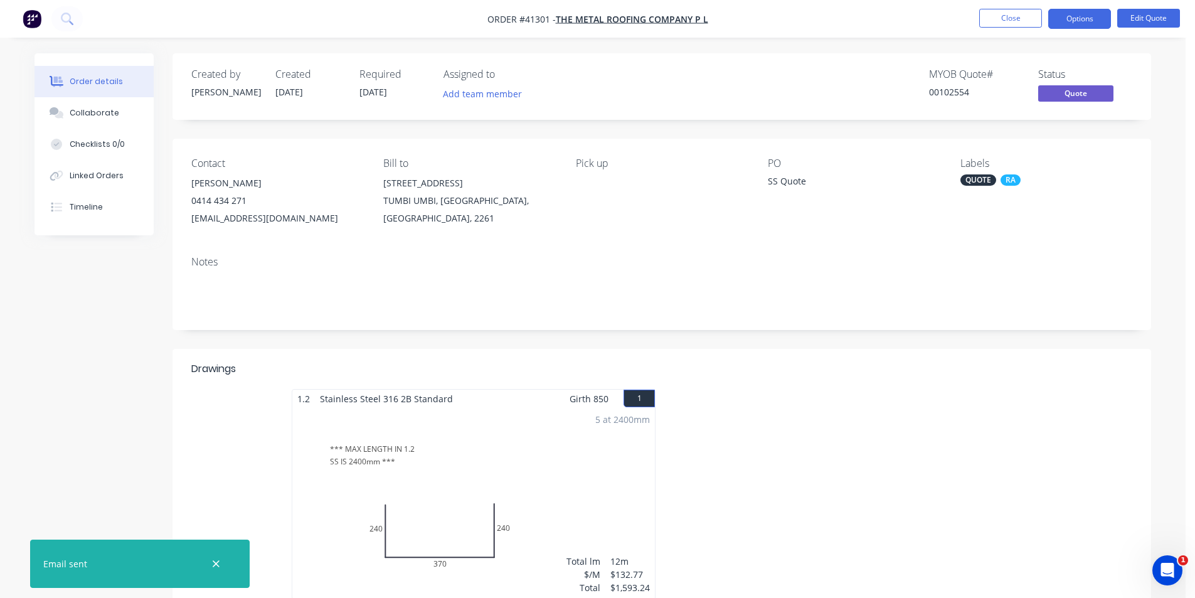
click at [1003, 16] on button "Close" at bounding box center [1010, 18] width 63 height 19
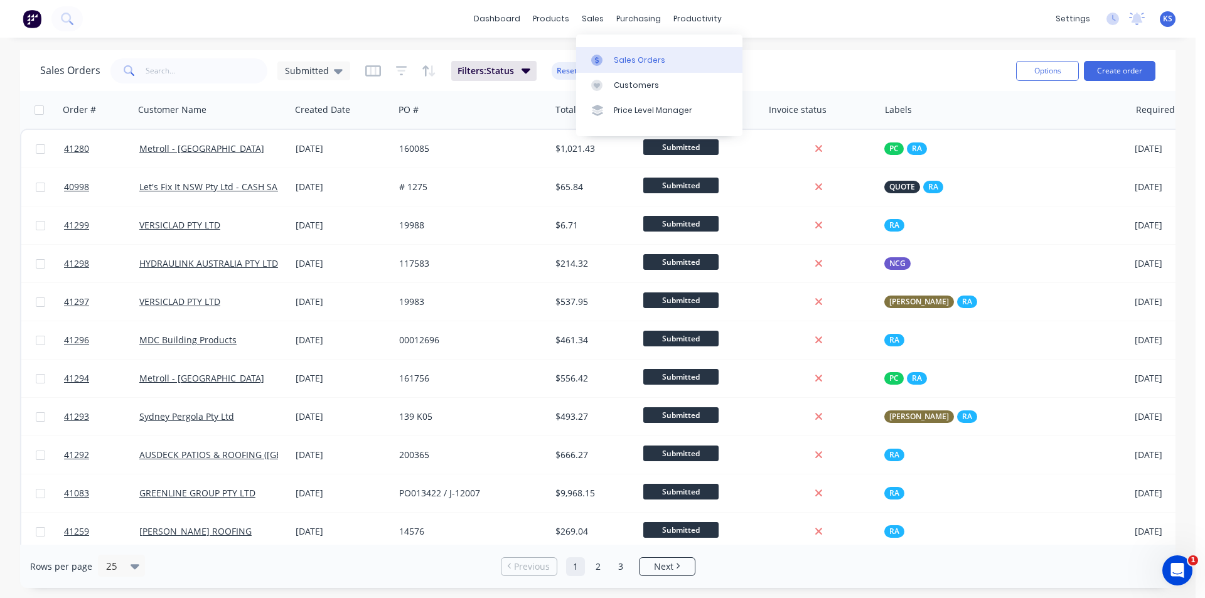
click at [630, 62] on div "Sales Orders" at bounding box center [639, 60] width 51 height 11
click at [797, 58] on div "Sales Orders Submitted Filters: Status Reset" at bounding box center [523, 70] width 966 height 31
click at [808, 69] on div "Sales Orders Submitted Filters: Status Reset" at bounding box center [523, 70] width 966 height 31
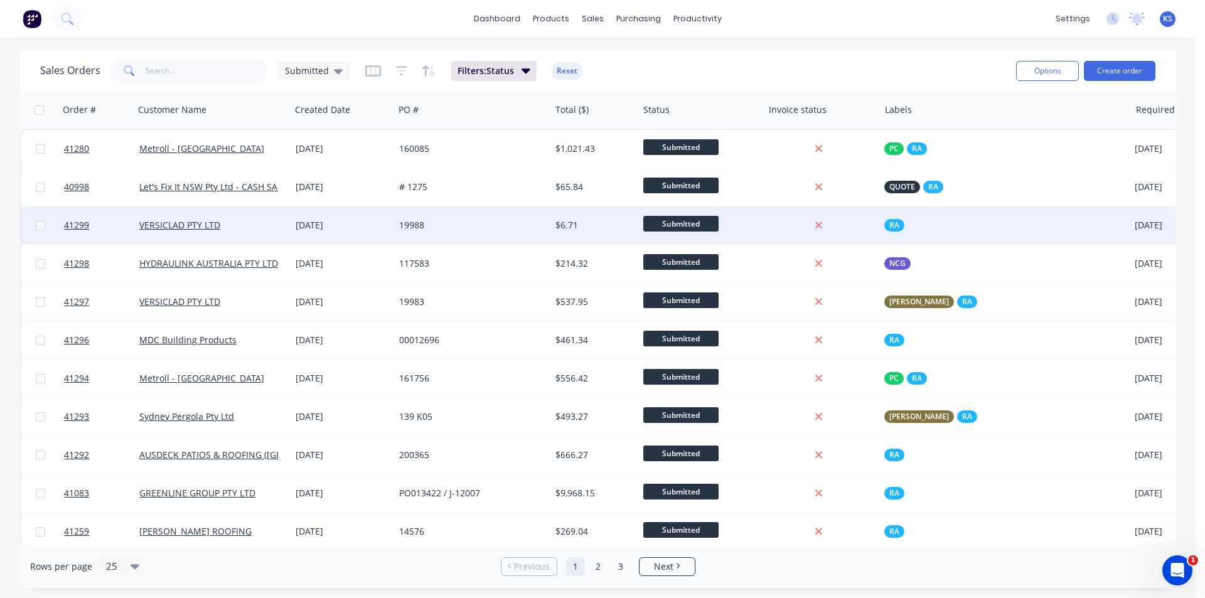
click at [473, 230] on div "19988" at bounding box center [468, 225] width 139 height 13
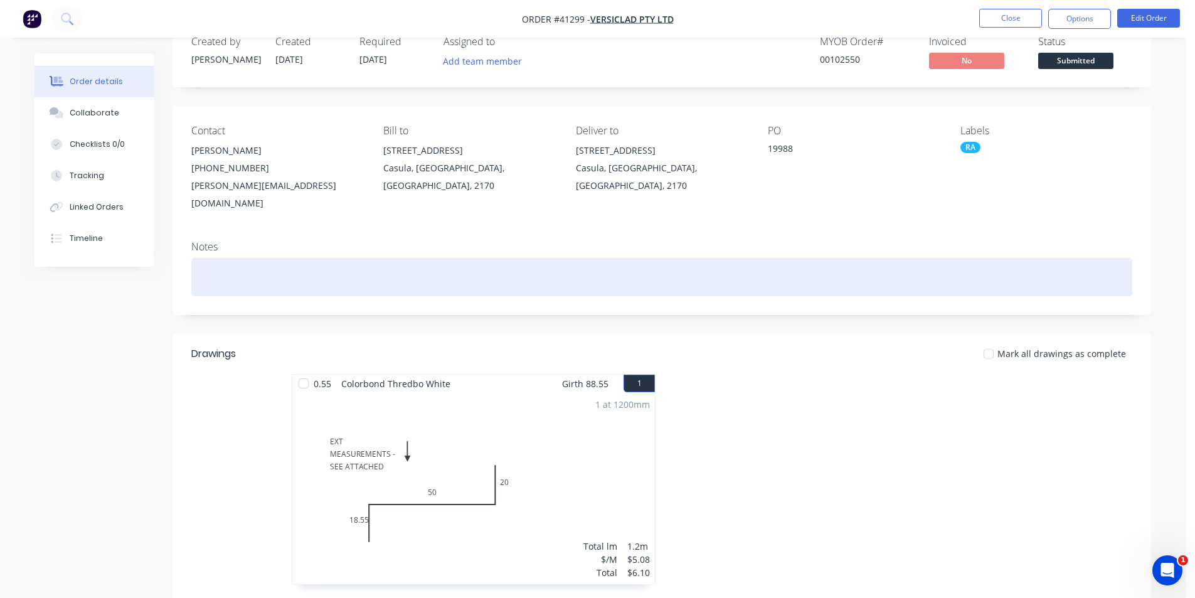
scroll to position [63, 0]
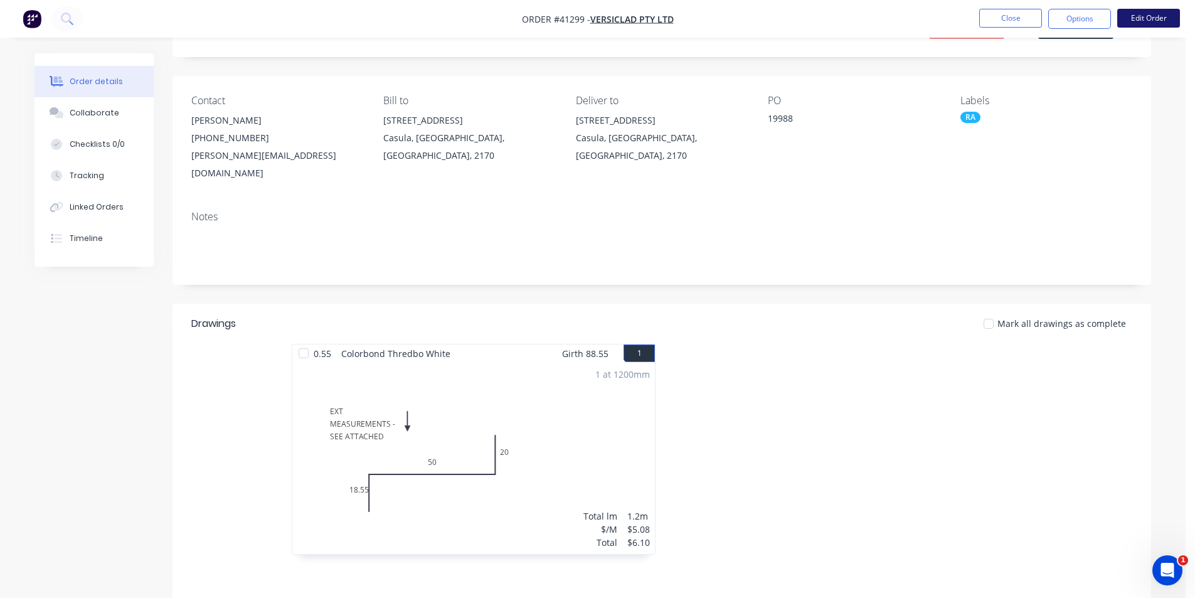
click at [1156, 25] on button "Edit Order" at bounding box center [1148, 18] width 63 height 19
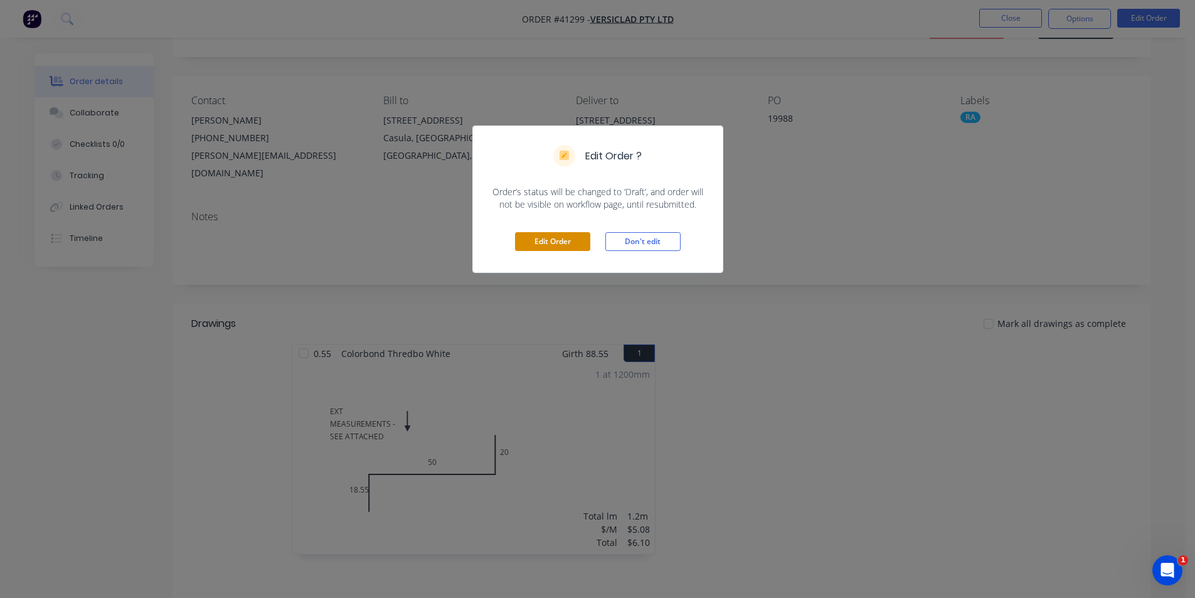
click at [554, 243] on button "Edit Order" at bounding box center [552, 241] width 75 height 19
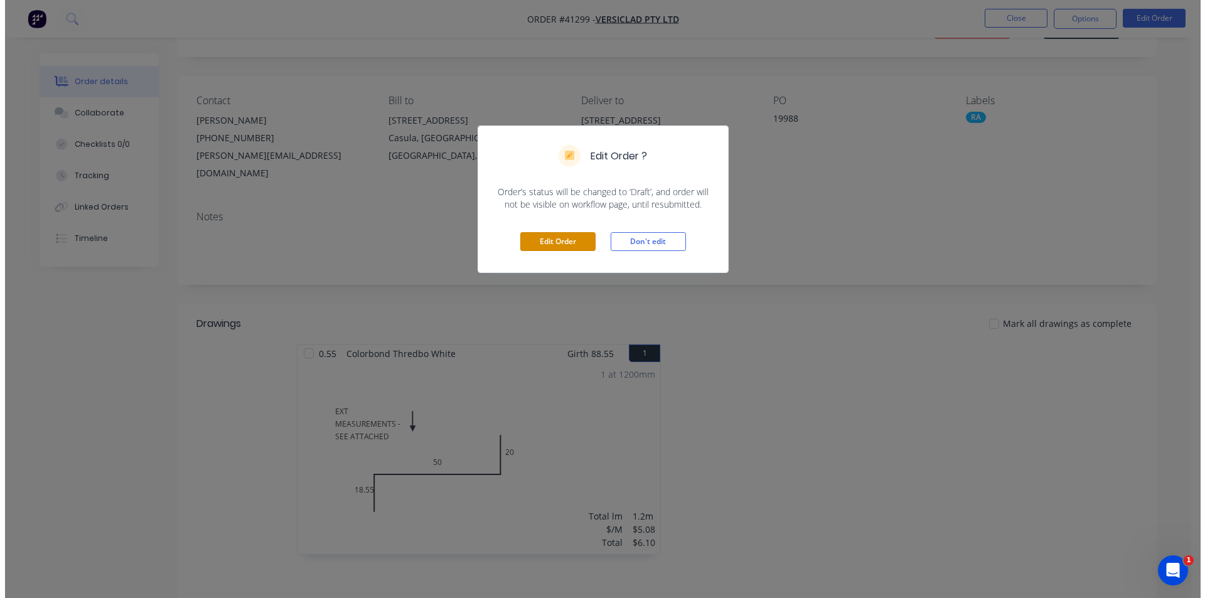
scroll to position [0, 0]
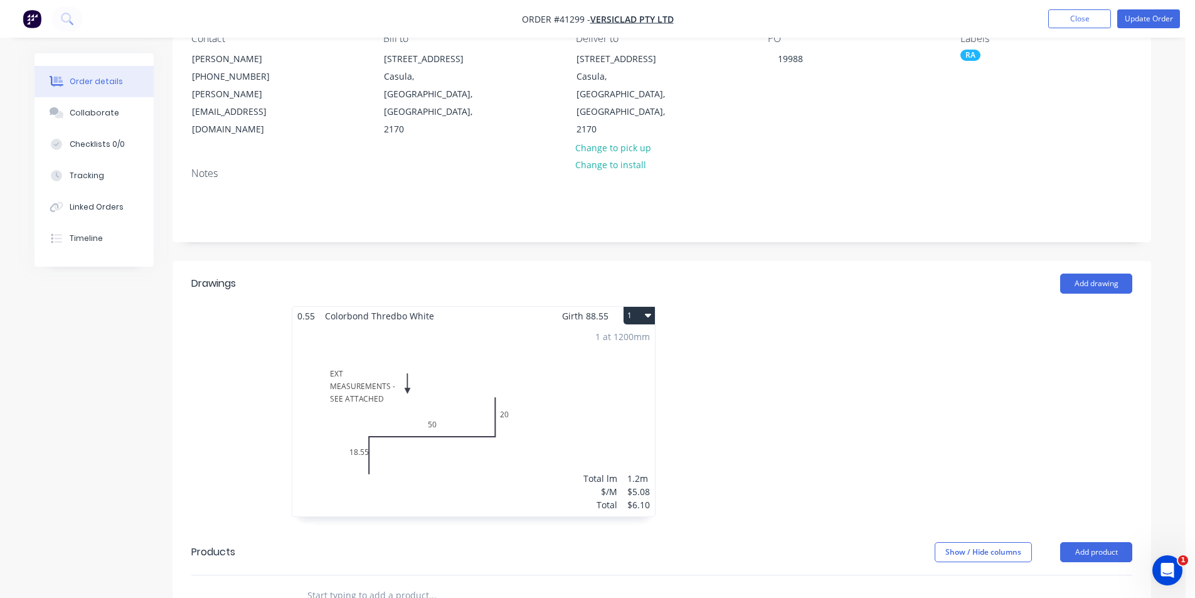
click at [518, 429] on div "1 at 1200mm Total lm $/M Total 1.2m $5.08 $6.10" at bounding box center [473, 420] width 363 height 191
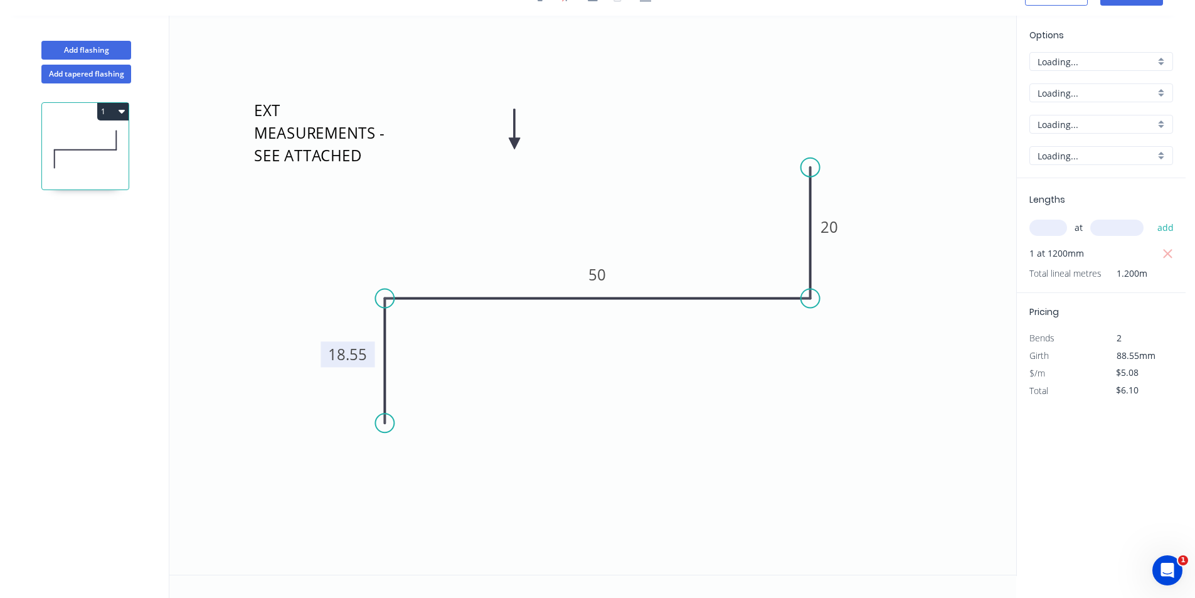
click at [351, 354] on tspan "18.55" at bounding box center [347, 354] width 39 height 21
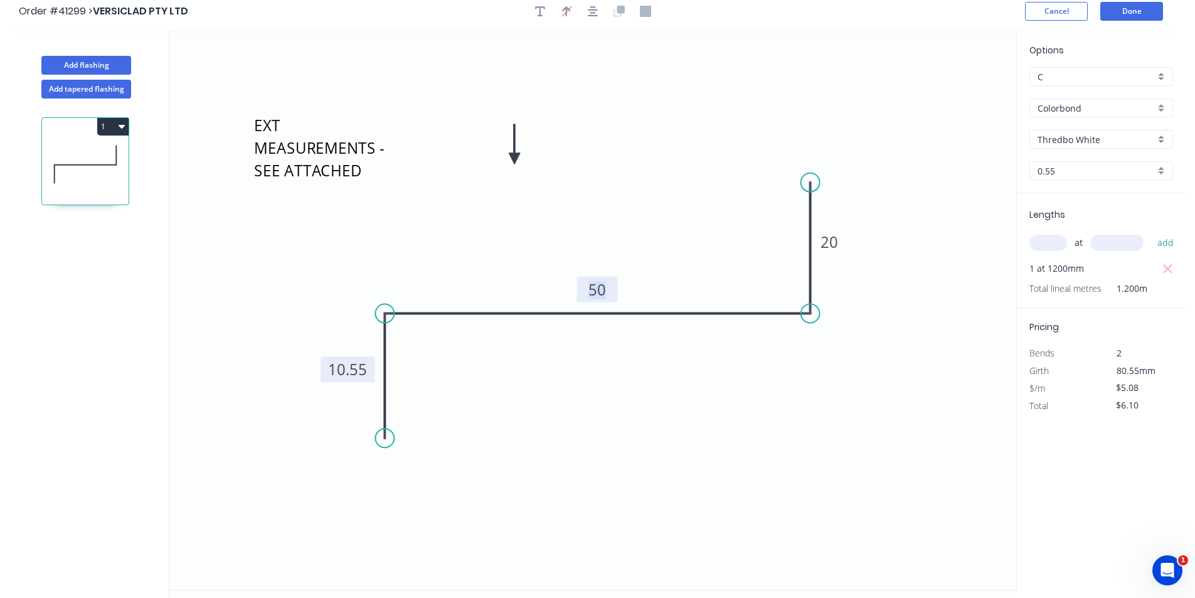
scroll to position [0, 0]
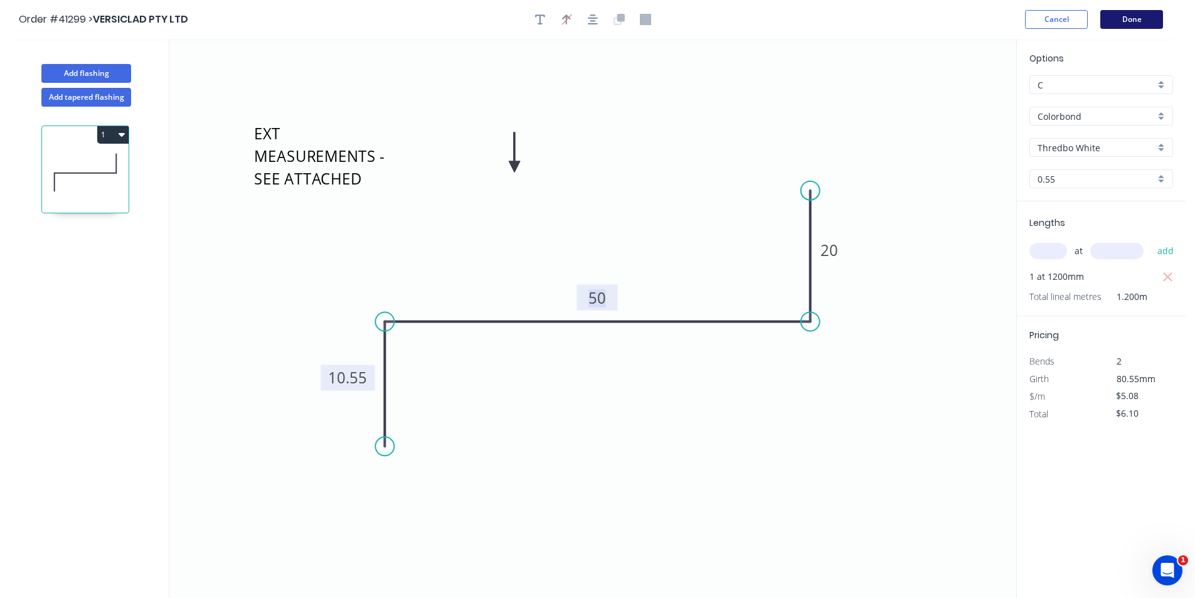
click at [1120, 19] on button "Done" at bounding box center [1131, 19] width 63 height 19
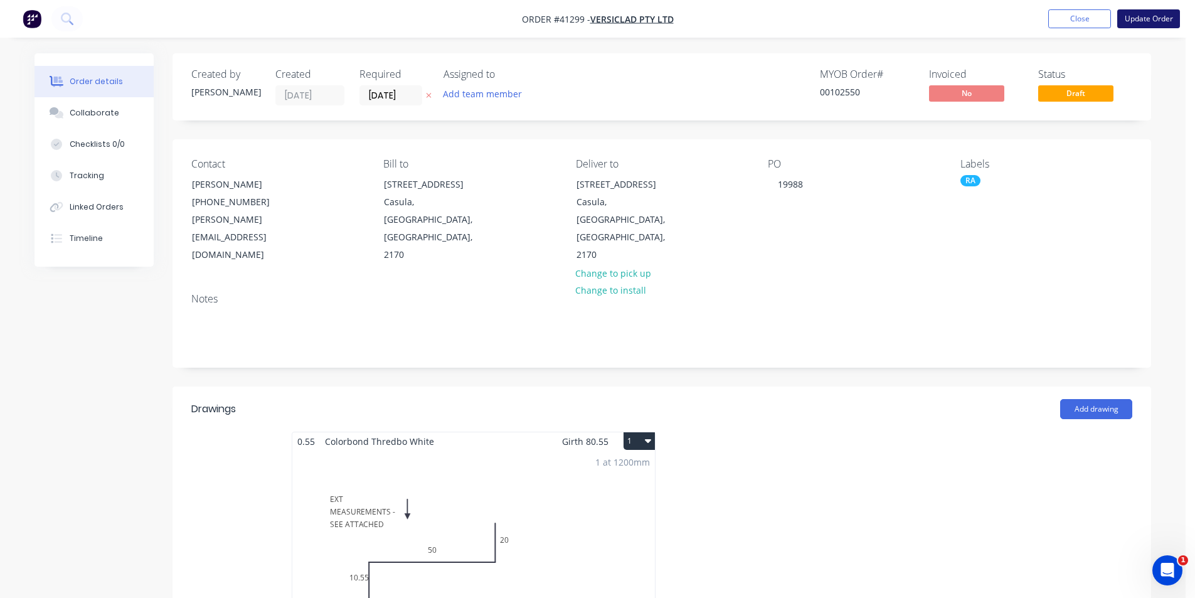
click at [1137, 19] on button "Update Order" at bounding box center [1148, 18] width 63 height 19
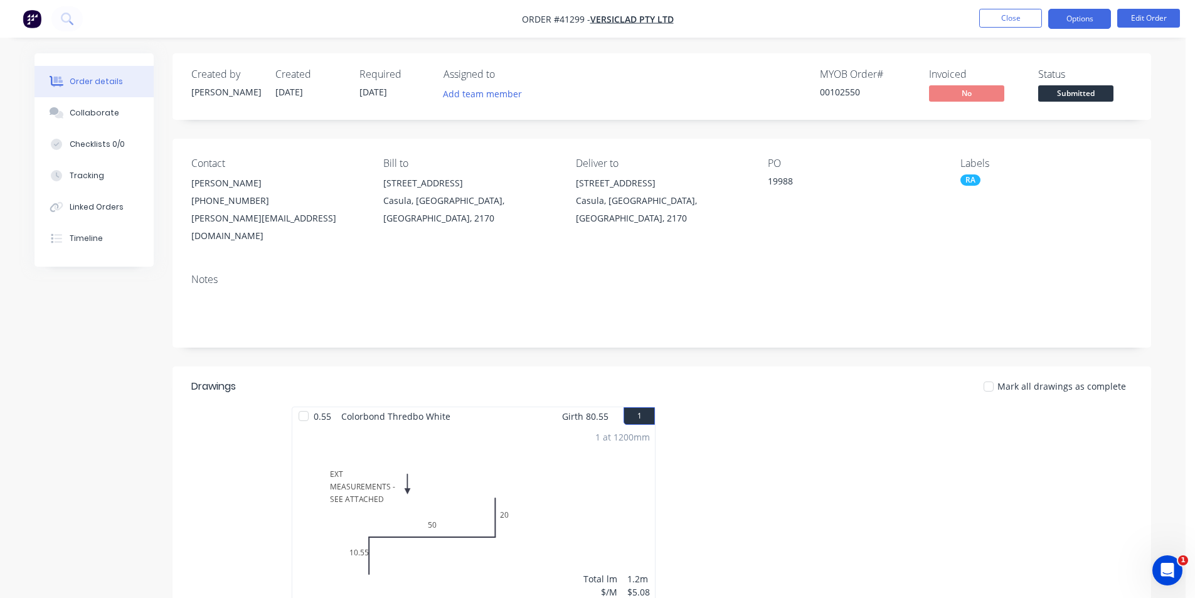
click at [1094, 19] on button "Options" at bounding box center [1079, 19] width 63 height 20
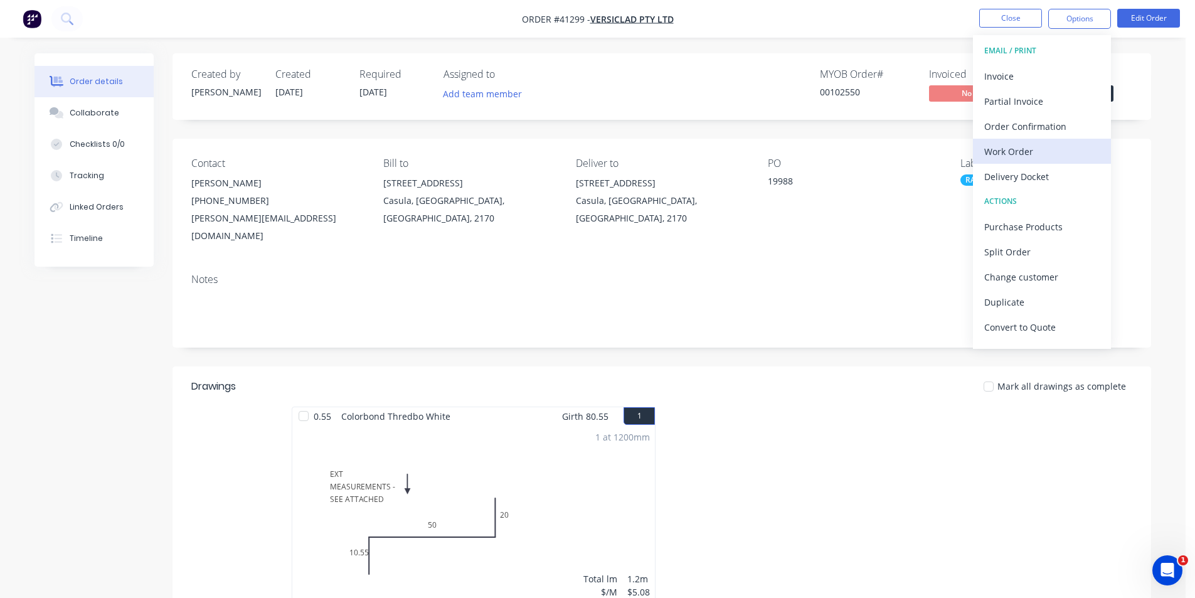
click at [1048, 144] on div "Work Order" at bounding box center [1041, 151] width 115 height 18
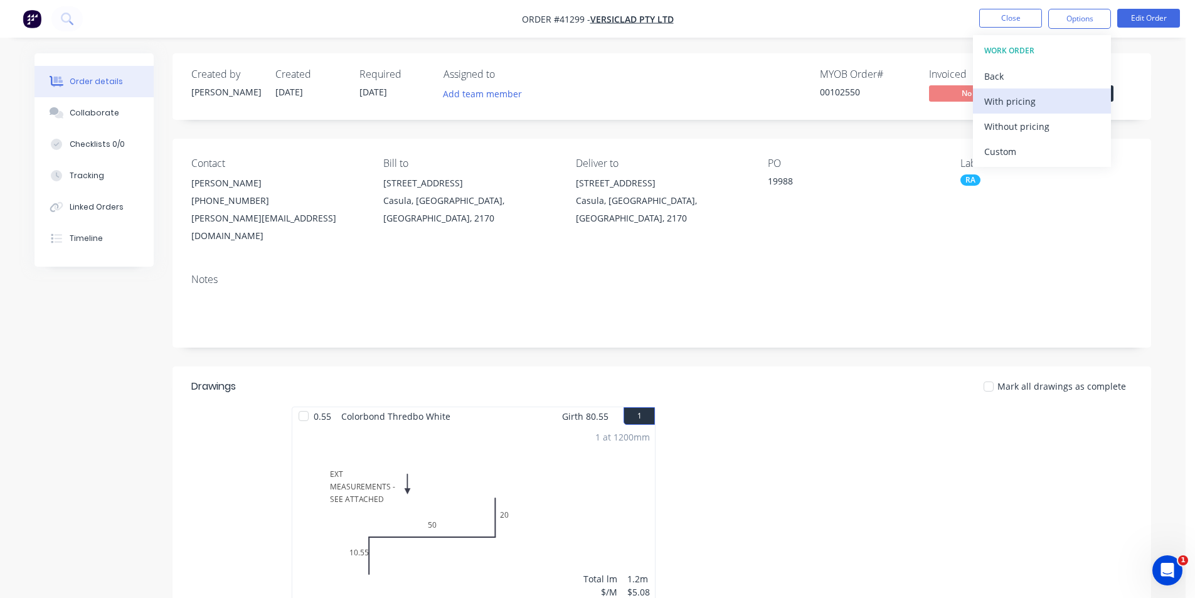
click at [1050, 110] on div "With pricing" at bounding box center [1041, 101] width 115 height 18
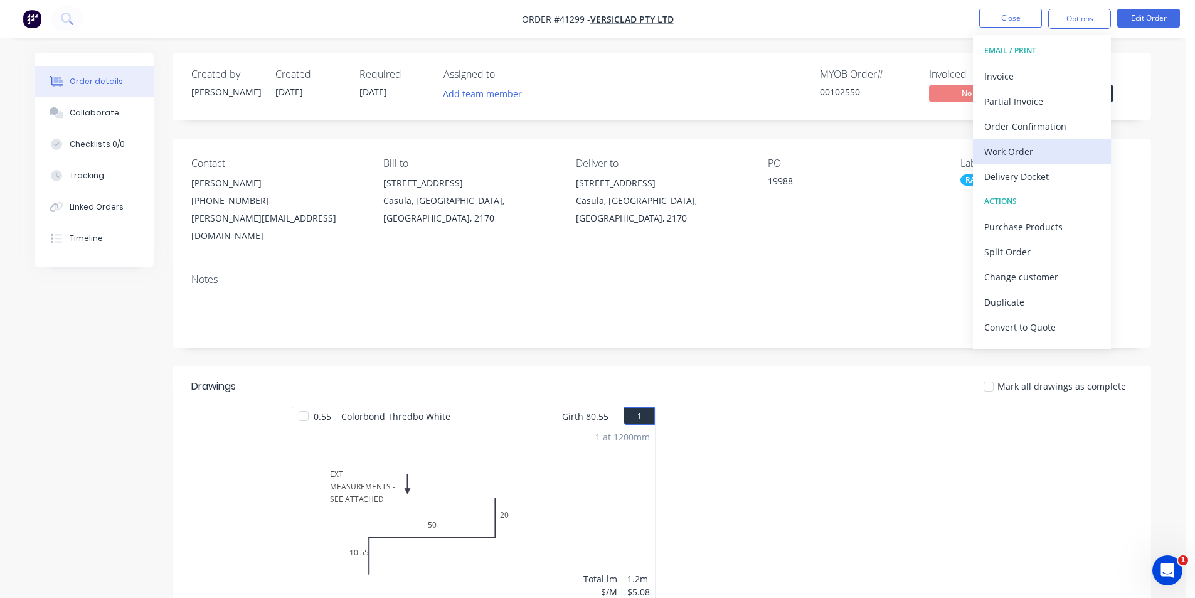
click at [1011, 154] on div "Work Order" at bounding box center [1041, 151] width 115 height 18
click at [1014, 124] on div "Without pricing" at bounding box center [1041, 126] width 115 height 18
click at [68, 110] on button "Collaborate" at bounding box center [94, 112] width 119 height 31
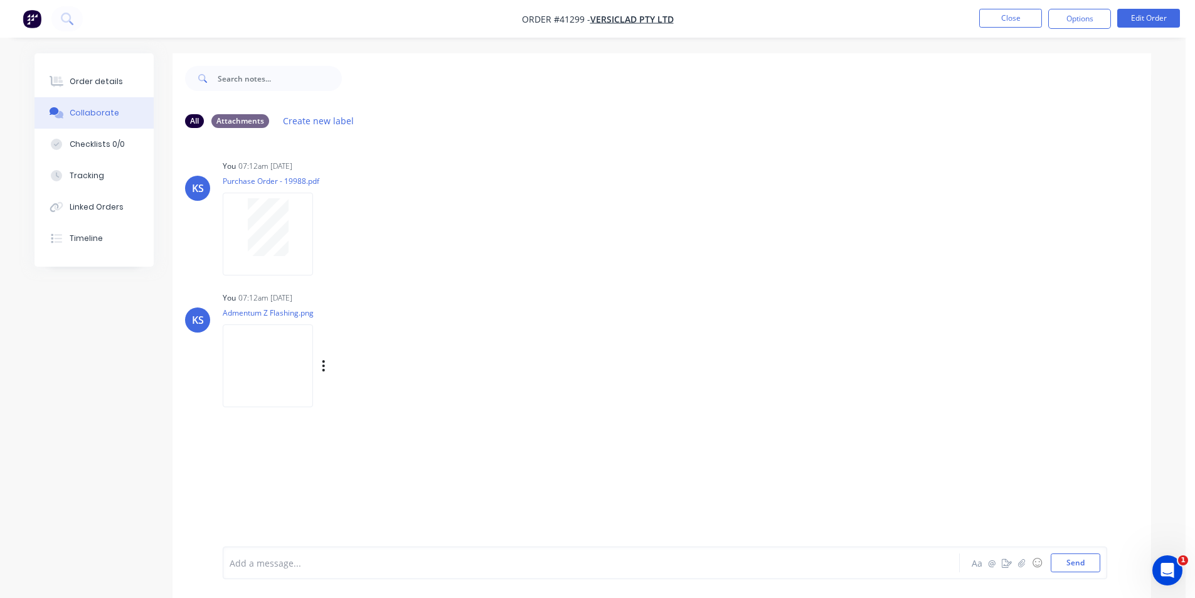
click at [286, 390] on img at bounding box center [268, 365] width 90 height 82
click at [326, 368] on icon "button" at bounding box center [324, 366] width 4 height 14
click at [1066, 565] on button "Send" at bounding box center [1076, 562] width 50 height 19
click at [77, 77] on div "Order details" at bounding box center [96, 81] width 53 height 11
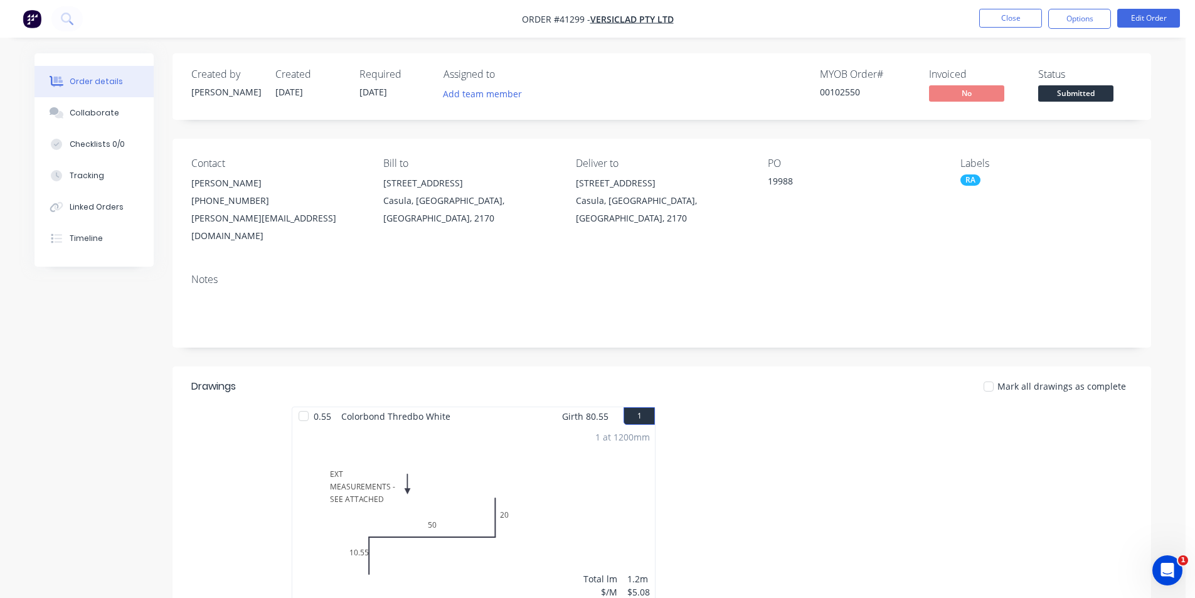
click at [658, 51] on div "Order details Collaborate Checklists 0/0 Tracking Linked Orders Timeline Order …" at bounding box center [593, 426] width 1186 height 853
click at [1003, 13] on button "Close" at bounding box center [1010, 18] width 63 height 19
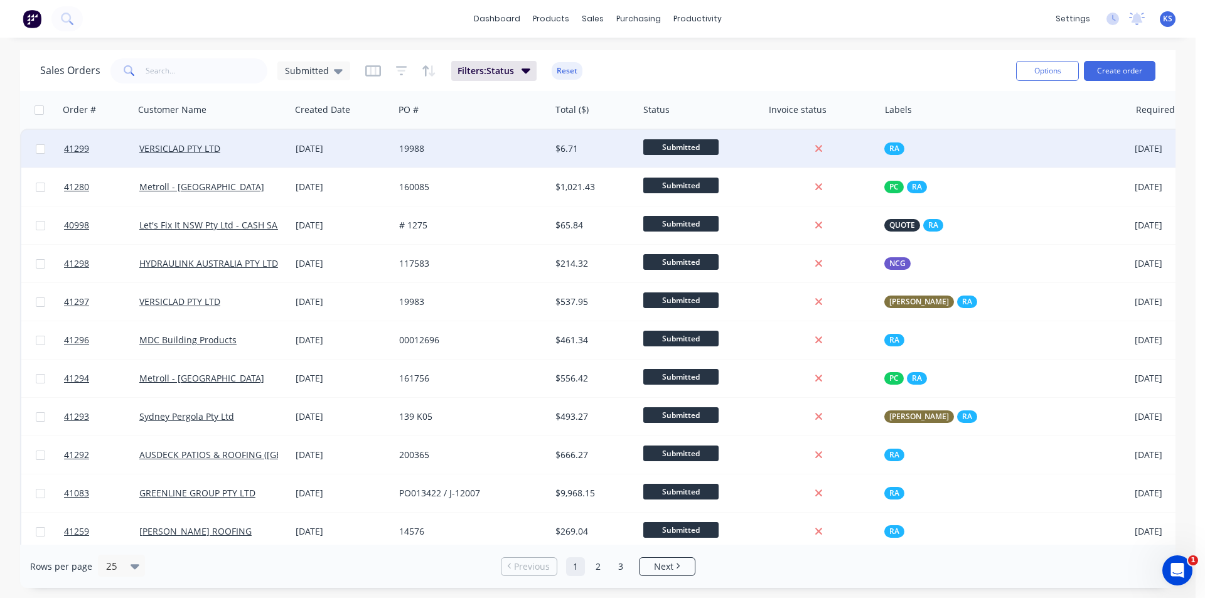
click at [235, 145] on div "VERSICLAD PTY LTD" at bounding box center [208, 148] width 139 height 13
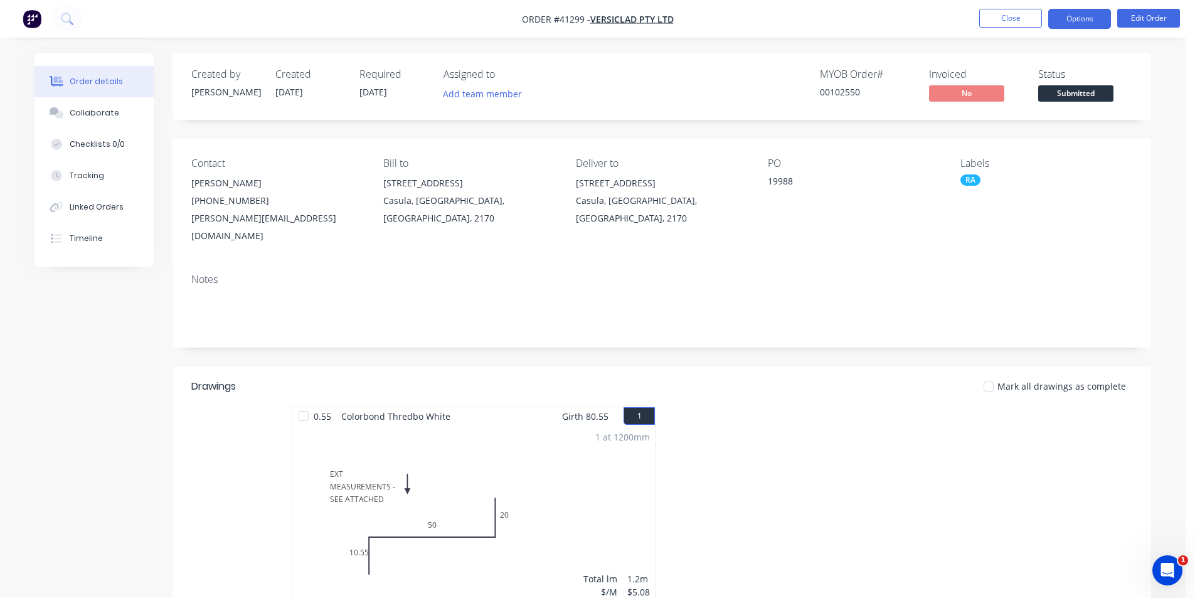
click at [1078, 17] on button "Options" at bounding box center [1079, 19] width 63 height 20
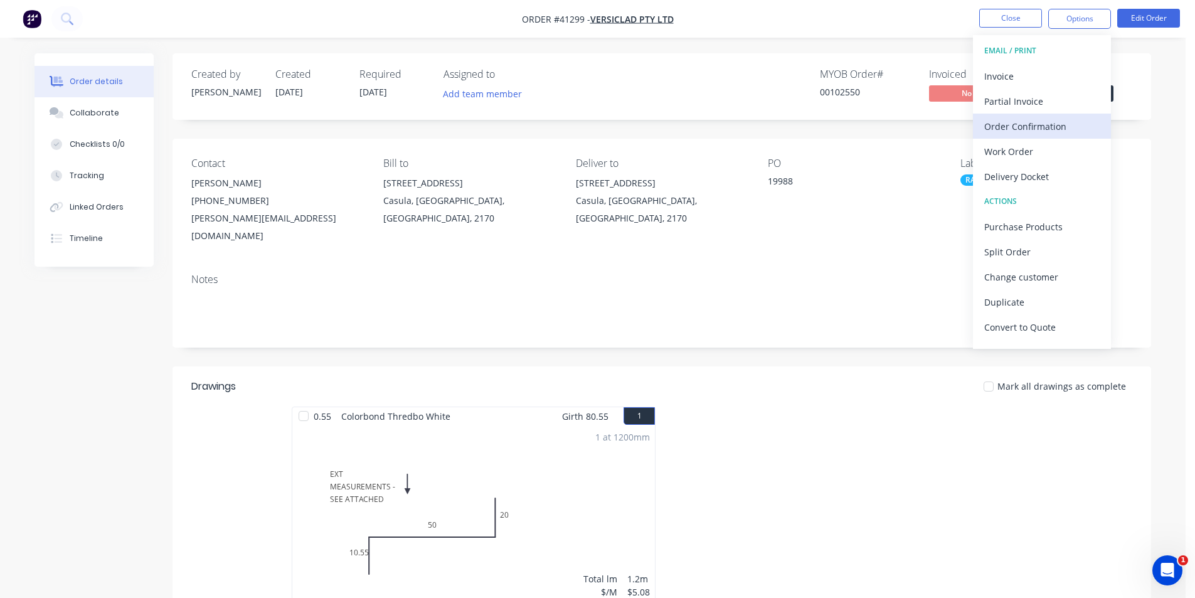
click at [1051, 125] on div "Order Confirmation" at bounding box center [1041, 126] width 115 height 18
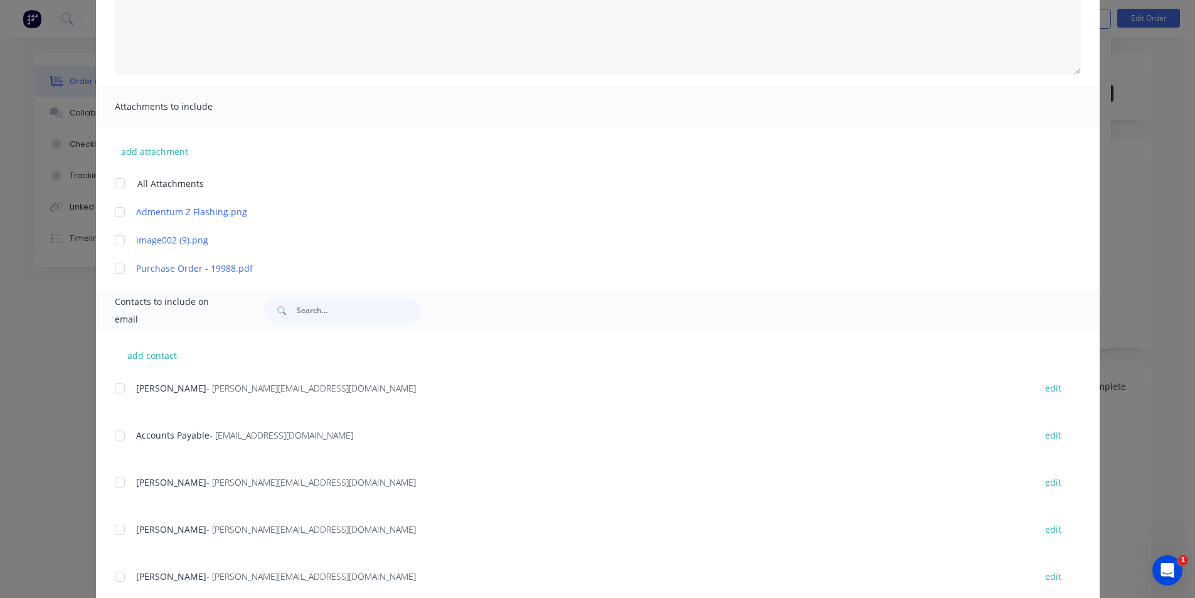
scroll to position [314, 0]
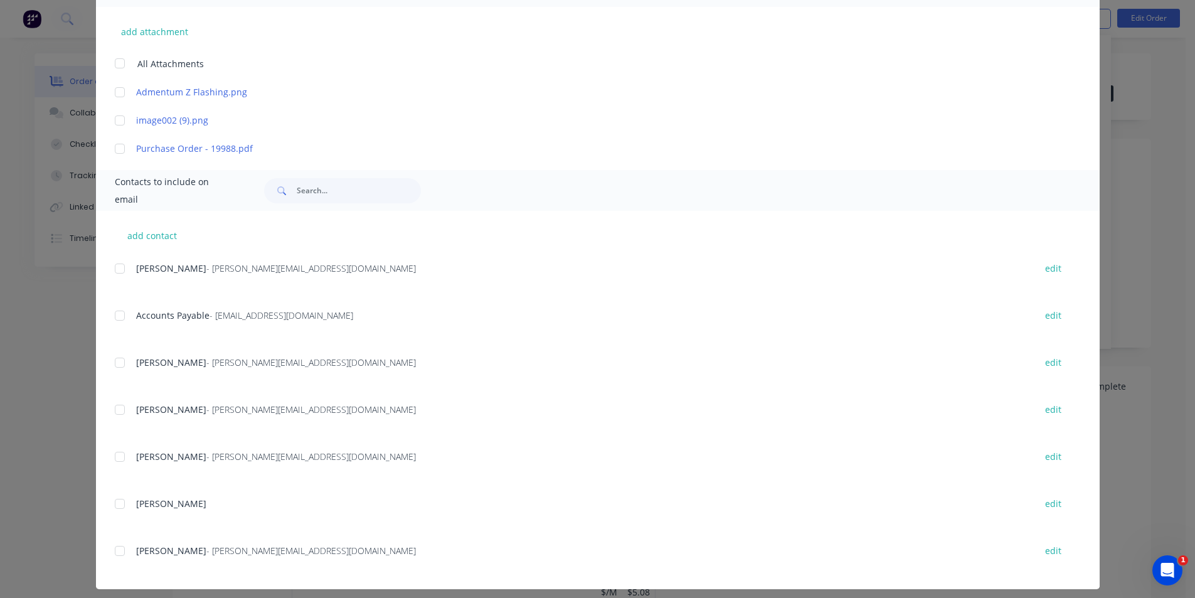
click at [115, 267] on div at bounding box center [119, 268] width 25 height 25
click at [117, 462] on div at bounding box center [119, 456] width 25 height 25
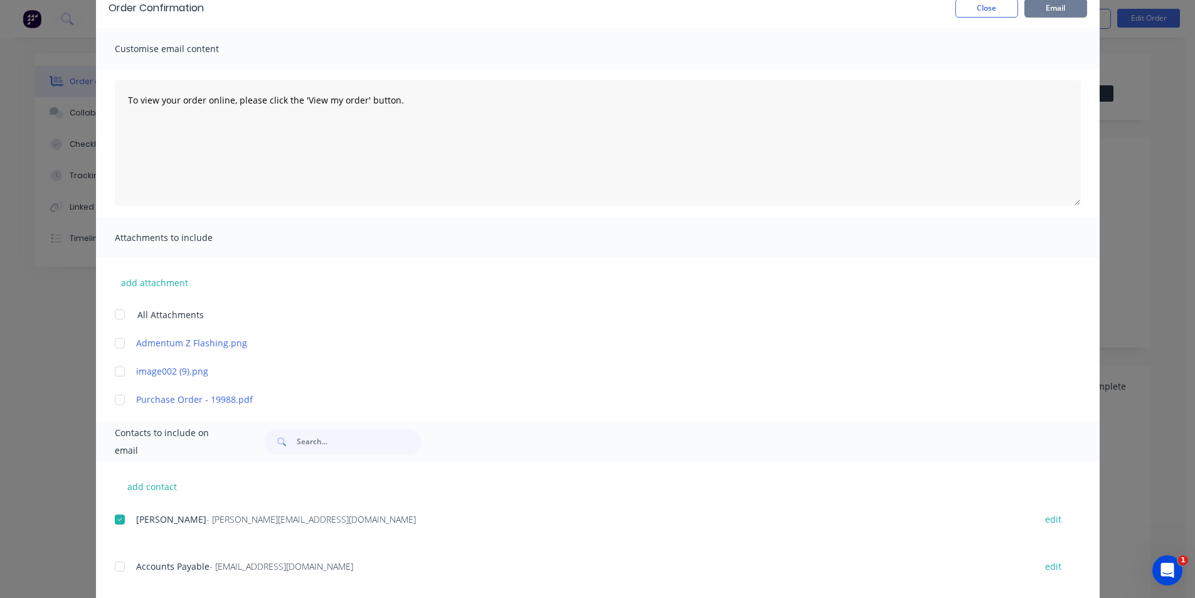
click at [1037, 2] on button "Email" at bounding box center [1055, 8] width 63 height 19
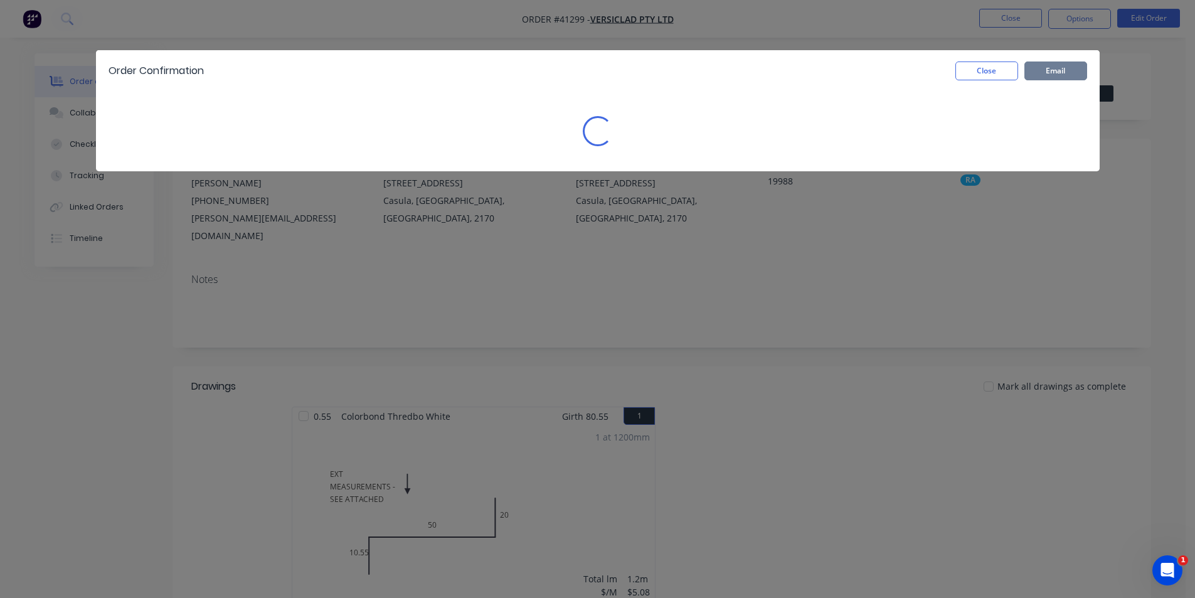
scroll to position [0, 0]
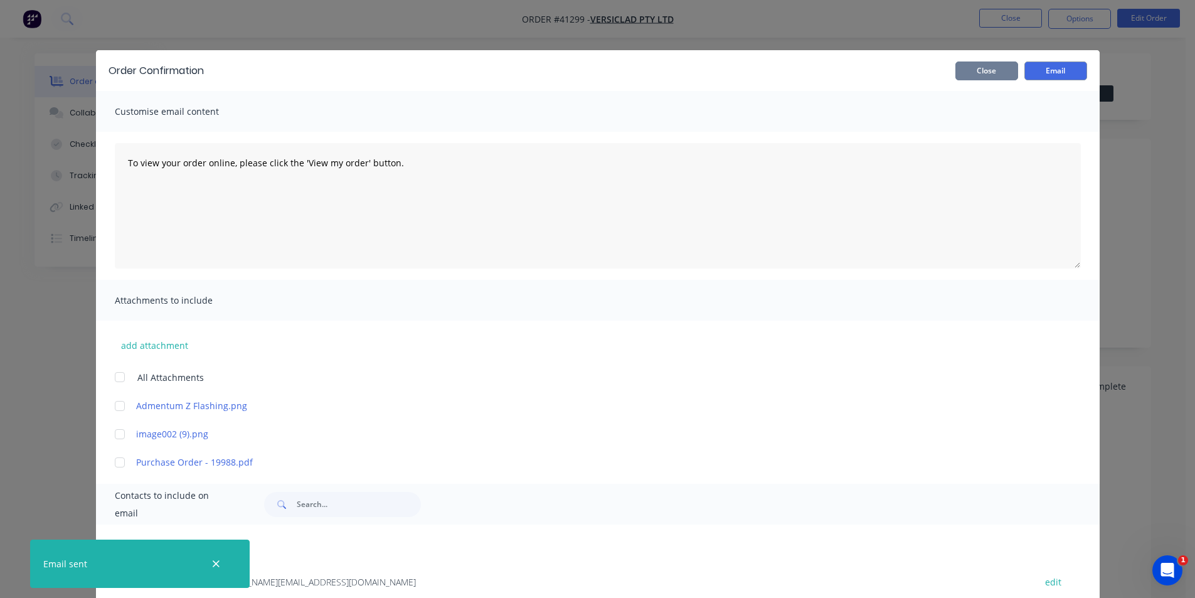
click at [1004, 75] on button "Close" at bounding box center [986, 70] width 63 height 19
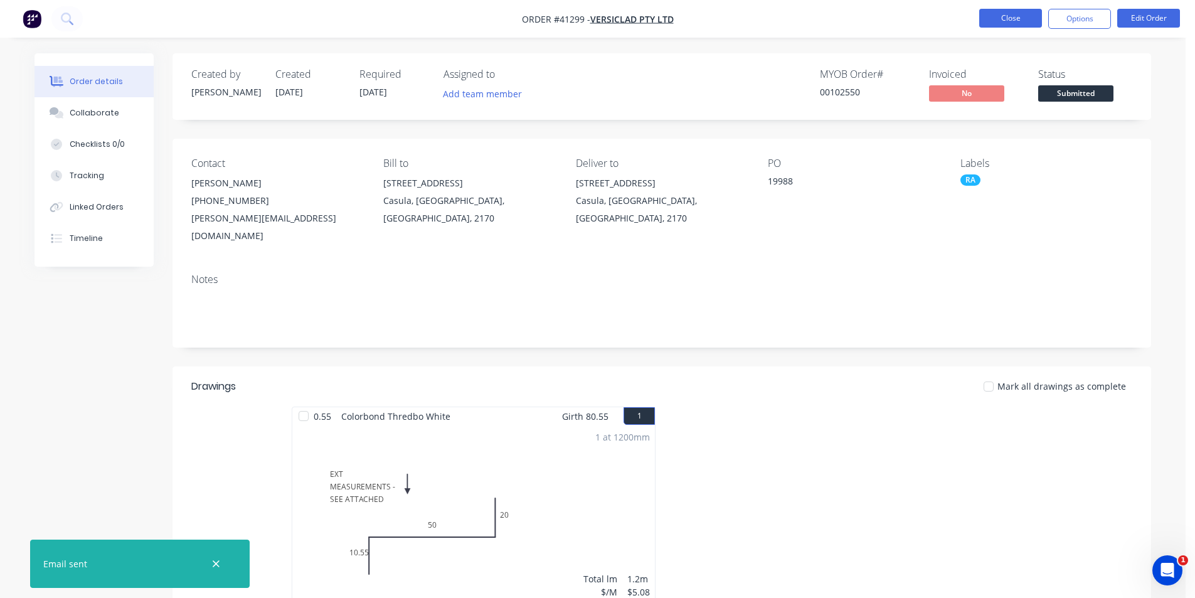
click at [1015, 21] on button "Close" at bounding box center [1010, 18] width 63 height 19
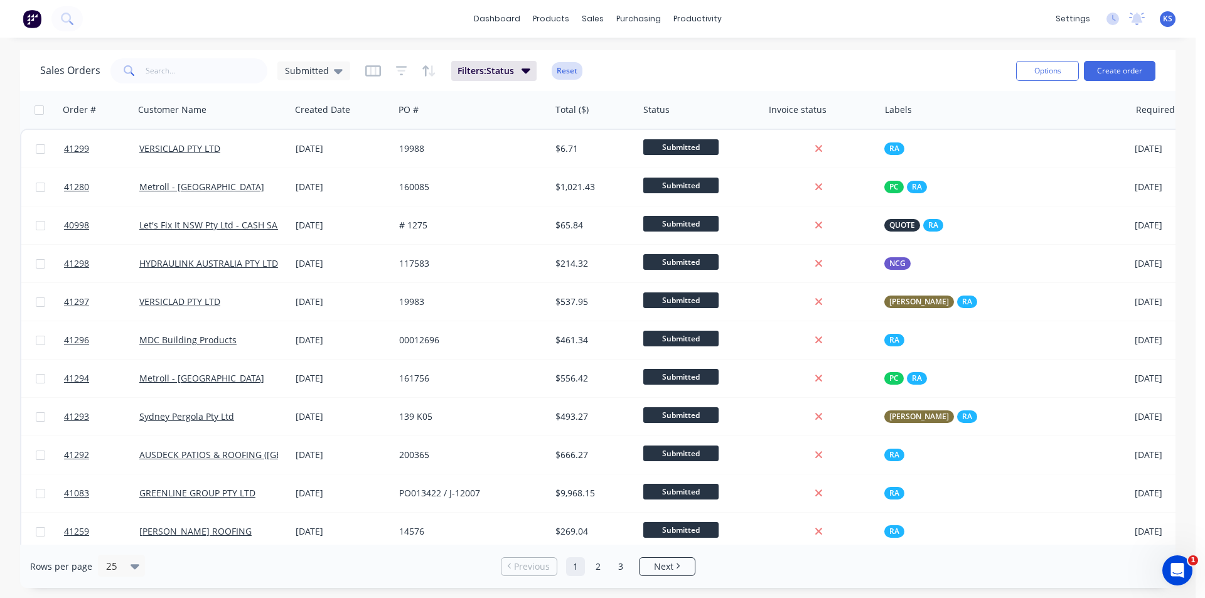
click at [559, 65] on button "Reset" at bounding box center [566, 71] width 31 height 18
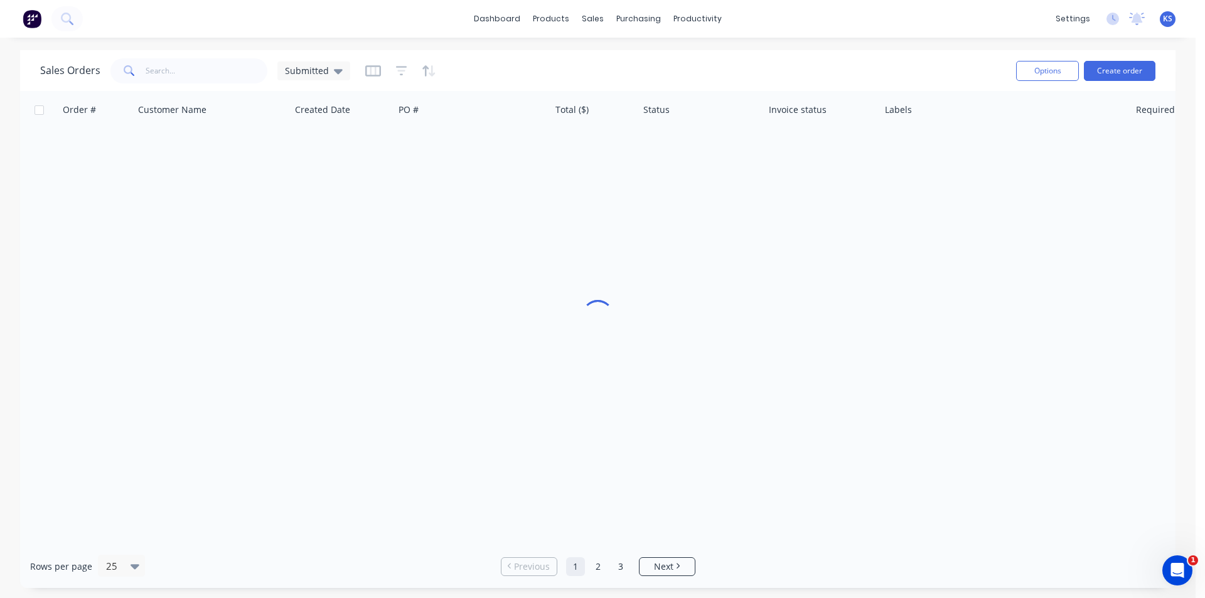
click at [687, 58] on div "Sales Orders Submitted" at bounding box center [523, 70] width 966 height 31
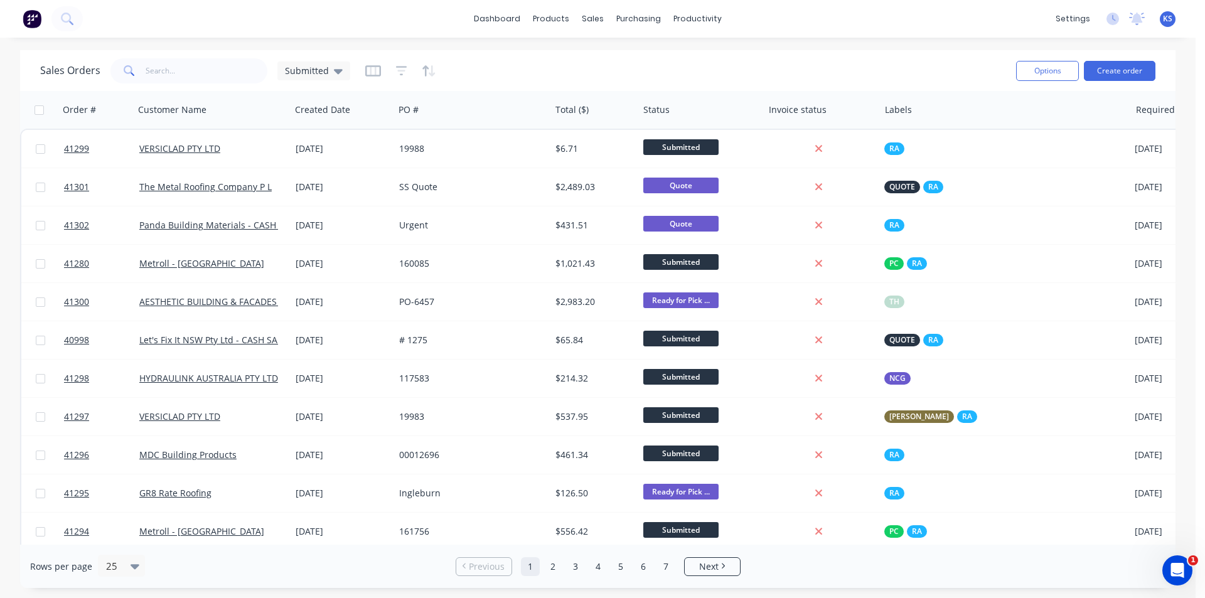
click at [639, 71] on div "Sales Orders Submitted" at bounding box center [523, 70] width 966 height 31
click at [666, 69] on div "Sales Orders Submitted" at bounding box center [523, 70] width 966 height 31
click at [1129, 68] on button "Create order" at bounding box center [1119, 71] width 72 height 20
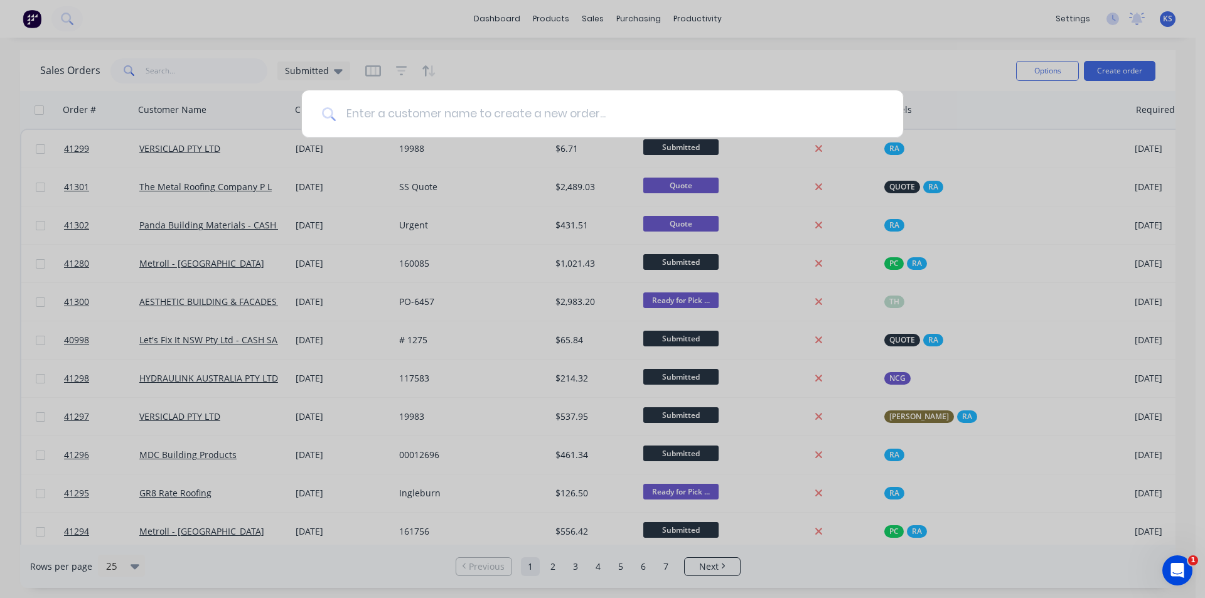
click at [520, 114] on input at bounding box center [609, 113] width 547 height 47
click at [439, 110] on input at bounding box center [609, 113] width 547 height 47
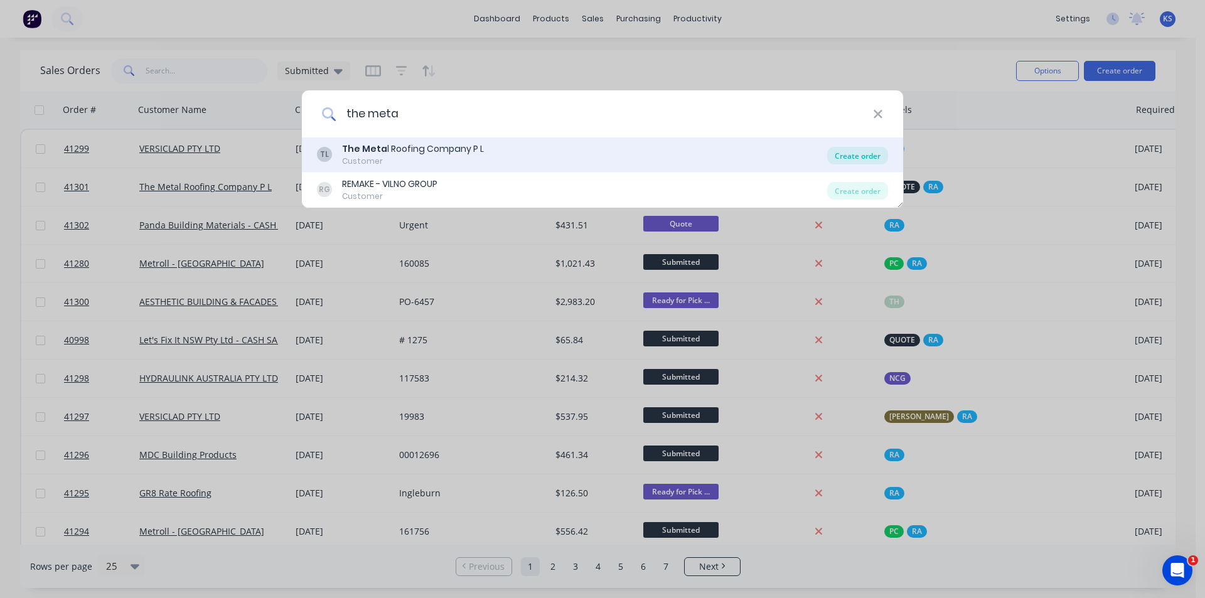
type input "the meta"
click at [846, 159] on div "Create order" at bounding box center [857, 156] width 61 height 18
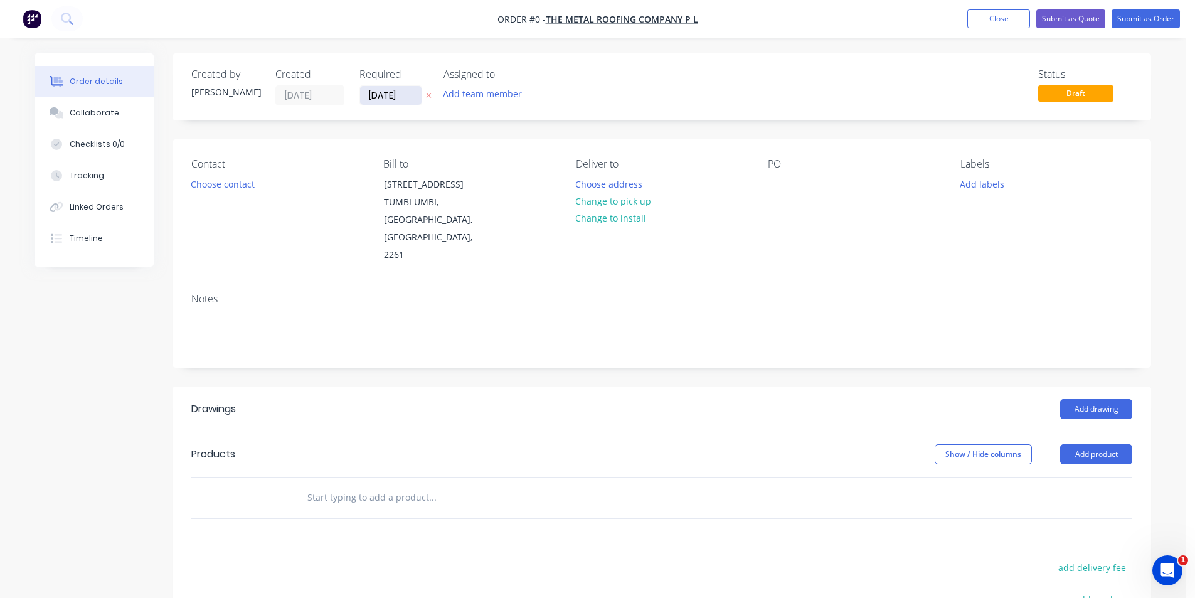
click at [383, 98] on input "[DATE]" at bounding box center [390, 95] width 61 height 19
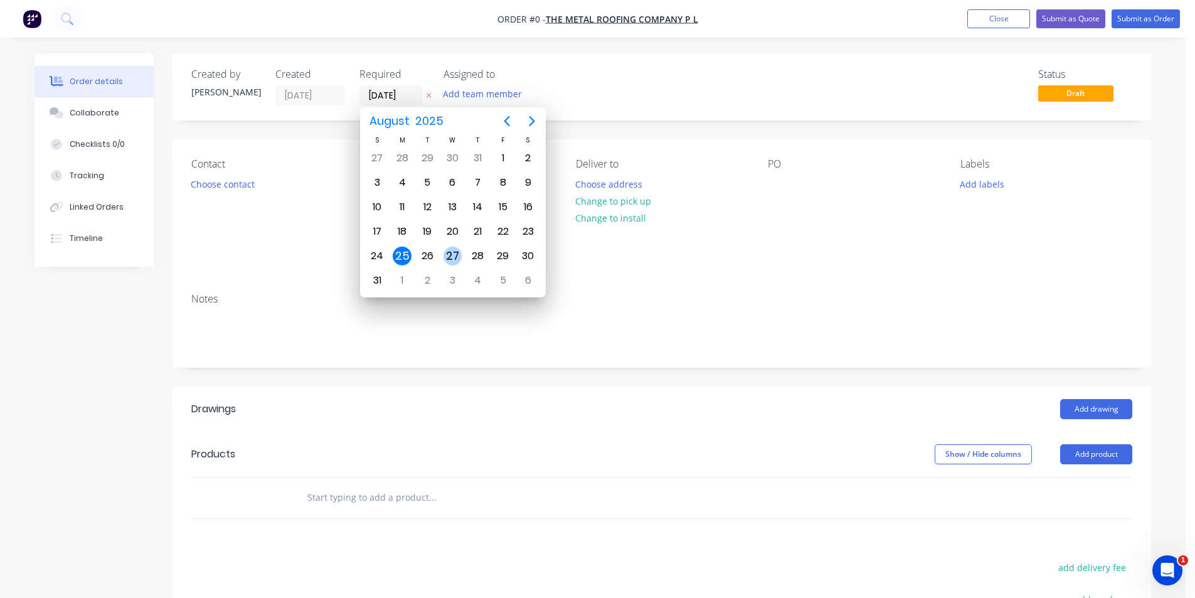
click at [454, 263] on div "27" at bounding box center [453, 256] width 19 height 19
type input "[DATE]"
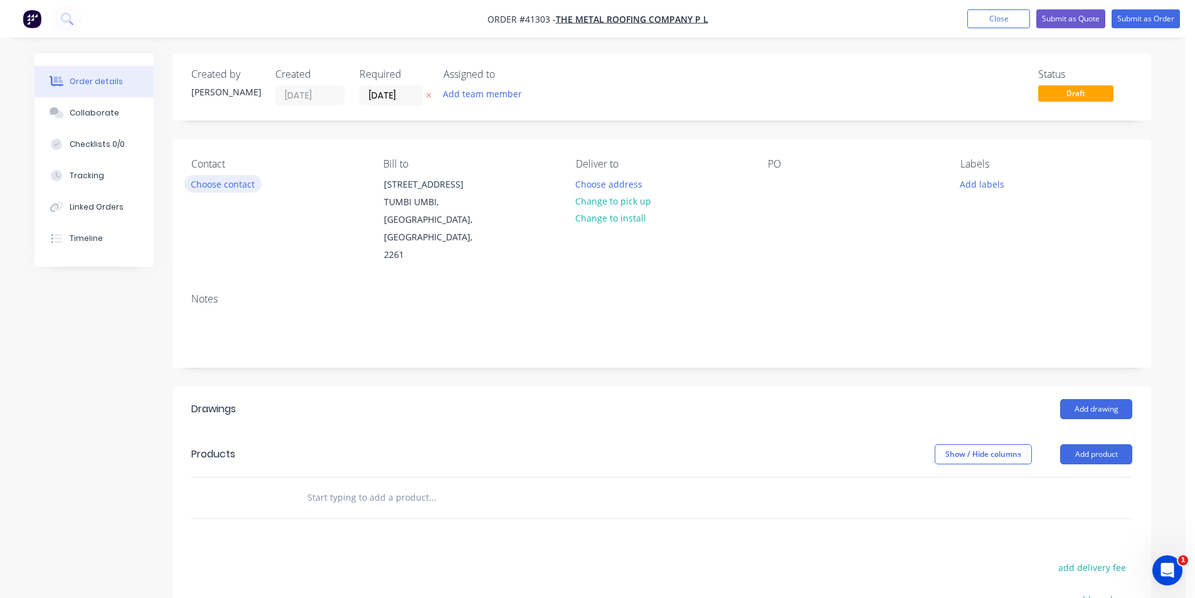
click at [207, 186] on button "Choose contact" at bounding box center [222, 183] width 77 height 17
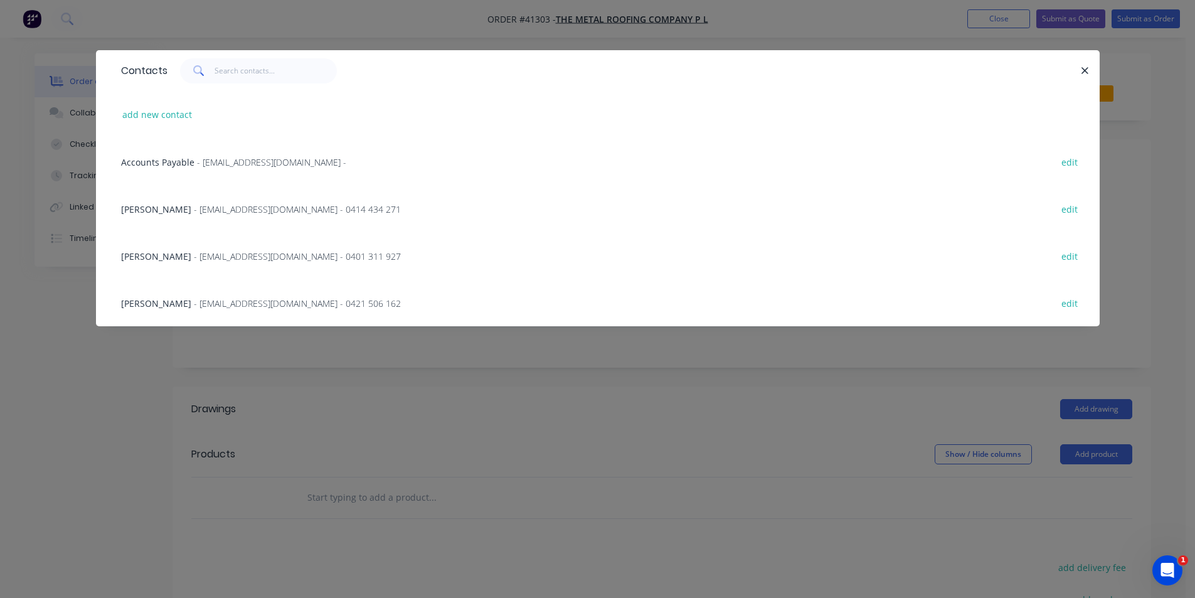
click at [339, 298] on span "- tmrco1@bigpond.com - 0421 506 162" at bounding box center [297, 303] width 207 height 12
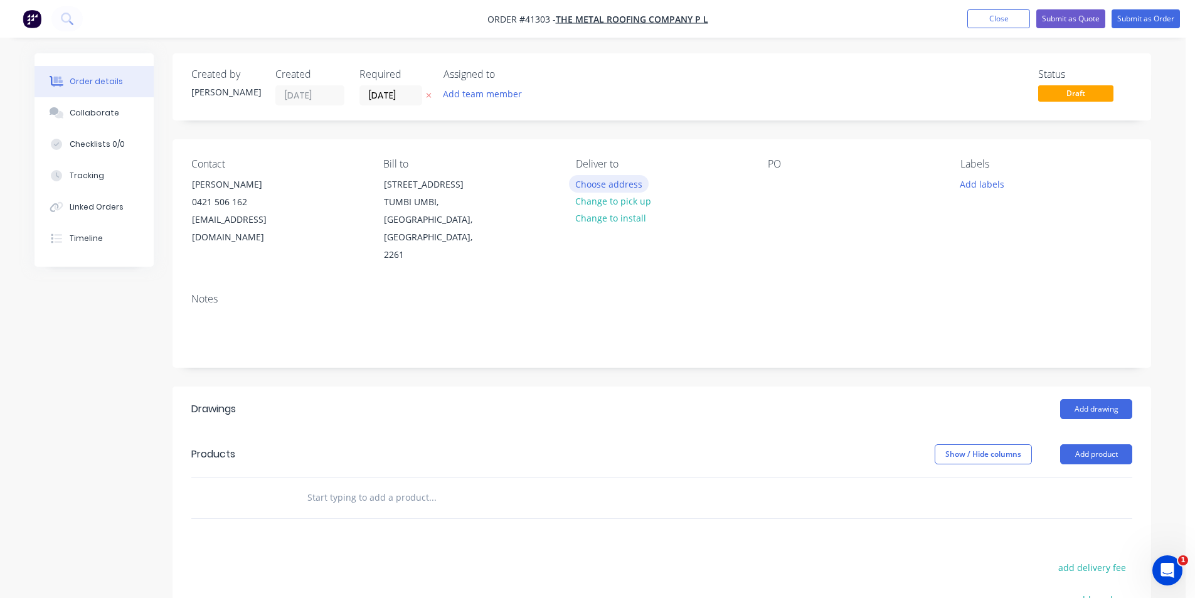
click at [622, 189] on button "Choose address" at bounding box center [609, 183] width 80 height 17
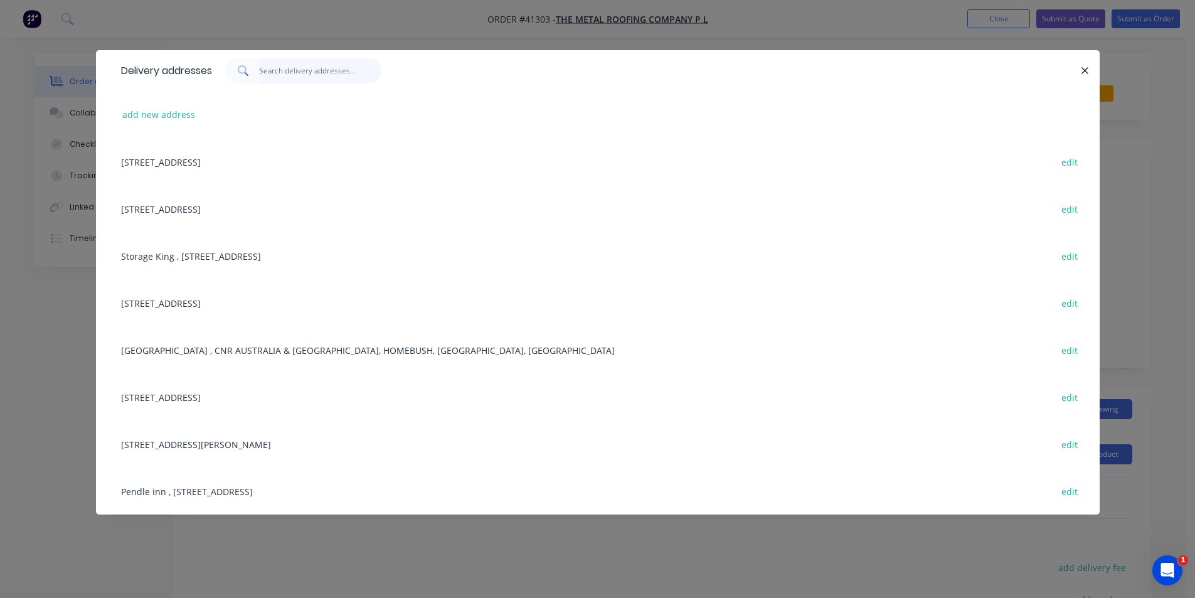
click at [342, 76] on input "text" at bounding box center [320, 70] width 122 height 25
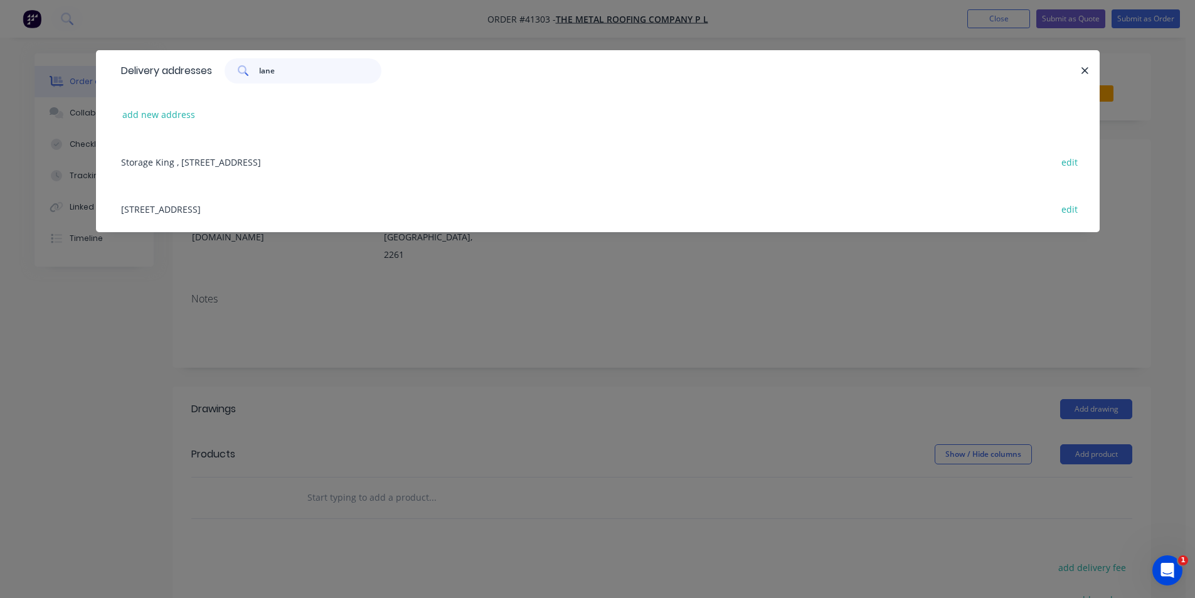
type input "lane"
click at [229, 210] on div "23 Mars St, Lane Cove, New South Wales, Australia, 2066 edit" at bounding box center [598, 208] width 966 height 47
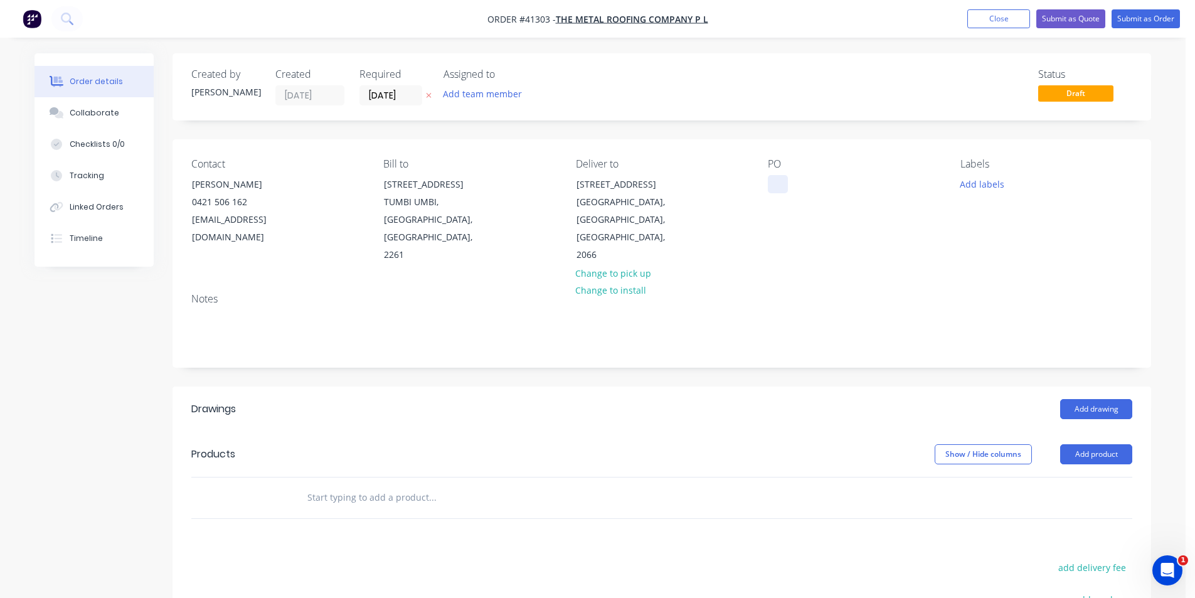
click at [783, 183] on div at bounding box center [778, 184] width 20 height 18
click at [978, 185] on button "Add labels" at bounding box center [982, 183] width 58 height 17
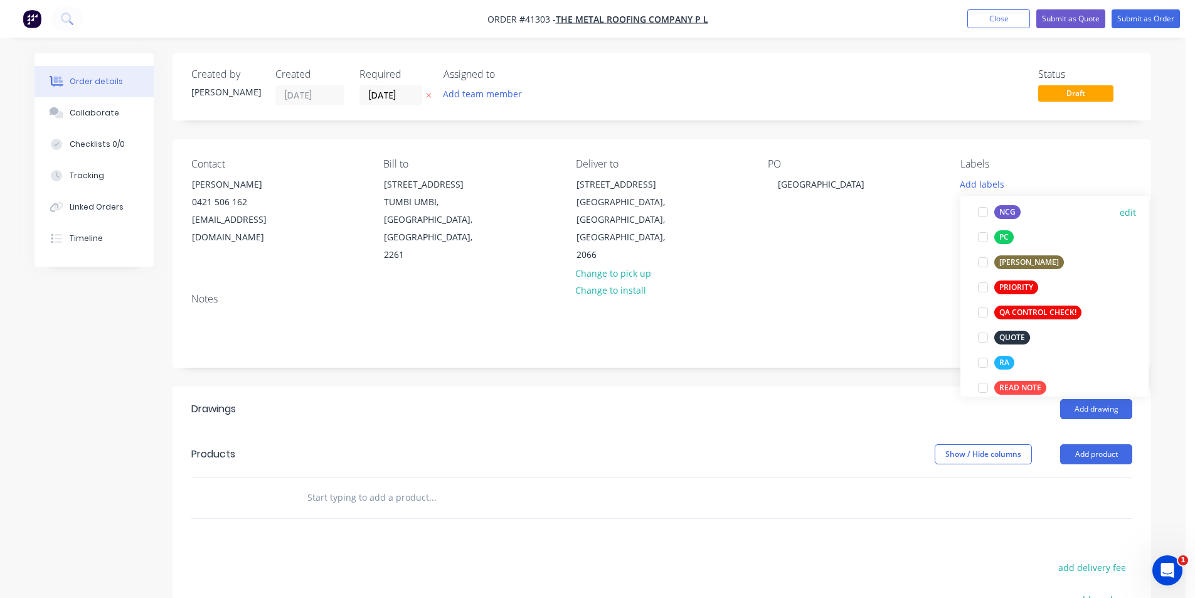
scroll to position [314, 0]
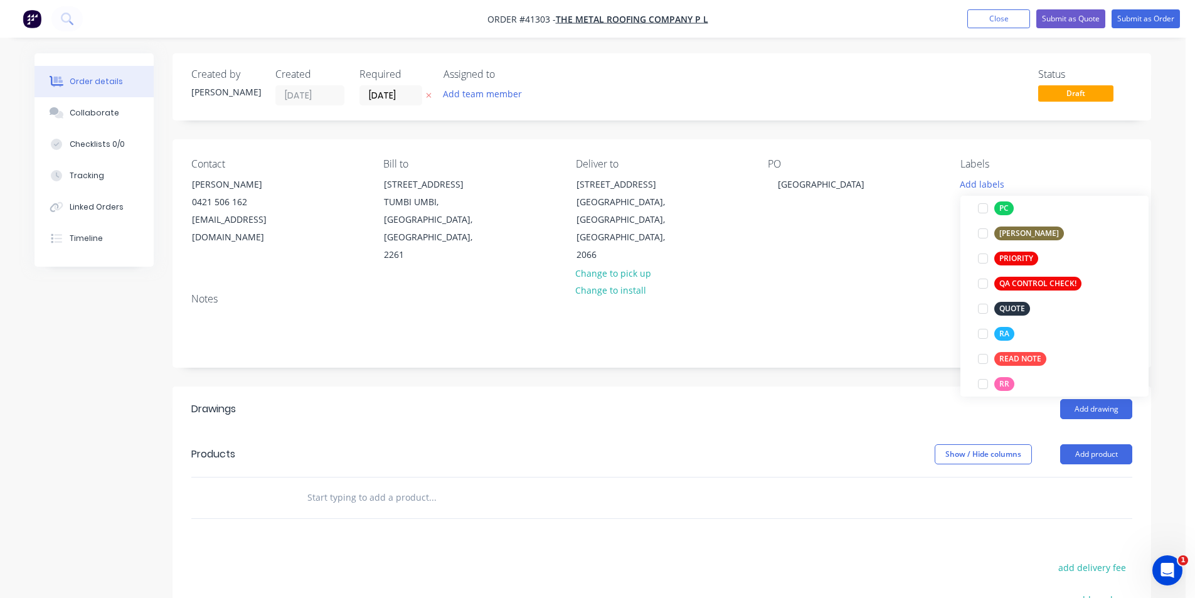
click at [983, 335] on div at bounding box center [983, 333] width 25 height 25
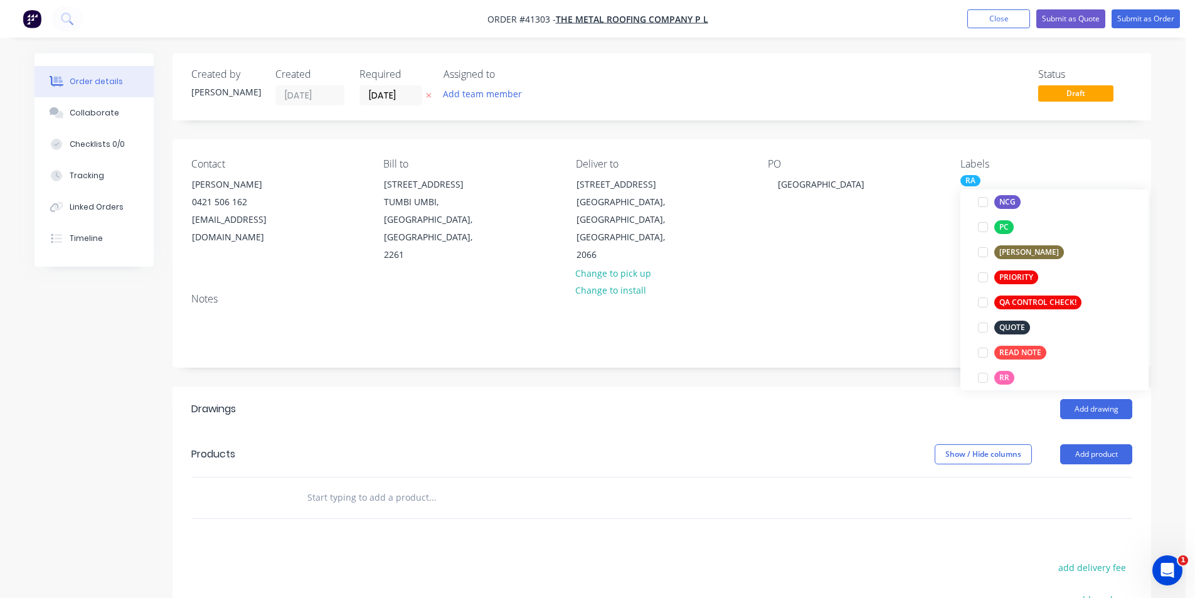
scroll to position [0, 0]
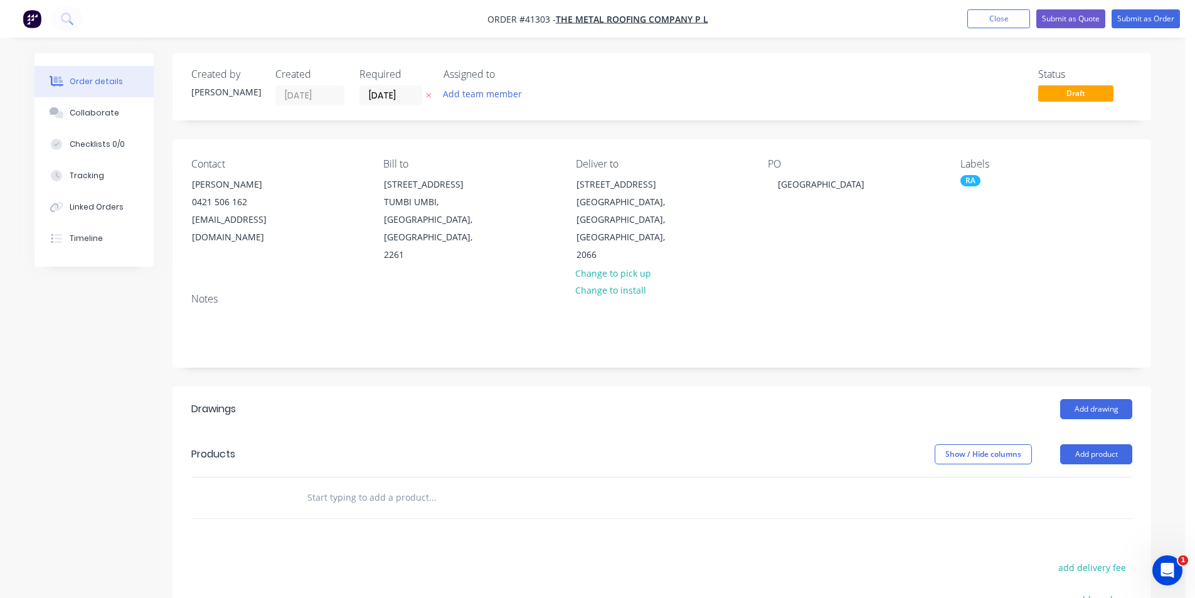
click at [822, 399] on div "Add drawing" at bounding box center [761, 409] width 741 height 20
click at [1094, 399] on button "Add drawing" at bounding box center [1096, 409] width 72 height 20
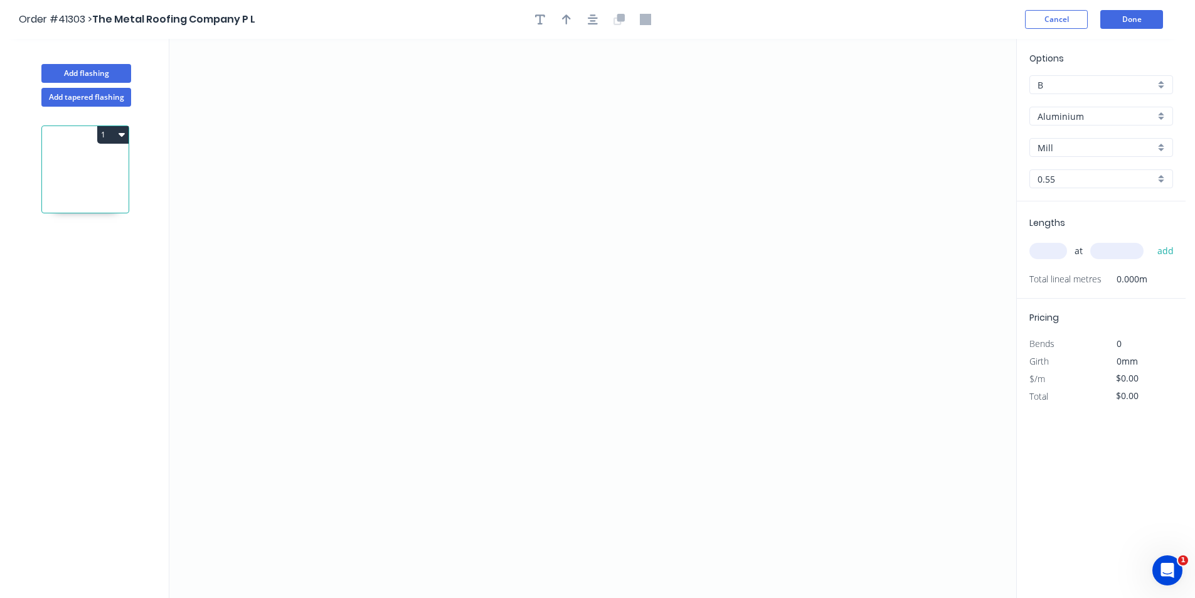
click at [1069, 115] on input "Aluminium" at bounding box center [1096, 116] width 117 height 13
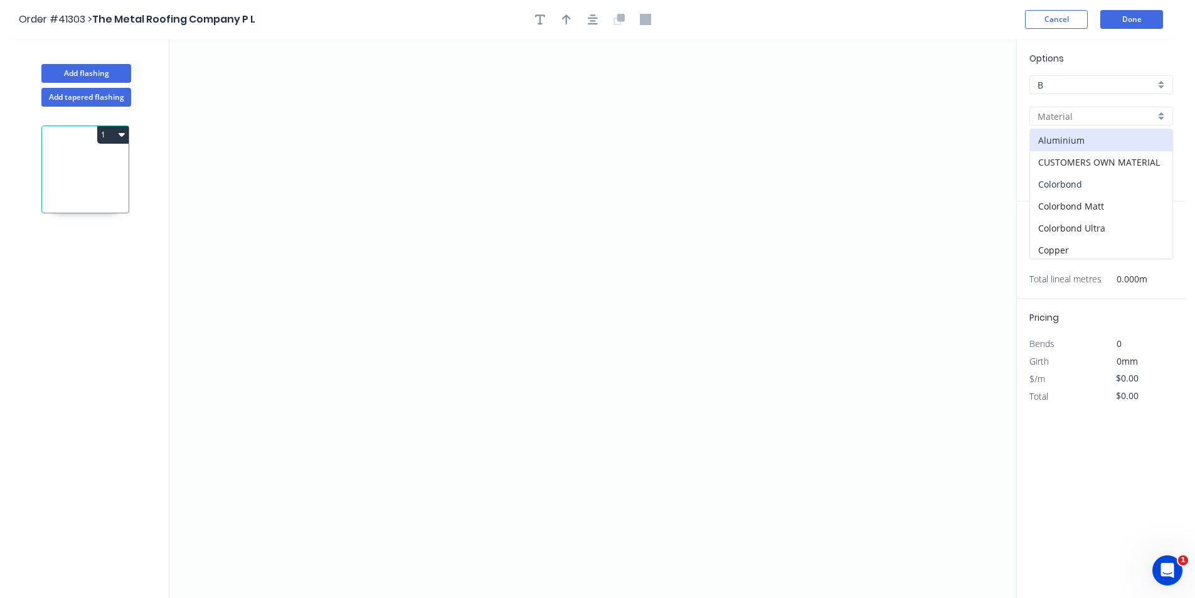
click at [1096, 181] on div "Colorbond" at bounding box center [1101, 184] width 142 height 22
type input "Colorbond"
type input "Basalt"
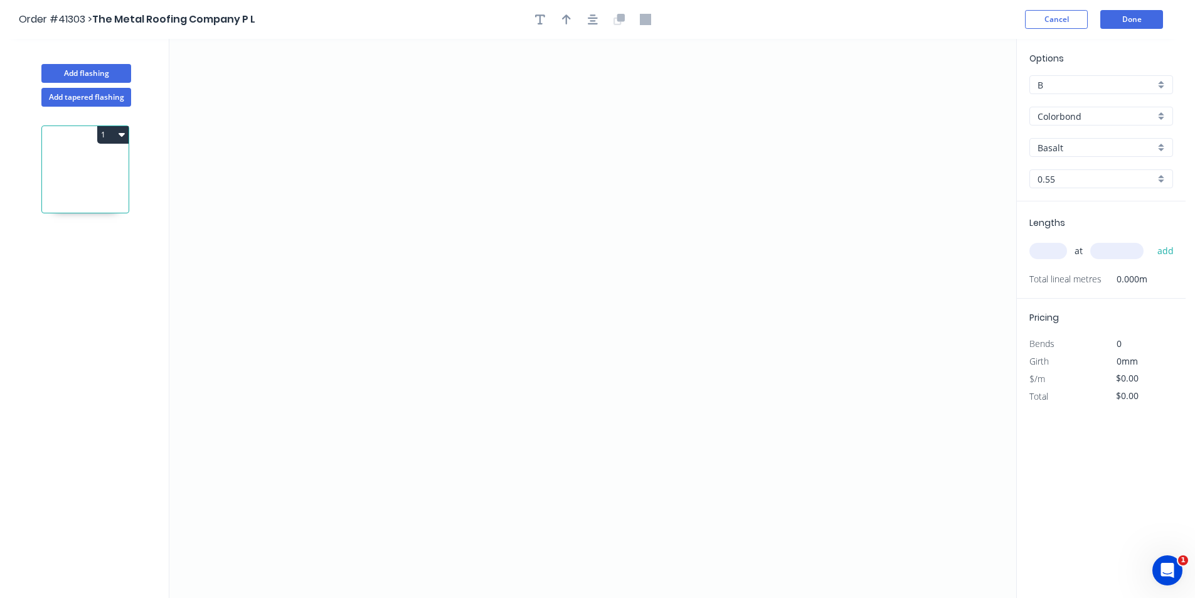
click at [1085, 147] on input "Basalt" at bounding box center [1096, 147] width 117 height 13
click at [1081, 252] on div "Surfmist" at bounding box center [1101, 253] width 142 height 22
type input "Surfmist"
click at [1052, 249] on input "text" at bounding box center [1049, 251] width 38 height 16
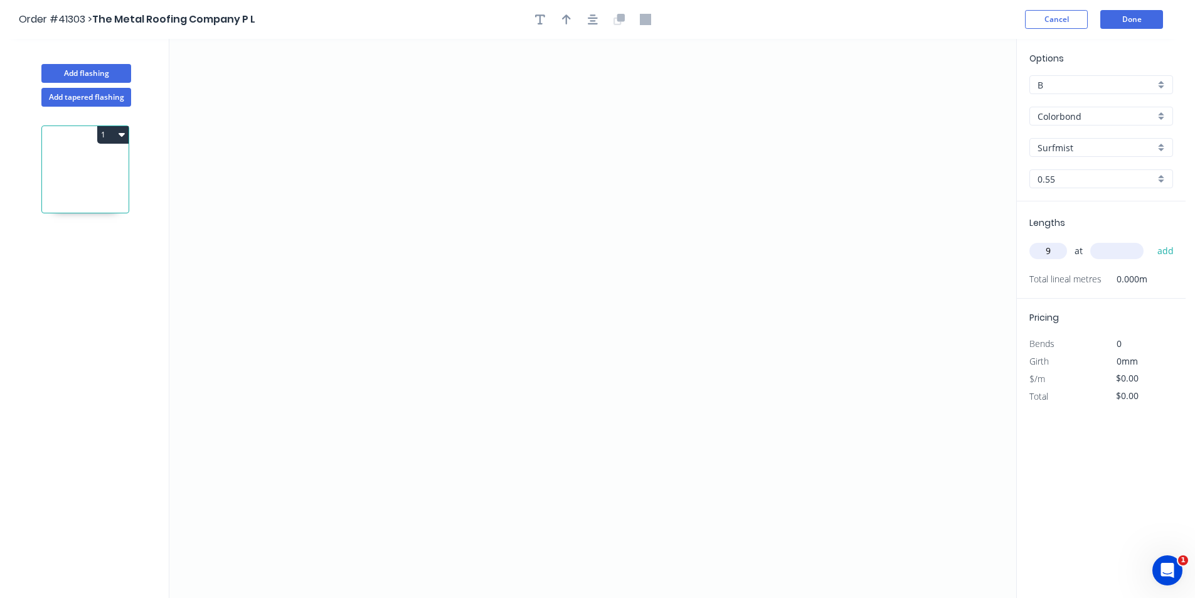
type input "9"
type input "5000"
click at [1151, 240] on button "add" at bounding box center [1165, 250] width 29 height 21
click at [568, 162] on icon "0" at bounding box center [592, 318] width 847 height 559
click at [503, 159] on icon "0" at bounding box center [592, 318] width 847 height 559
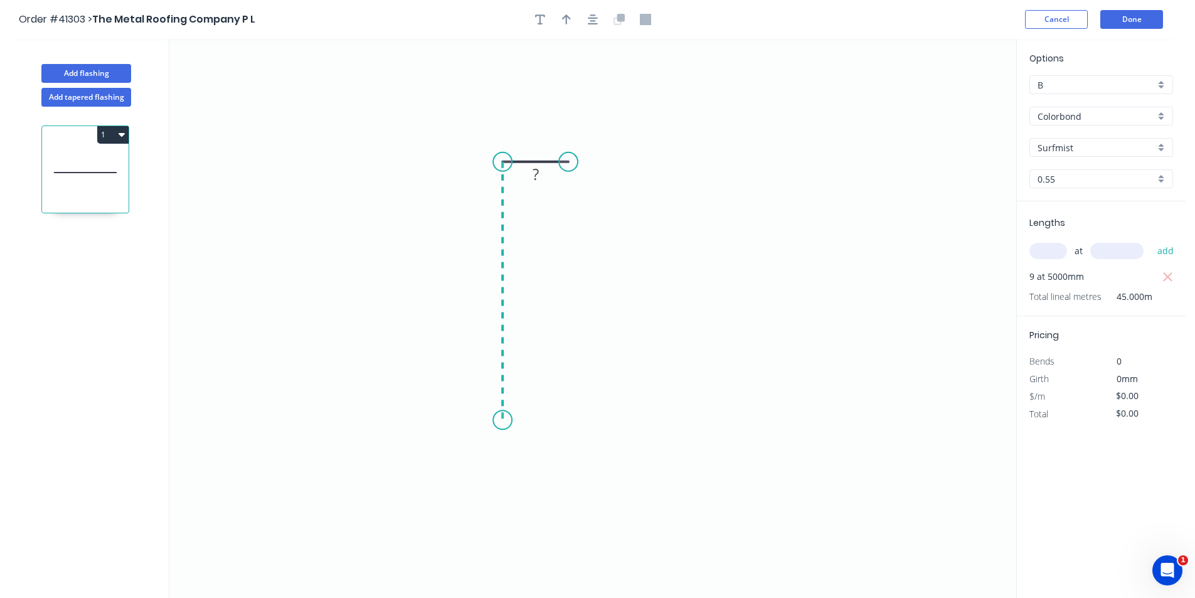
click at [489, 420] on icon "0 ?" at bounding box center [592, 318] width 847 height 559
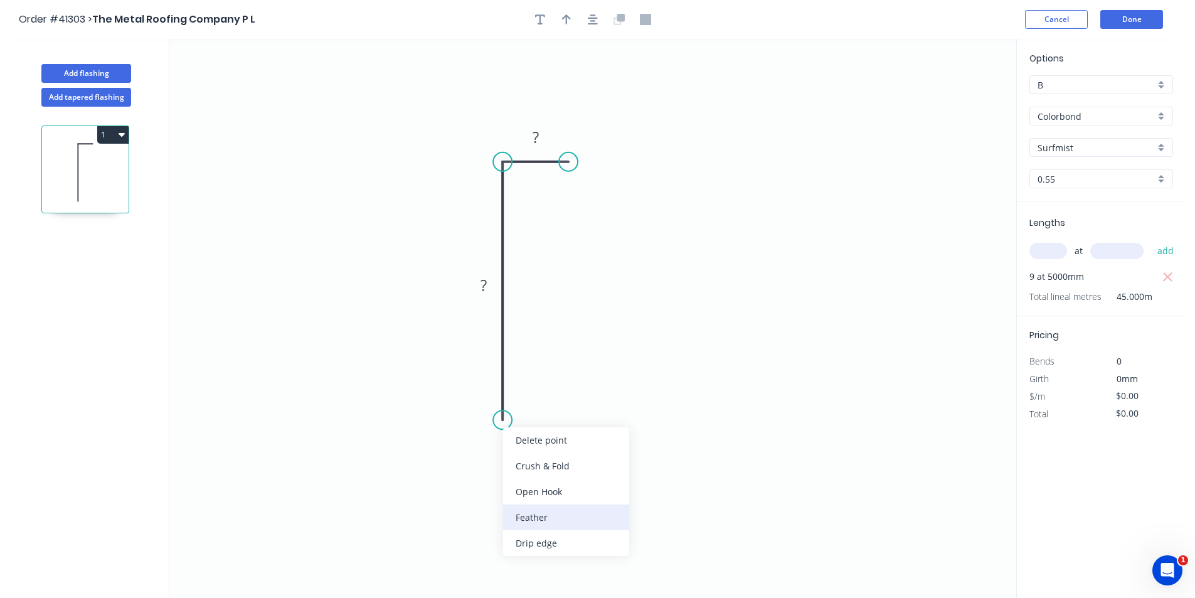
click at [540, 524] on div "Feather" at bounding box center [566, 517] width 126 height 26
click at [593, 17] on icon "button" at bounding box center [593, 19] width 10 height 11
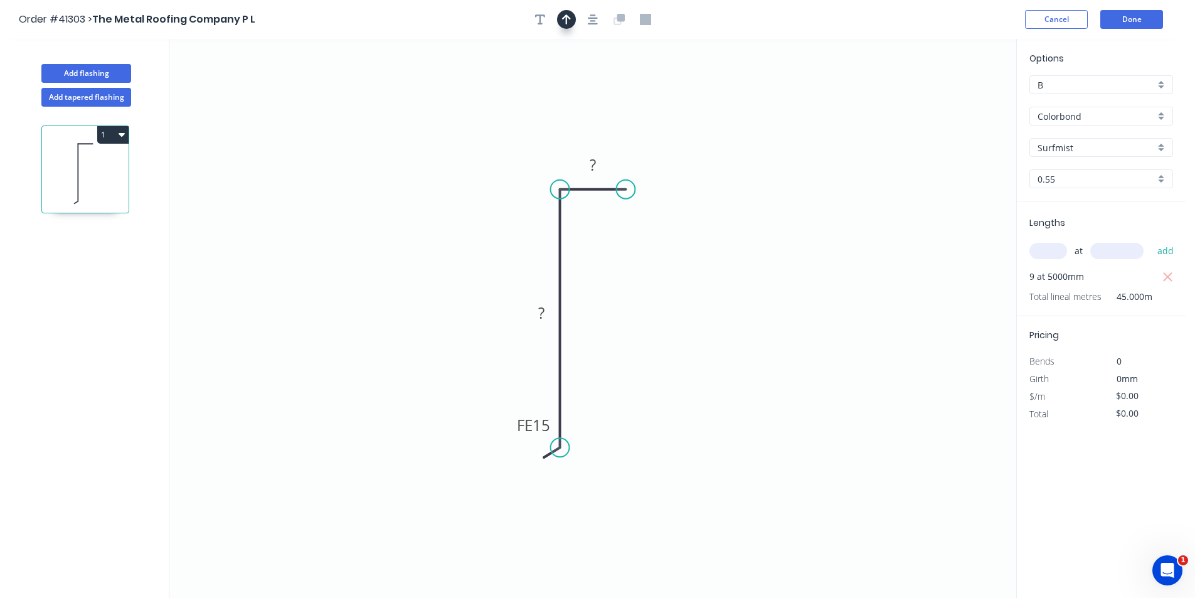
click at [563, 22] on icon "button" at bounding box center [566, 19] width 9 height 11
drag, startPoint x: 954, startPoint y: 98, endPoint x: 526, endPoint y: 125, distance: 428.1
click at [526, 125] on icon at bounding box center [525, 110] width 11 height 40
click at [593, 162] on tspan "?" at bounding box center [593, 164] width 6 height 21
type input "$9.29"
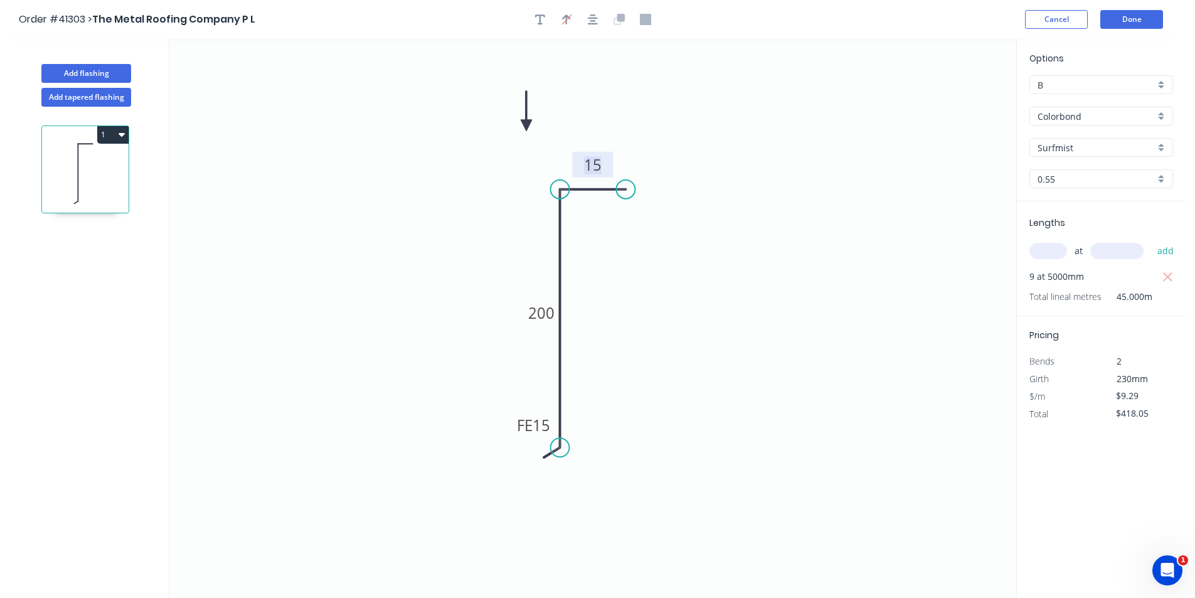
click at [122, 132] on icon "button" at bounding box center [122, 134] width 6 height 10
click at [109, 174] on div "Duplicate" at bounding box center [69, 166] width 97 height 18
type input "$0.00"
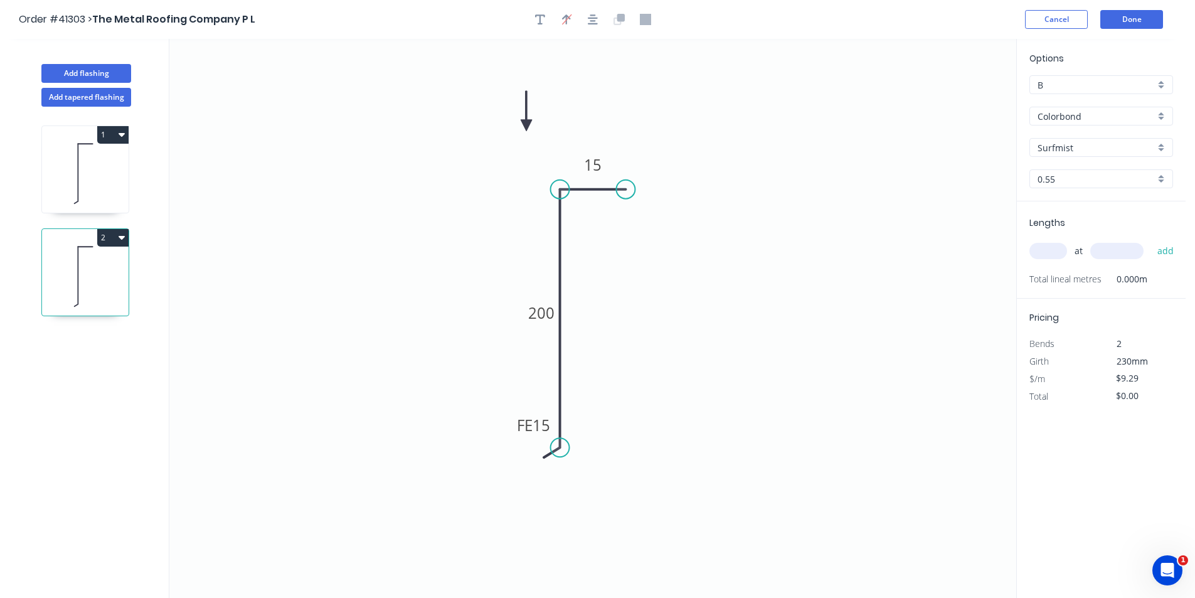
click at [1107, 114] on input "Colorbond" at bounding box center [1096, 116] width 117 height 13
click at [1124, 164] on div "CUSTOMERS OWN MATERIAL" at bounding box center [1101, 162] width 142 height 22
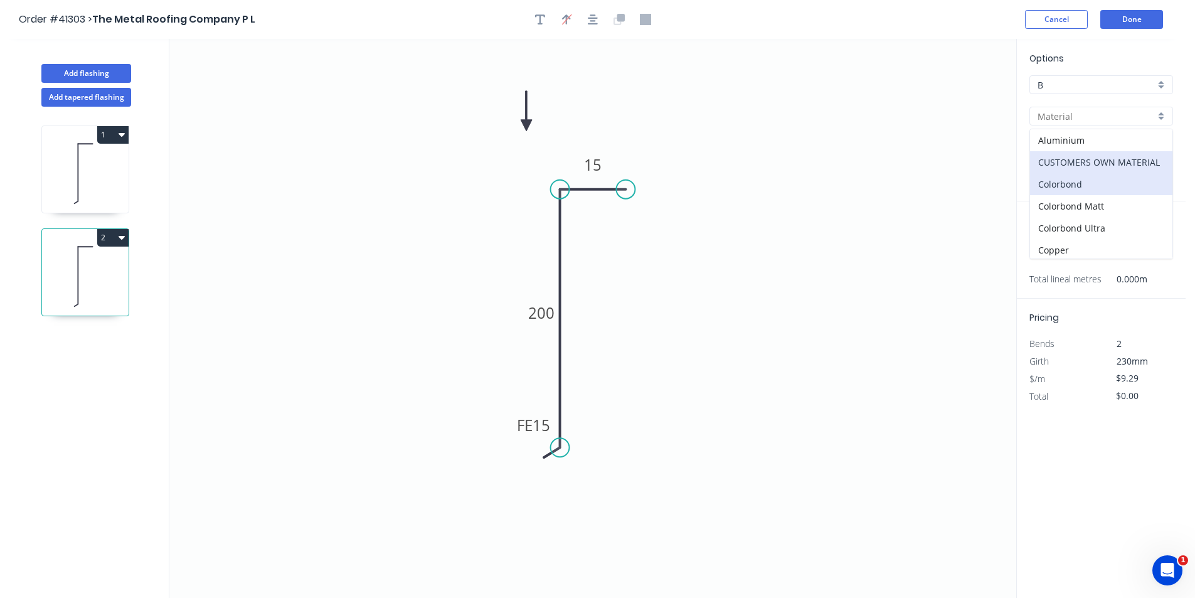
type input "CUSTOMERS OWN MATERIAL"
type input "CUSTOMER OWN"
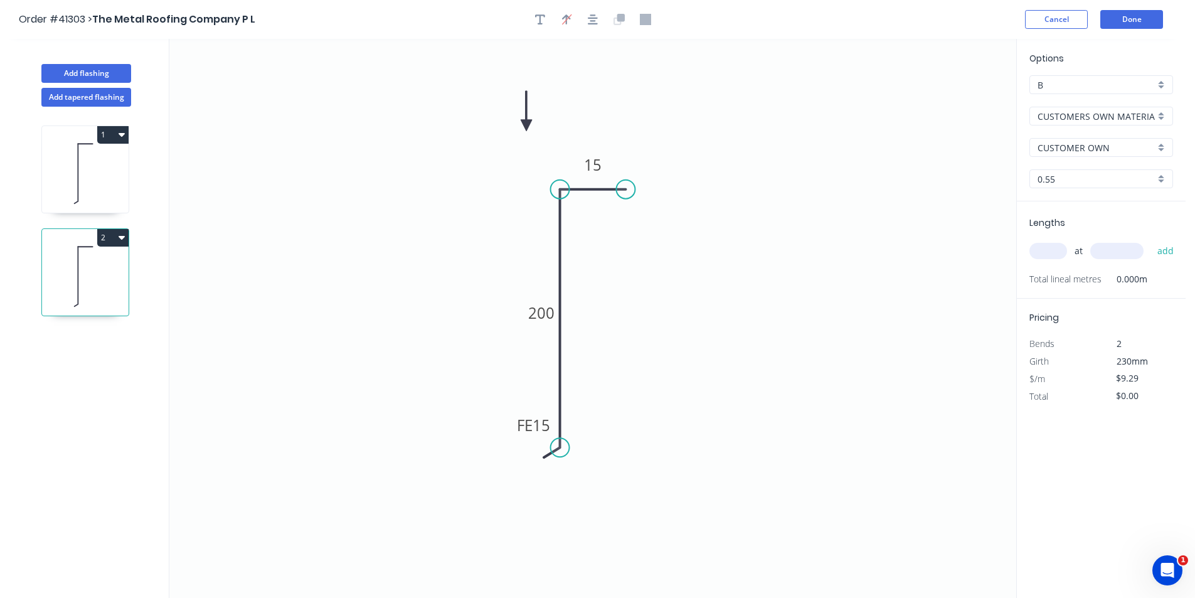
type input "$5.95"
click at [1110, 147] on input "CUSTOMER OWN" at bounding box center [1096, 147] width 117 height 13
click at [1107, 177] on div "CUSTOMER OWN" at bounding box center [1101, 172] width 142 height 22
type input "CUSTOMER OWN"
click at [1048, 247] on input "text" at bounding box center [1049, 251] width 38 height 16
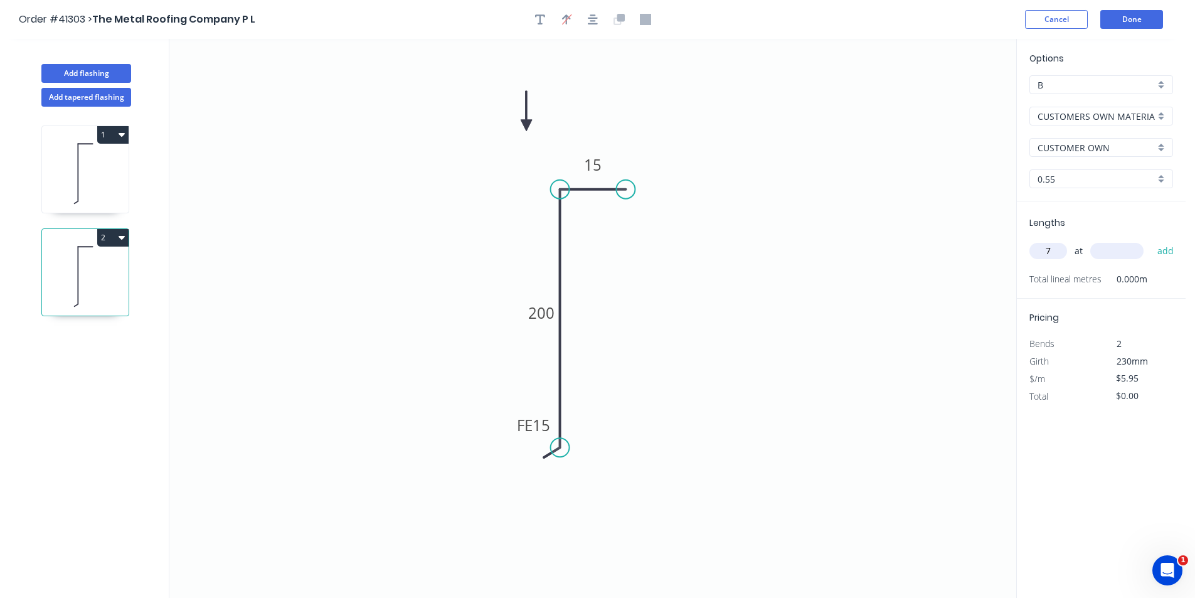
type input "7"
type input "4000"
click at [1151, 240] on button "add" at bounding box center [1165, 250] width 29 height 21
type input "$166.60"
click at [95, 174] on icon at bounding box center [85, 172] width 87 height 80
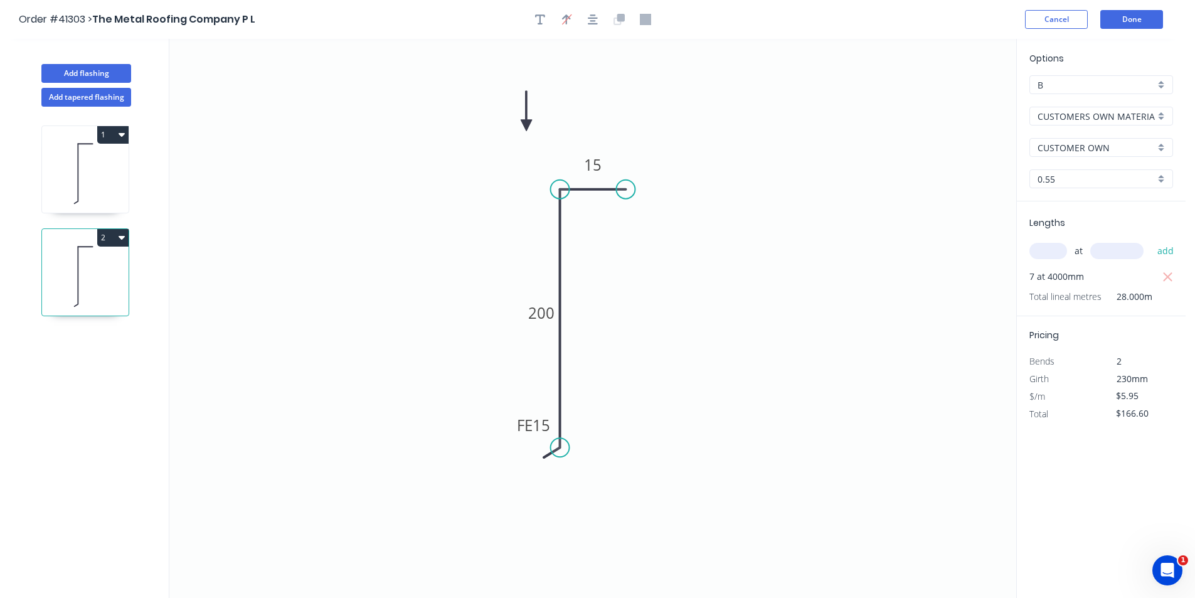
type input "Colorbond"
type input "Surfmist"
type input "$9.29"
type input "$418.05"
click at [108, 290] on icon at bounding box center [85, 275] width 87 height 80
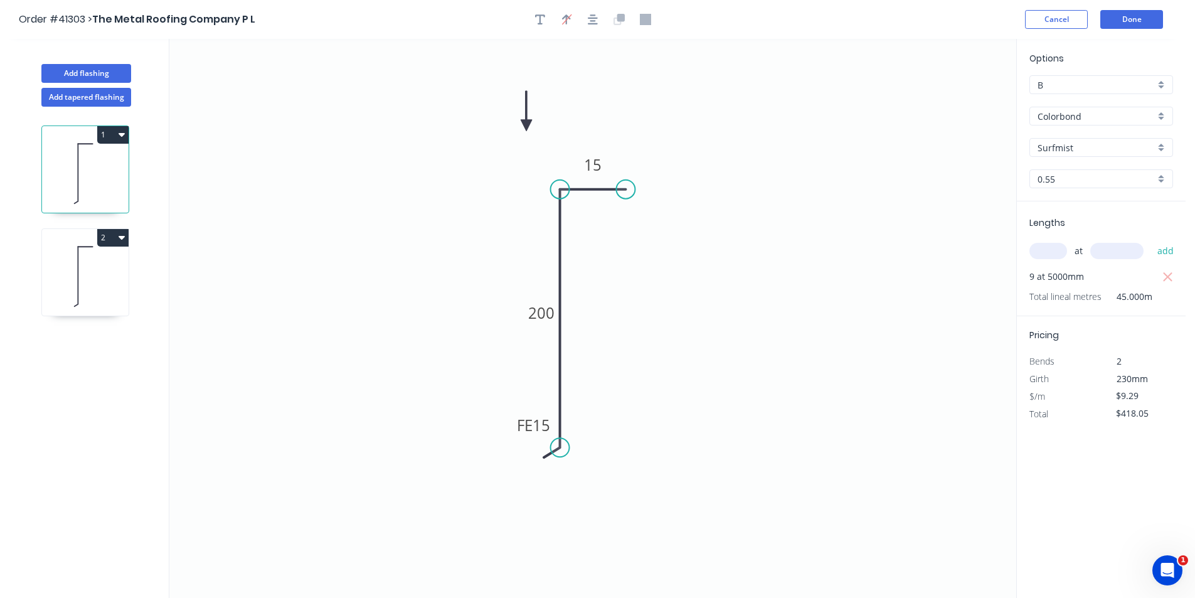
type input "CUSTOMERS OWN MATERIAL"
type input "CUSTOMER OWN"
type input "$5.95"
type input "$166.60"
click at [1140, 396] on input "$5.95" at bounding box center [1137, 396] width 43 height 18
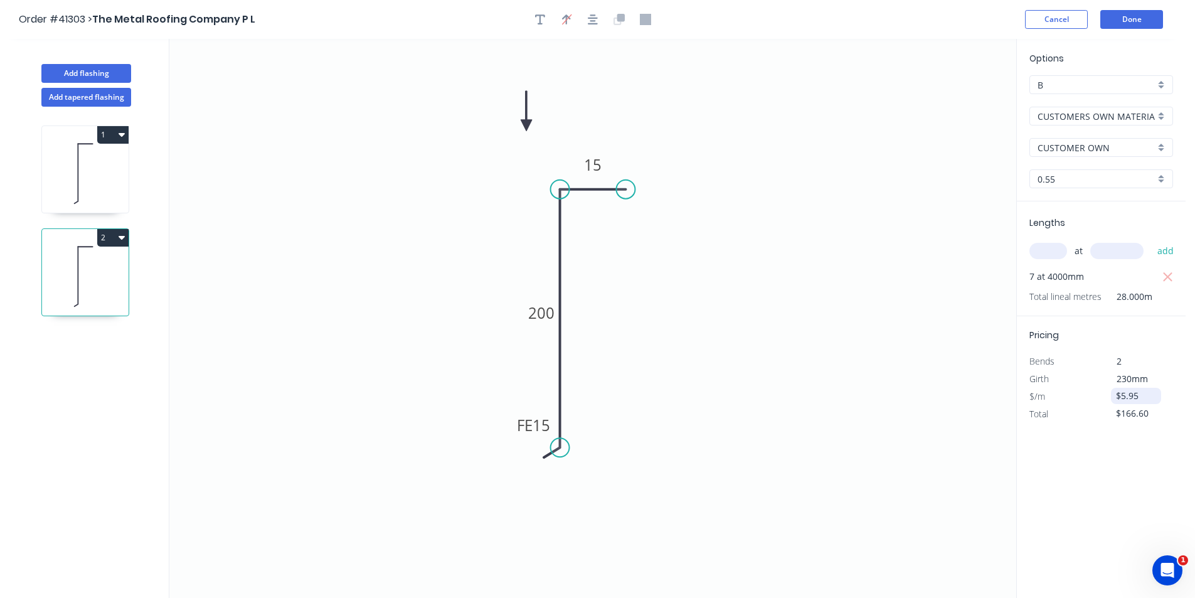
click at [1140, 396] on input "$5.95" at bounding box center [1137, 396] width 43 height 18
type input "$6.95"
type input "$194.60"
click at [538, 21] on icon "button" at bounding box center [540, 19] width 10 height 11
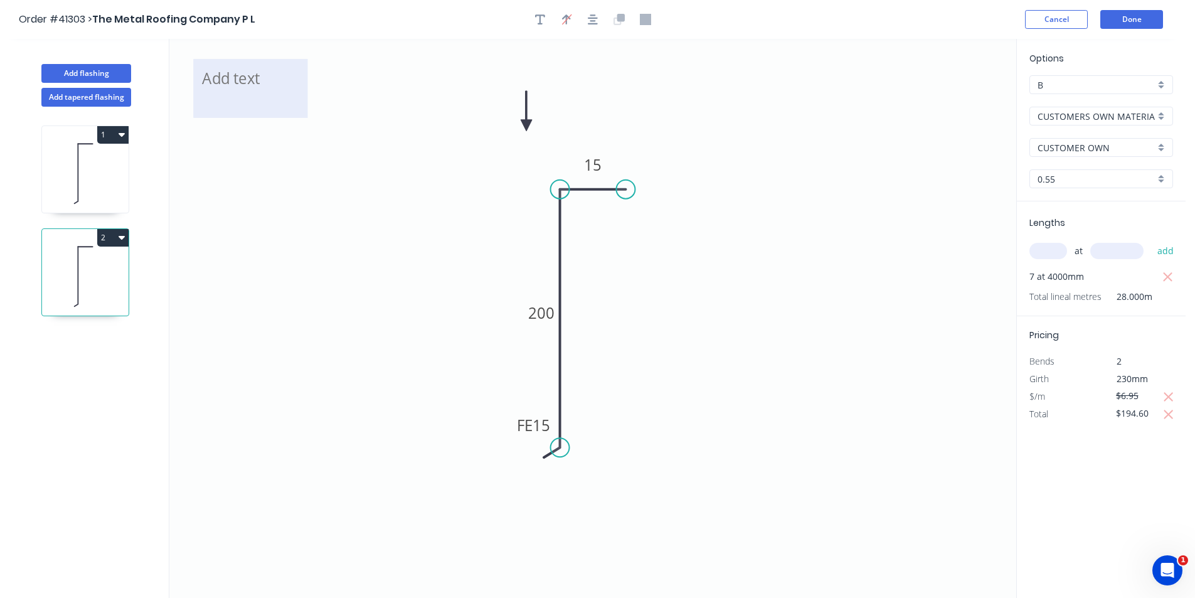
click at [226, 89] on textarea at bounding box center [251, 88] width 102 height 46
click at [1131, 397] on input "$6.95" at bounding box center [1137, 396] width 43 height 18
click at [1145, 398] on input "$5.95" at bounding box center [1137, 396] width 43 height 18
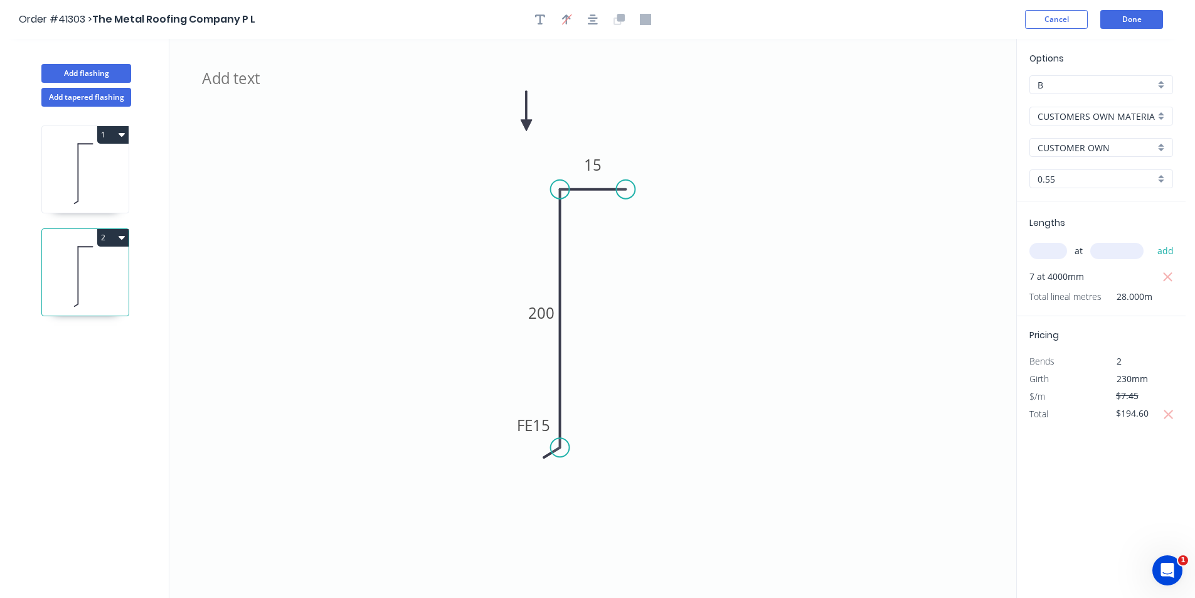
click at [836, 479] on icon "FE 15 200 15" at bounding box center [592, 318] width 847 height 559
click at [845, 280] on icon "FE 15 200 15" at bounding box center [592, 318] width 847 height 559
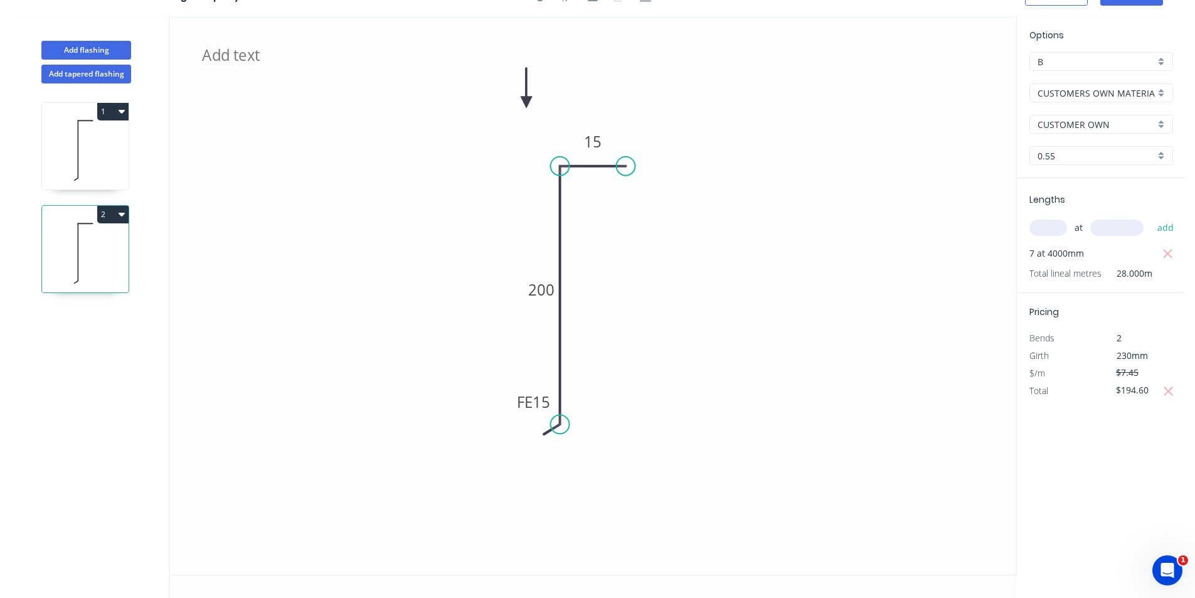
click at [808, 452] on icon "FE 15 200 15" at bounding box center [592, 295] width 847 height 559
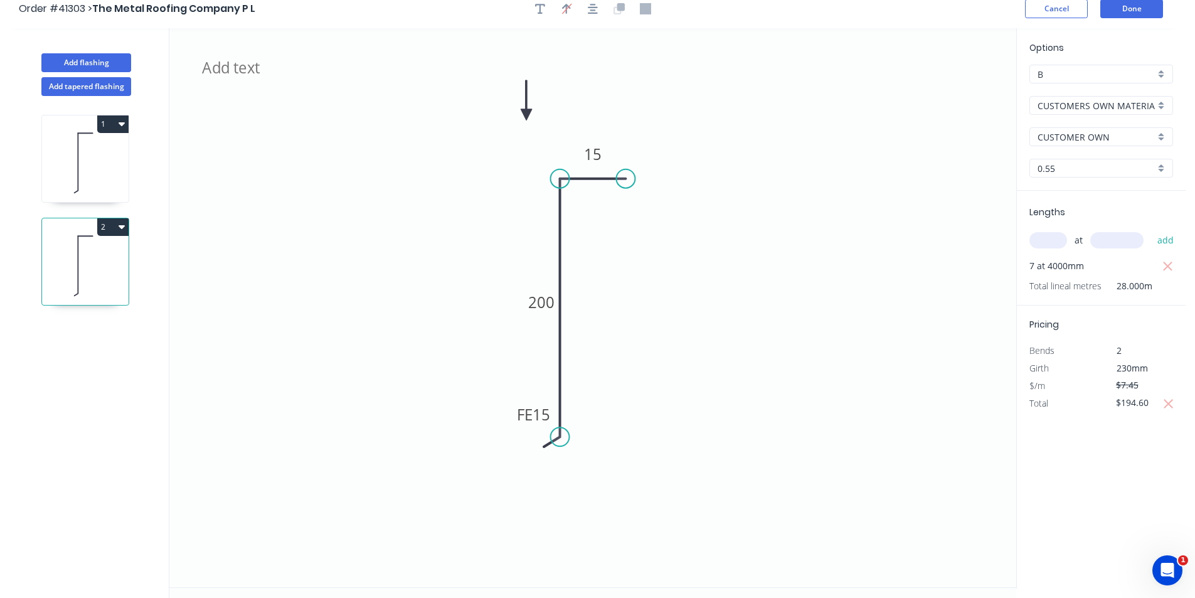
scroll to position [0, 0]
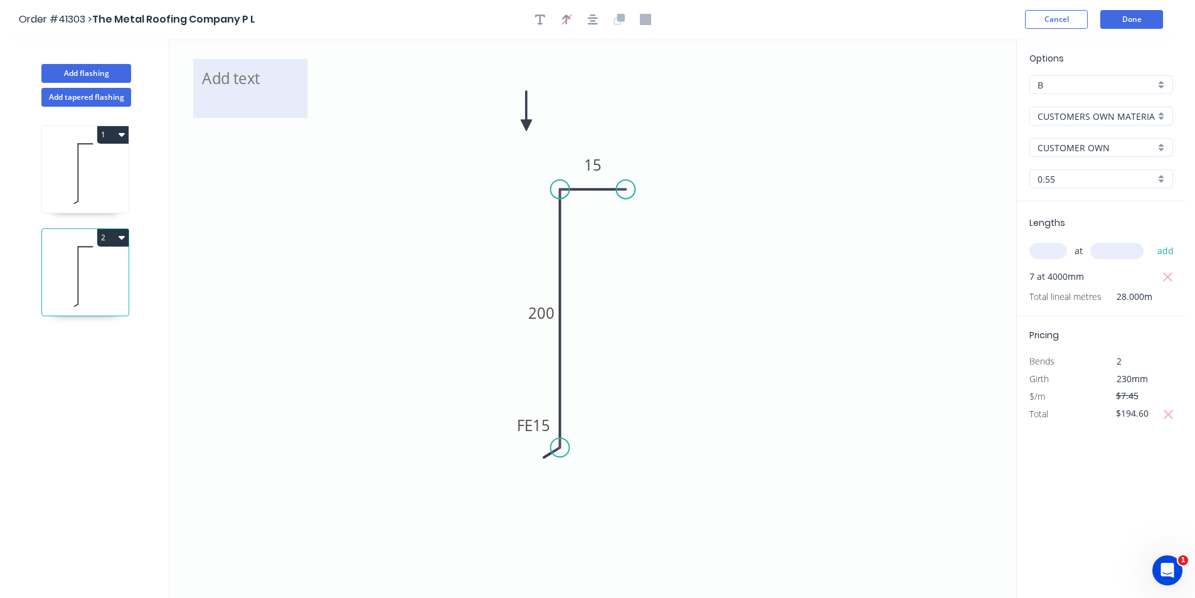
type input "$5.95"
click at [245, 91] on textarea at bounding box center [251, 88] width 102 height 46
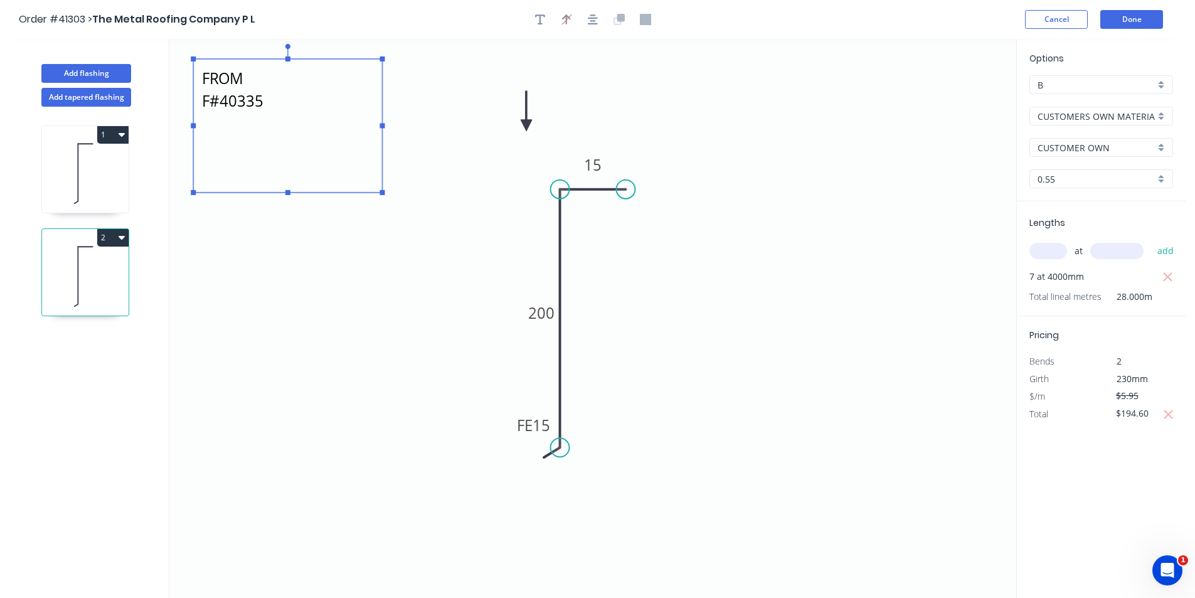
drag, startPoint x: 308, startPoint y: 118, endPoint x: 409, endPoint y: 203, distance: 131.8
click at [385, 195] on rect at bounding box center [382, 192] width 5 height 5
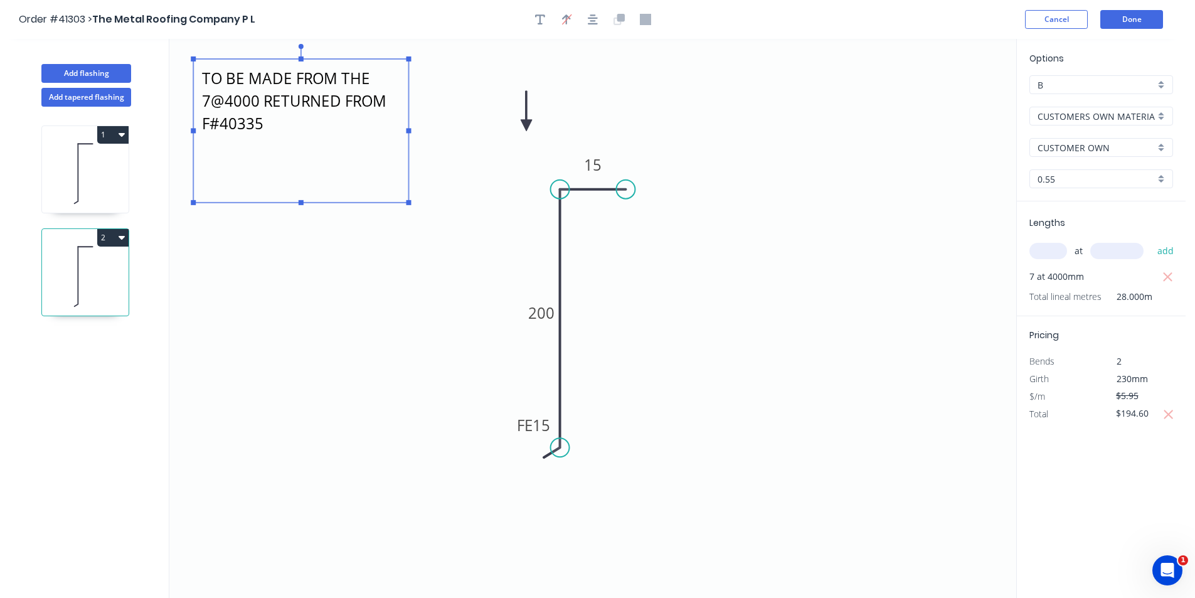
scroll to position [0, 0]
type textarea "TO BE MADE FROM THE 7@4000 RETURNED FROM F#40335"
click at [1134, 17] on button "Done" at bounding box center [1131, 19] width 63 height 19
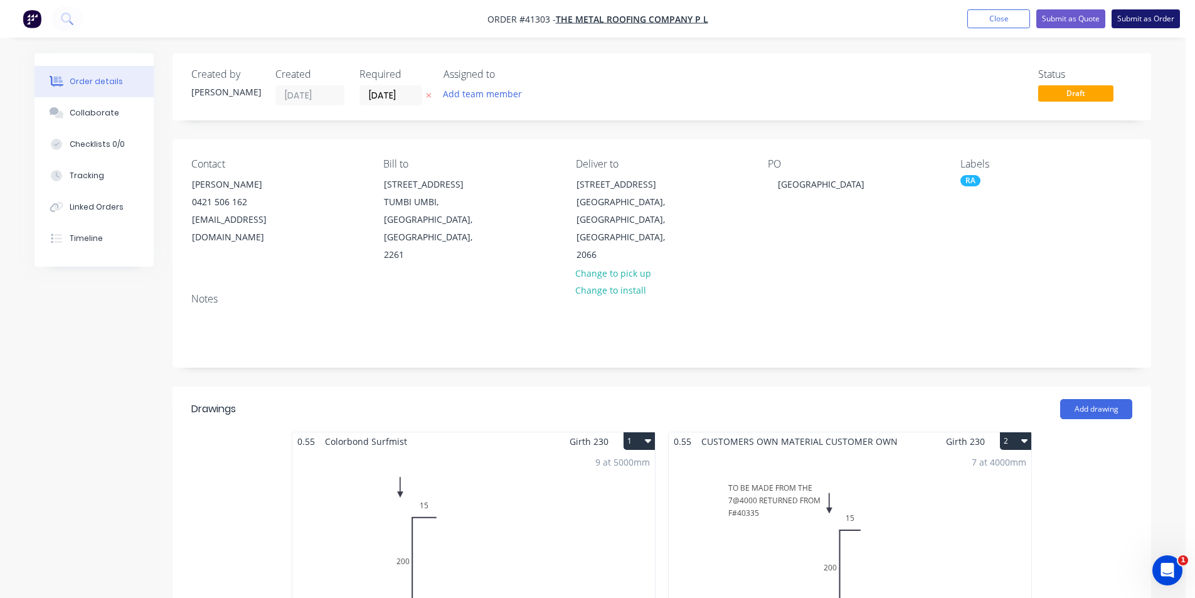
click at [1132, 18] on button "Submit as Order" at bounding box center [1146, 18] width 68 height 19
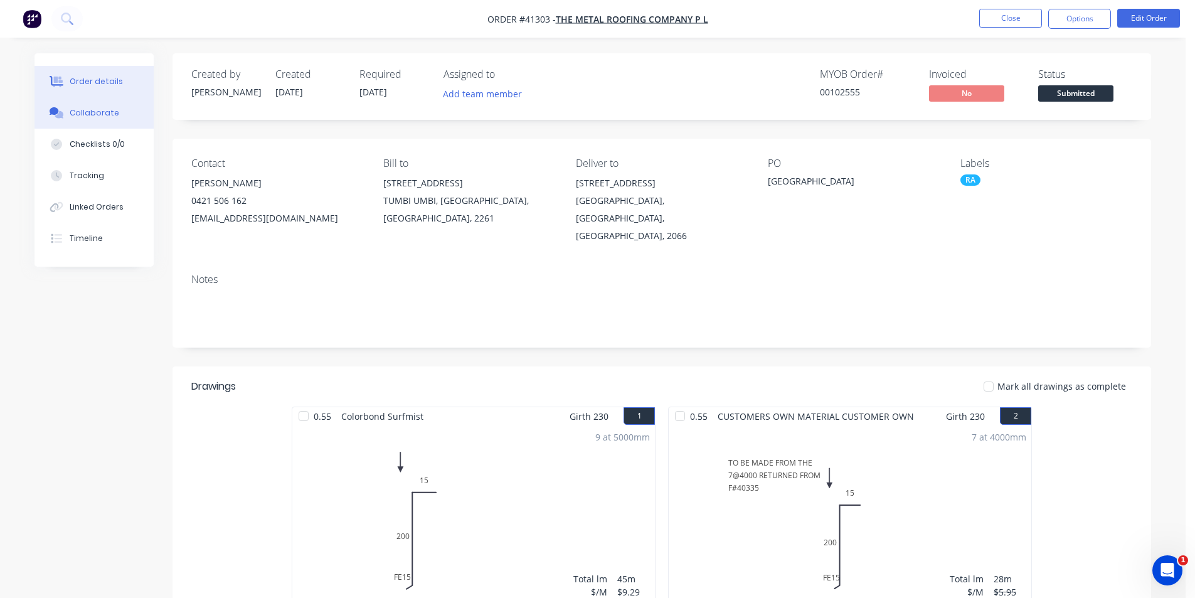
click at [109, 116] on div "Collaborate" at bounding box center [95, 112] width 50 height 11
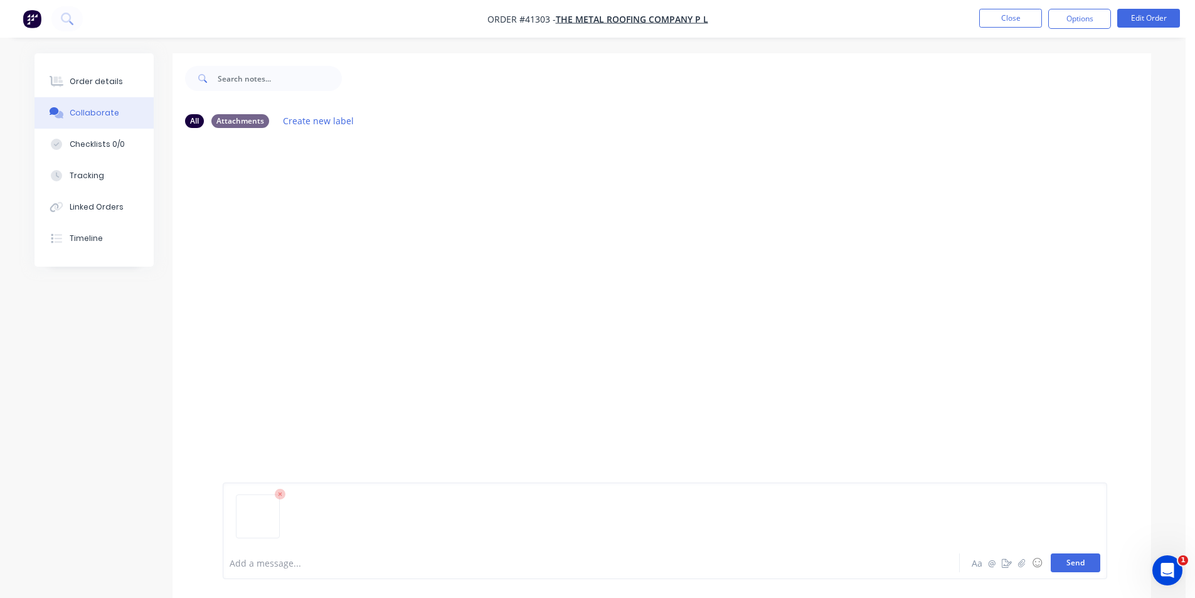
click at [1070, 565] on button "Send" at bounding box center [1076, 562] width 50 height 19
click at [316, 567] on div at bounding box center [556, 562] width 652 height 13
click at [344, 563] on span "7@4000 RETURNED FROM f#40335" at bounding box center [303, 563] width 146 height 12
click at [376, 566] on div "7@4000 RETURNED FROM F#40335" at bounding box center [556, 562] width 652 height 13
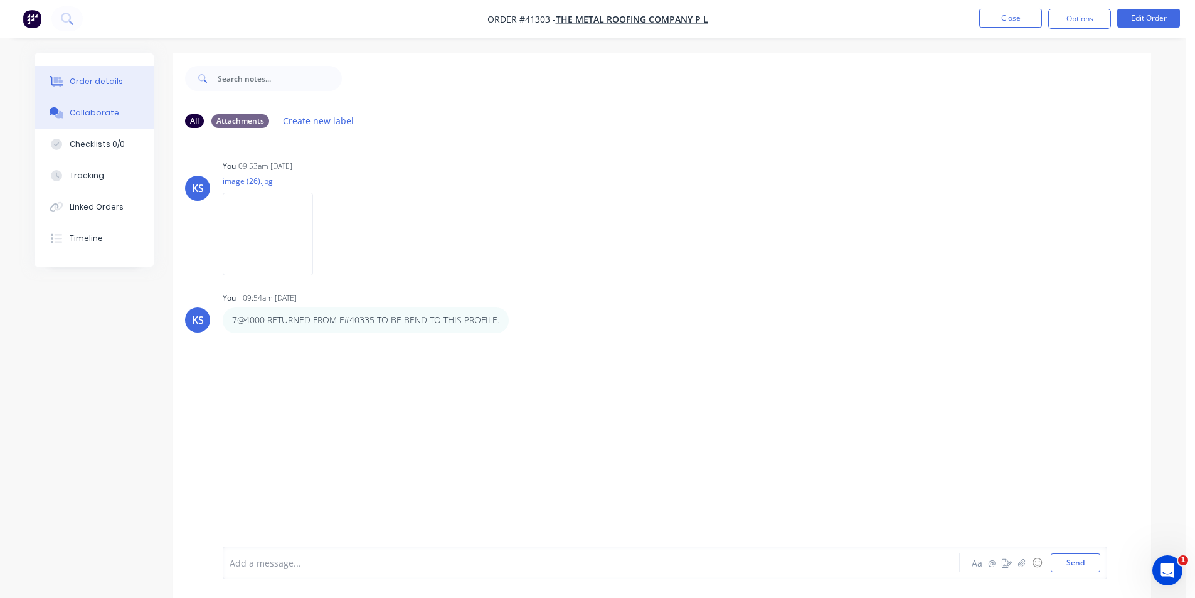
click at [107, 83] on div "Order details" at bounding box center [96, 81] width 53 height 11
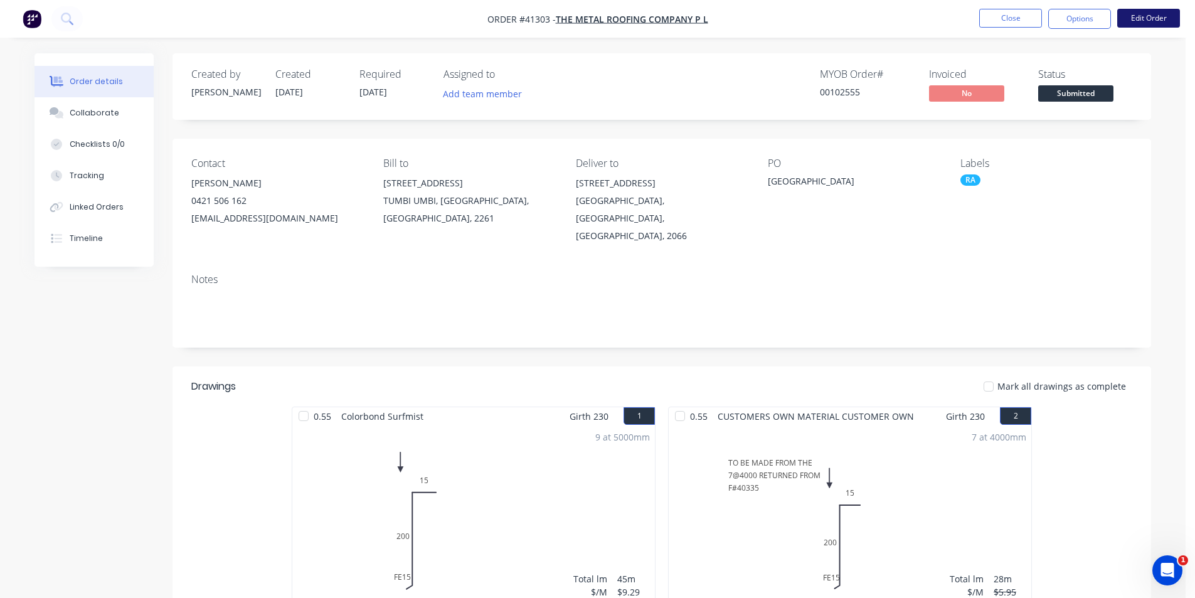
click at [1141, 18] on button "Edit Order" at bounding box center [1148, 18] width 63 height 19
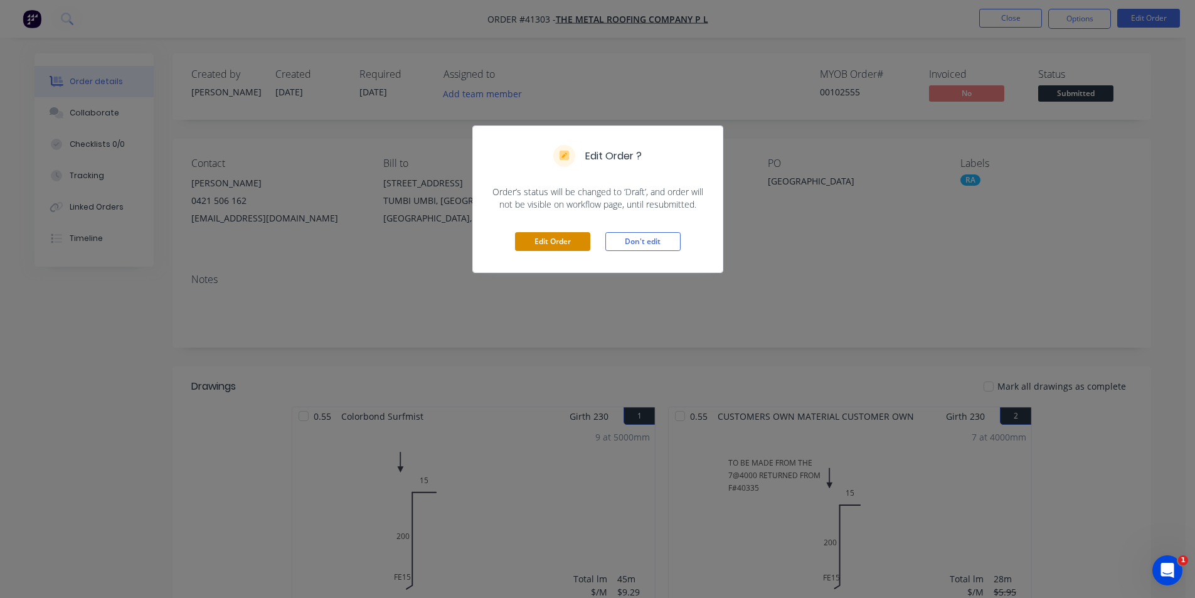
click at [548, 232] on button "Edit Order" at bounding box center [552, 241] width 75 height 19
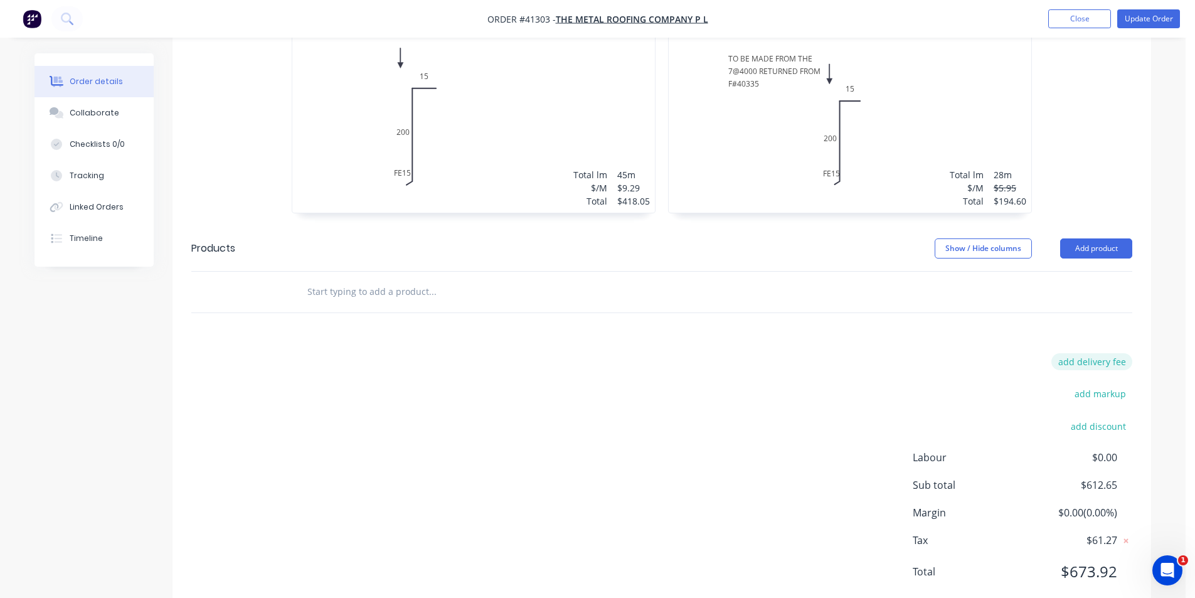
click at [1090, 353] on button "add delivery fee" at bounding box center [1091, 361] width 81 height 17
type input "140"
click input "submit" at bounding box center [0, 0] width 0 height 0
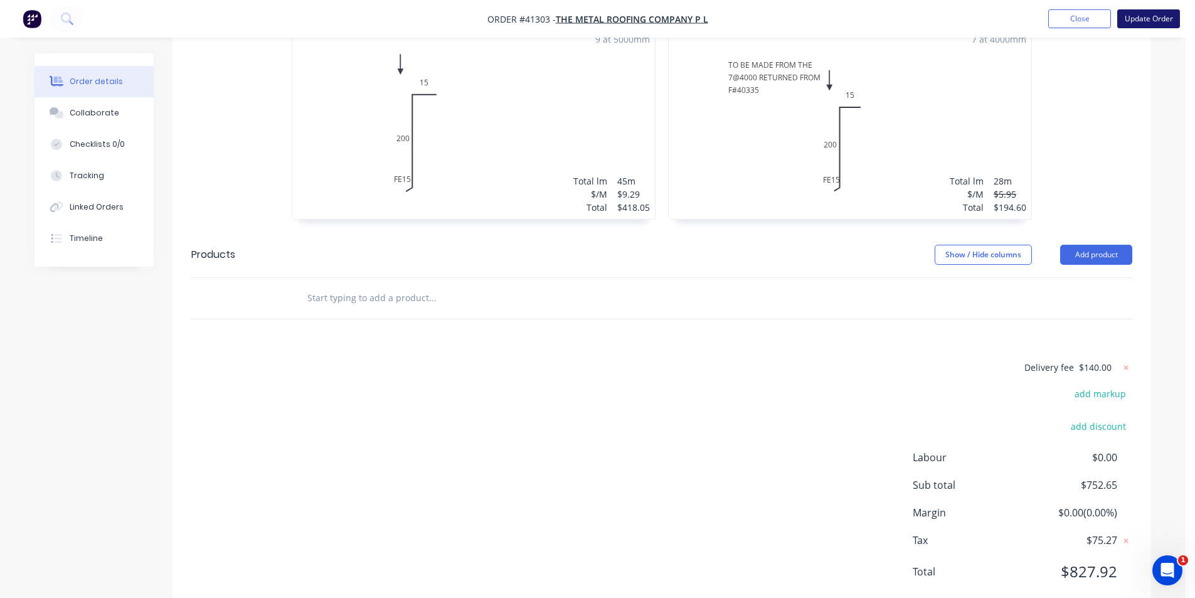
click at [1148, 17] on button "Update Order" at bounding box center [1148, 18] width 63 height 19
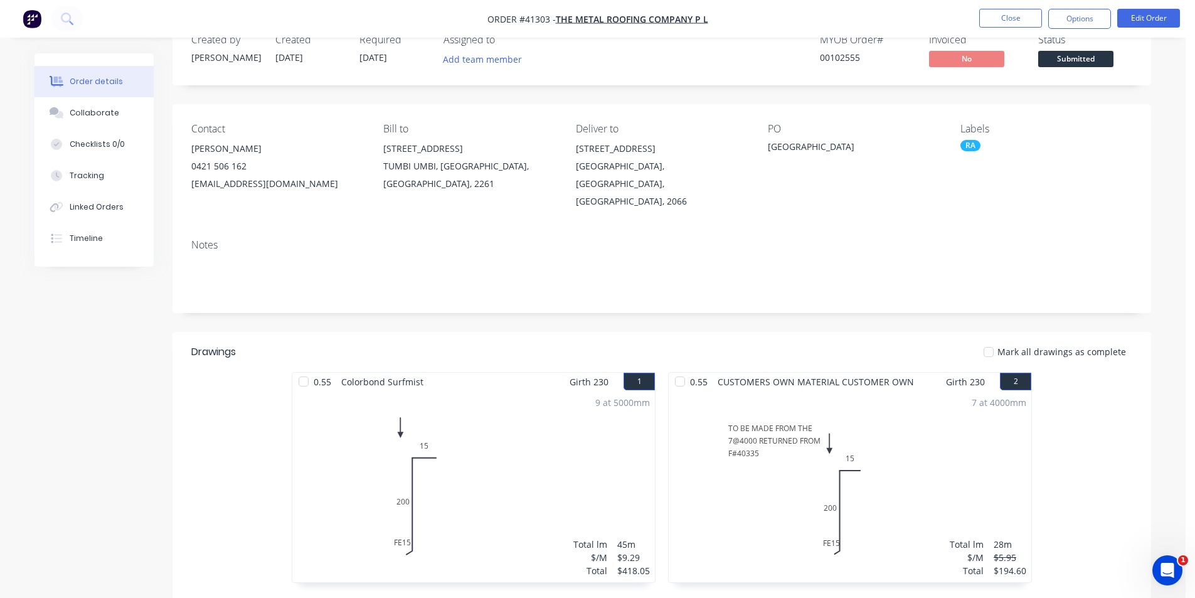
scroll to position [0, 0]
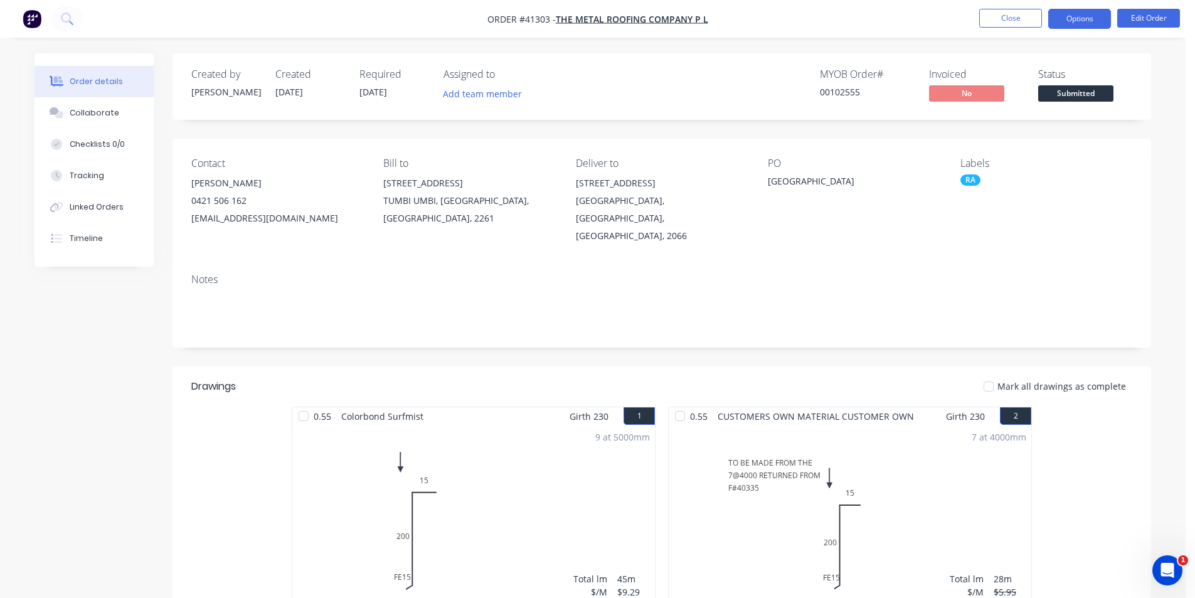
click at [1077, 14] on button "Options" at bounding box center [1079, 19] width 63 height 20
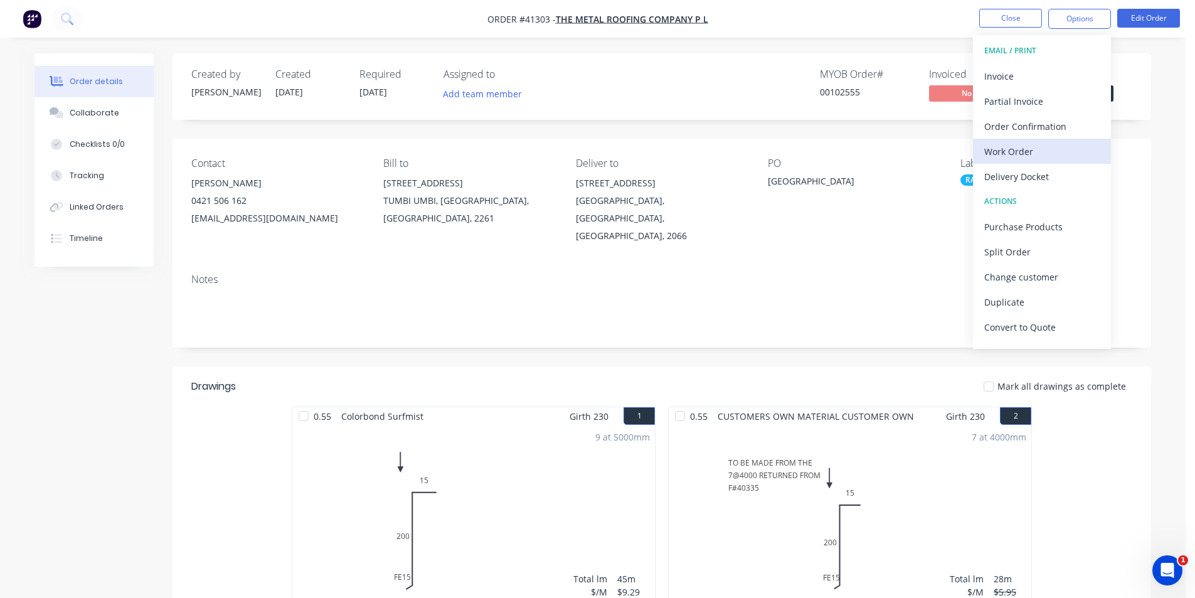
click at [1020, 149] on div "Work Order" at bounding box center [1041, 151] width 115 height 18
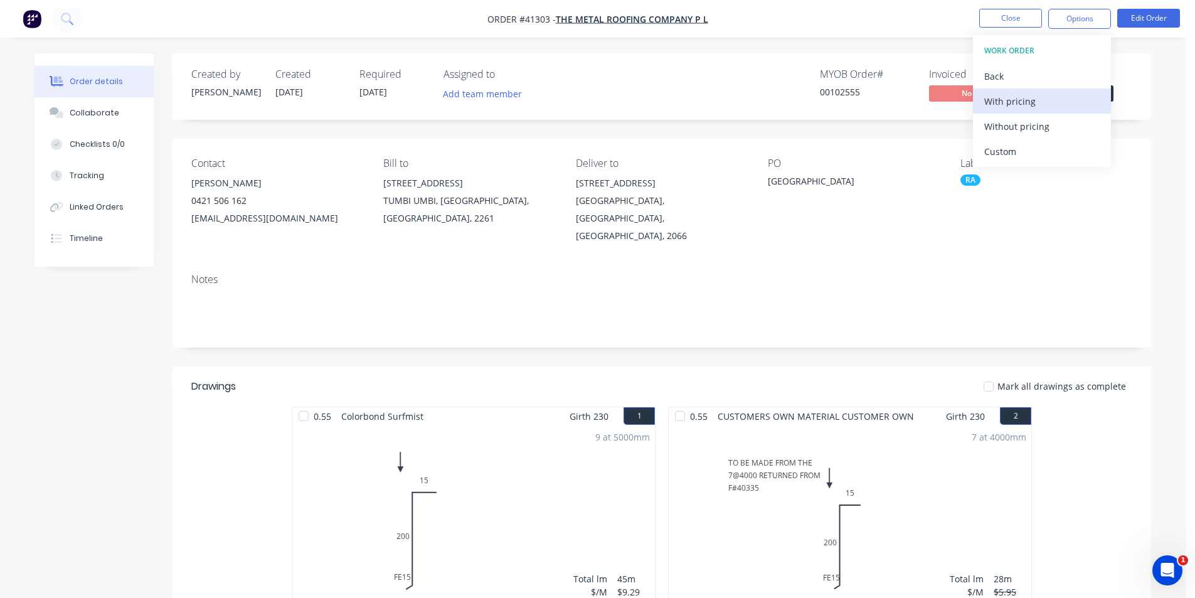
click at [1026, 103] on div "With pricing" at bounding box center [1041, 101] width 115 height 18
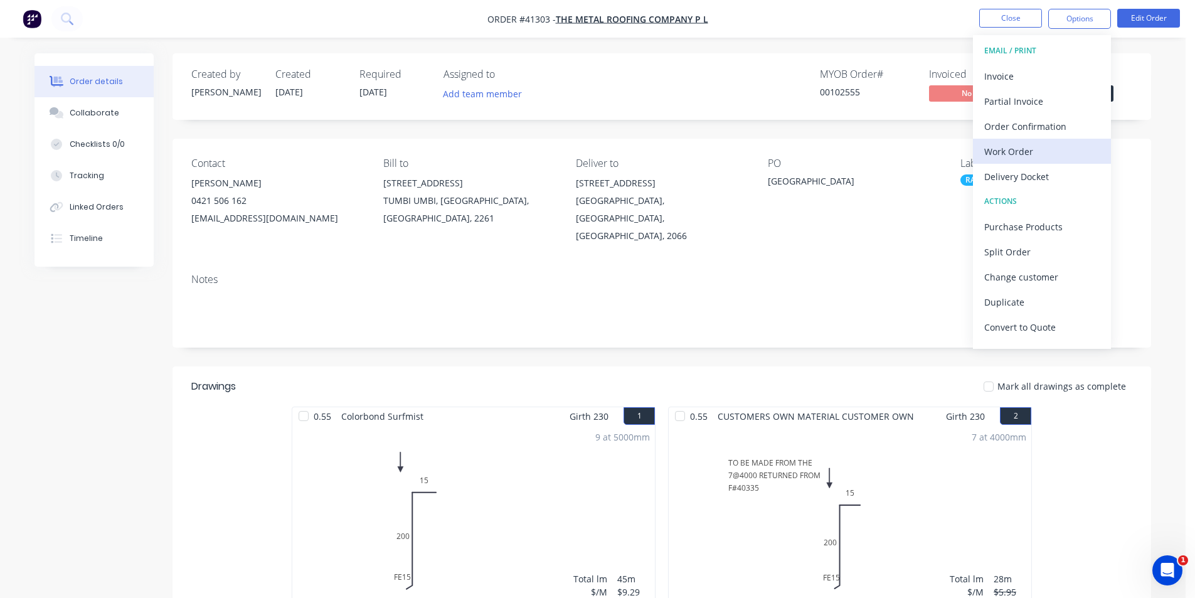
click at [1036, 147] on div "Work Order" at bounding box center [1041, 151] width 115 height 18
click at [1036, 124] on div "Without pricing" at bounding box center [1041, 126] width 115 height 18
click at [1075, 127] on div "Order Confirmation" at bounding box center [1041, 126] width 115 height 18
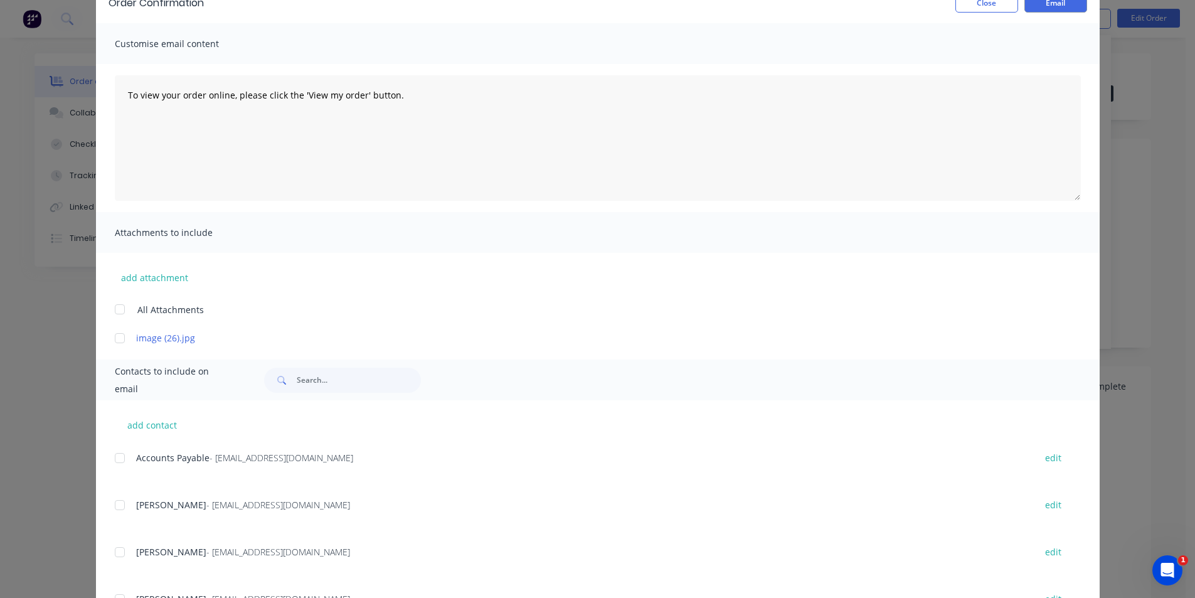
scroll to position [125, 0]
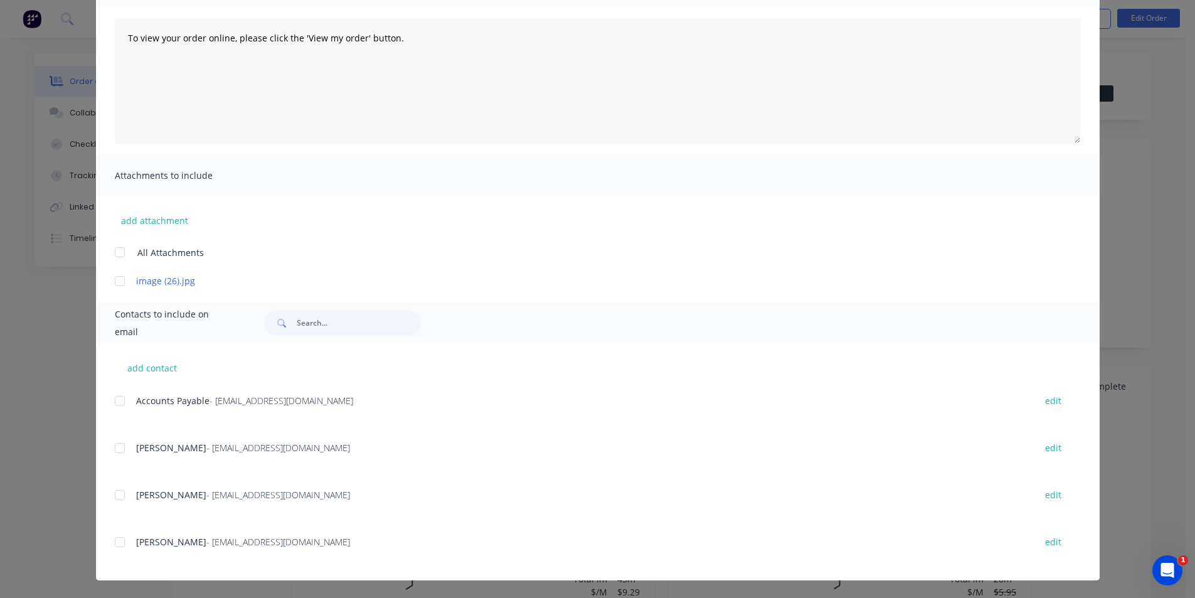
click at [112, 541] on div at bounding box center [119, 542] width 25 height 25
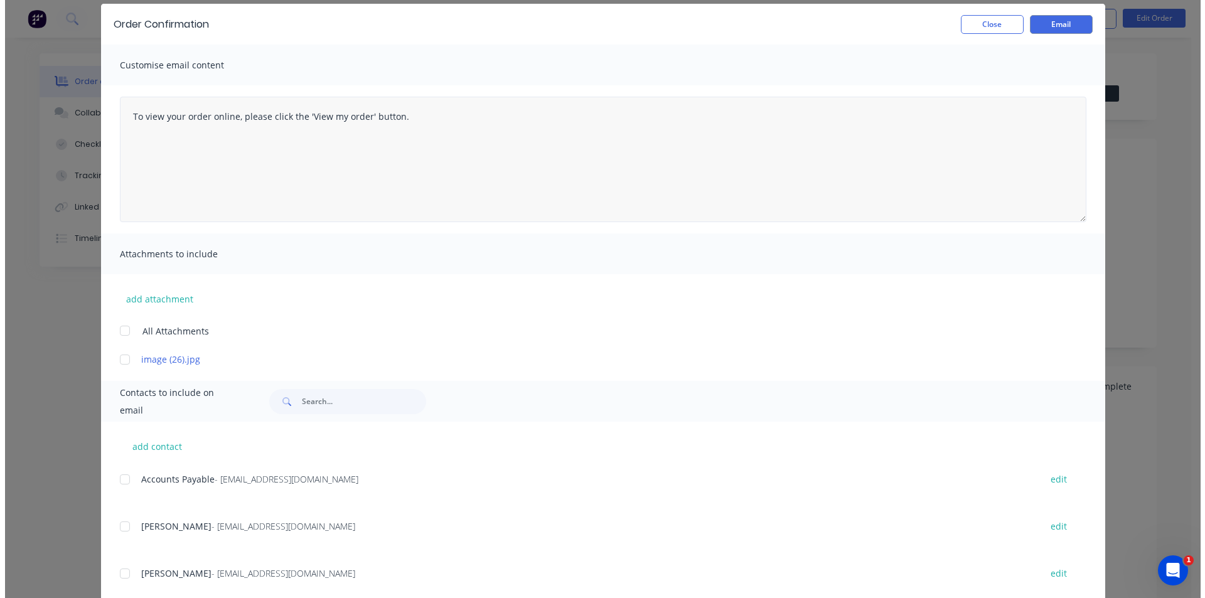
scroll to position [0, 0]
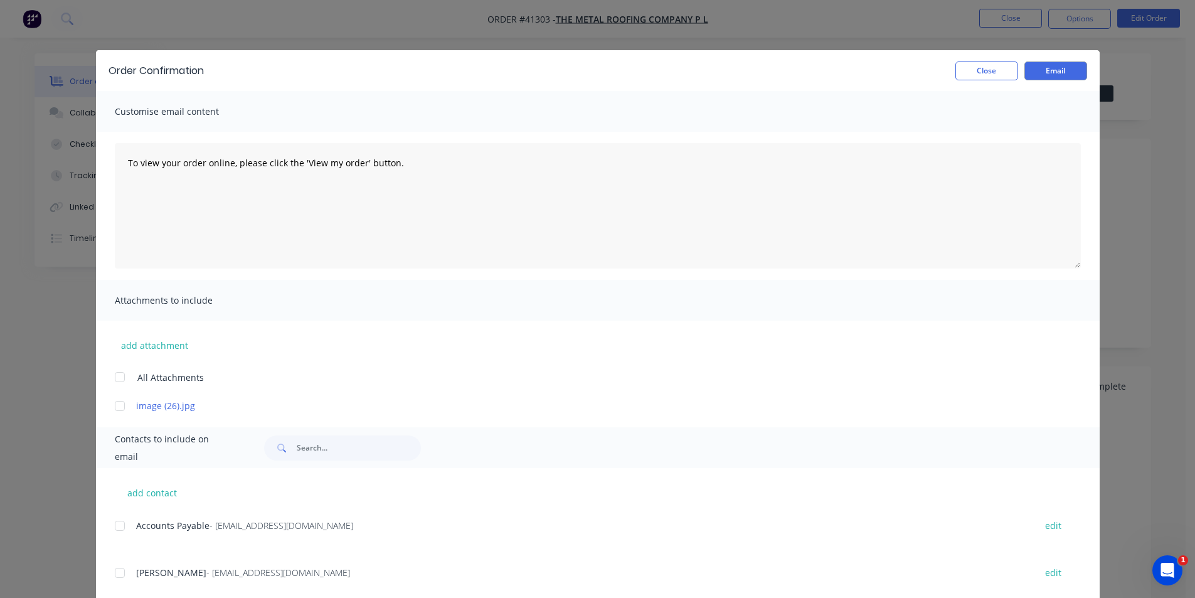
click at [1036, 82] on div "Order Confirmation Close Email" at bounding box center [598, 70] width 1004 height 41
click at [1040, 76] on button "Email" at bounding box center [1055, 70] width 63 height 19
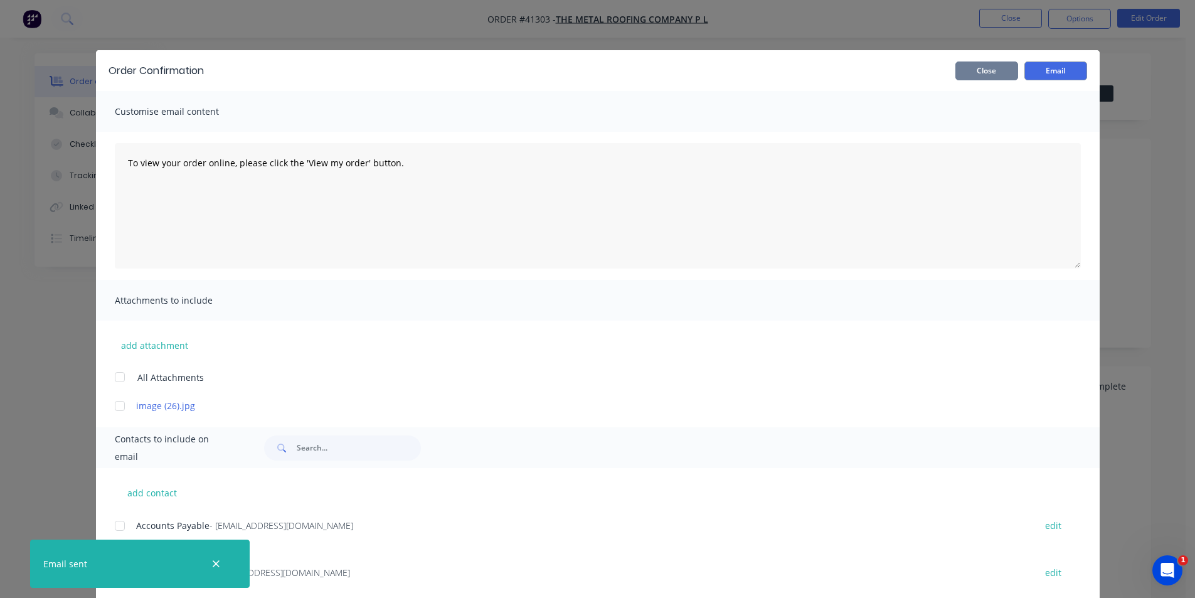
click at [985, 71] on button "Close" at bounding box center [986, 70] width 63 height 19
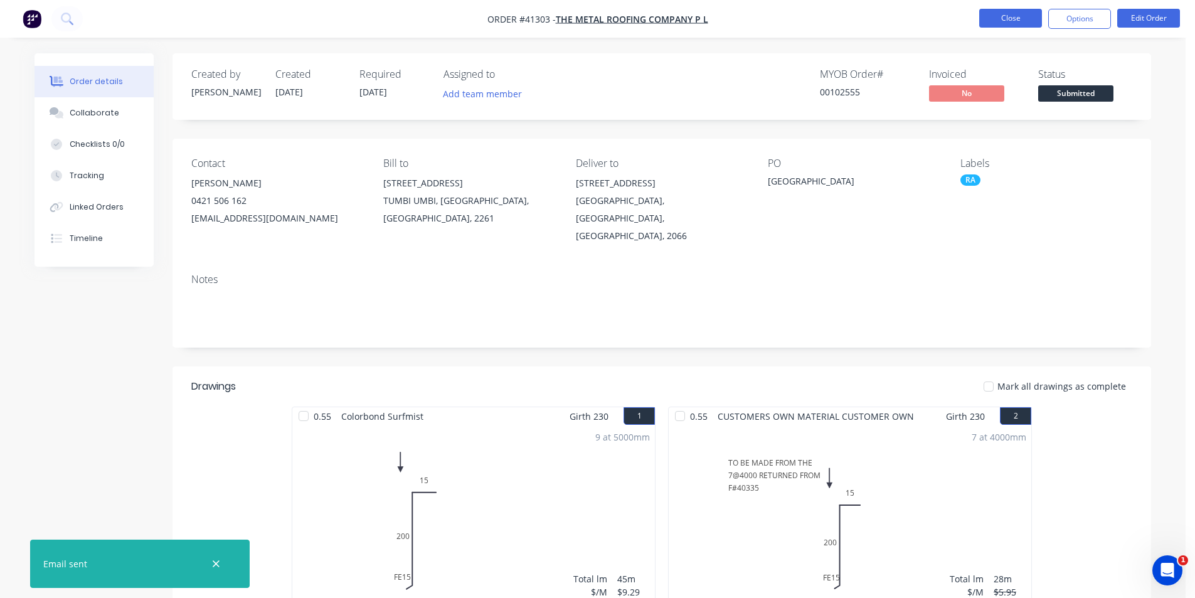
click at [998, 19] on button "Close" at bounding box center [1010, 18] width 63 height 19
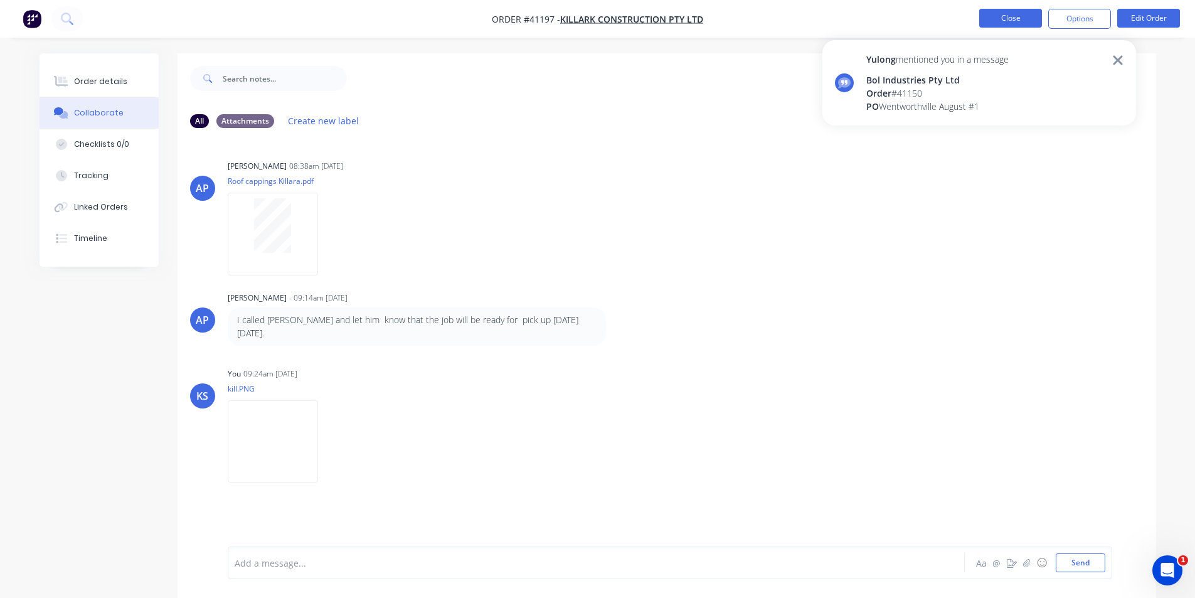
click at [1022, 20] on button "Close" at bounding box center [1010, 18] width 63 height 19
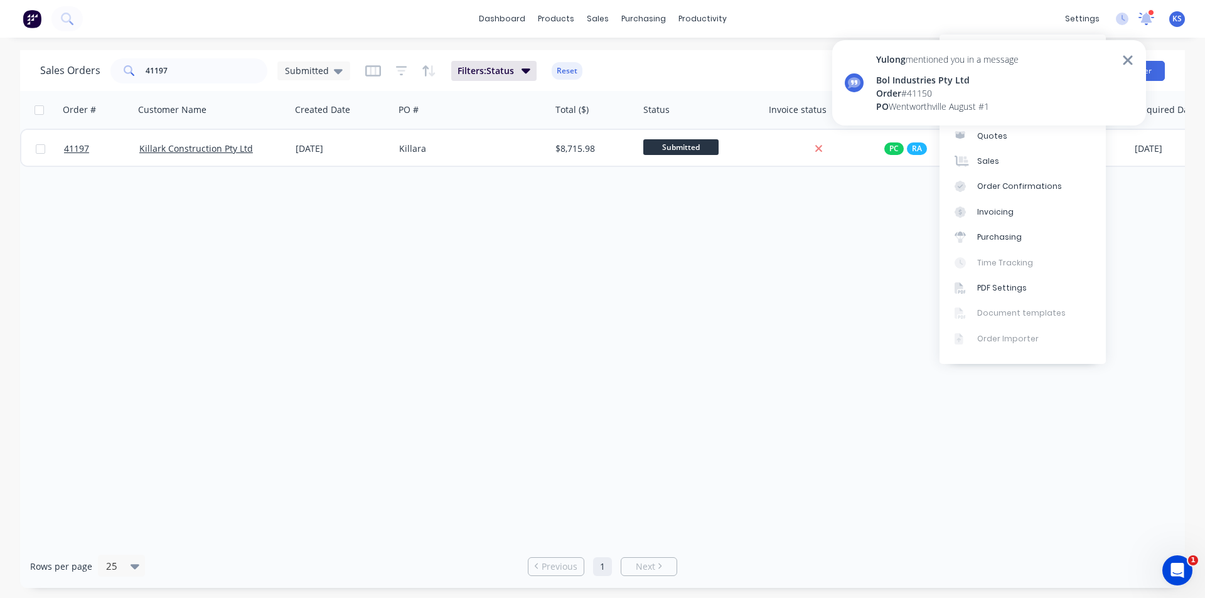
click at [1146, 21] on icon at bounding box center [1146, 17] width 12 height 11
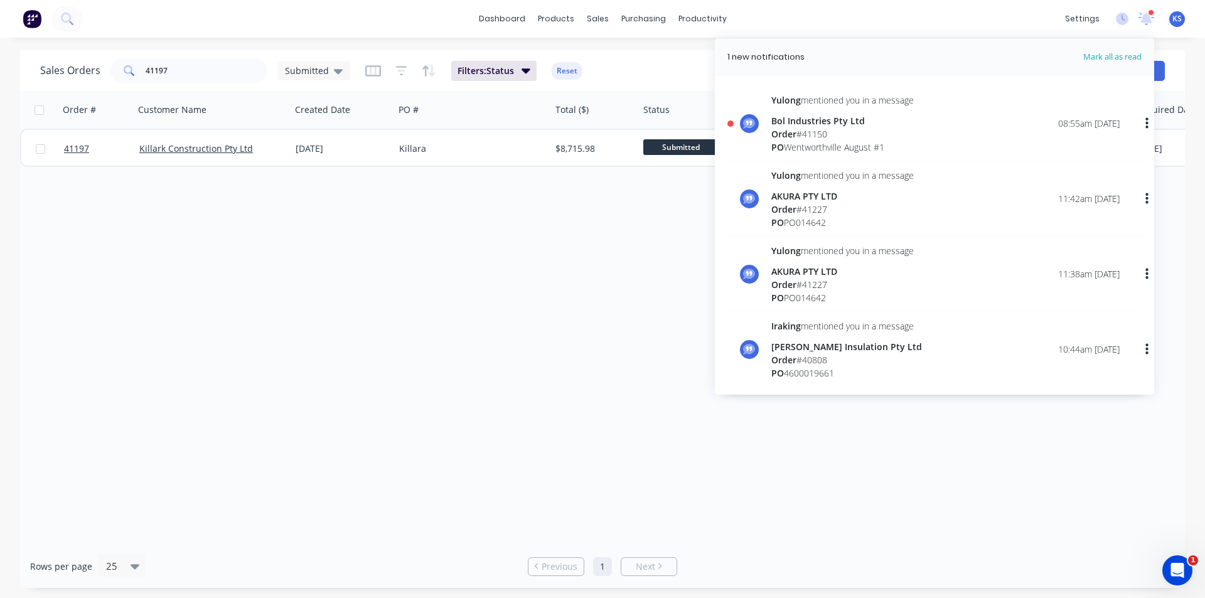
click at [858, 138] on div "Order # 41150" at bounding box center [842, 133] width 142 height 13
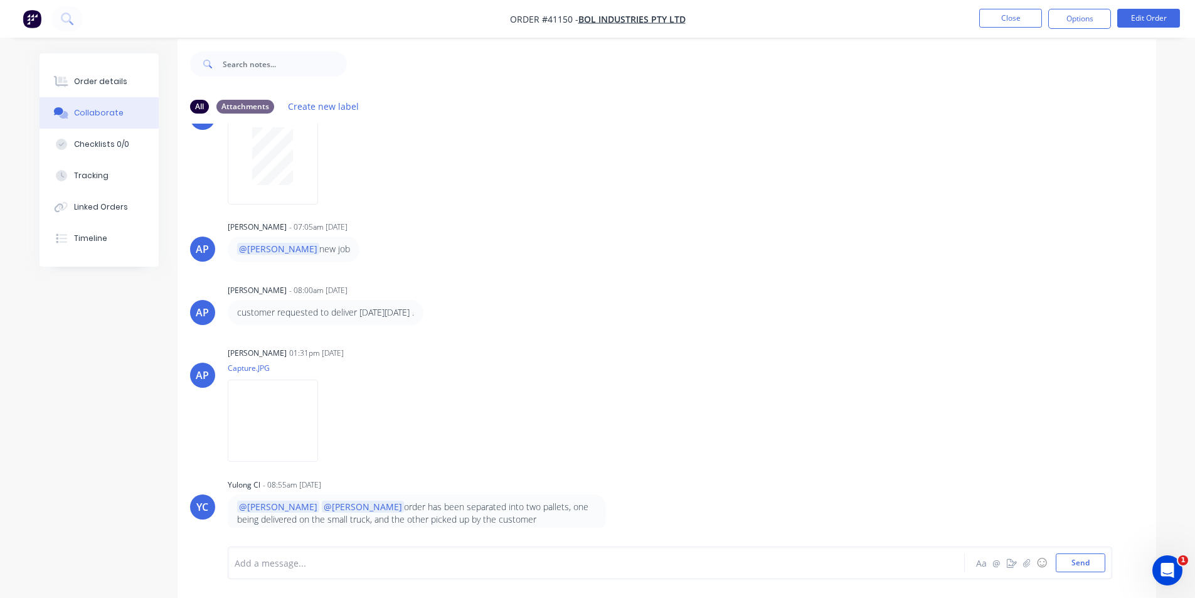
scroll to position [19, 0]
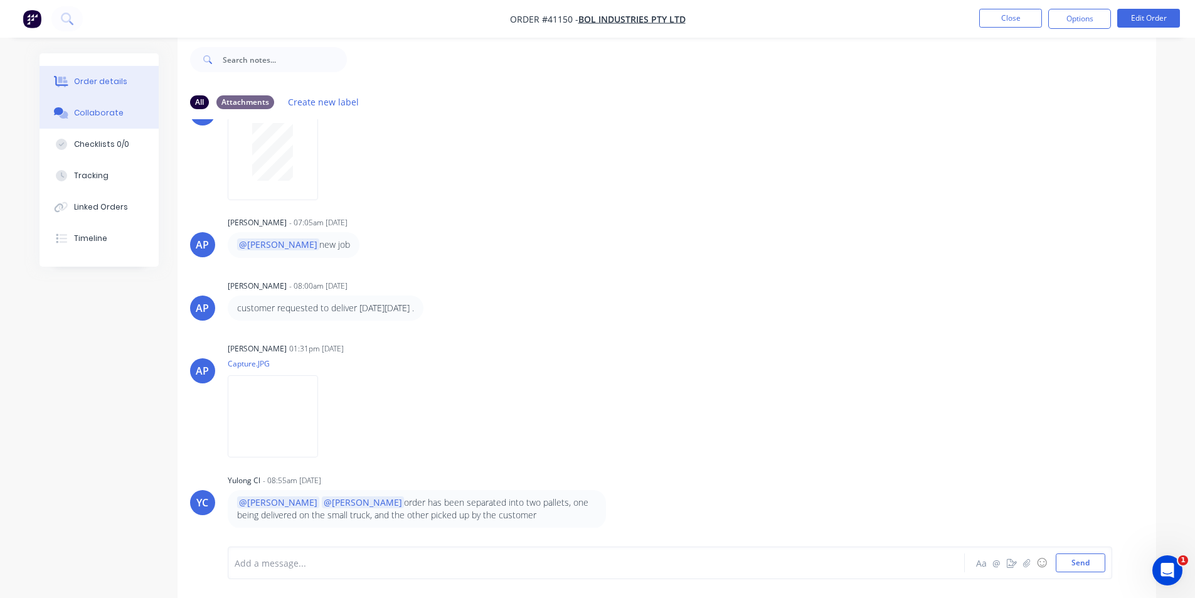
click at [124, 84] on button "Order details" at bounding box center [99, 81] width 119 height 31
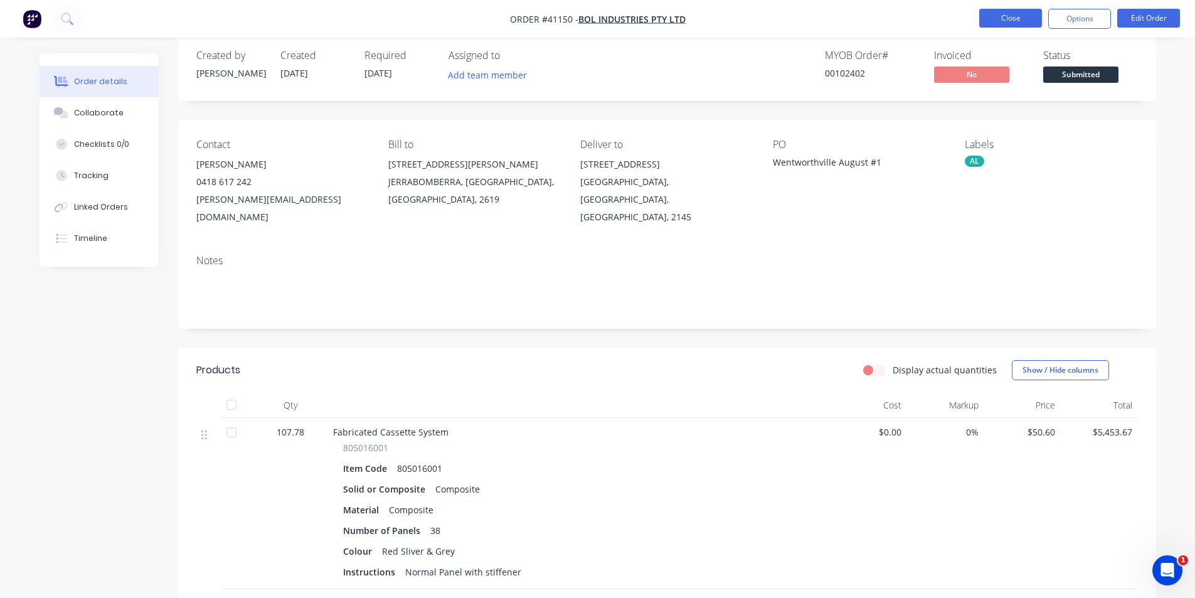
click at [988, 9] on button "Close" at bounding box center [1010, 18] width 63 height 19
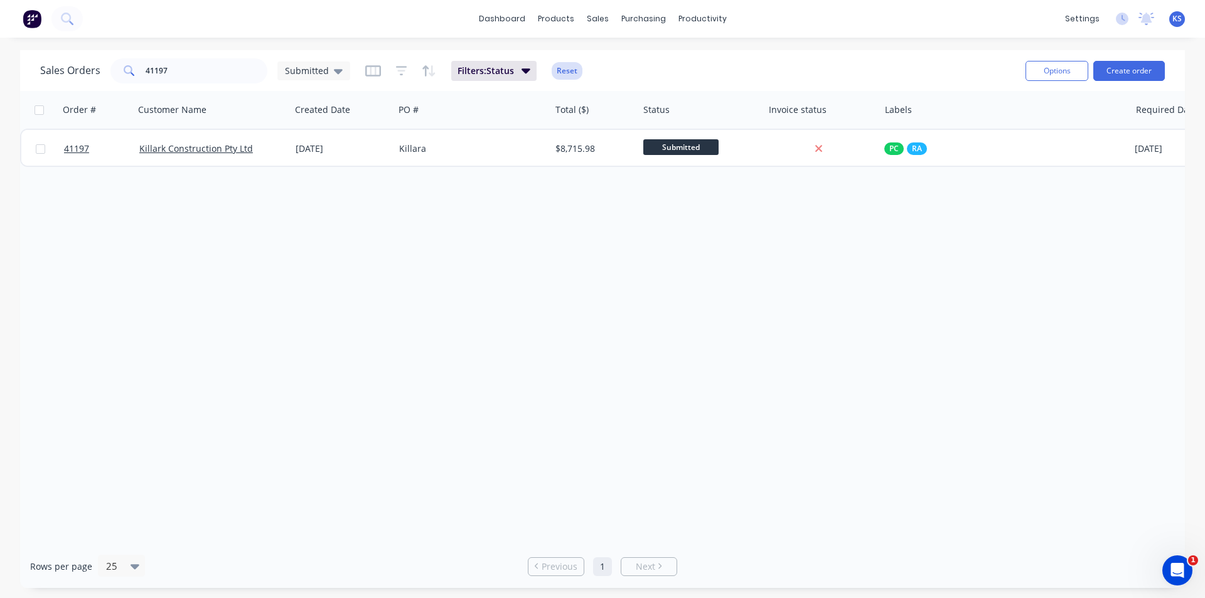
click at [577, 69] on button "Reset" at bounding box center [566, 71] width 31 height 18
click at [686, 72] on div "Sales Orders 41197 Submitted" at bounding box center [527, 70] width 975 height 31
drag, startPoint x: 199, startPoint y: 78, endPoint x: 60, endPoint y: 65, distance: 140.0
click at [75, 70] on div "Sales Orders 41197 Submitted" at bounding box center [195, 70] width 310 height 25
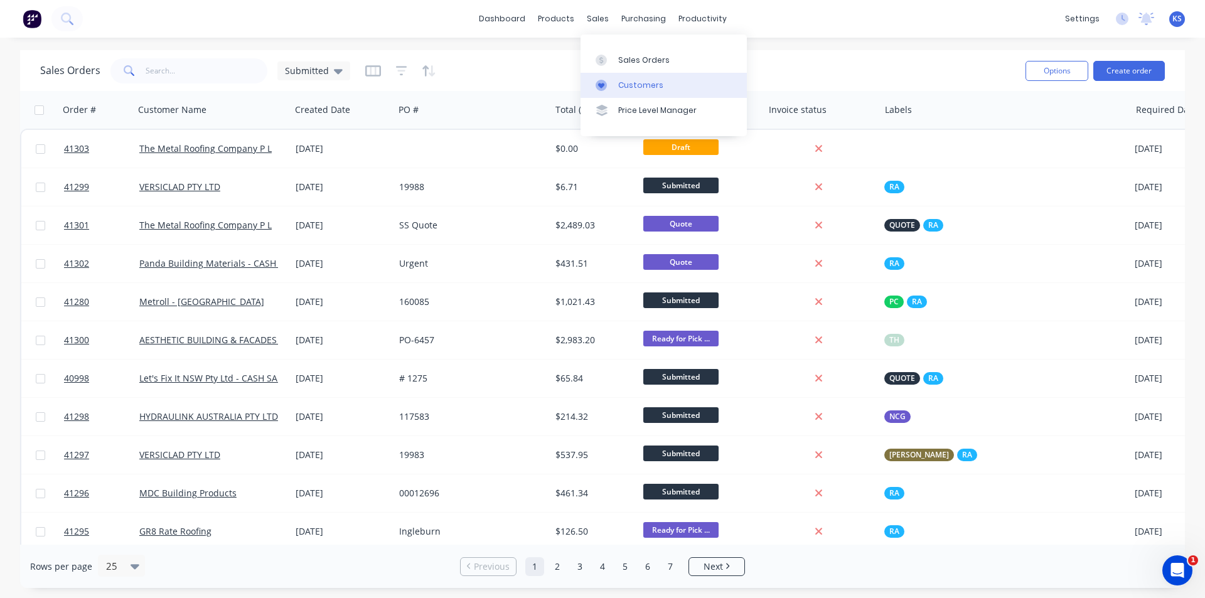
click at [636, 90] on div "Customers" at bounding box center [640, 85] width 45 height 11
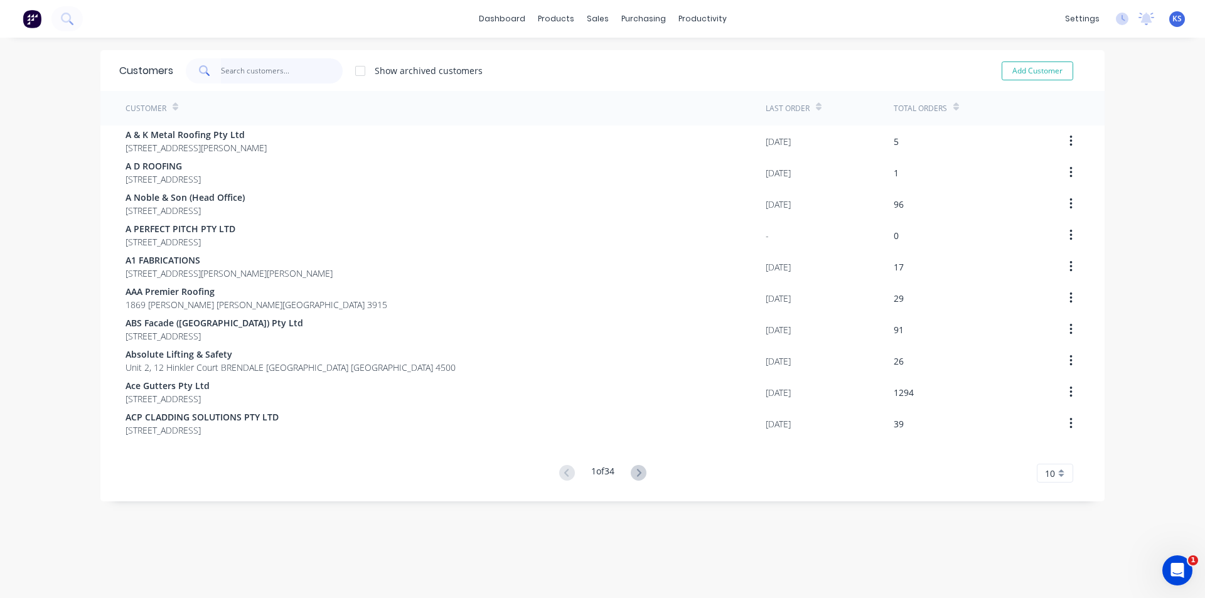
click at [295, 74] on input "text" at bounding box center [282, 70] width 122 height 25
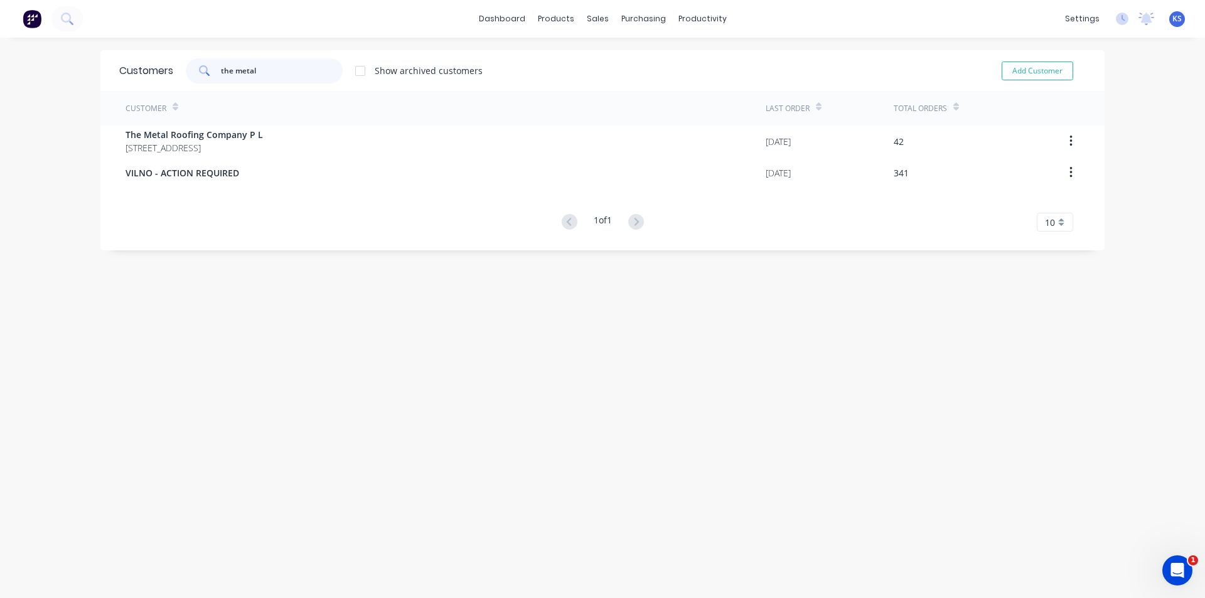
type input "the metal"
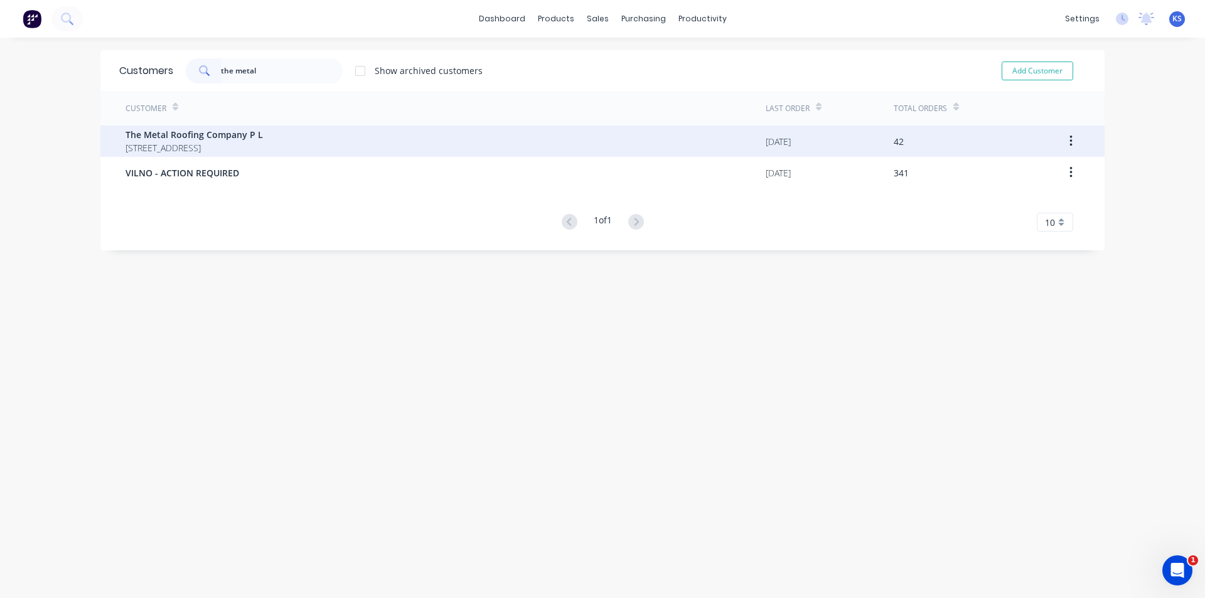
click at [263, 136] on span "The Metal Roofing Company P L" at bounding box center [193, 134] width 137 height 13
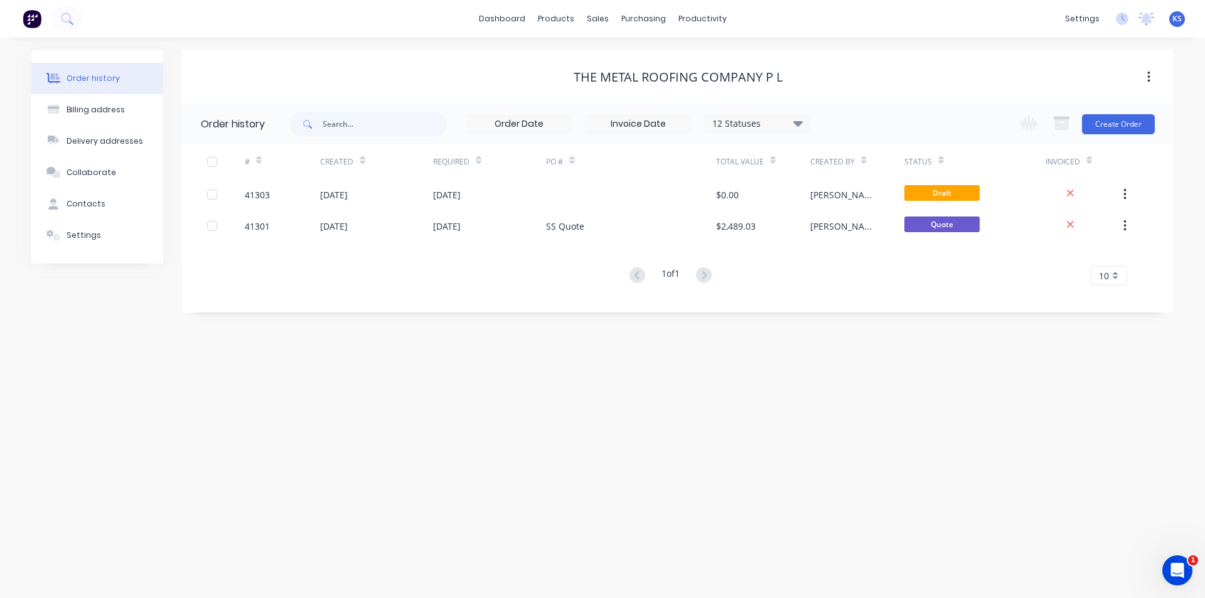
click at [794, 121] on icon at bounding box center [797, 122] width 9 height 15
click at [844, 277] on div "All" at bounding box center [783, 274] width 157 height 25
drag, startPoint x: 839, startPoint y: 273, endPoint x: 917, endPoint y: 129, distance: 163.1
click at [861, 268] on label at bounding box center [861, 268] width 0 height 0
click at [861, 274] on input "checkbox" at bounding box center [866, 274] width 10 height 12
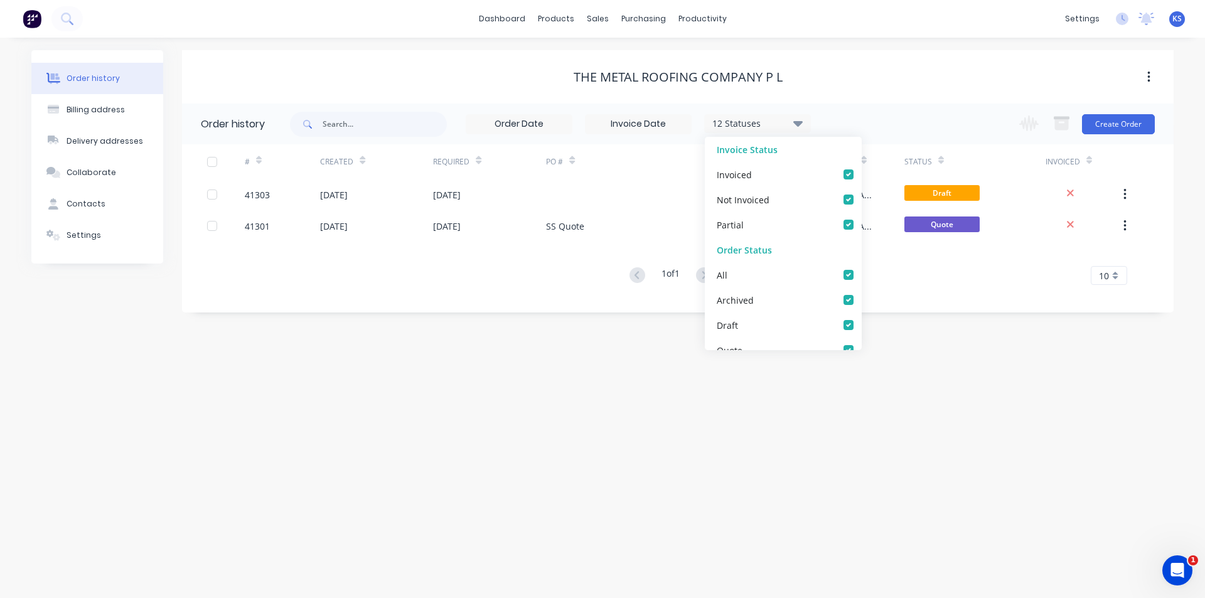
checkbox input "true"
click at [936, 80] on div "The Metal Roofing Company P L" at bounding box center [677, 77] width 991 height 15
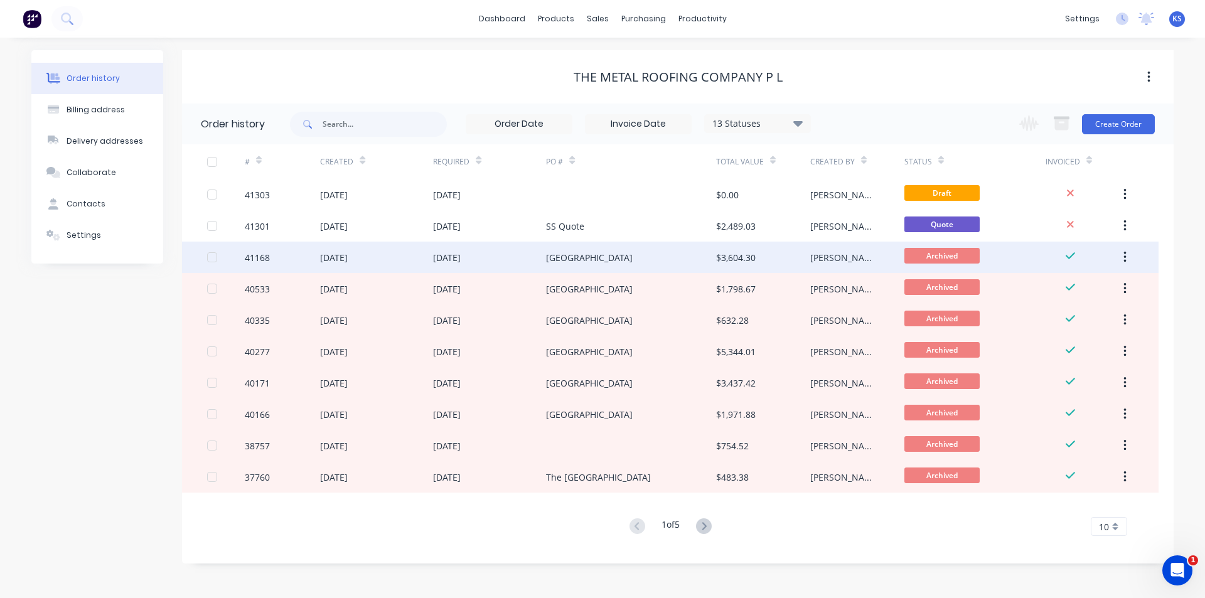
click at [515, 257] on div "19 Aug 2025" at bounding box center [489, 257] width 113 height 31
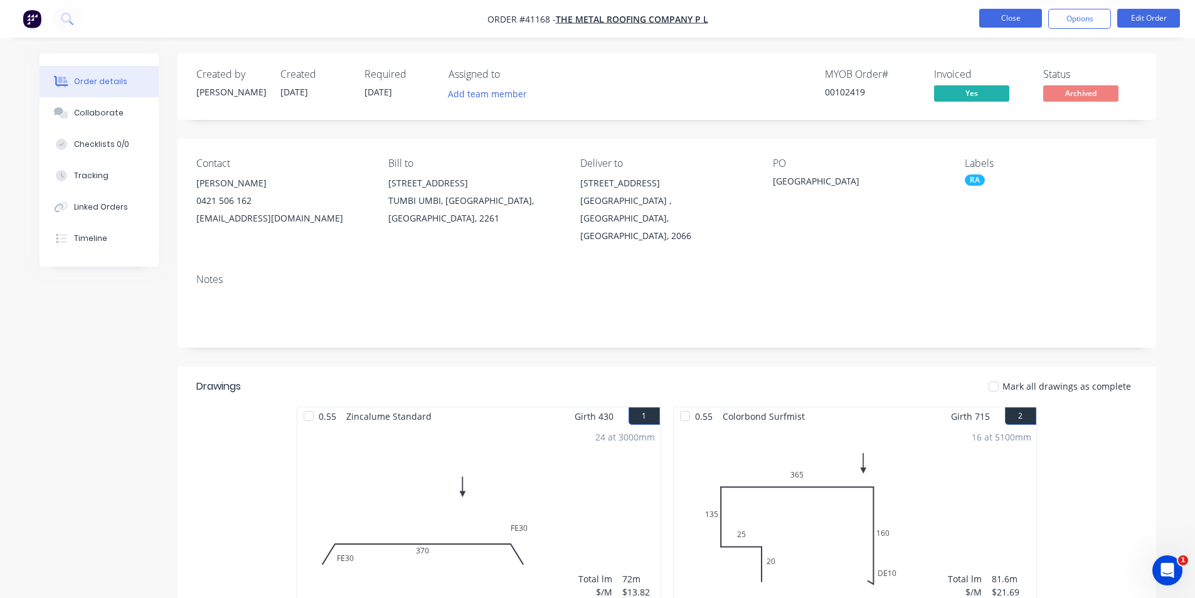
click at [999, 21] on button "Close" at bounding box center [1010, 18] width 63 height 19
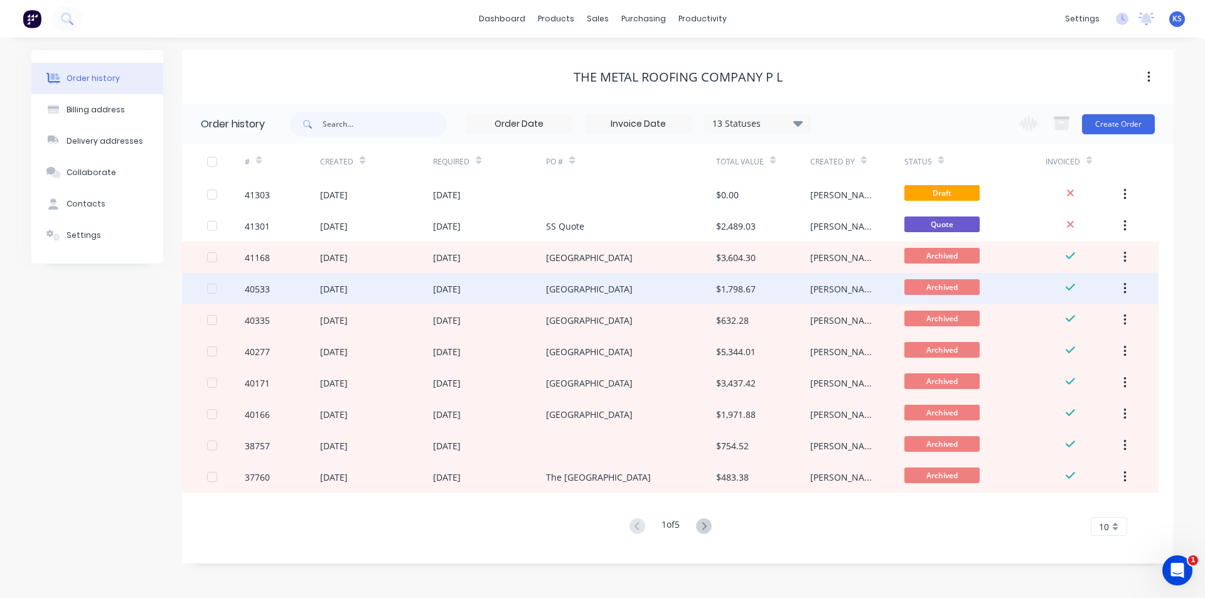
click at [609, 297] on div "[GEOGRAPHIC_DATA]" at bounding box center [630, 288] width 169 height 31
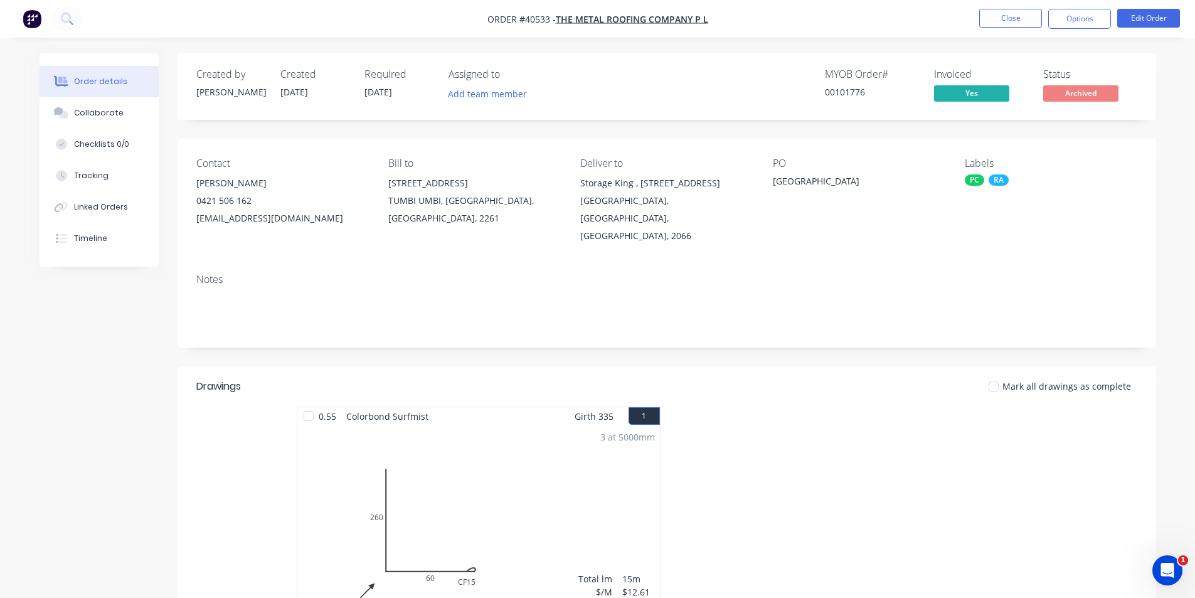
click at [996, 8] on nav "Order #40533 - The Metal Roofing Company P L Close Options Edit Order" at bounding box center [597, 19] width 1195 height 38
click at [996, 19] on button "Close" at bounding box center [1010, 18] width 63 height 19
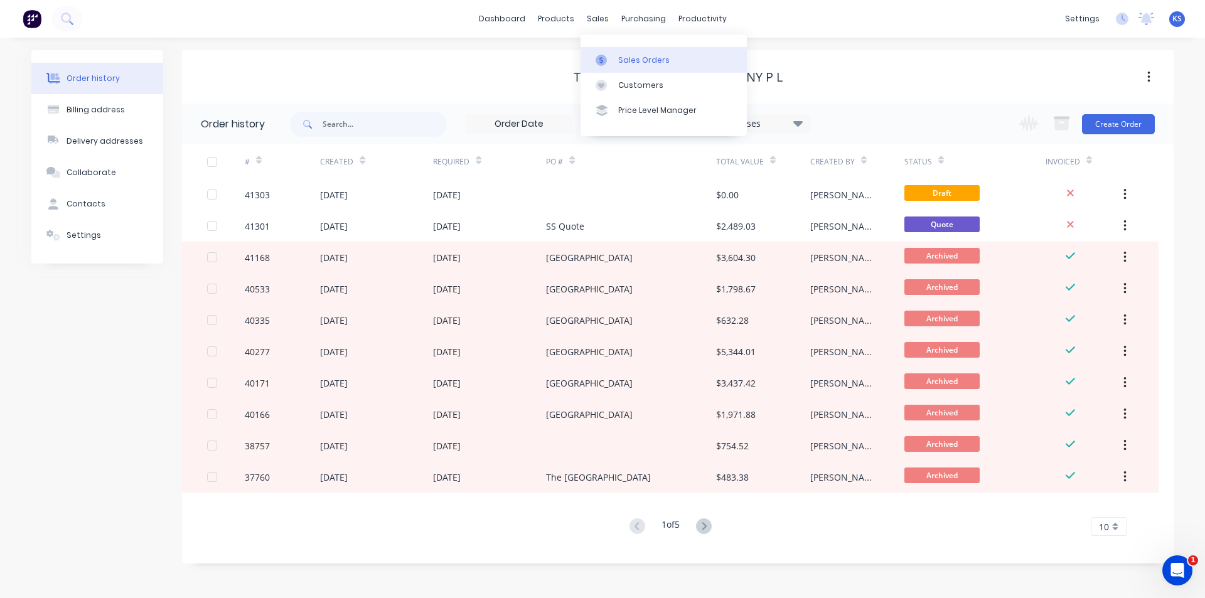
click at [649, 62] on div "Sales Orders" at bounding box center [643, 60] width 51 height 11
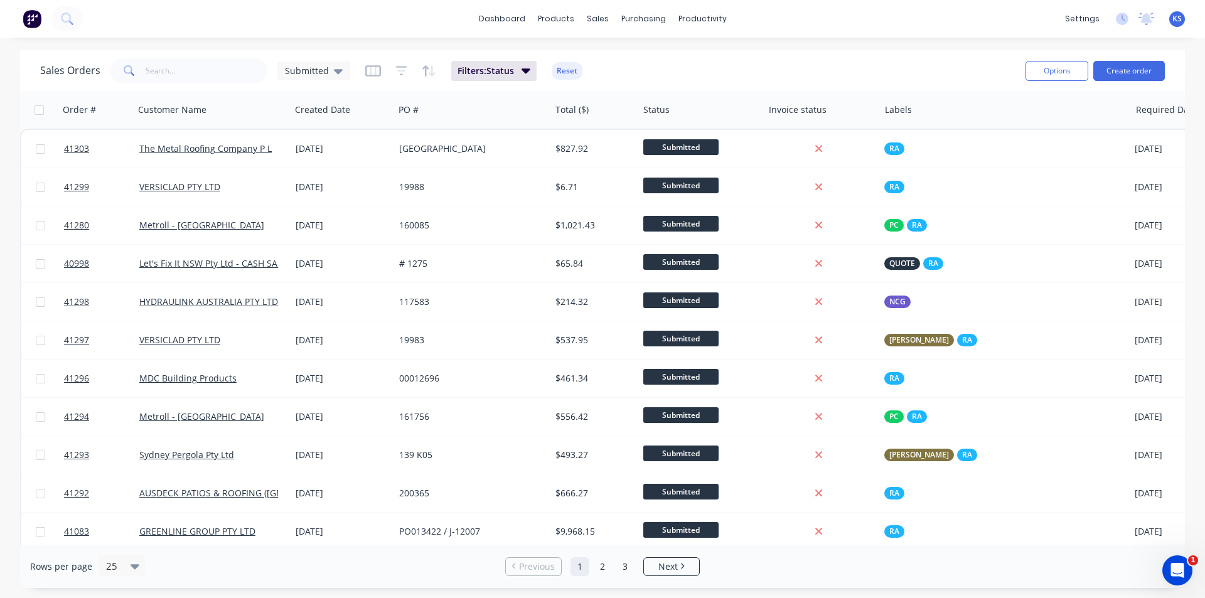
click at [562, 70] on button "Reset" at bounding box center [566, 71] width 31 height 18
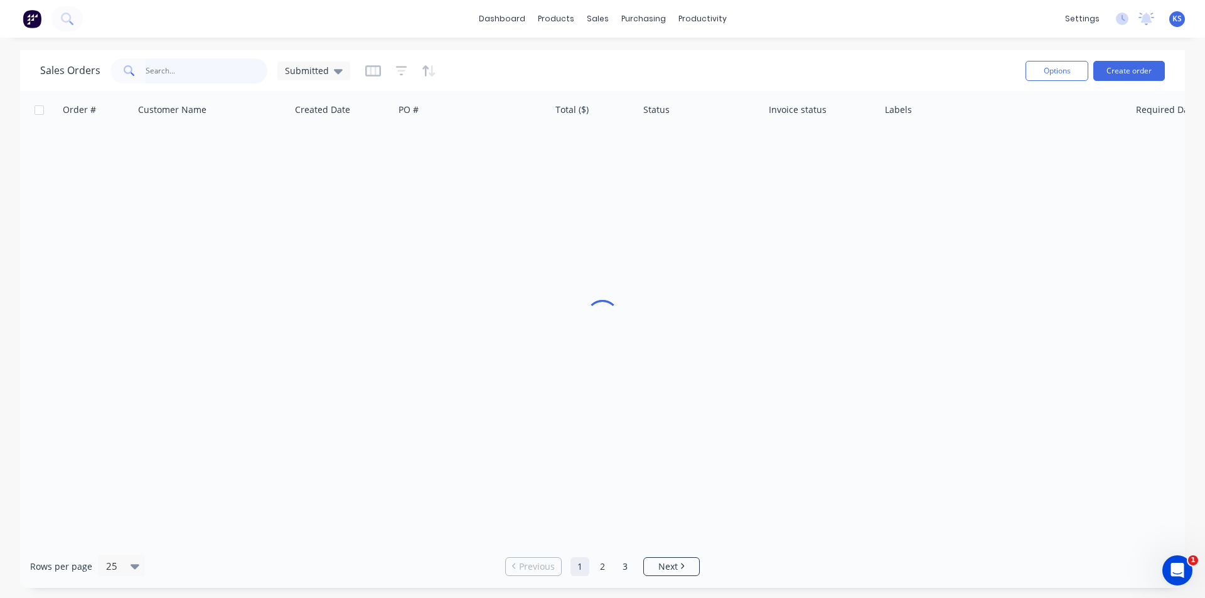
click at [180, 70] on input "text" at bounding box center [207, 70] width 122 height 25
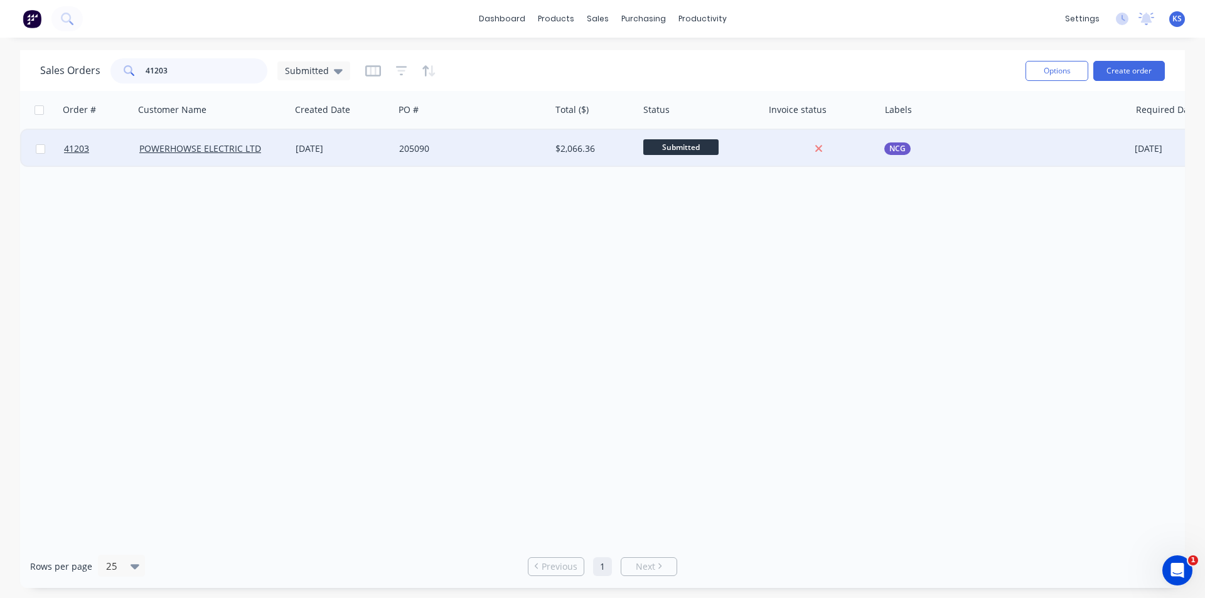
type input "41203"
click at [446, 143] on div "205090" at bounding box center [468, 148] width 139 height 13
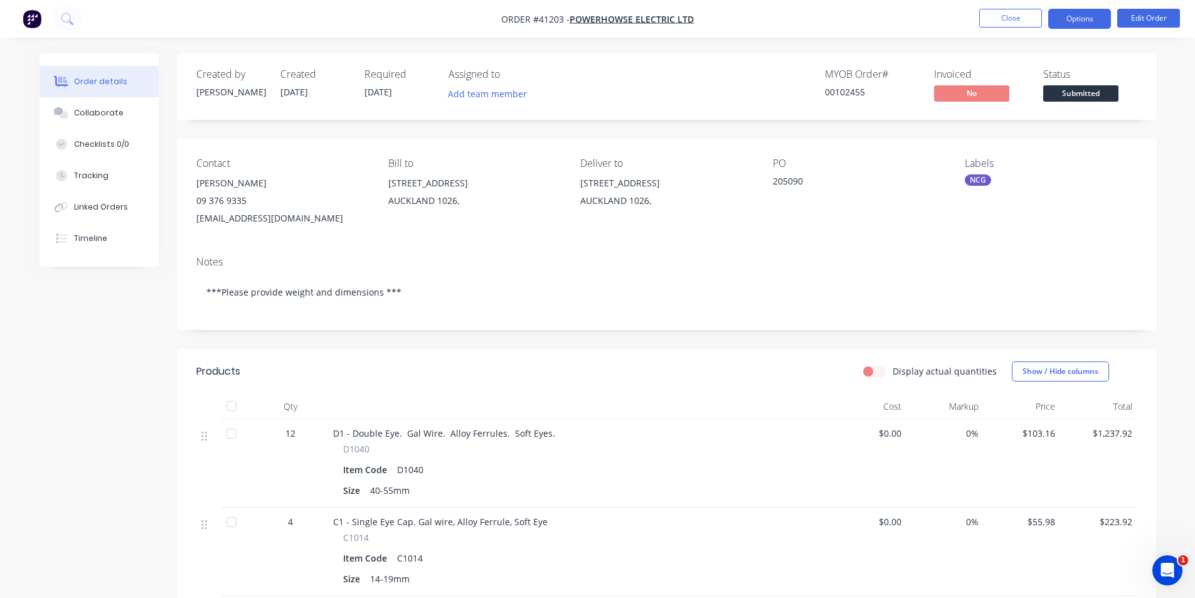
click at [1070, 19] on button "Options" at bounding box center [1079, 19] width 63 height 20
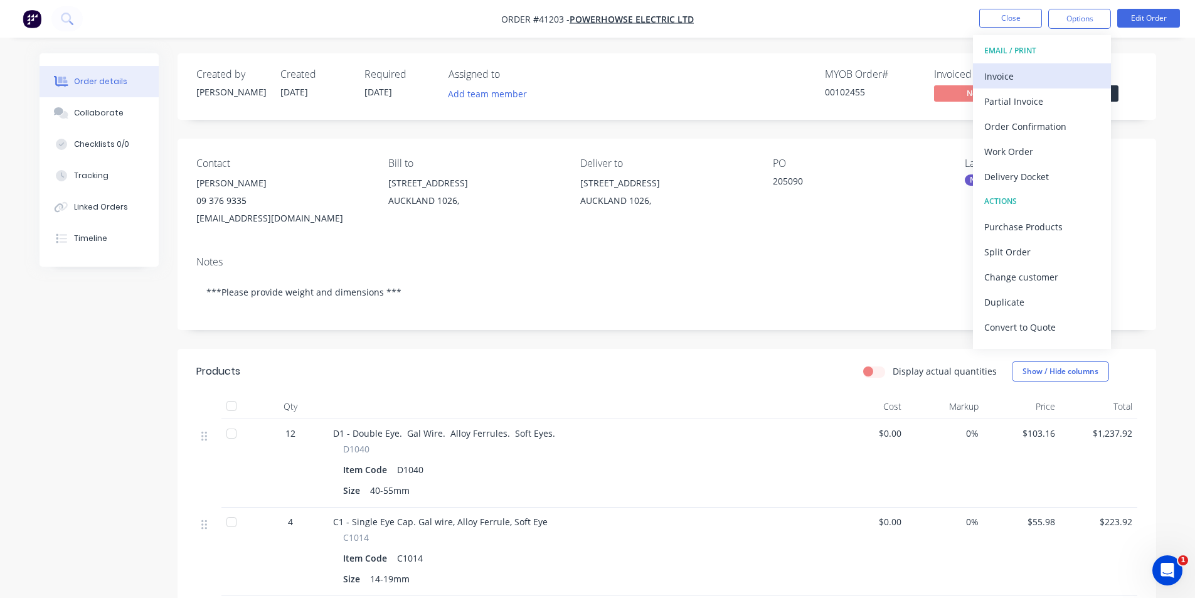
click at [1051, 69] on div "Invoice" at bounding box center [1041, 76] width 115 height 18
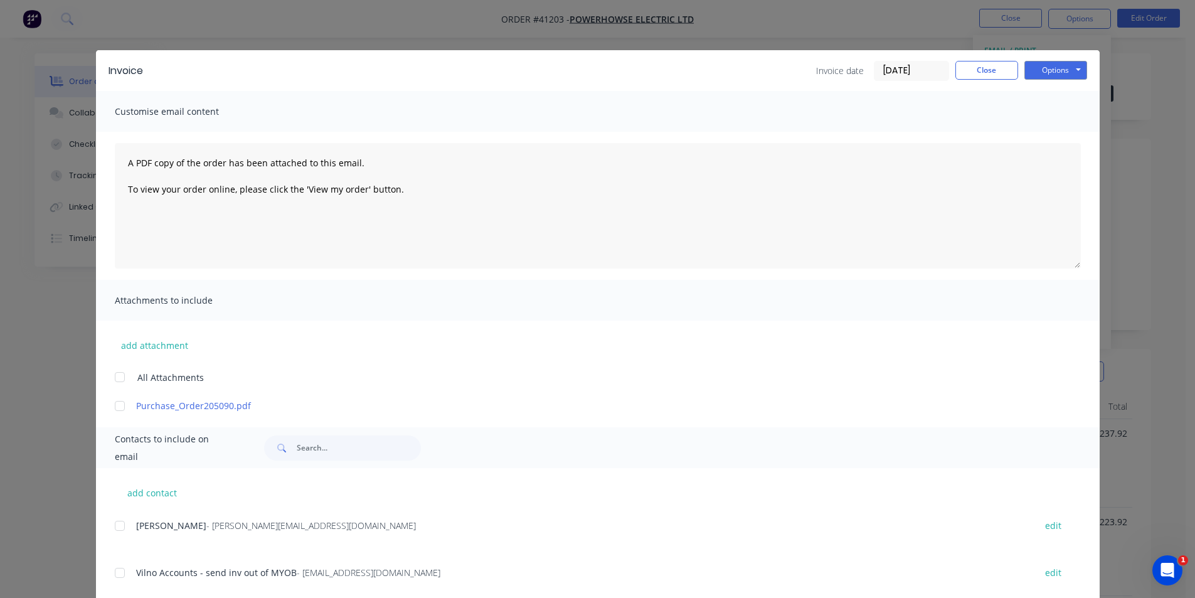
scroll to position [172, 0]
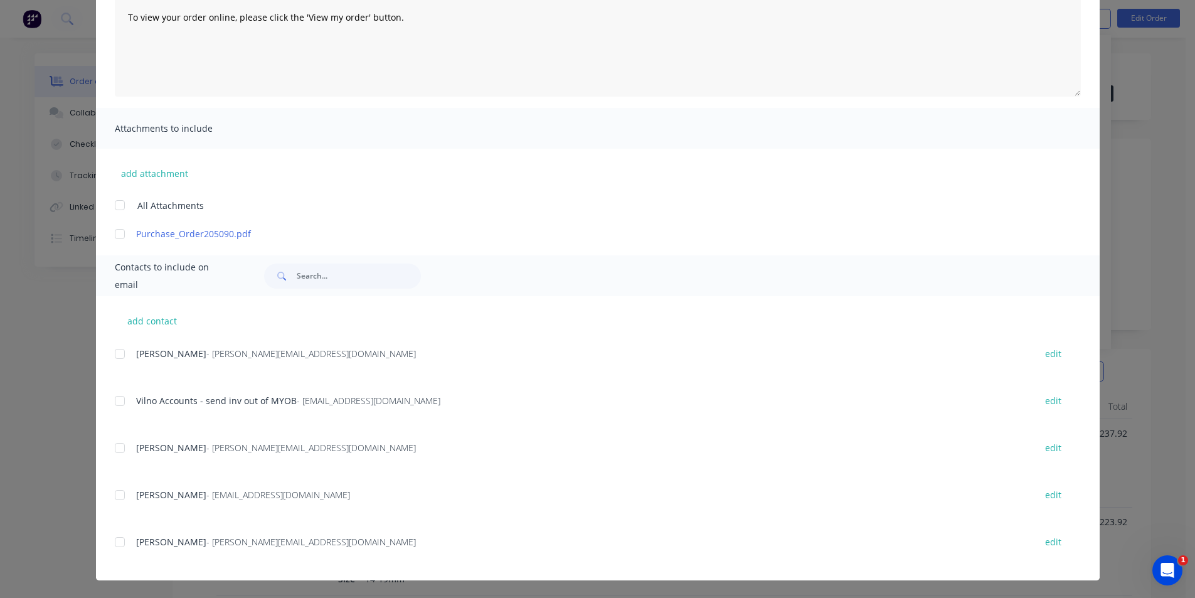
click at [119, 403] on div at bounding box center [119, 400] width 25 height 25
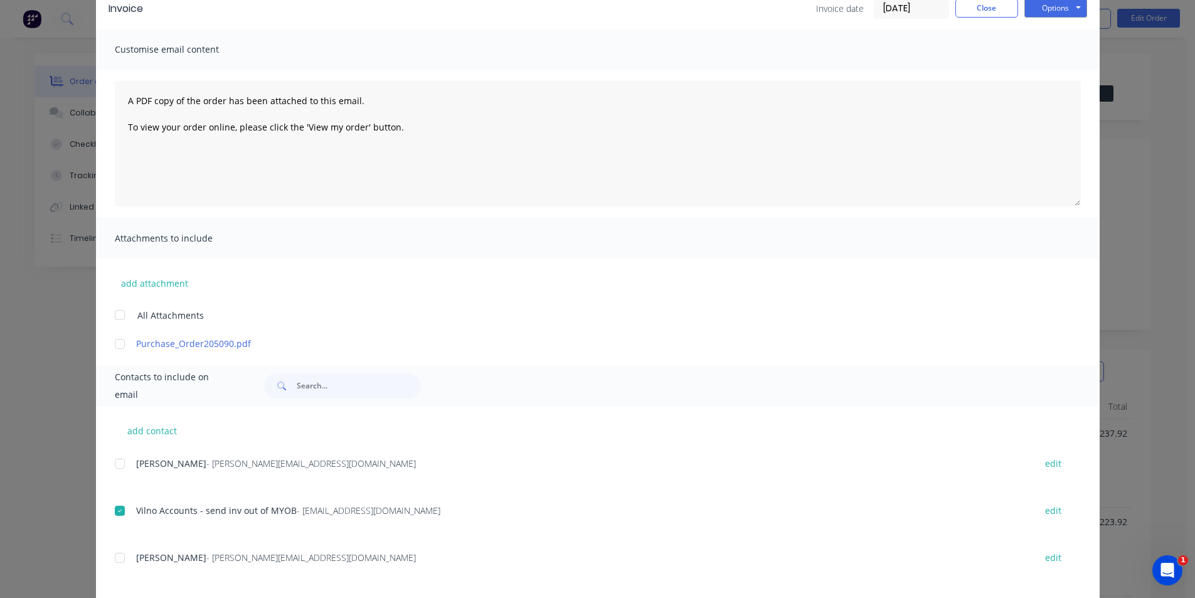
scroll to position [0, 0]
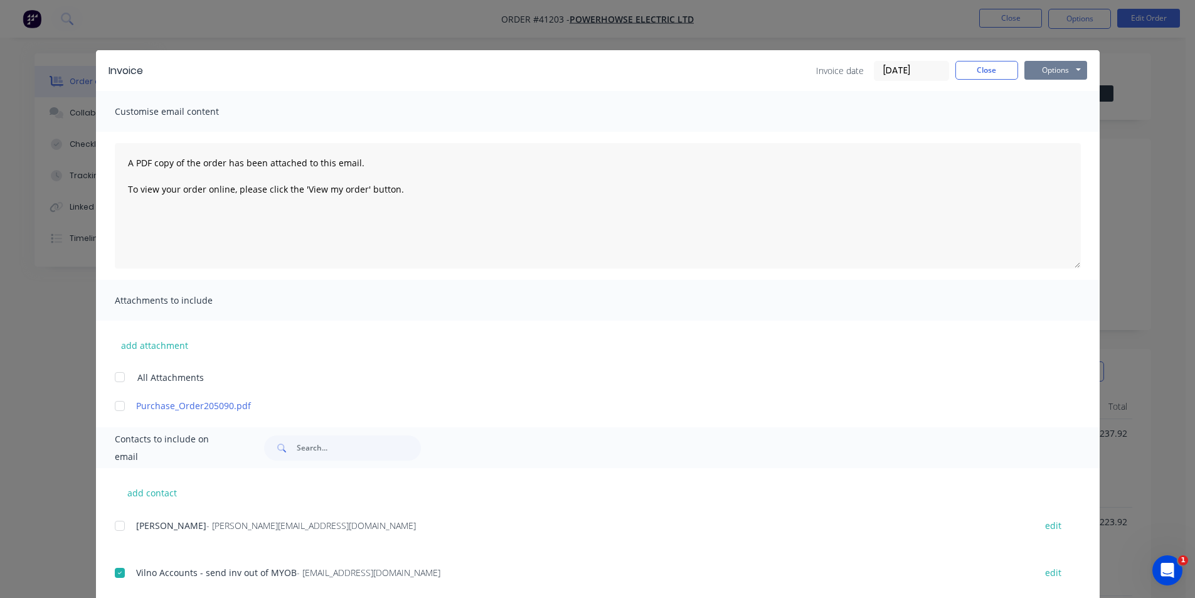
click at [1048, 63] on button "Options" at bounding box center [1055, 70] width 63 height 19
click at [1056, 132] on button "Email" at bounding box center [1064, 134] width 80 height 21
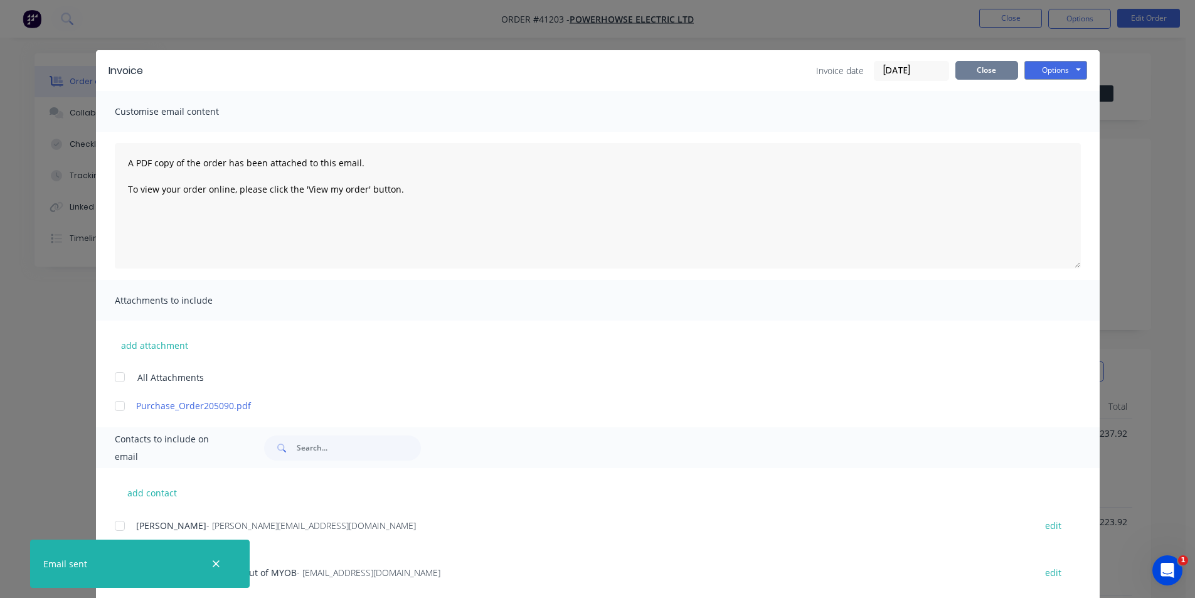
click at [980, 73] on button "Close" at bounding box center [986, 70] width 63 height 19
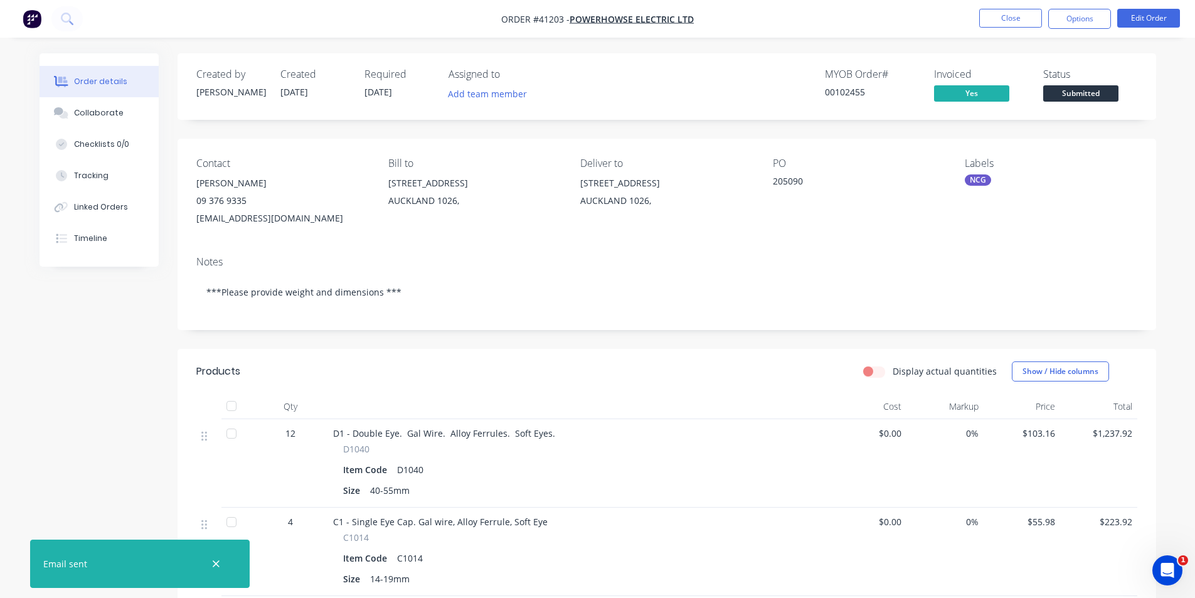
click at [849, 93] on div "00102455" at bounding box center [872, 91] width 94 height 13
copy div "00102455"
click at [220, 564] on icon "button" at bounding box center [216, 563] width 8 height 11
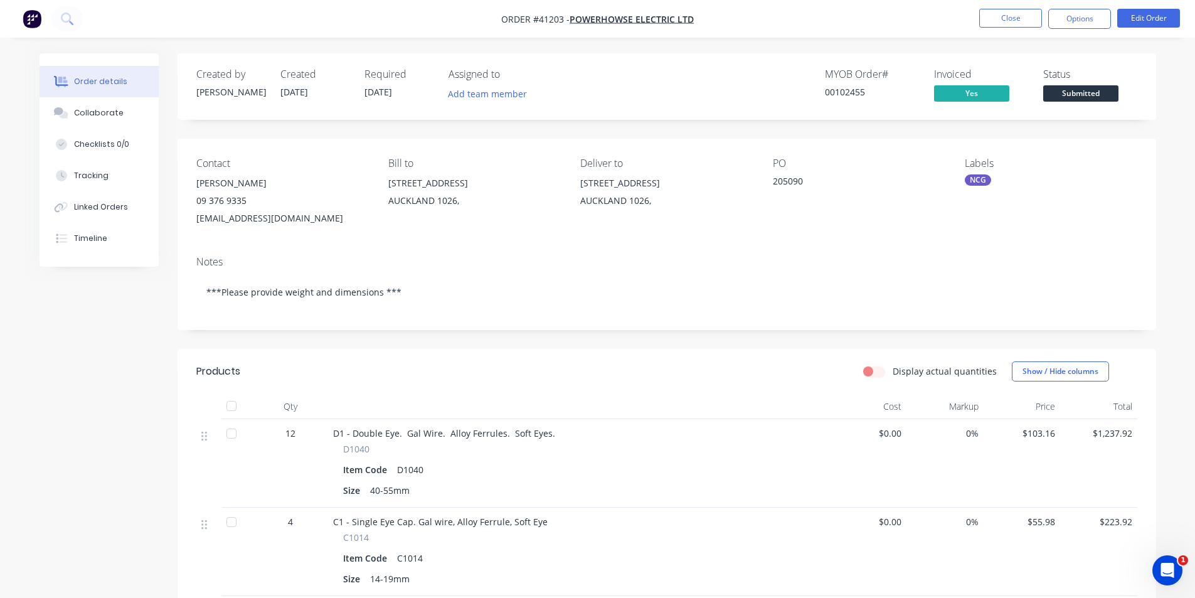
click at [790, 36] on nav "Order #41203 - POWERHOWSE ELECTRIC LTD Close Options Edit Order" at bounding box center [597, 19] width 1195 height 38
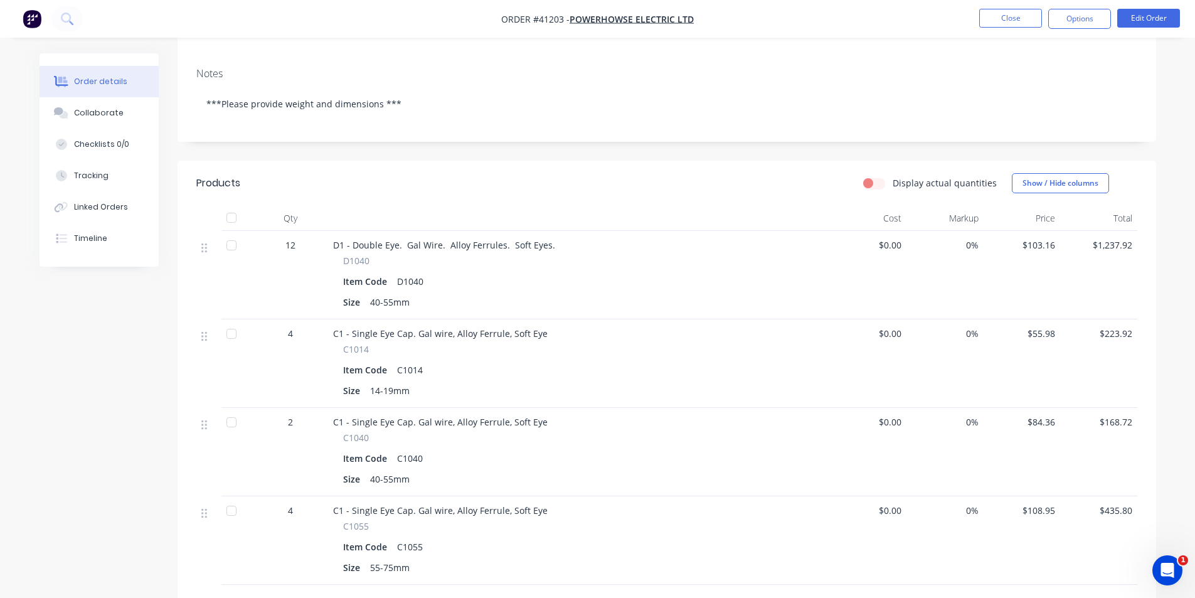
scroll to position [398, 0]
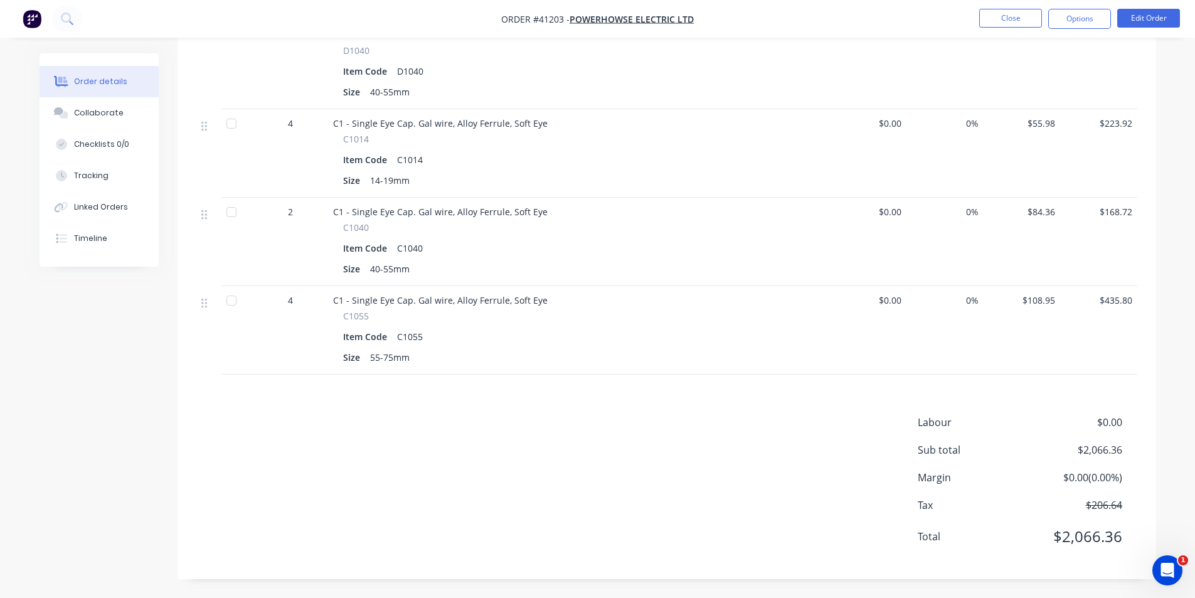
click at [702, 64] on div "Item Code D1040" at bounding box center [579, 71] width 472 height 18
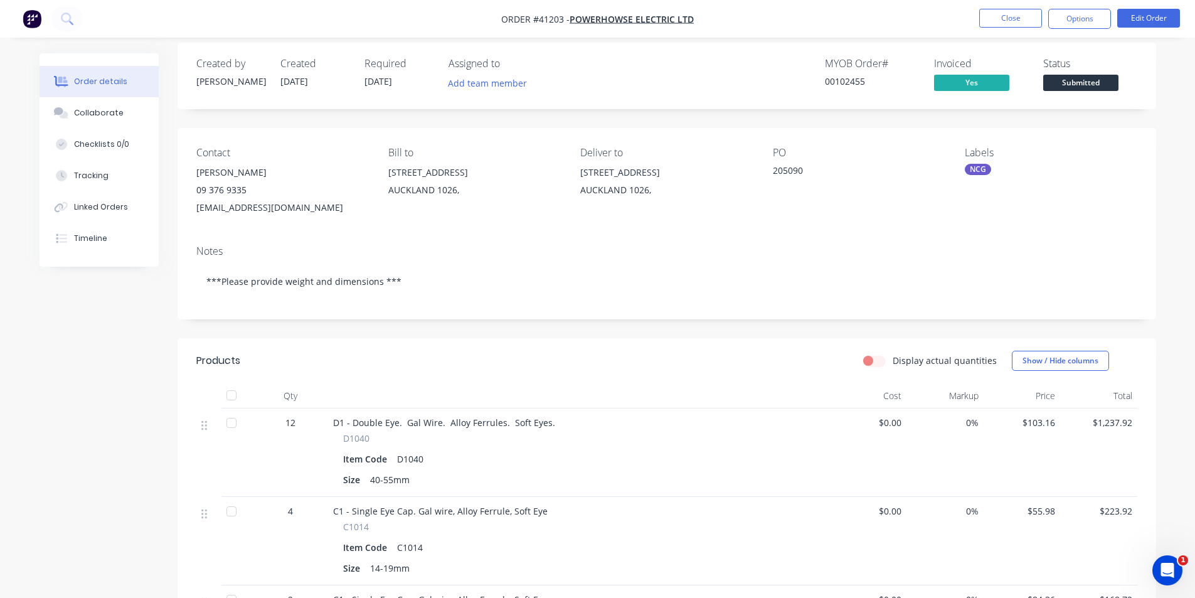
scroll to position [0, 0]
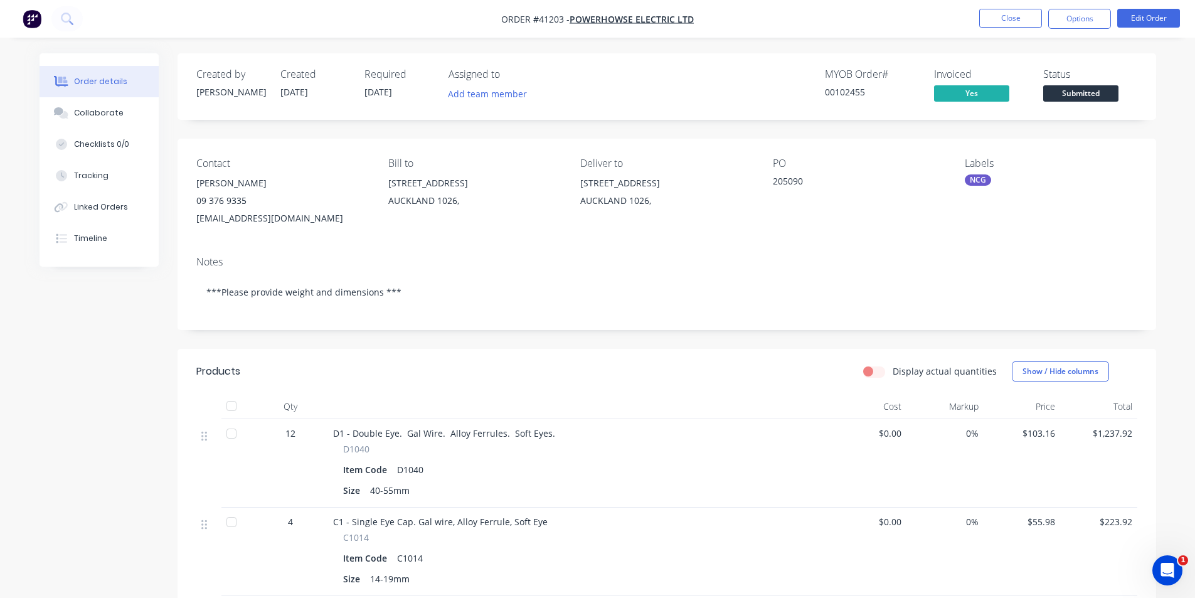
click at [664, 375] on div "Display actual quantities Show / Hide columns" at bounding box center [766, 371] width 741 height 20
click at [726, 78] on div "MYOB Order # 00102455 Invoiced Yes Status Submitted" at bounding box center [855, 86] width 563 height 36
click at [767, 30] on nav "Order #41203 - POWERHOWSE ELECTRIC LTD Close Options Edit Order" at bounding box center [597, 19] width 1195 height 38
click at [669, 70] on div "MYOB Order # 00102455 Invoiced Yes Status Submitted" at bounding box center [855, 86] width 563 height 36
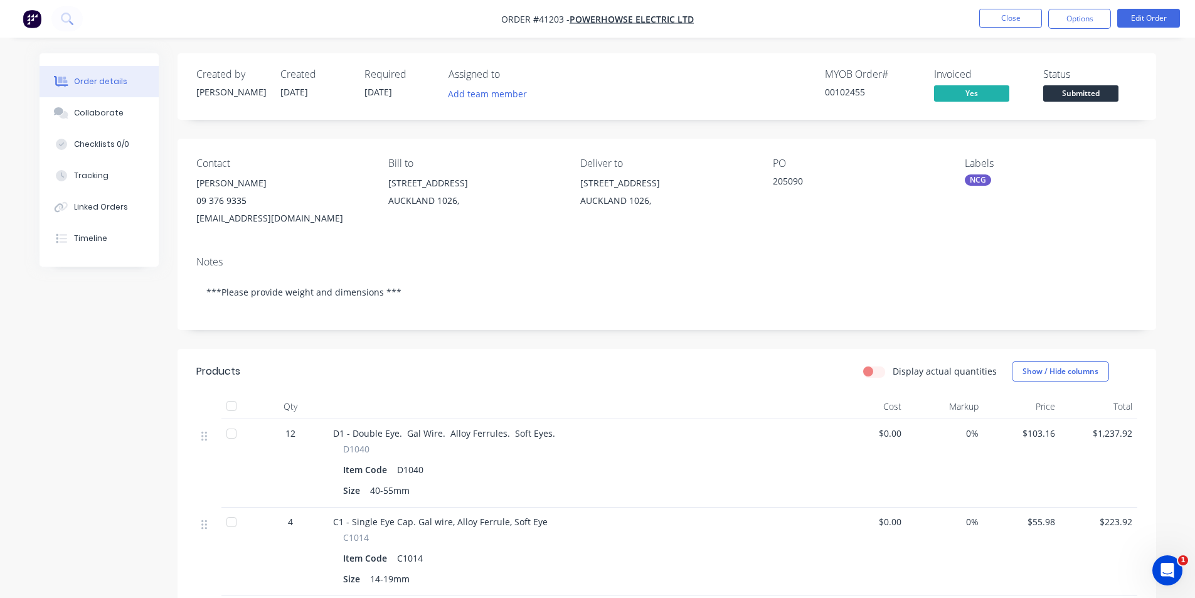
click at [700, 81] on div "MYOB Order # 00102455 Invoiced Yes Status Submitted" at bounding box center [855, 86] width 563 height 36
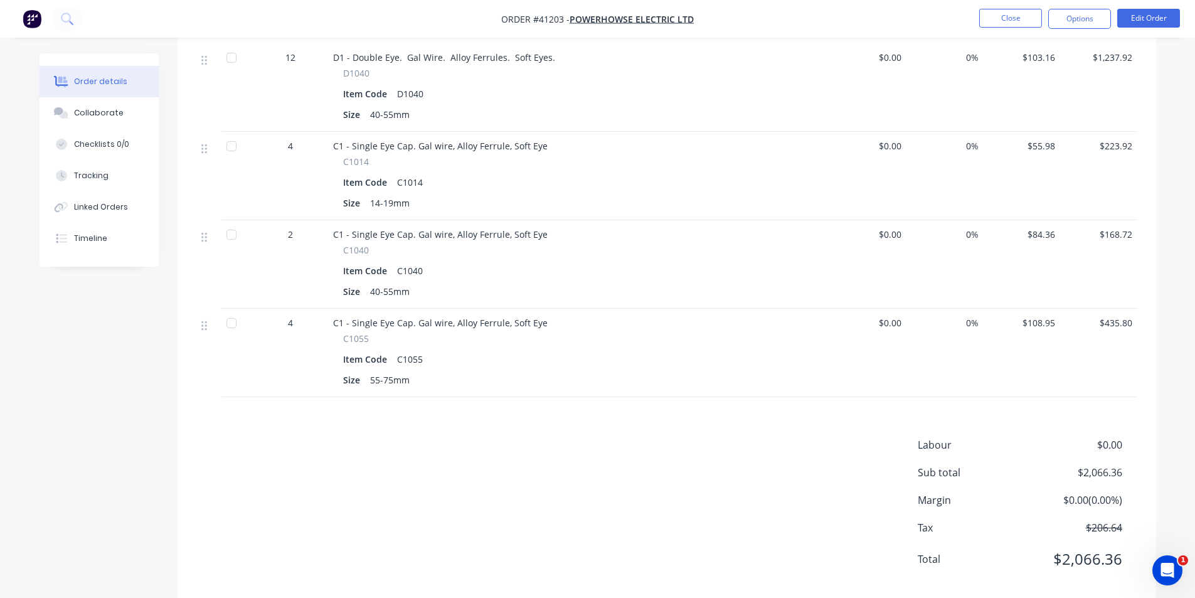
scroll to position [398, 0]
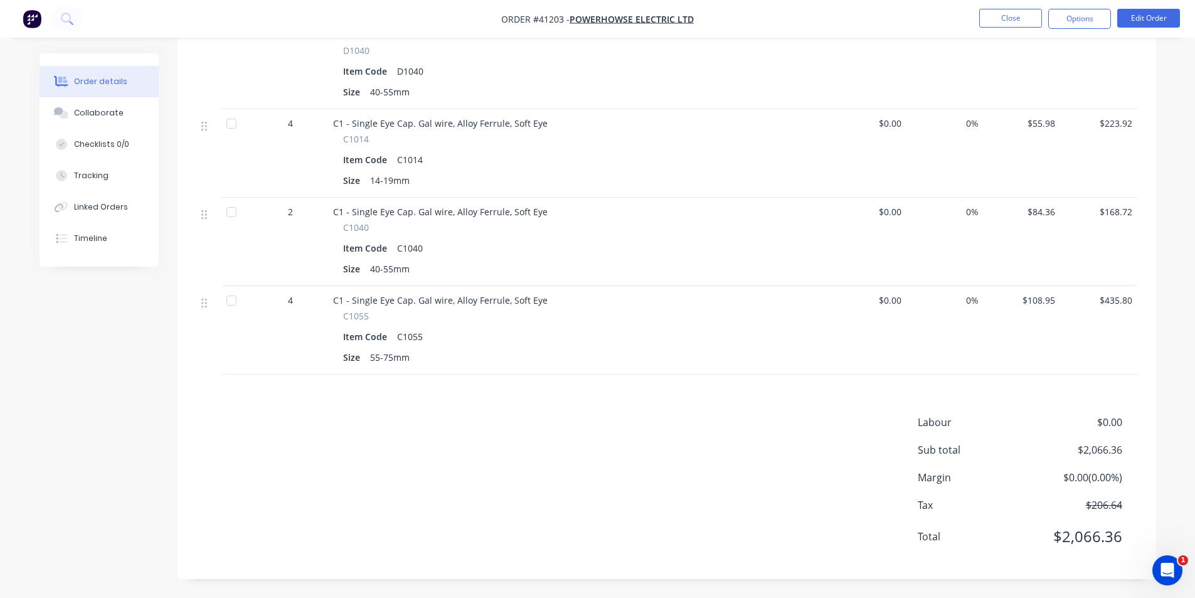
click at [695, 437] on div "Labour $0.00 Sub total $2,066.36 Margin $0.00 ( 0.00 %) Tax $206.64 Total $2,06…" at bounding box center [666, 488] width 941 height 146
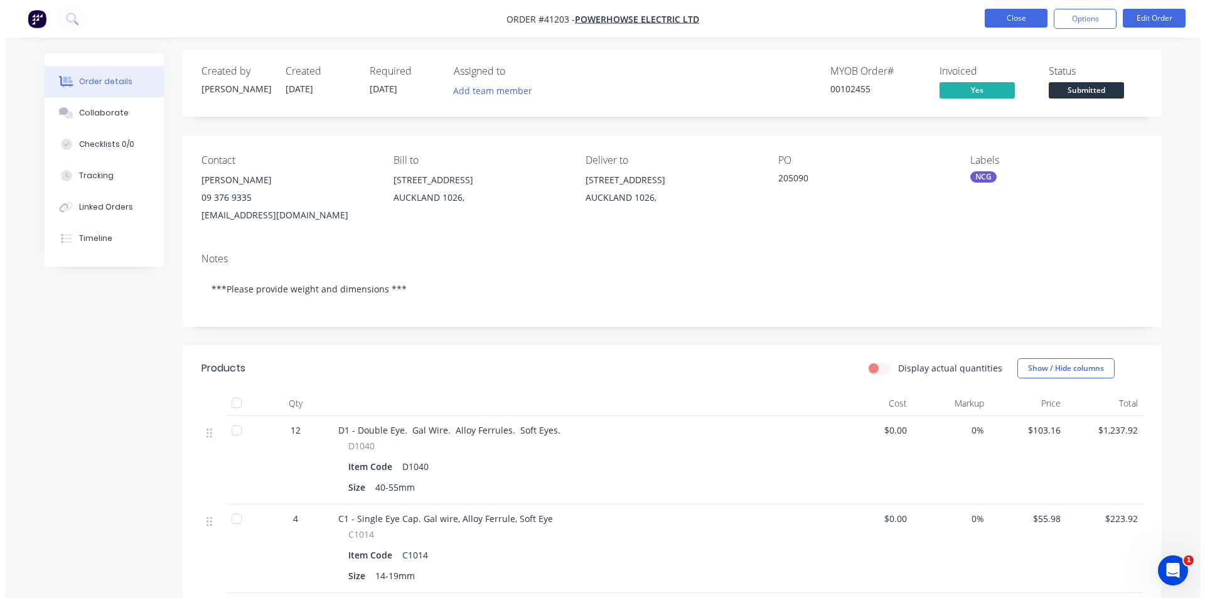
scroll to position [0, 0]
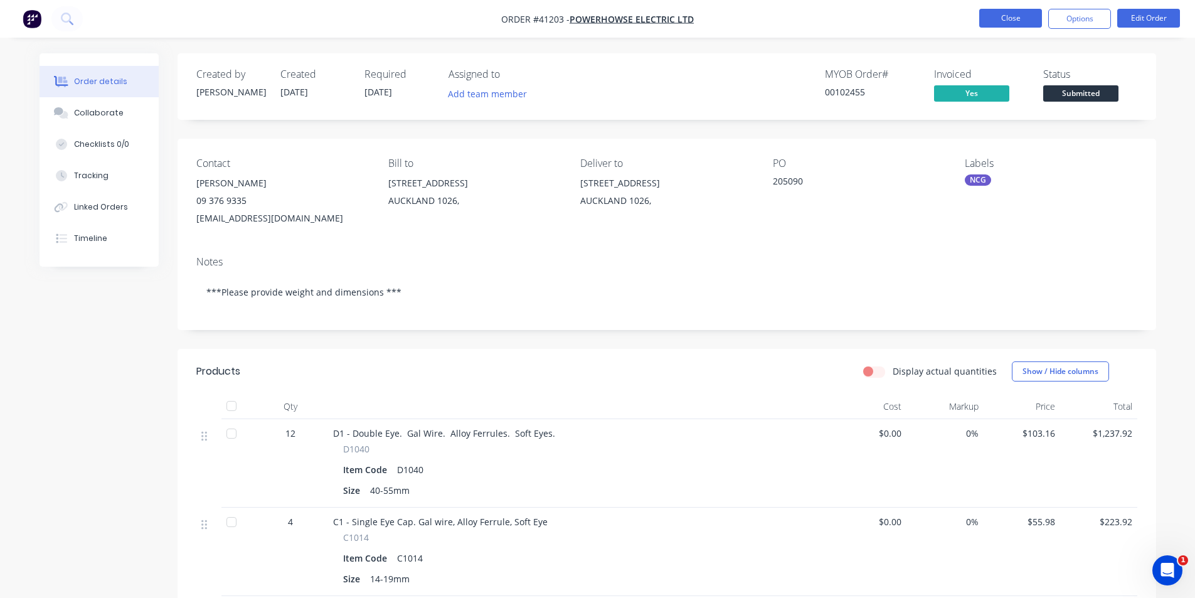
click at [997, 18] on button "Close" at bounding box center [1010, 18] width 63 height 19
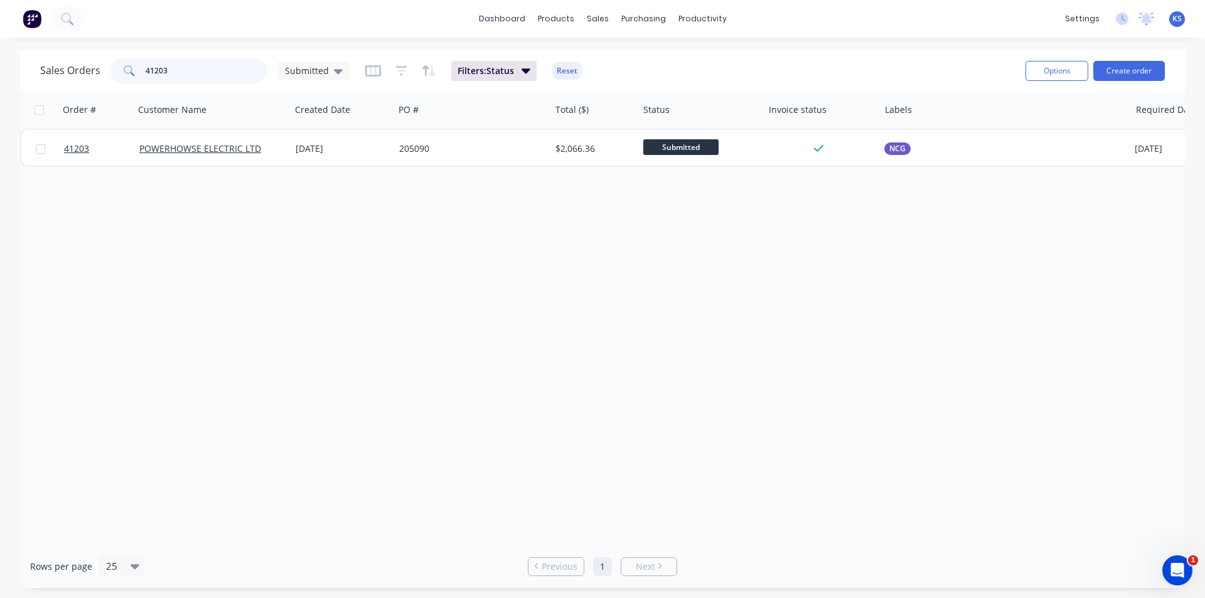
drag, startPoint x: 187, startPoint y: 72, endPoint x: 62, endPoint y: 62, distance: 125.2
click at [75, 66] on div "Sales Orders 41203 Submitted" at bounding box center [195, 70] width 310 height 25
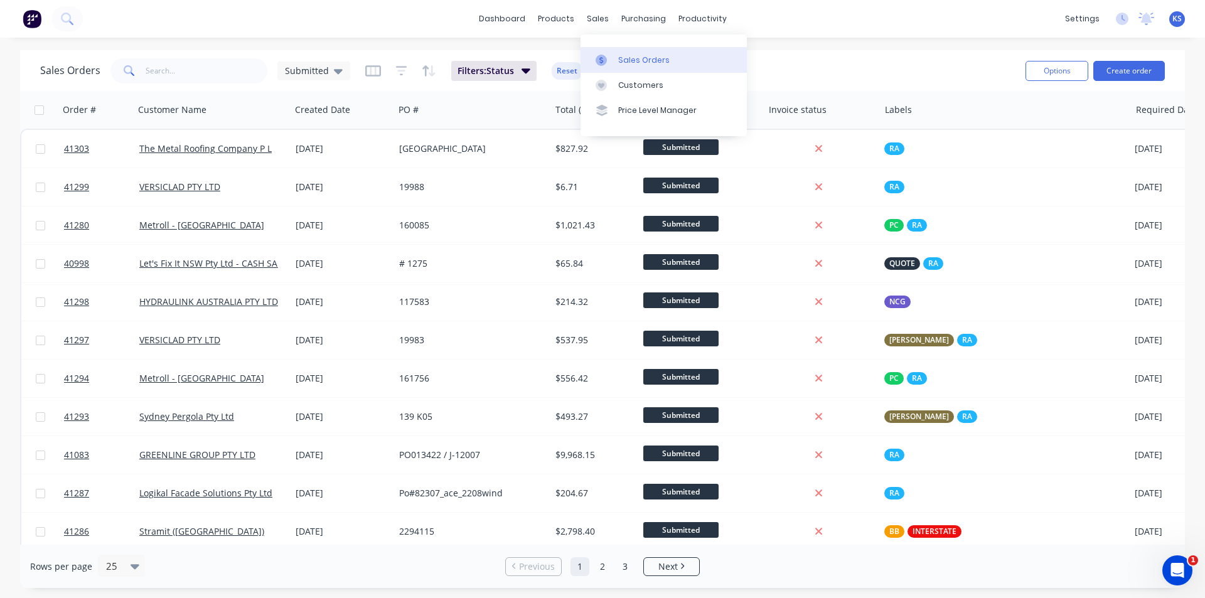
click at [654, 59] on div "Sales Orders" at bounding box center [643, 60] width 51 height 11
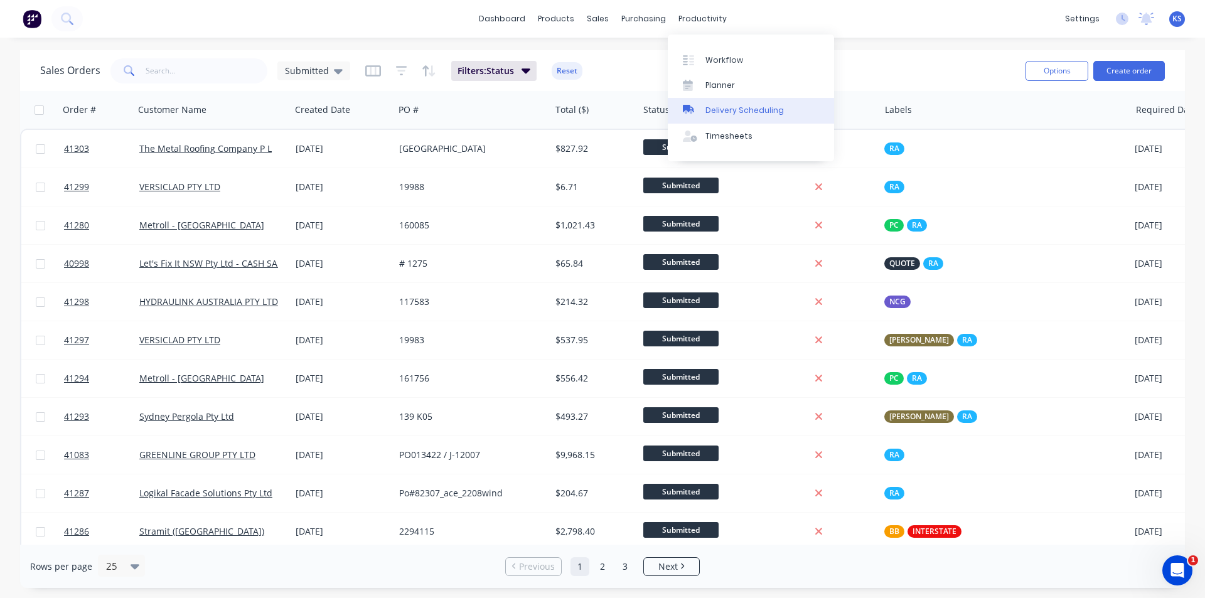
click at [757, 113] on div "Delivery Scheduling" at bounding box center [744, 110] width 78 height 11
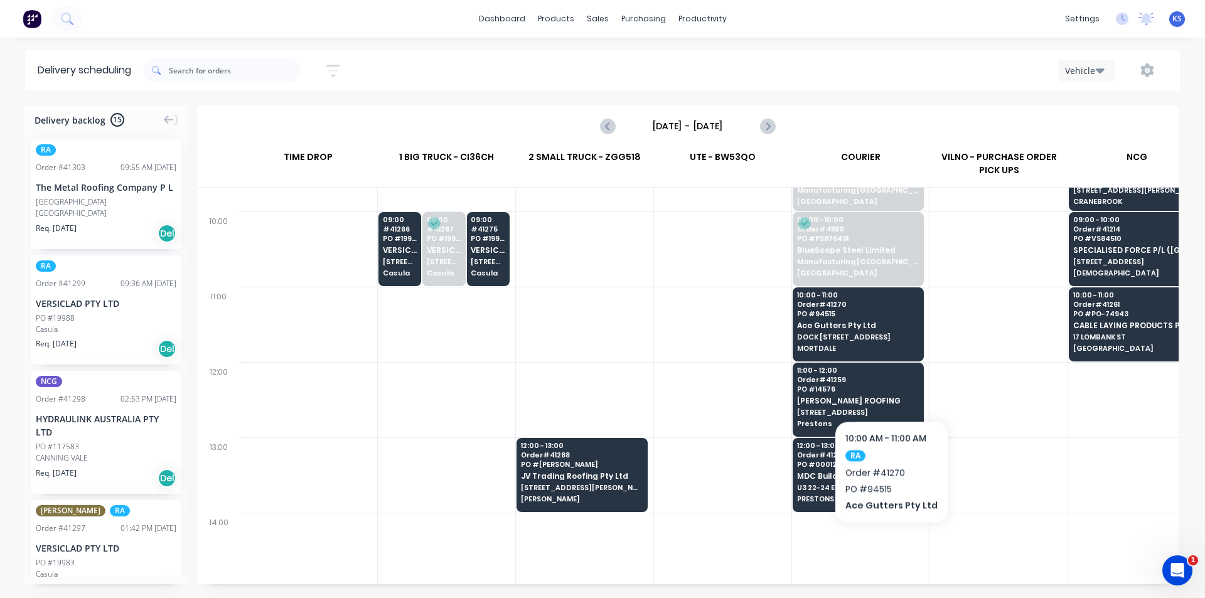
scroll to position [314, 1]
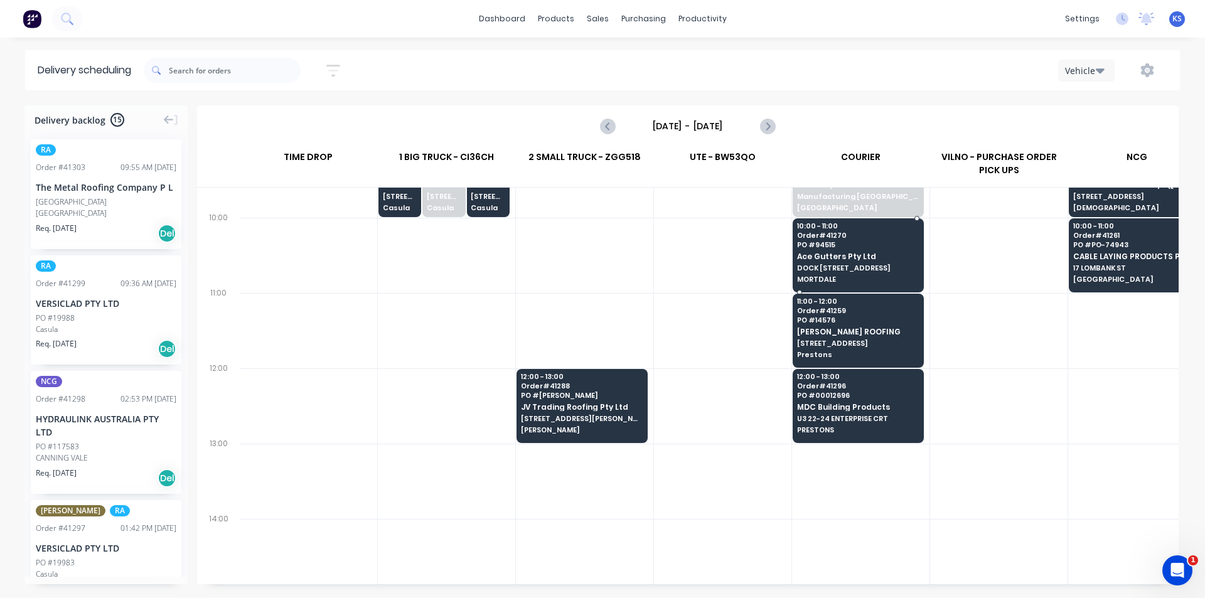
click at [848, 259] on span "Ace Gutters Pty Ltd" at bounding box center [858, 256] width 122 height 8
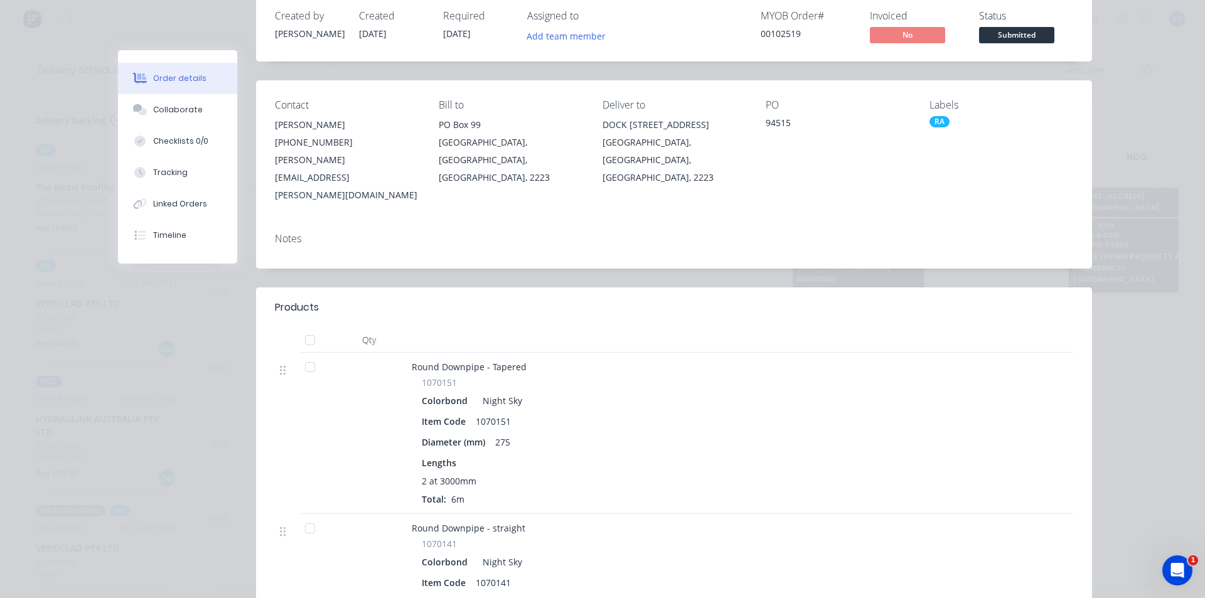
scroll to position [0, 0]
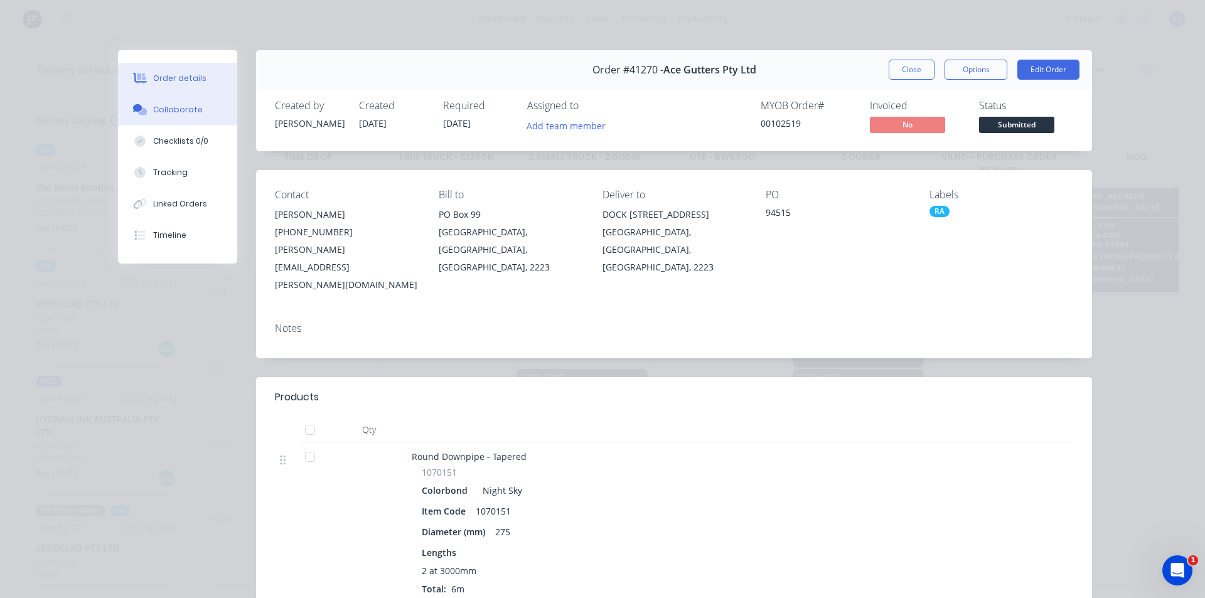
click at [174, 104] on div "Collaborate" at bounding box center [178, 109] width 50 height 11
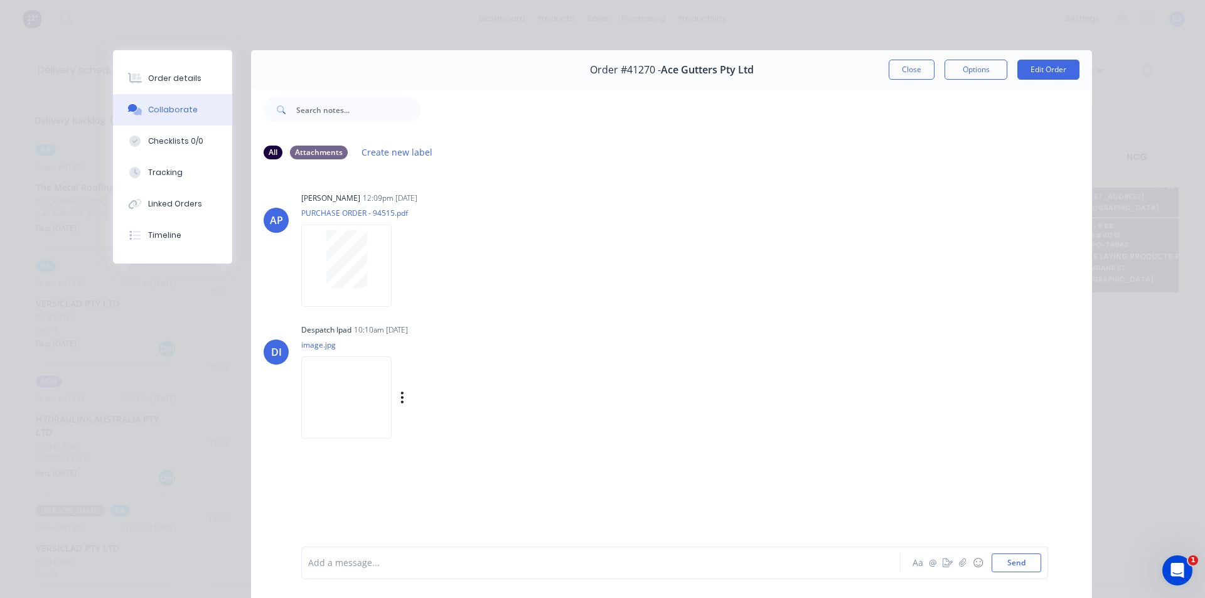
click at [345, 383] on img at bounding box center [346, 397] width 90 height 82
click at [339, 385] on img at bounding box center [346, 397] width 90 height 82
click at [902, 73] on button "Close" at bounding box center [911, 70] width 46 height 20
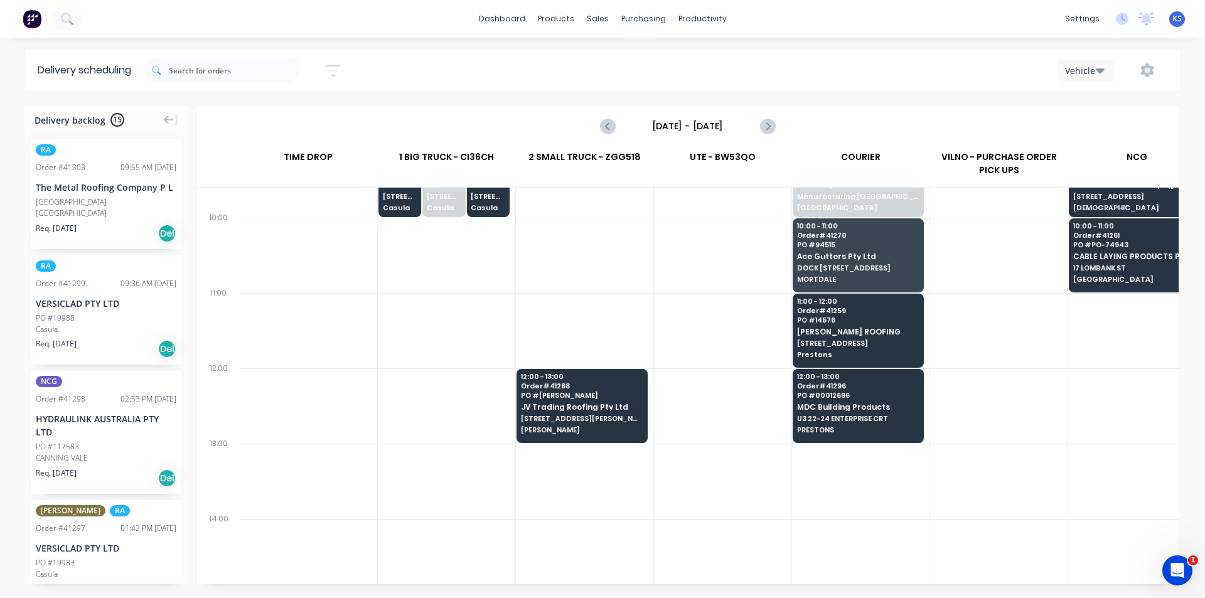
click at [548, 87] on div "Sort by Most recent Created date Required date Order number Customer name Most …" at bounding box center [662, 70] width 1036 height 35
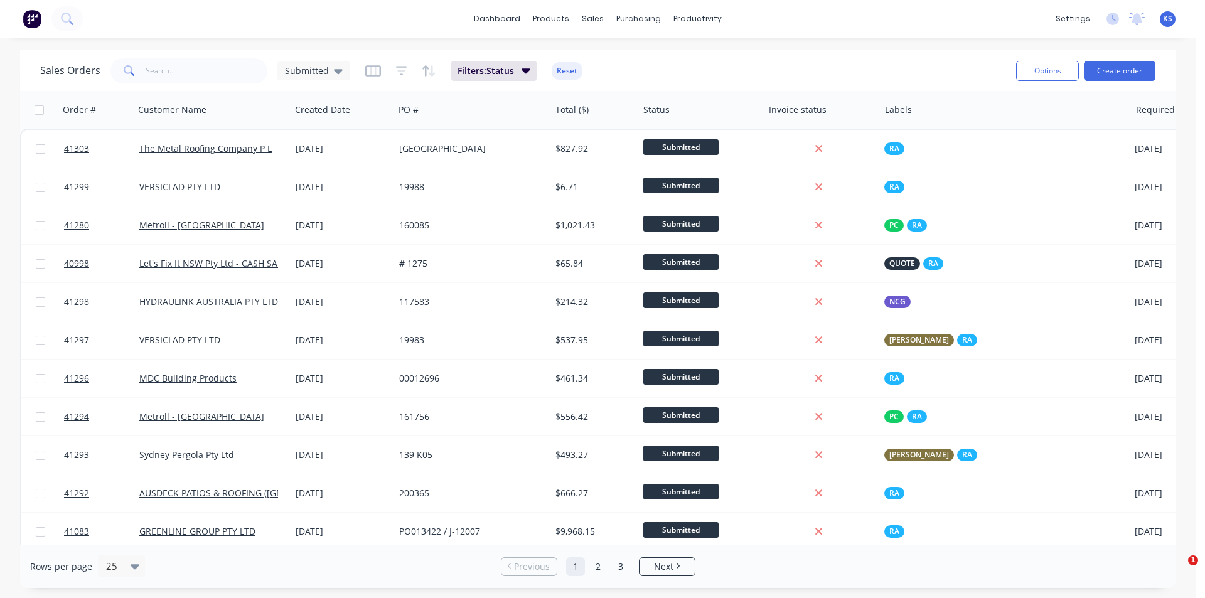
click at [565, 67] on button "Reset" at bounding box center [566, 71] width 31 height 18
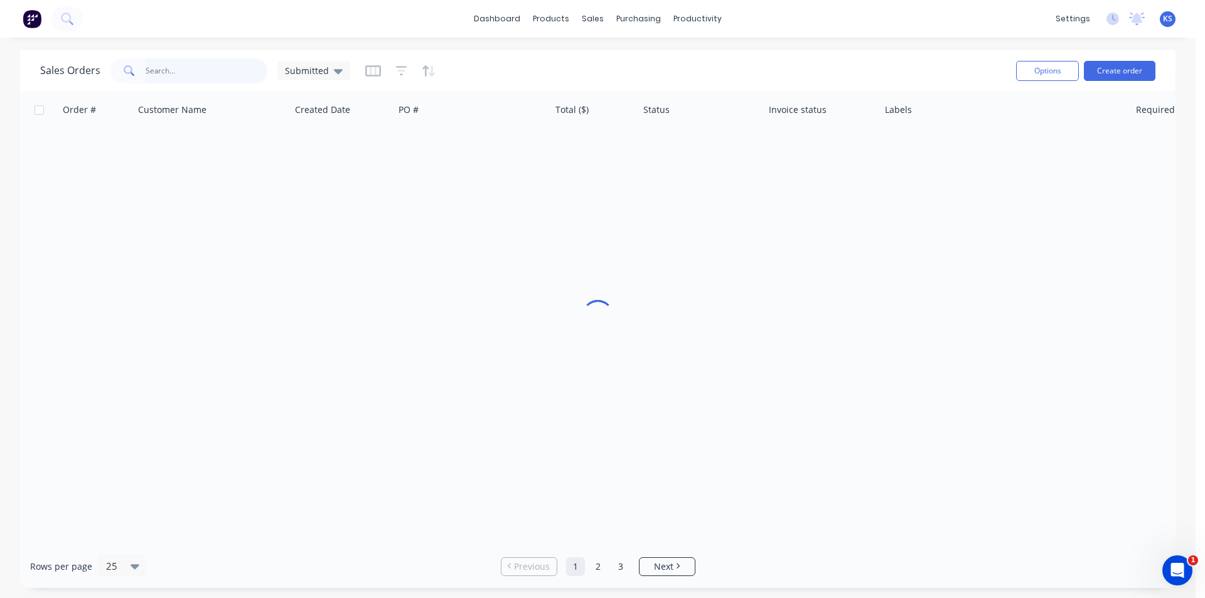
click at [217, 73] on input "text" at bounding box center [207, 70] width 122 height 25
type input "40963"
click at [335, 70] on icon at bounding box center [338, 71] width 9 height 5
click at [319, 230] on button "Archived" at bounding box center [352, 228] width 143 height 14
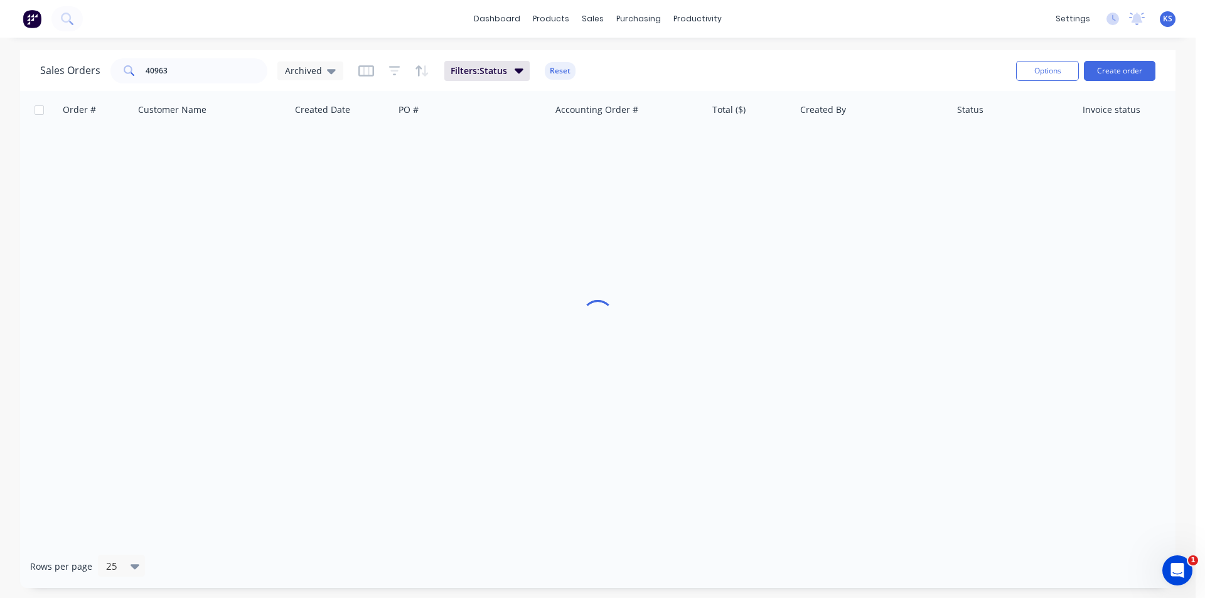
click at [636, 68] on div "Sales Orders 40963 Archived Filters: Status Reset" at bounding box center [523, 70] width 966 height 31
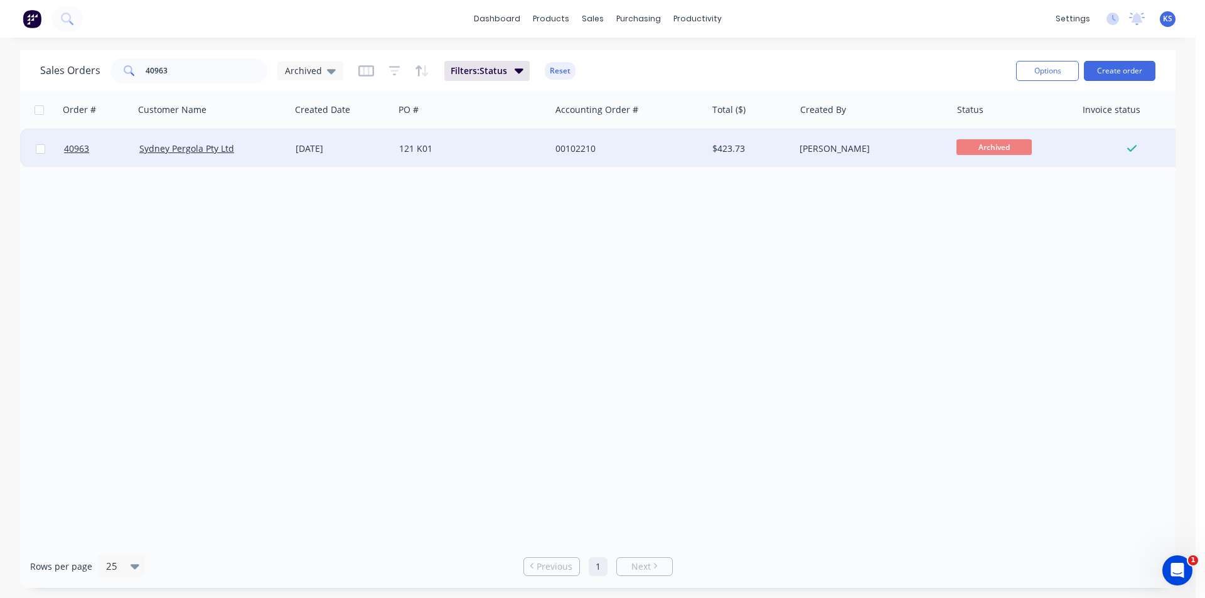
click at [483, 146] on div "121 K01" at bounding box center [468, 148] width 139 height 13
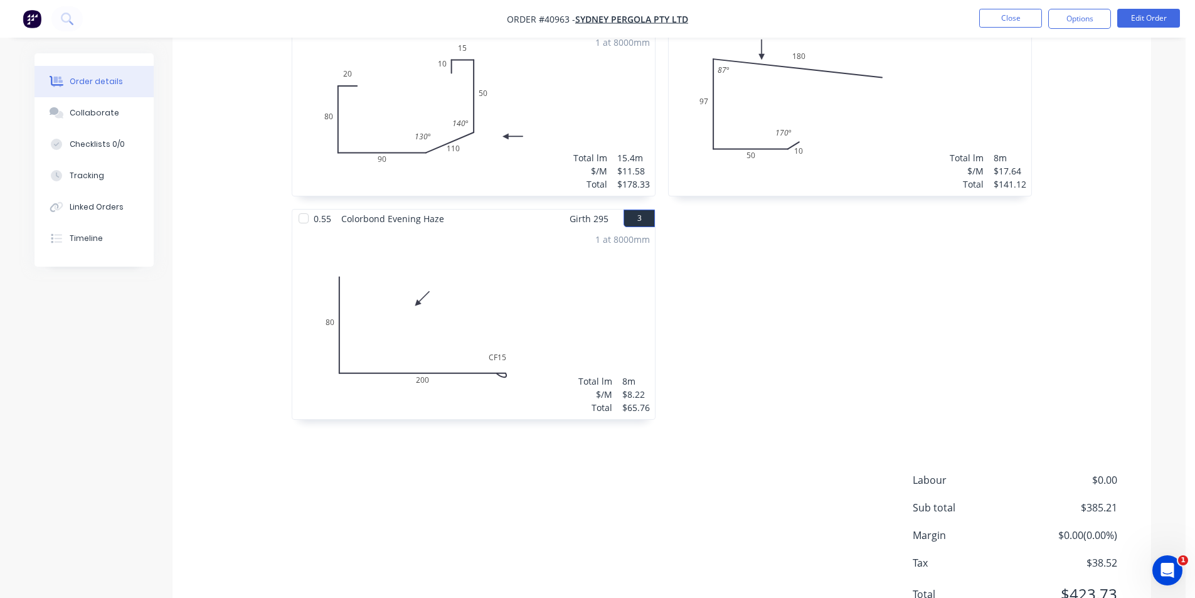
scroll to position [439, 0]
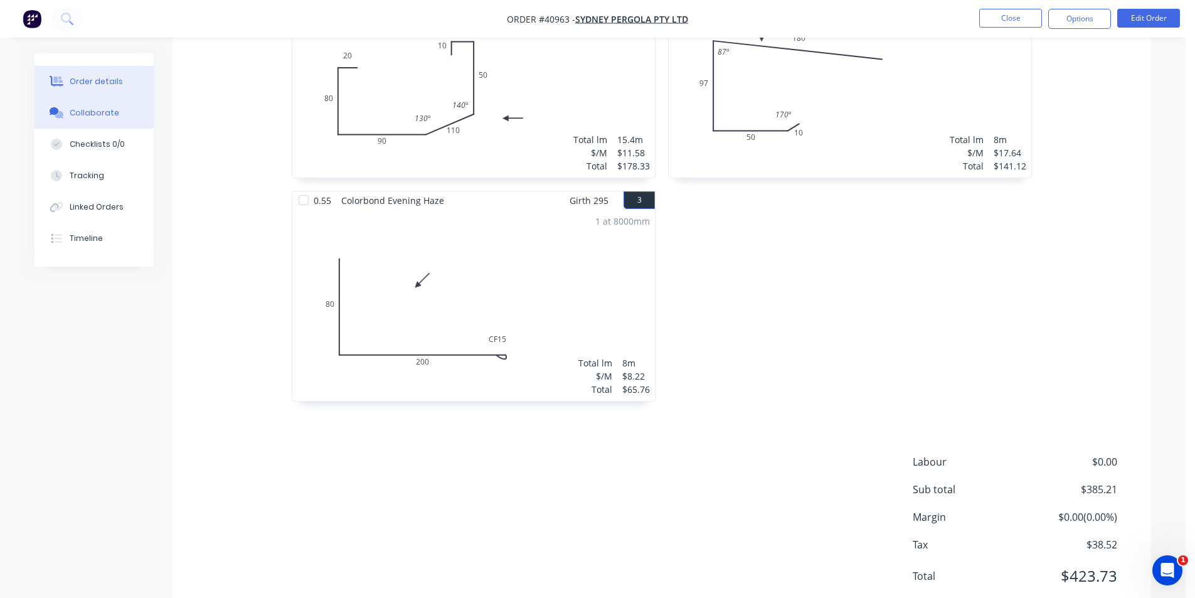
click at [98, 112] on div "Collaborate" at bounding box center [95, 112] width 50 height 11
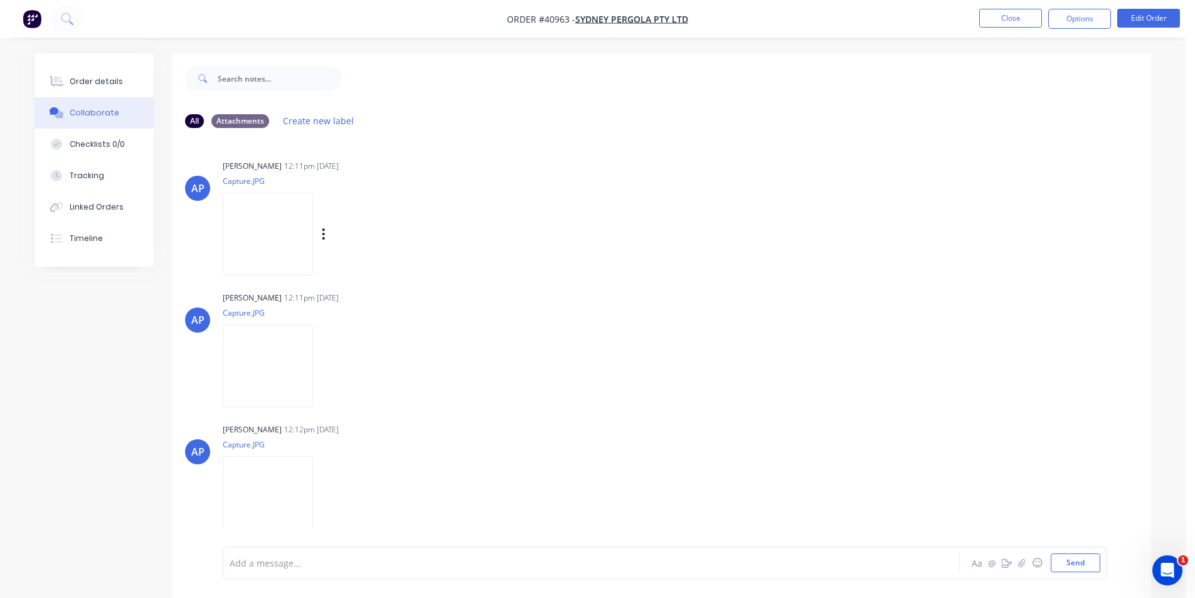
click at [270, 243] on img at bounding box center [268, 234] width 90 height 82
click at [68, 79] on button "Order details" at bounding box center [94, 81] width 119 height 31
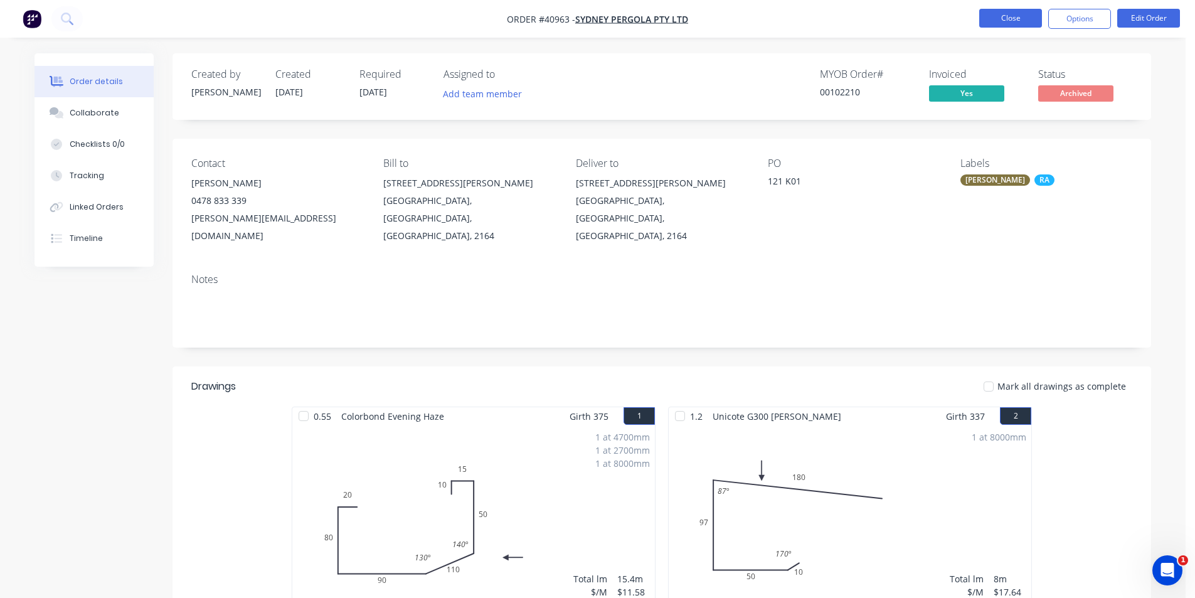
click at [999, 16] on button "Close" at bounding box center [1010, 18] width 63 height 19
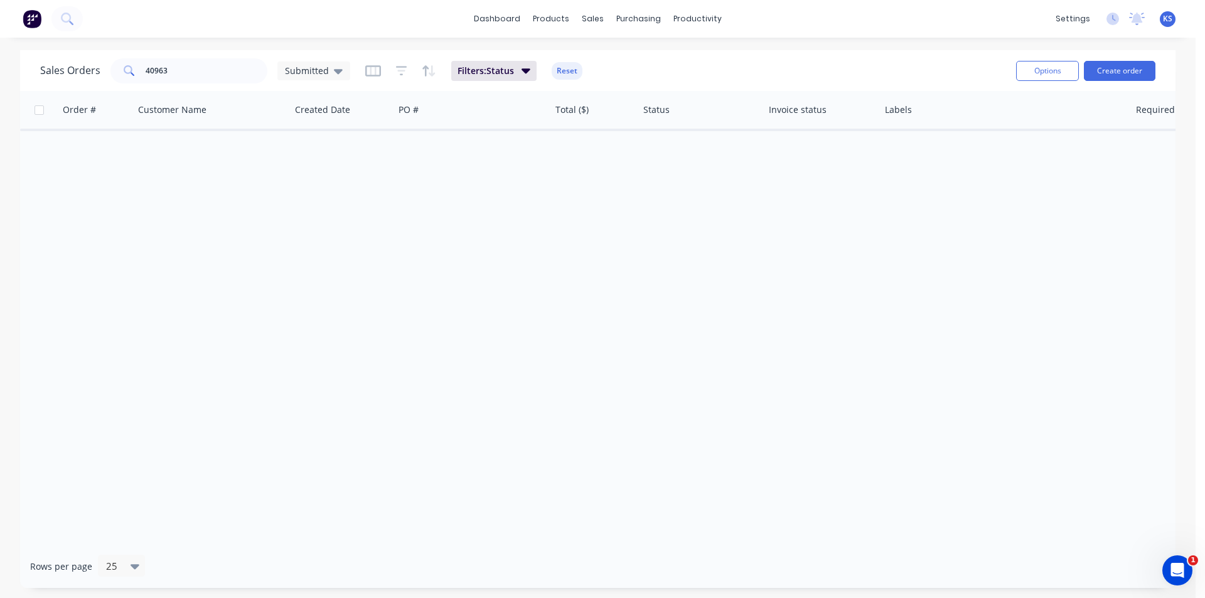
click at [825, 76] on div "Sales Orders 40963 Submitted Filters: Status Reset" at bounding box center [523, 70] width 966 height 31
click at [575, 72] on button "Reset" at bounding box center [566, 71] width 31 height 18
click at [1107, 66] on button "Create order" at bounding box center [1119, 71] width 72 height 20
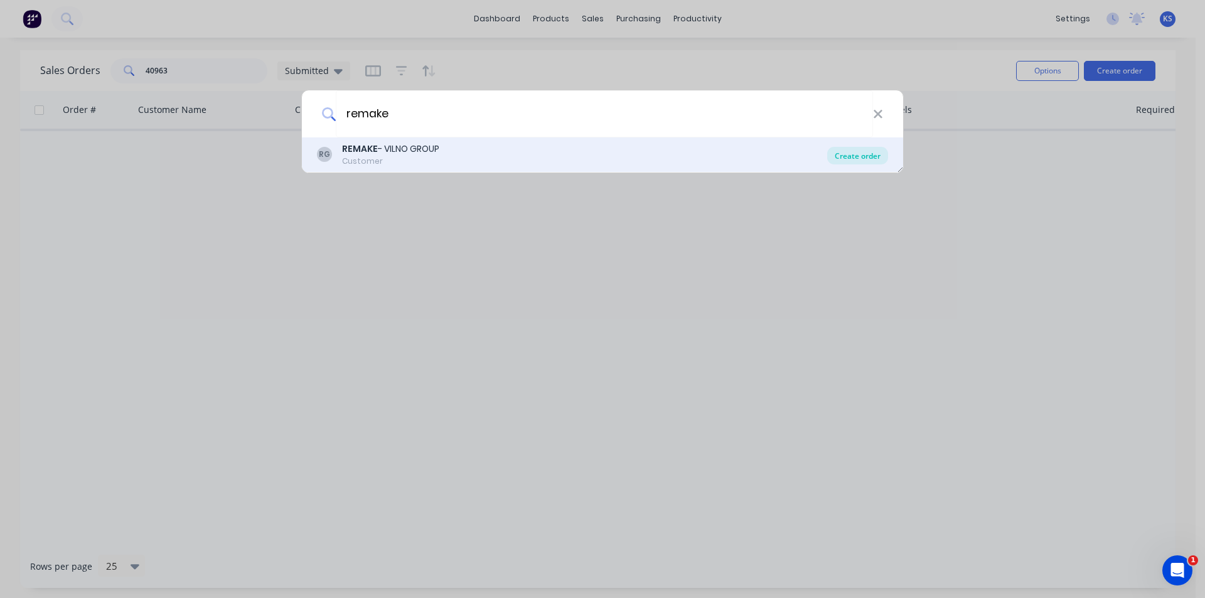
type input "remake"
click at [871, 154] on div "Create order" at bounding box center [857, 156] width 61 height 18
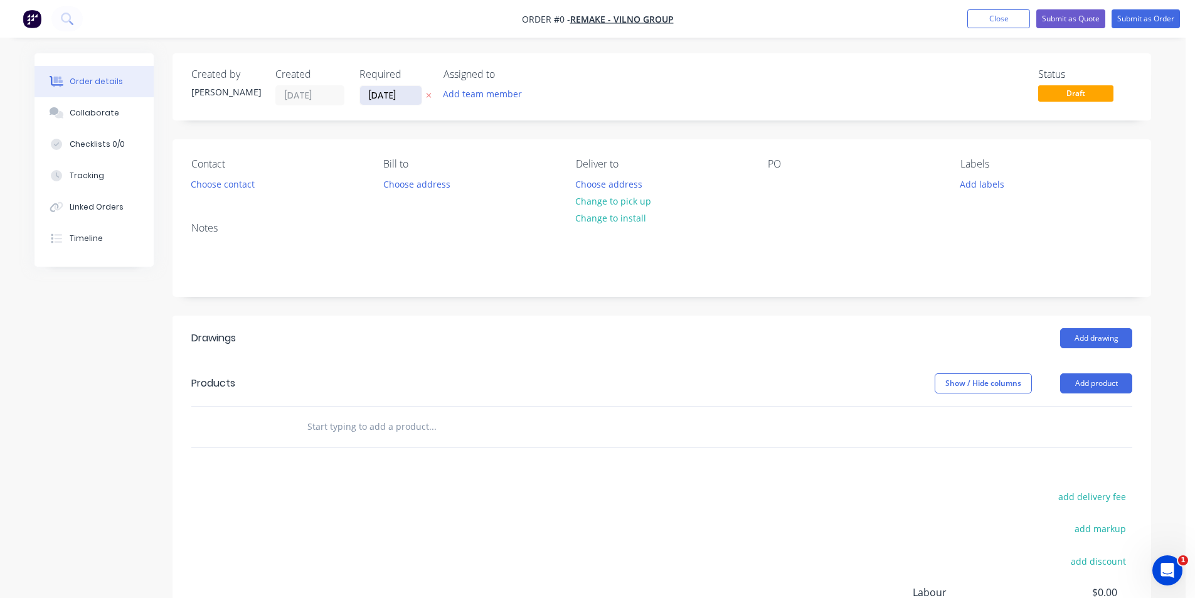
click at [385, 93] on input "[DATE]" at bounding box center [390, 95] width 61 height 19
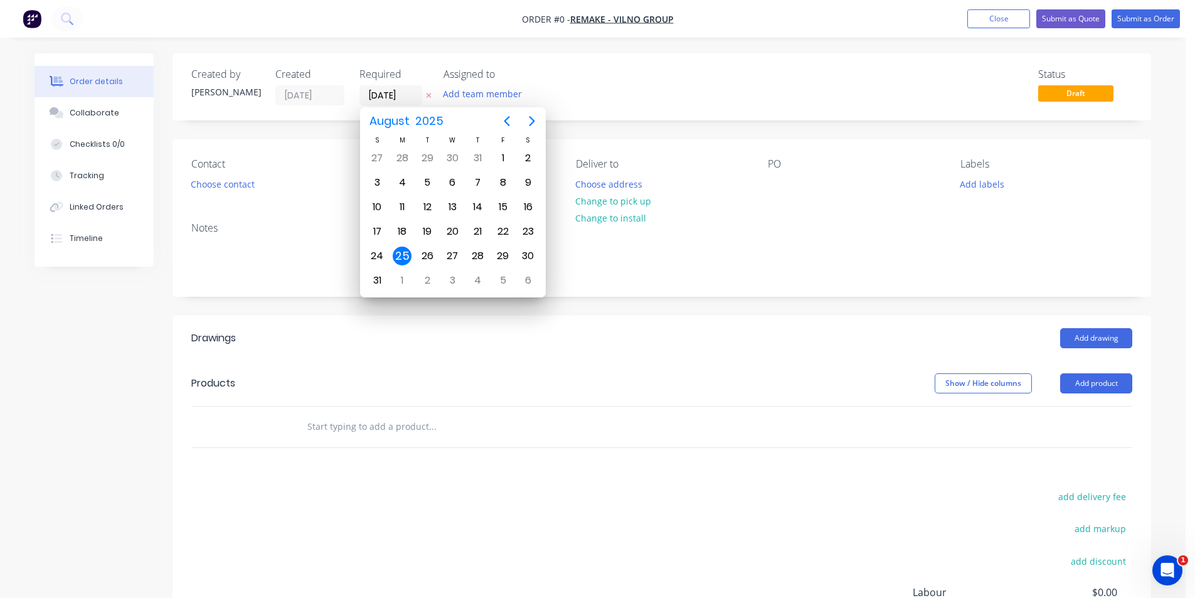
click at [401, 259] on div "25" at bounding box center [402, 256] width 19 height 19
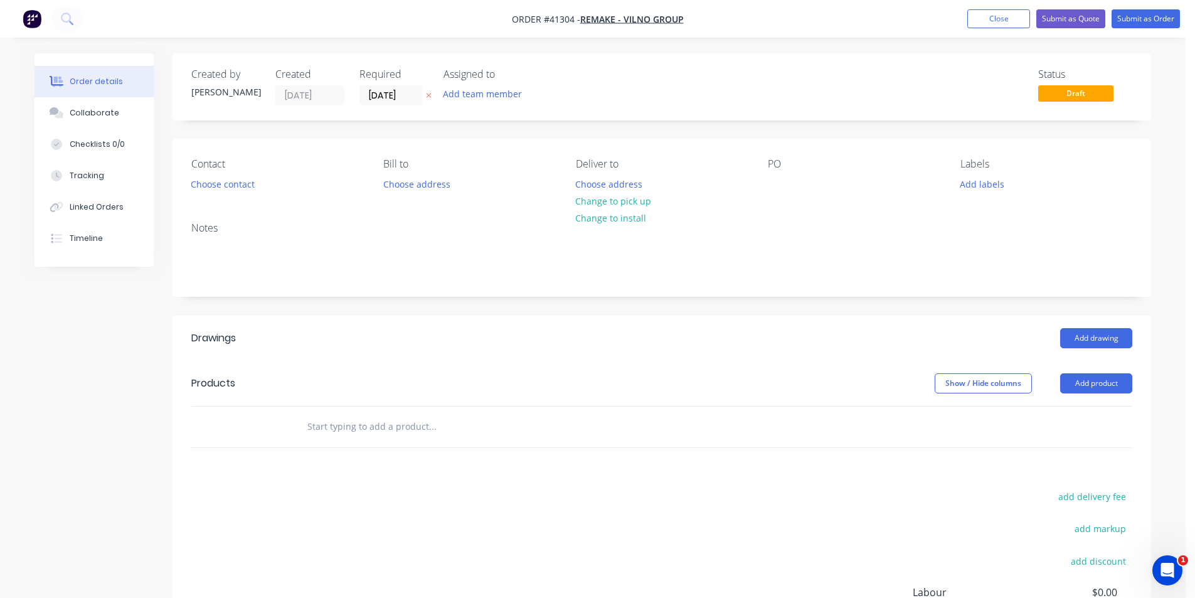
click at [239, 193] on div "Contact Choose contact" at bounding box center [277, 175] width 172 height 35
click at [238, 189] on button "Choose contact" at bounding box center [222, 183] width 77 height 17
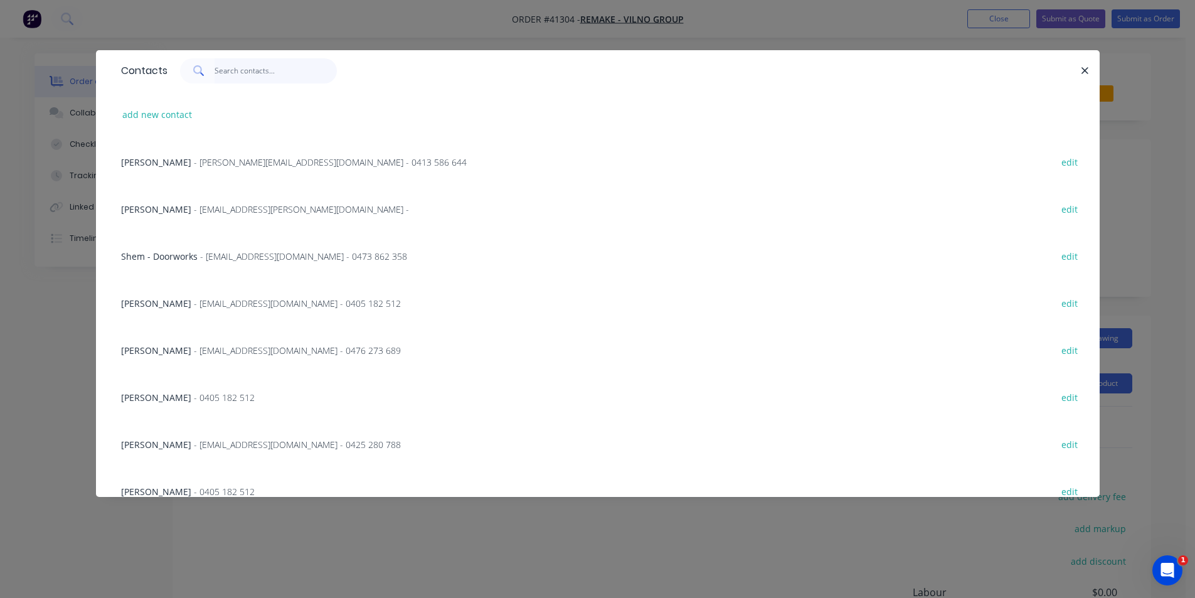
click at [263, 74] on input "text" at bounding box center [276, 70] width 122 height 25
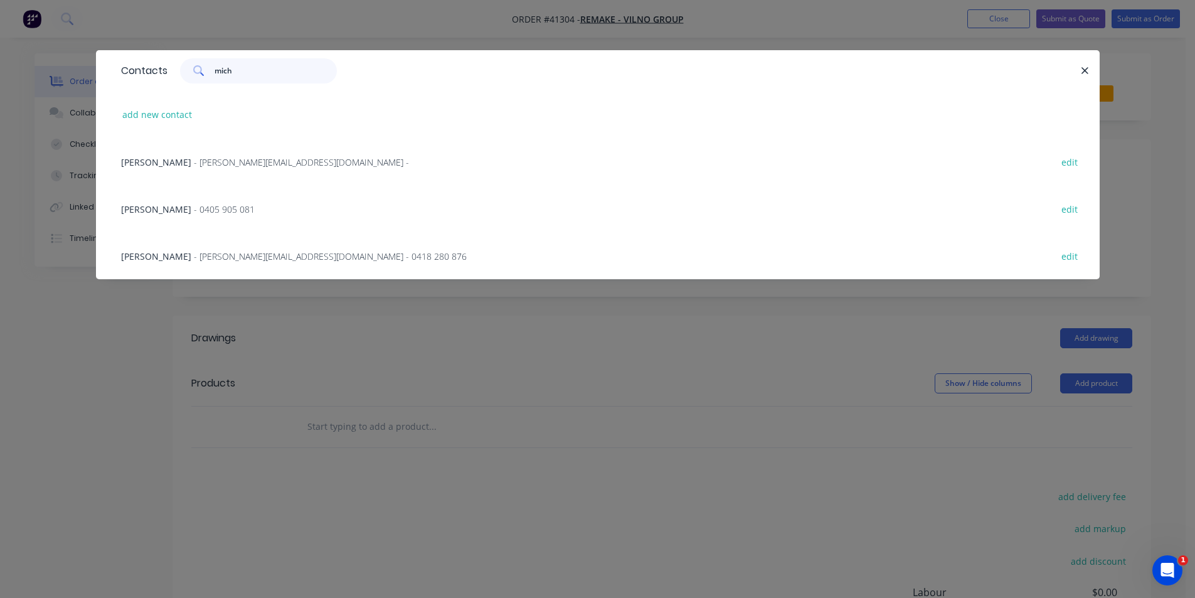
type input "mich"
click at [220, 165] on span "- [PERSON_NAME][EMAIL_ADDRESS][DOMAIN_NAME] -" at bounding box center [301, 162] width 215 height 12
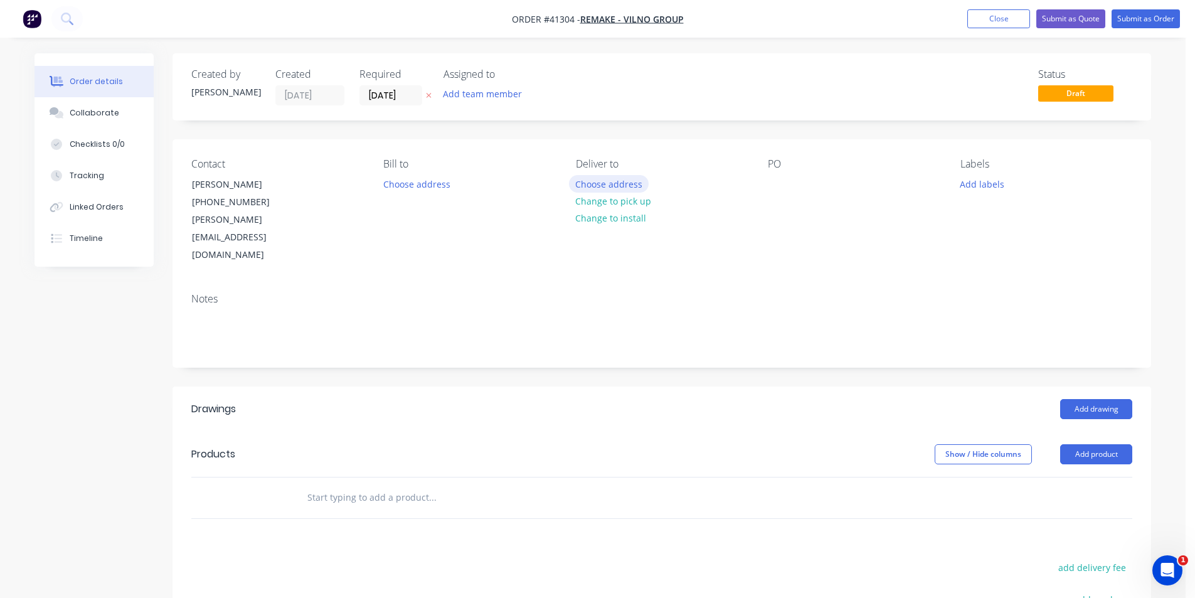
click at [623, 185] on button "Choose address" at bounding box center [609, 183] width 80 height 17
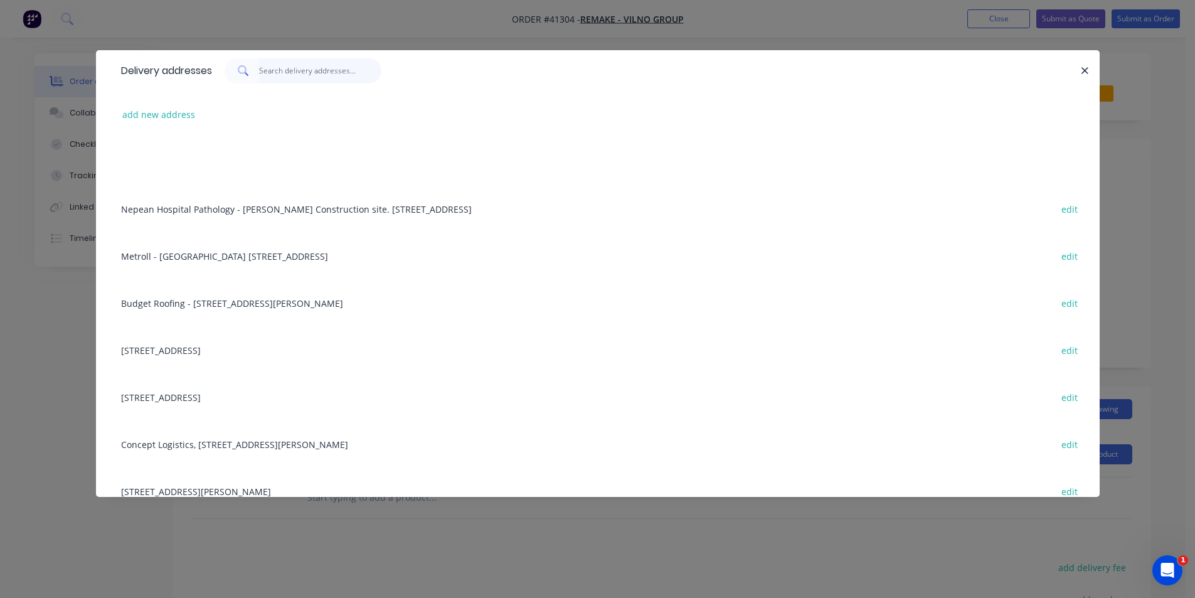
click at [313, 70] on input "text" at bounding box center [320, 70] width 122 height 25
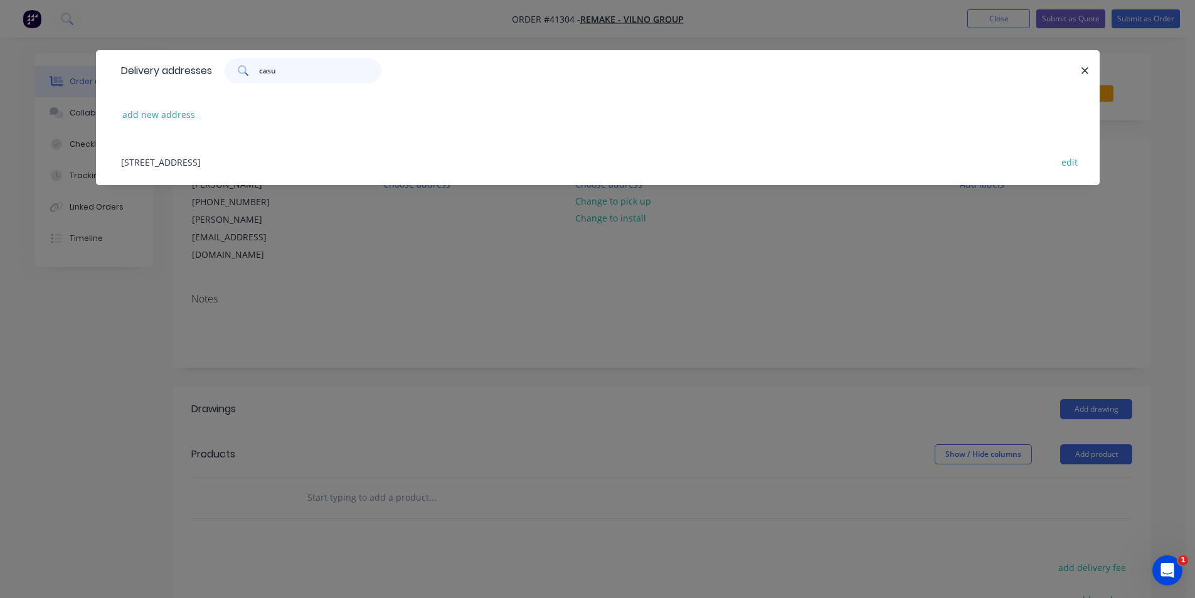
type input "casu"
click at [238, 161] on div "[STREET_ADDRESS] edit" at bounding box center [598, 161] width 966 height 47
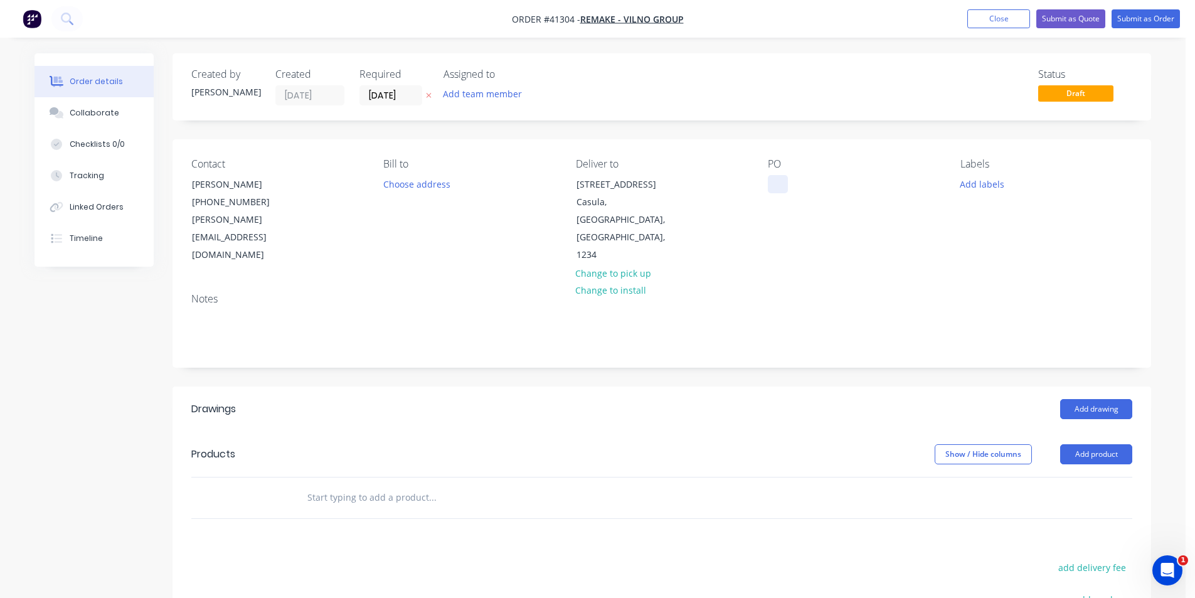
click at [780, 187] on div at bounding box center [778, 184] width 20 height 18
click at [982, 190] on button "Add labels" at bounding box center [982, 183] width 58 height 17
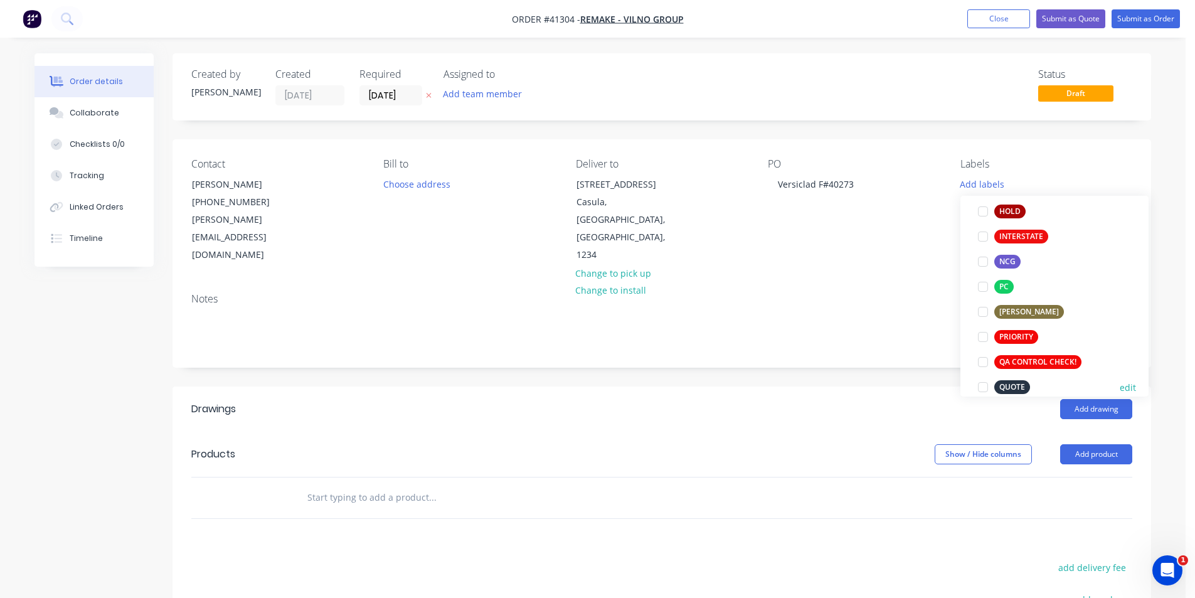
scroll to position [314, 0]
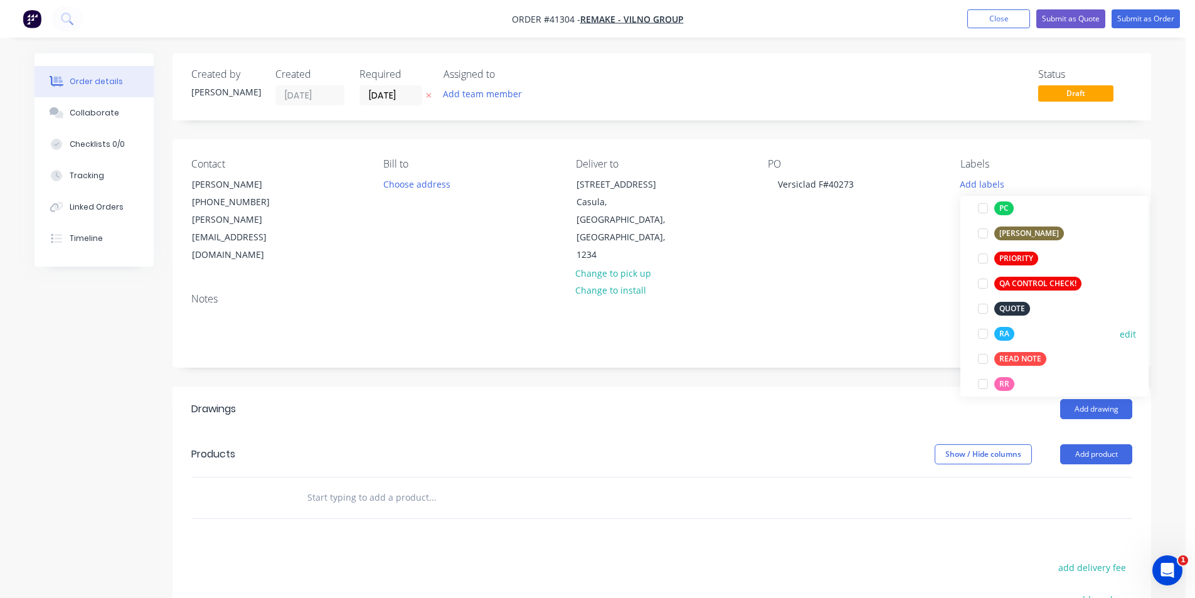
click at [982, 338] on div at bounding box center [983, 333] width 25 height 25
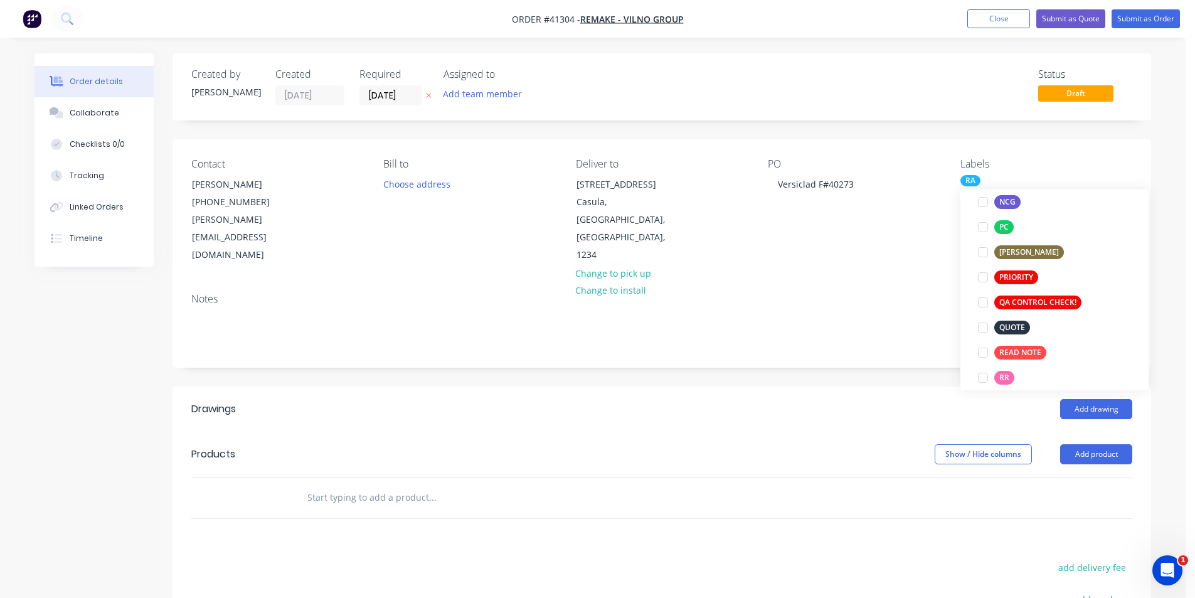
scroll to position [0, 0]
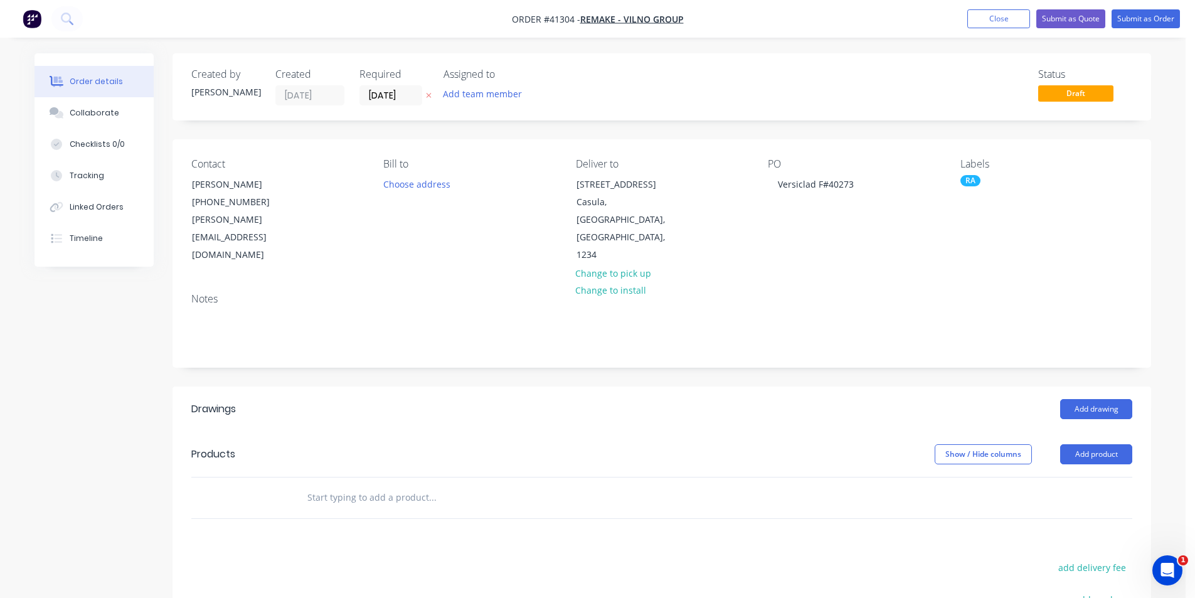
click at [914, 386] on header "Drawings Add drawing" at bounding box center [662, 408] width 979 height 45
click at [1102, 399] on button "Add drawing" at bounding box center [1096, 409] width 72 height 20
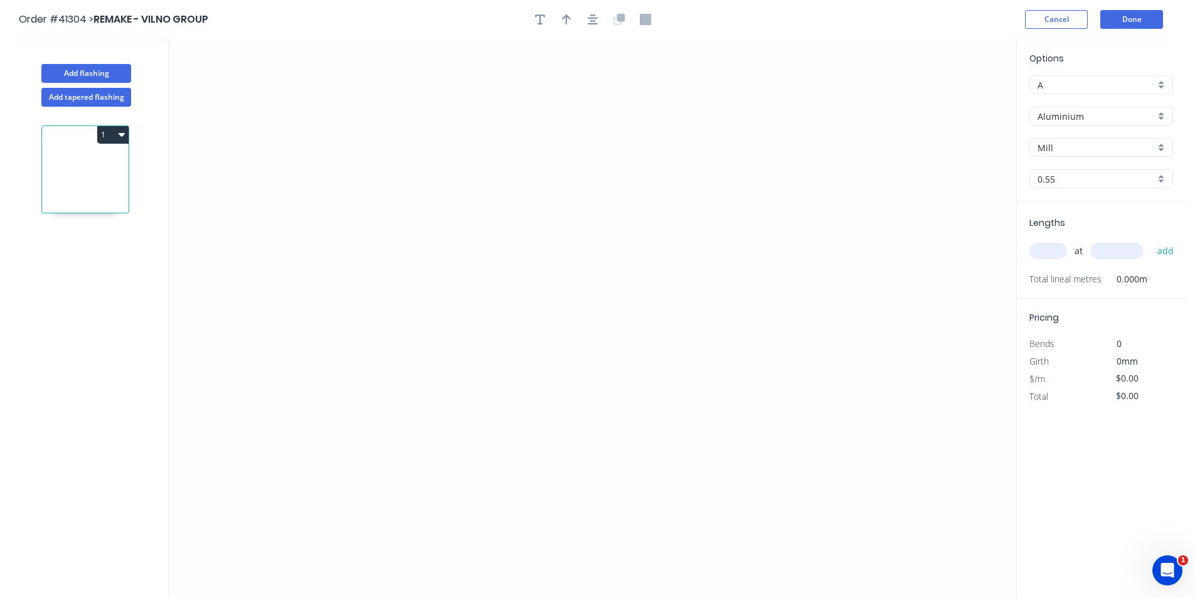
click at [1077, 89] on input "A" at bounding box center [1096, 84] width 117 height 13
click at [1068, 148] on div "C" at bounding box center [1101, 153] width 142 height 22
type input "C"
click at [1081, 122] on input "Aluminium" at bounding box center [1096, 116] width 117 height 13
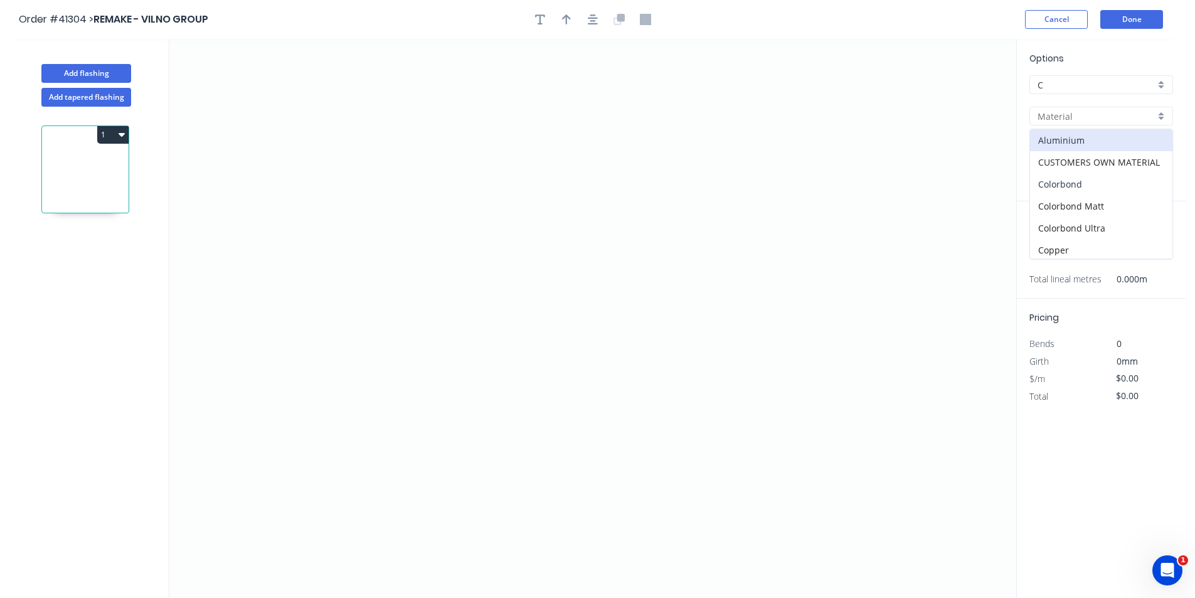
click at [1086, 186] on div "Colorbond" at bounding box center [1101, 184] width 142 height 22
type input "Colorbond"
type input "Basalt"
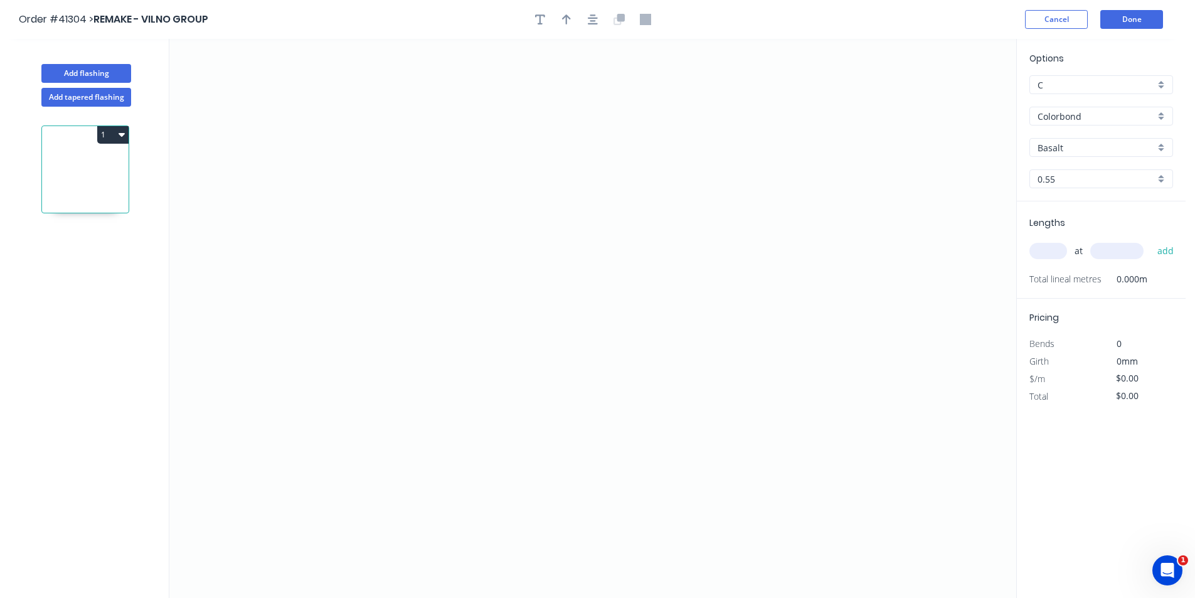
click at [1075, 145] on input "Basalt" at bounding box center [1096, 147] width 117 height 13
click at [1079, 186] on div "Monument" at bounding box center [1101, 184] width 142 height 22
type input "Monument"
click at [1046, 248] on input "text" at bounding box center [1049, 251] width 38 height 16
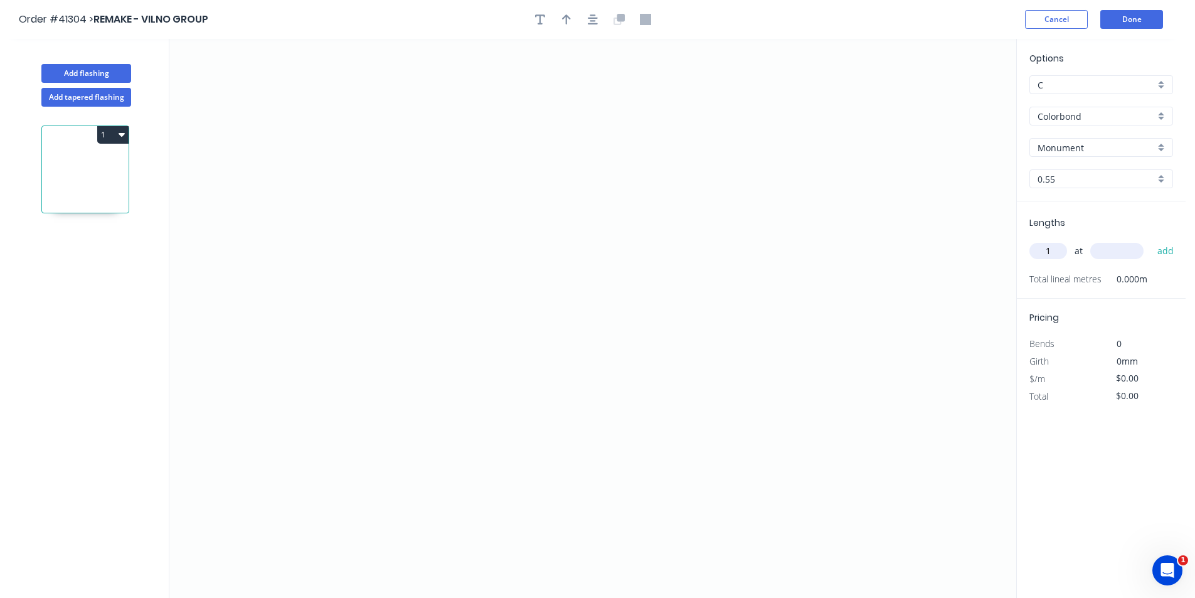
type input "1"
type input "8000"
click at [1151, 240] on button "add" at bounding box center [1165, 250] width 29 height 21
click at [641, 178] on icon "0" at bounding box center [592, 318] width 847 height 559
click at [565, 181] on icon "0" at bounding box center [592, 318] width 847 height 559
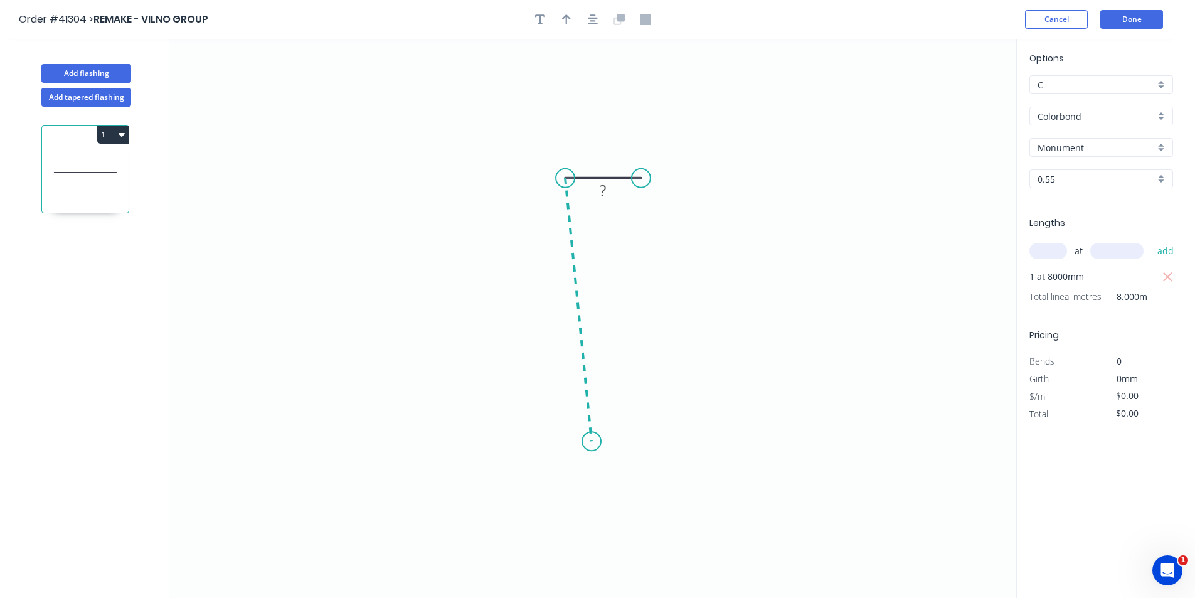
click at [591, 442] on icon "0 ?" at bounding box center [592, 318] width 847 height 559
click at [413, 446] on icon "0 ? ? ? º" at bounding box center [592, 318] width 847 height 559
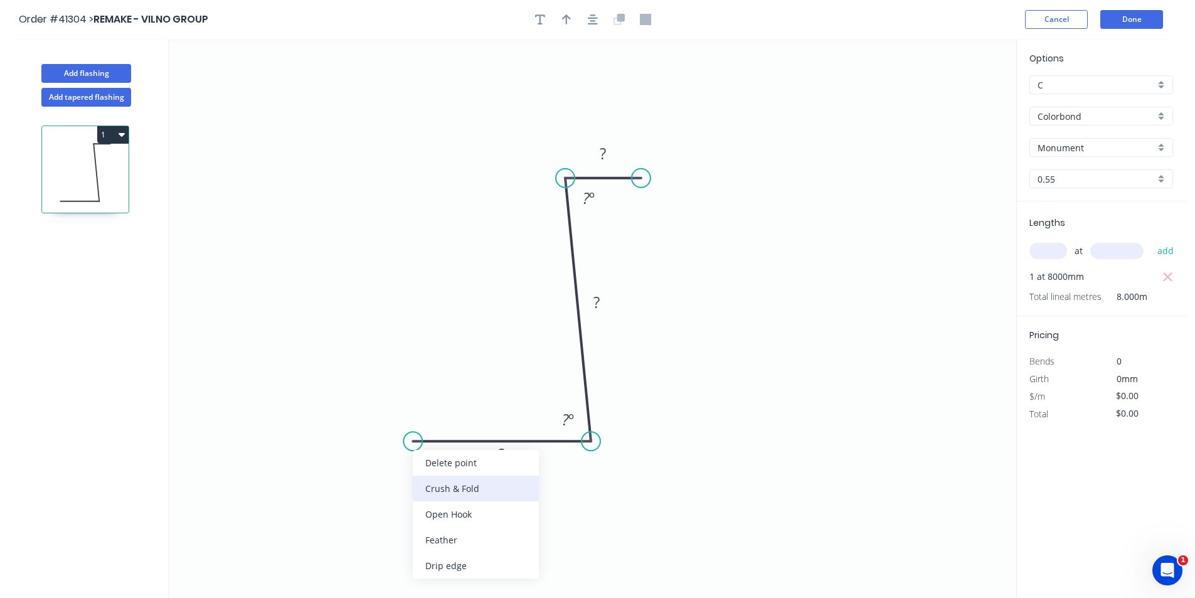
click at [439, 488] on div "Crush & Fold" at bounding box center [476, 489] width 126 height 26
click at [442, 485] on div "Flip bend" at bounding box center [480, 489] width 126 height 26
click at [593, 18] on icon "button" at bounding box center [593, 19] width 10 height 10
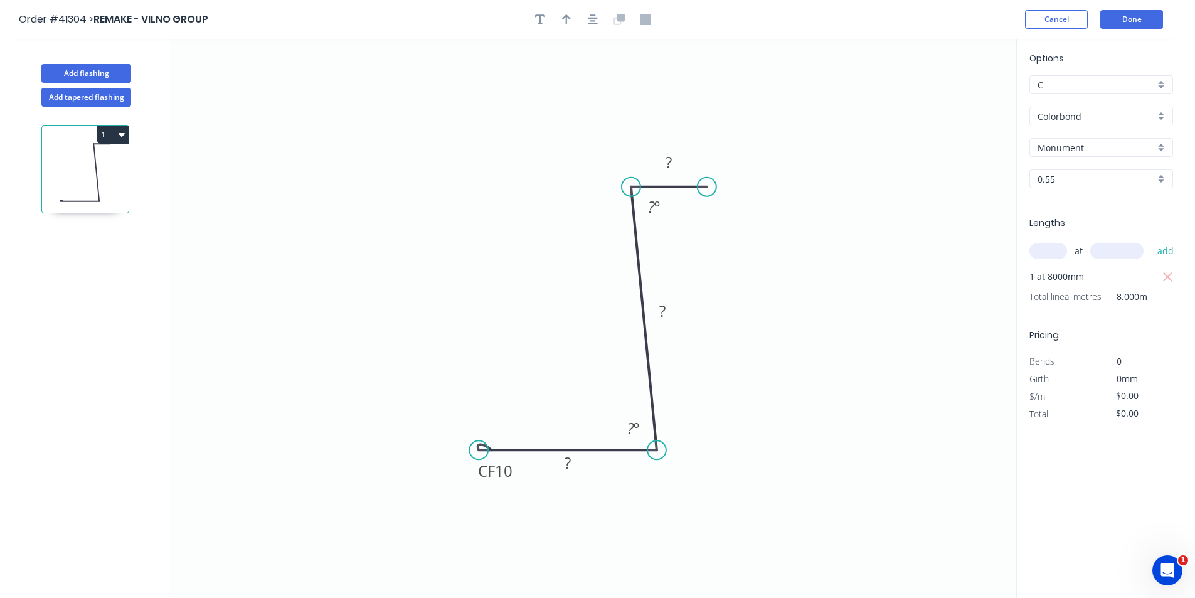
click at [571, 20] on button "button" at bounding box center [566, 19] width 19 height 19
drag, startPoint x: 952, startPoint y: 99, endPoint x: 799, endPoint y: 359, distance: 302.0
click at [799, 359] on icon at bounding box center [799, 344] width 11 height 40
click at [799, 359] on icon at bounding box center [809, 349] width 36 height 36
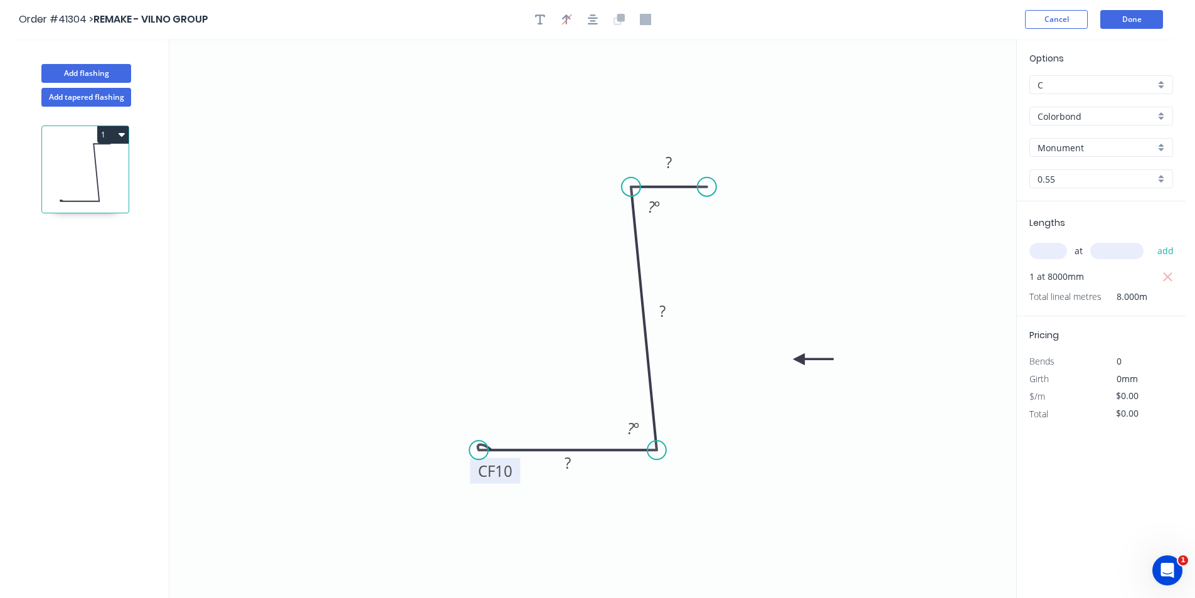
click at [509, 473] on tspan "10" at bounding box center [504, 470] width 18 height 21
type input "$7.06"
type input "$56.48"
click at [545, 20] on button "button" at bounding box center [540, 19] width 19 height 19
click at [265, 80] on textarea at bounding box center [251, 88] width 102 height 46
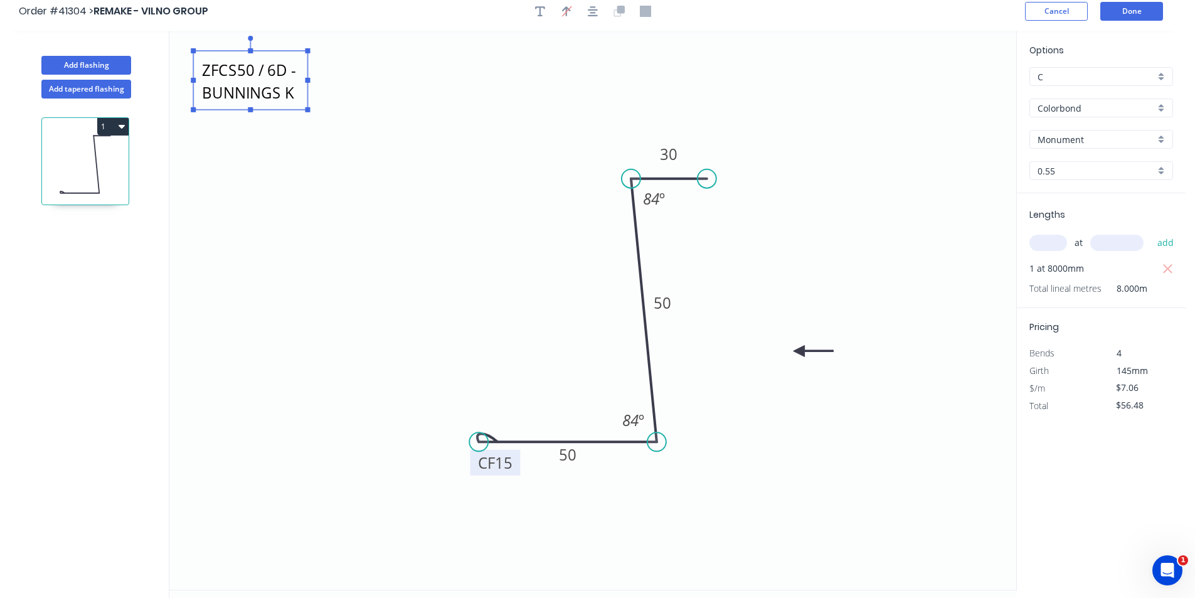
scroll to position [0, 0]
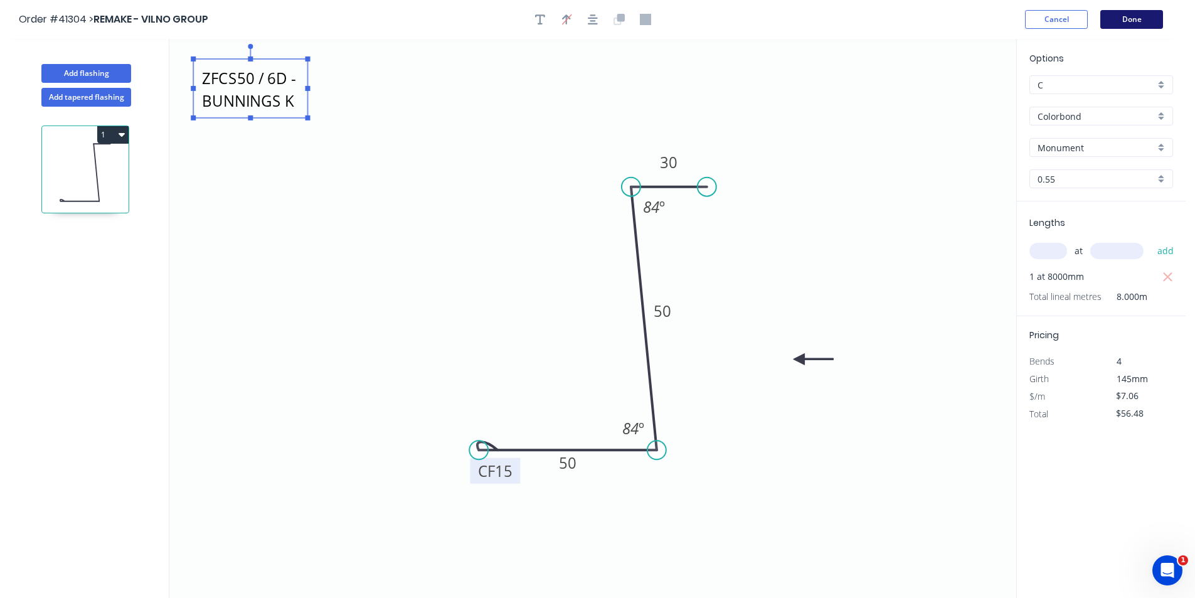
type textarea "ZFCS50 / 6D - BUNNINGS K"
click at [1126, 14] on button "Done" at bounding box center [1131, 19] width 63 height 19
click at [1154, 10] on button "Done" at bounding box center [1131, 19] width 63 height 19
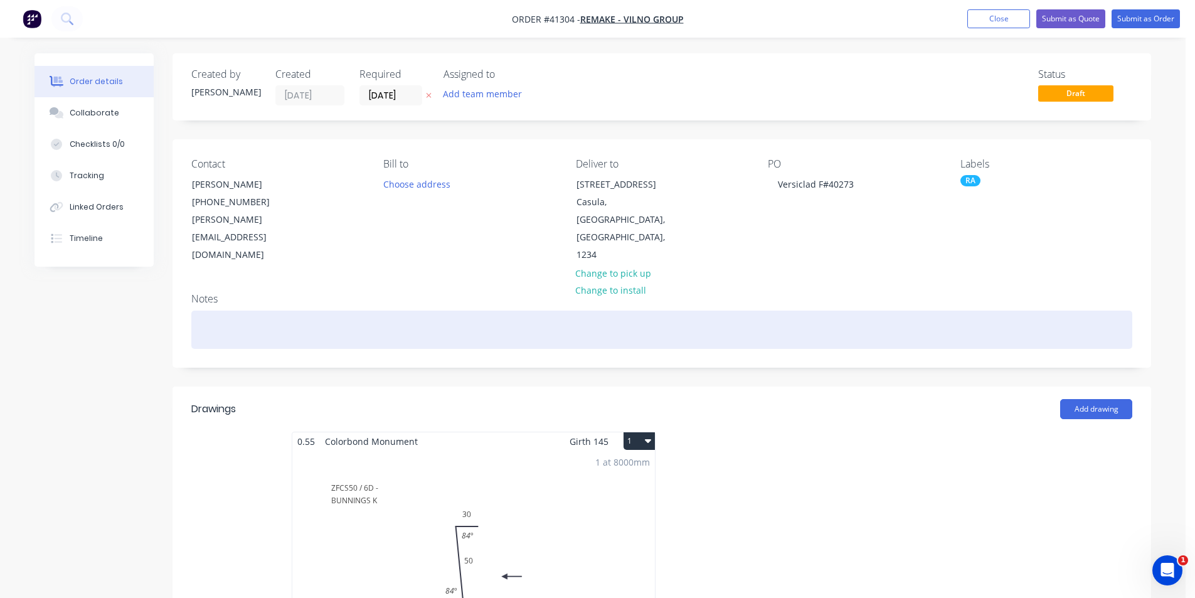
click at [297, 311] on div at bounding box center [661, 330] width 941 height 38
click at [321, 311] on div "Made tappered on F#41304" at bounding box center [661, 330] width 941 height 38
click at [314, 311] on div "Made tapered on F#41304" at bounding box center [661, 330] width 941 height 38
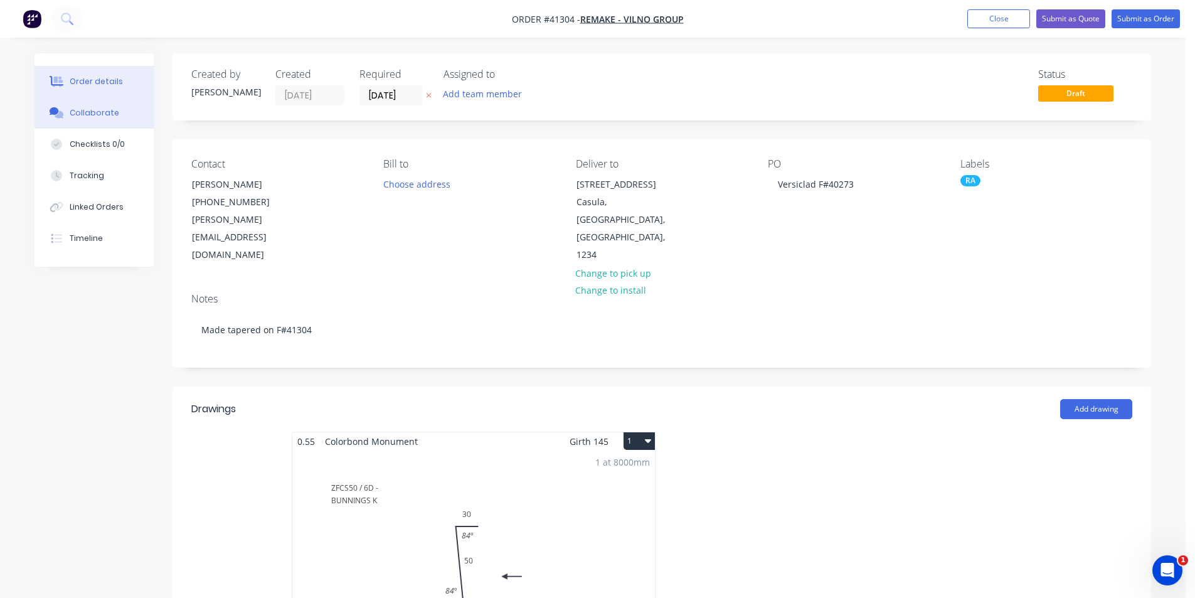
click at [119, 119] on button "Collaborate" at bounding box center [94, 112] width 119 height 31
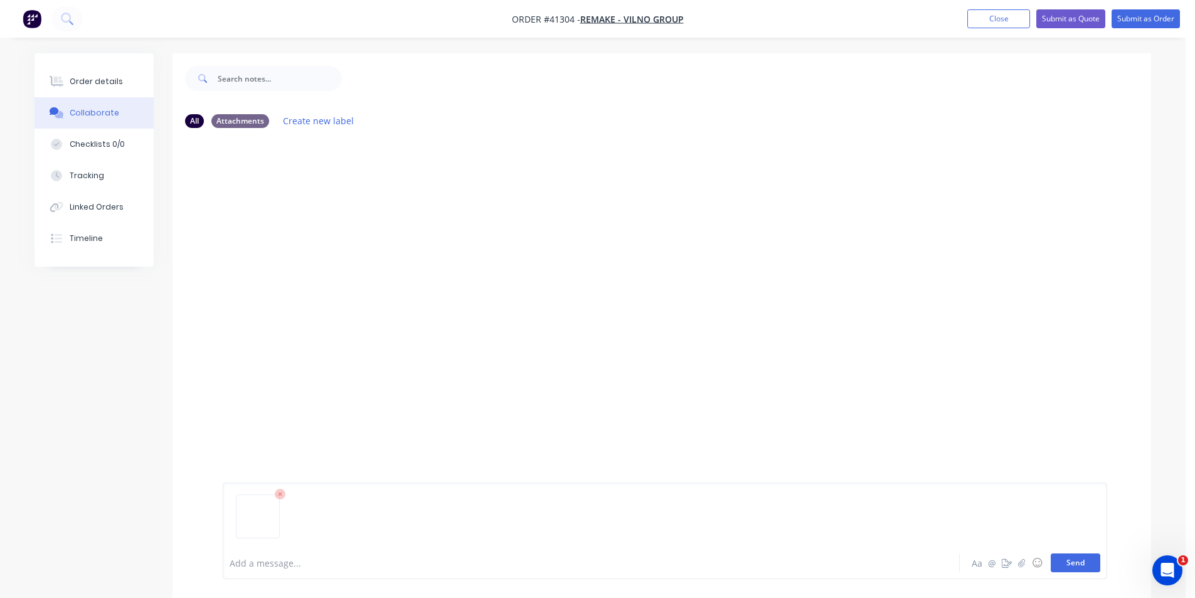
click at [1092, 567] on button "Send" at bounding box center [1076, 562] width 50 height 19
click at [1082, 563] on button "Send" at bounding box center [1076, 562] width 50 height 19
click at [1087, 565] on button "Send" at bounding box center [1076, 562] width 50 height 19
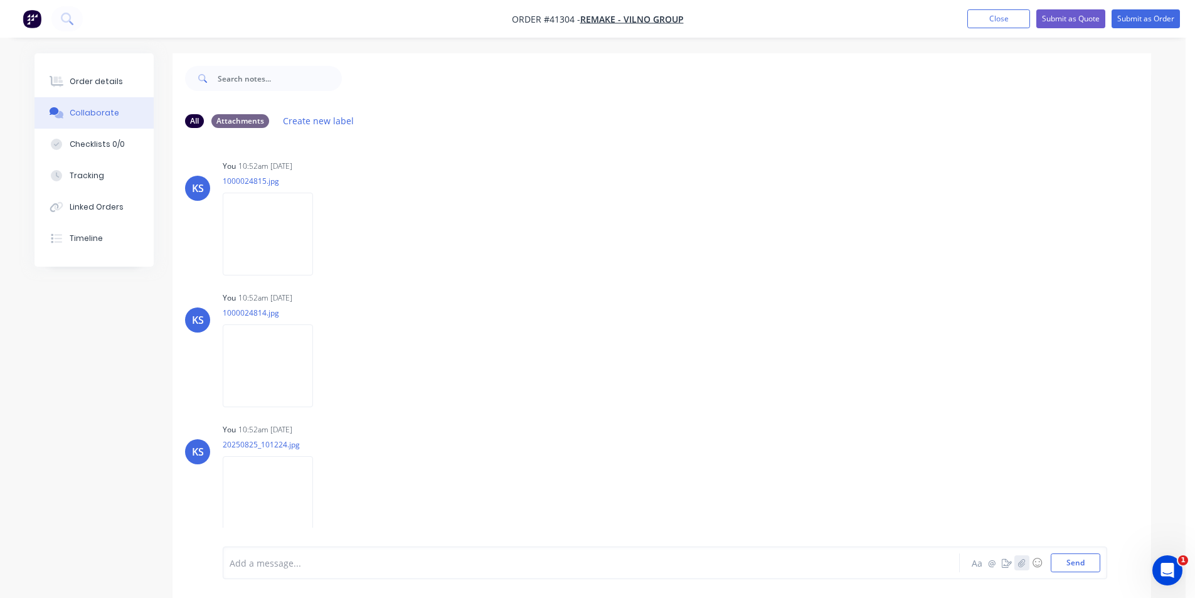
click at [1026, 558] on button "button" at bounding box center [1021, 562] width 15 height 15
click at [1072, 567] on button "Send" at bounding box center [1076, 562] width 50 height 19
click at [94, 82] on div "Order details" at bounding box center [96, 81] width 53 height 11
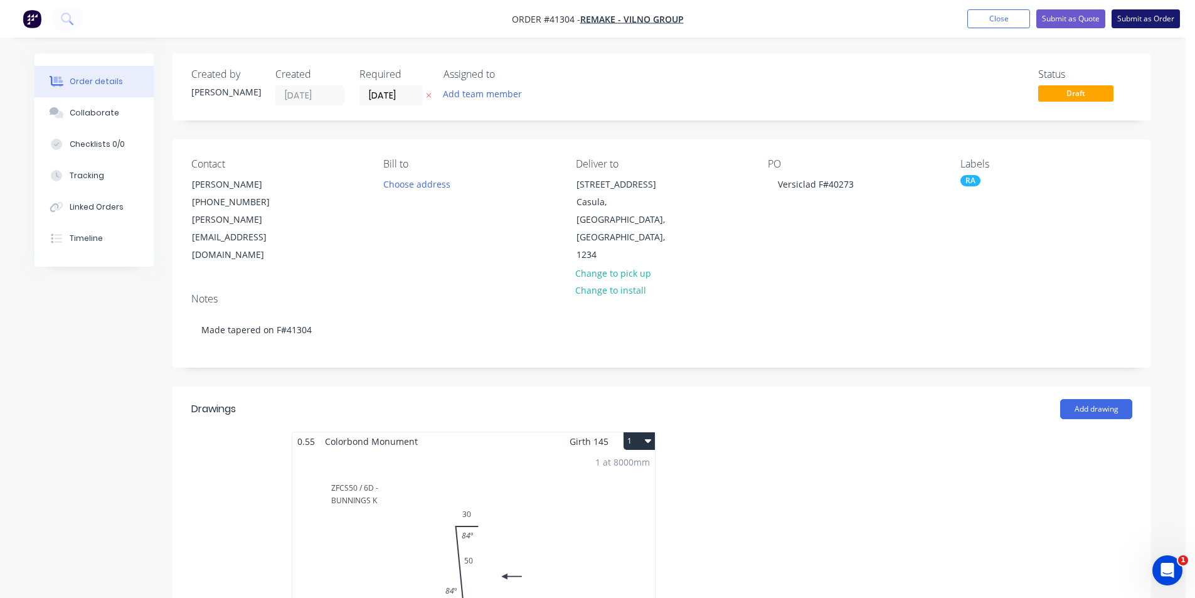
click at [1137, 20] on button "Submit as Order" at bounding box center [1146, 18] width 68 height 19
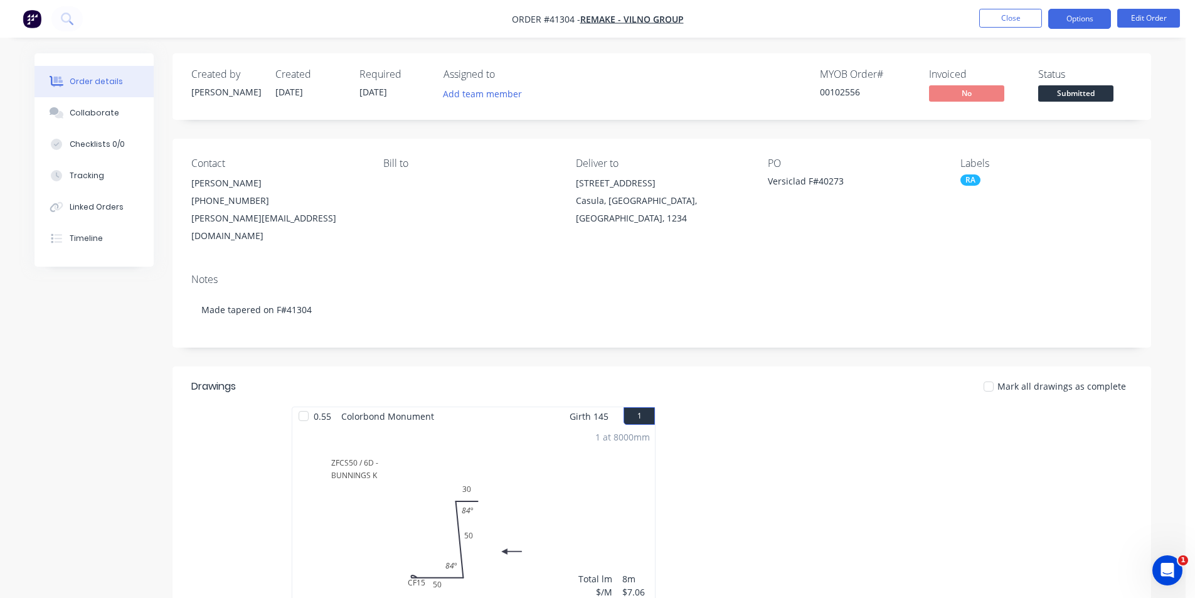
click at [1088, 20] on button "Options" at bounding box center [1079, 19] width 63 height 20
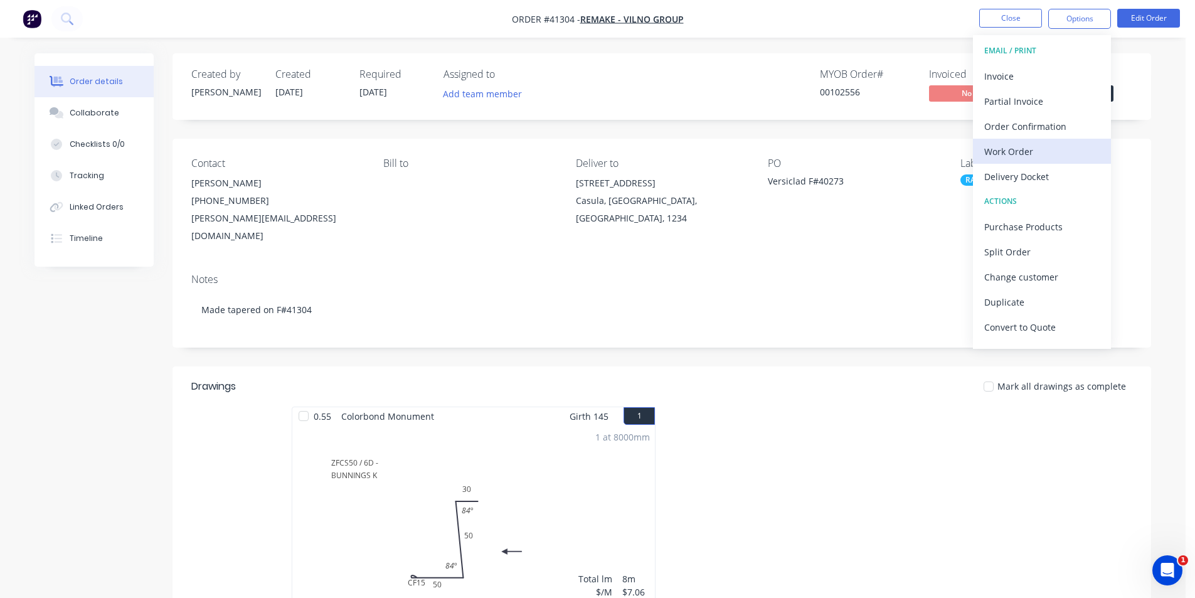
click at [1033, 143] on div "Work Order" at bounding box center [1041, 151] width 115 height 18
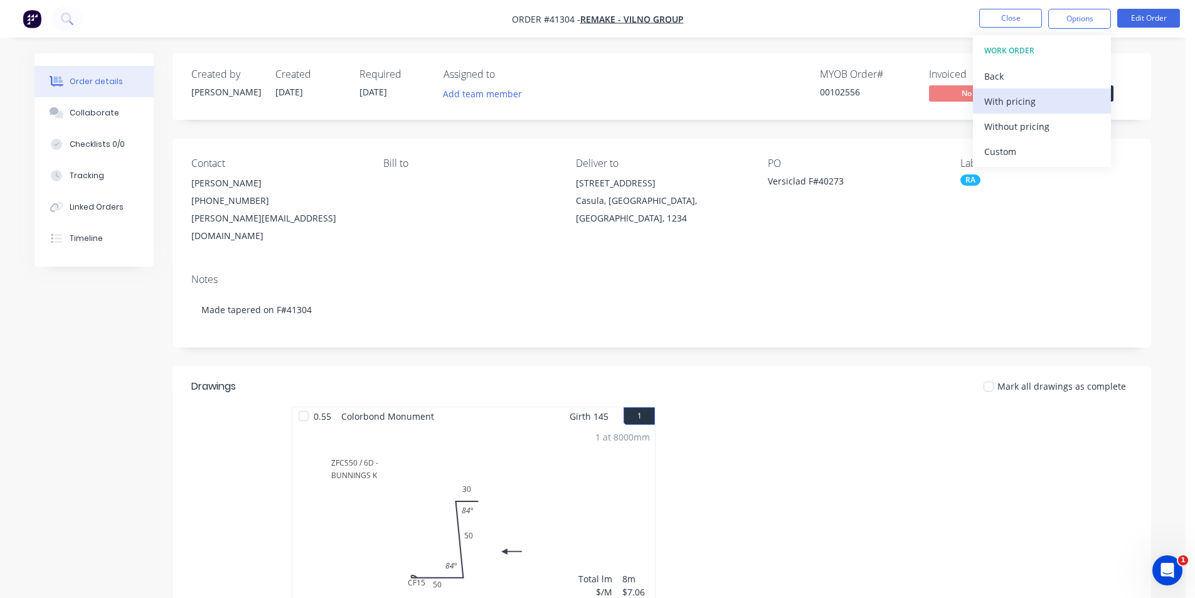
click at [1039, 105] on div "With pricing" at bounding box center [1041, 101] width 115 height 18
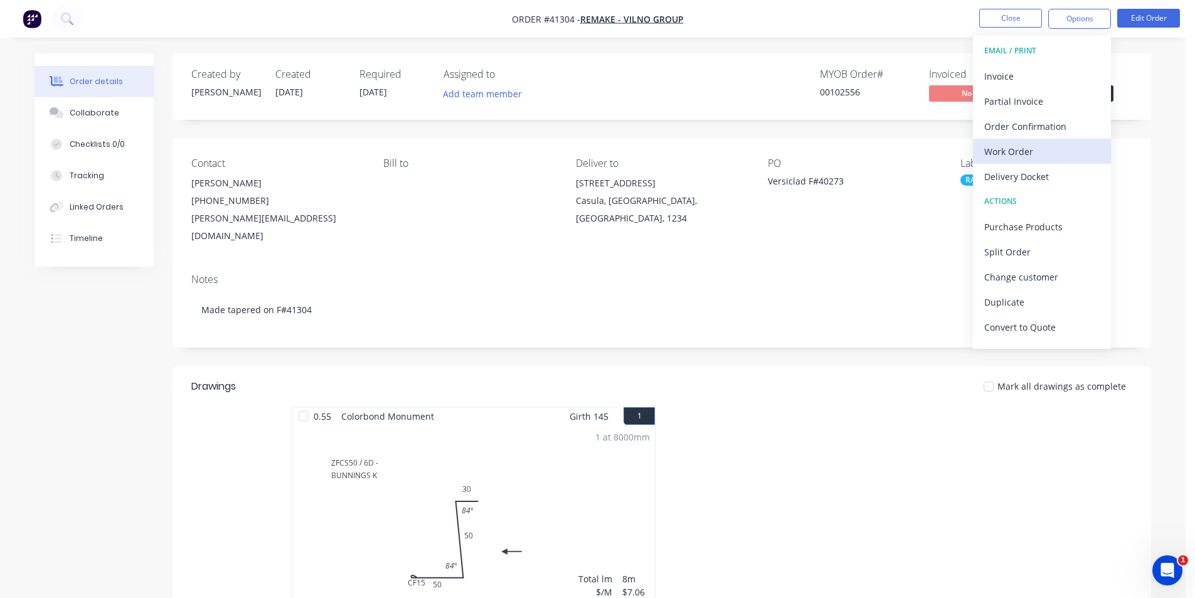
click at [1022, 161] on button "Work Order" at bounding box center [1042, 151] width 138 height 25
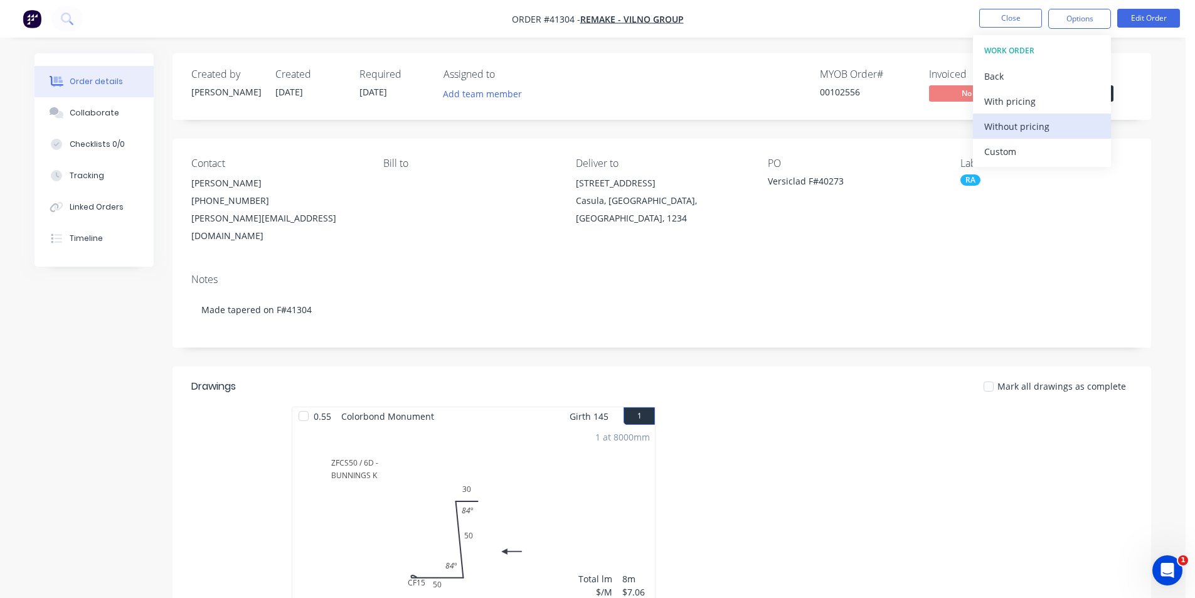
click at [1020, 129] on div "Without pricing" at bounding box center [1041, 126] width 115 height 18
click at [578, 53] on div "Order details Collaborate Checklists 0/0 Tracking Linked Orders Timeline Order …" at bounding box center [593, 426] width 1186 height 853
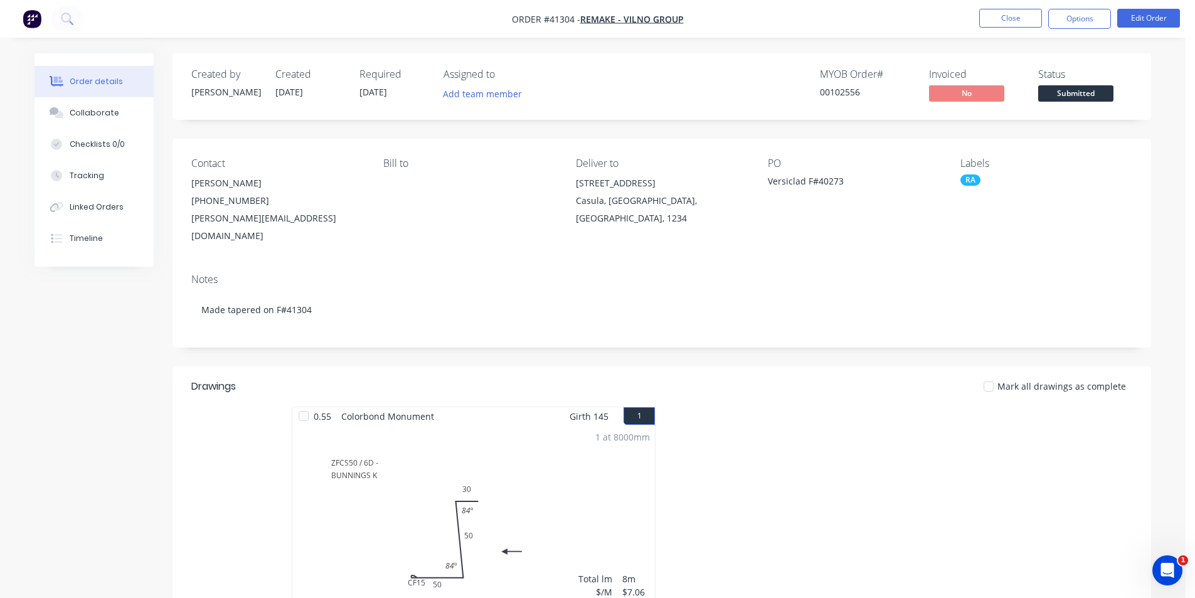
click at [725, 380] on div "Mark all drawings as complete" at bounding box center [761, 386] width 741 height 13
click at [704, 129] on div "Created by [PERSON_NAME] Created [DATE] Required [DATE] Assigned to Add team me…" at bounding box center [662, 443] width 979 height 781
click at [745, 56] on div "Created by [PERSON_NAME] Created [DATE] Required [DATE] Assigned to Add team me…" at bounding box center [662, 86] width 979 height 67
click at [1025, 21] on button "Close" at bounding box center [1010, 18] width 63 height 19
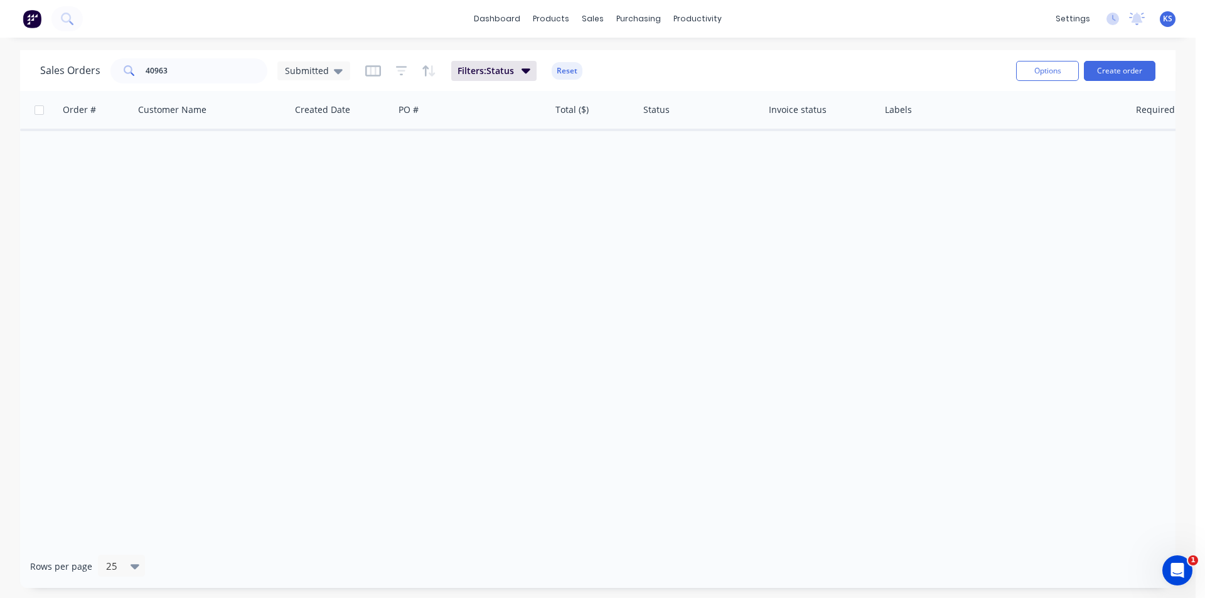
click at [691, 63] on div "Sales Orders 40963 Submitted Filters: Status Reset" at bounding box center [523, 70] width 966 height 31
click at [566, 68] on button "Reset" at bounding box center [566, 71] width 31 height 18
click at [751, 107] on div "Delivery Scheduling" at bounding box center [740, 110] width 78 height 11
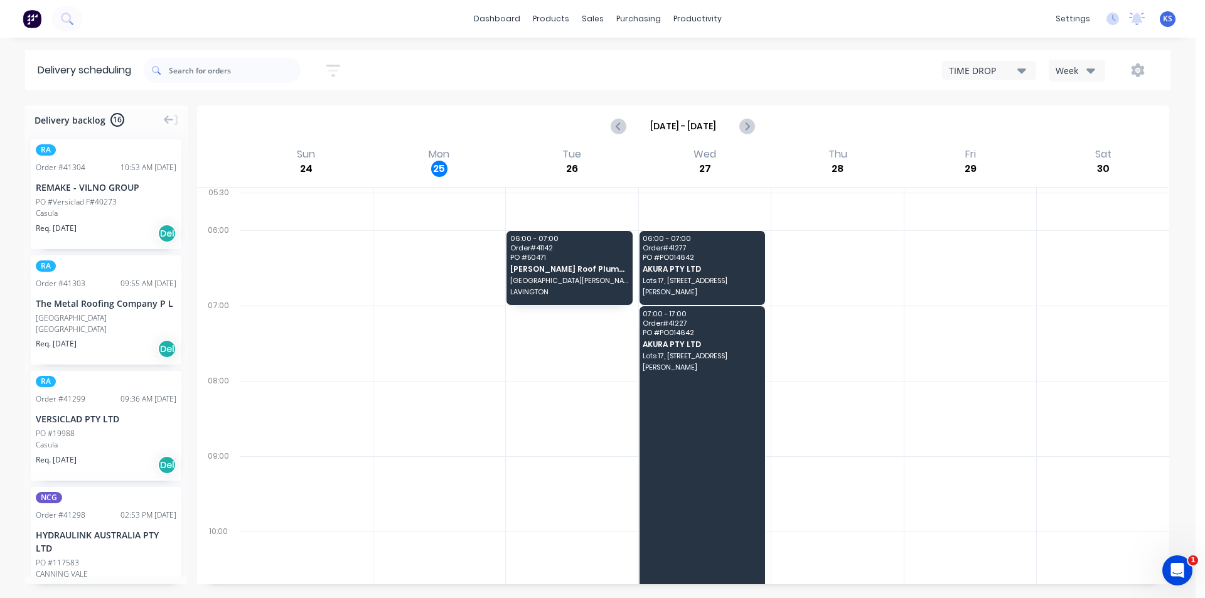
click at [842, 106] on div "[DATE] - [DATE]" at bounding box center [683, 125] width 972 height 41
click at [807, 89] on div "Sort by Most recent Created date Required date Order number Customer name Most …" at bounding box center [657, 70] width 1026 height 40
click at [511, 55] on div "Sort by Most recent Created date Required date Order number Customer name Most …" at bounding box center [657, 70] width 1026 height 35
click at [777, 73] on div "TIME DROP Week" at bounding box center [900, 70] width 513 height 23
click at [1062, 69] on div "Week" at bounding box center [1073, 70] width 36 height 13
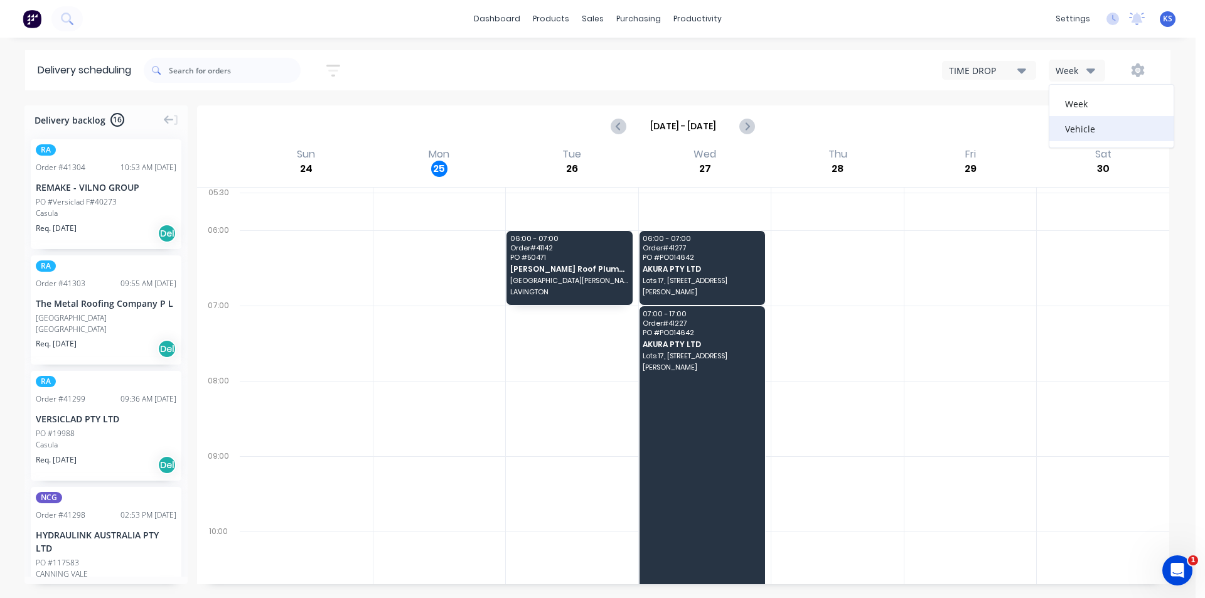
click at [1099, 120] on div "Vehicle" at bounding box center [1111, 128] width 124 height 25
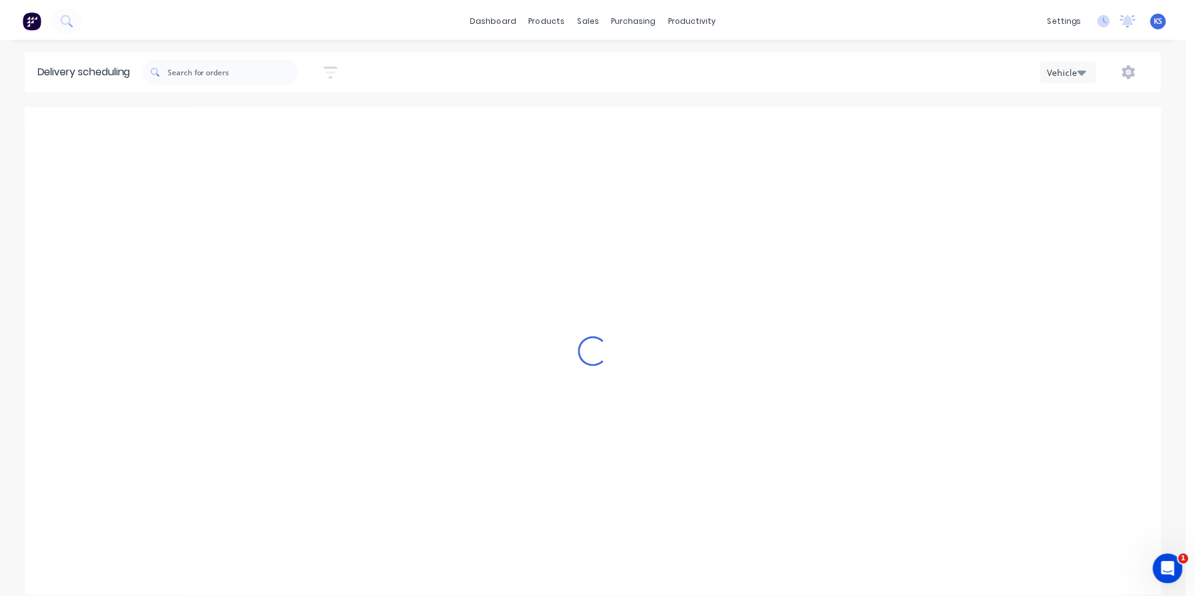
scroll to position [0, 1]
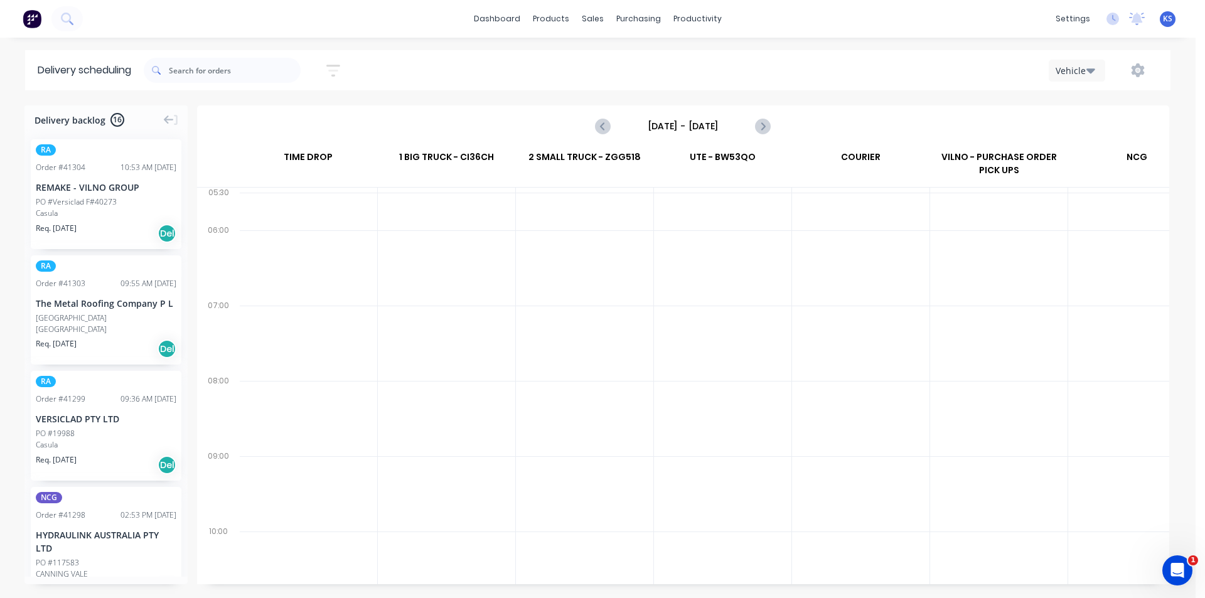
click at [869, 50] on div "dashboard products sales purchasing productivity dashboard products Product Cat…" at bounding box center [597, 299] width 1195 height 598
click at [878, 73] on div "Vehicle" at bounding box center [900, 70] width 513 height 23
click at [643, 57] on div "Sales Orders" at bounding box center [639, 60] width 51 height 11
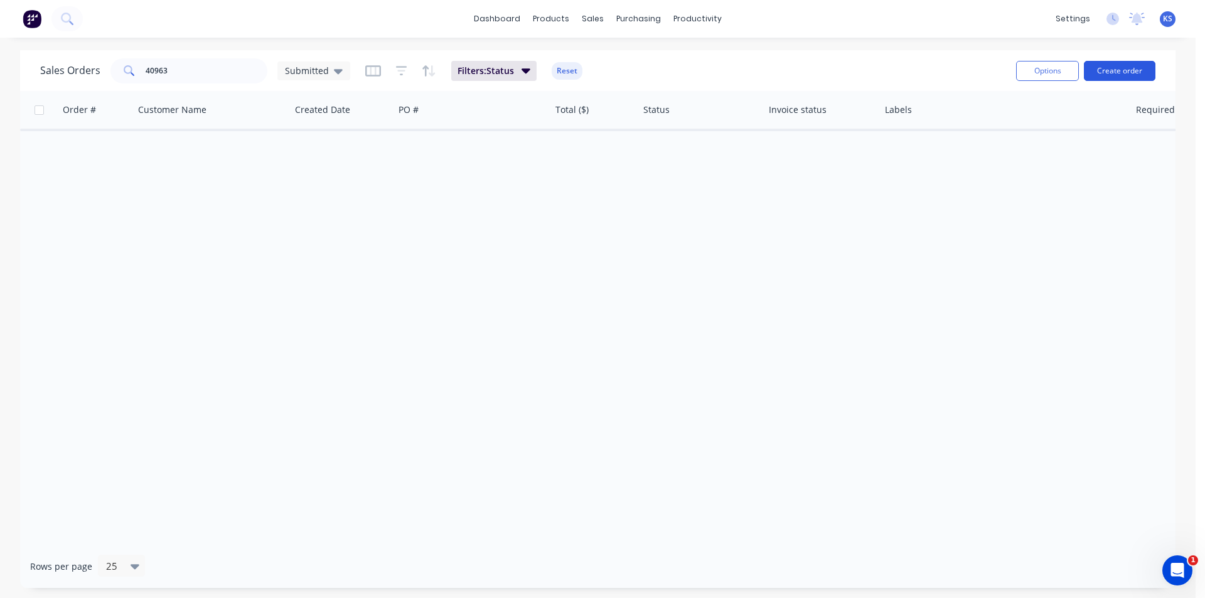
click at [1121, 64] on button "Create order" at bounding box center [1119, 71] width 72 height 20
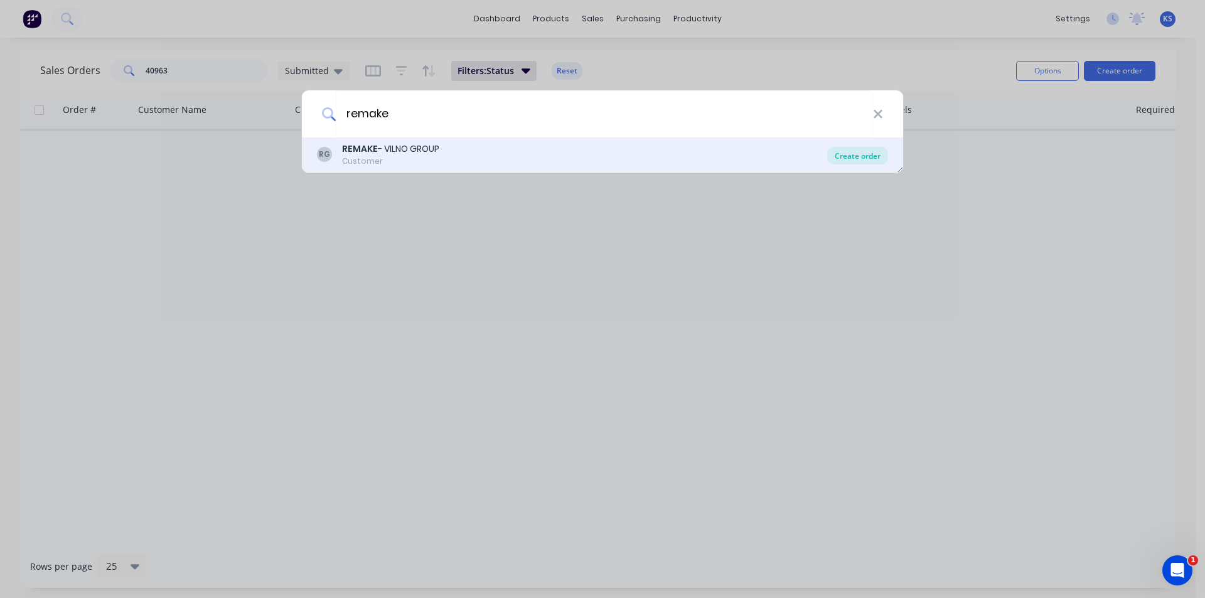
type input "remake"
click at [853, 157] on div "Create order" at bounding box center [857, 156] width 61 height 18
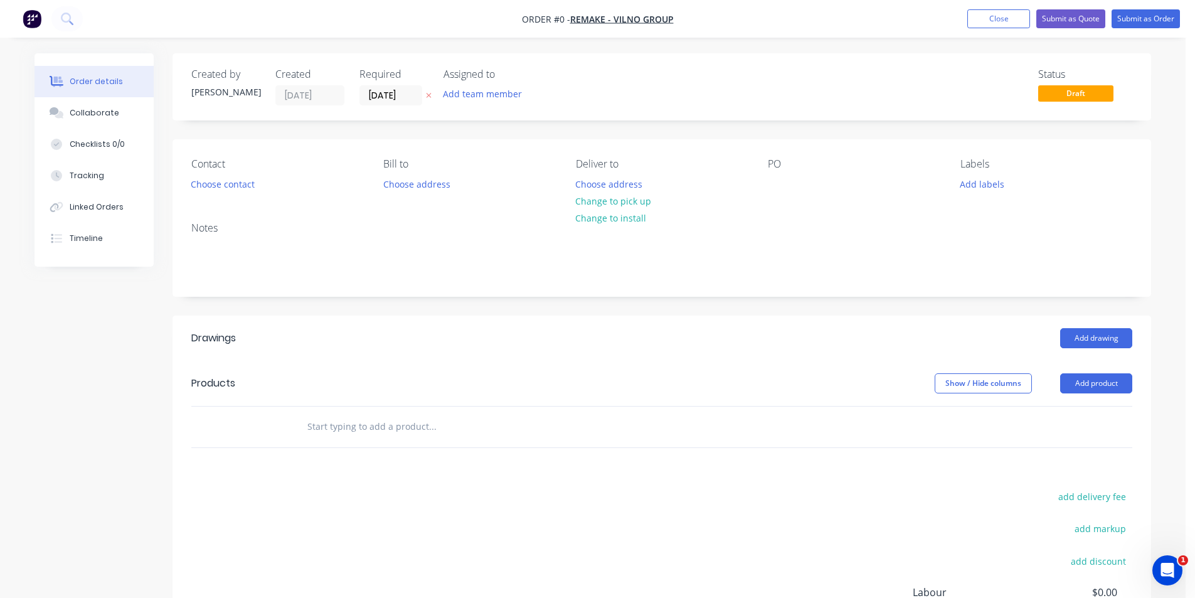
click at [420, 126] on div "Created by [PERSON_NAME] Created [DATE] Required [DATE] Assigned to Add team me…" at bounding box center [662, 401] width 979 height 696
click at [226, 188] on button "Choose contact" at bounding box center [222, 183] width 77 height 17
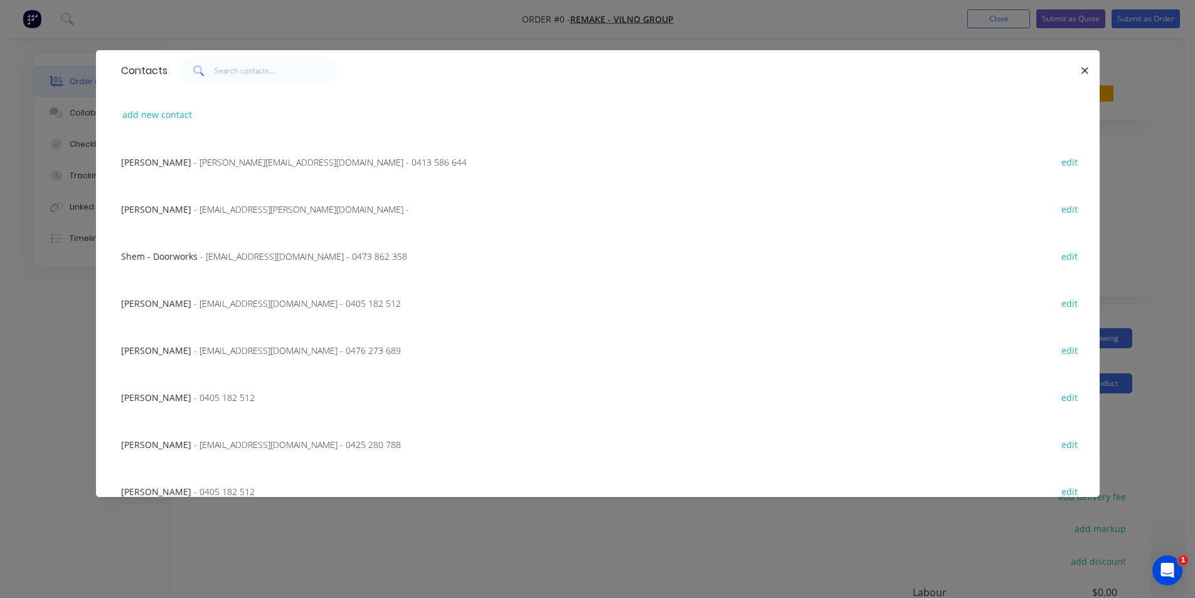
drag, startPoint x: 237, startPoint y: 85, endPoint x: 247, endPoint y: 67, distance: 20.8
click at [237, 85] on div "Contacts" at bounding box center [598, 70] width 1004 height 41
click at [248, 67] on input "text" at bounding box center [276, 70] width 122 height 25
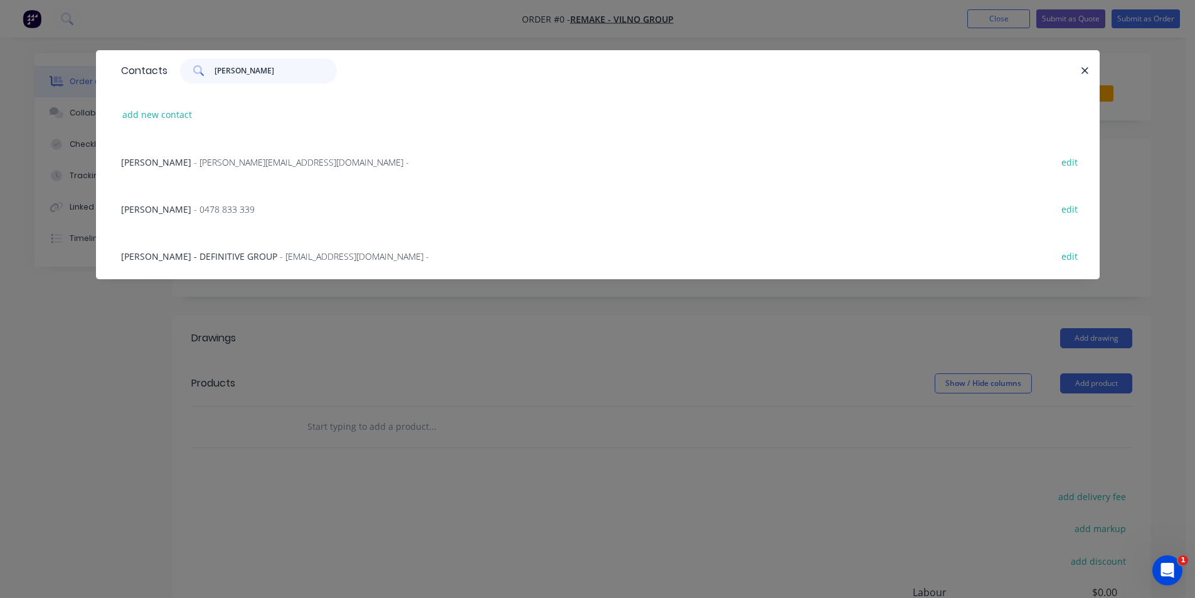
type input "[PERSON_NAME]"
click at [191, 162] on span "[PERSON_NAME]" at bounding box center [156, 162] width 70 height 12
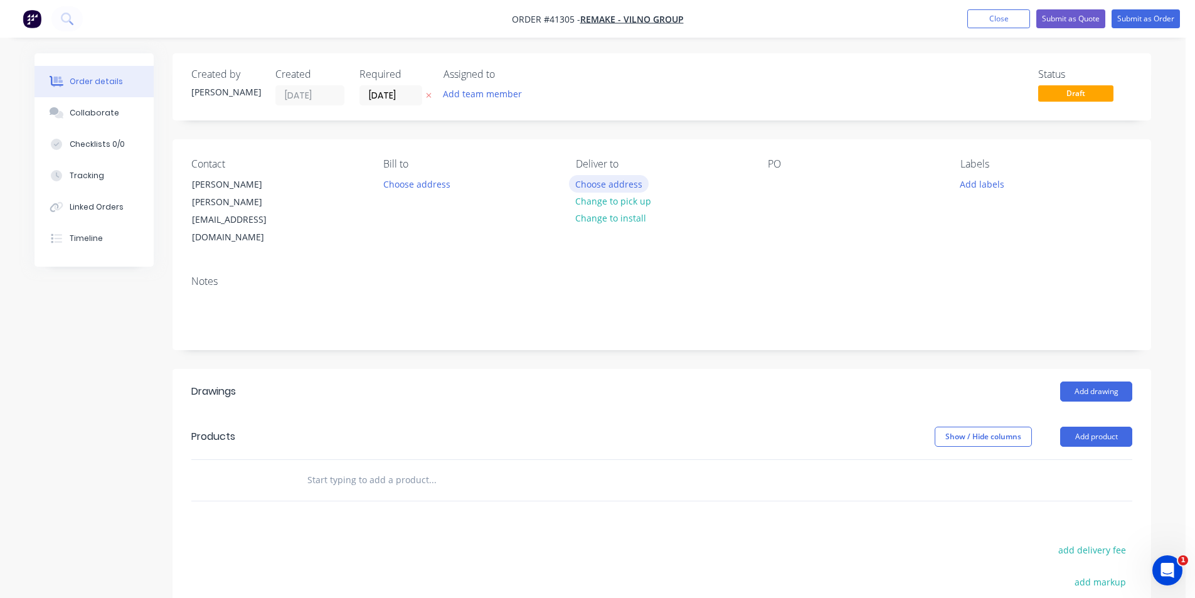
click at [591, 184] on button "Choose address" at bounding box center [609, 183] width 80 height 17
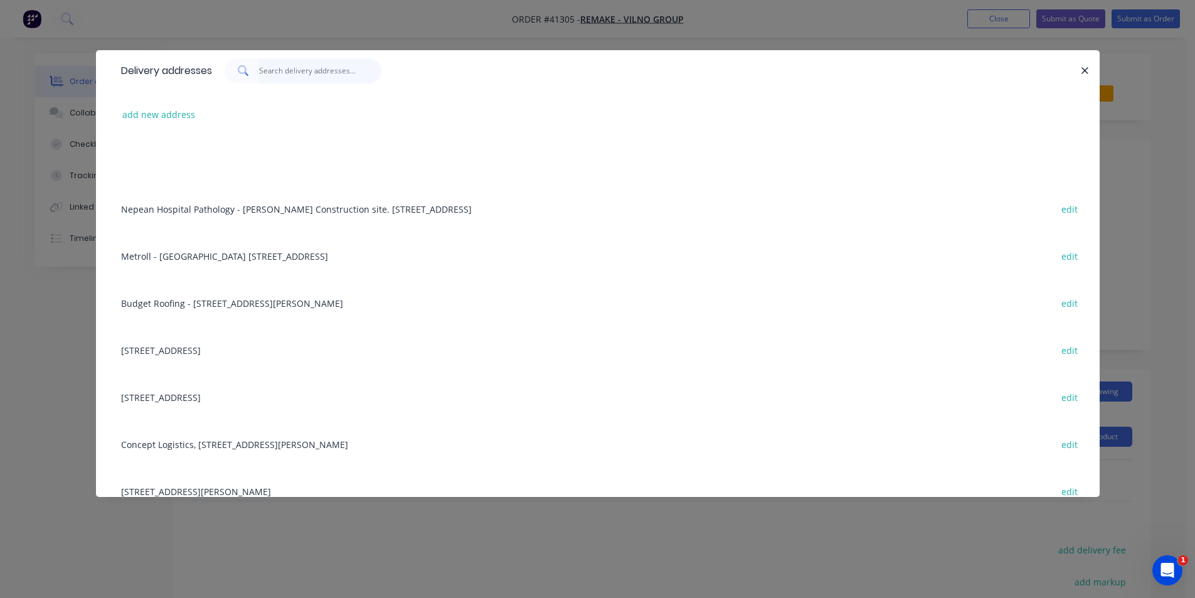
click at [282, 67] on input "text" at bounding box center [320, 70] width 122 height 25
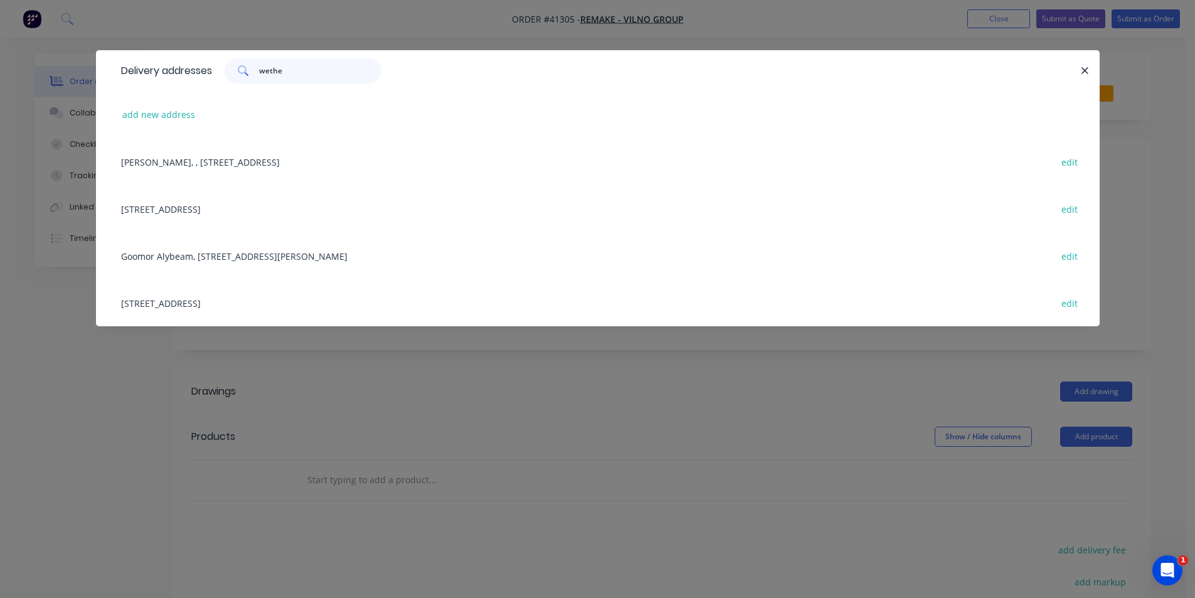
type input "wether"
click at [245, 159] on div "[PERSON_NAME], , [STREET_ADDRESS] edit" at bounding box center [598, 161] width 966 height 47
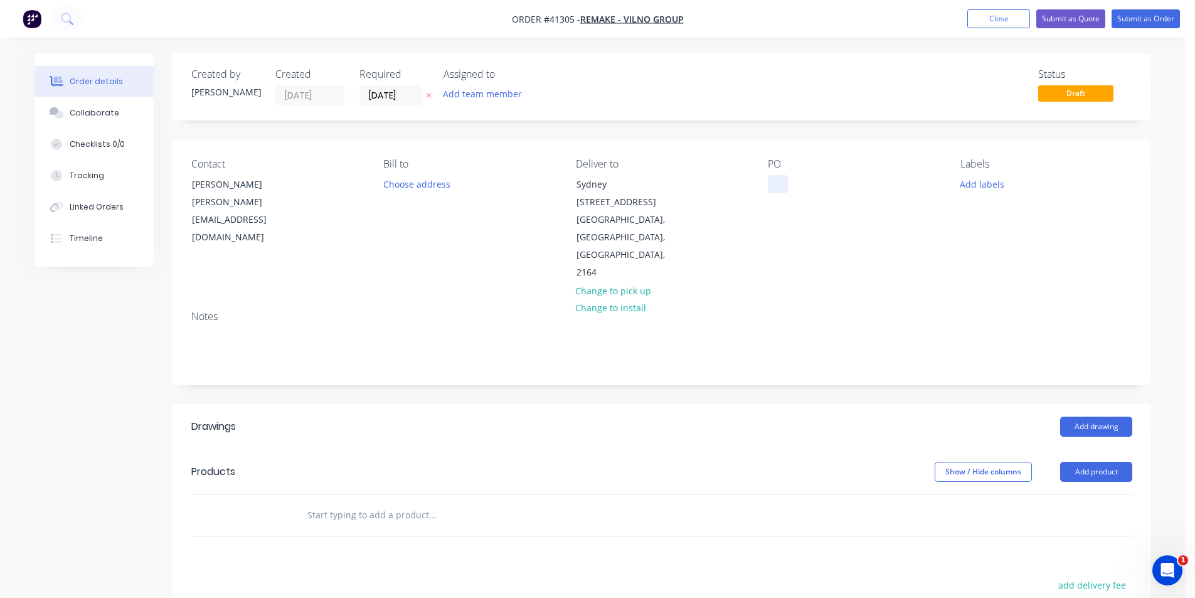
click at [772, 183] on div at bounding box center [778, 184] width 20 height 18
click at [777, 184] on div at bounding box center [778, 184] width 20 height 18
click at [984, 184] on button "Add labels" at bounding box center [982, 183] width 58 height 17
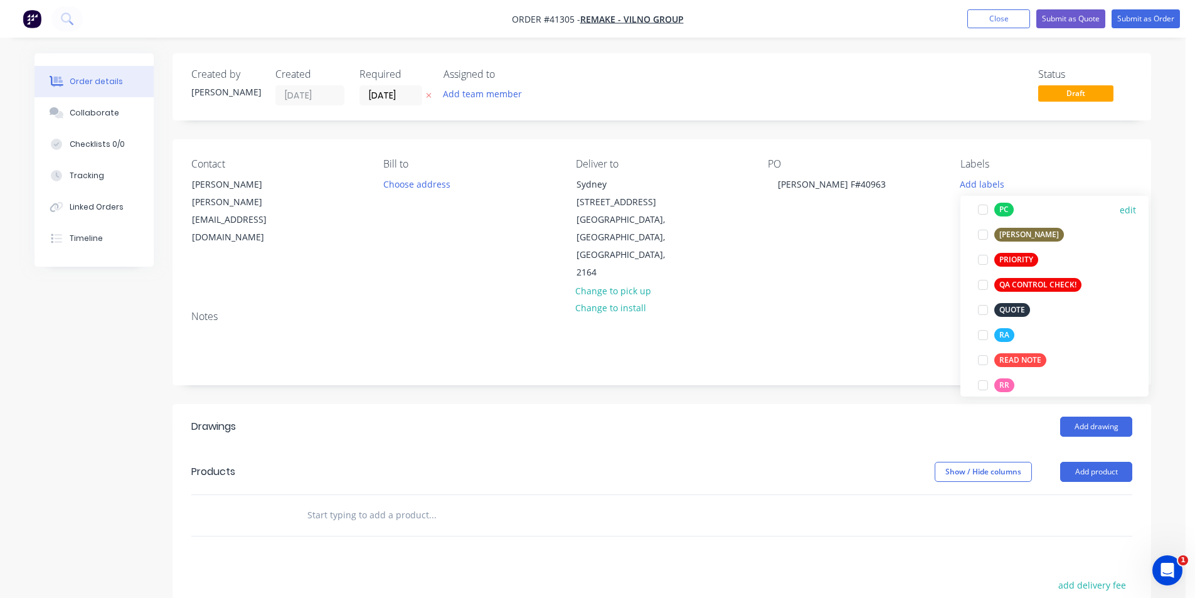
scroll to position [314, 0]
click at [985, 336] on div at bounding box center [983, 333] width 25 height 25
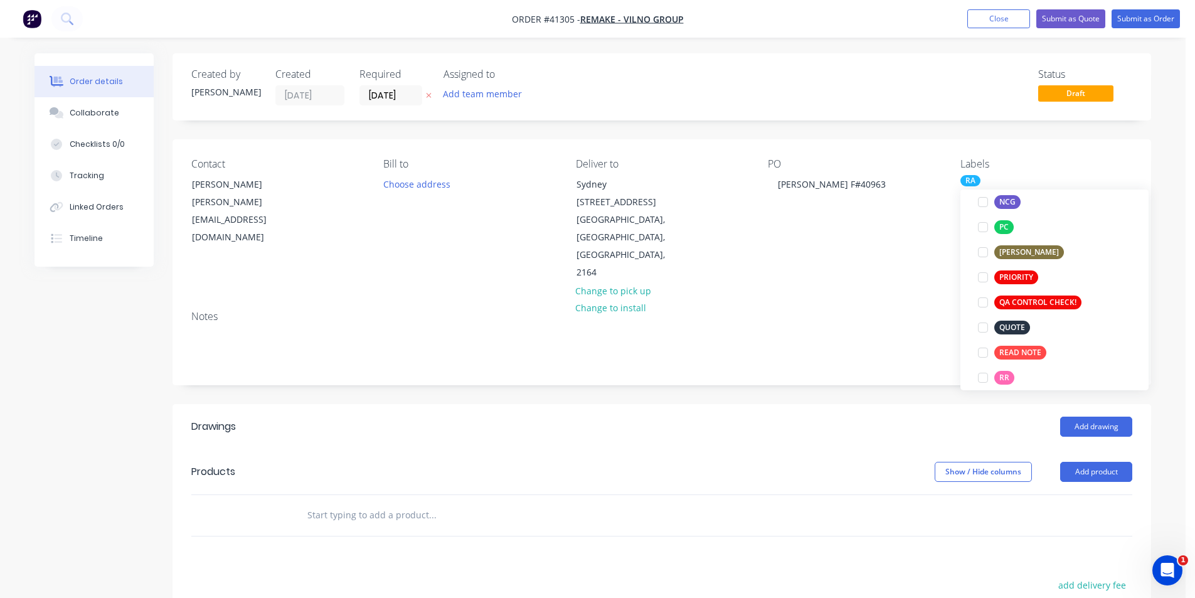
scroll to position [0, 0]
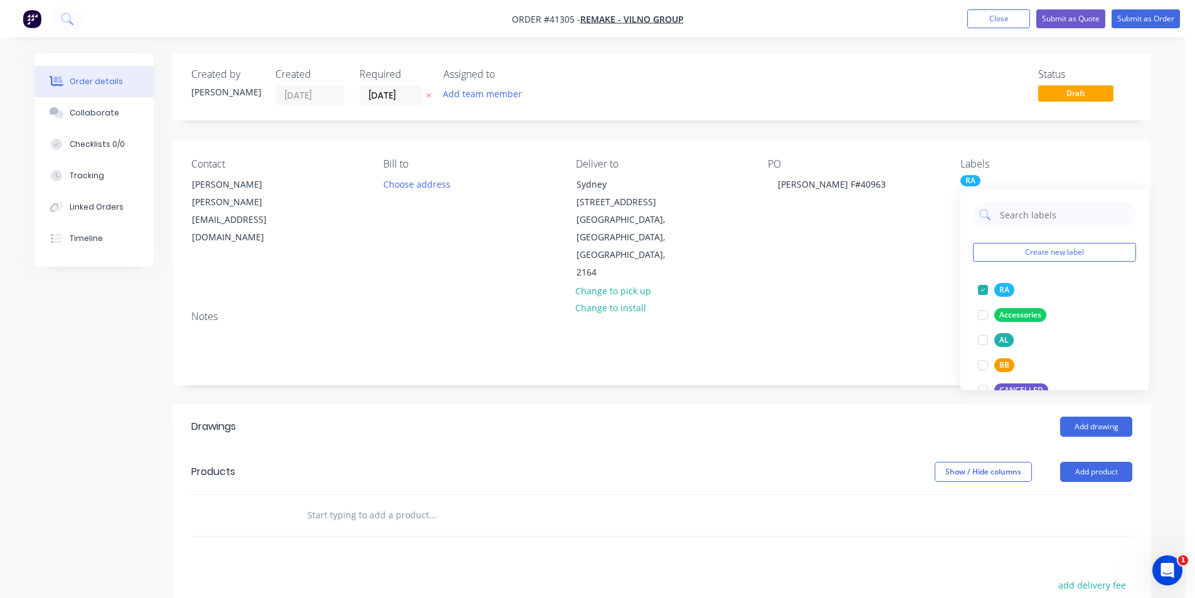
click at [913, 378] on div "Created by [PERSON_NAME] Created [DATE] Required [DATE] Assigned to Add team me…" at bounding box center [662, 445] width 979 height 784
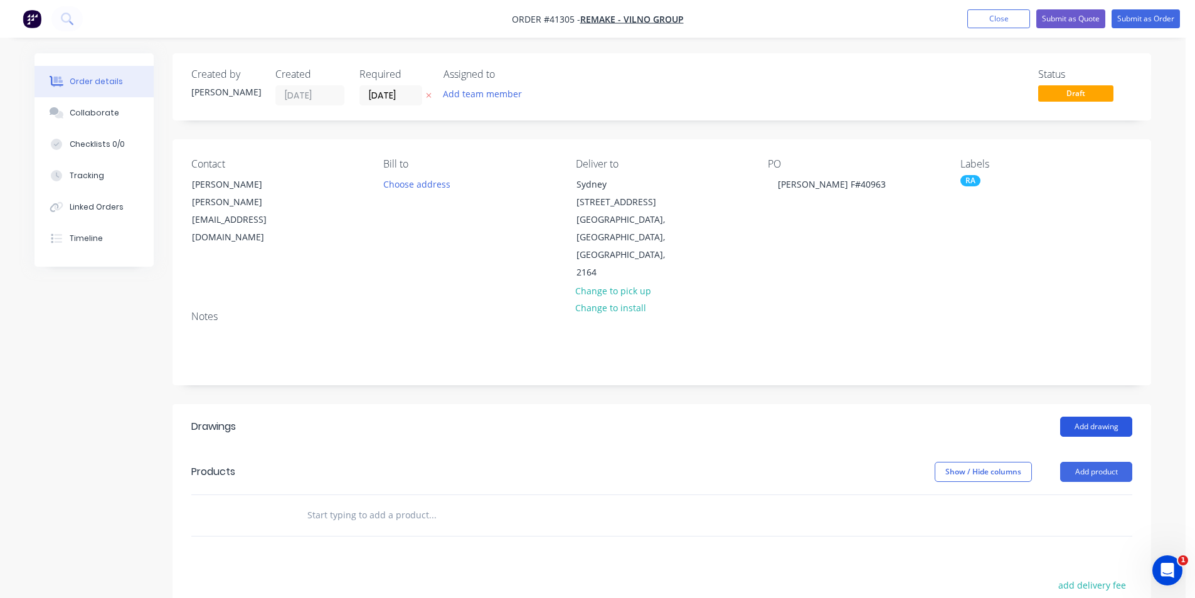
click at [1072, 417] on button "Add drawing" at bounding box center [1096, 427] width 72 height 20
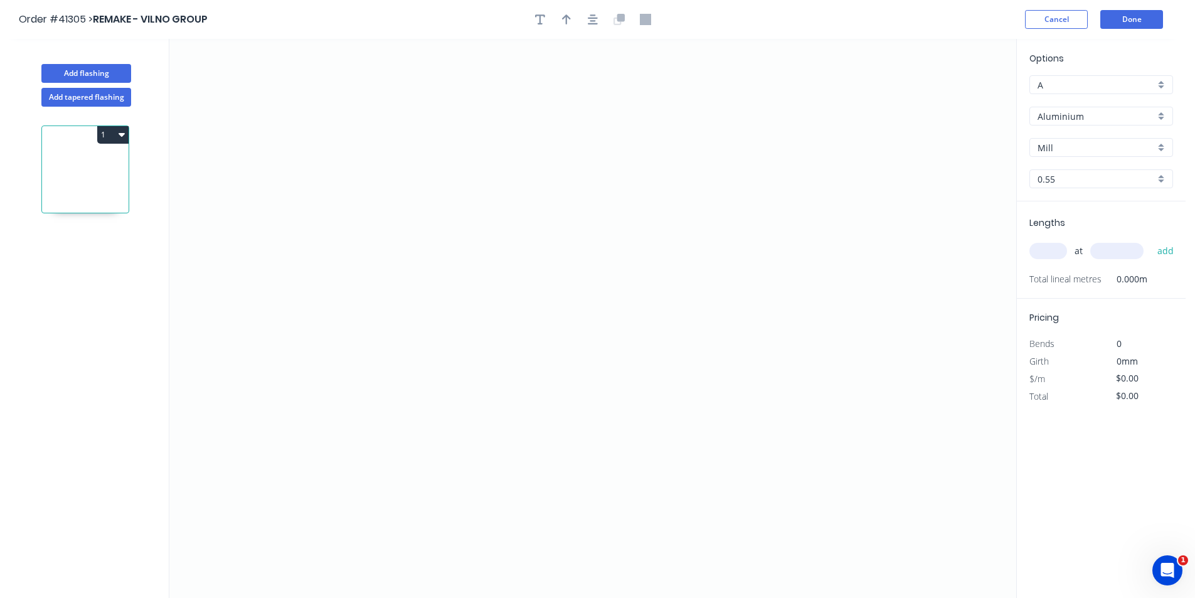
click at [1078, 82] on input "A" at bounding box center [1096, 84] width 117 height 13
click at [1066, 146] on div "C" at bounding box center [1101, 153] width 142 height 22
type input "C"
click at [1082, 119] on input "Aluminium" at bounding box center [1096, 116] width 117 height 13
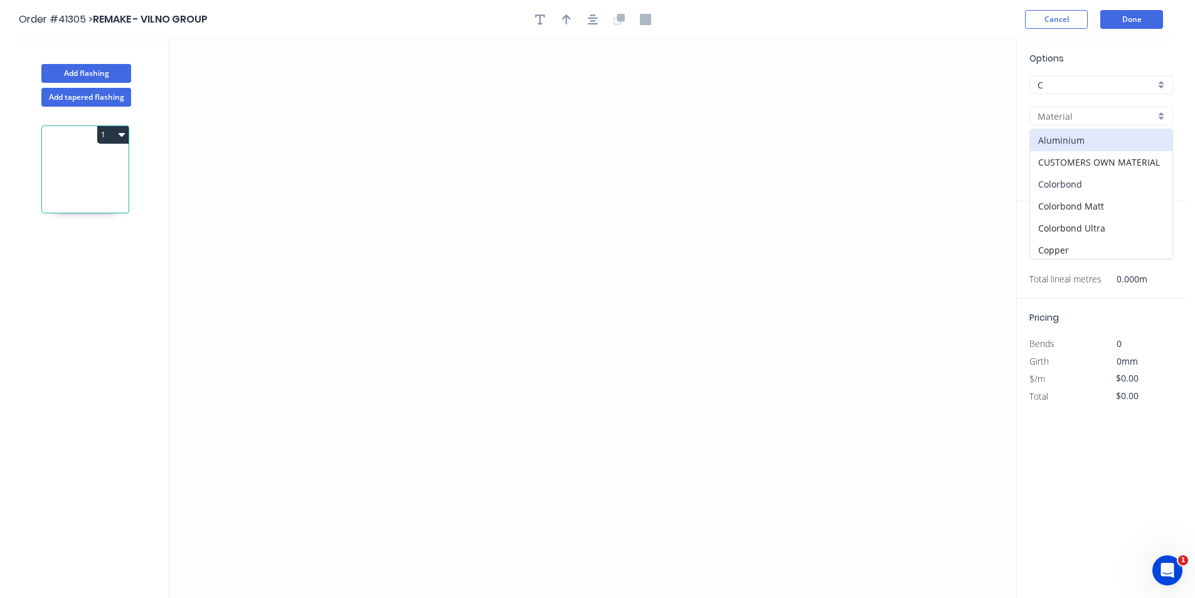
click at [1088, 175] on div "Colorbond" at bounding box center [1101, 184] width 142 height 22
type input "Colorbond"
type input "Basalt"
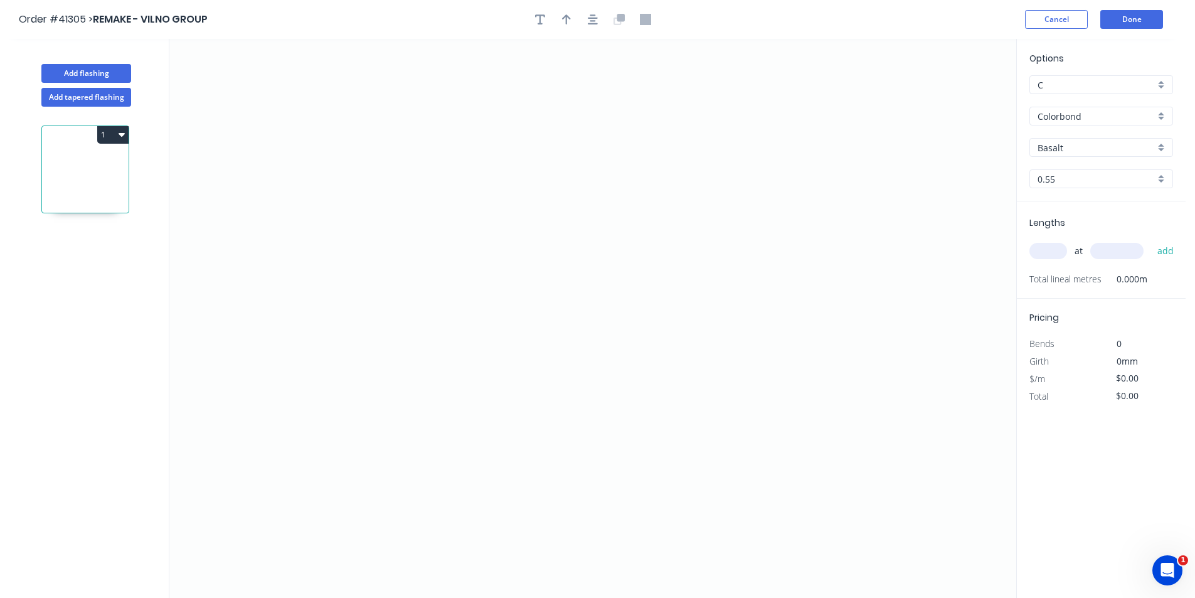
click at [1088, 146] on input "Basalt" at bounding box center [1096, 147] width 117 height 13
click at [1079, 92] on div "C" at bounding box center [1102, 84] width 144 height 19
click at [1061, 219] on div "F" at bounding box center [1101, 219] width 142 height 22
type input "F"
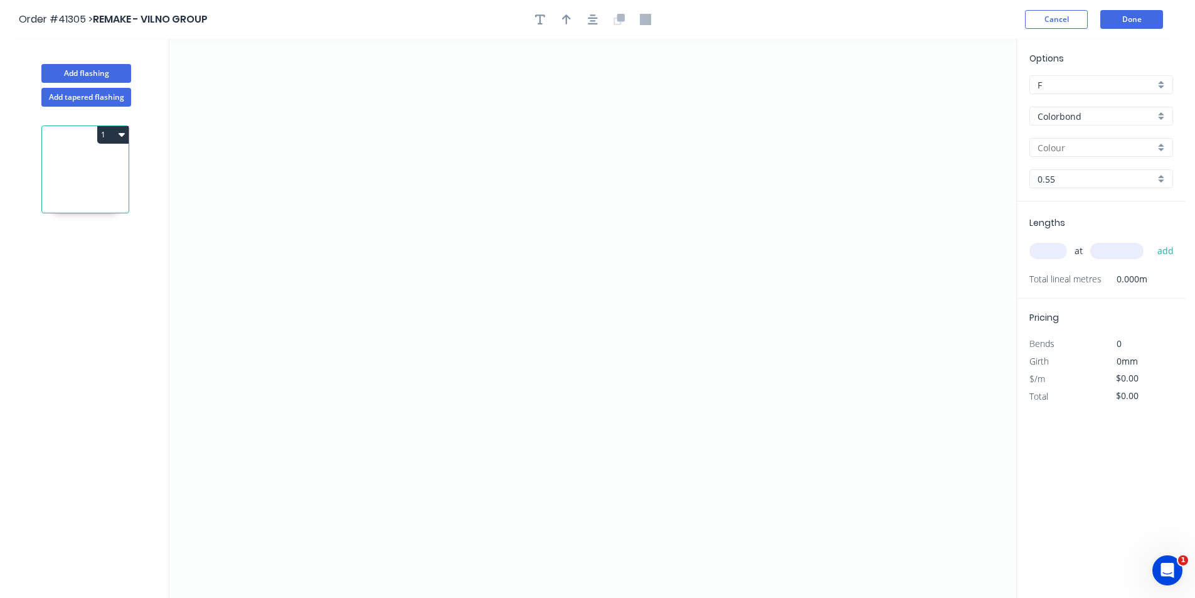
click at [1078, 153] on input "text" at bounding box center [1096, 147] width 117 height 13
click at [1089, 203] on div "Evening Haze" at bounding box center [1101, 200] width 142 height 22
type input "Evening Haze"
click at [1043, 245] on input "text" at bounding box center [1049, 251] width 38 height 16
type input "1"
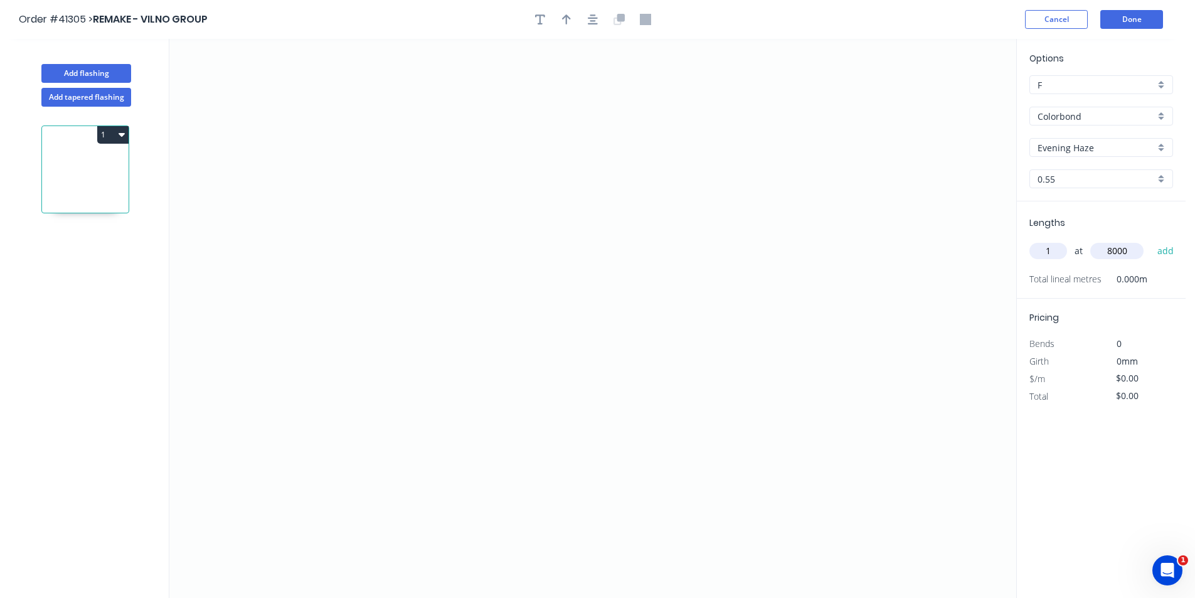
type input "8000"
click at [1151, 240] on button "add" at bounding box center [1165, 250] width 29 height 21
click at [386, 221] on icon "0" at bounding box center [592, 318] width 847 height 559
click at [385, 349] on icon "0" at bounding box center [592, 318] width 847 height 559
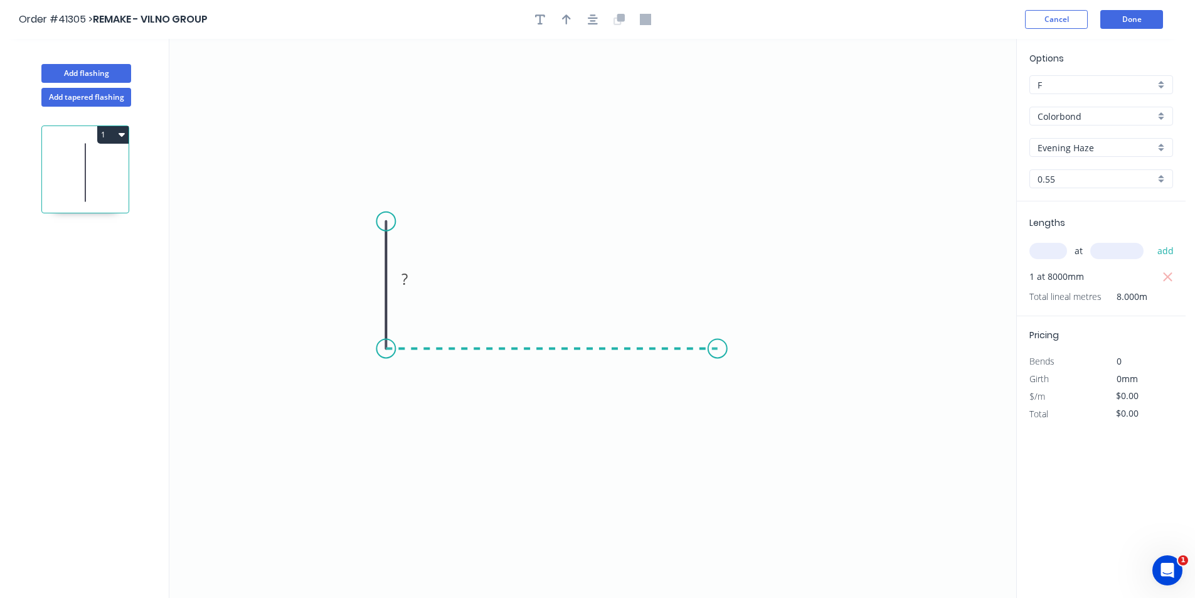
click at [718, 351] on icon "0 ?" at bounding box center [592, 318] width 847 height 559
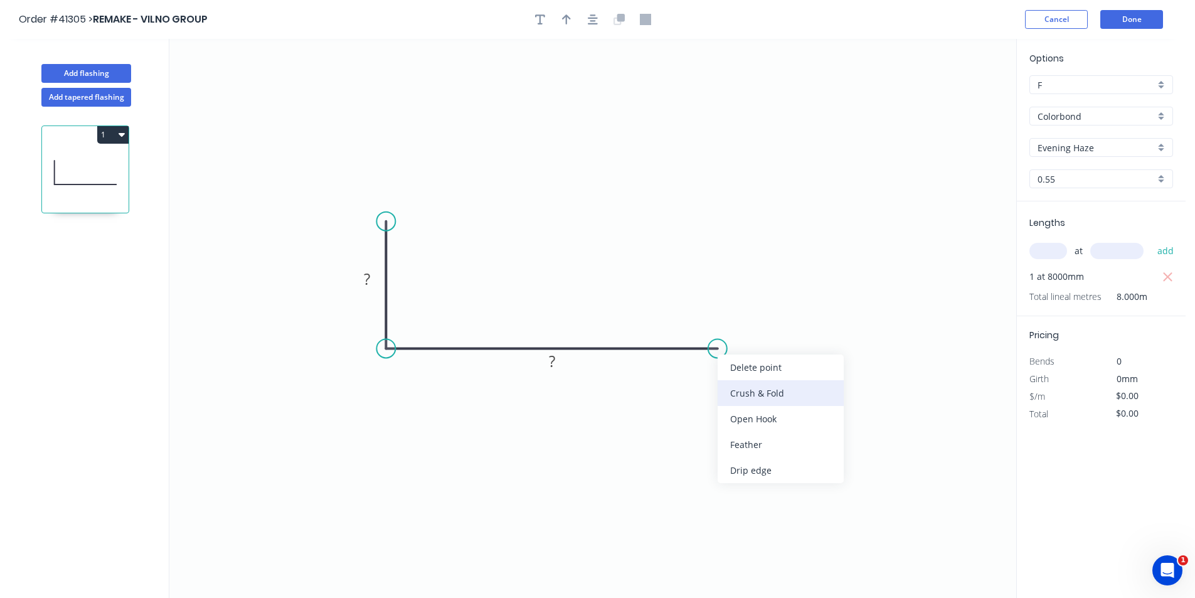
click at [786, 394] on div "Crush & Fold" at bounding box center [781, 393] width 126 height 26
click at [781, 403] on div "Flip bend" at bounding box center [784, 396] width 126 height 26
click at [595, 22] on icon "button" at bounding box center [593, 19] width 10 height 11
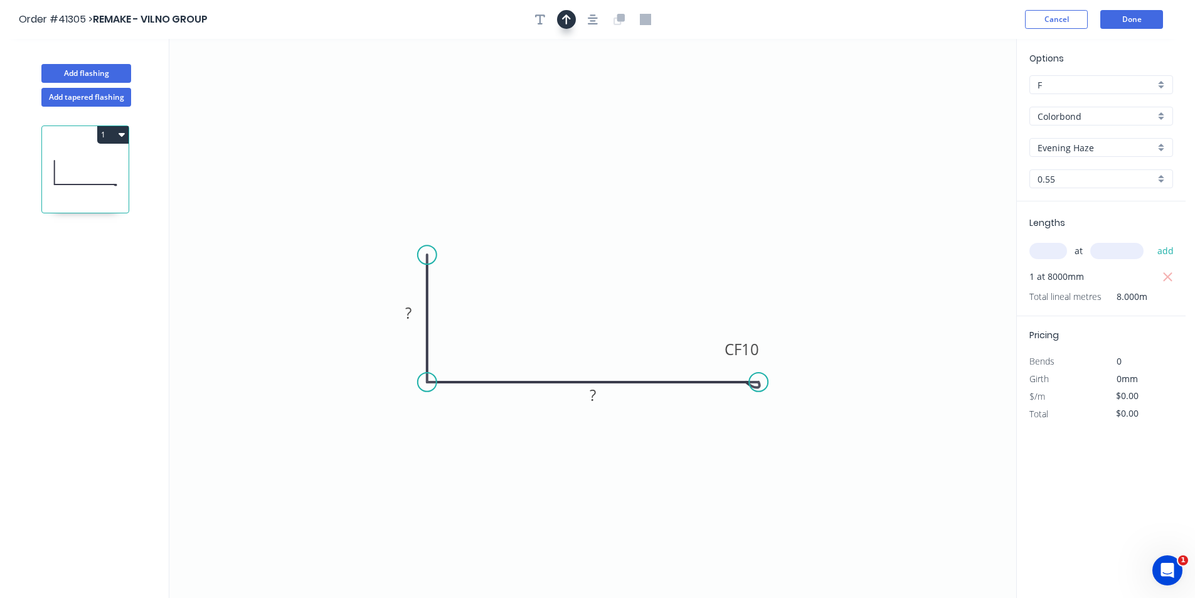
click at [567, 21] on icon "button" at bounding box center [566, 19] width 9 height 10
drag, startPoint x: 952, startPoint y: 98, endPoint x: 575, endPoint y: 255, distance: 409.2
click at [572, 248] on icon at bounding box center [565, 228] width 11 height 40
click at [418, 314] on rect at bounding box center [408, 314] width 25 height 18
type input "$8.22"
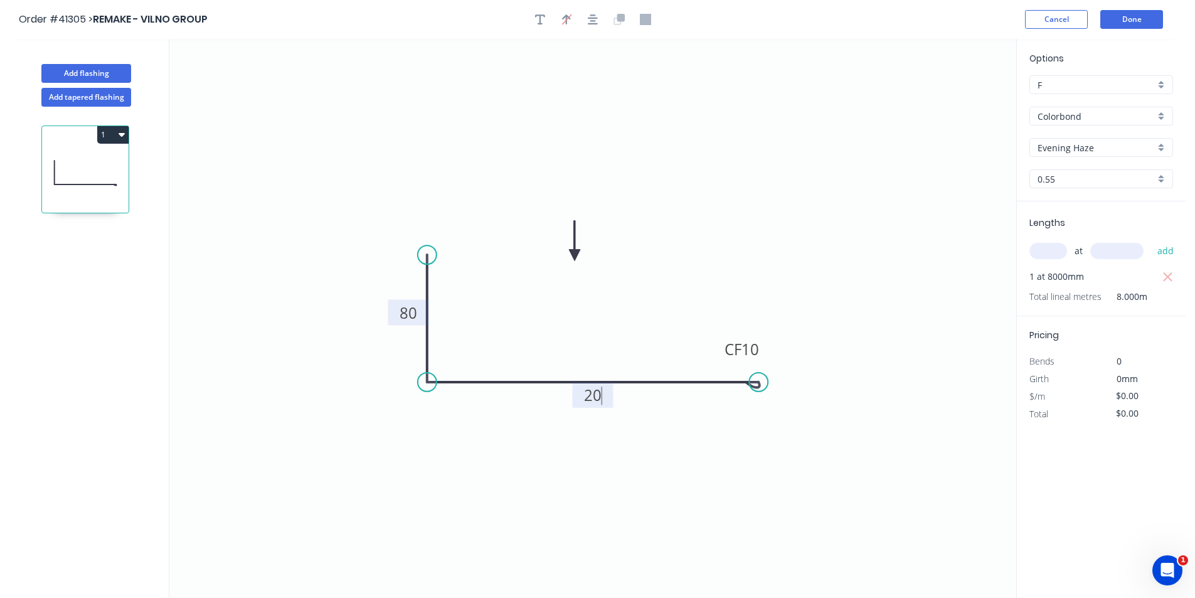
type input "$65.76"
click at [1114, 18] on button "Done" at bounding box center [1131, 19] width 63 height 19
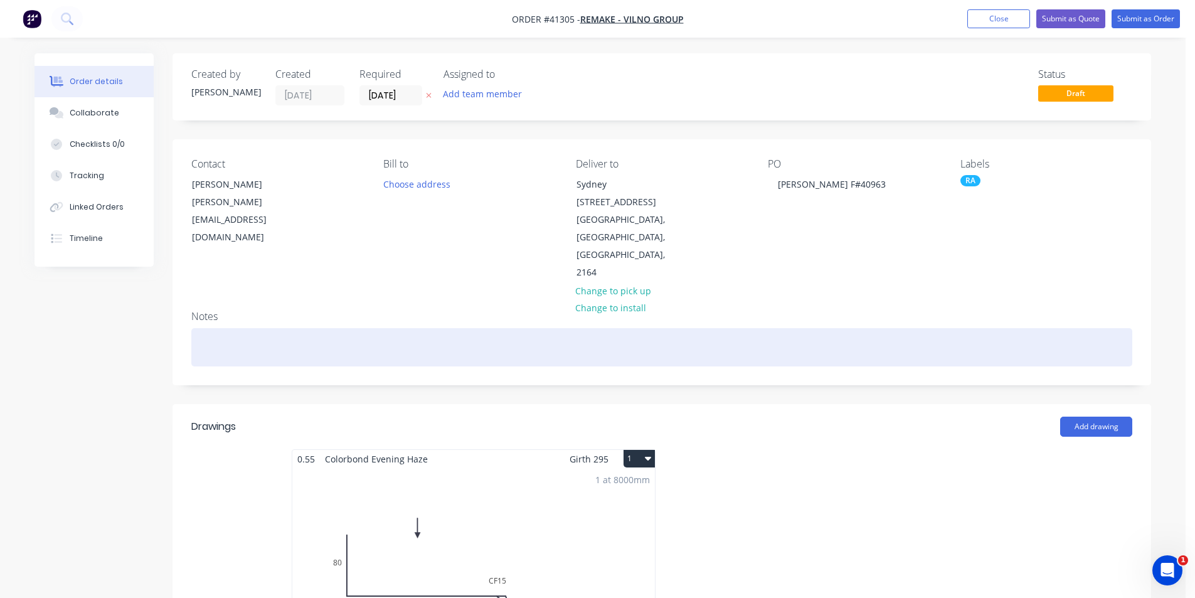
click at [341, 340] on div at bounding box center [661, 347] width 941 height 38
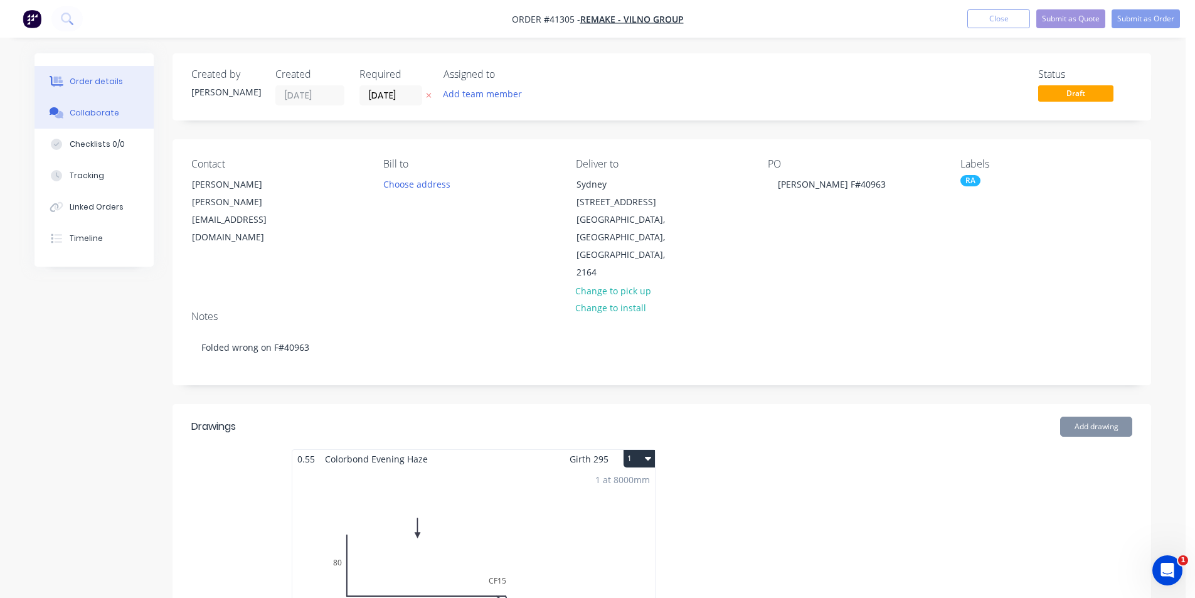
click at [118, 120] on button "Collaborate" at bounding box center [94, 112] width 119 height 31
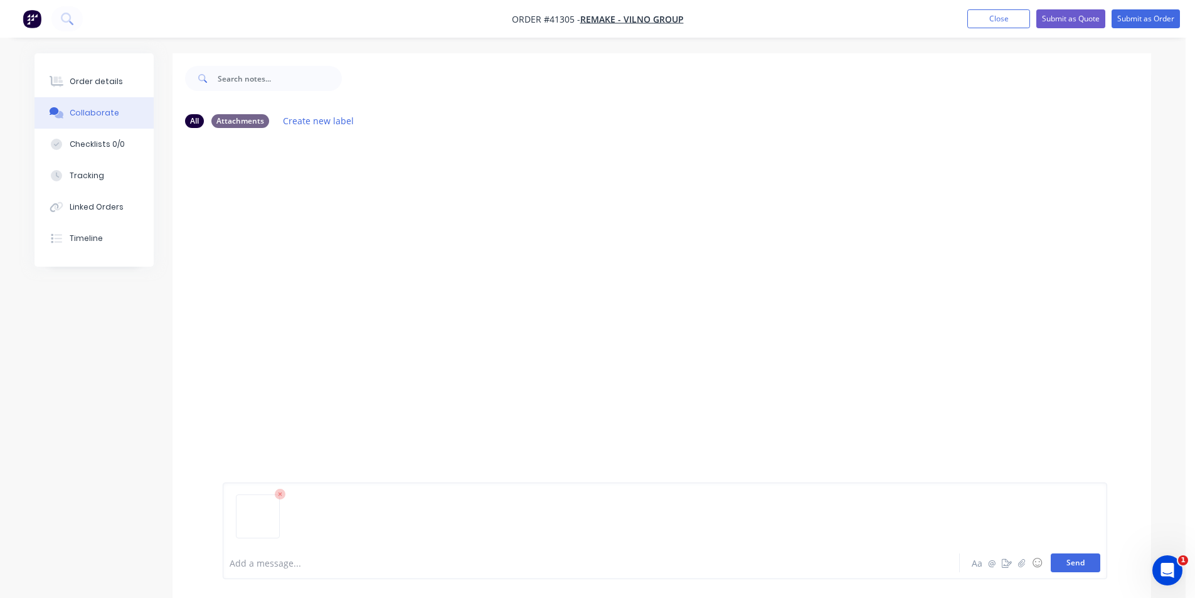
click at [1071, 559] on button "Send" at bounding box center [1076, 562] width 50 height 19
click at [1083, 565] on button "Send" at bounding box center [1076, 562] width 50 height 19
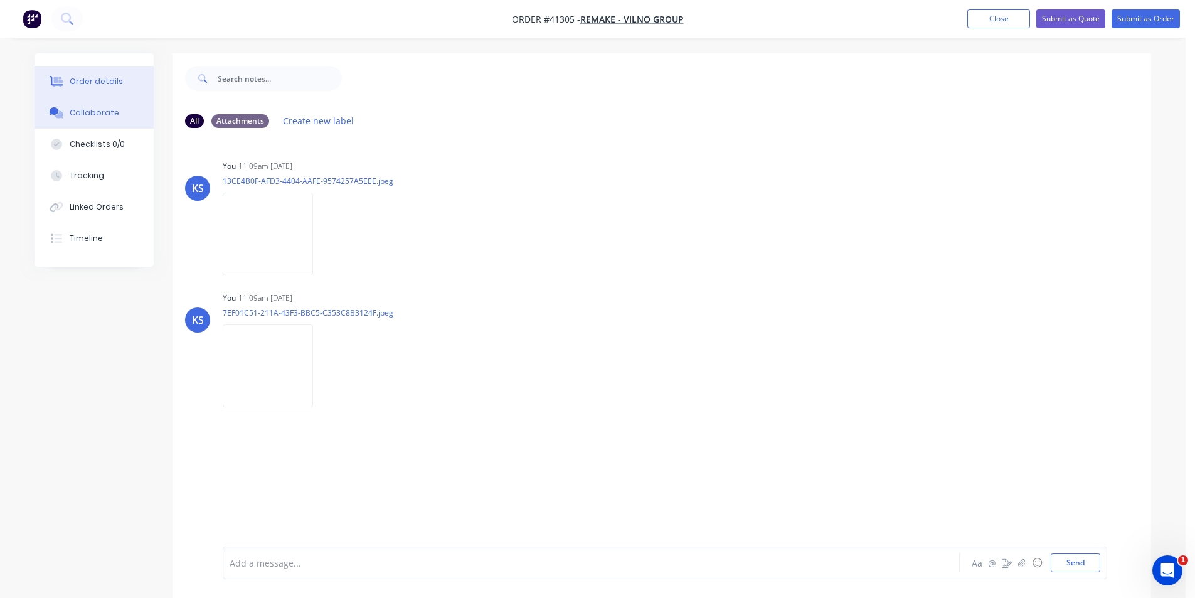
click at [117, 85] on div "Order details" at bounding box center [96, 81] width 53 height 11
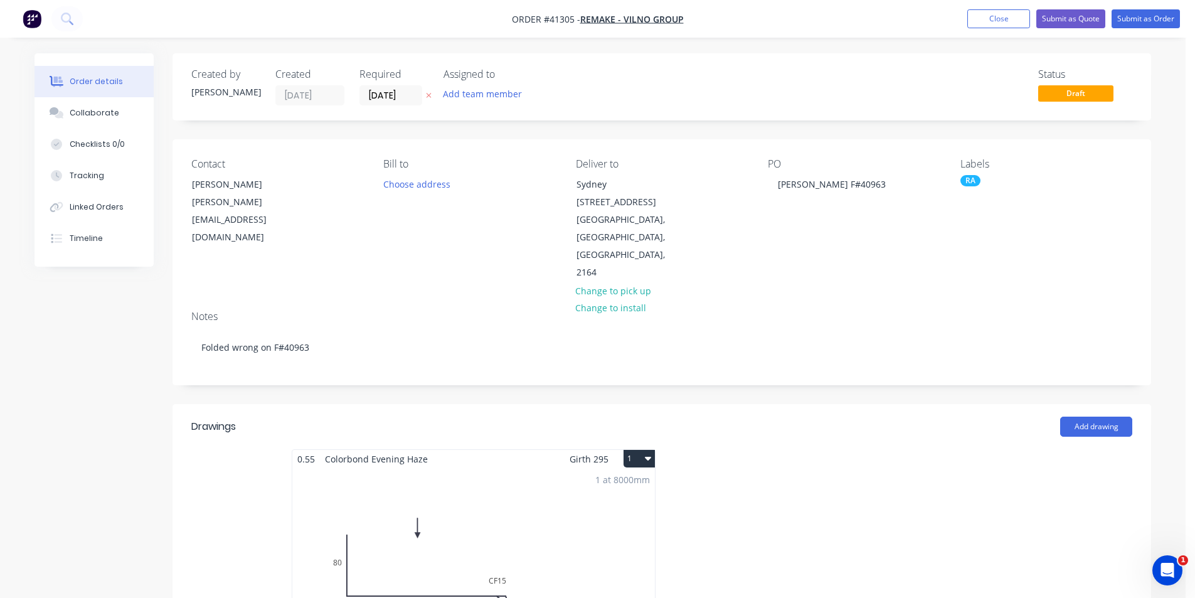
click at [1167, 9] on nav "Order #41305 - REMAKE - VILNO GROUP Add product Close Submit as Quote Submit as…" at bounding box center [597, 19] width 1195 height 38
click at [1161, 16] on button "Submit as Order" at bounding box center [1146, 18] width 68 height 19
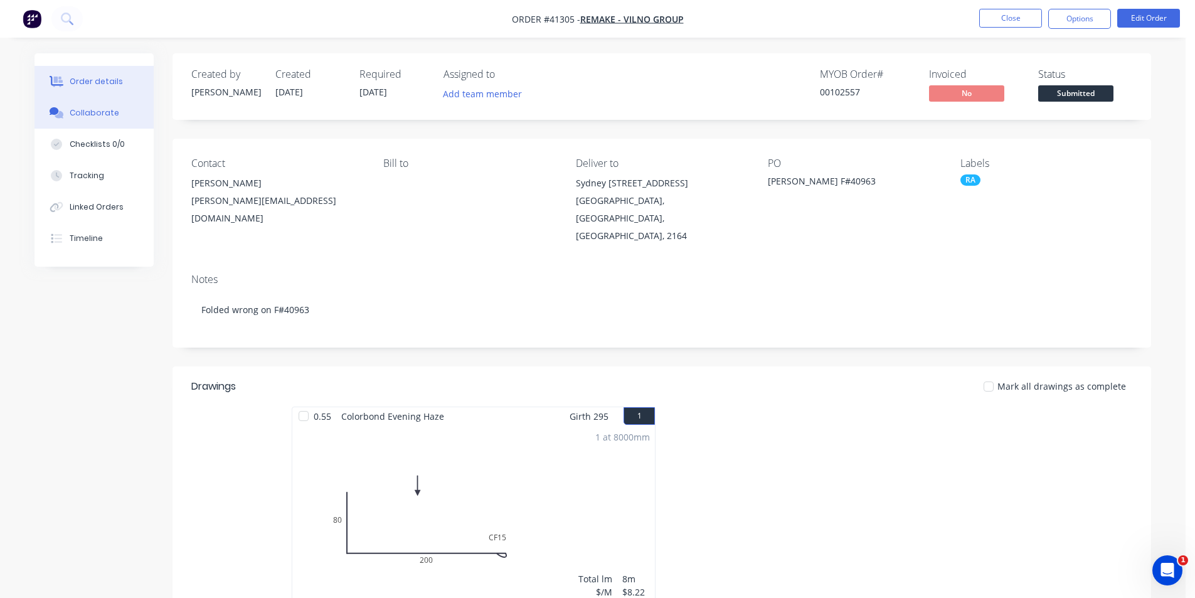
click at [115, 117] on button "Collaborate" at bounding box center [94, 112] width 119 height 31
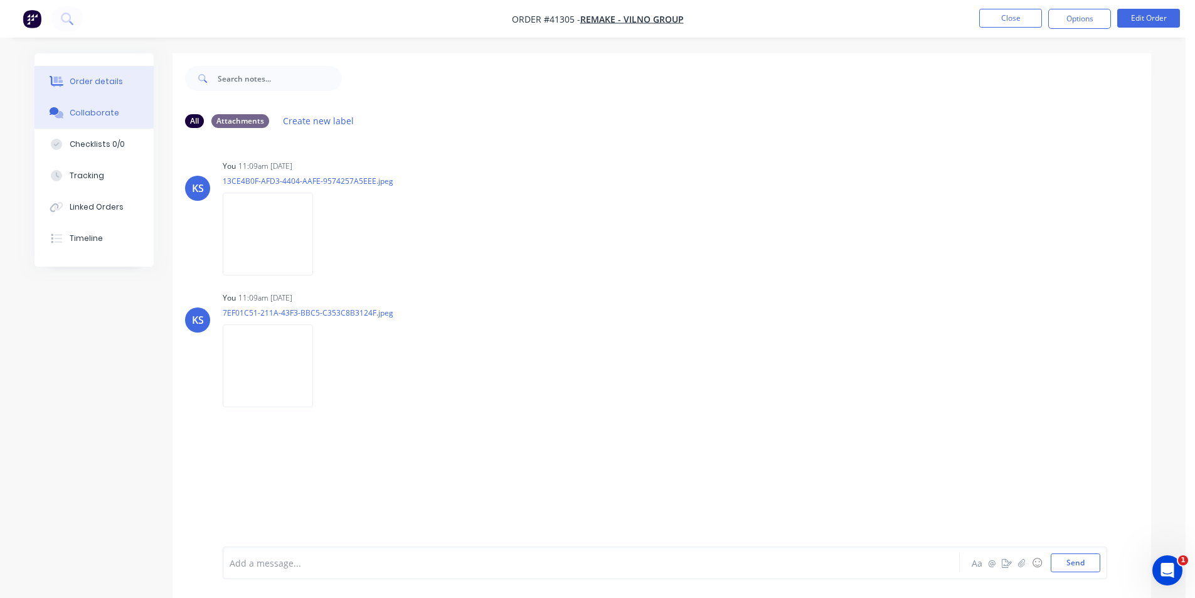
click at [102, 85] on div "Order details" at bounding box center [96, 81] width 53 height 11
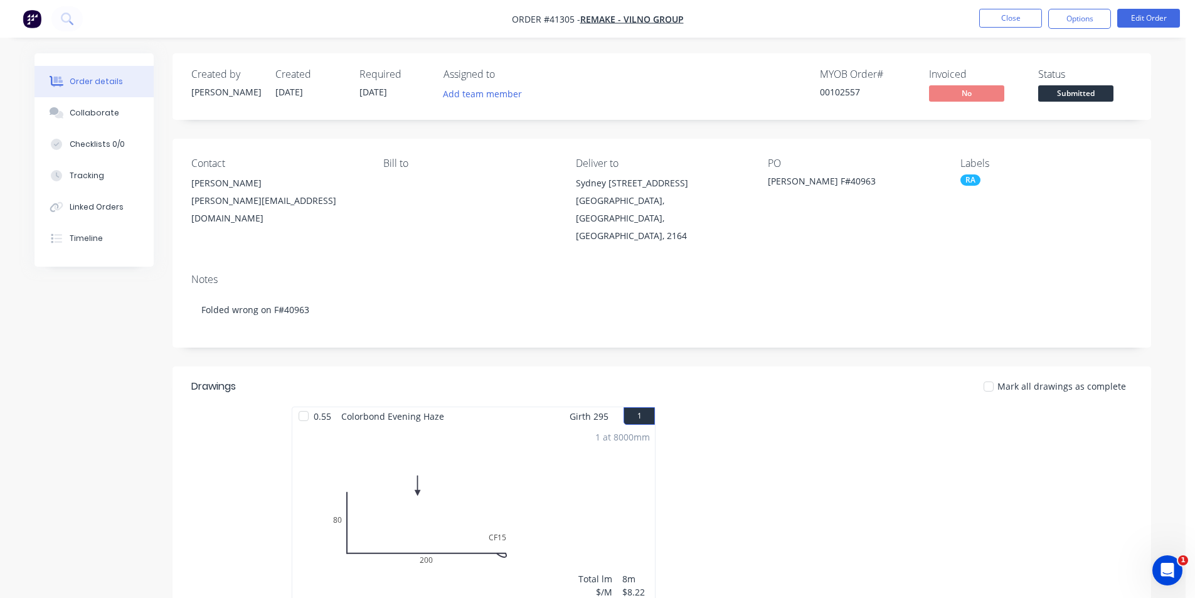
click at [814, 53] on div "Created by [PERSON_NAME] Created [DATE] Required [DATE] Assigned to Add team me…" at bounding box center [662, 86] width 979 height 67
click at [1062, 13] on button "Options" at bounding box center [1079, 19] width 63 height 20
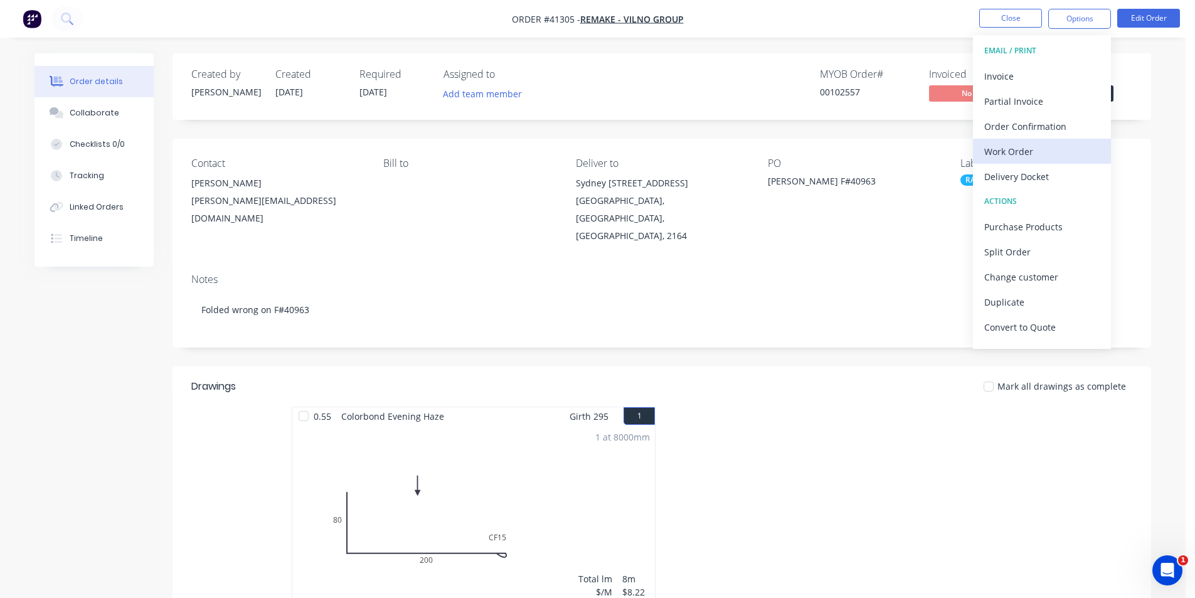
click at [1011, 147] on div "Work Order" at bounding box center [1041, 151] width 115 height 18
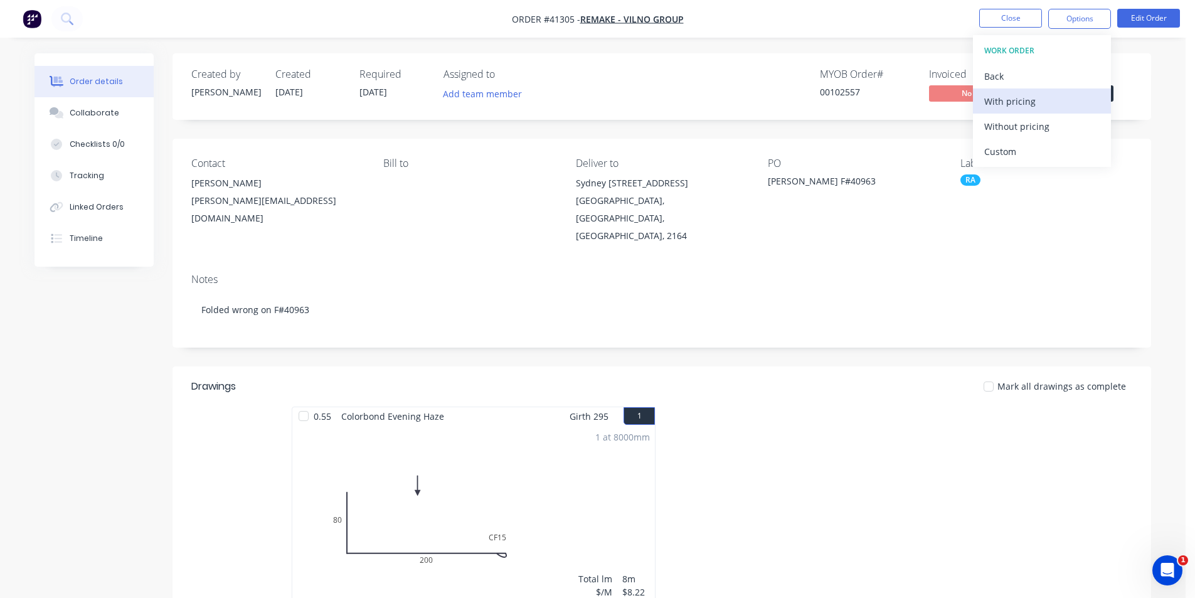
click at [1023, 102] on div "With pricing" at bounding box center [1041, 101] width 115 height 18
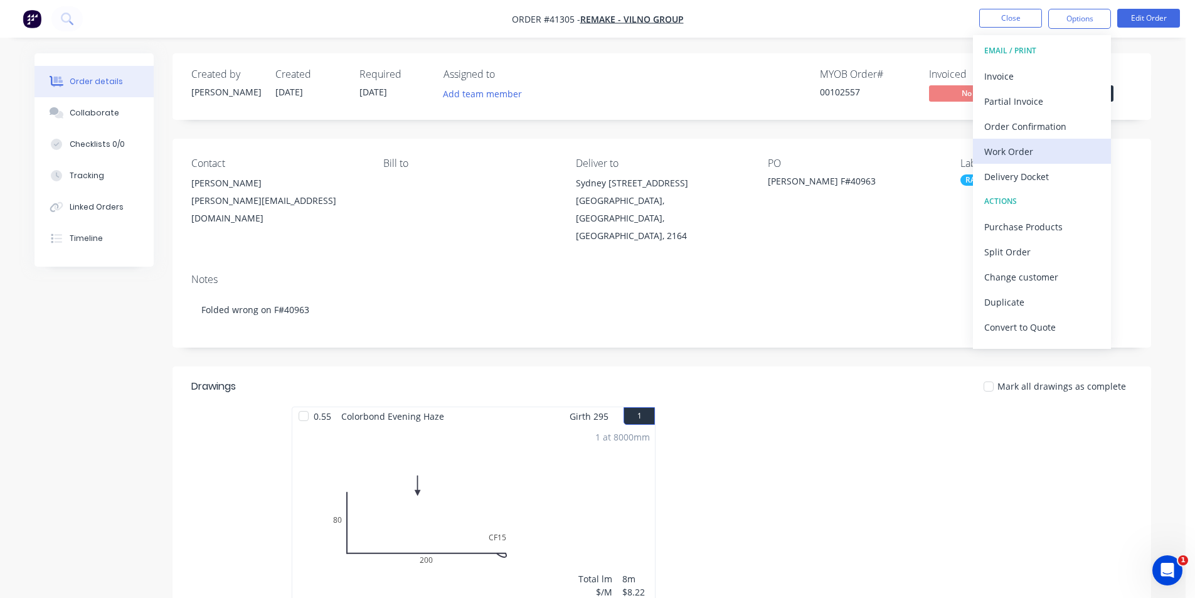
click at [1009, 151] on div "Work Order" at bounding box center [1041, 151] width 115 height 18
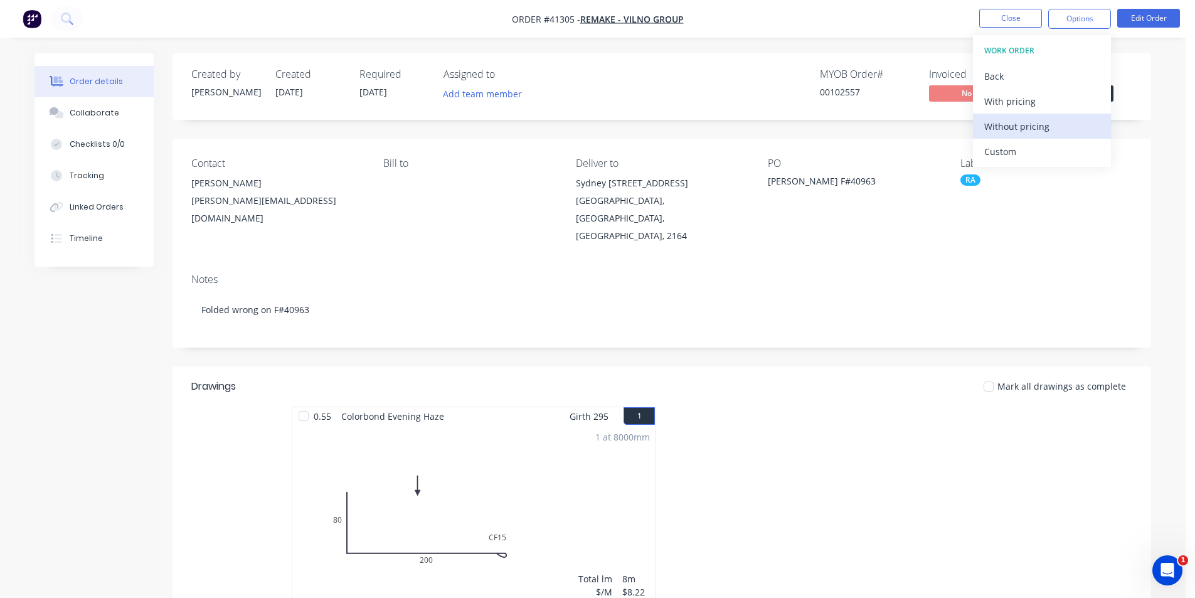
click at [1021, 125] on div "Without pricing" at bounding box center [1041, 126] width 115 height 18
click at [880, 231] on div "Contact [PERSON_NAME][GEOGRAPHIC_DATA] PERGOLA [EMAIL_ADDRESS][DOMAIN_NAME] Bil…" at bounding box center [662, 201] width 979 height 125
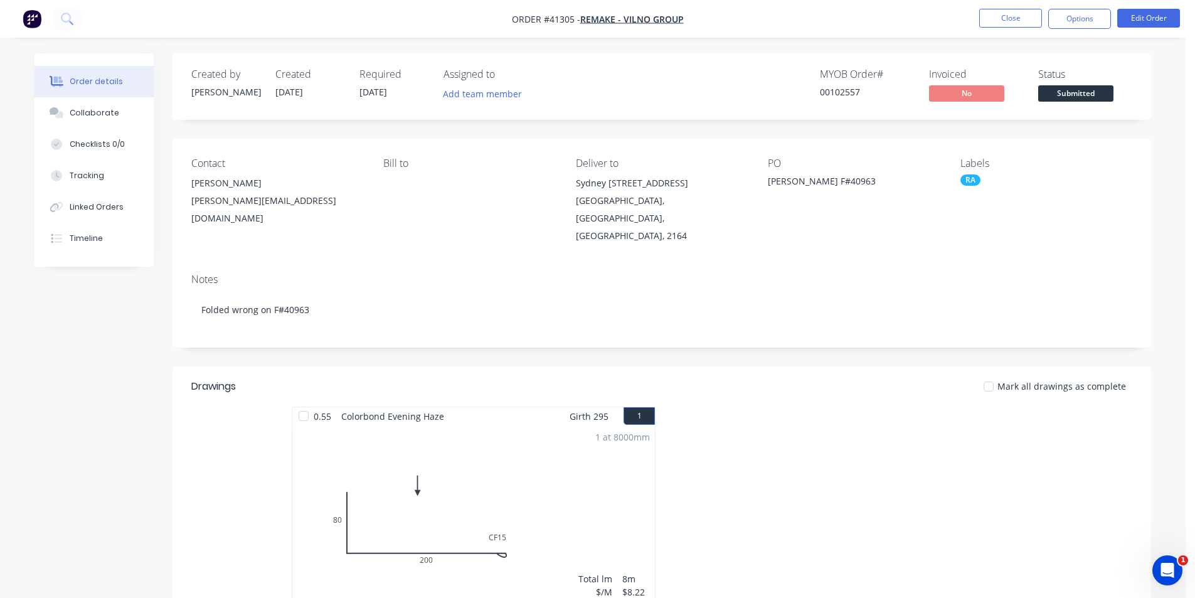
click at [870, 40] on div "Order details Collaborate Checklists 0/0 Tracking Linked Orders Timeline Order …" at bounding box center [593, 426] width 1186 height 853
click at [844, 178] on div "[PERSON_NAME] F#40963" at bounding box center [846, 183] width 157 height 18
copy div "40963"
click at [122, 206] on button "Linked Orders" at bounding box center [94, 206] width 119 height 31
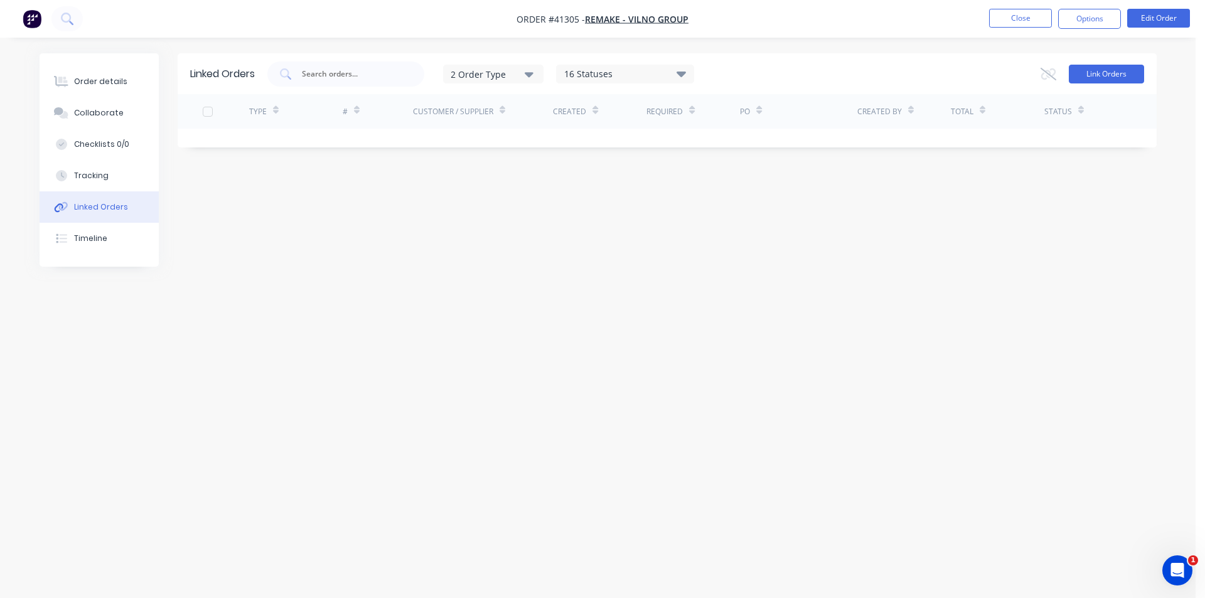
click at [1101, 73] on button "Link Orders" at bounding box center [1105, 74] width 75 height 19
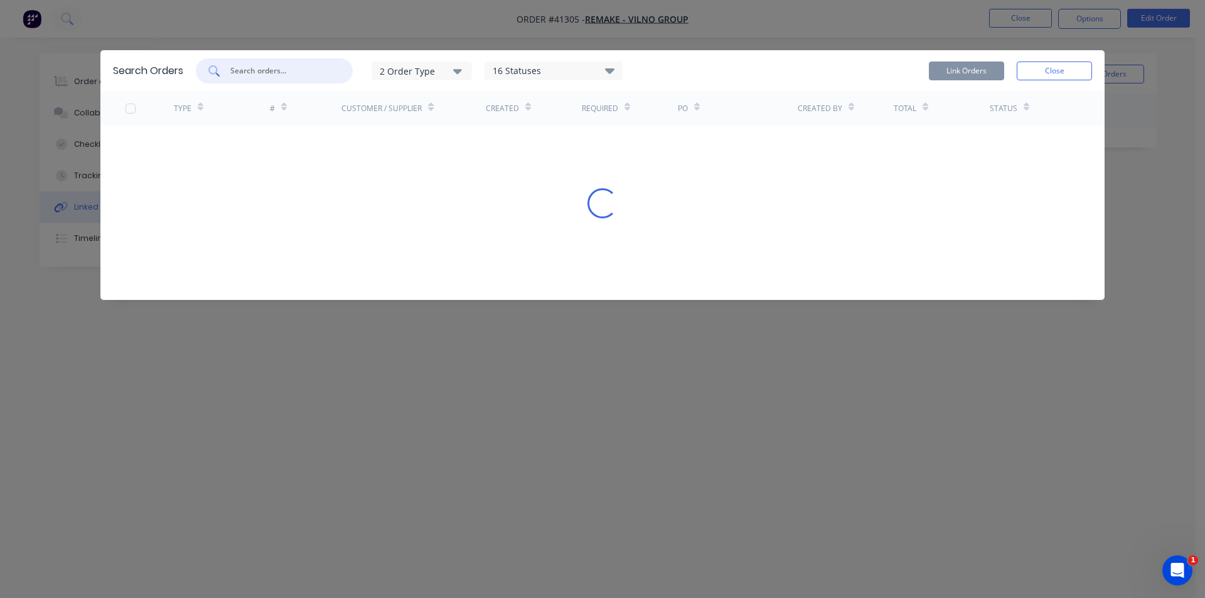
click at [245, 65] on input "text" at bounding box center [281, 71] width 104 height 13
paste input "40963"
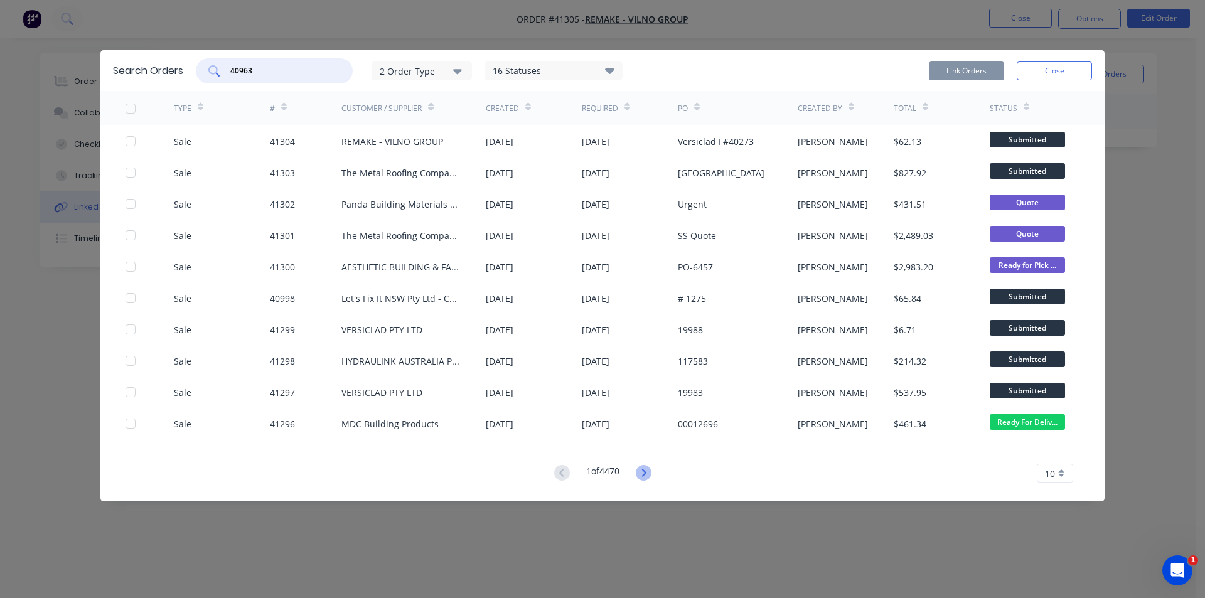
type input "40963"
click at [642, 477] on icon at bounding box center [644, 473] width 16 height 16
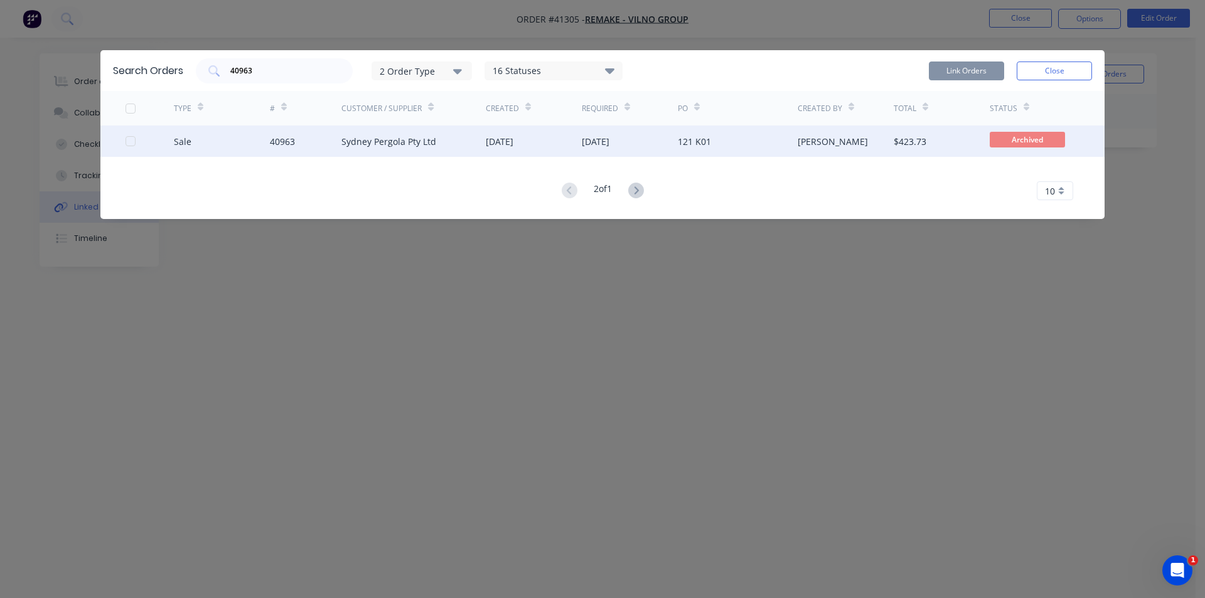
click at [129, 142] on div at bounding box center [130, 141] width 25 height 25
click at [970, 70] on button "Link Orders" at bounding box center [966, 70] width 75 height 19
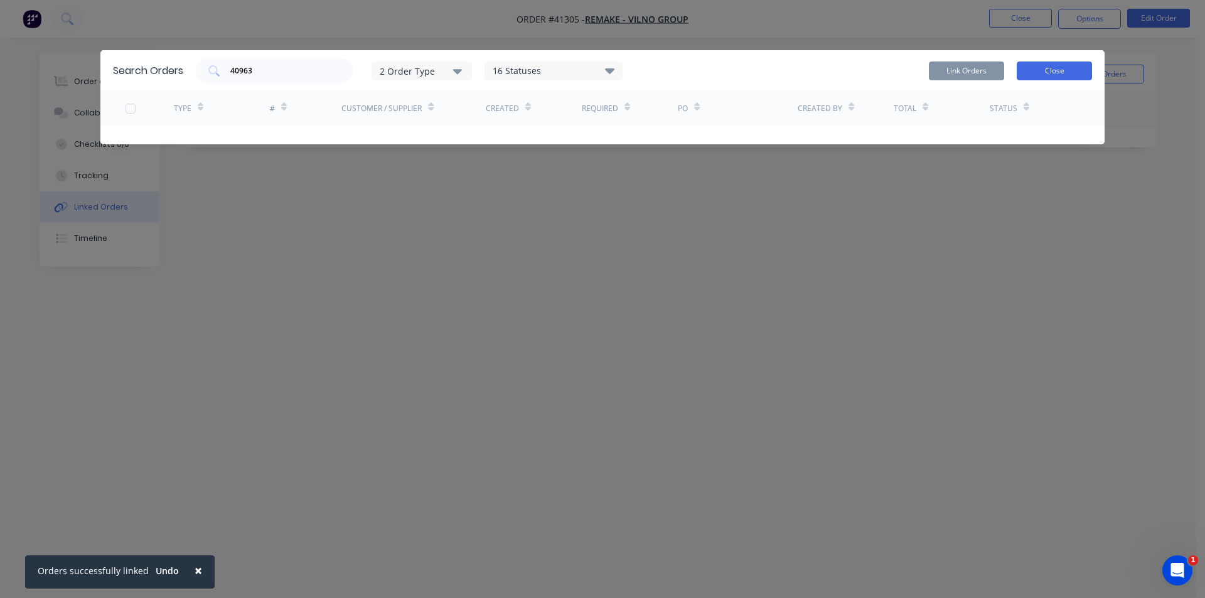
click at [1032, 74] on button "Close" at bounding box center [1053, 70] width 75 height 19
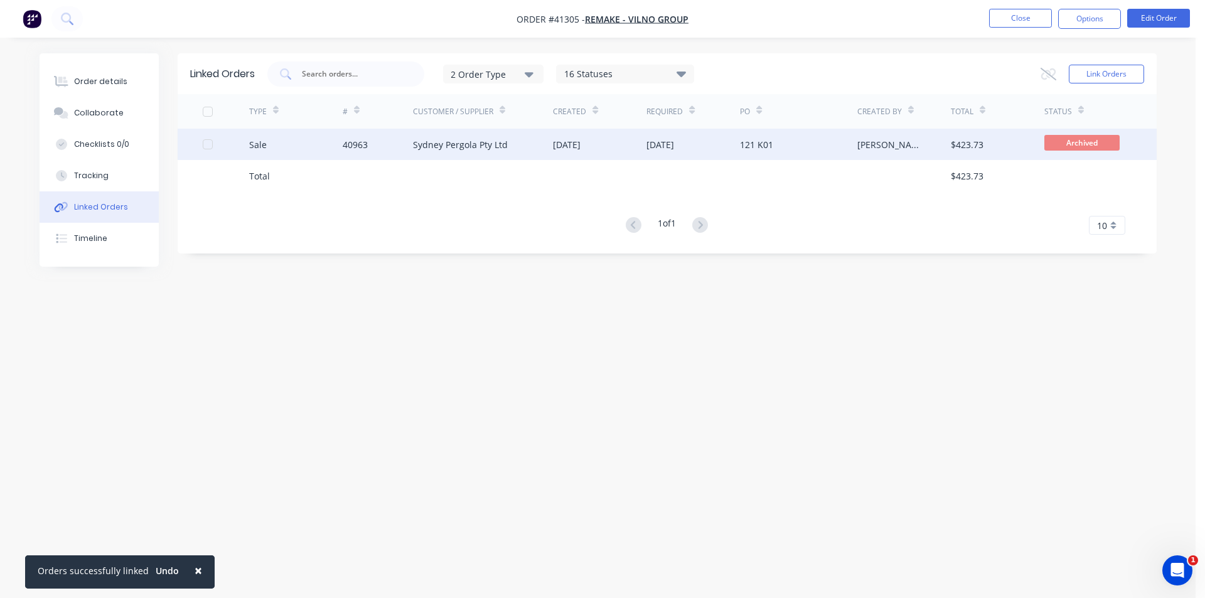
click at [476, 147] on div "Sydney Pergola Pty Ltd" at bounding box center [460, 144] width 95 height 13
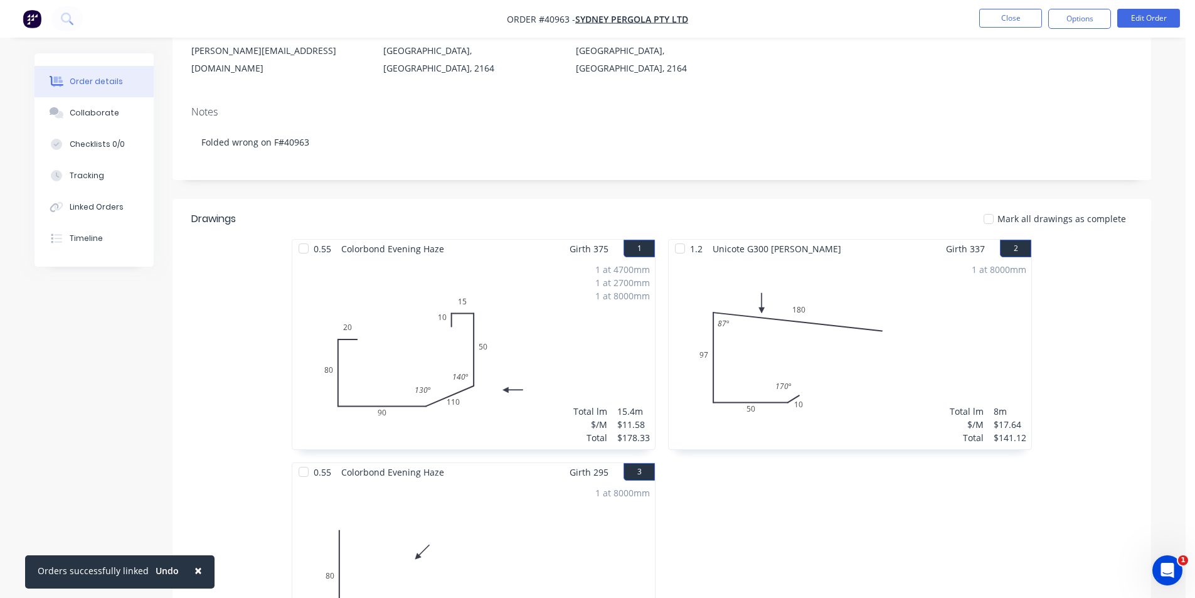
scroll to position [251, 0]
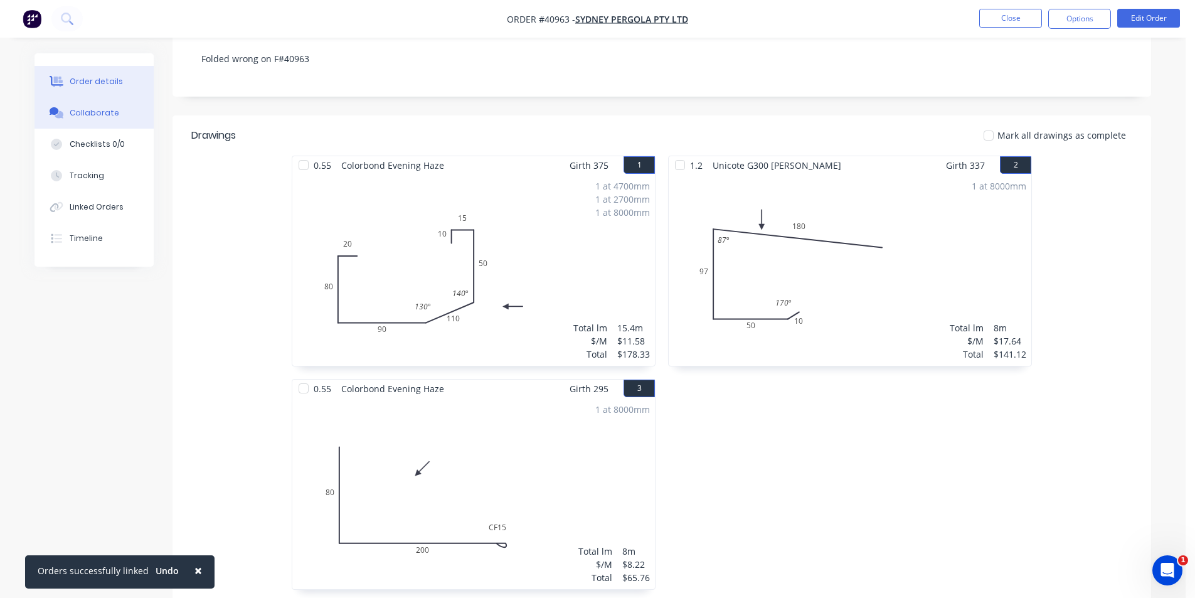
click at [107, 120] on button "Collaborate" at bounding box center [94, 112] width 119 height 31
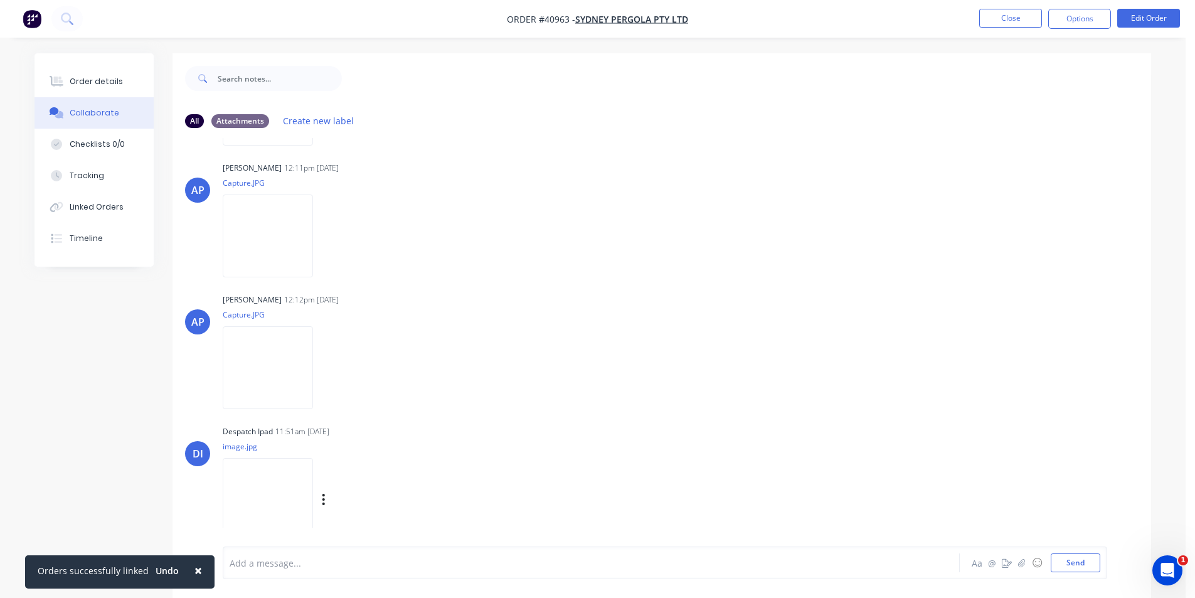
scroll to position [19, 0]
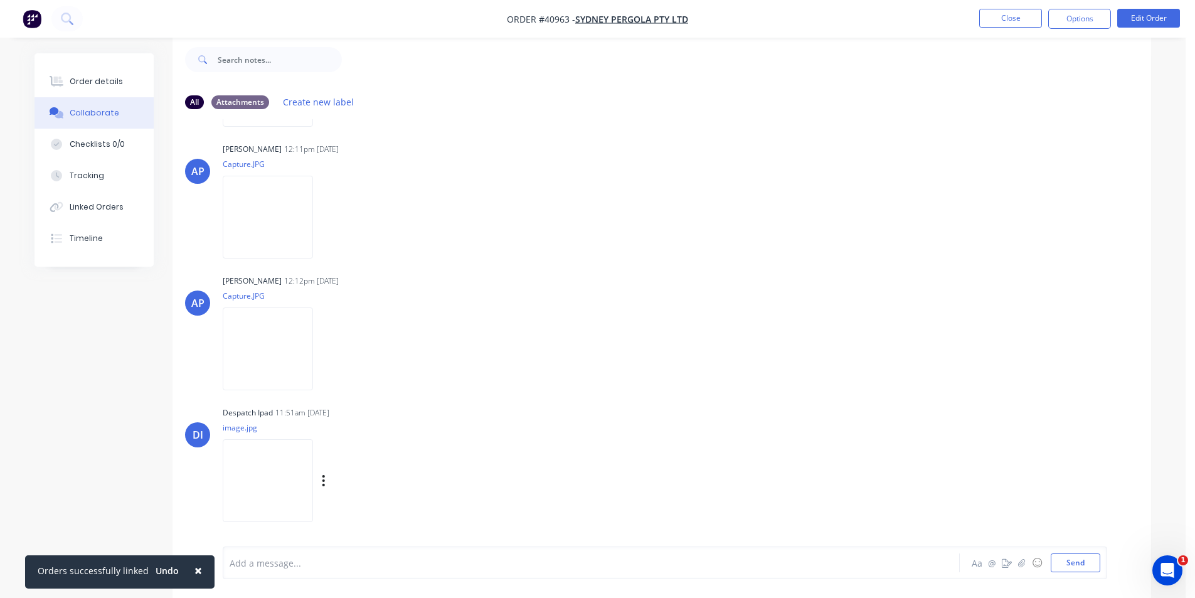
click at [274, 486] on img at bounding box center [268, 480] width 90 height 82
click at [66, 80] on button "Order details" at bounding box center [94, 81] width 119 height 31
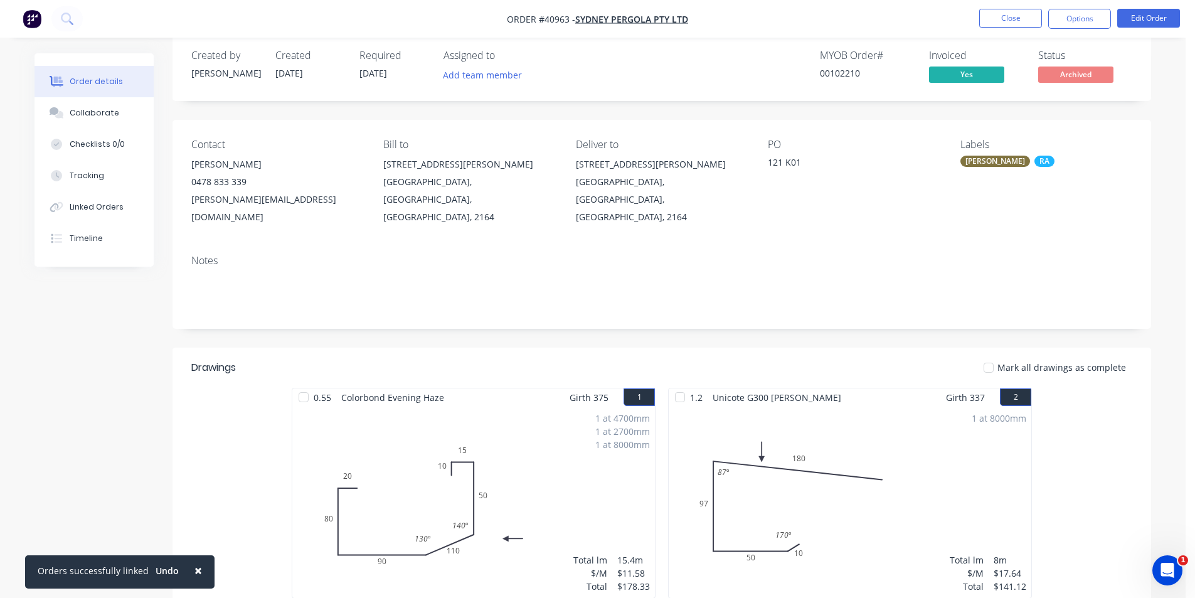
click at [799, 31] on nav "Order #40963 - Sydney Pergola Pty Ltd Close Options Edit Order" at bounding box center [597, 19] width 1195 height 38
click at [997, 9] on button "Close" at bounding box center [1010, 18] width 63 height 19
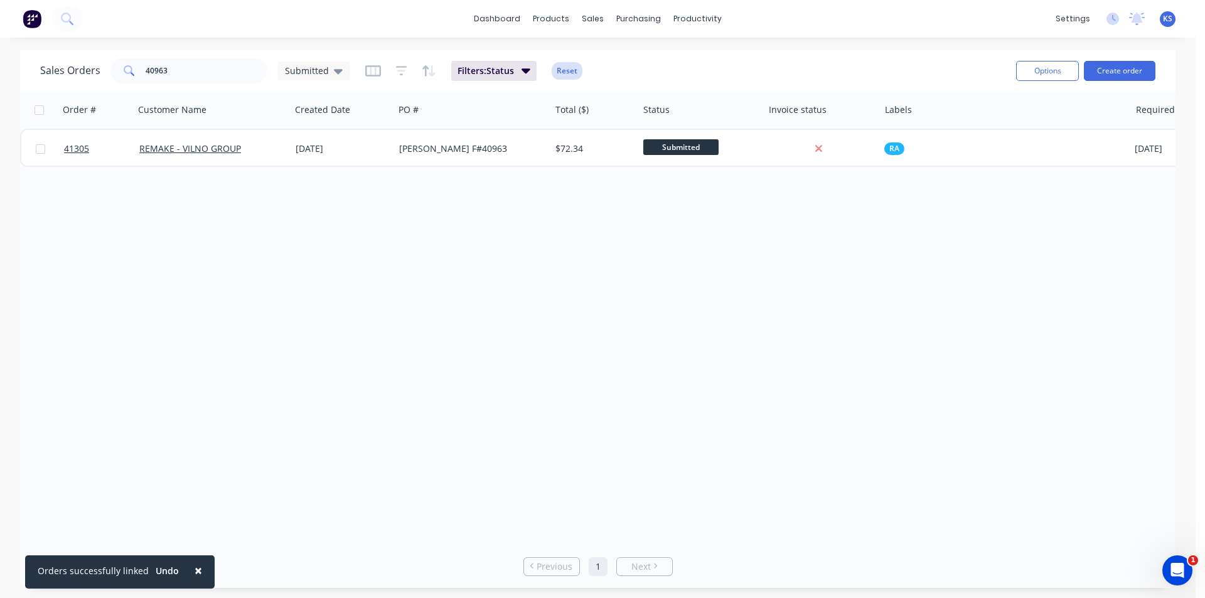
click at [569, 75] on button "Reset" at bounding box center [566, 71] width 31 height 18
drag, startPoint x: 115, startPoint y: 73, endPoint x: 21, endPoint y: 64, distance: 95.1
click at [38, 68] on div "Sales Orders 40963 Submitted Options Create order" at bounding box center [597, 70] width 1155 height 41
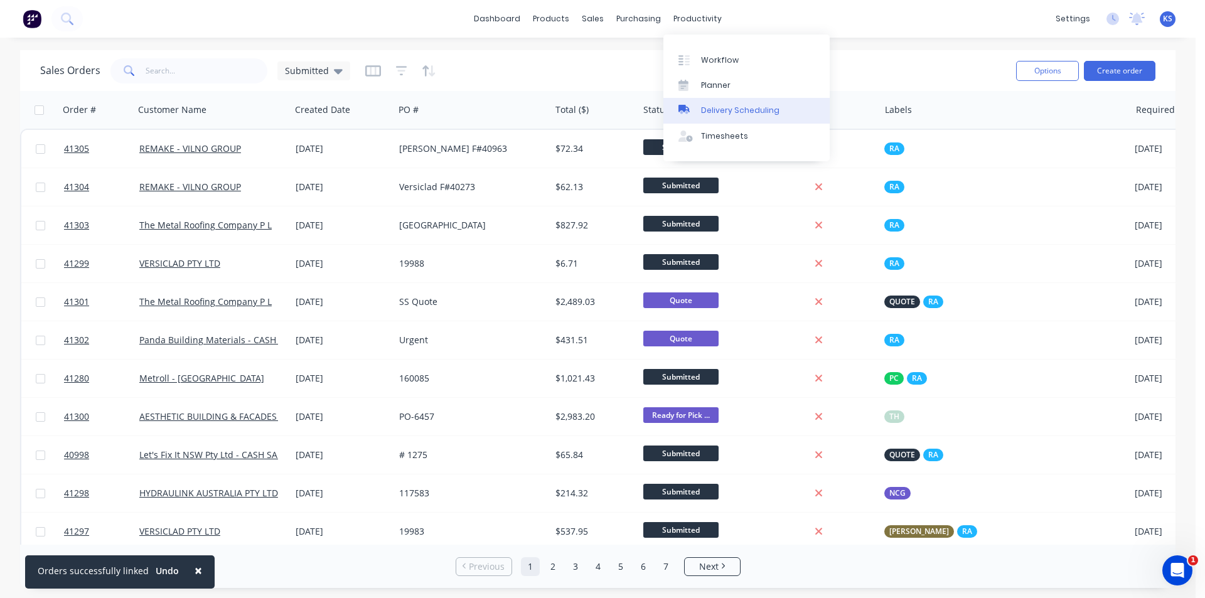
click at [738, 112] on div "Delivery Scheduling" at bounding box center [740, 110] width 78 height 11
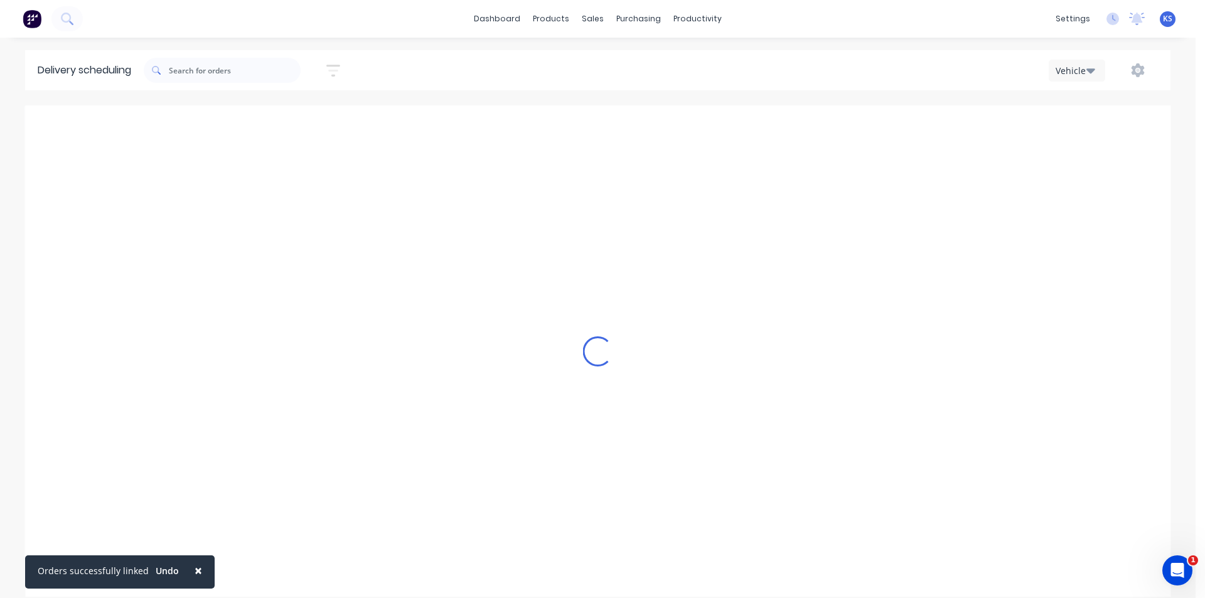
scroll to position [0, 1]
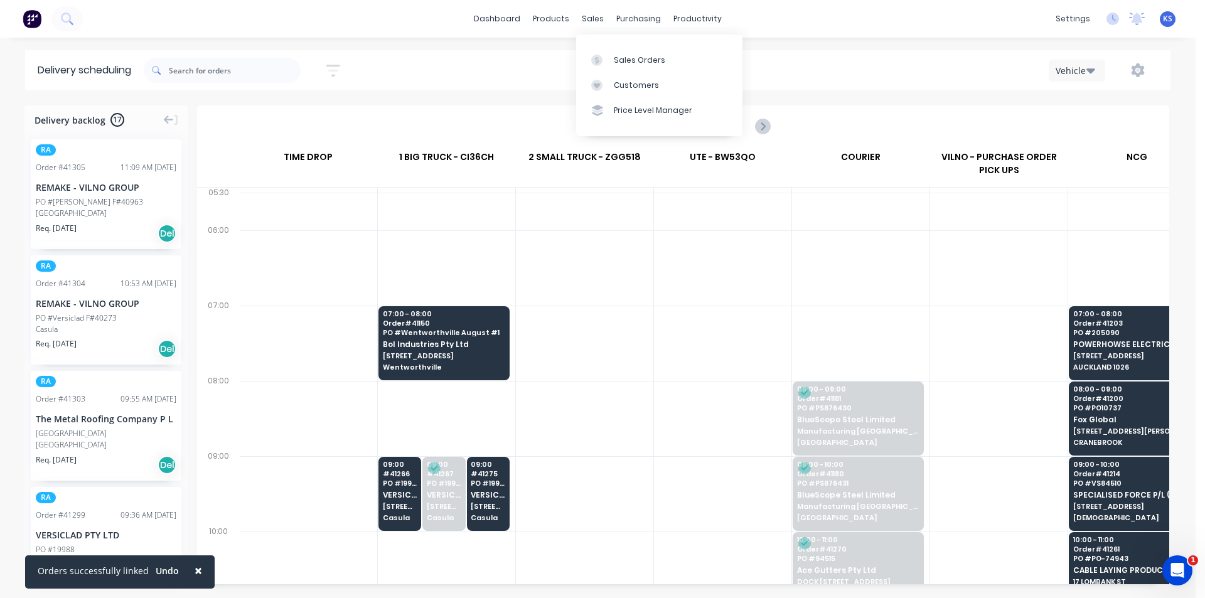
click at [505, 71] on div "Sort by Most recent Created date Required date Order number Customer name Most …" at bounding box center [657, 70] width 1026 height 35
click at [844, 80] on div "Vehicle" at bounding box center [900, 70] width 513 height 23
click at [889, 42] on div "× Orders successfully linked Undo dashboard products sales purchasing productiv…" at bounding box center [597, 299] width 1195 height 598
click at [711, 126] on input "[DATE] - [DATE]" at bounding box center [682, 126] width 124 height 19
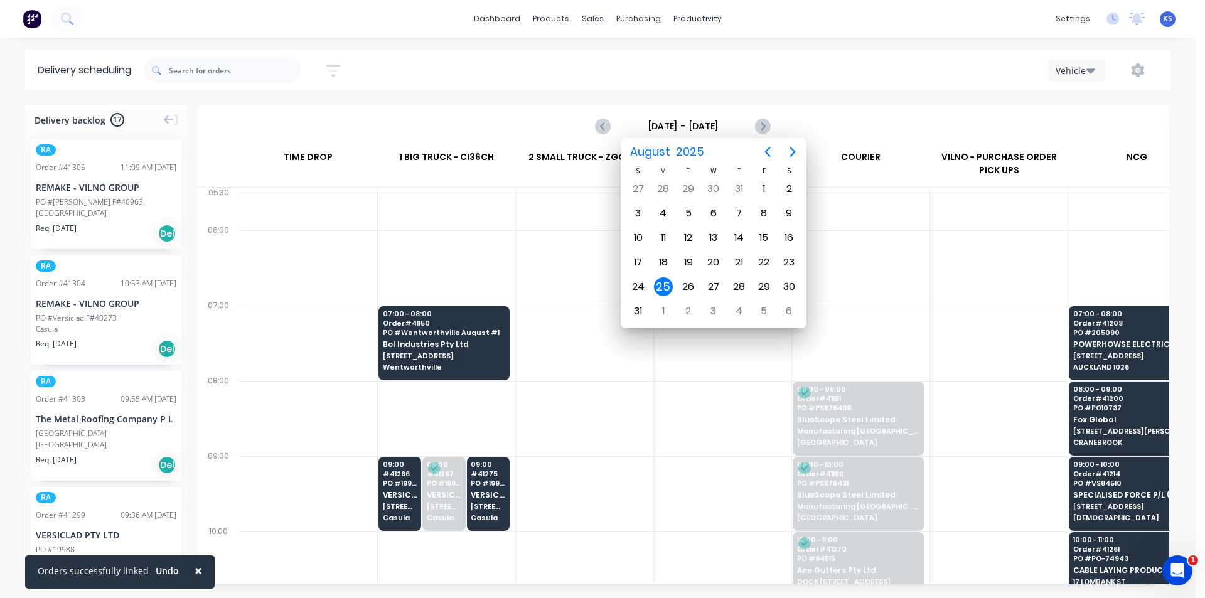
click at [666, 291] on div "25" at bounding box center [663, 286] width 19 height 19
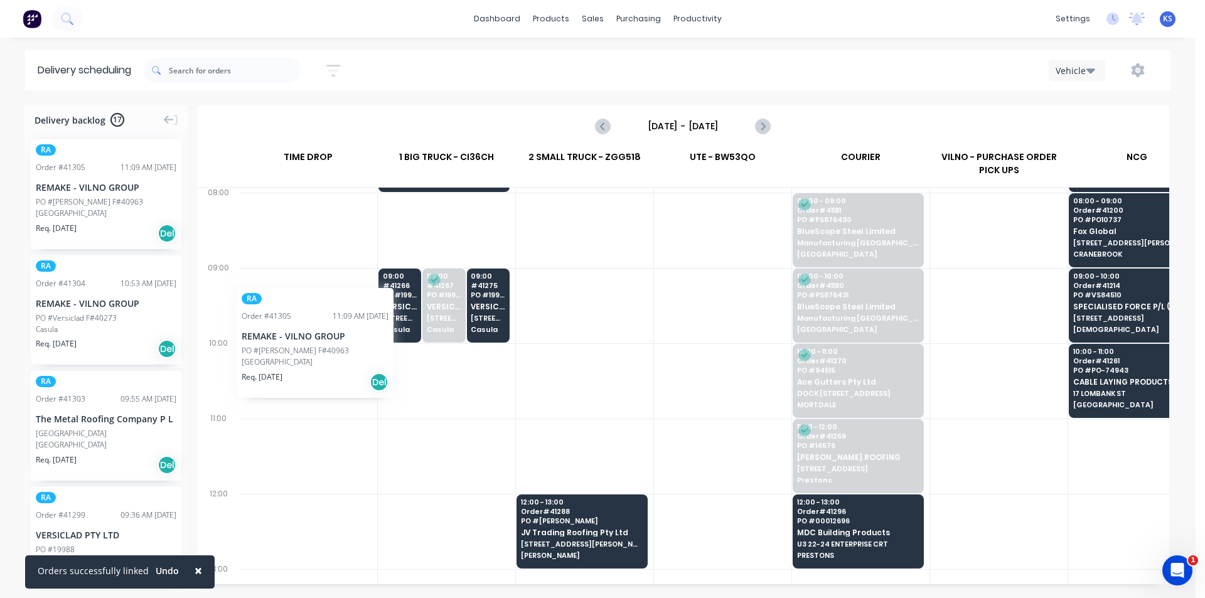
scroll to position [188, 0]
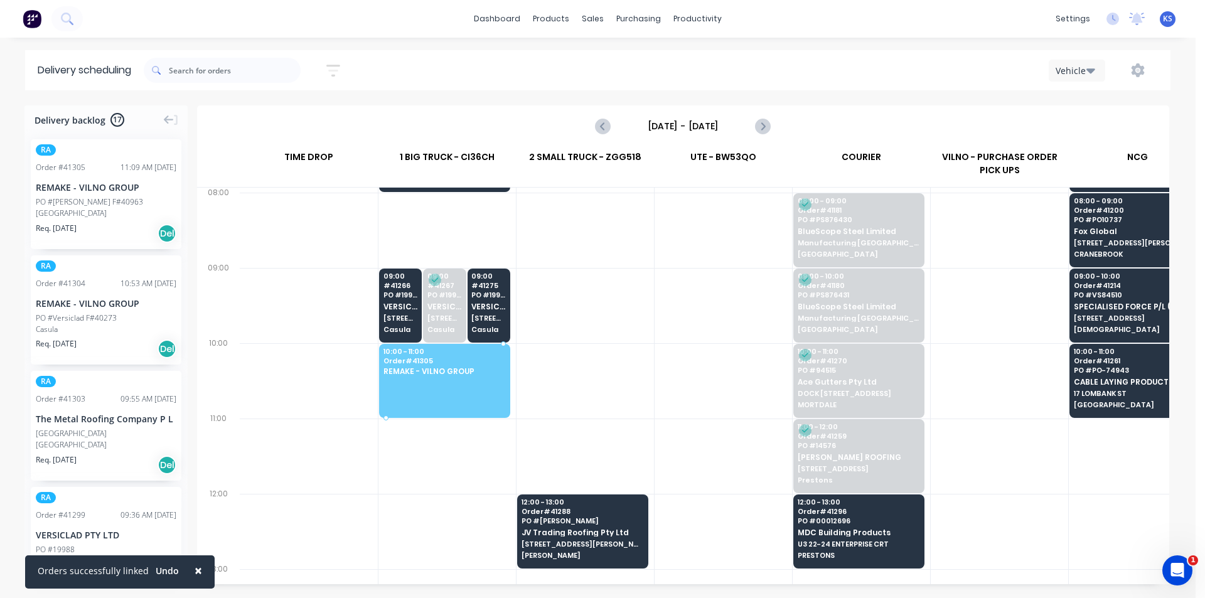
drag, startPoint x: 85, startPoint y: 205, endPoint x: 424, endPoint y: 360, distance: 373.4
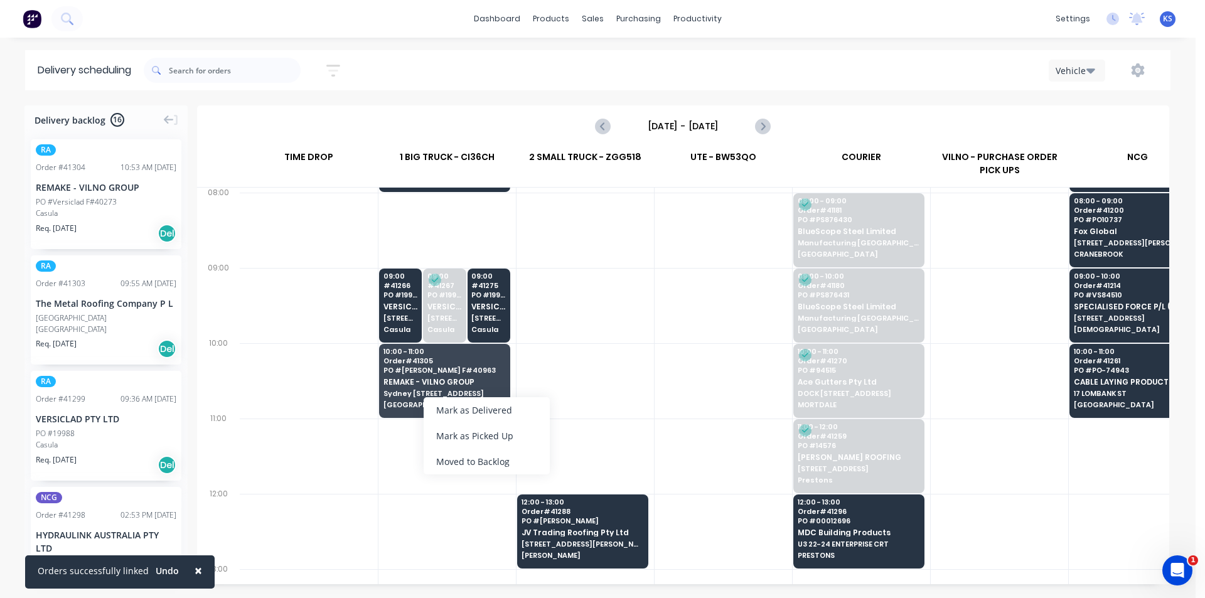
click at [498, 466] on div "Moved to Backlog" at bounding box center [486, 462] width 126 height 26
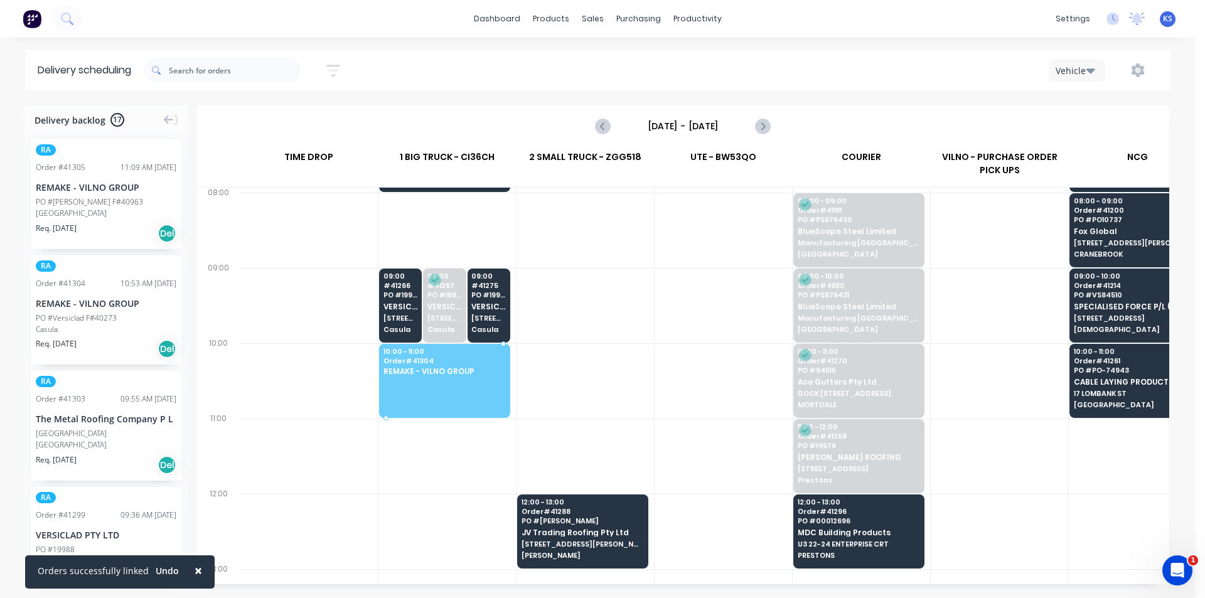
drag, startPoint x: 73, startPoint y: 329, endPoint x: 420, endPoint y: 361, distance: 347.7
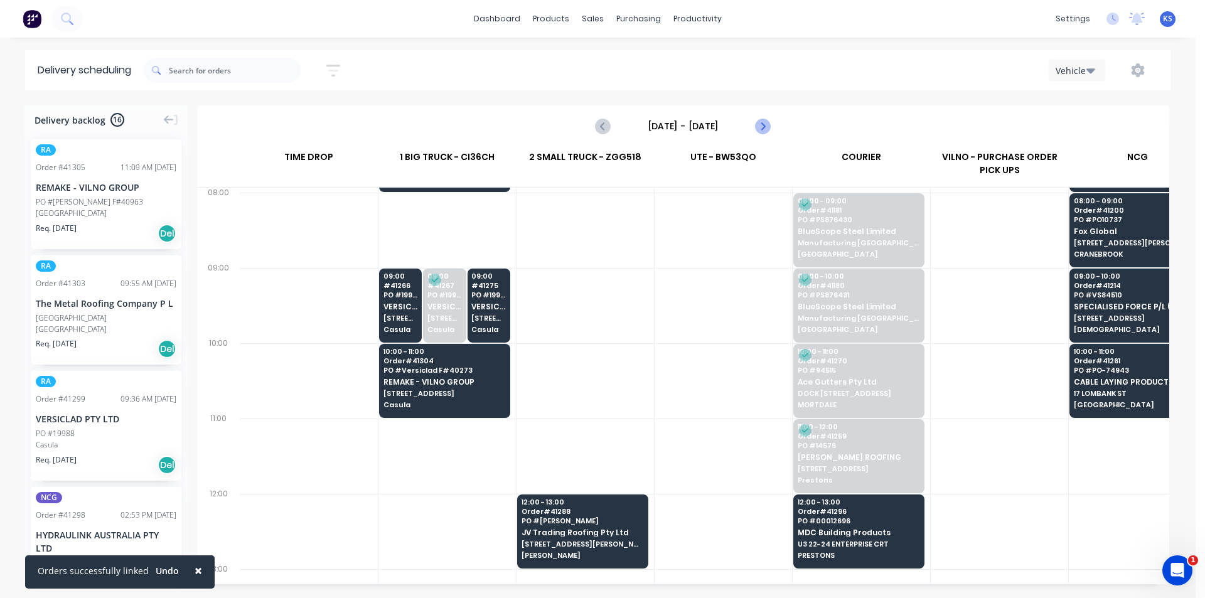
click at [764, 125] on icon "Next page" at bounding box center [762, 126] width 6 height 10
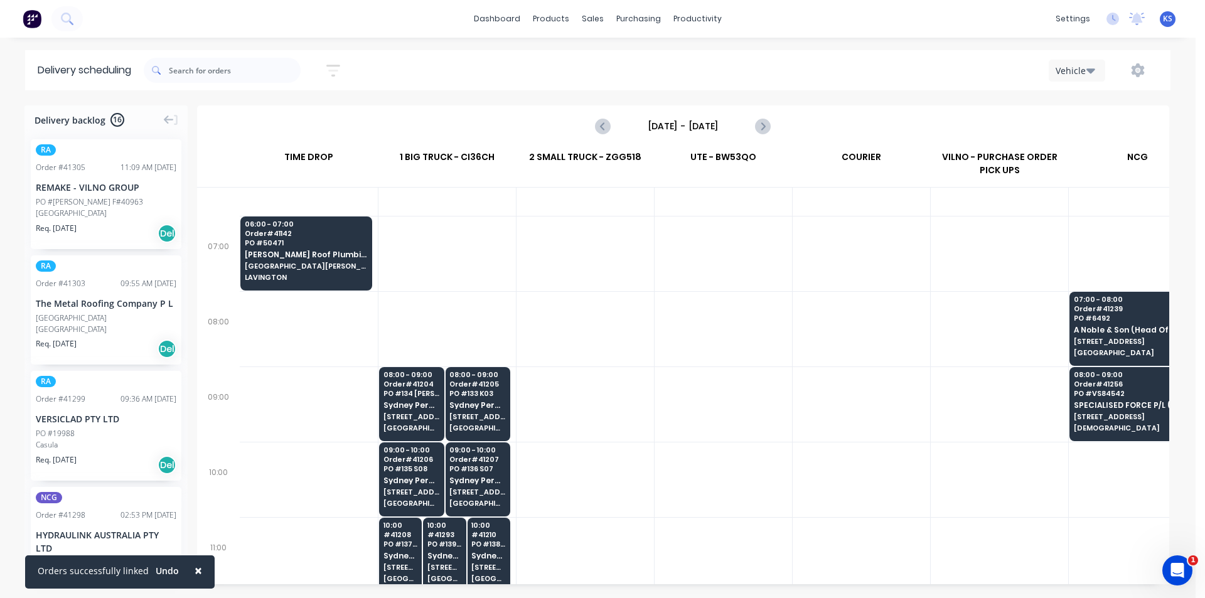
scroll to position [0, 0]
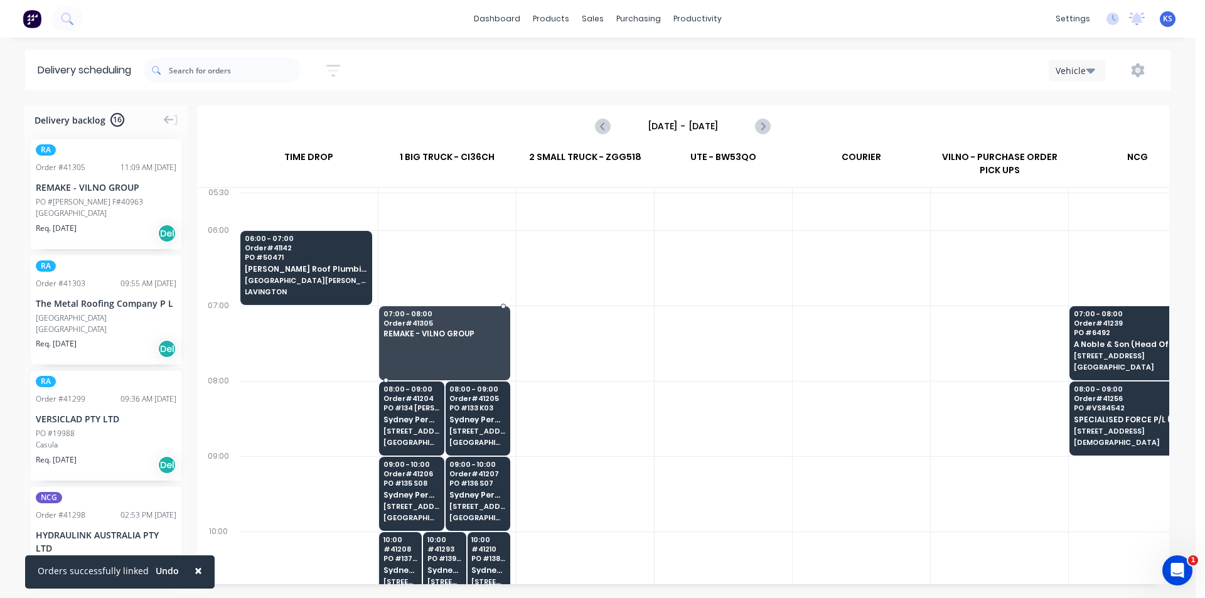
drag, startPoint x: 64, startPoint y: 206, endPoint x: 418, endPoint y: 334, distance: 376.3
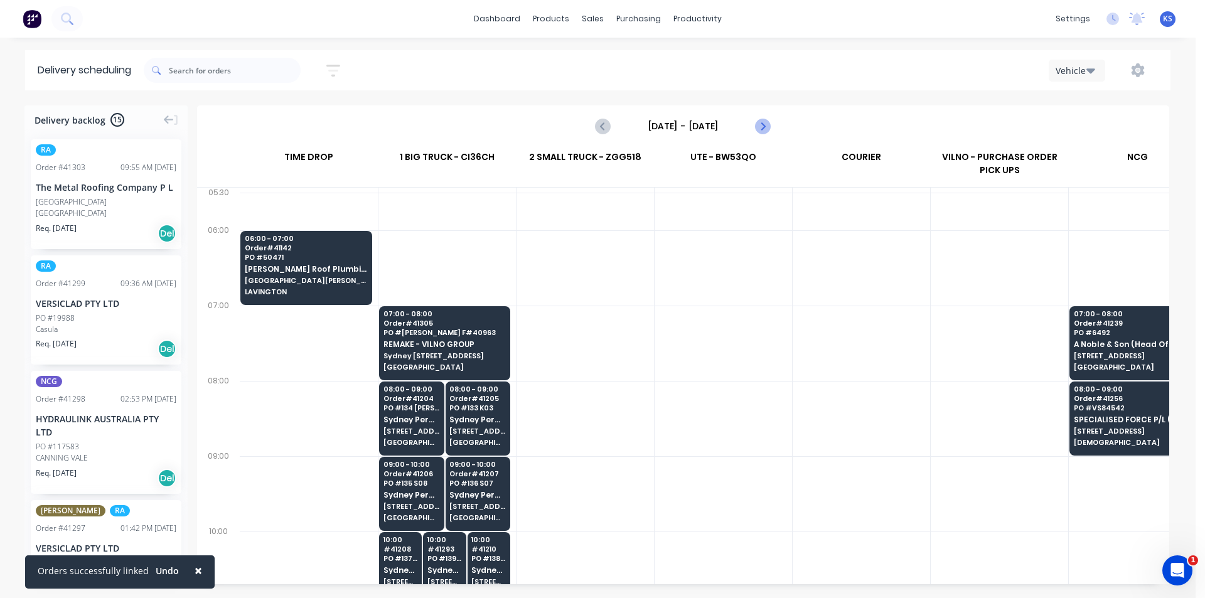
click at [767, 127] on icon "Next page" at bounding box center [762, 126] width 15 height 15
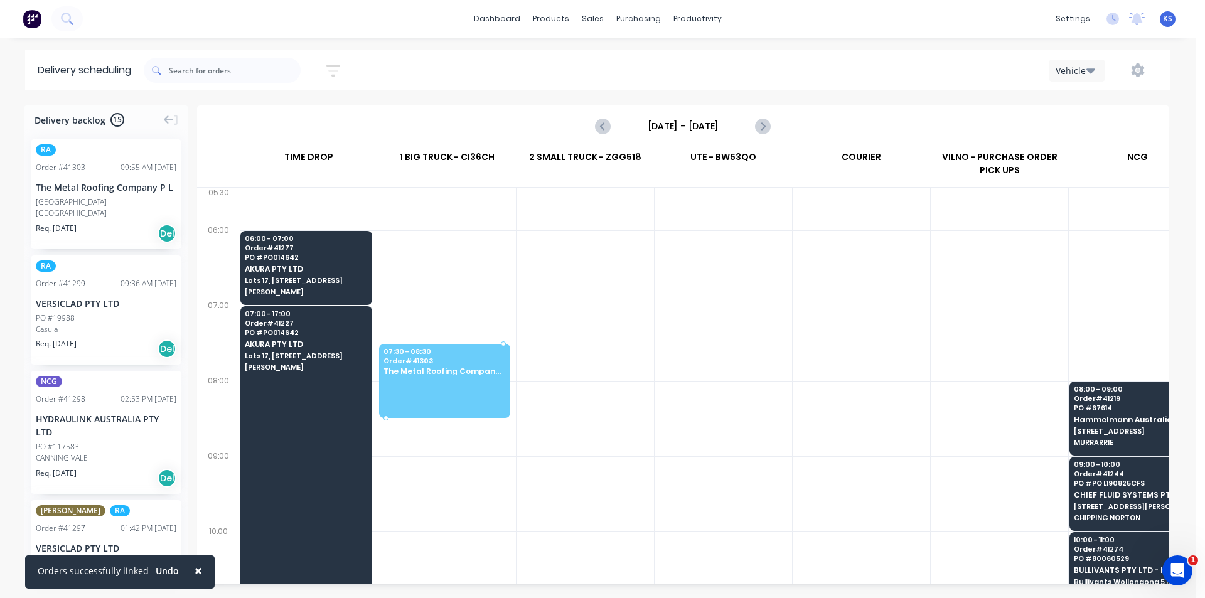
drag, startPoint x: 82, startPoint y: 207, endPoint x: 445, endPoint y: 361, distance: 394.4
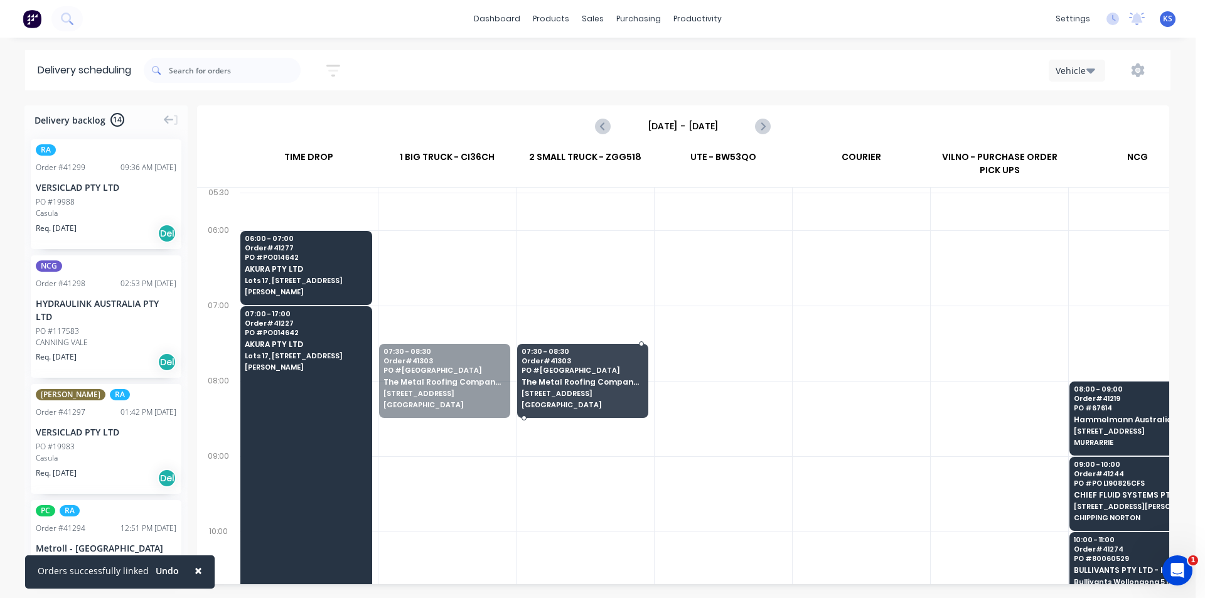
drag, startPoint x: 447, startPoint y: 380, endPoint x: 558, endPoint y: 370, distance: 111.4
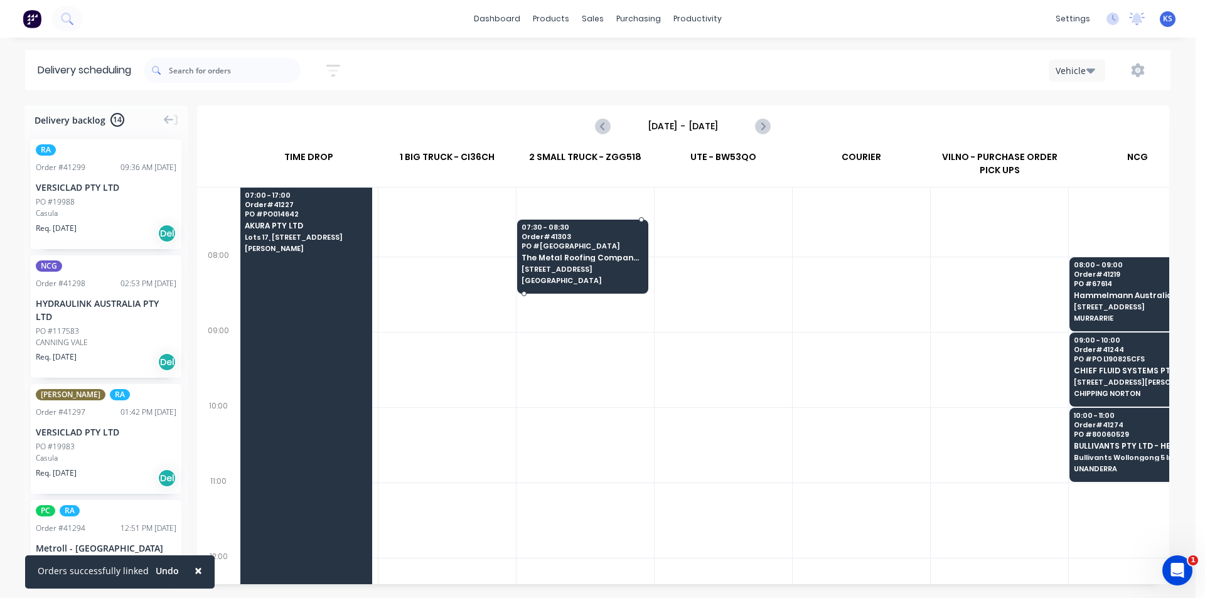
scroll to position [125, 0]
click at [134, 210] on div "Casula" at bounding box center [106, 213] width 141 height 11
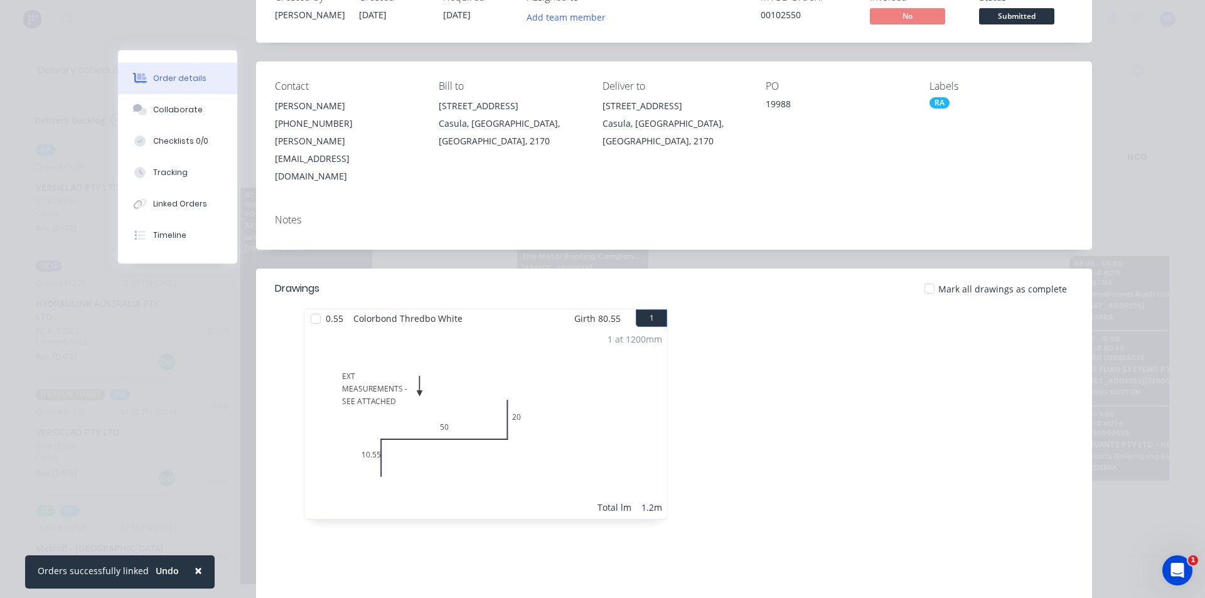
scroll to position [0, 0]
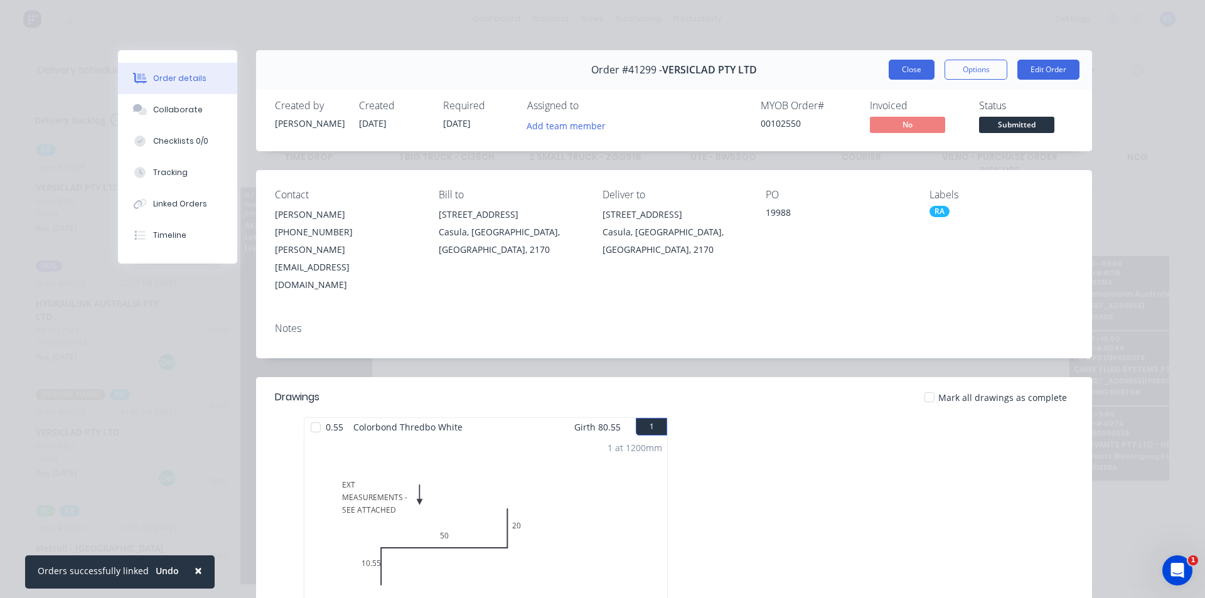
click at [908, 67] on button "Close" at bounding box center [911, 70] width 46 height 20
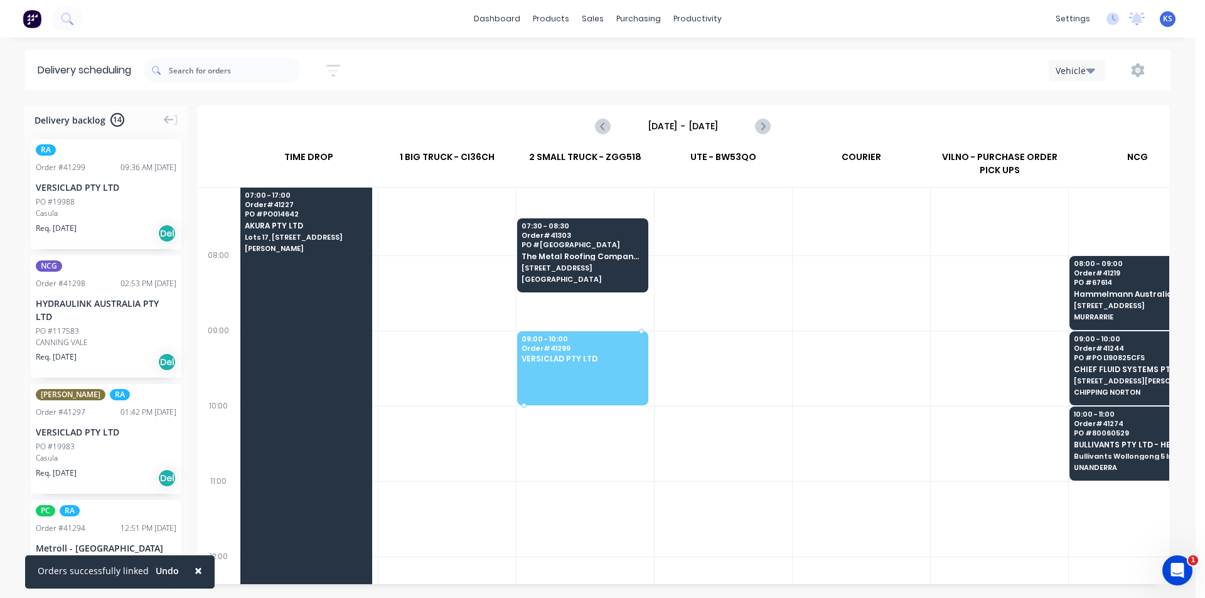
drag, startPoint x: 120, startPoint y: 193, endPoint x: 558, endPoint y: 349, distance: 465.1
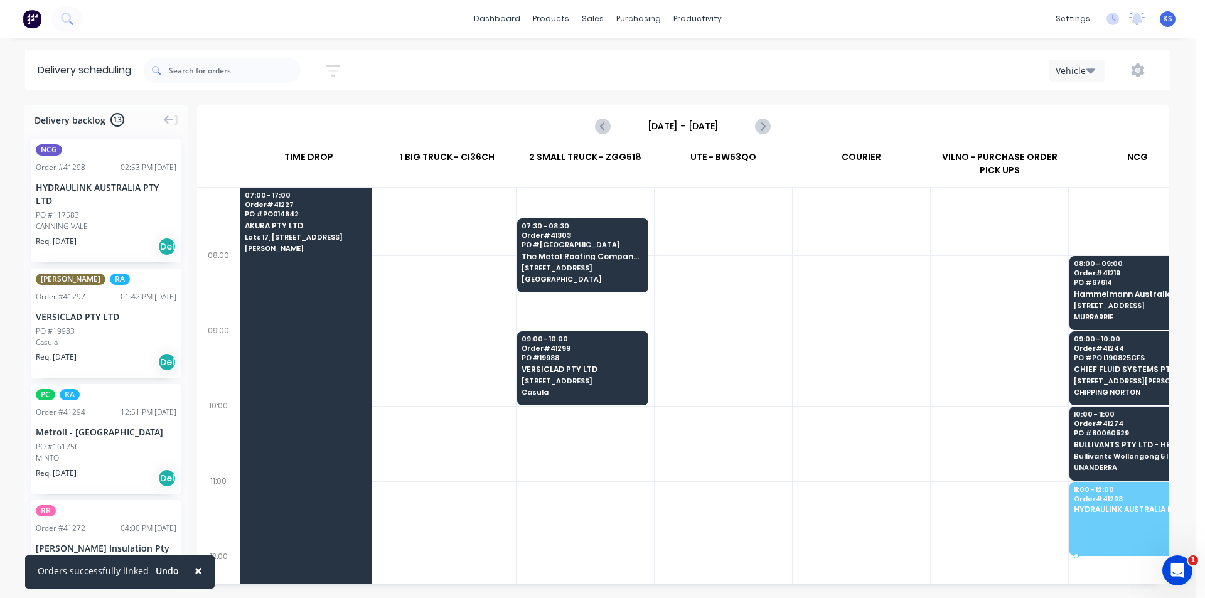
drag, startPoint x: 100, startPoint y: 226, endPoint x: 1085, endPoint y: 494, distance: 1021.4
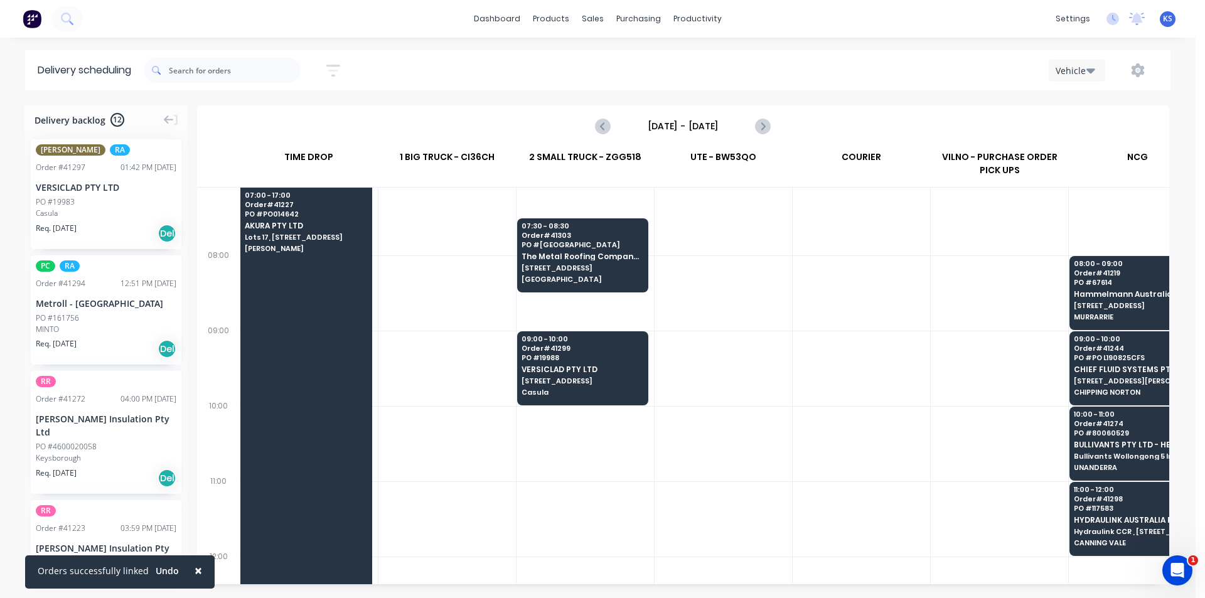
click at [89, 223] on div "Req. [DATE] Del" at bounding box center [106, 233] width 141 height 21
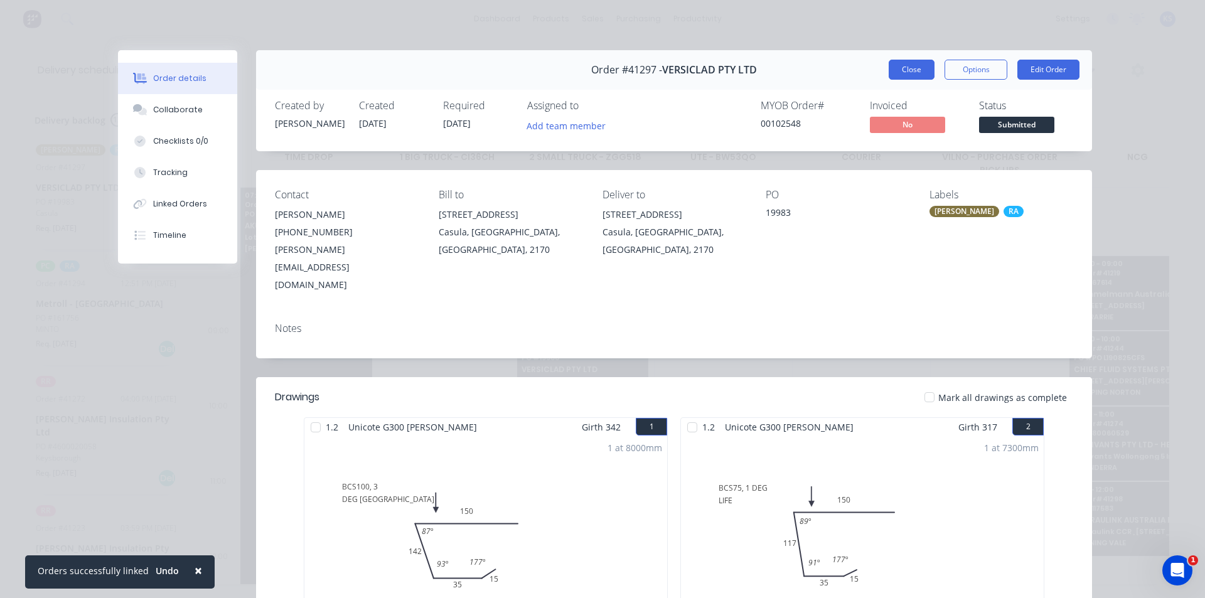
click at [898, 74] on button "Close" at bounding box center [911, 70] width 46 height 20
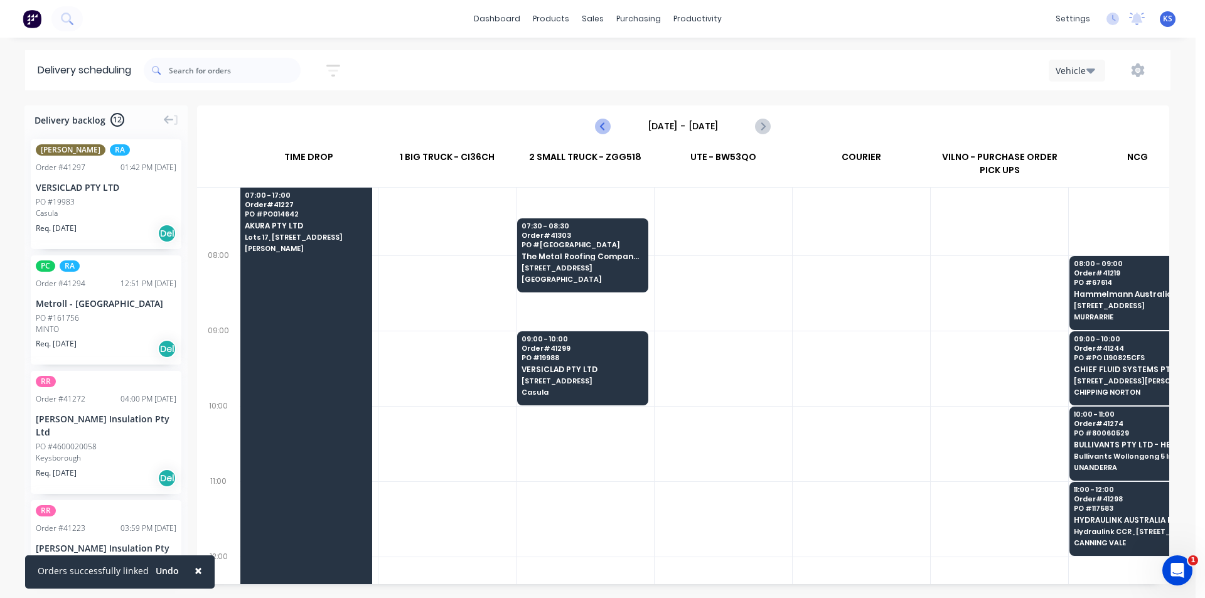
click at [600, 129] on icon "Previous page" at bounding box center [603, 126] width 15 height 15
type input "[DATE] - [DATE]"
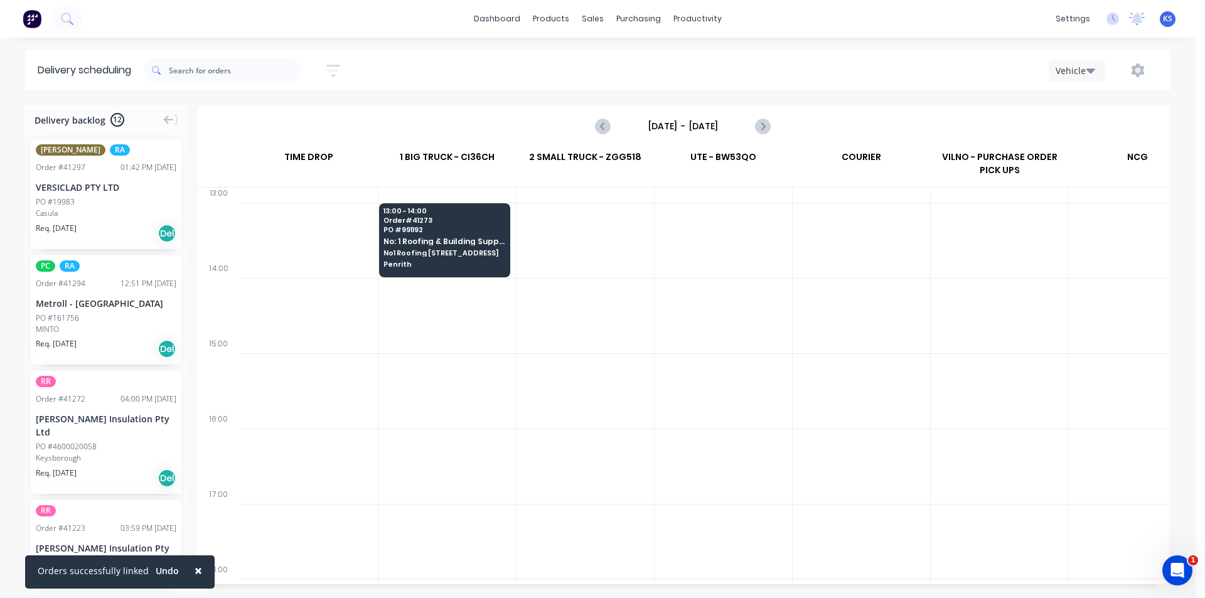
scroll to position [564, 0]
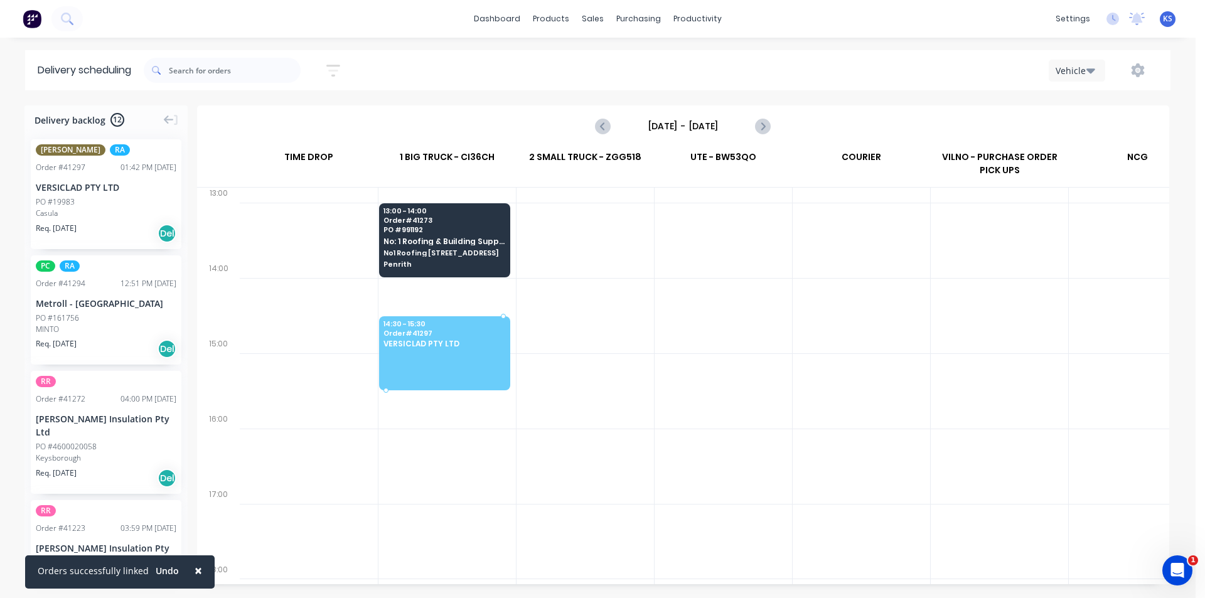
drag, startPoint x: 72, startPoint y: 194, endPoint x: 412, endPoint y: 317, distance: 361.4
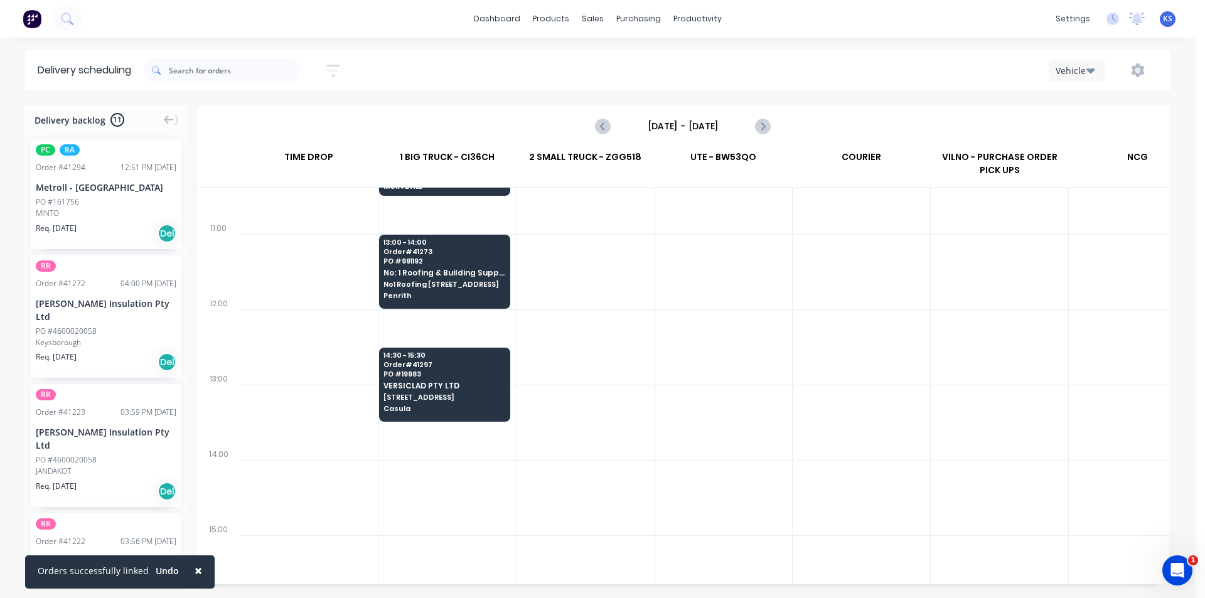
scroll to position [376, 0]
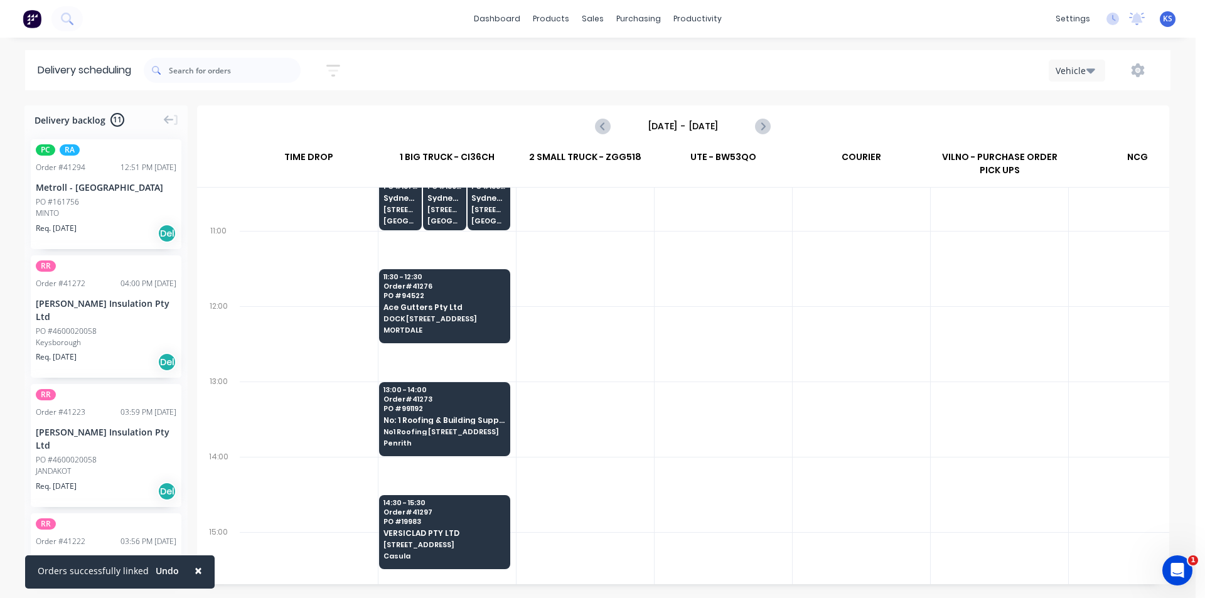
click at [97, 221] on div "PC RA Order # 41294 12:51 PM [DATE] Metroll - [GEOGRAPHIC_DATA] PO #161756 MINT…" at bounding box center [106, 194] width 151 height 110
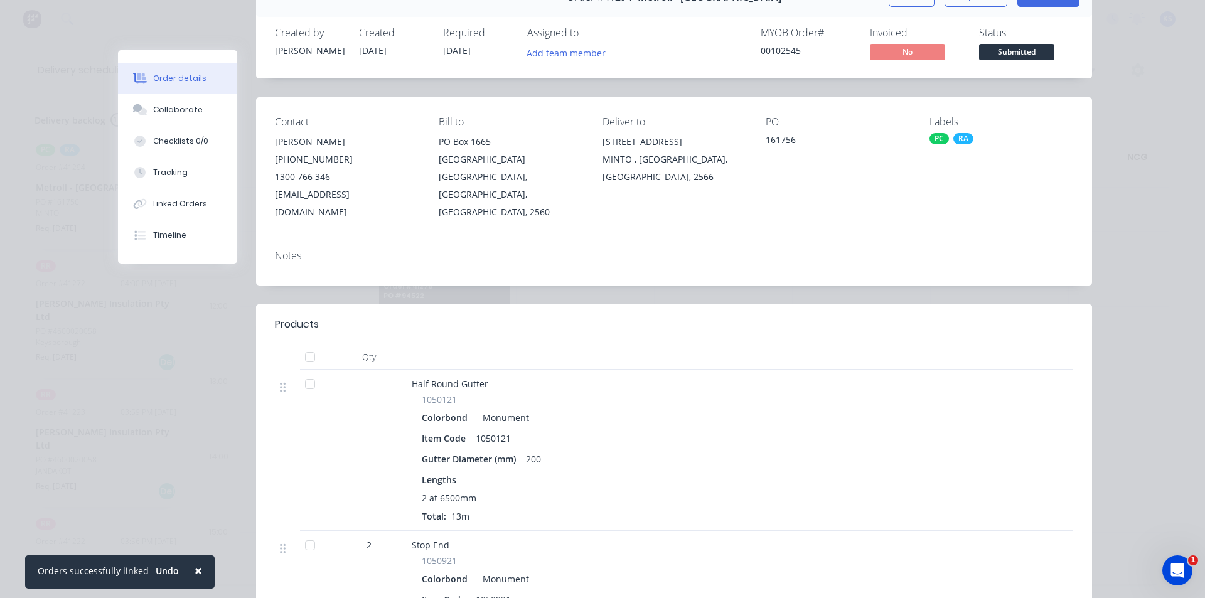
scroll to position [0, 0]
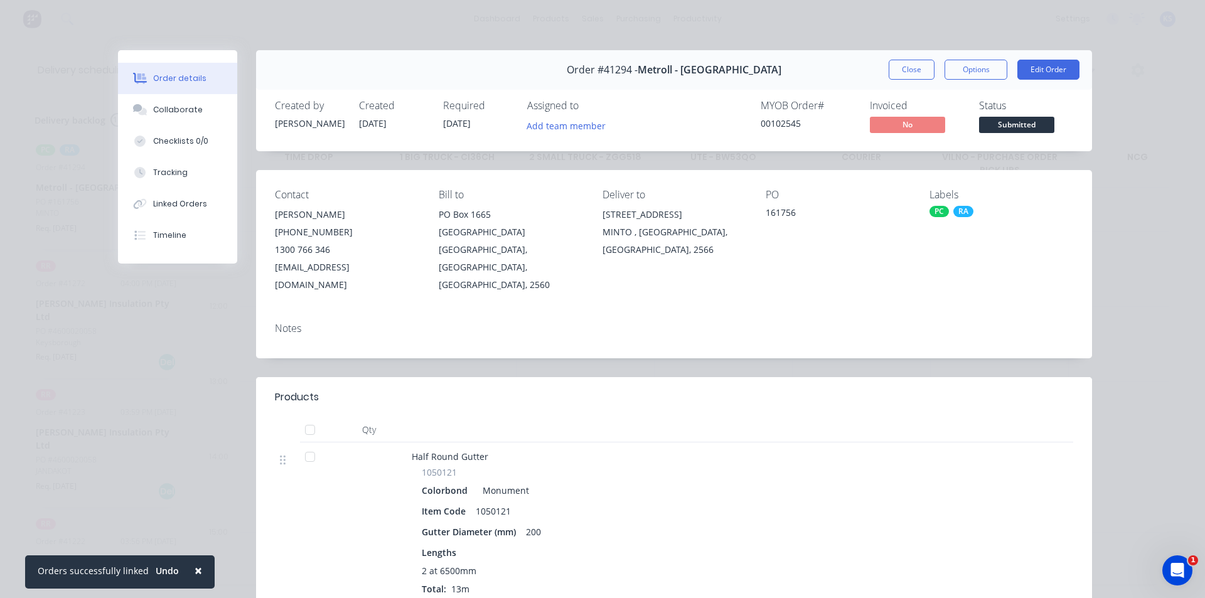
click at [900, 73] on button "Close" at bounding box center [911, 70] width 46 height 20
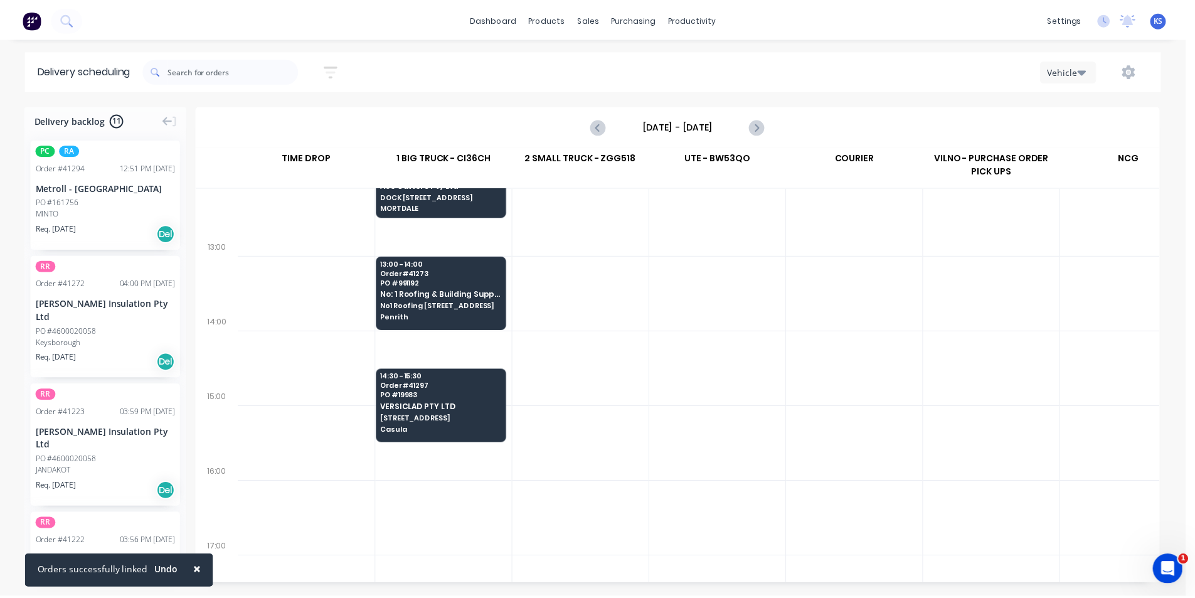
scroll to position [564, 0]
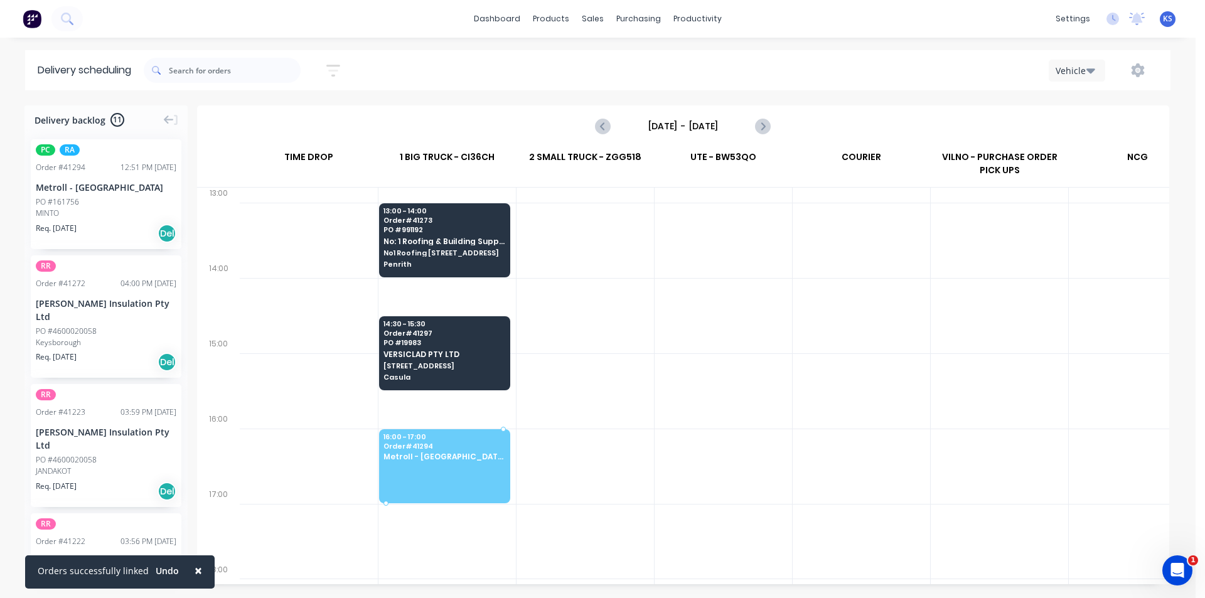
drag, startPoint x: 82, startPoint y: 199, endPoint x: 419, endPoint y: 423, distance: 405.1
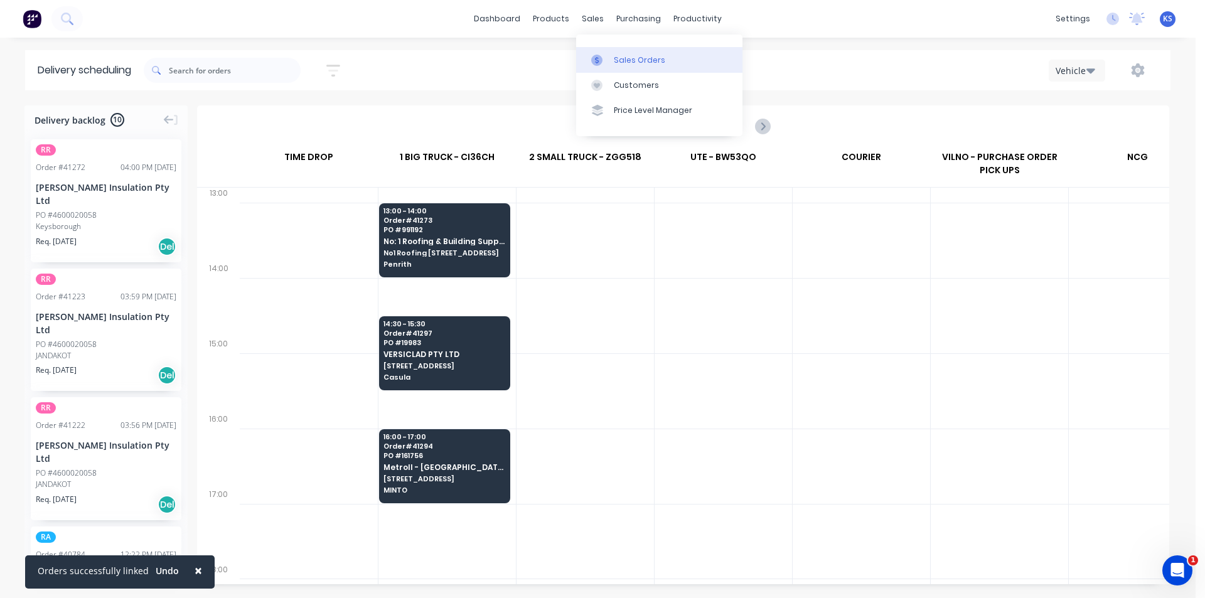
click at [652, 59] on div "Sales Orders" at bounding box center [639, 60] width 51 height 11
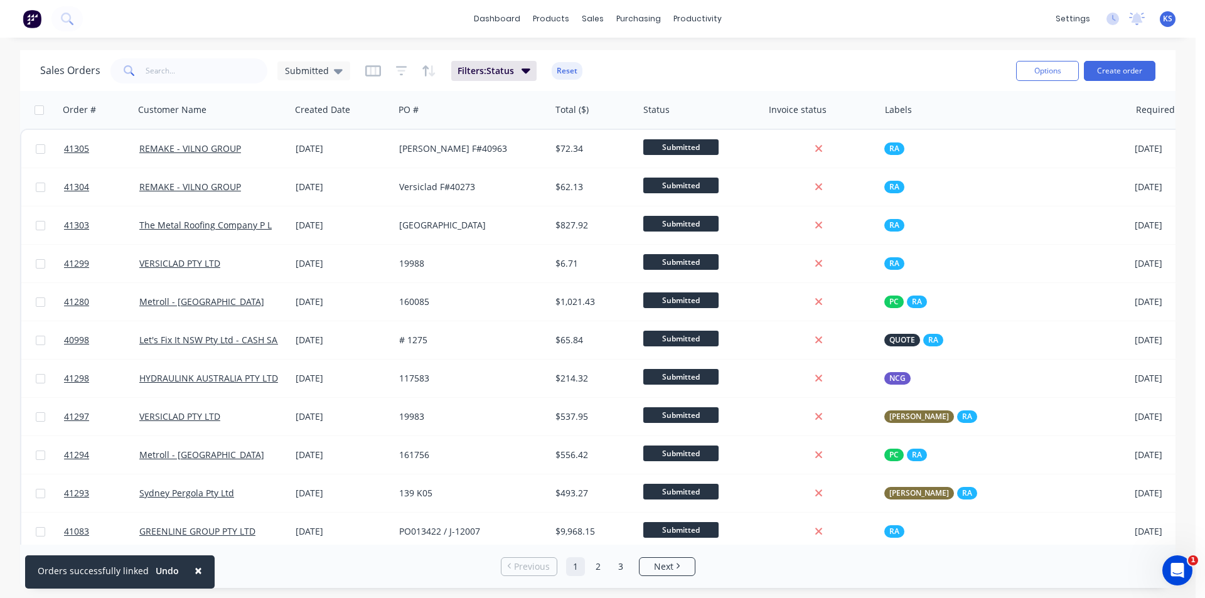
click at [746, 48] on div "× Orders successfully linked Undo dashboard products sales purchasing productiv…" at bounding box center [597, 299] width 1195 height 598
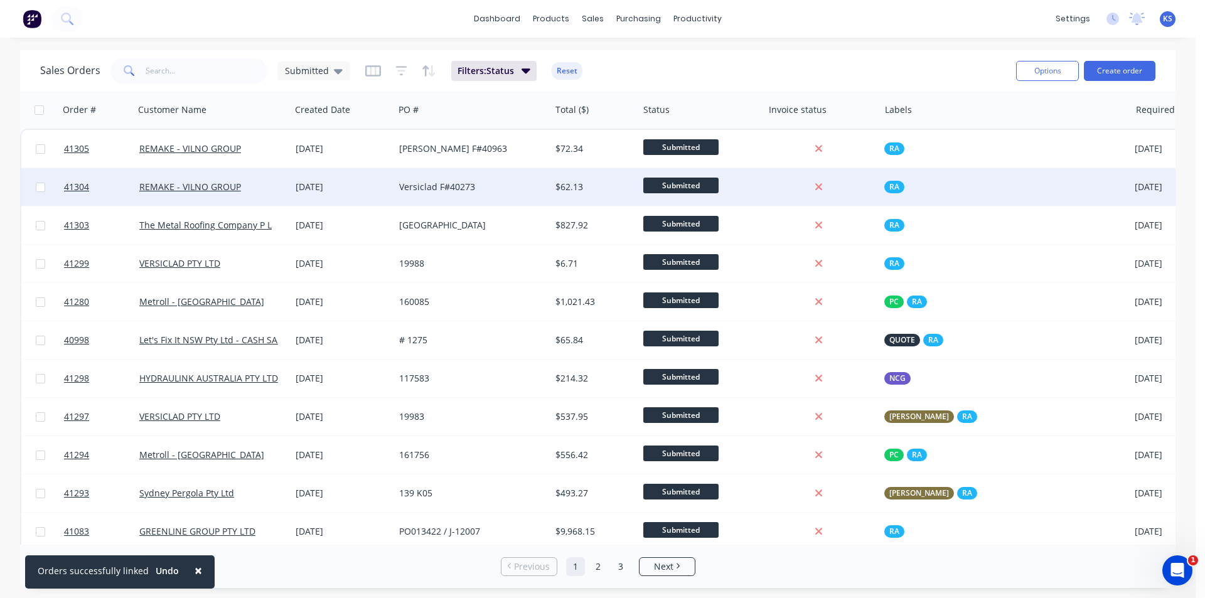
click at [519, 196] on div "Versiclad F#40273" at bounding box center [472, 187] width 156 height 38
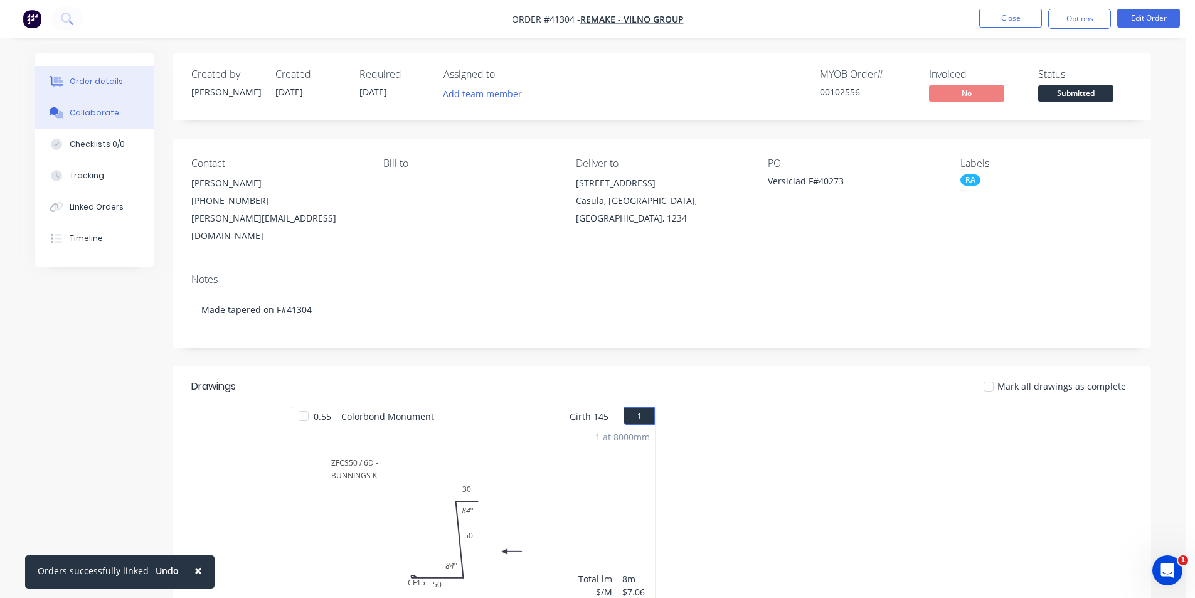
click at [102, 114] on div "Collaborate" at bounding box center [95, 112] width 50 height 11
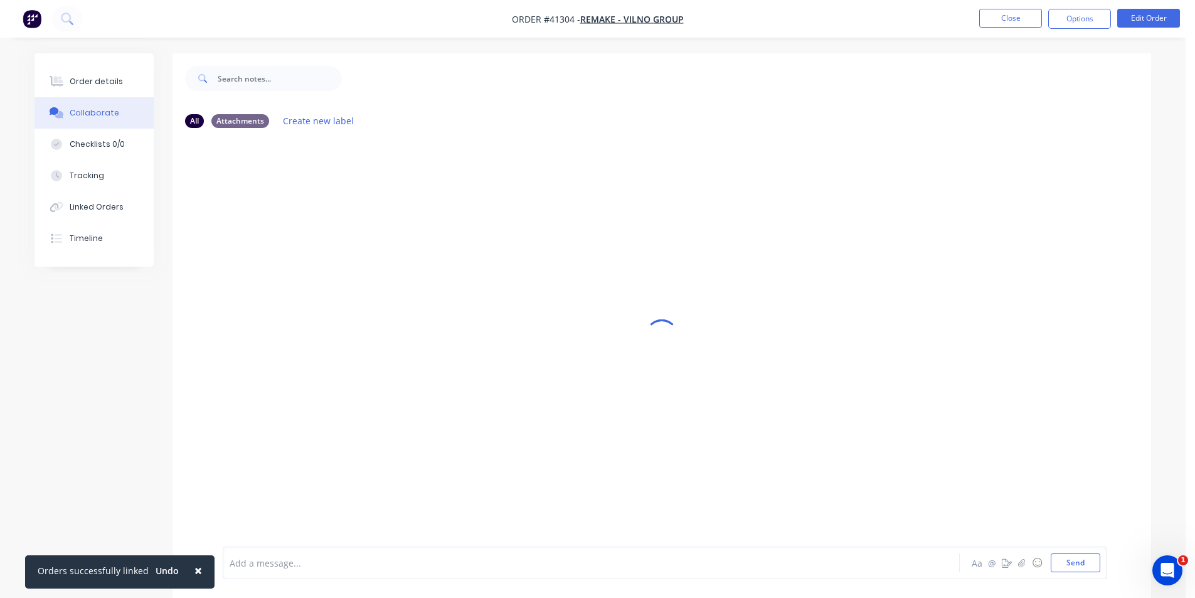
click at [313, 558] on div at bounding box center [556, 562] width 652 height 13
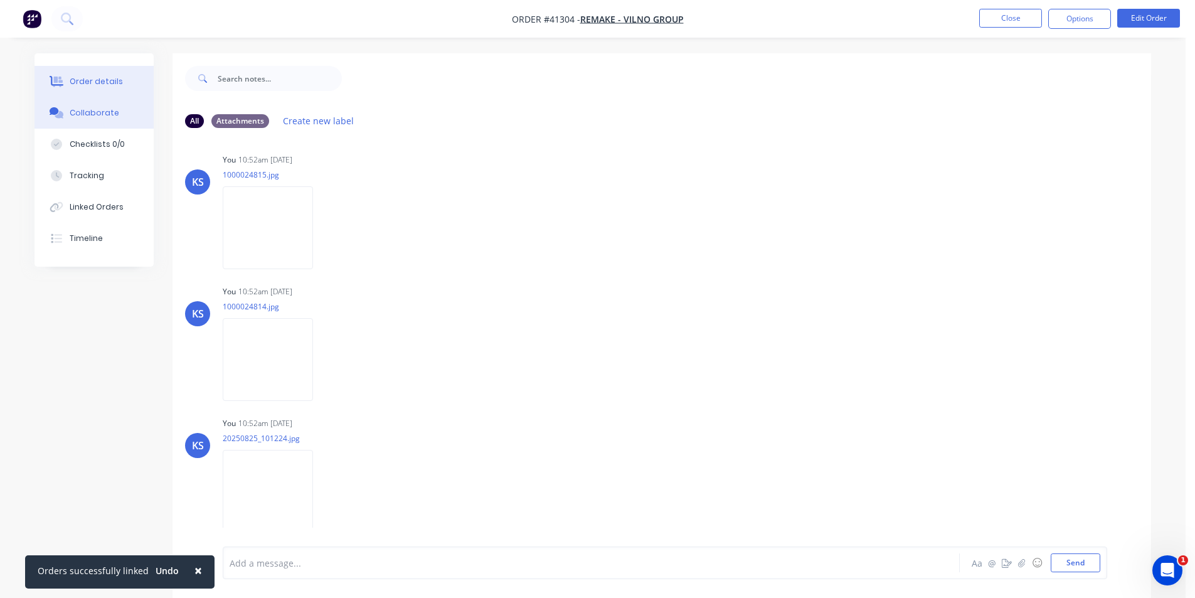
click at [77, 84] on div "Order details" at bounding box center [96, 81] width 53 height 11
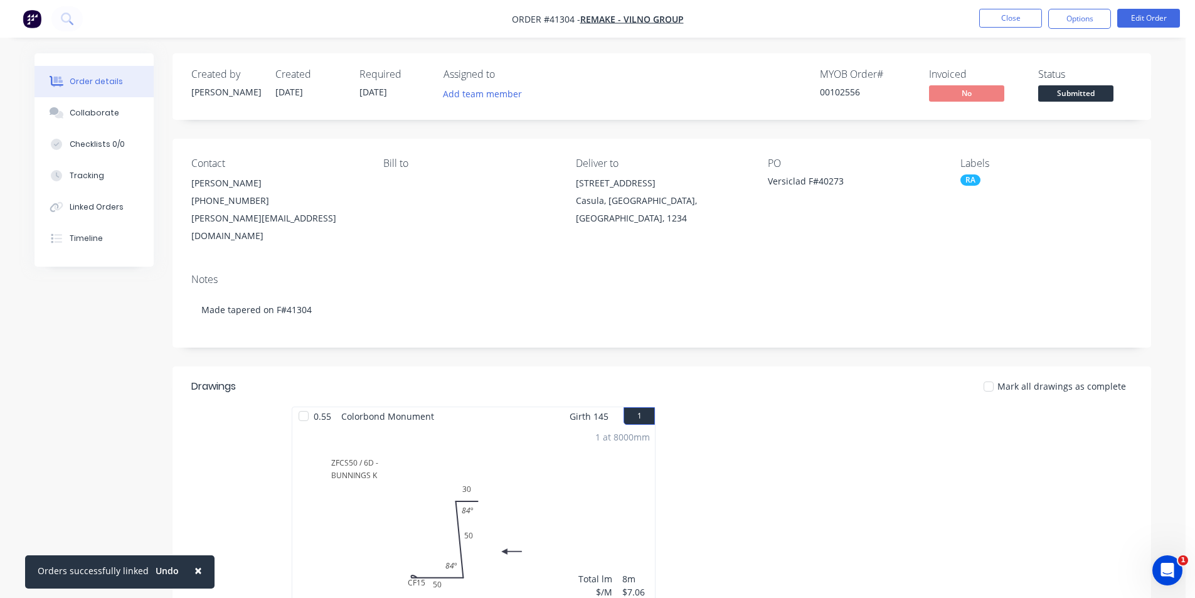
click at [764, 67] on div "Created by [PERSON_NAME] Created [DATE] Required [DATE] Assigned to Add team me…" at bounding box center [662, 86] width 979 height 67
click at [1009, 21] on button "Close" at bounding box center [1010, 18] width 63 height 19
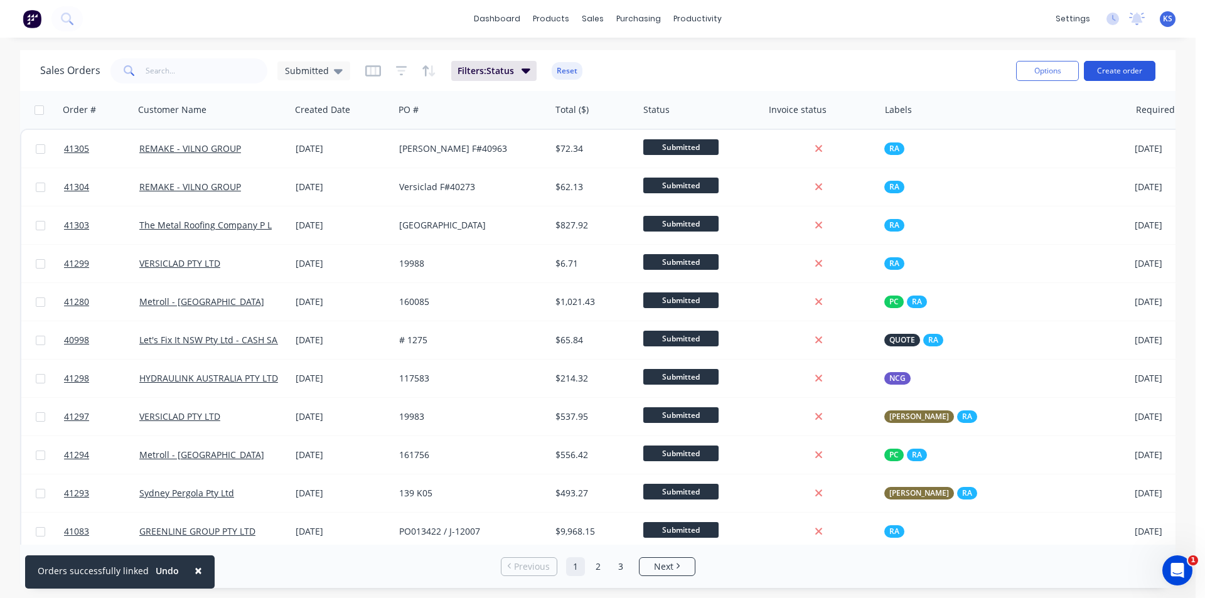
click at [1129, 68] on button "Create order" at bounding box center [1119, 71] width 72 height 20
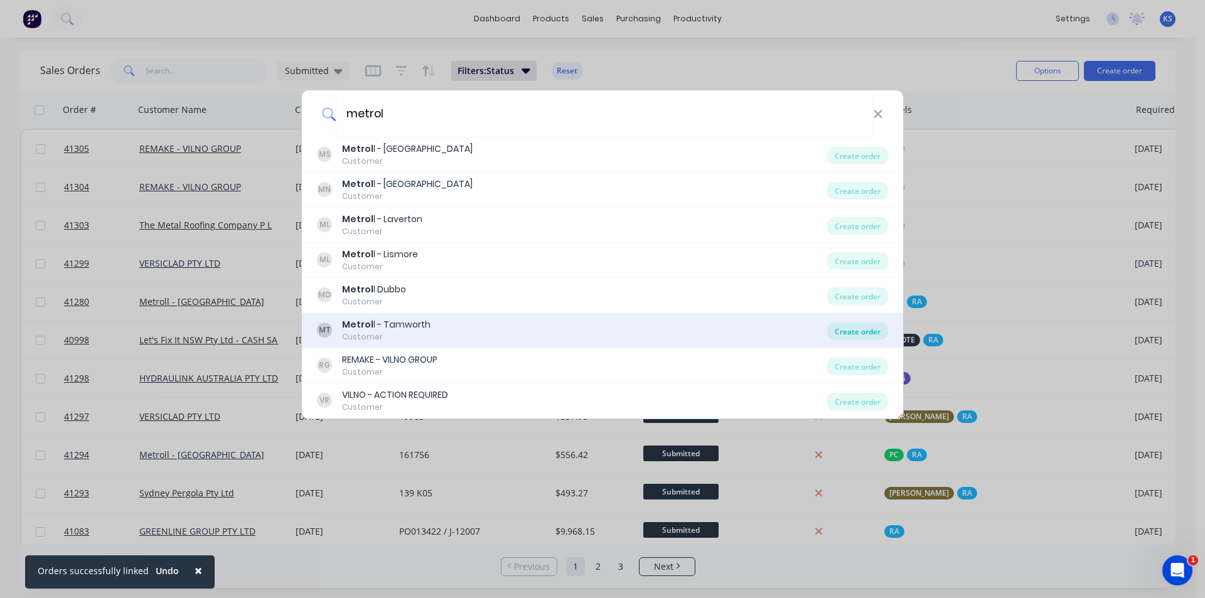
type input "metrol"
click at [865, 334] on div "Create order" at bounding box center [857, 331] width 61 height 18
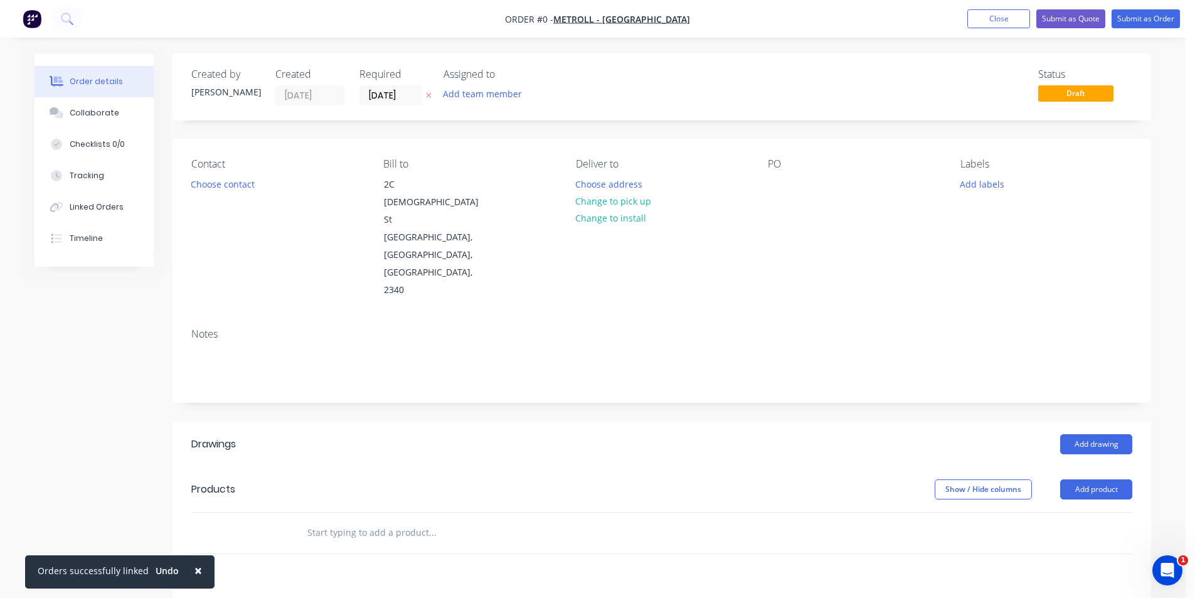
click at [243, 173] on div "Contact Choose contact" at bounding box center [277, 228] width 172 height 141
click at [233, 186] on button "Choose contact" at bounding box center [222, 183] width 77 height 17
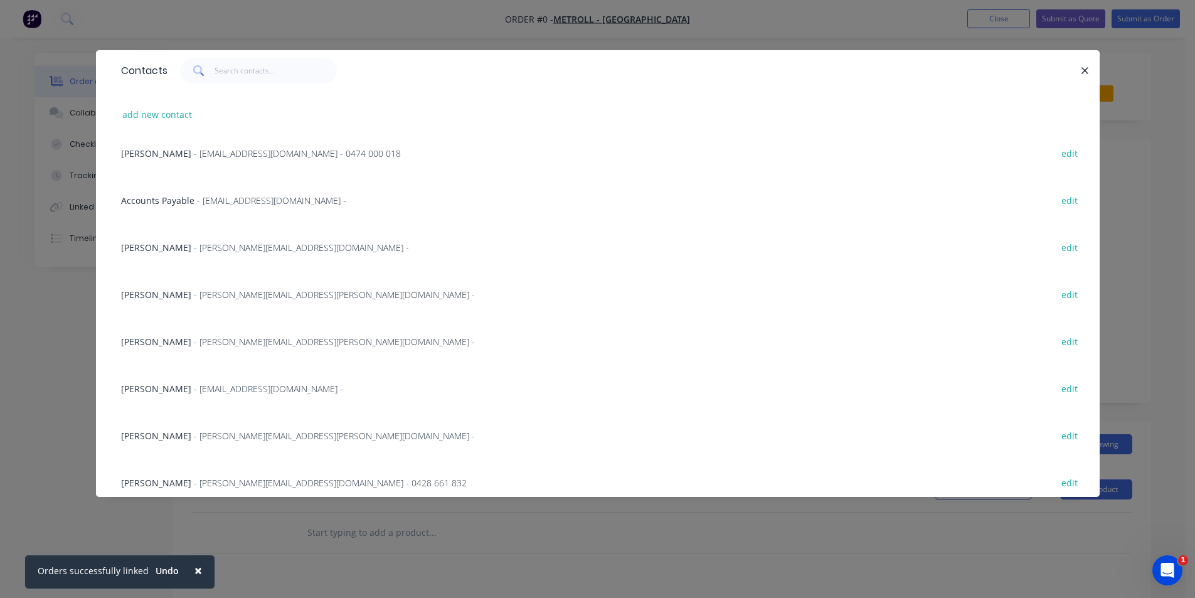
scroll to position [159, 0]
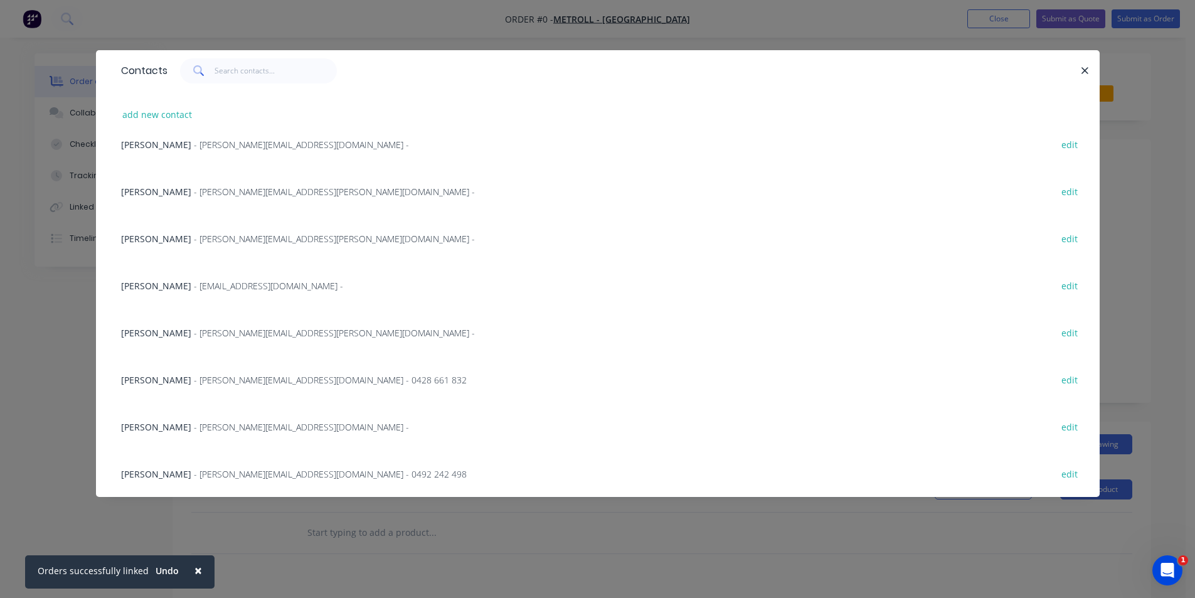
click at [231, 423] on span "- [PERSON_NAME][EMAIL_ADDRESS][DOMAIN_NAME] -" at bounding box center [301, 427] width 215 height 12
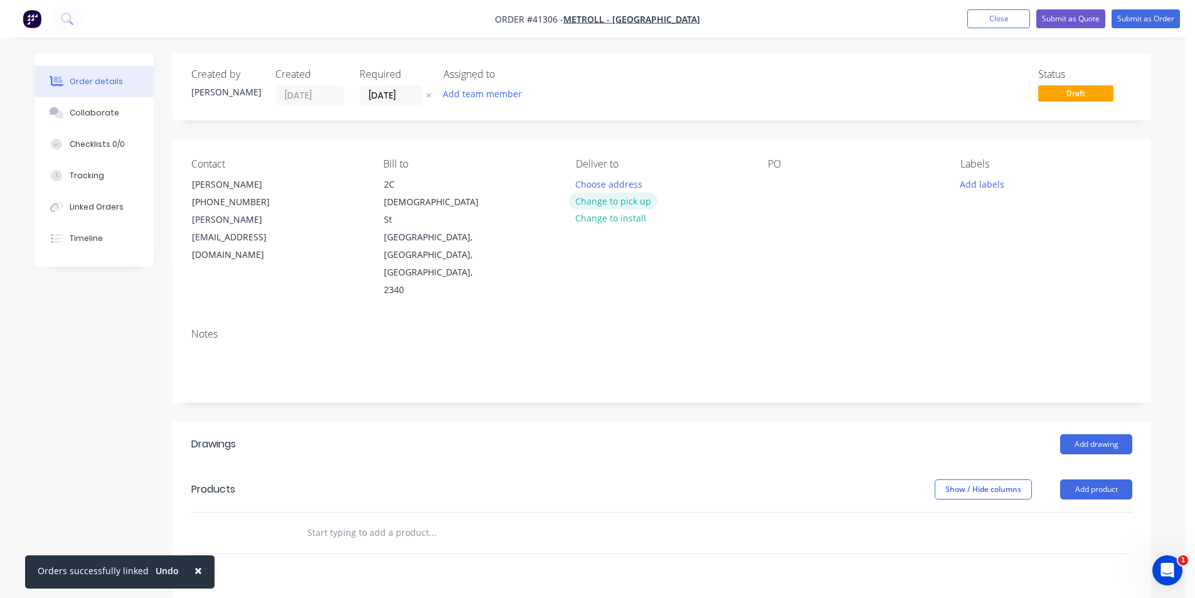
click at [617, 203] on button "Change to pick up" at bounding box center [613, 201] width 89 height 17
click at [772, 182] on div at bounding box center [778, 184] width 20 height 18
click at [981, 188] on button "Add labels" at bounding box center [982, 183] width 58 height 17
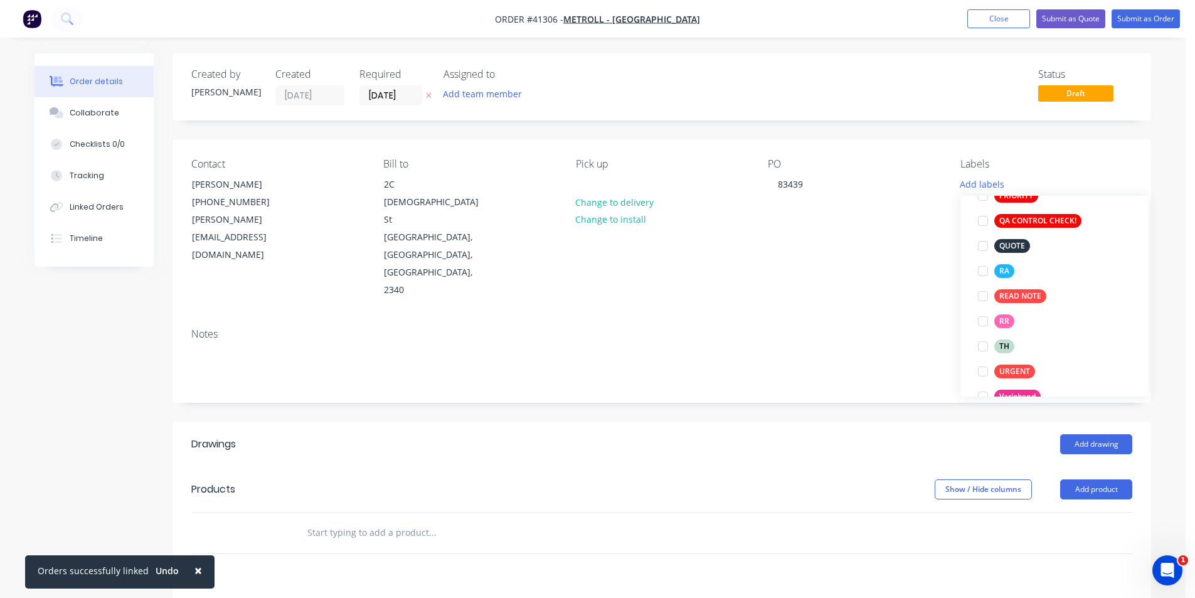
drag, startPoint x: 983, startPoint y: 274, endPoint x: 922, endPoint y: 340, distance: 90.1
click at [983, 274] on div at bounding box center [983, 270] width 25 height 25
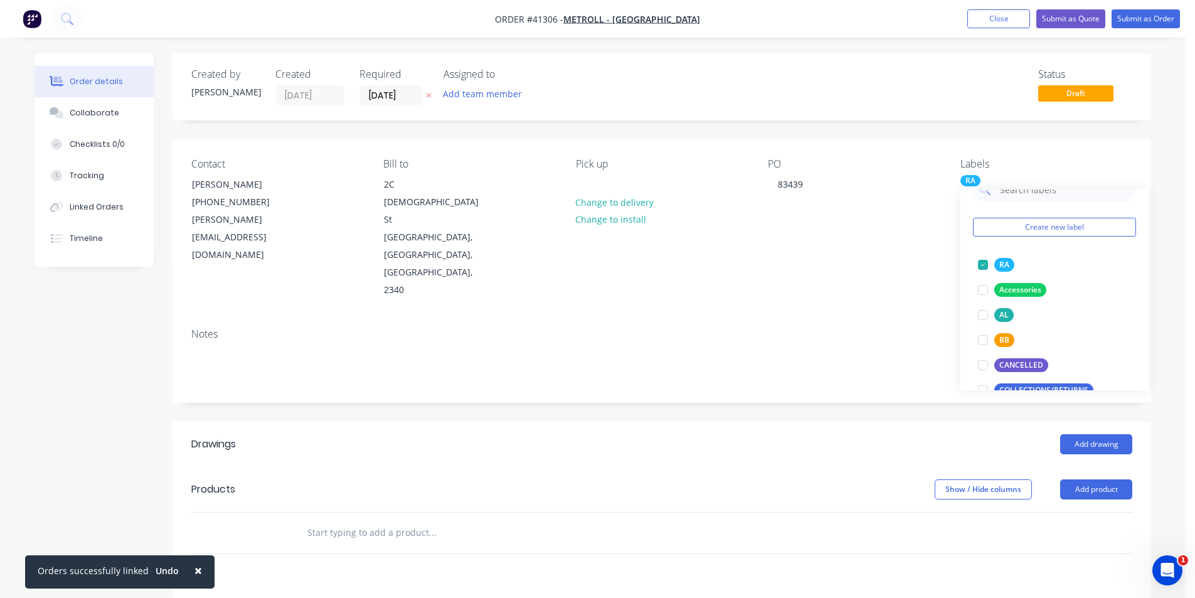
click at [777, 513] on div at bounding box center [661, 533] width 941 height 41
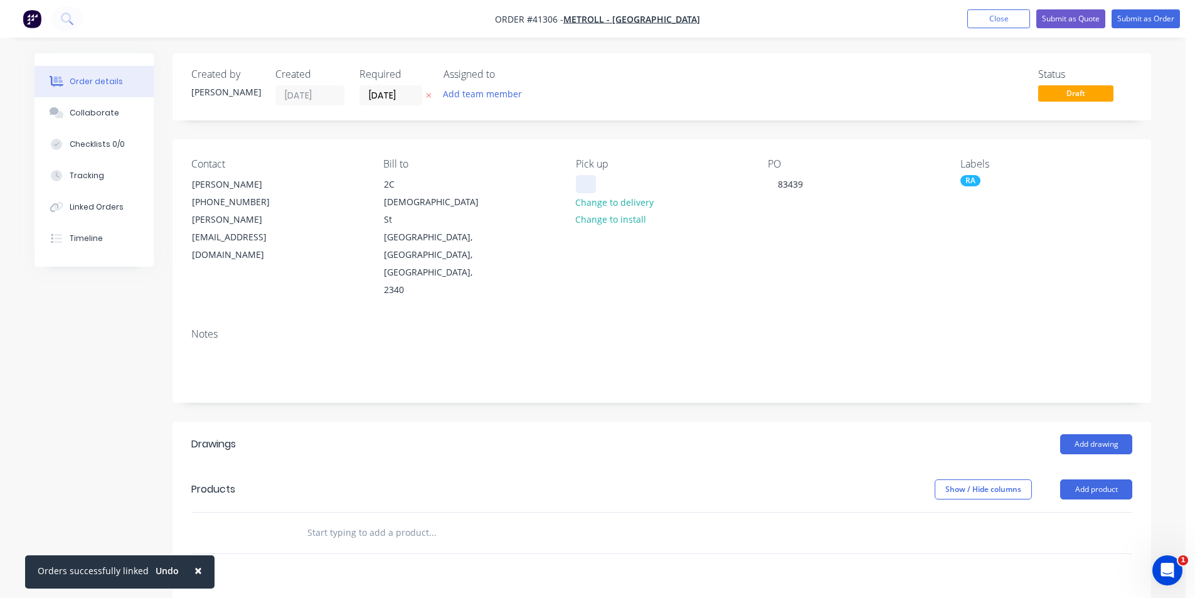
click at [592, 186] on div at bounding box center [586, 184] width 20 height 18
click at [1075, 479] on button "Add product" at bounding box center [1096, 489] width 72 height 20
click at [1062, 512] on div "Product catalogue" at bounding box center [1072, 521] width 97 height 18
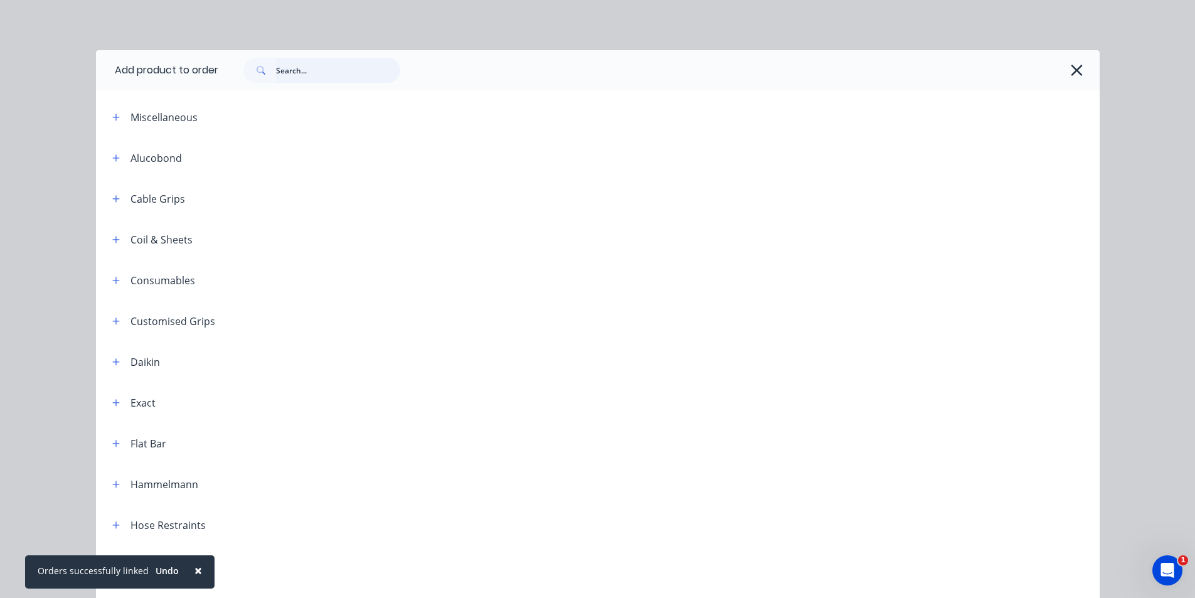
click at [317, 75] on input "text" at bounding box center [338, 70] width 124 height 25
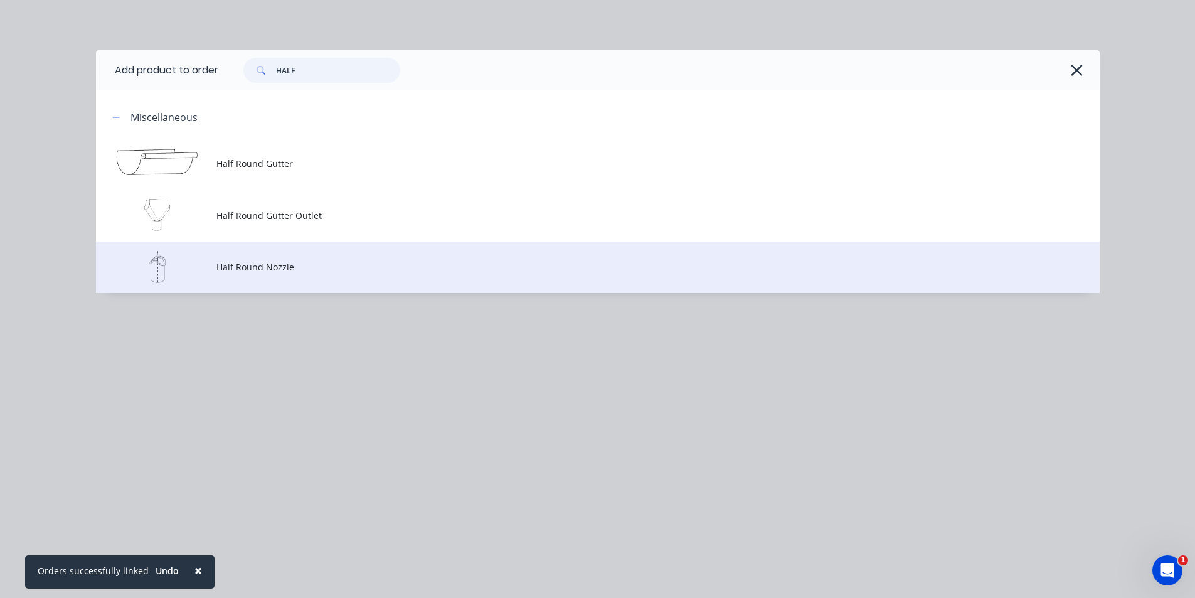
type input "HALF"
click at [269, 274] on span "Half Round Nozzle" at bounding box center [569, 266] width 706 height 13
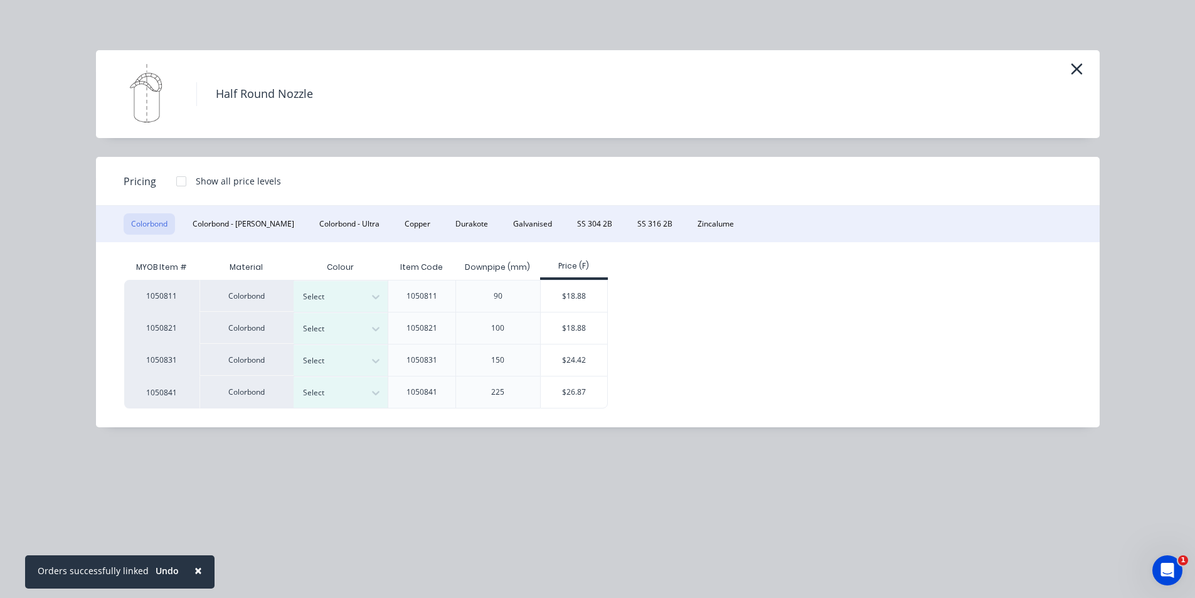
click at [148, 223] on button "Colorbond" at bounding box center [149, 223] width 51 height 21
click at [336, 356] on div at bounding box center [331, 361] width 56 height 14
click at [571, 361] on div "$24.42" at bounding box center [574, 359] width 67 height 31
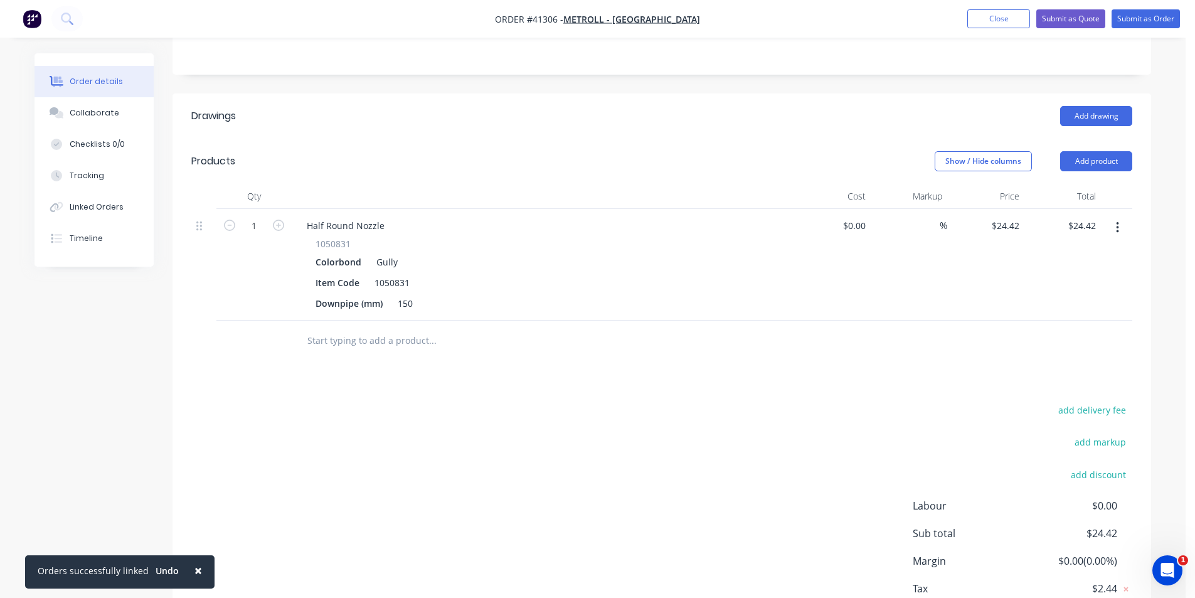
scroll to position [341, 0]
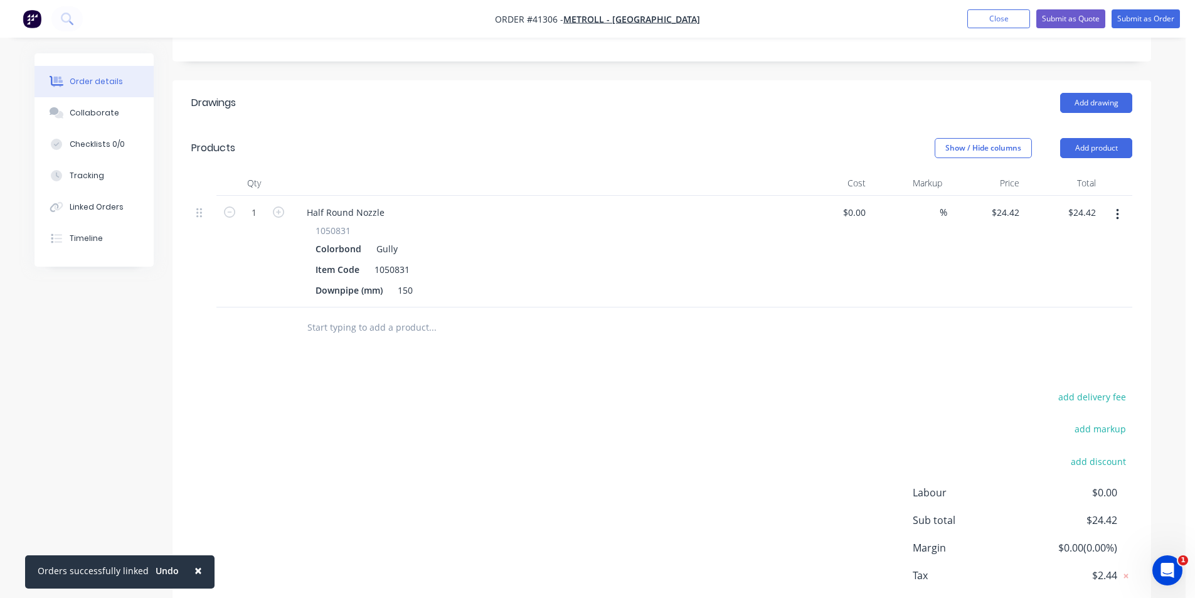
click at [676, 438] on div "add delivery fee add markup add discount Labour $0.00 Sub total $24.42 Margin $…" at bounding box center [661, 509] width 941 height 242
click at [72, 107] on button "Collaborate" at bounding box center [94, 112] width 119 height 31
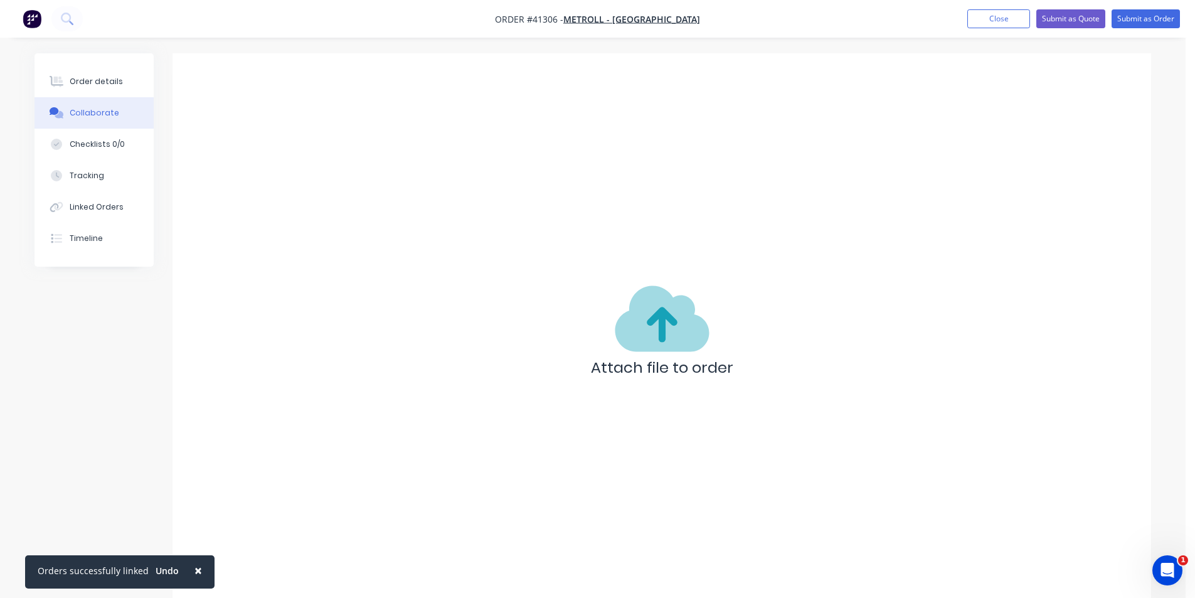
scroll to position [6, 0]
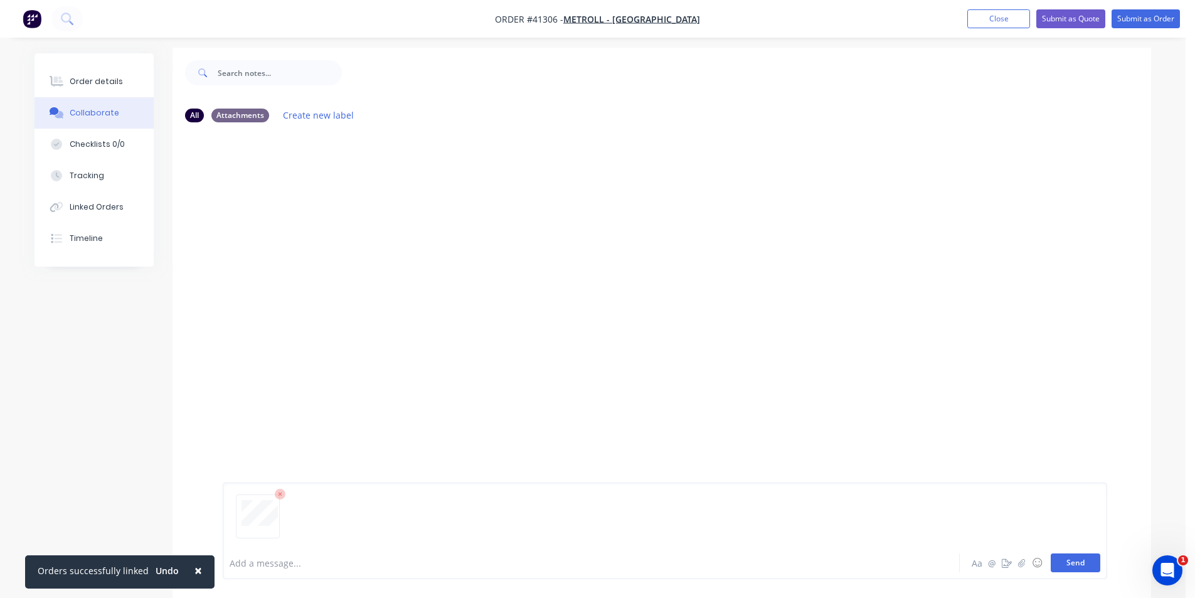
click at [1063, 558] on button "Send" at bounding box center [1076, 562] width 50 height 19
click at [106, 82] on div "Order details" at bounding box center [96, 81] width 53 height 11
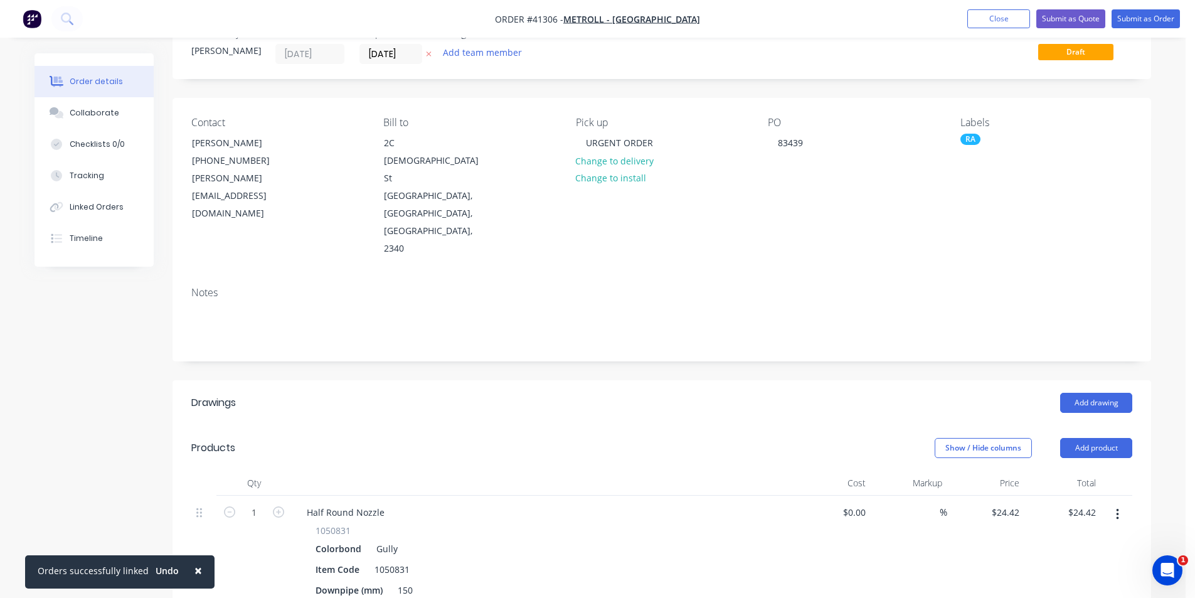
scroll to position [28, 0]
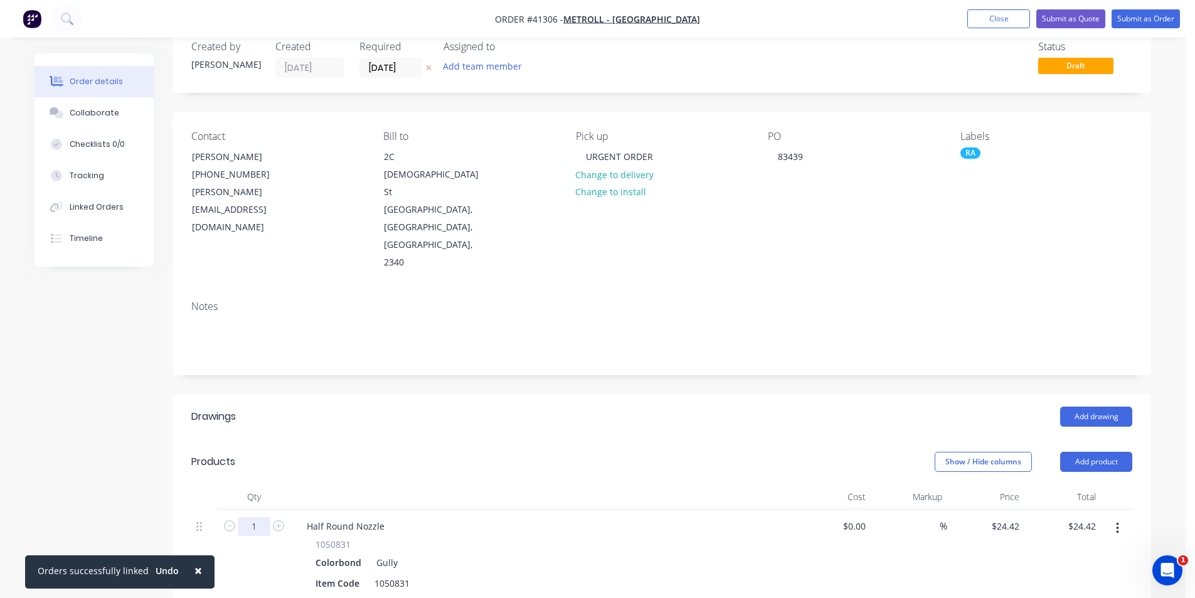
click at [259, 517] on input "1" at bounding box center [254, 526] width 33 height 19
type input "4"
type input "$97.68"
click at [581, 394] on header "Drawings Add drawing" at bounding box center [662, 416] width 979 height 45
click at [632, 394] on header "Drawings Add drawing" at bounding box center [662, 416] width 979 height 45
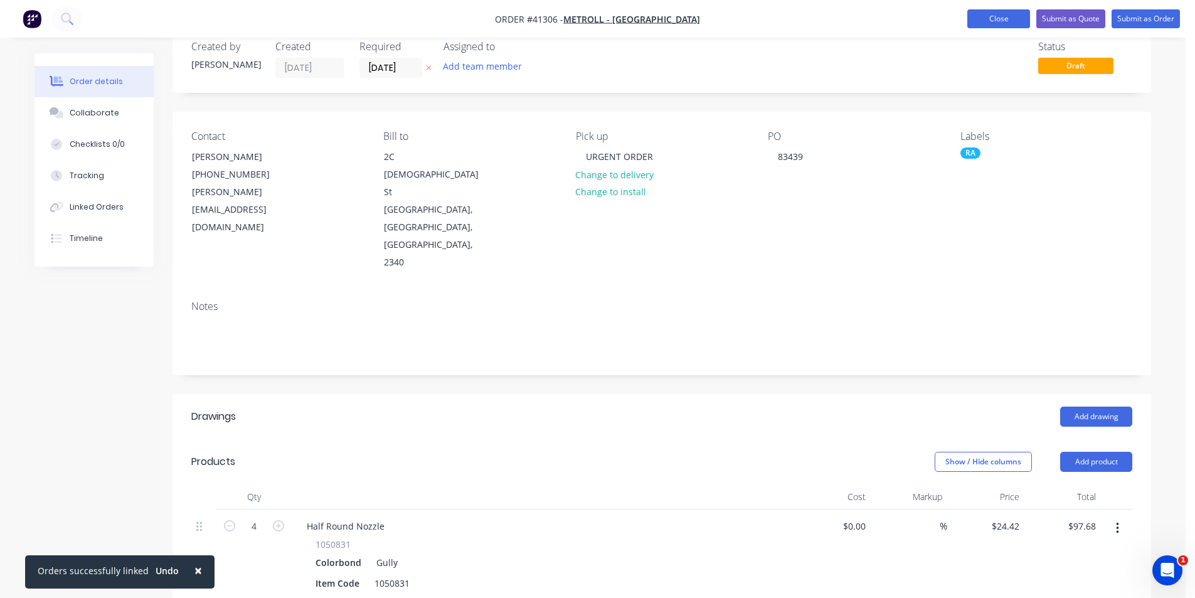
click at [988, 13] on button "Close" at bounding box center [998, 18] width 63 height 19
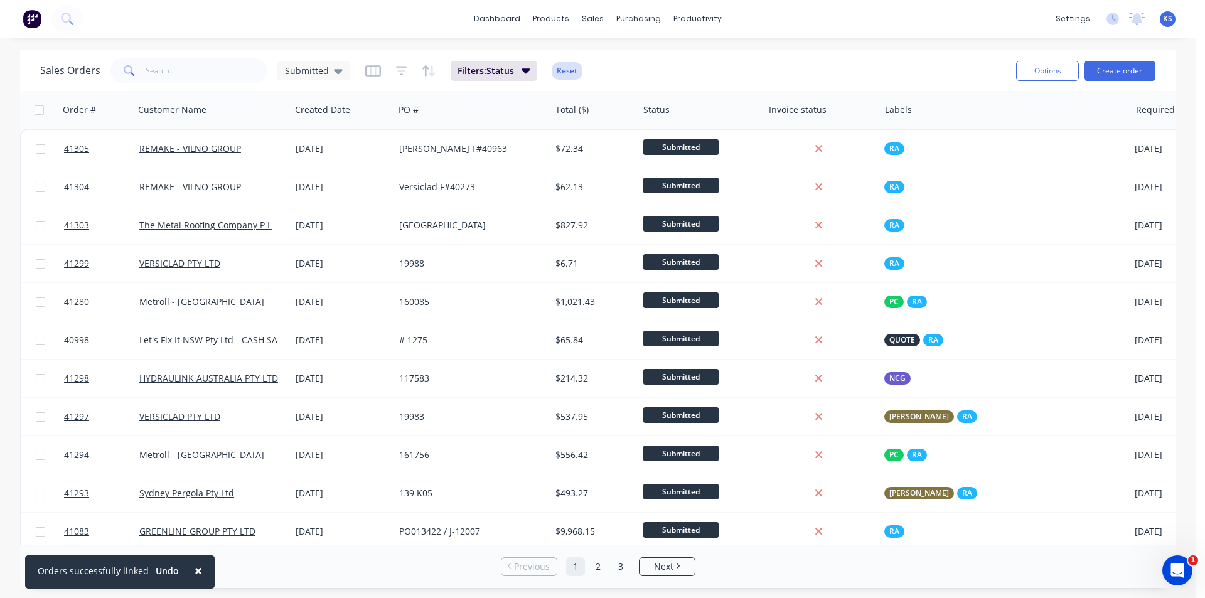
click at [570, 70] on button "Reset" at bounding box center [566, 71] width 31 height 18
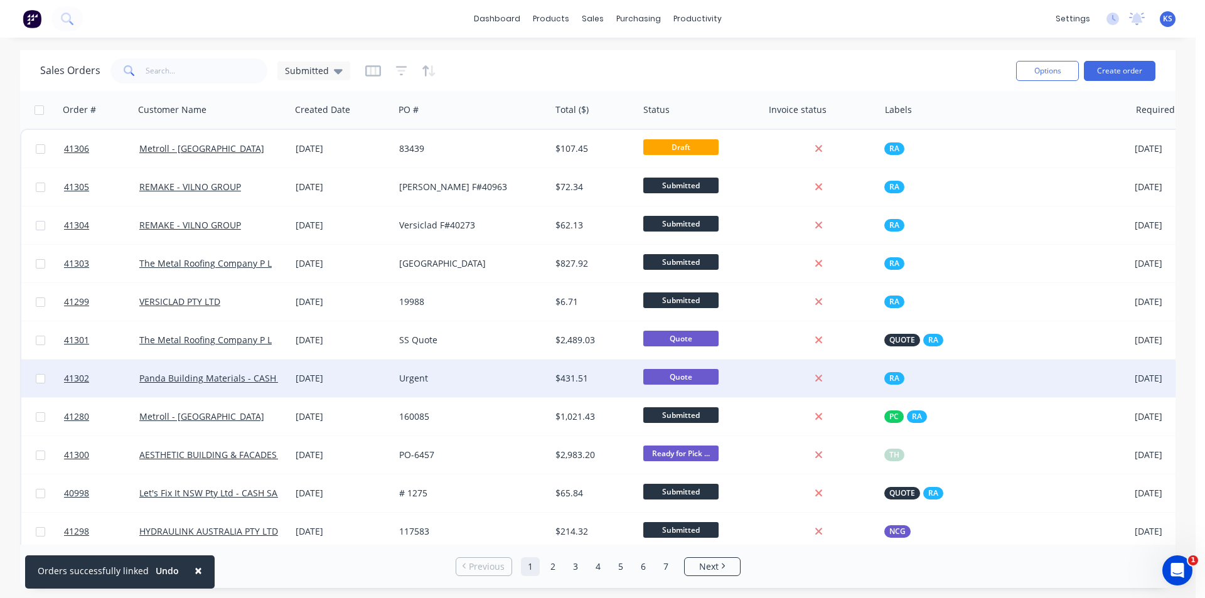
click at [458, 375] on div "Urgent" at bounding box center [468, 378] width 139 height 13
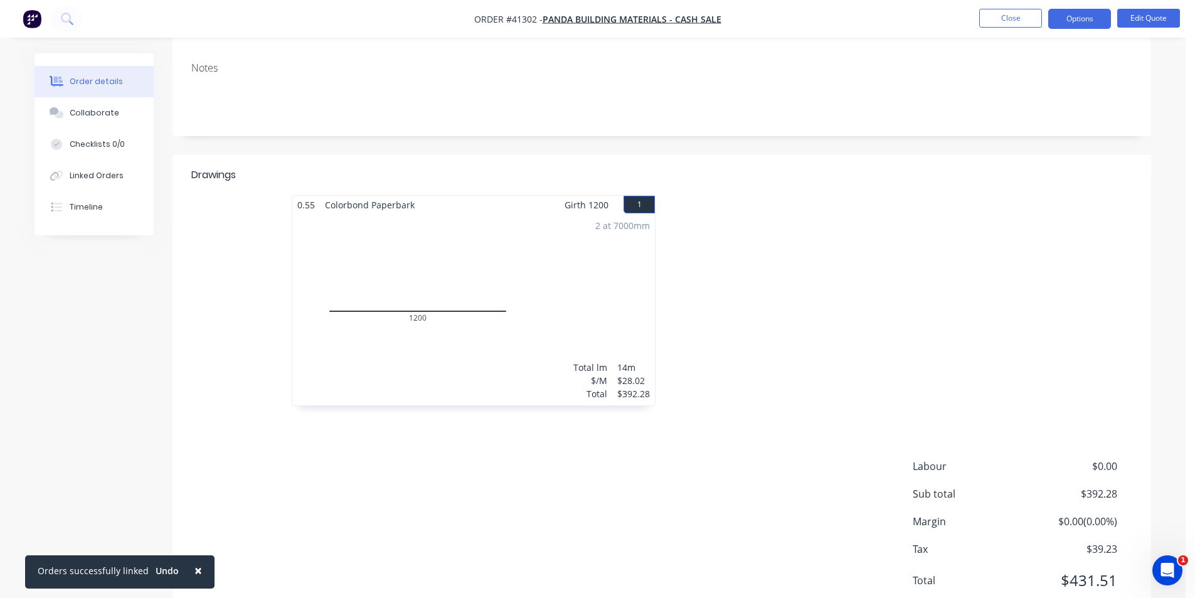
scroll to position [238, 0]
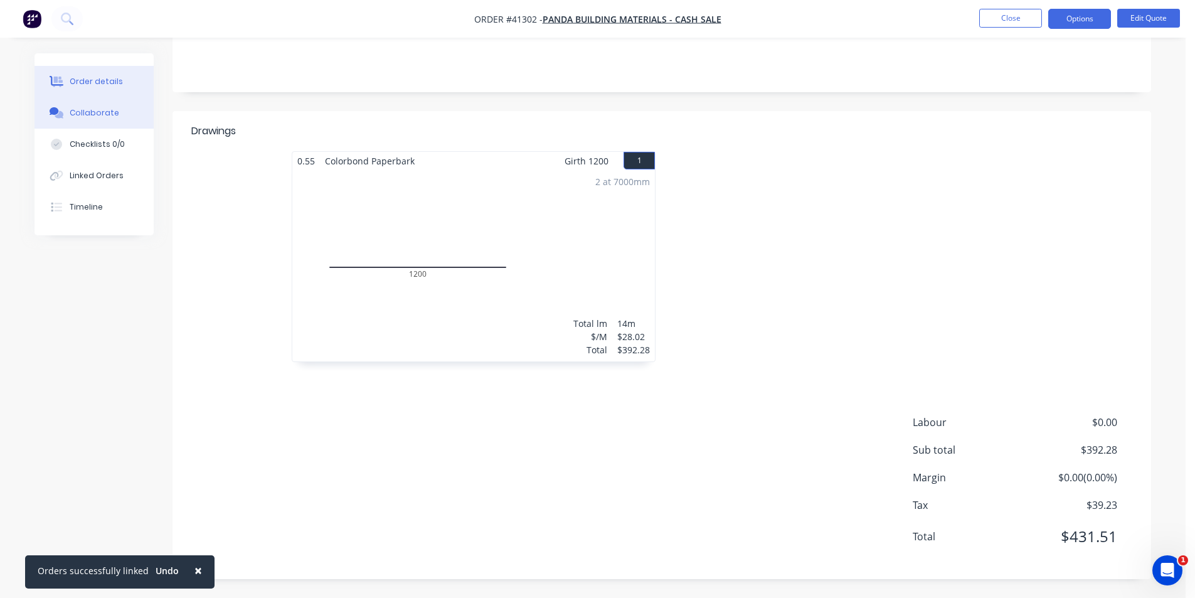
click at [74, 115] on div "Collaborate" at bounding box center [95, 112] width 50 height 11
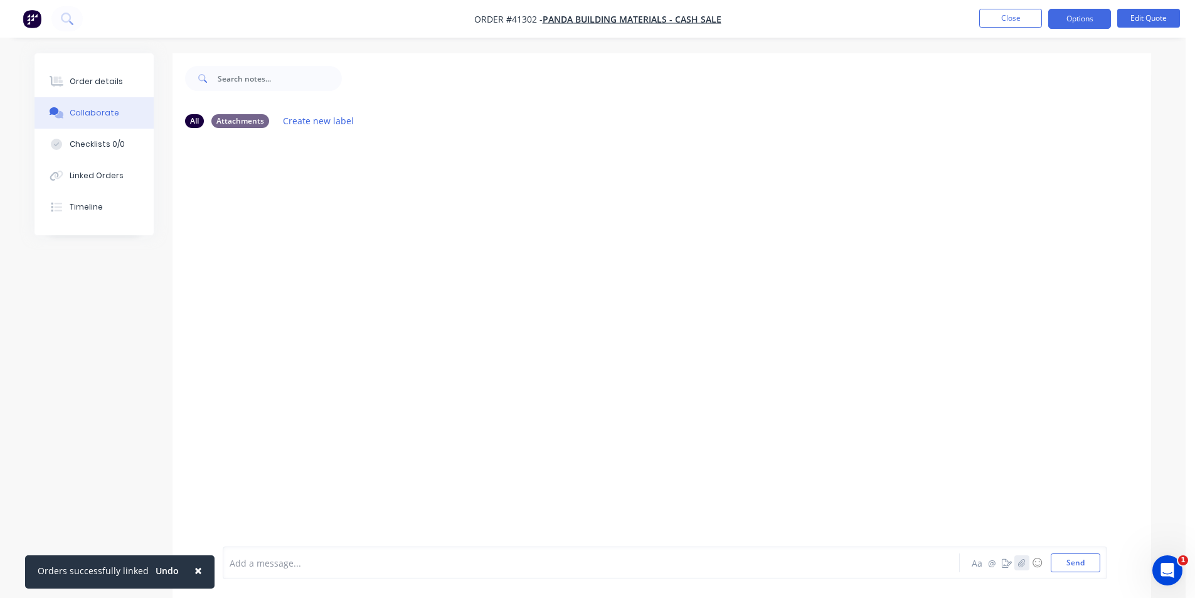
click at [1019, 561] on icon "button" at bounding box center [1022, 562] width 8 height 9
click at [1092, 563] on button "Send" at bounding box center [1076, 562] width 50 height 19
click at [485, 548] on div "Add a message... Aa @ ☺ Send" at bounding box center [665, 562] width 885 height 33
click at [474, 553] on div "Add a message... Aa @ ☺ Send" at bounding box center [665, 562] width 885 height 33
click at [235, 568] on div at bounding box center [556, 562] width 652 height 13
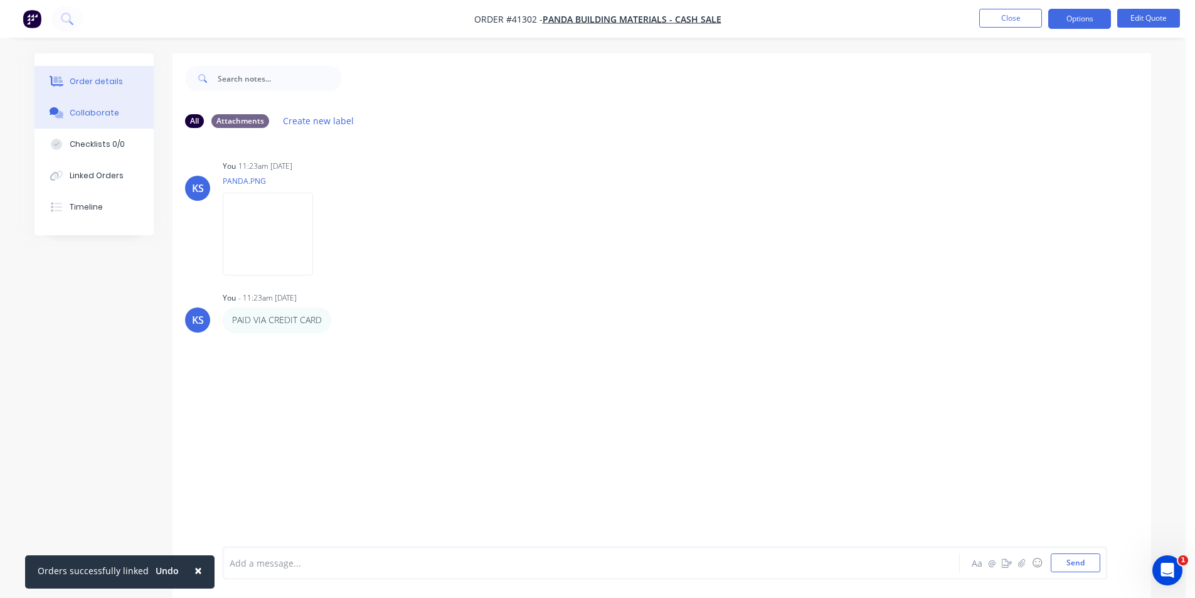
click at [108, 80] on div "Order details" at bounding box center [96, 81] width 53 height 11
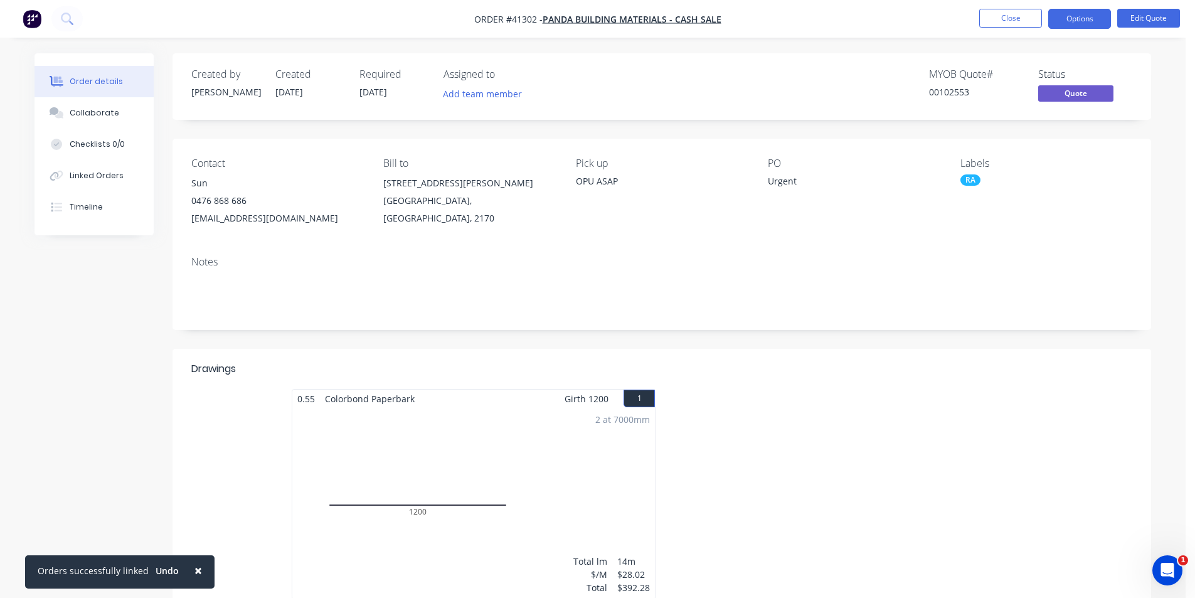
click at [902, 43] on div "Order details Collaborate Checklists 0/0 Linked Orders Timeline Order details C…" at bounding box center [593, 418] width 1186 height 836
click at [1082, 23] on button "Options" at bounding box center [1079, 19] width 63 height 20
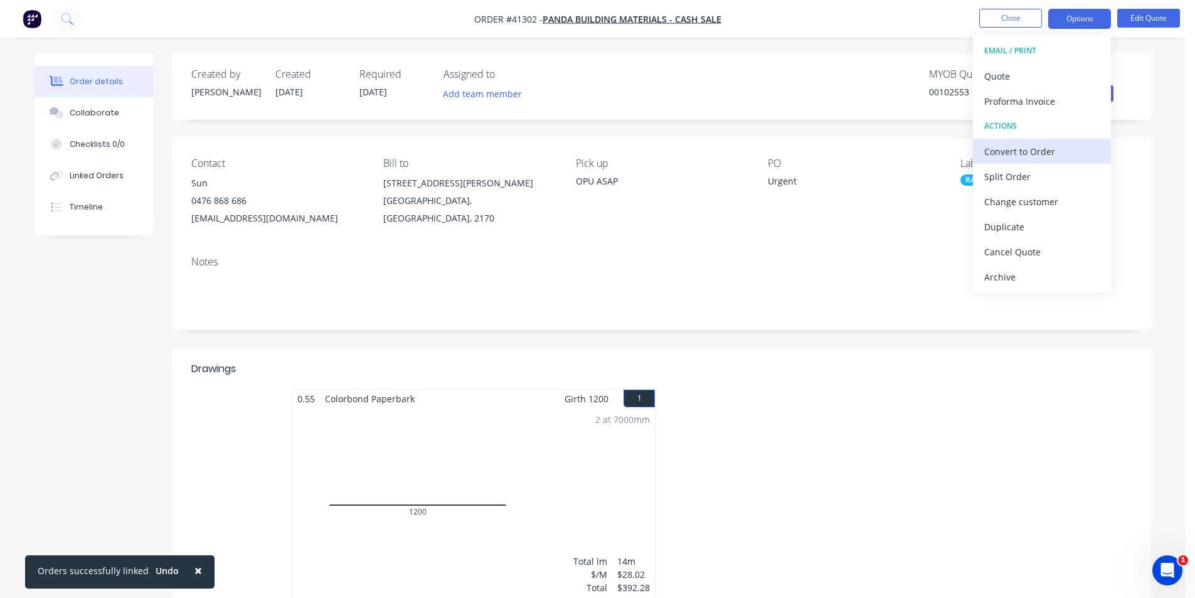
click at [1065, 147] on div "Convert to Order" at bounding box center [1041, 151] width 115 height 18
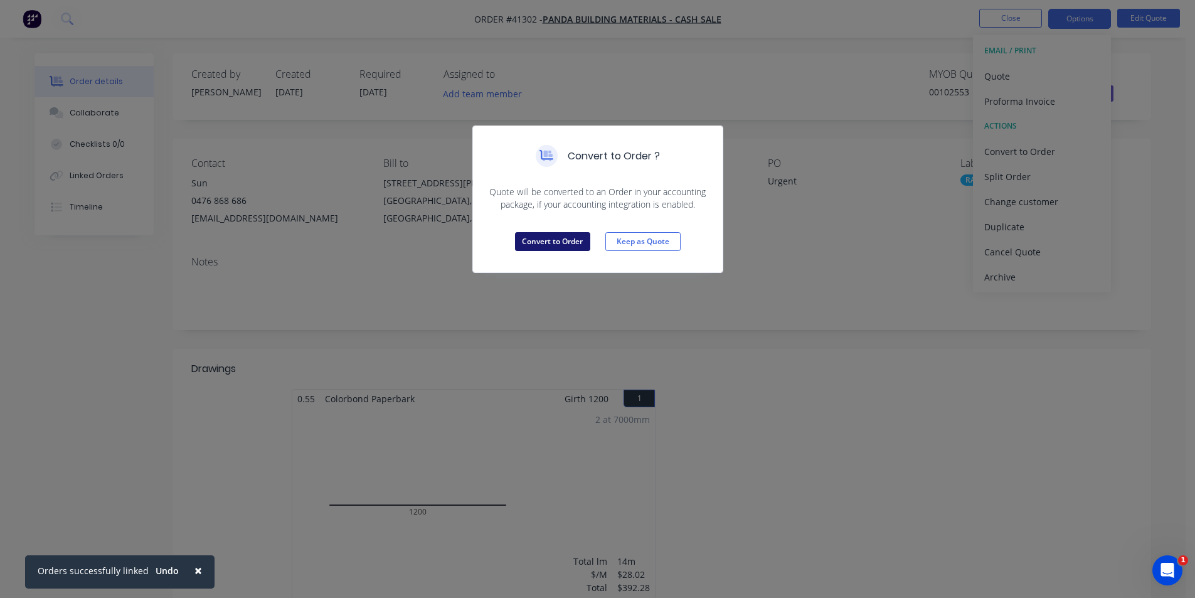
click at [573, 240] on button "Convert to Order" at bounding box center [552, 241] width 75 height 19
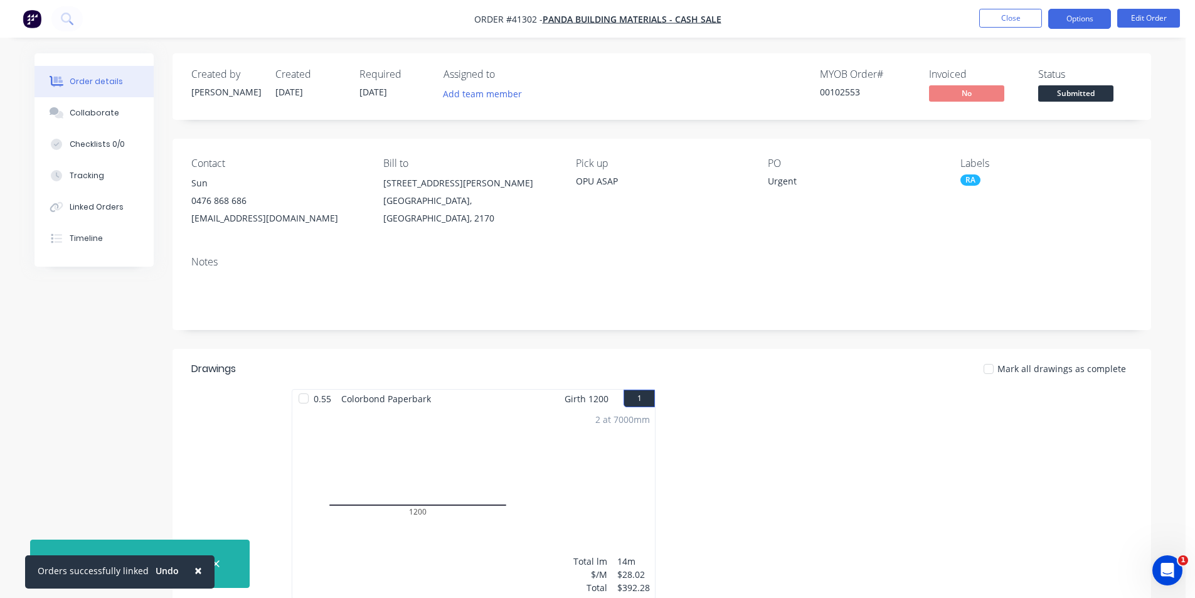
click at [1076, 16] on button "Options" at bounding box center [1079, 19] width 63 height 20
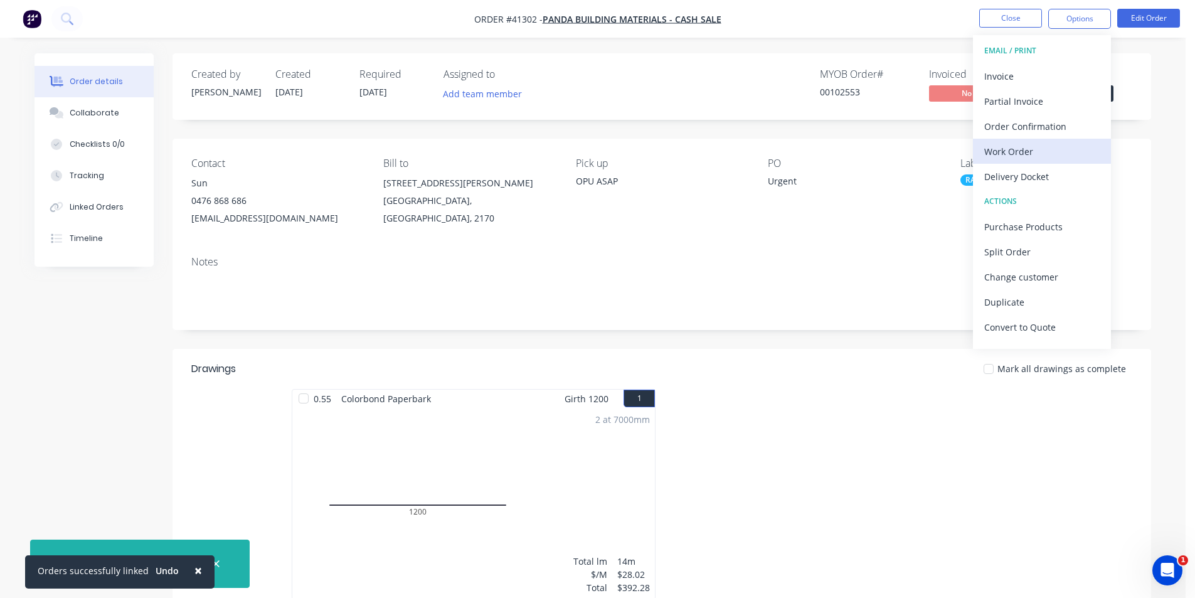
click at [1039, 147] on div "Work Order" at bounding box center [1041, 151] width 115 height 18
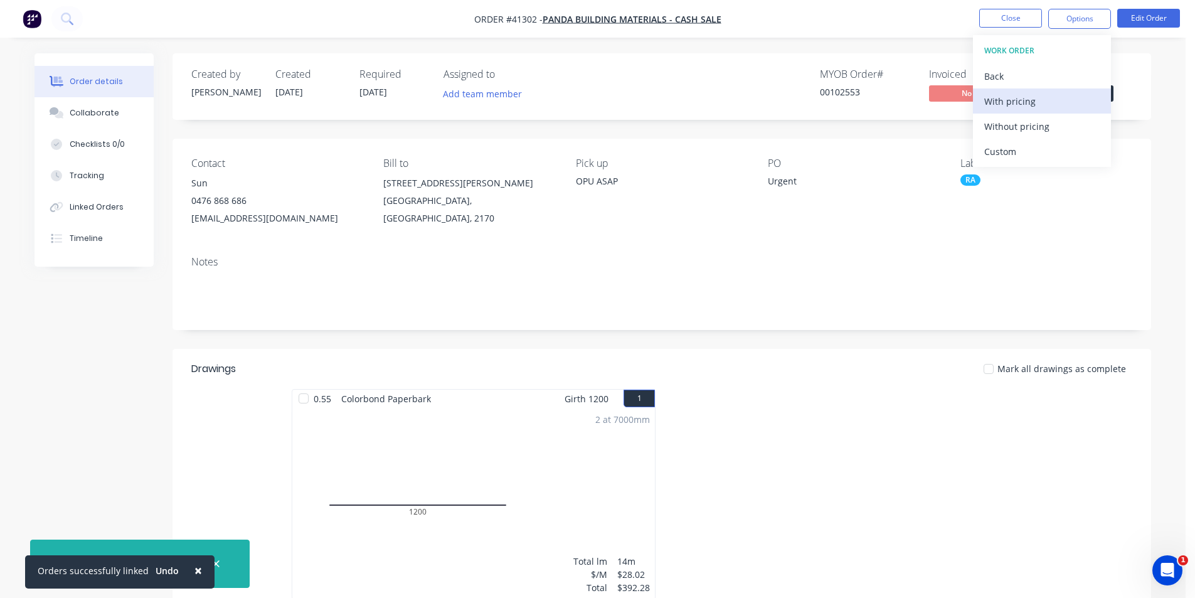
click at [1033, 95] on div "With pricing" at bounding box center [1041, 101] width 115 height 18
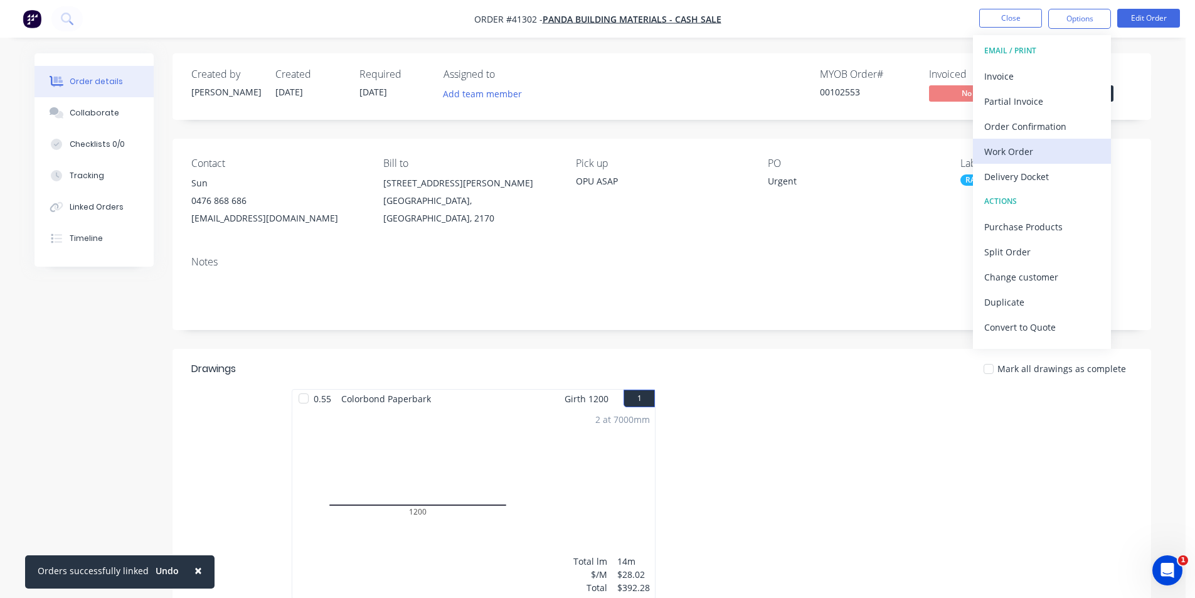
click at [1064, 157] on div "Work Order" at bounding box center [1041, 151] width 115 height 18
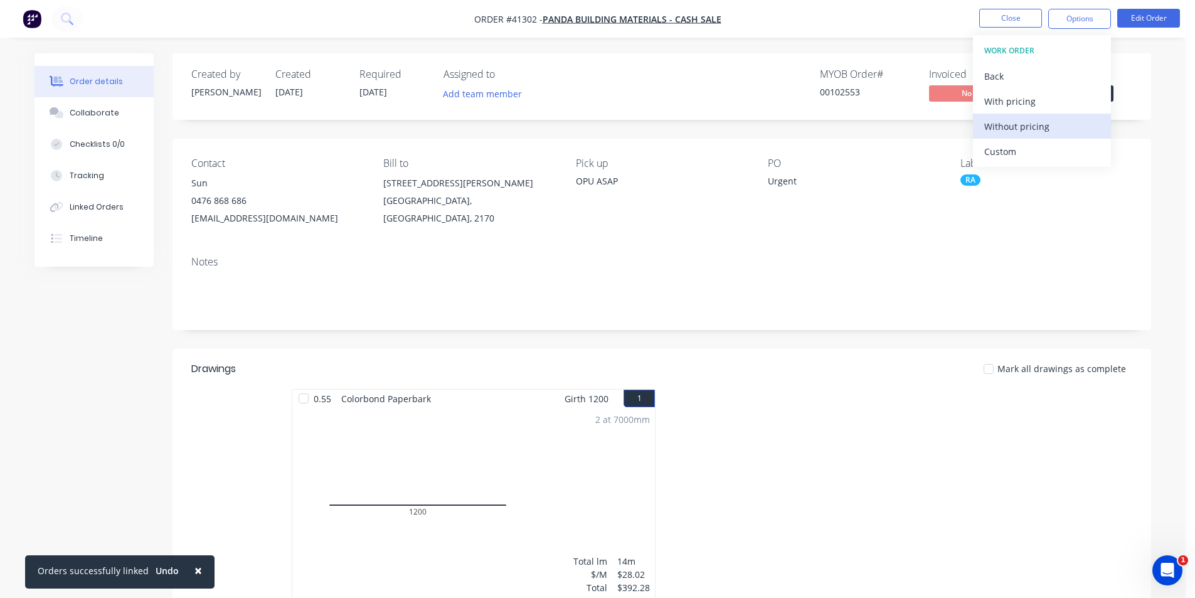
click at [1053, 125] on div "Without pricing" at bounding box center [1041, 126] width 115 height 18
click at [991, 125] on div "Order Confirmation" at bounding box center [1041, 126] width 115 height 18
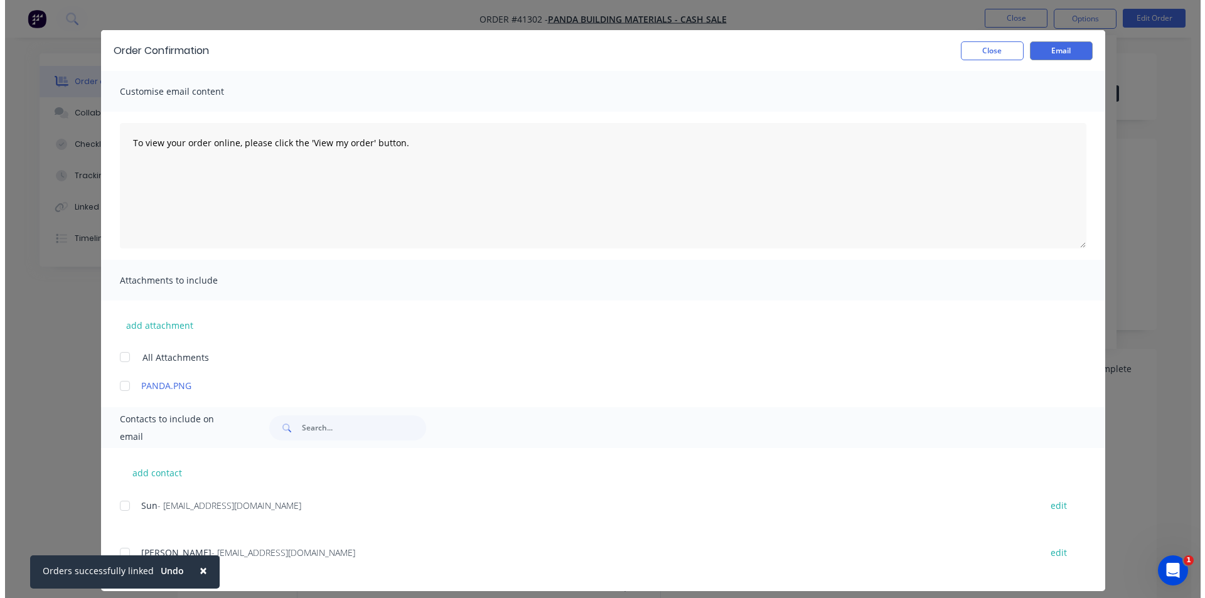
scroll to position [31, 0]
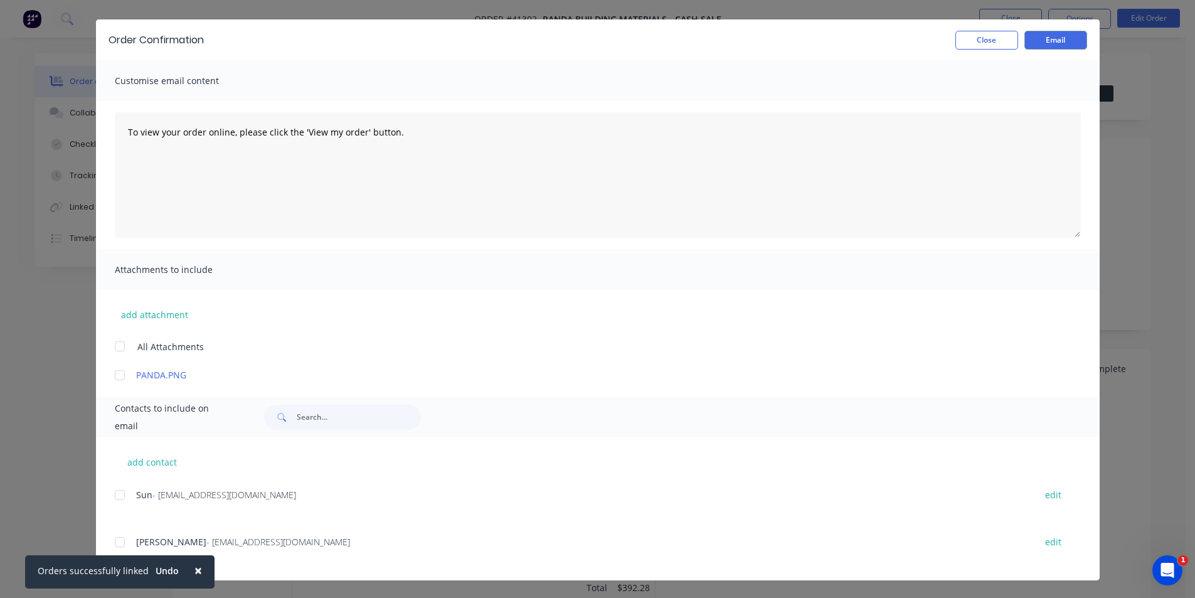
click at [194, 574] on span "×" at bounding box center [198, 570] width 8 height 18
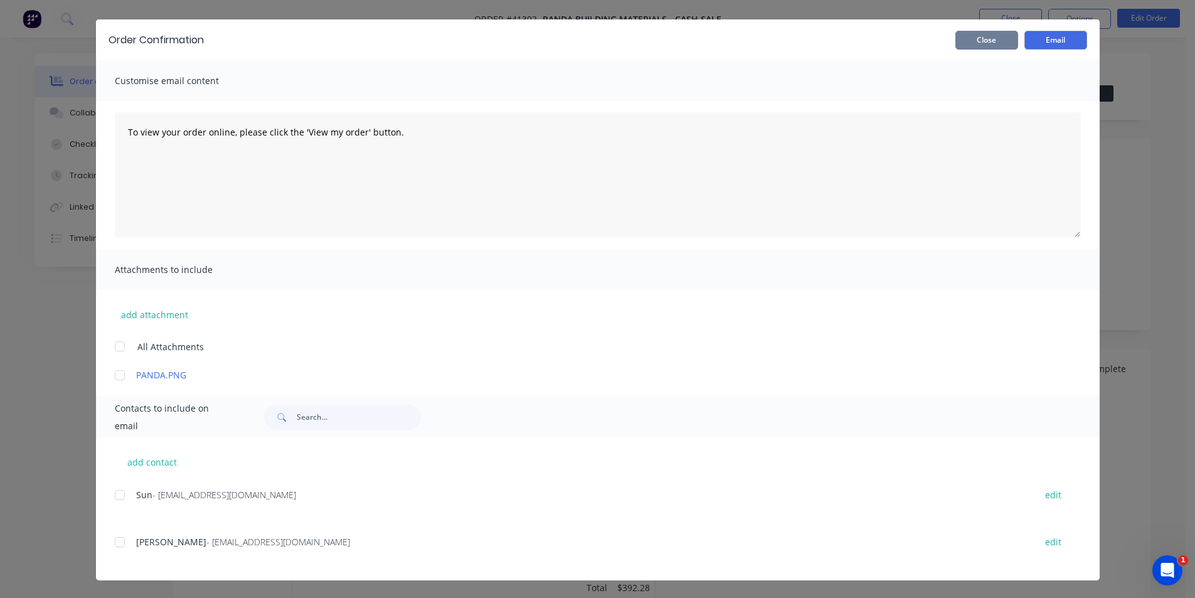
click at [961, 35] on button "Close" at bounding box center [986, 40] width 63 height 19
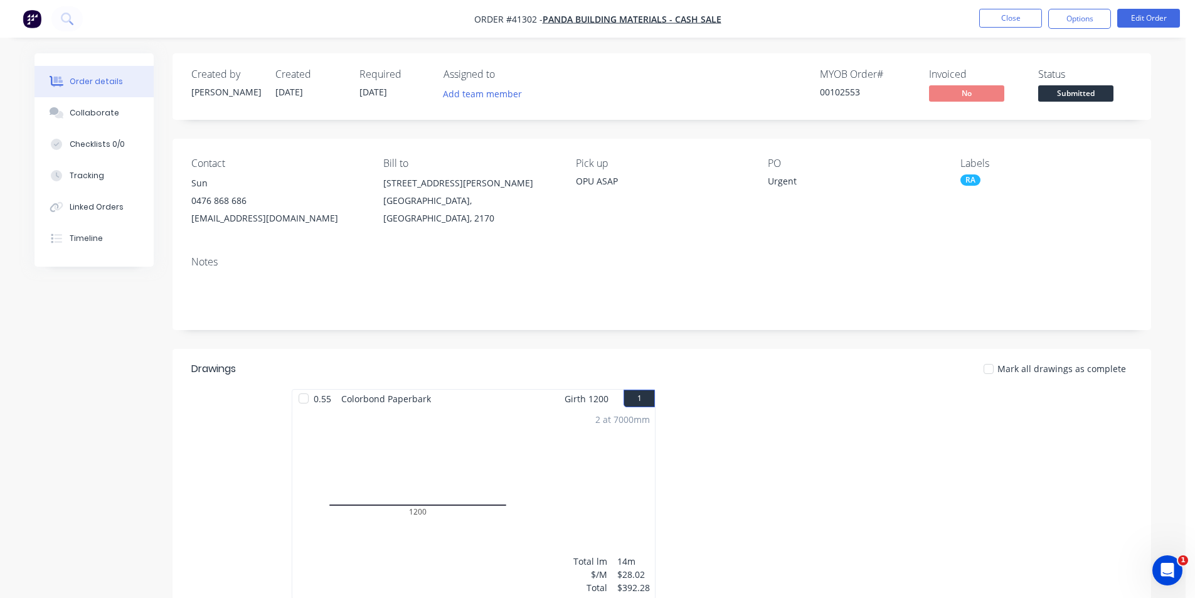
click at [912, 30] on nav "Order #41302 - Panda Building Materials - CASH SALE Close Options Edit Order" at bounding box center [597, 19] width 1195 height 38
click at [1001, 23] on button "Close" at bounding box center [1010, 18] width 63 height 19
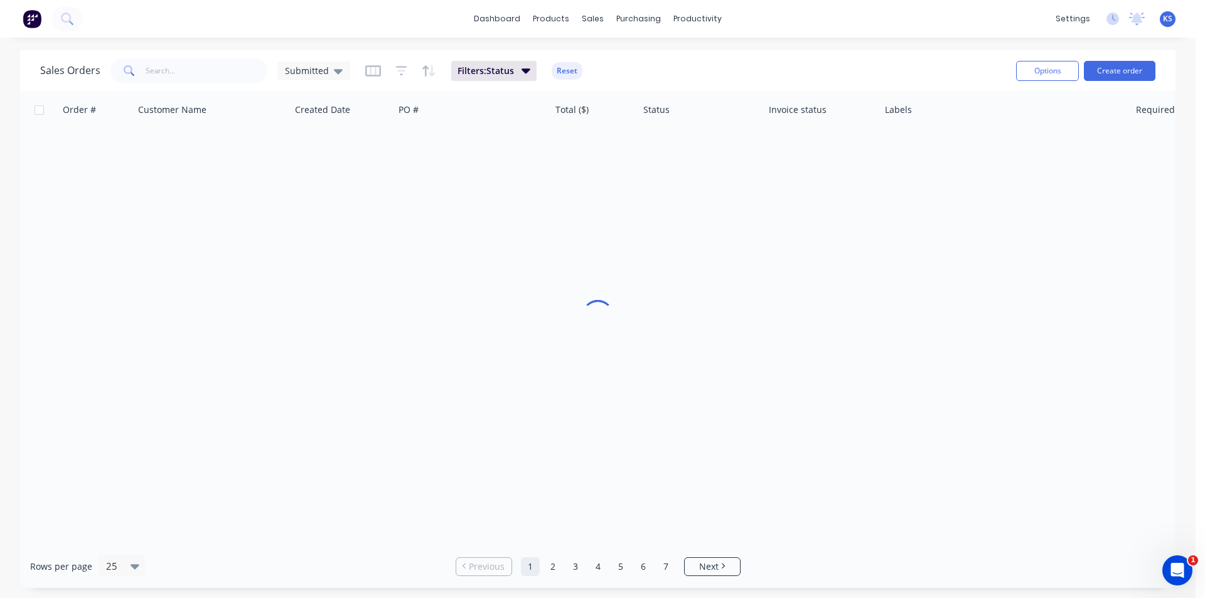
click at [862, 27] on div "dashboard products sales purchasing productivity dashboard products Product Cat…" at bounding box center [597, 19] width 1195 height 38
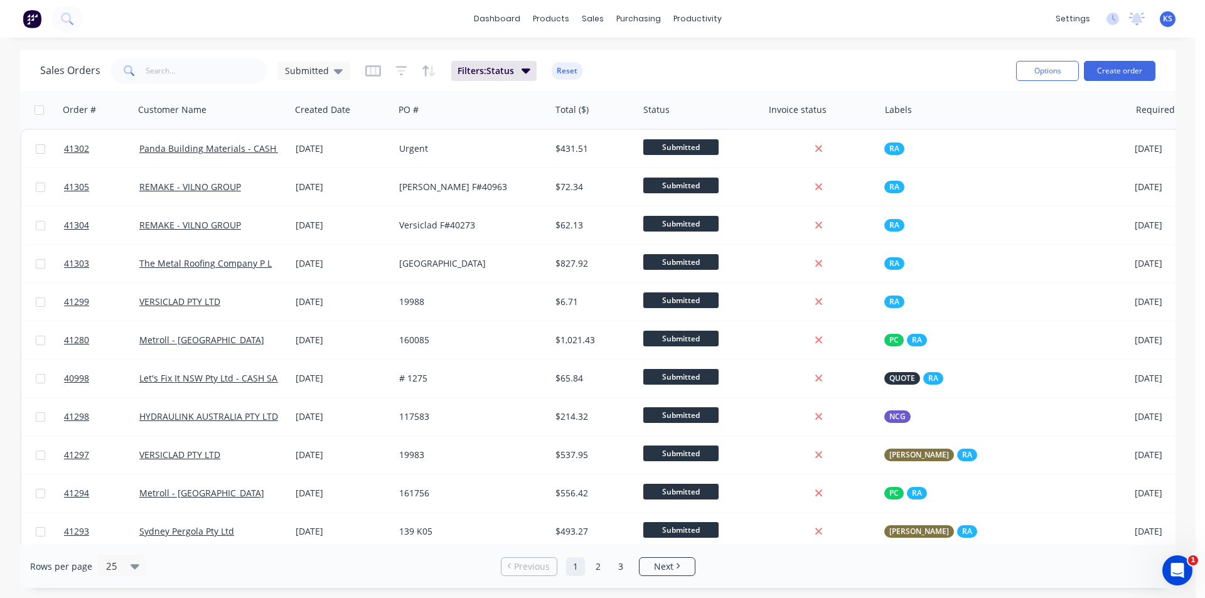
click at [560, 67] on button "Reset" at bounding box center [566, 71] width 31 height 18
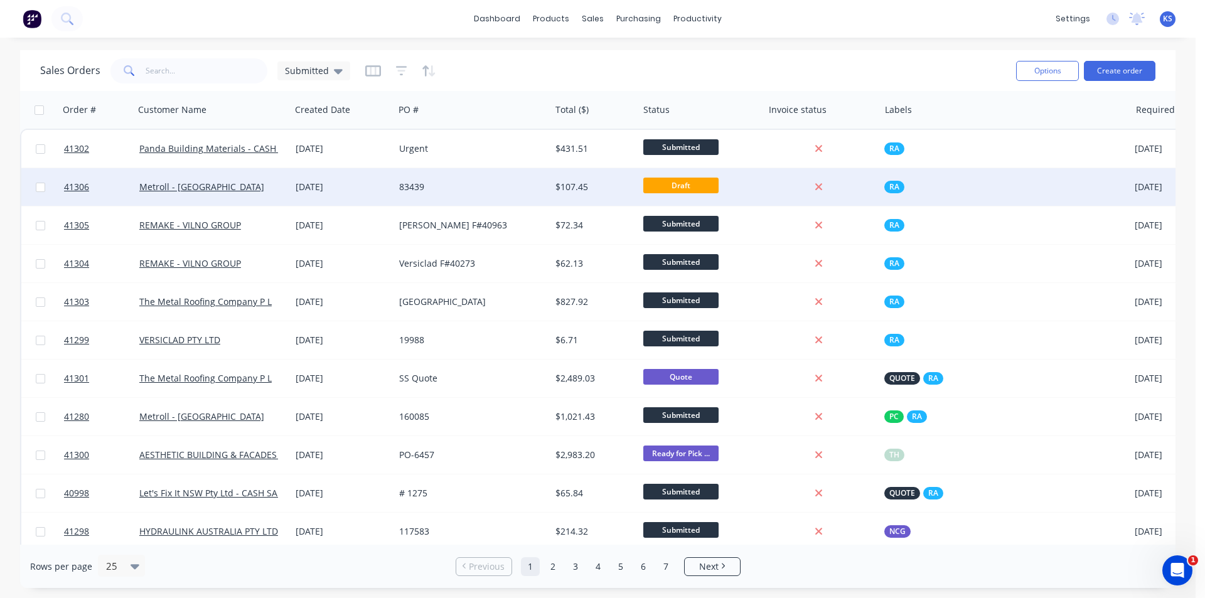
click at [439, 180] on div "83439" at bounding box center [472, 187] width 156 height 38
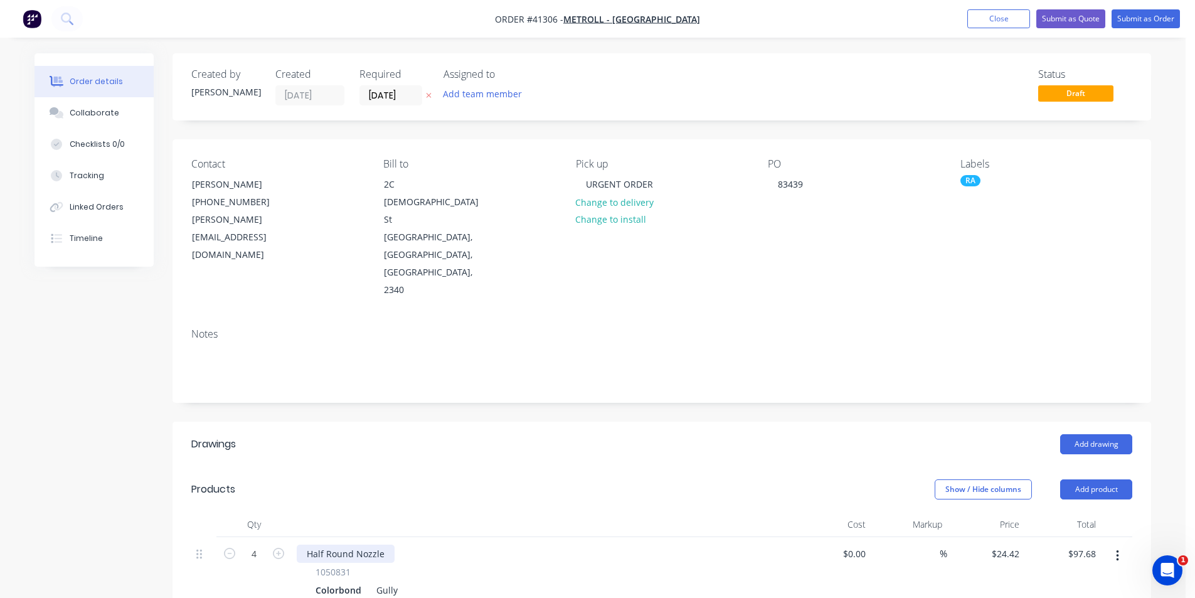
click at [383, 545] on div "Half Round Nozzle" at bounding box center [346, 554] width 98 height 18
click at [1141, 18] on button "Submit as Order" at bounding box center [1146, 18] width 68 height 19
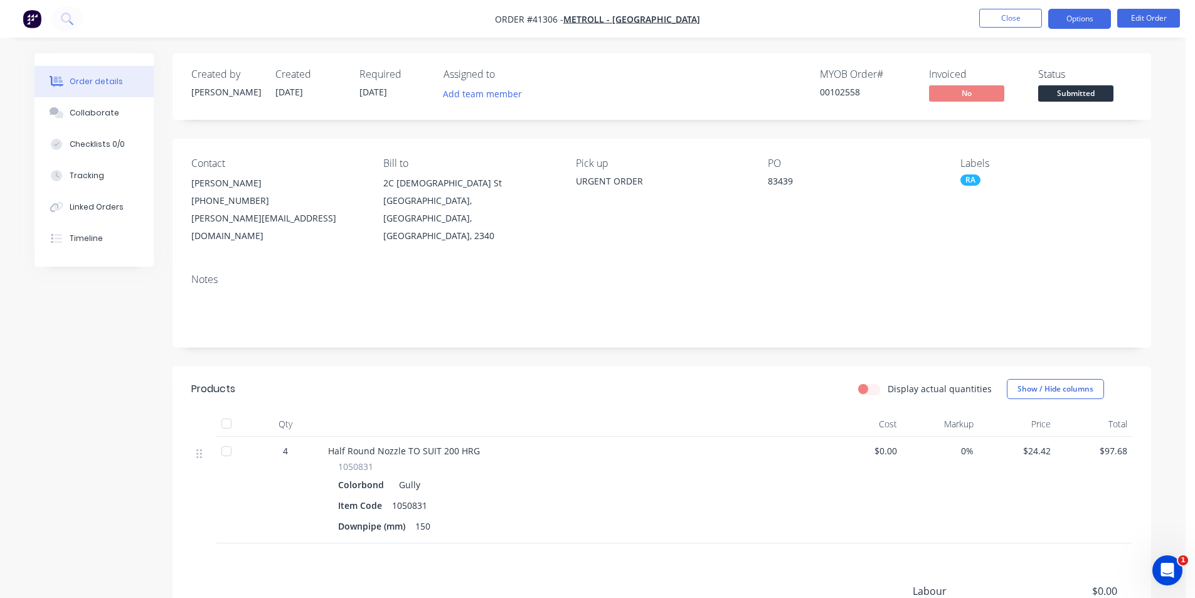
click at [1093, 22] on button "Options" at bounding box center [1079, 19] width 63 height 20
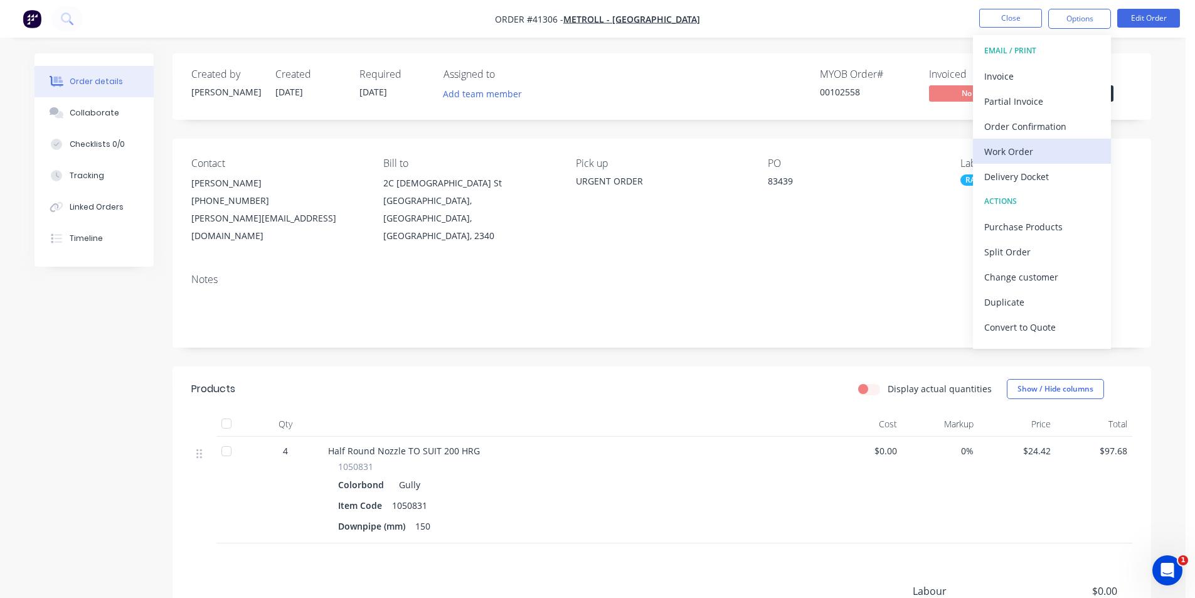
click at [1036, 142] on div "Work Order" at bounding box center [1041, 151] width 115 height 18
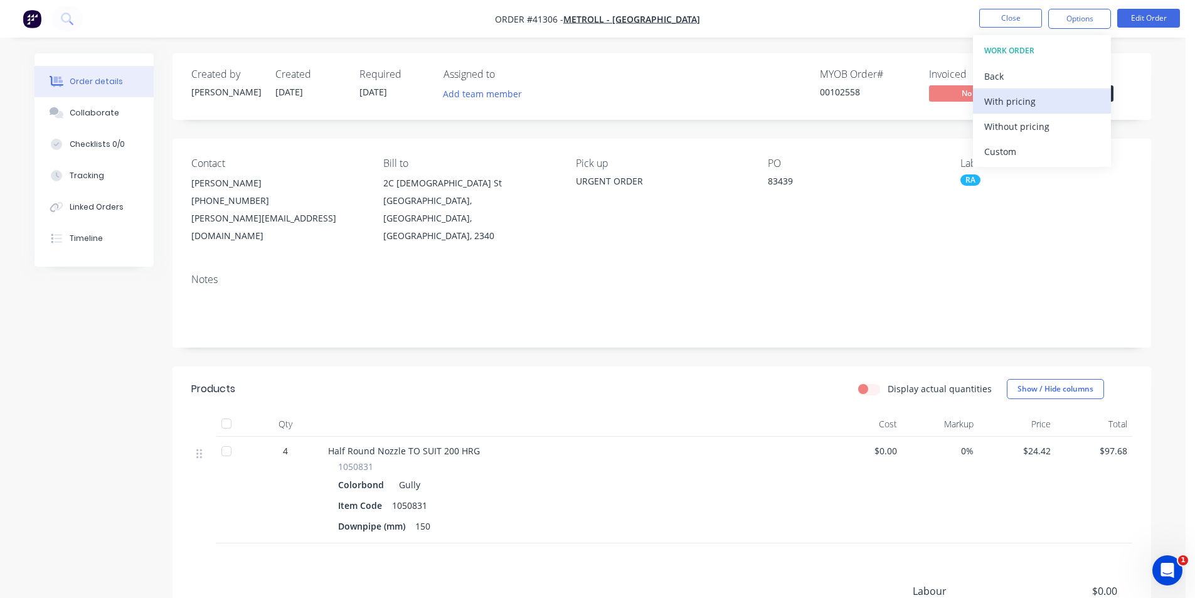
click at [1039, 98] on div "With pricing" at bounding box center [1041, 101] width 115 height 18
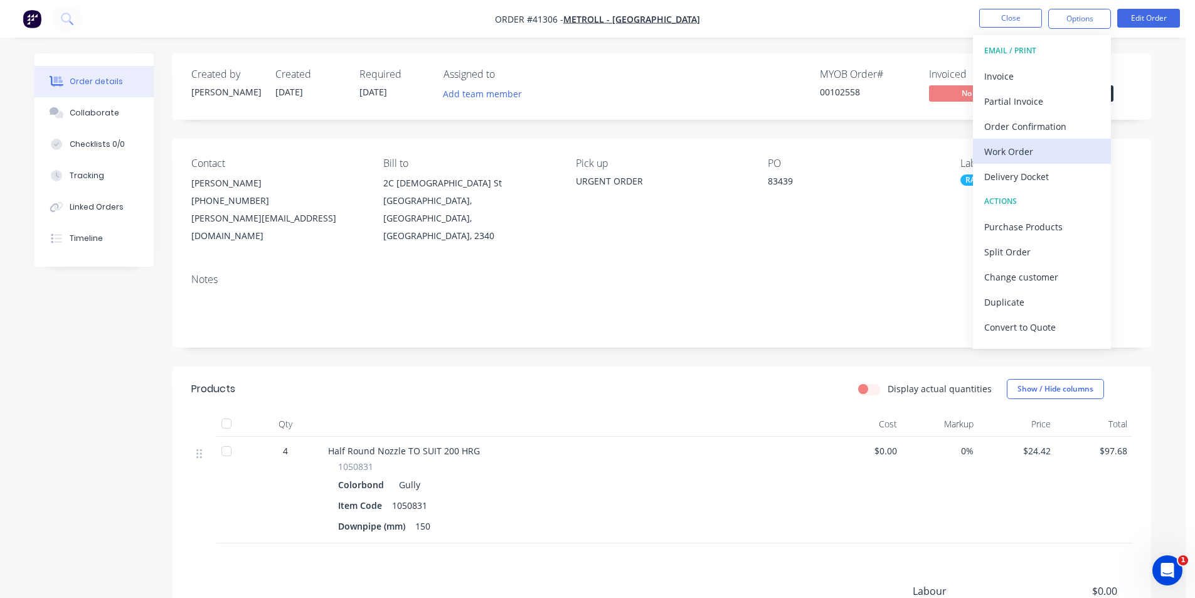
click at [1063, 144] on div "Work Order" at bounding box center [1041, 151] width 115 height 18
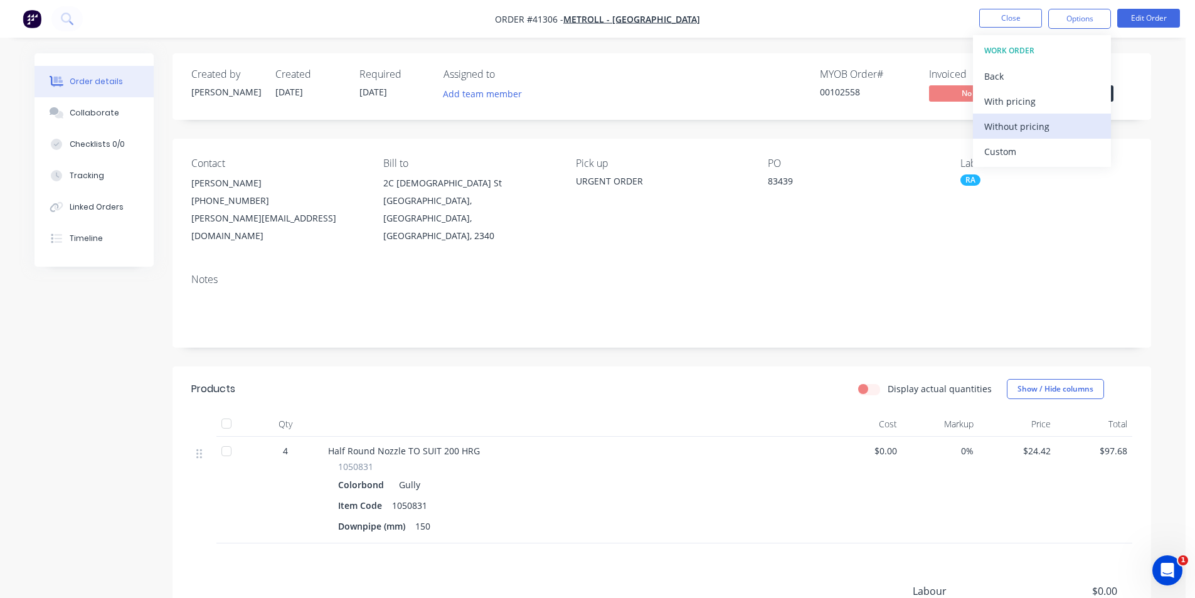
click at [1065, 126] on div "Without pricing" at bounding box center [1041, 126] width 115 height 18
click at [799, 90] on div "MYOB Order # 00102558 Invoiced No Status Submitted" at bounding box center [850, 86] width 563 height 36
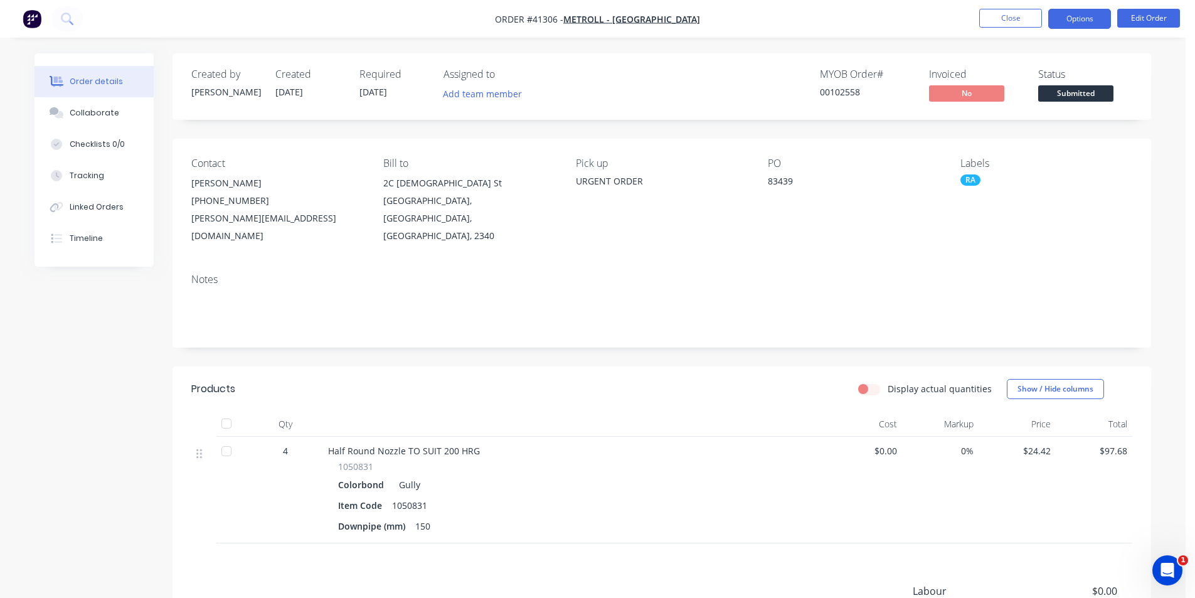
click at [1077, 14] on button "Options" at bounding box center [1079, 19] width 63 height 20
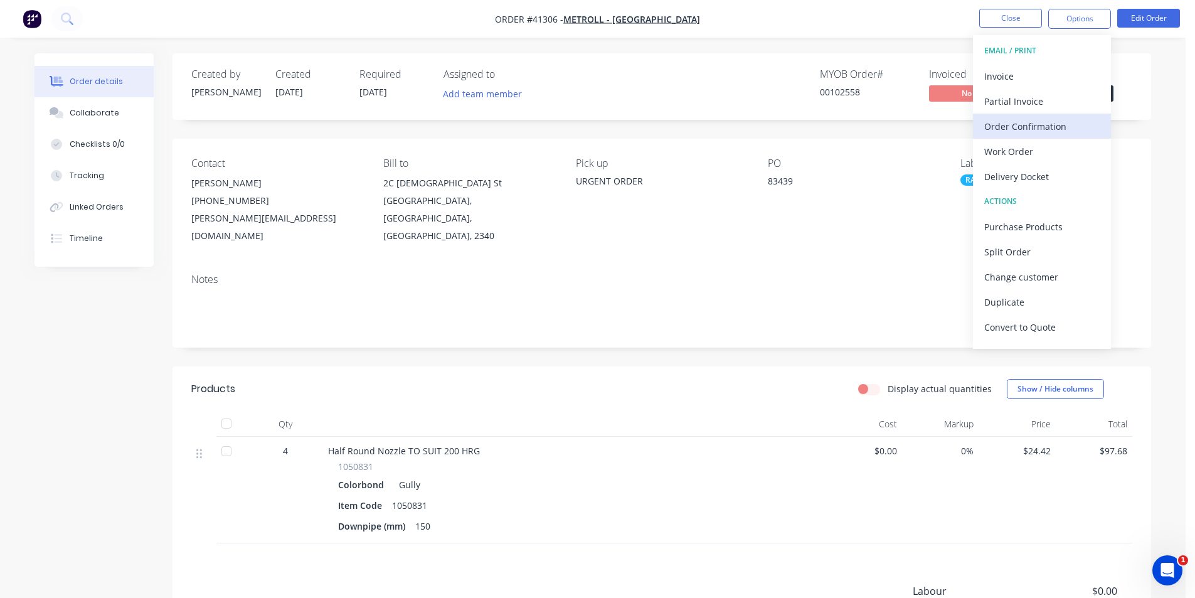
click at [1024, 123] on div "Order Confirmation" at bounding box center [1041, 126] width 115 height 18
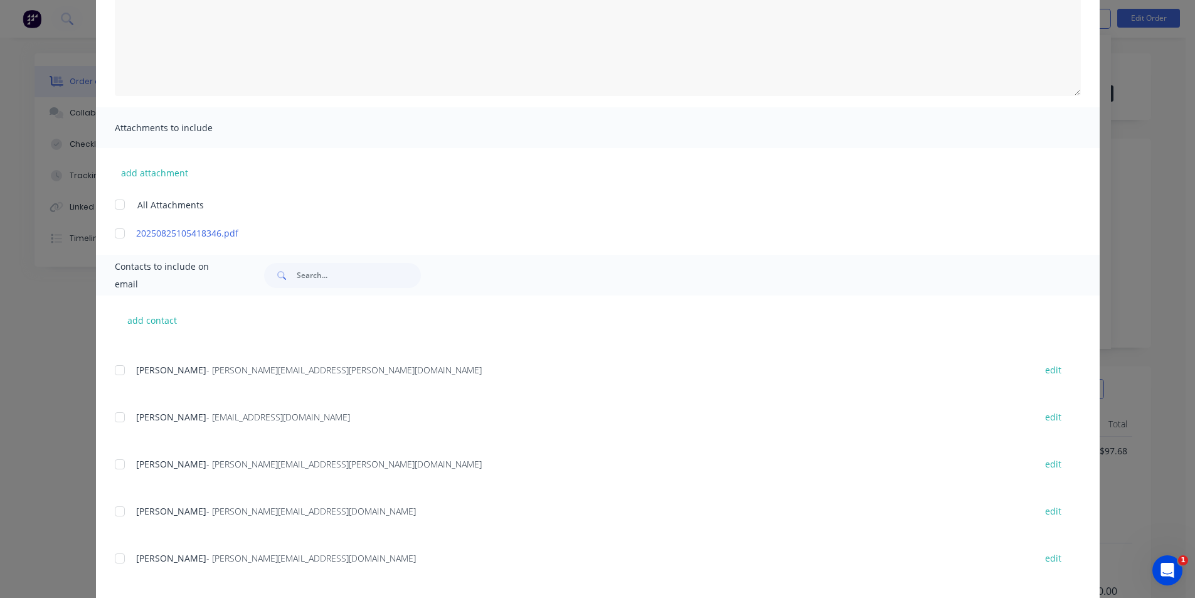
scroll to position [236, 0]
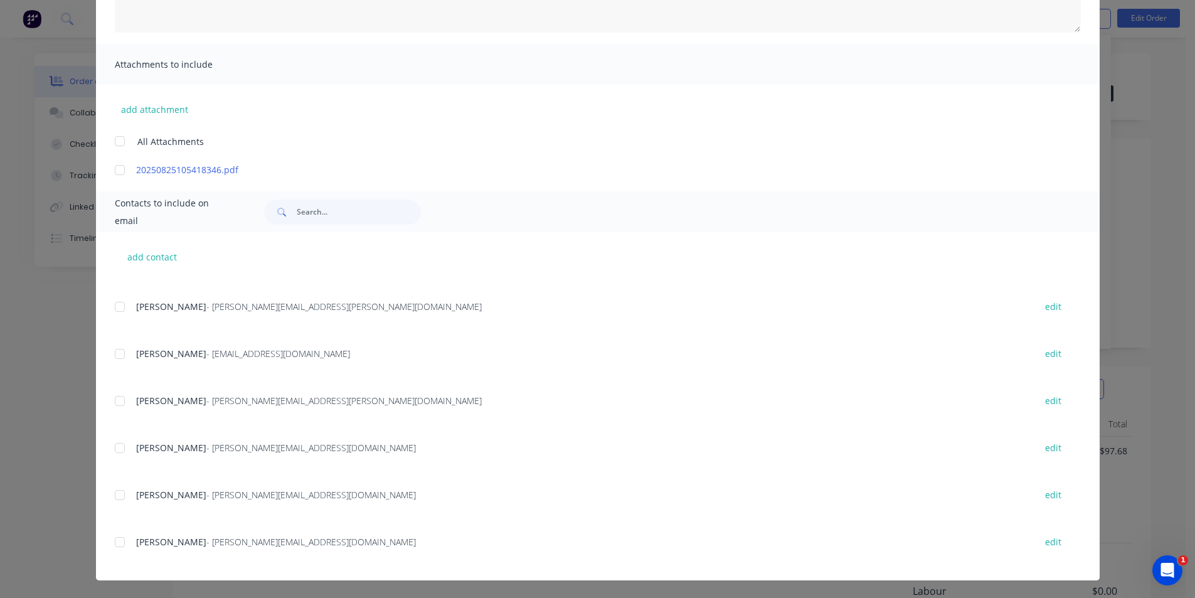
click at [117, 494] on div at bounding box center [119, 494] width 25 height 25
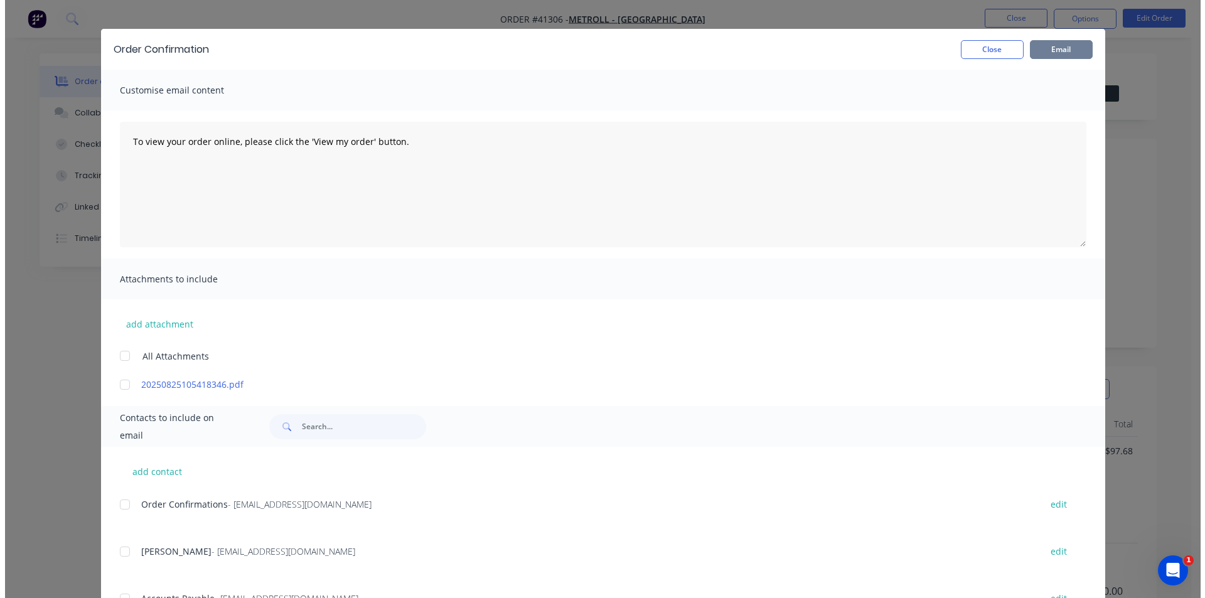
scroll to position [0, 0]
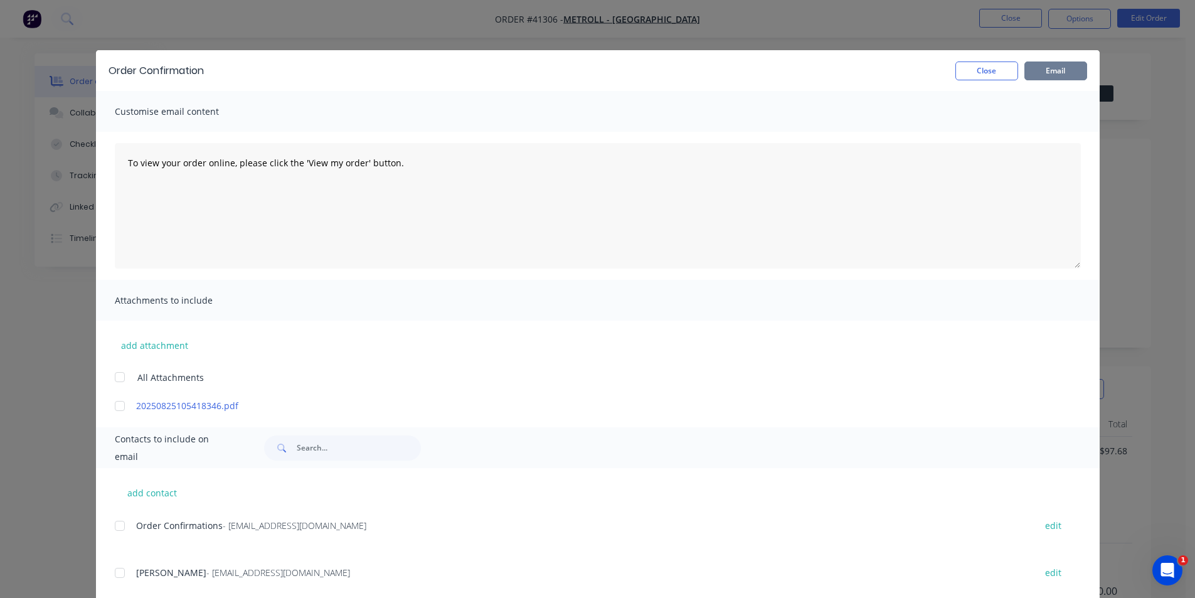
click at [1039, 67] on button "Email" at bounding box center [1055, 70] width 63 height 19
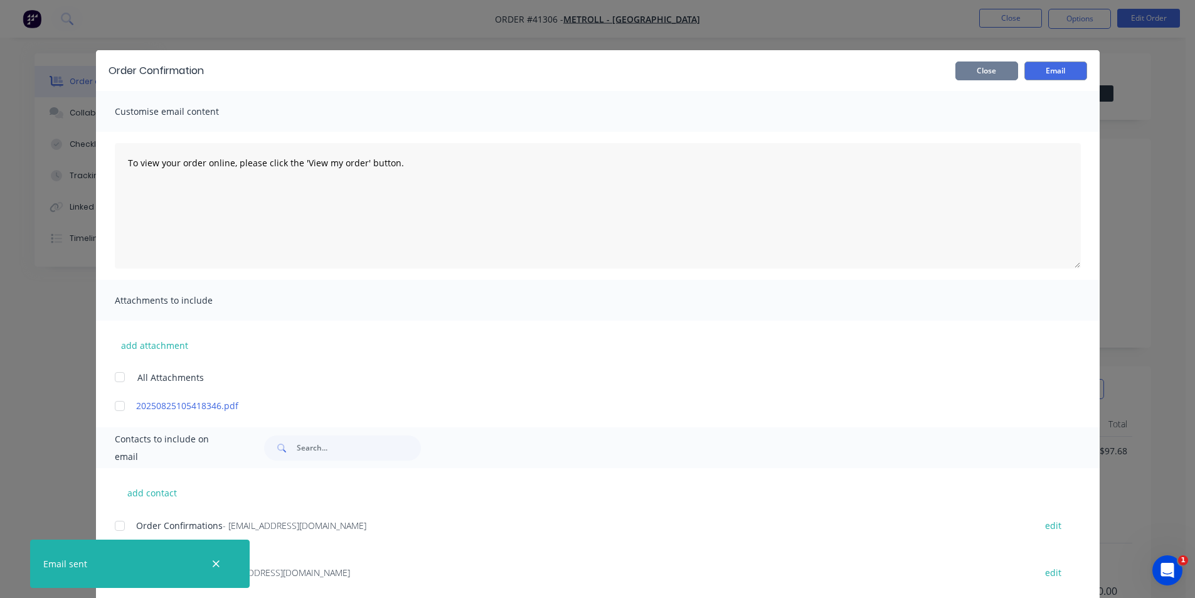
click at [970, 64] on button "Close" at bounding box center [986, 70] width 63 height 19
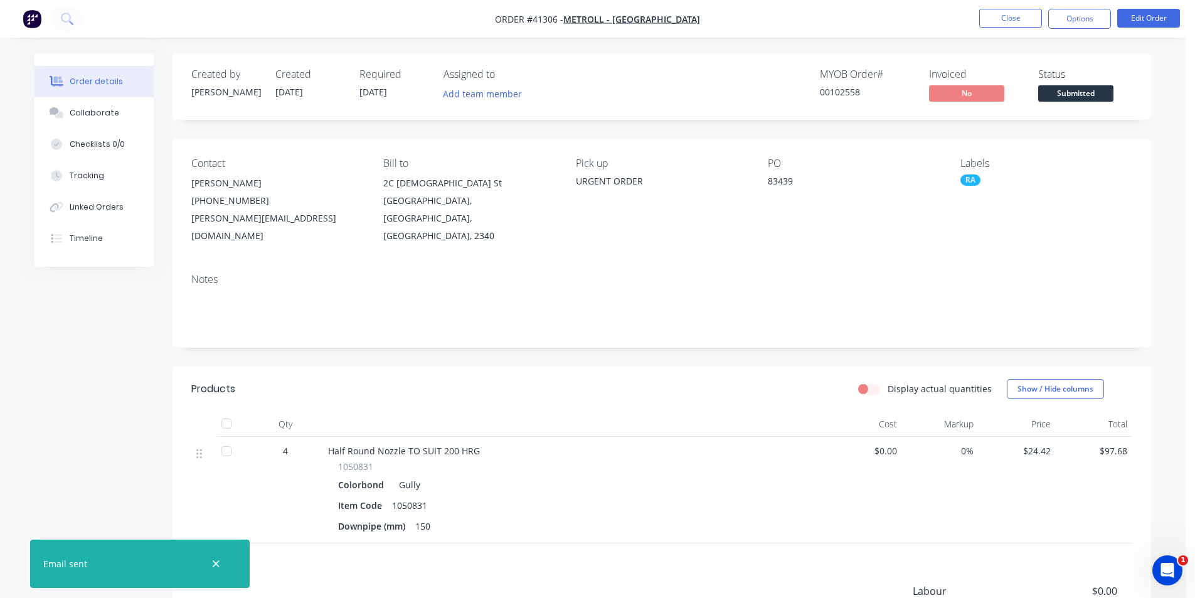
drag, startPoint x: 887, startPoint y: 9, endPoint x: 957, endPoint y: 18, distance: 70.7
click at [887, 9] on nav "Order #41306 - Metroll - Tamworth Close Options Edit Order" at bounding box center [597, 19] width 1195 height 38
click at [1013, 24] on button "Close" at bounding box center [1010, 18] width 63 height 19
